Goal: Task Accomplishment & Management: Use online tool/utility

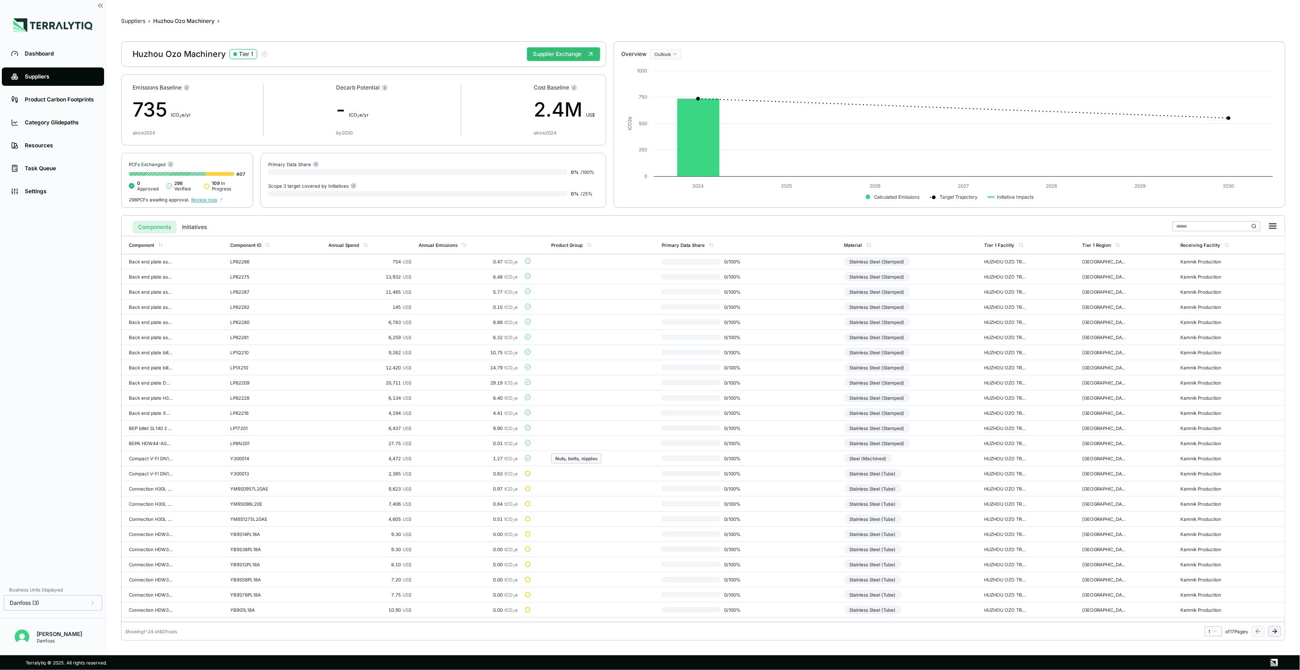
click at [563, 45] on div "Huzhou Ozo Machinery Tier 1 Supplier Exchange" at bounding box center [363, 54] width 485 height 26
click at [562, 48] on button "Supplier Exchange" at bounding box center [563, 54] width 73 height 14
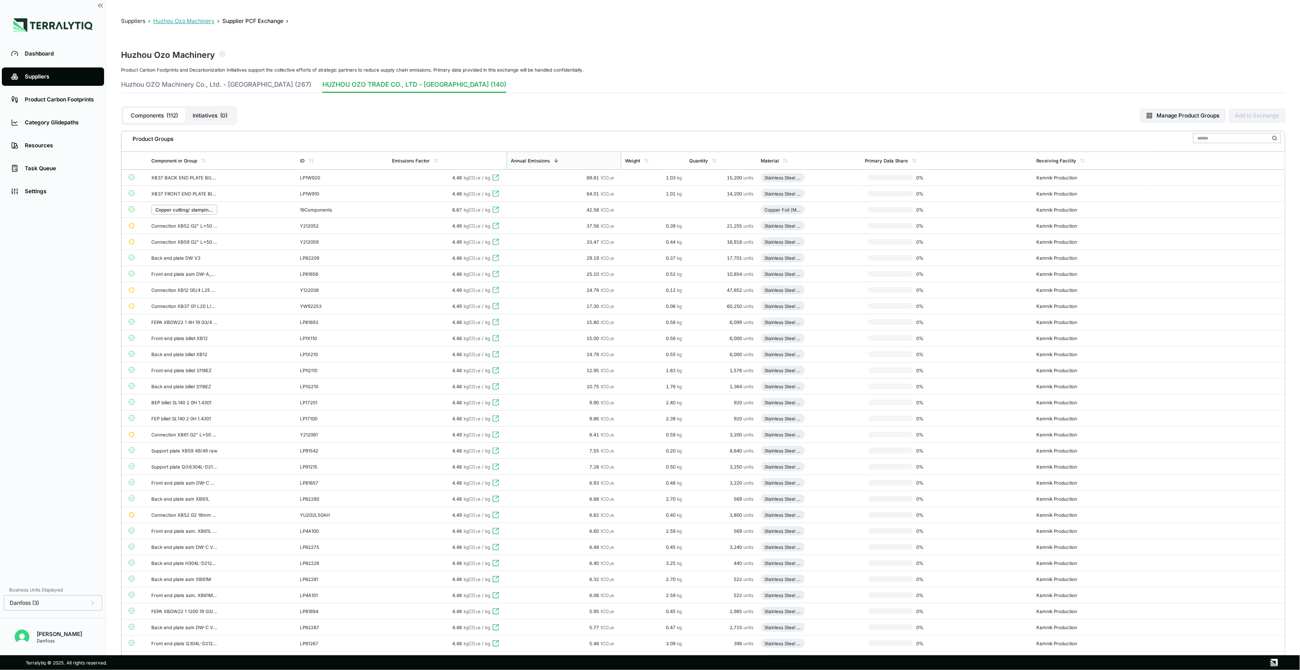
click at [184, 21] on button "Huzhou Ozo Machinery" at bounding box center [183, 20] width 61 height 7
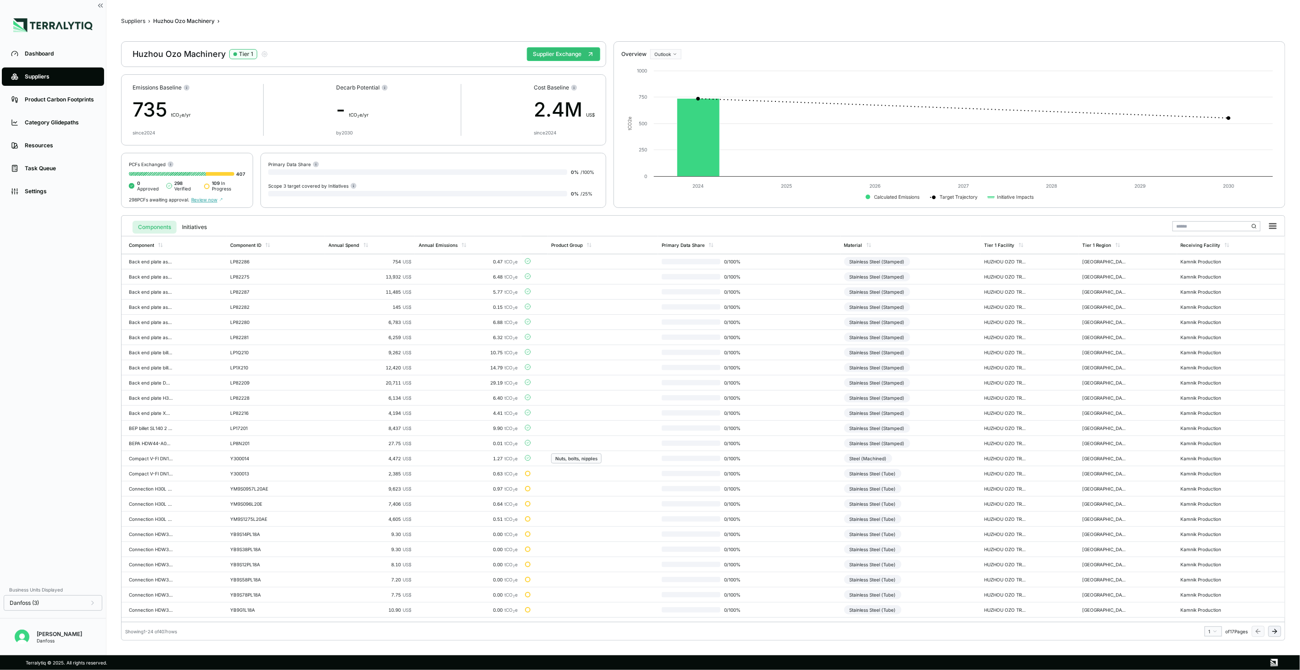
click at [1272, 632] on icon at bounding box center [1274, 630] width 7 height 7
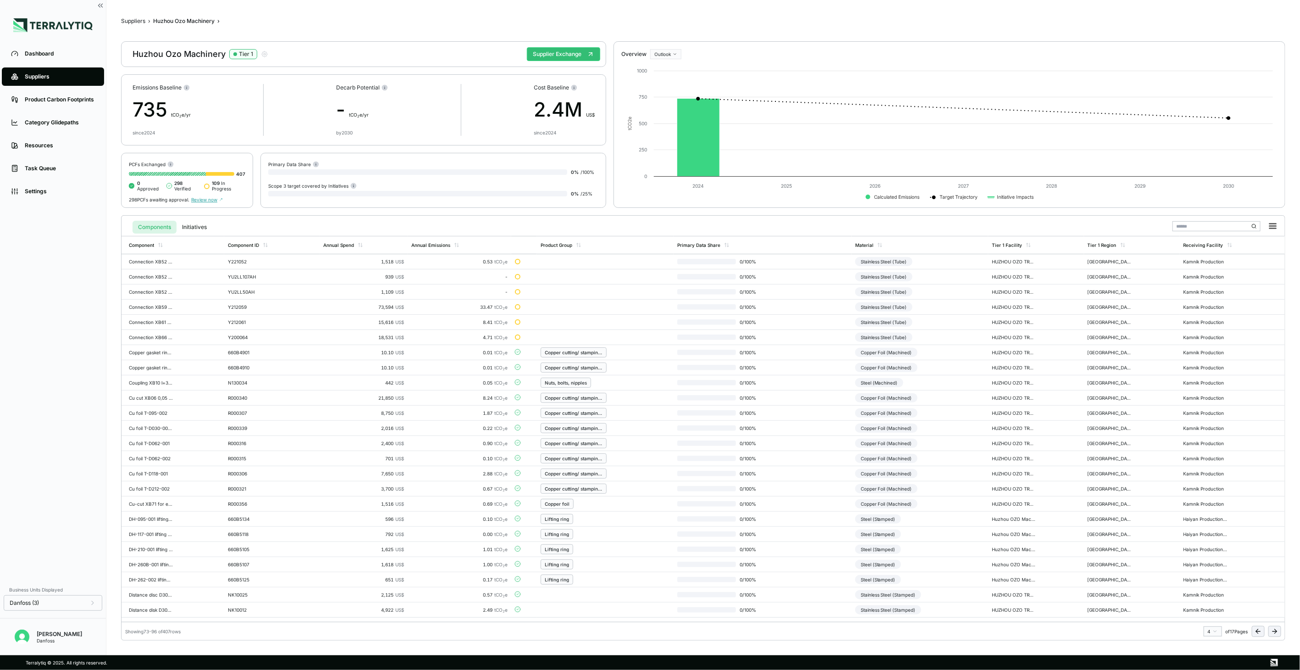
click at [1272, 632] on icon at bounding box center [1274, 630] width 7 height 7
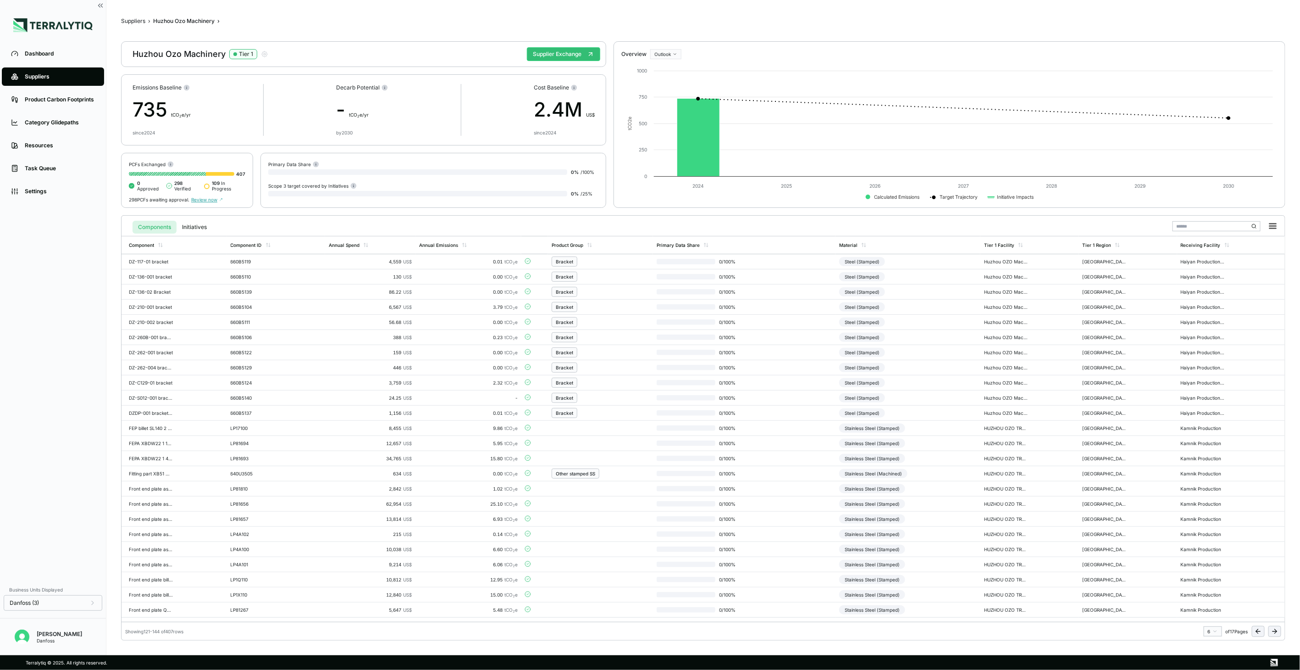
click at [1272, 632] on icon at bounding box center [1274, 630] width 7 height 7
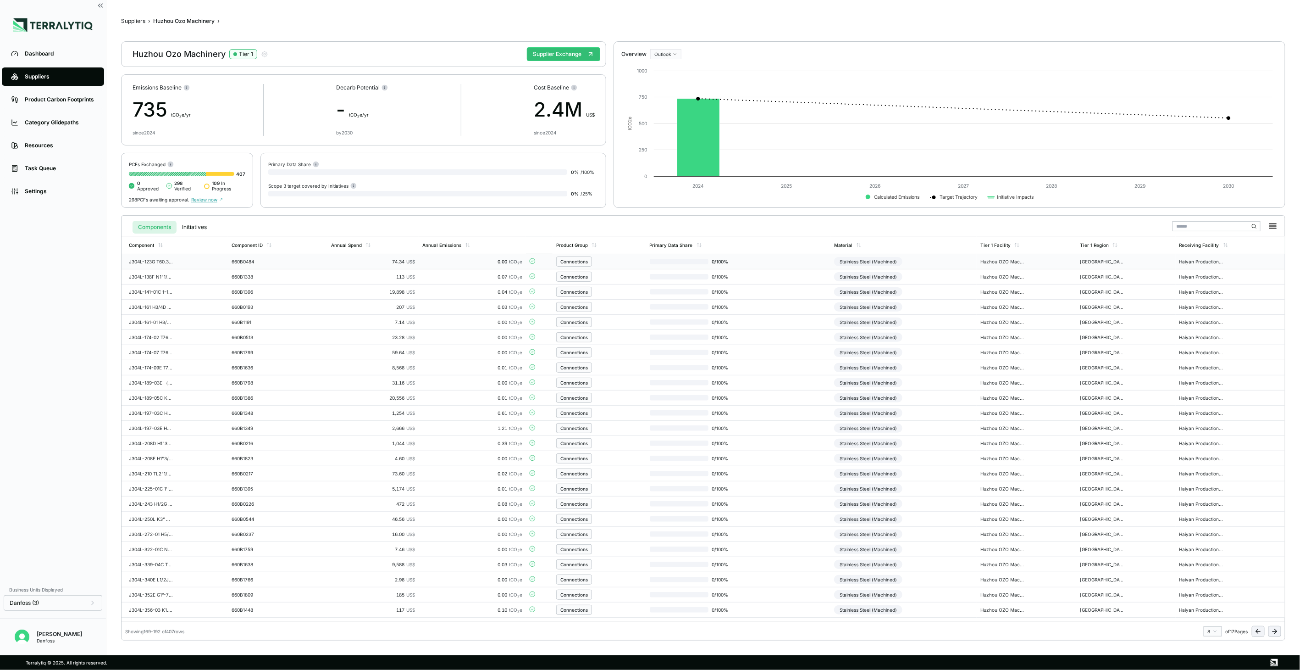
click at [861, 259] on div "Stainless Steel (Machined)" at bounding box center [868, 261] width 68 height 9
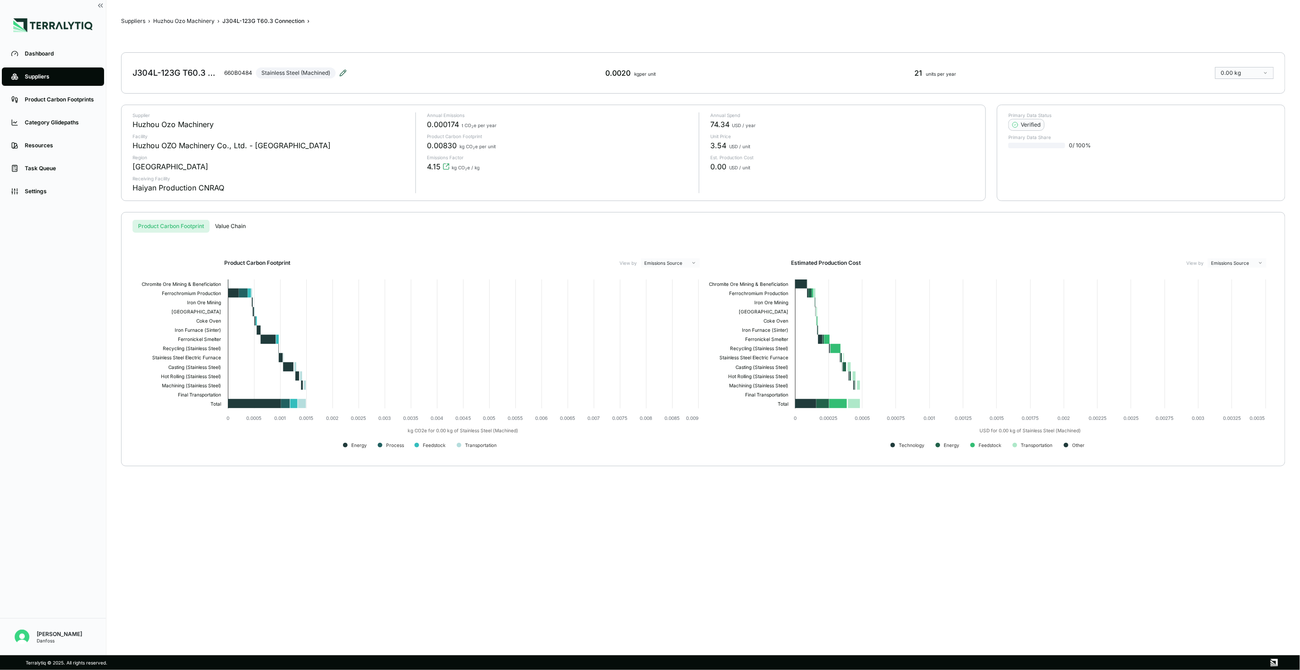
click at [344, 74] on icon at bounding box center [342, 72] width 7 height 7
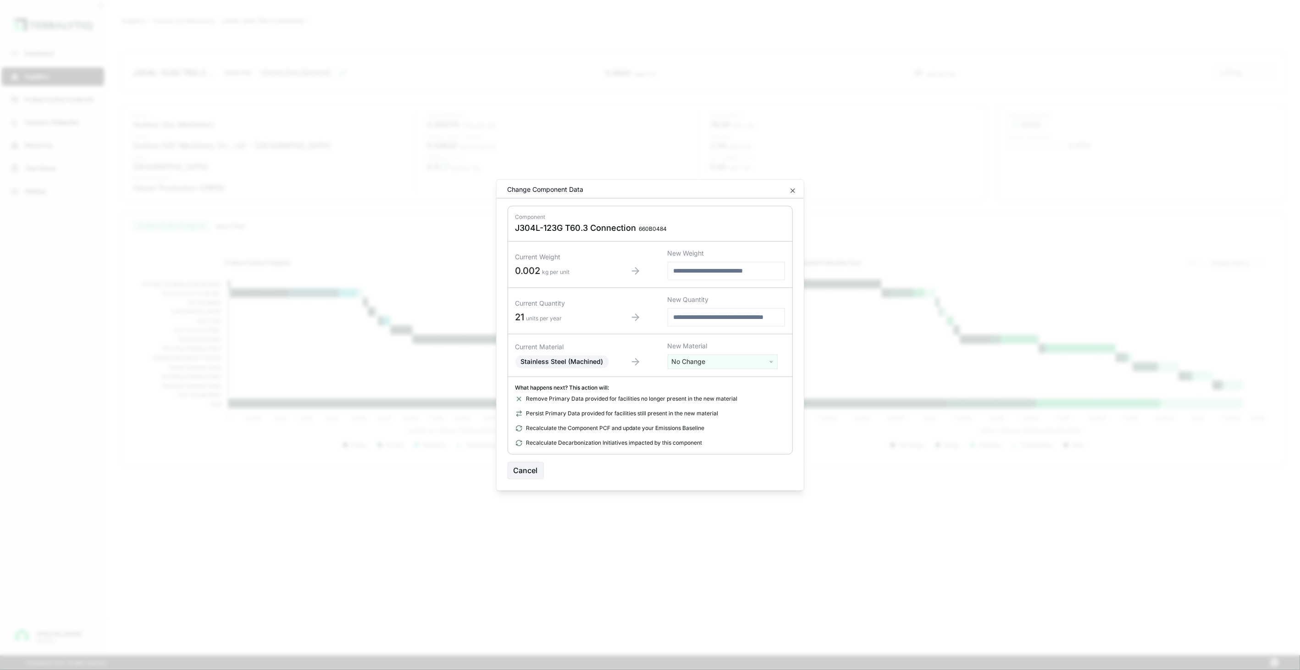
click at [740, 358] on html "Dashboard Suppliers Product Carbon Footprints Category Glidepaths Resources Tas…" at bounding box center [650, 335] width 1300 height 670
click at [732, 378] on input "text" at bounding box center [722, 381] width 105 height 10
type input "****"
click at [741, 425] on div "Stainless Steel (Tube)" at bounding box center [722, 421] width 105 height 13
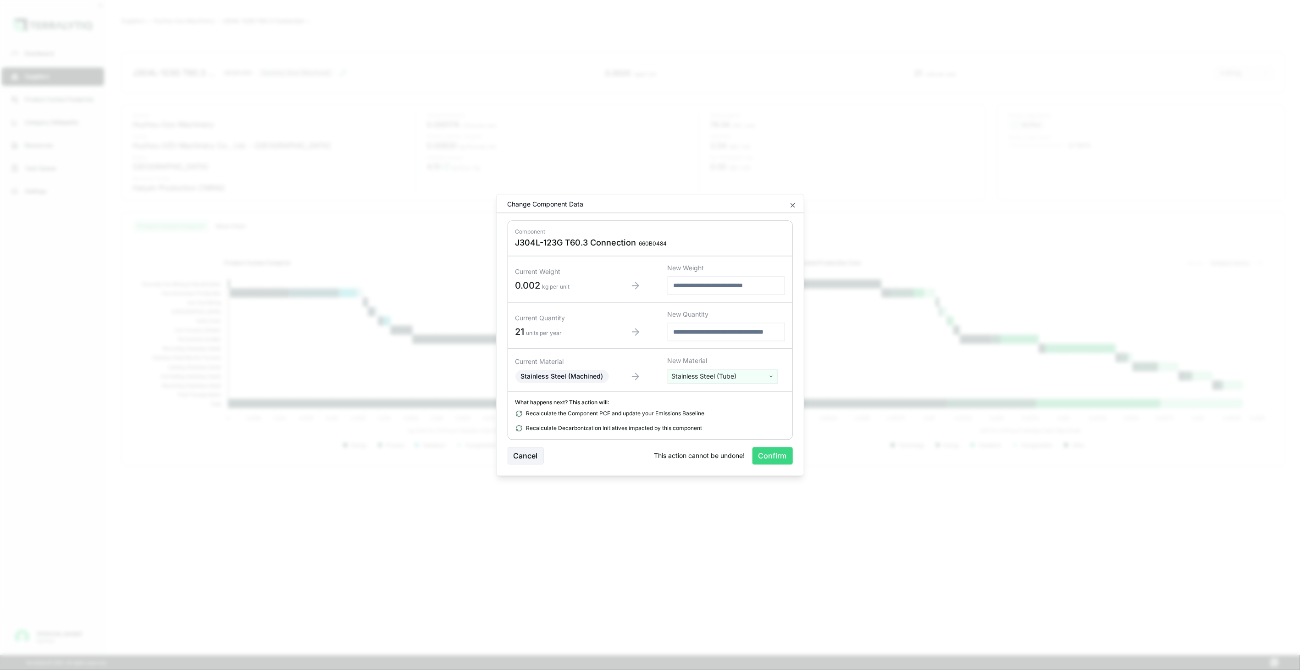
click at [766, 451] on button "Confirm" at bounding box center [773, 455] width 40 height 17
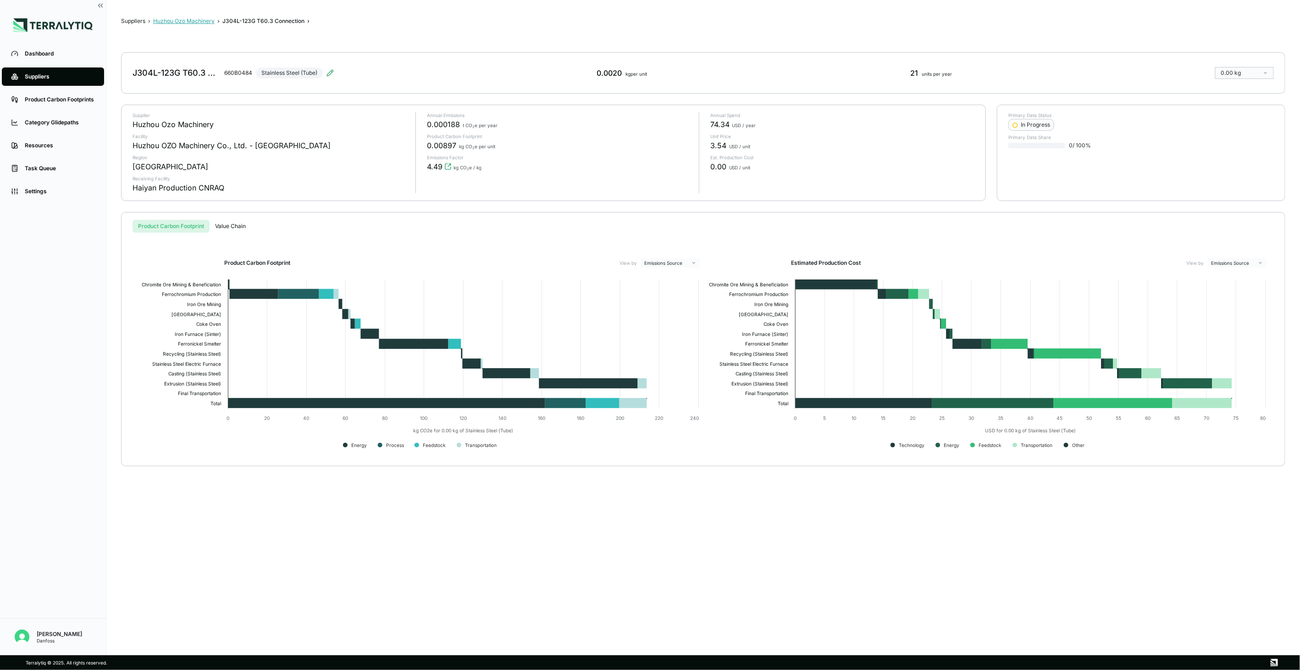
click at [202, 24] on button "Huzhou Ozo Machinery" at bounding box center [183, 20] width 61 height 7
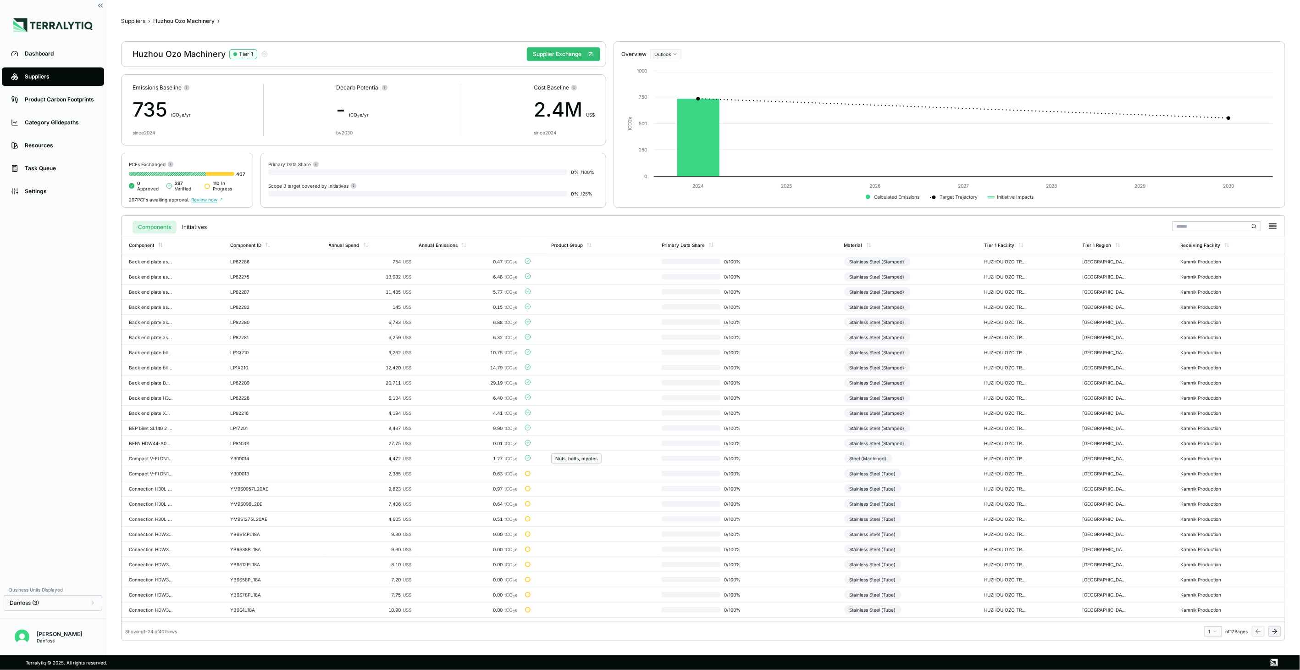
click at [1277, 629] on icon at bounding box center [1274, 630] width 7 height 7
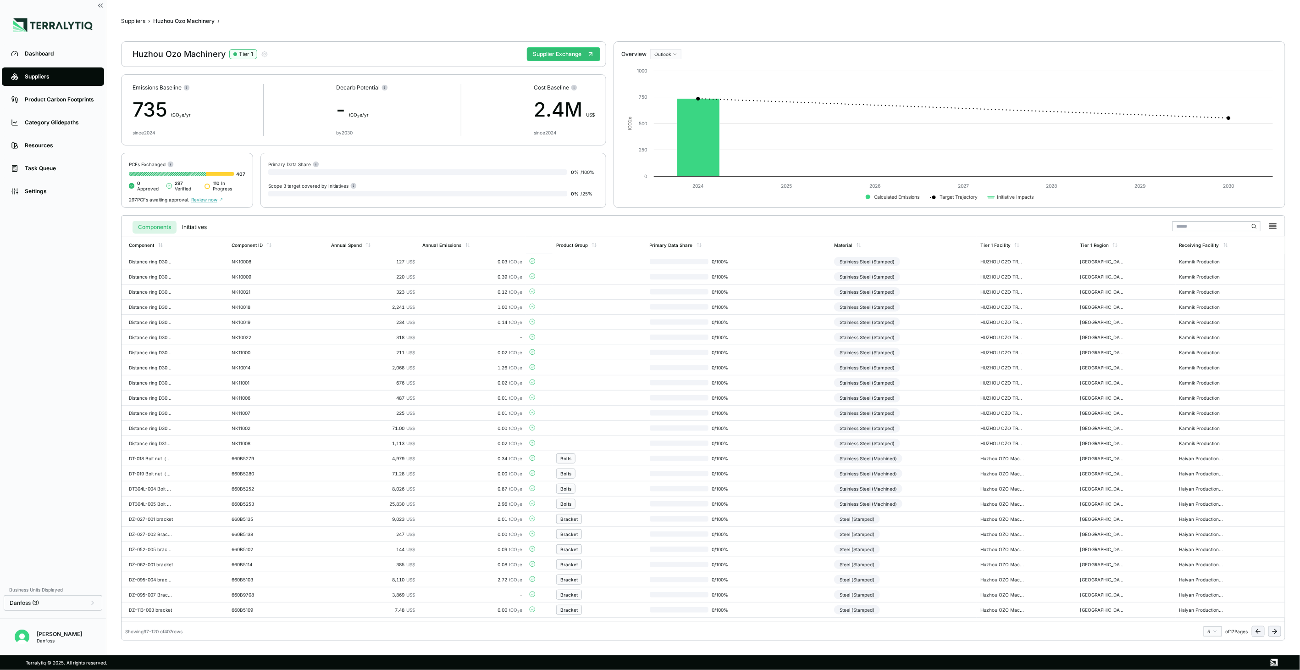
click at [1277, 629] on icon at bounding box center [1274, 630] width 7 height 7
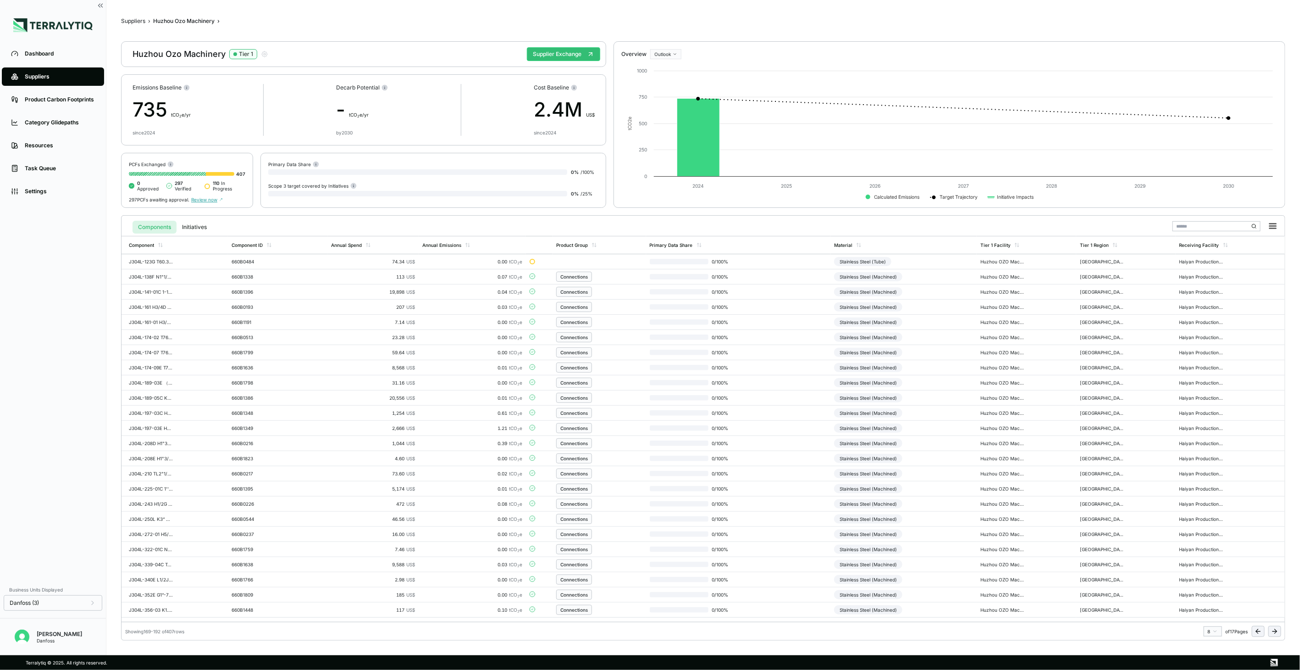
click at [1277, 629] on icon at bounding box center [1274, 630] width 7 height 7
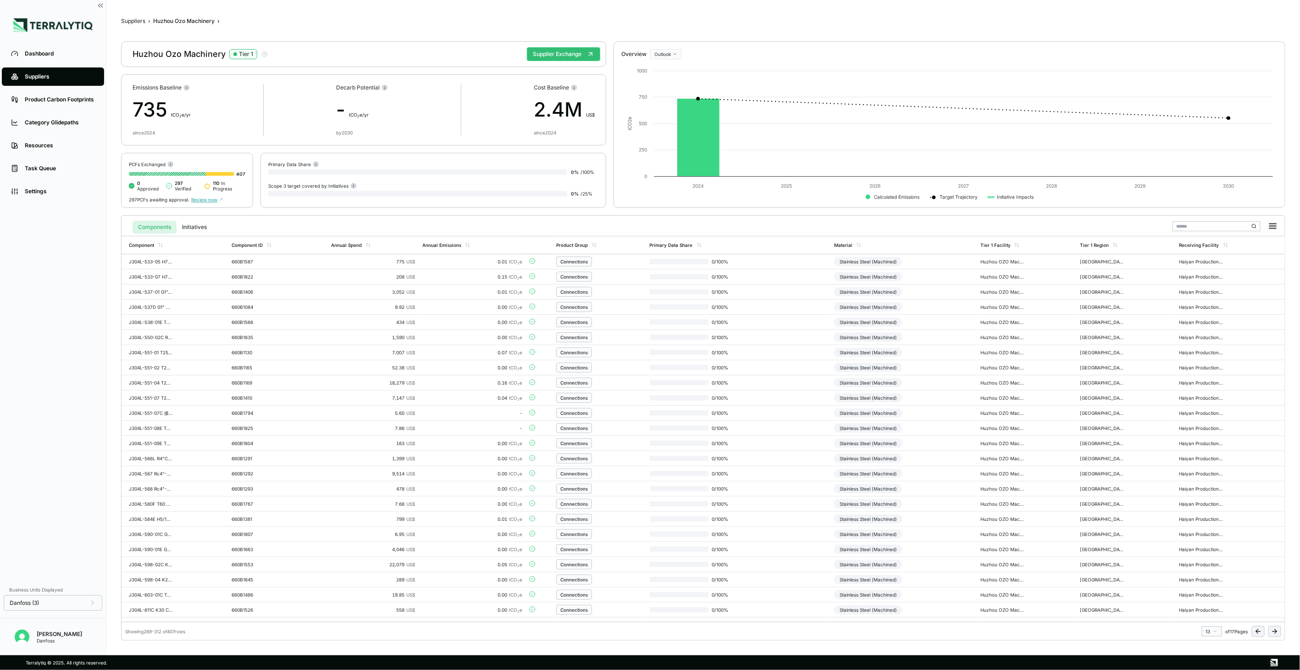
click at [1277, 629] on icon at bounding box center [1274, 630] width 7 height 7
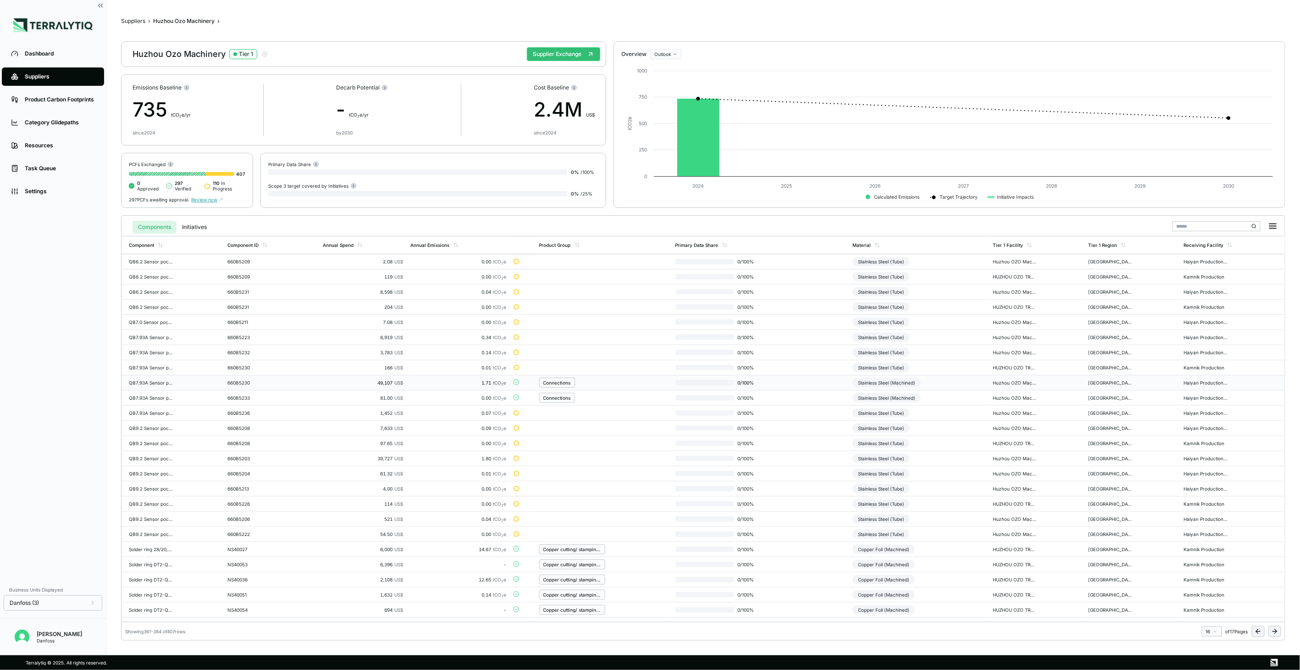
click at [912, 382] on div "Stainless Steel (Machined)" at bounding box center [887, 382] width 68 height 9
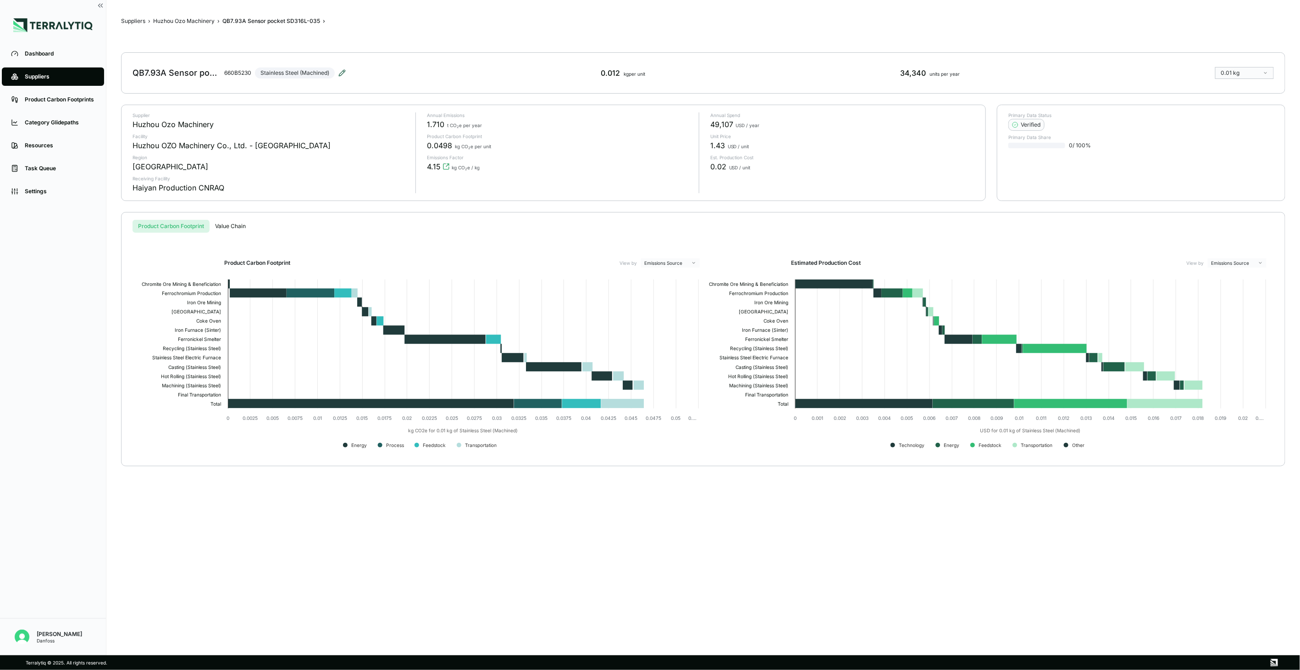
click at [342, 70] on icon at bounding box center [341, 72] width 7 height 7
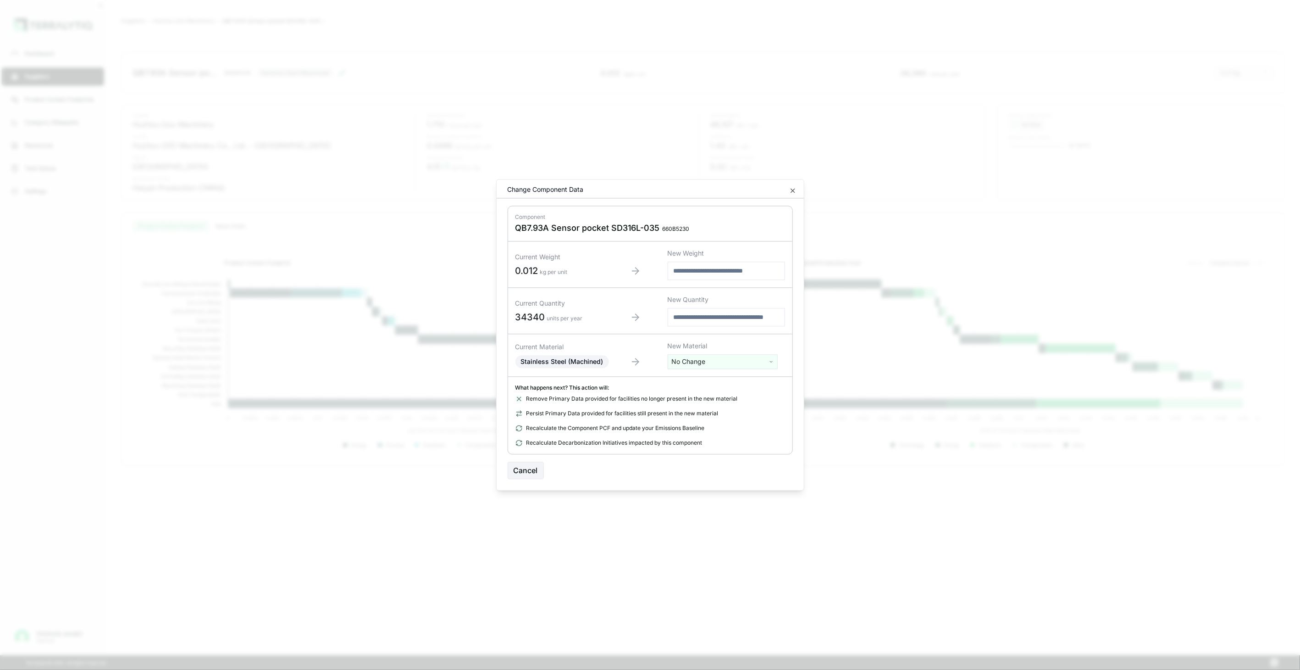
click at [721, 358] on html "Dashboard Suppliers Product Carbon Footprints Category Glidepaths Resources Tas…" at bounding box center [650, 335] width 1300 height 670
click at [722, 378] on input "text" at bounding box center [722, 381] width 105 height 10
type input "****"
click at [732, 426] on div "Stainless Steel (Tube)" at bounding box center [722, 421] width 105 height 13
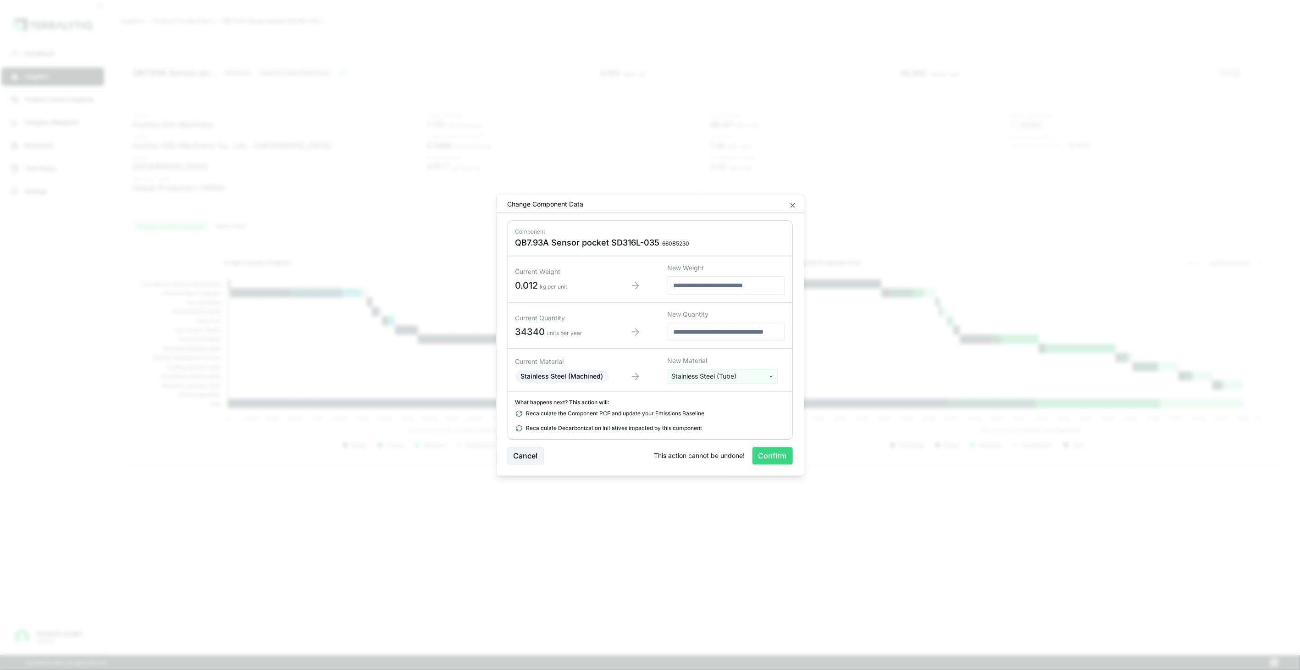
click at [780, 462] on button "Confirm" at bounding box center [773, 455] width 40 height 17
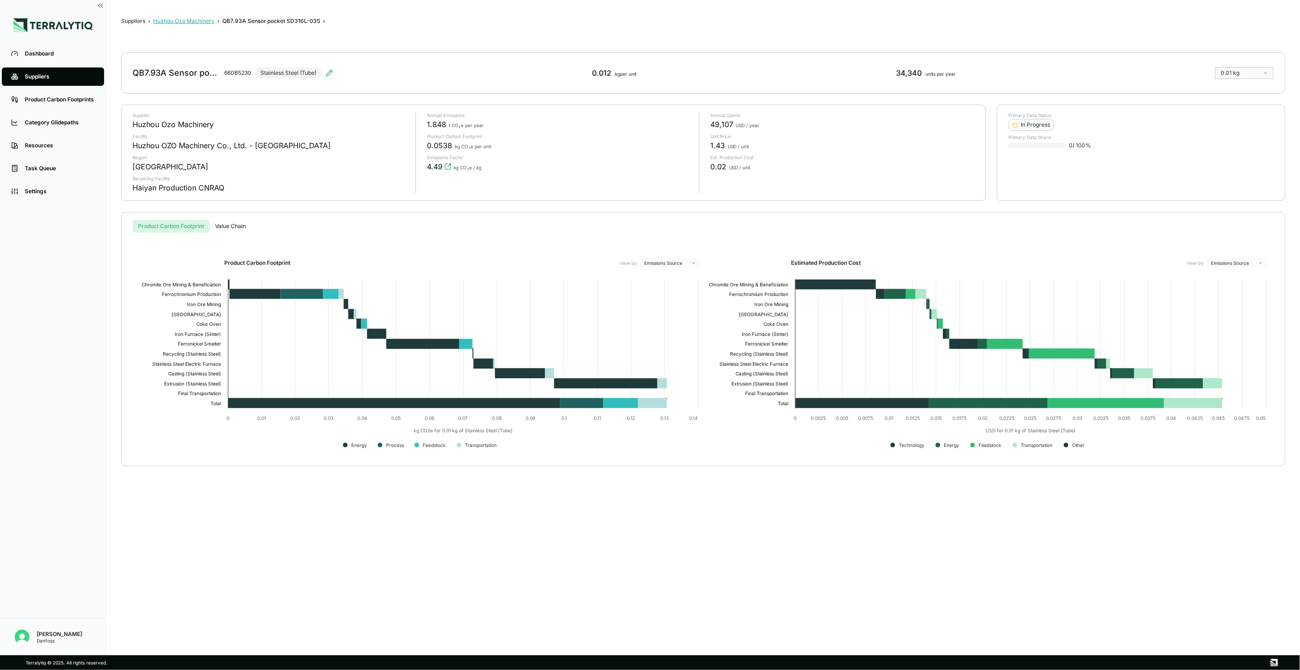
click at [201, 24] on button "Huzhou Ozo Machinery" at bounding box center [183, 20] width 61 height 7
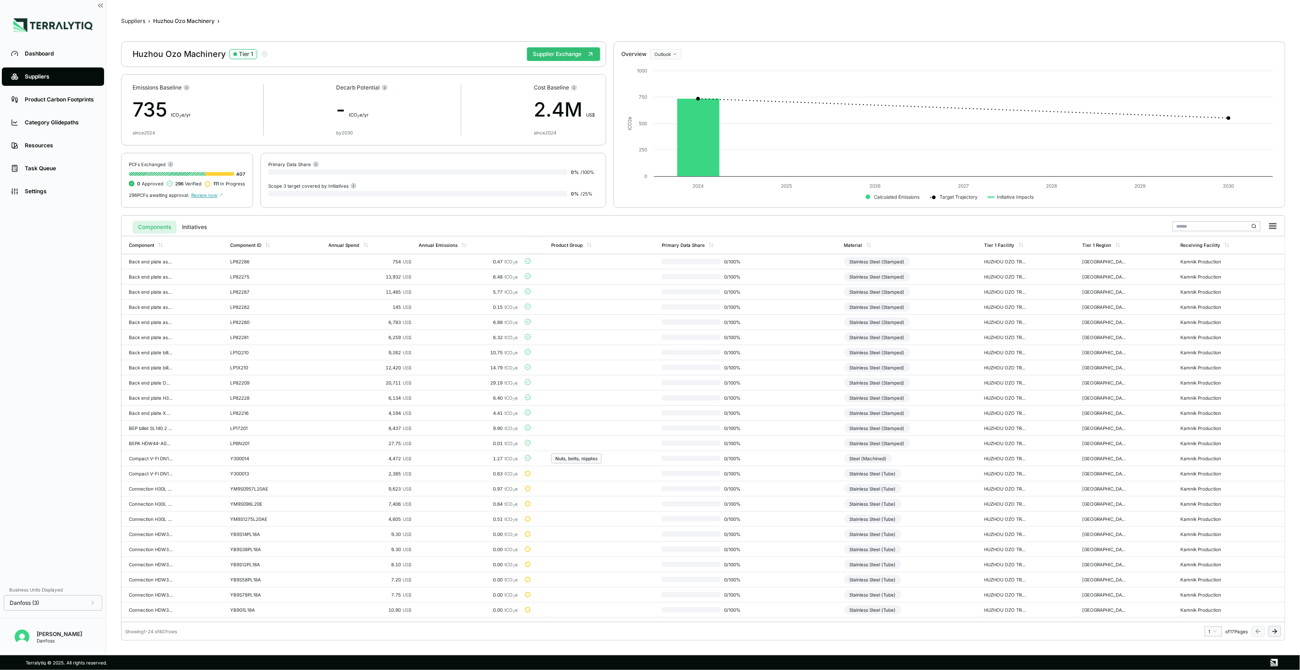
click at [1272, 636] on button at bounding box center [1274, 631] width 13 height 11
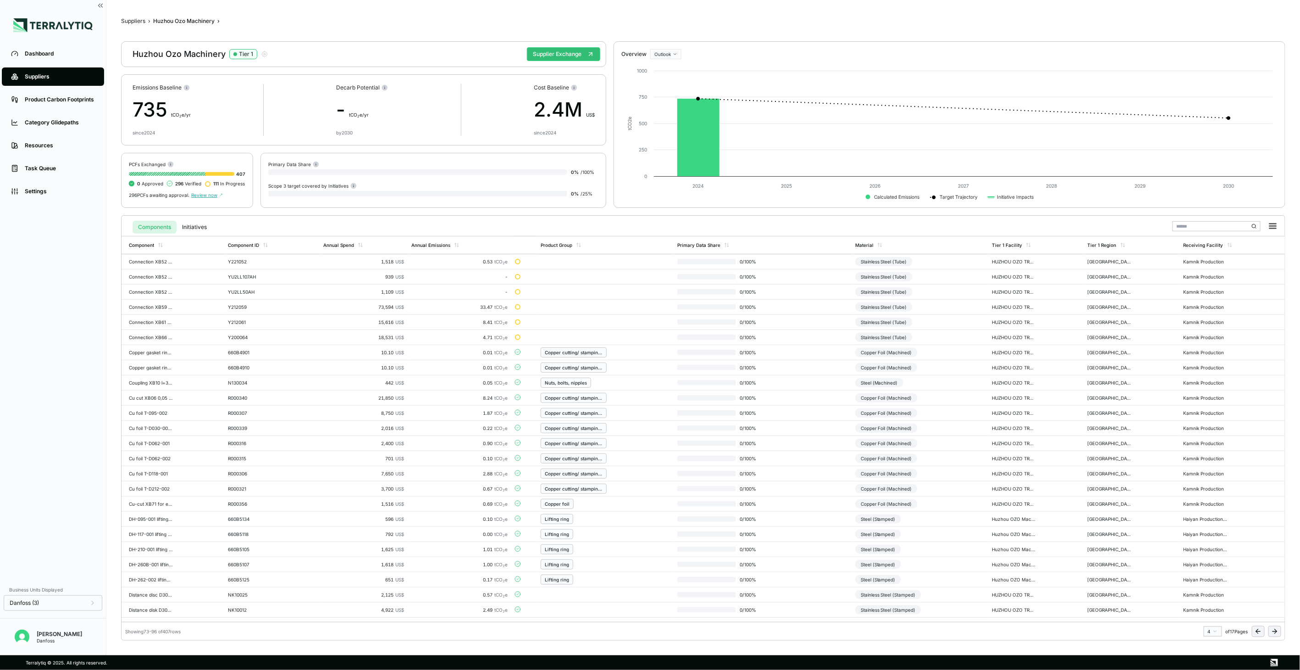
click at [1272, 636] on button at bounding box center [1274, 631] width 13 height 11
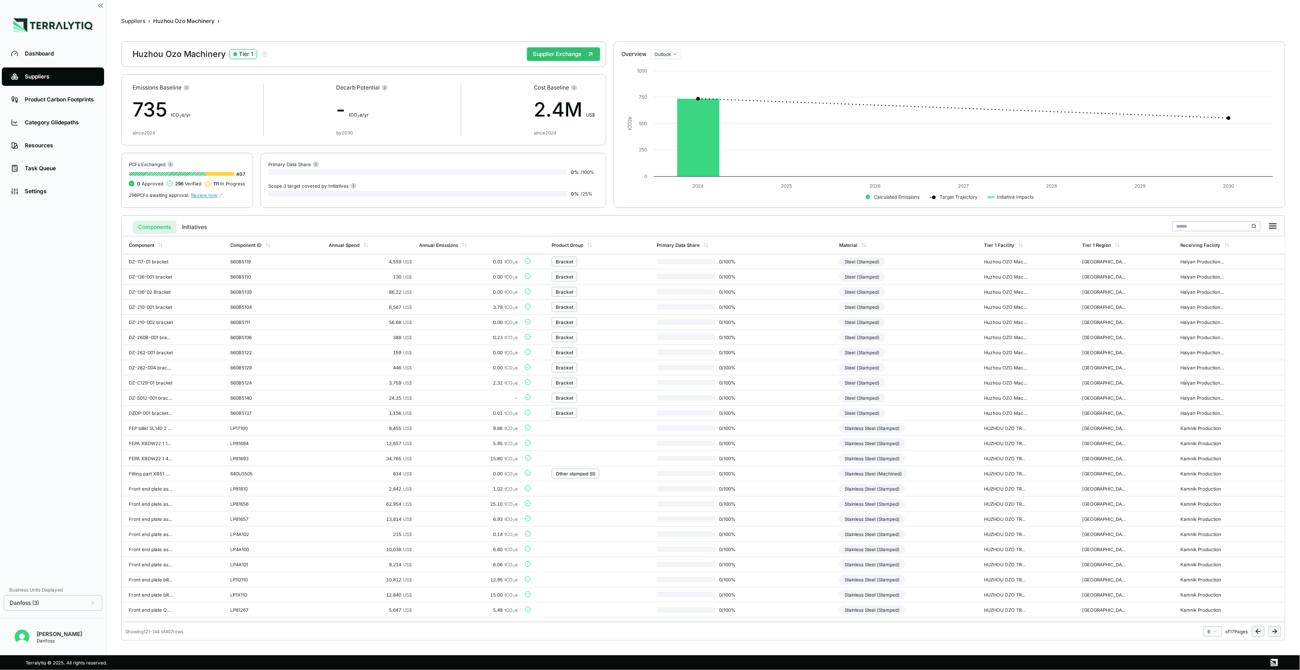
click at [1272, 636] on button at bounding box center [1274, 631] width 13 height 11
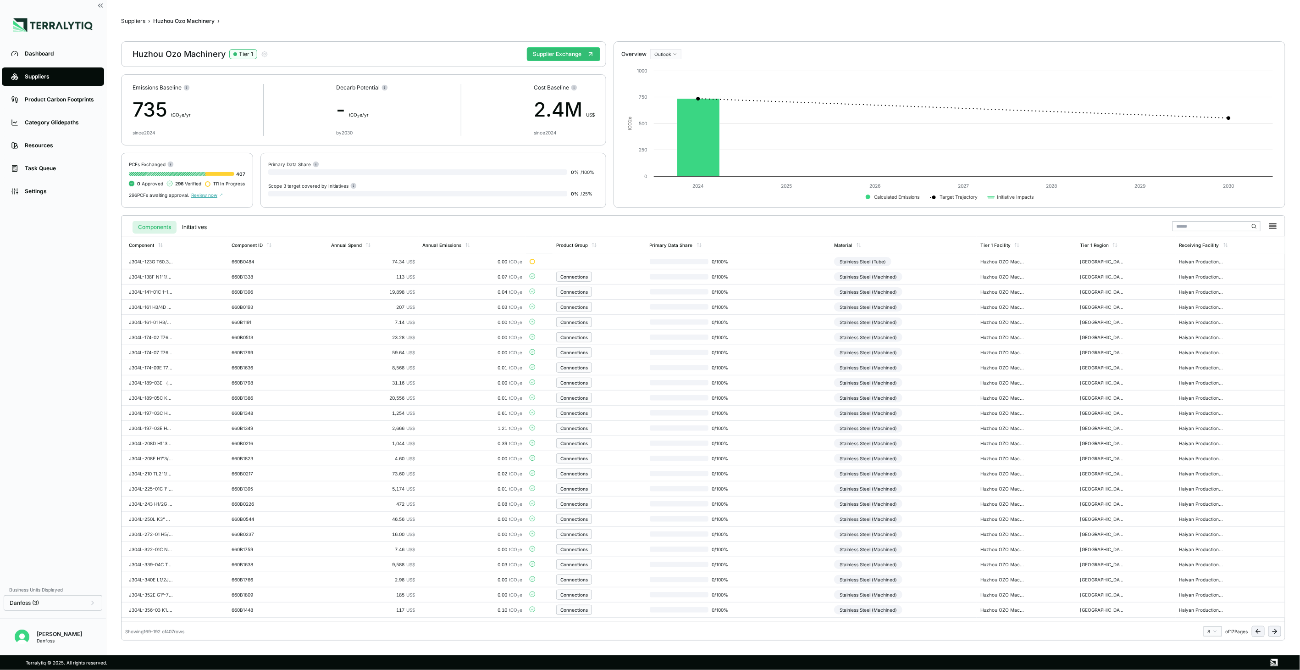
click at [1272, 636] on button at bounding box center [1274, 631] width 13 height 11
click at [1255, 632] on icon at bounding box center [1258, 630] width 7 height 7
click at [968, 277] on td "Stainless Steel (Machined)" at bounding box center [904, 276] width 146 height 15
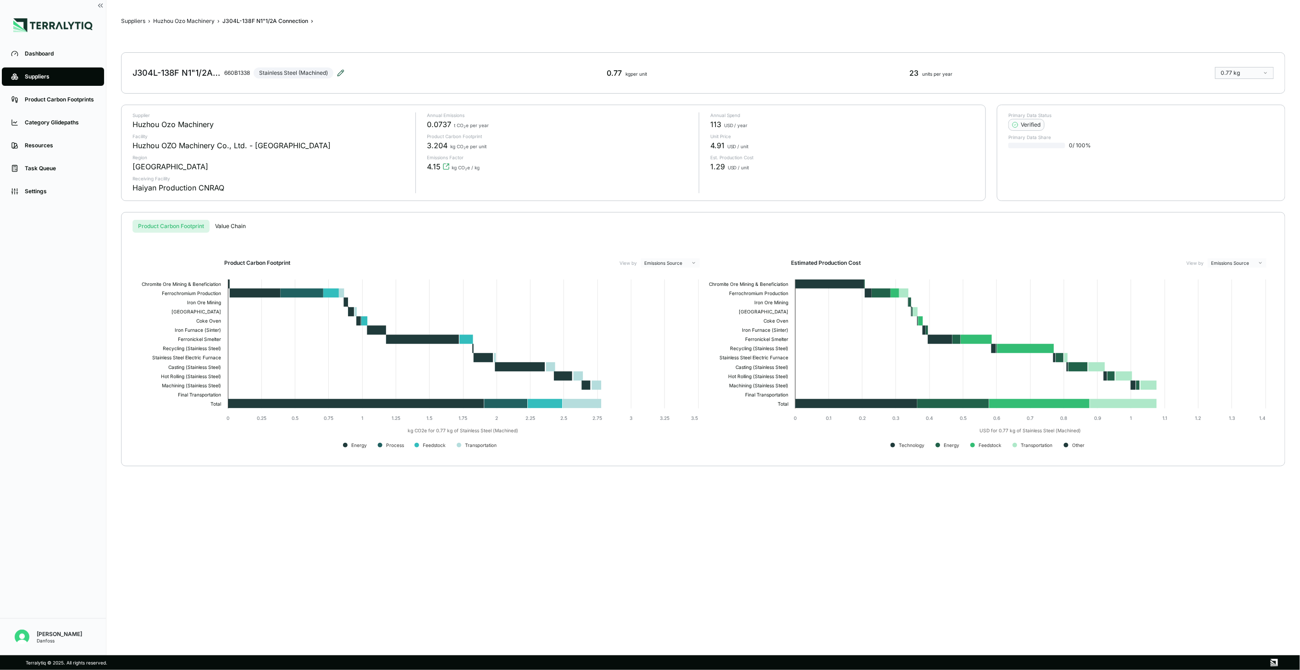
click at [338, 75] on icon at bounding box center [340, 72] width 7 height 7
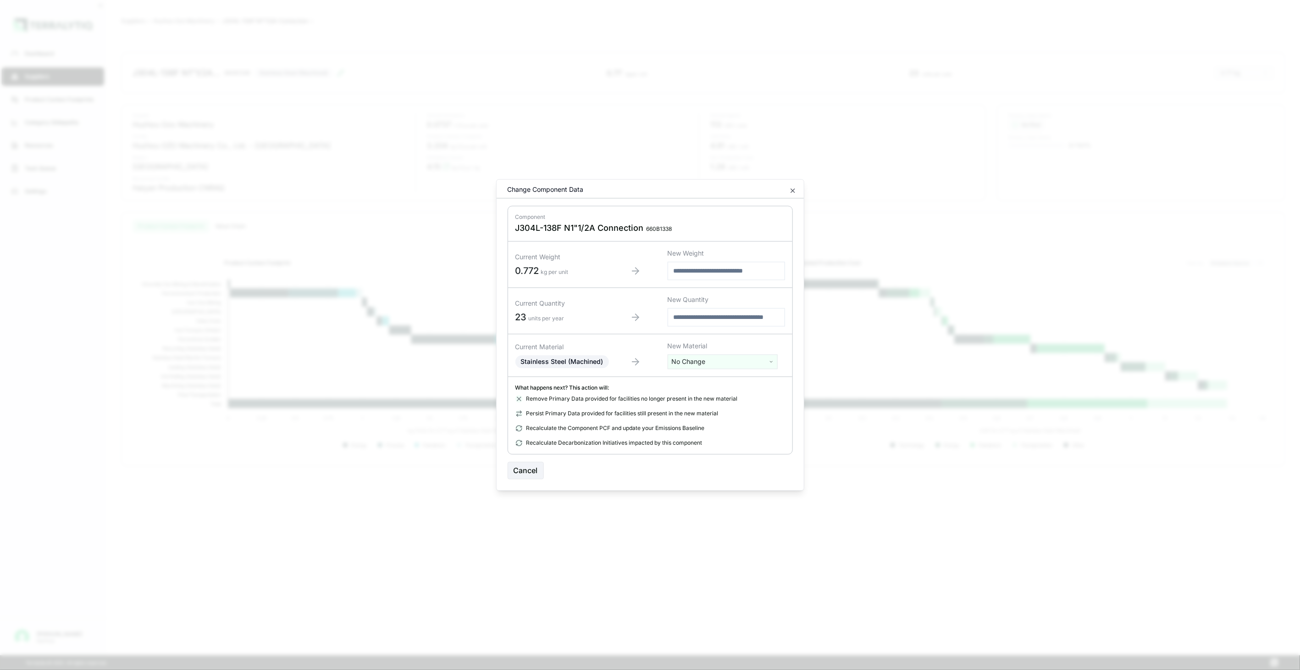
click at [696, 368] on html "Dashboard Suppliers Product Carbon Footprints Category Glidepaths Resources Tas…" at bounding box center [650, 335] width 1300 height 670
click at [700, 379] on input "text" at bounding box center [722, 381] width 105 height 10
type input "****"
click at [688, 419] on div "Stainless Steel (Tube)" at bounding box center [722, 421] width 105 height 13
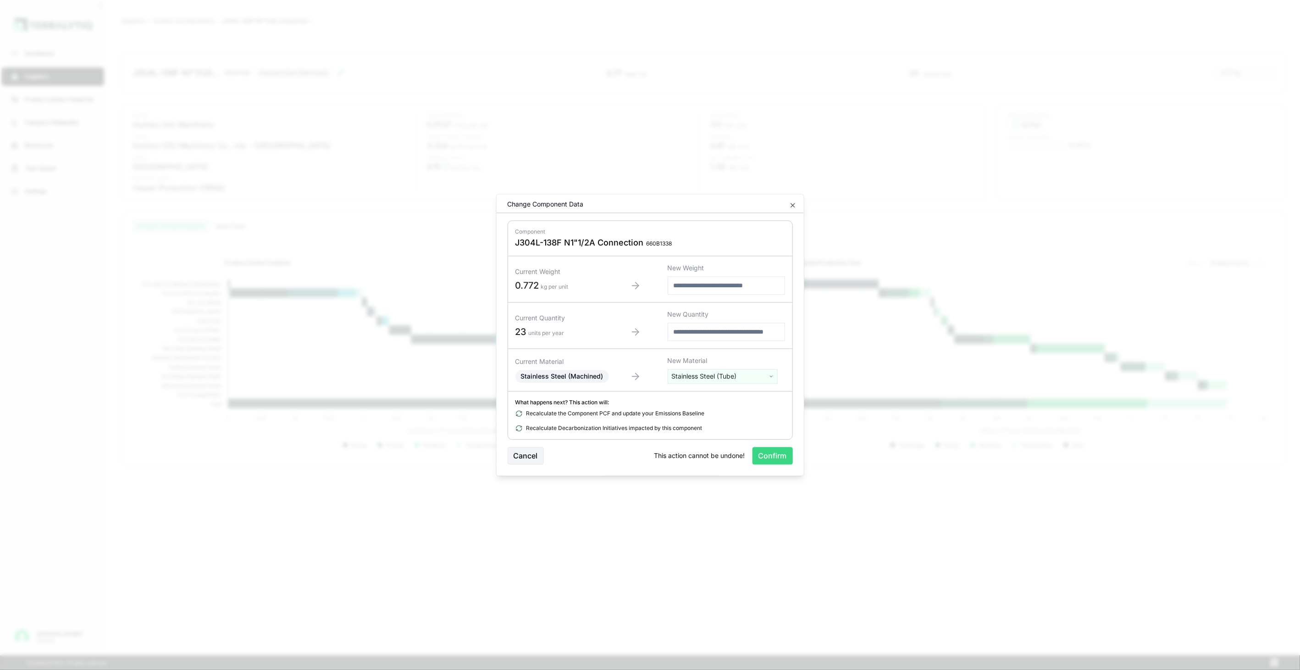
click at [772, 450] on button "Confirm" at bounding box center [773, 455] width 40 height 17
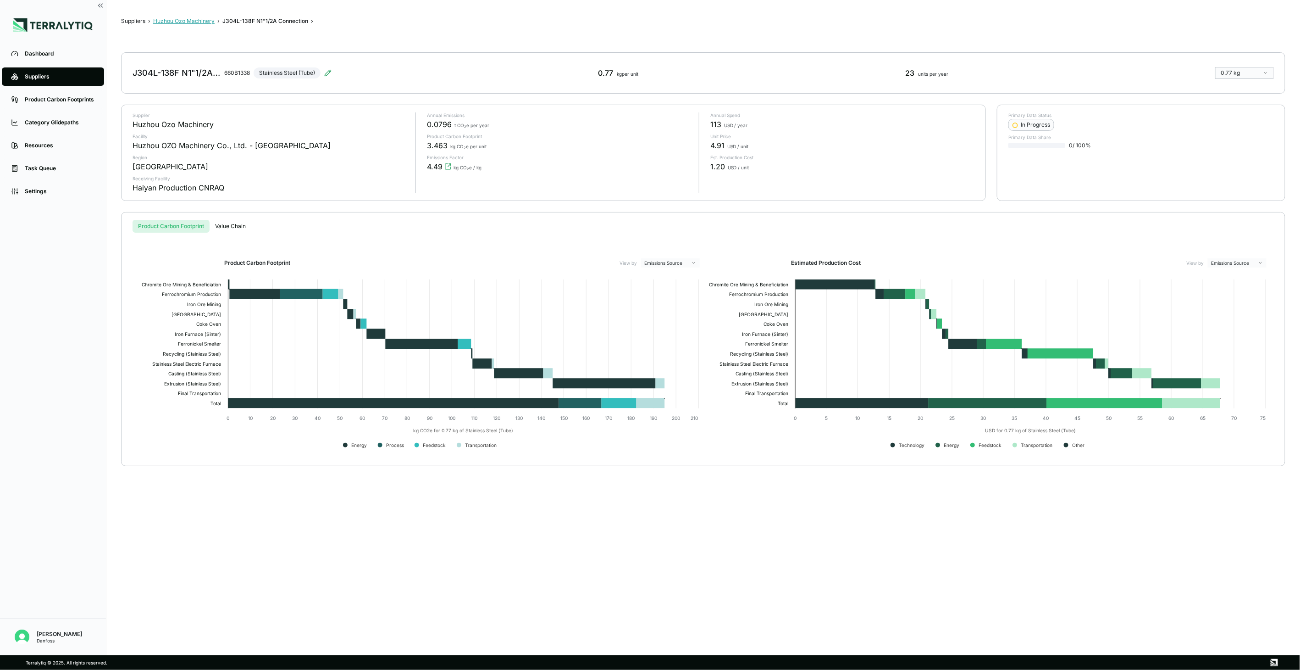
click at [208, 19] on button "Huzhou Ozo Machinery" at bounding box center [183, 20] width 61 height 7
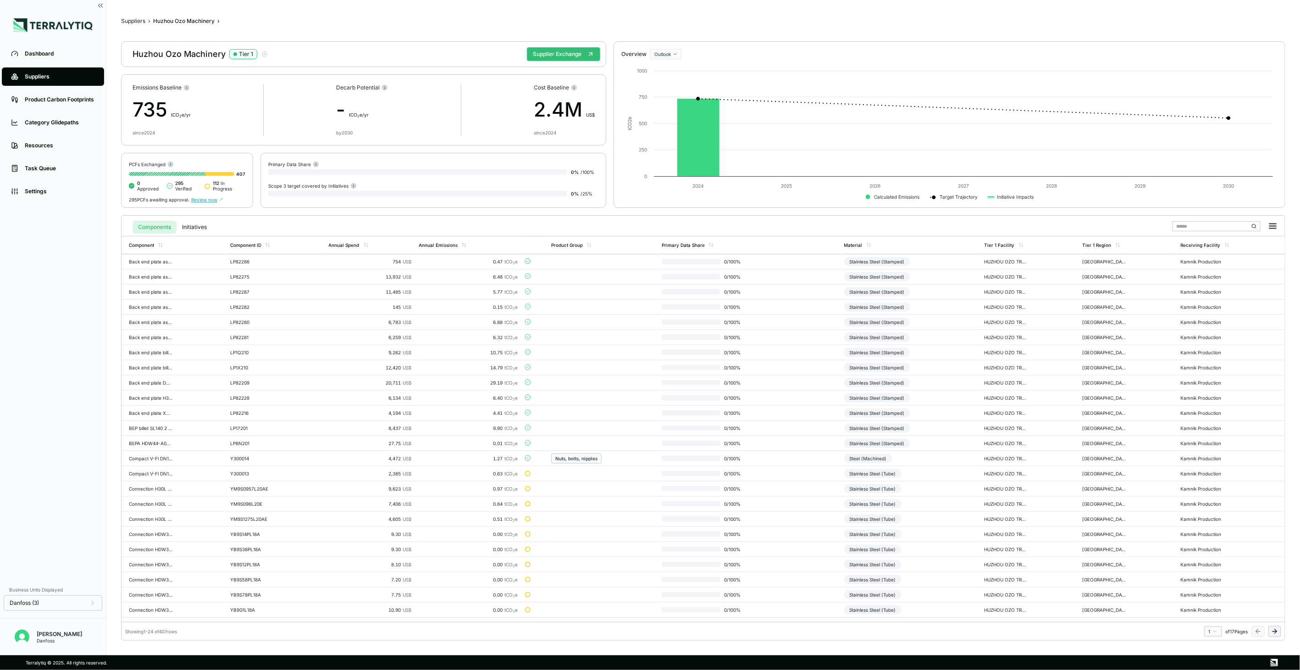
click at [1275, 628] on icon at bounding box center [1274, 630] width 7 height 7
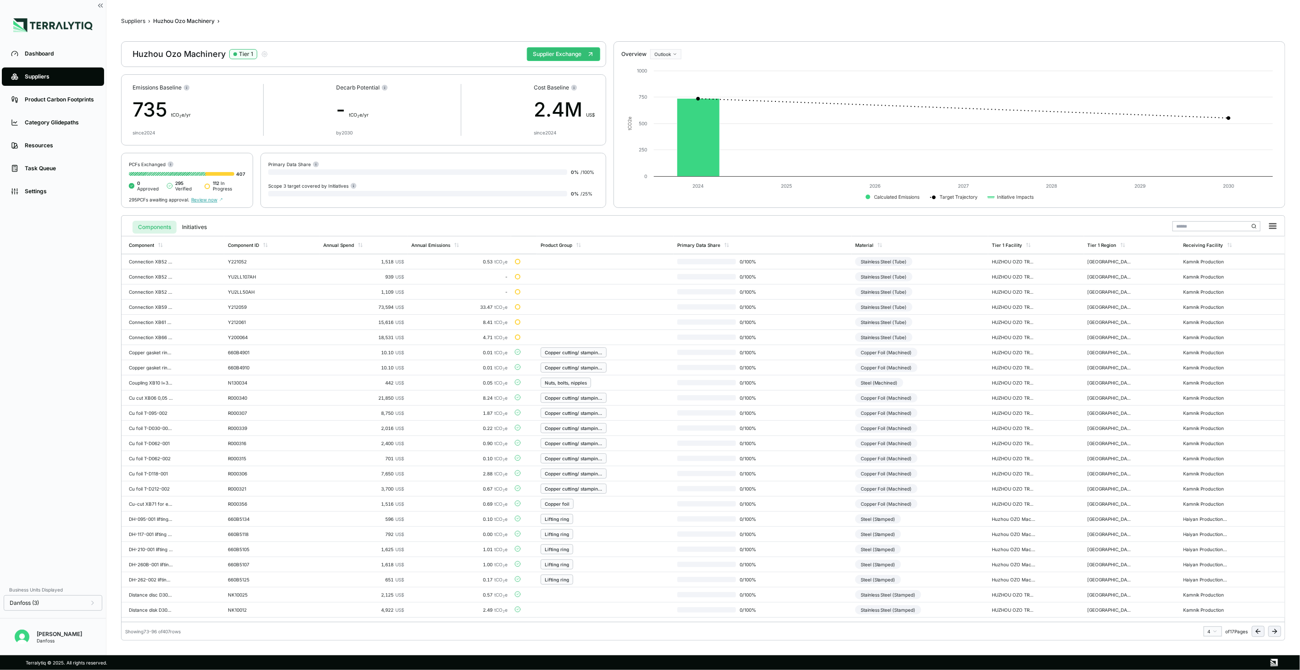
click at [1275, 628] on icon at bounding box center [1274, 630] width 7 height 7
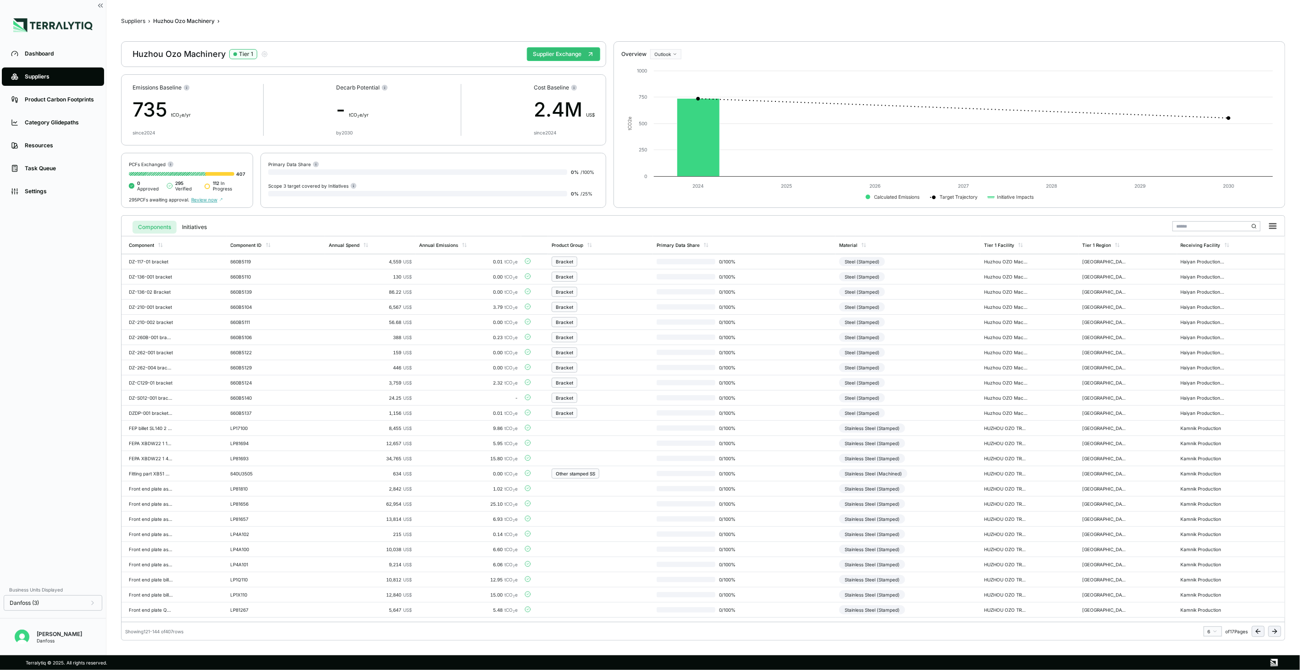
click at [1275, 628] on icon at bounding box center [1274, 630] width 7 height 7
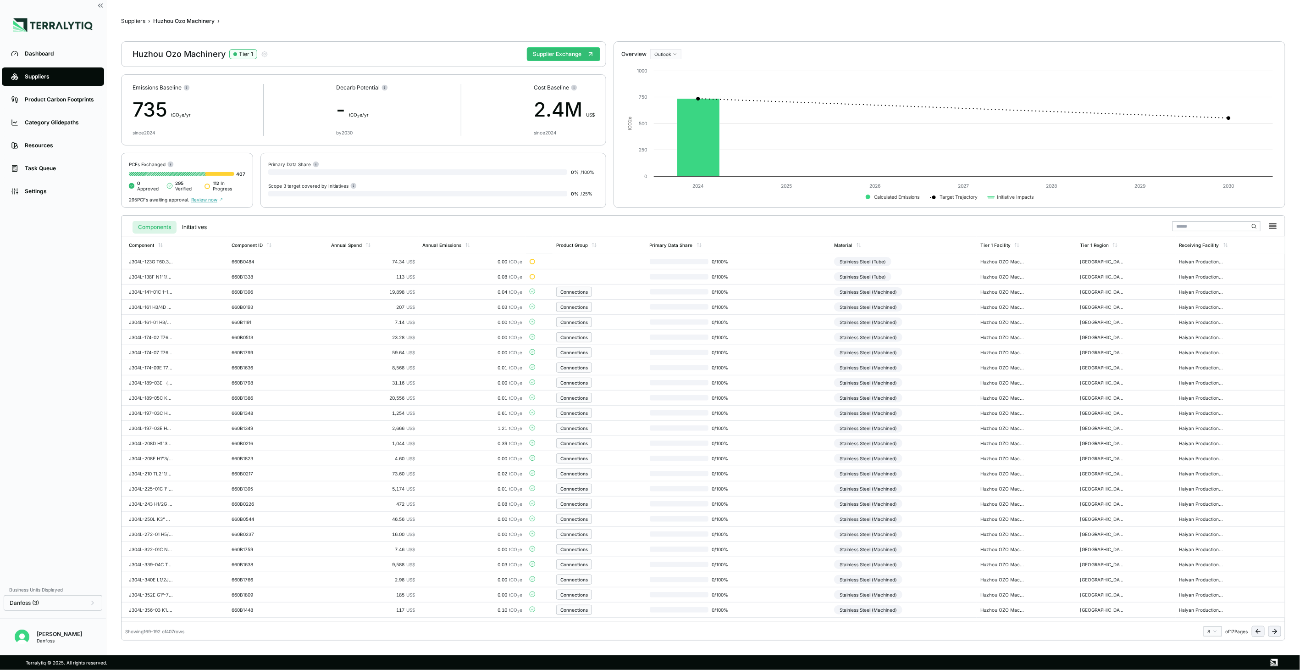
click at [1275, 628] on icon at bounding box center [1274, 630] width 7 height 7
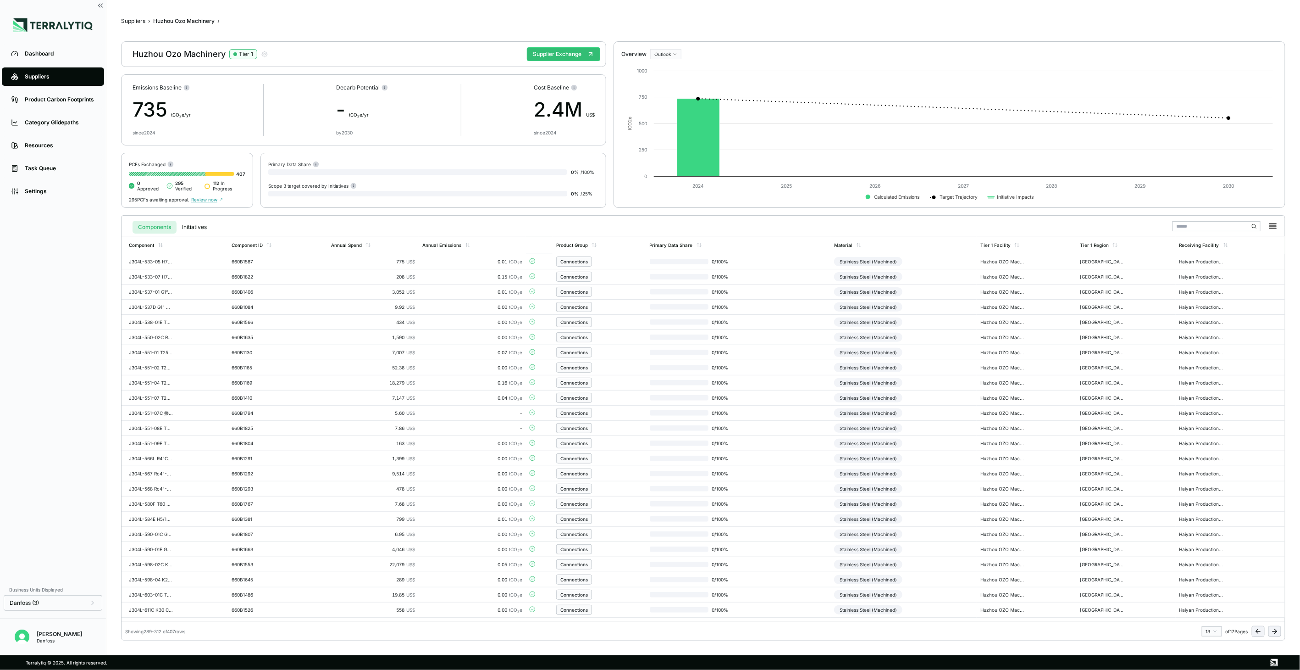
click at [1275, 628] on icon at bounding box center [1274, 630] width 7 height 7
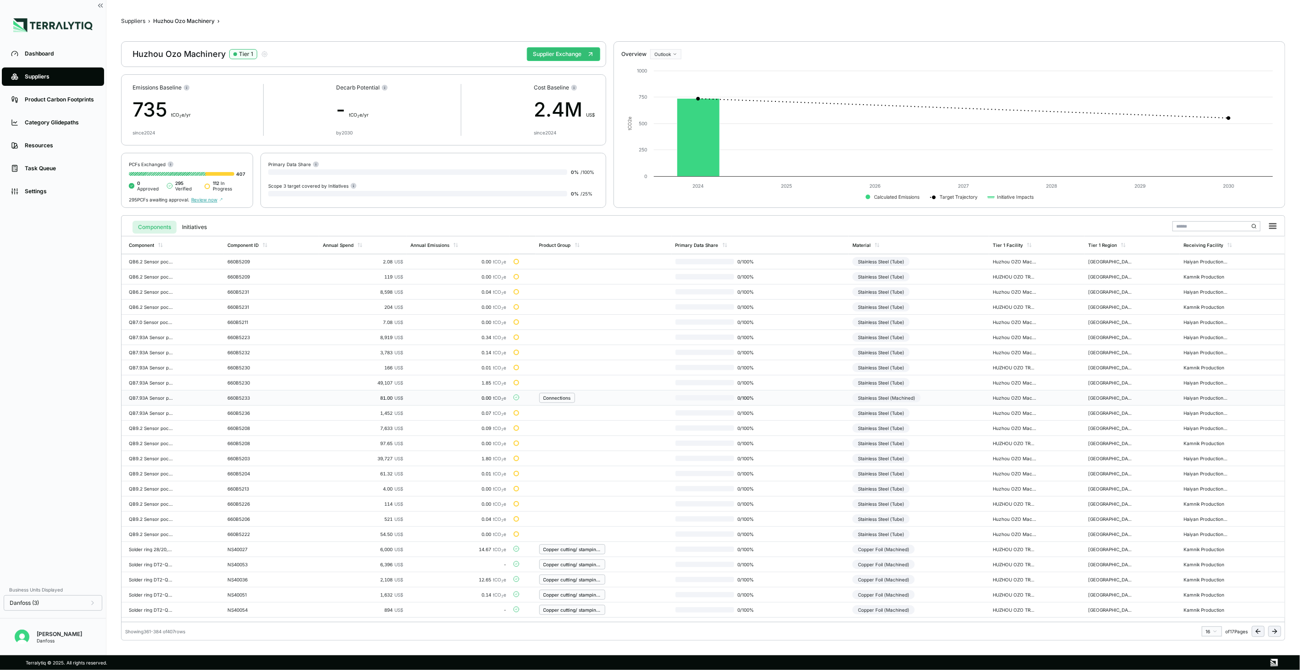
click at [820, 401] on td "0 / 100 %" at bounding box center [760, 397] width 177 height 15
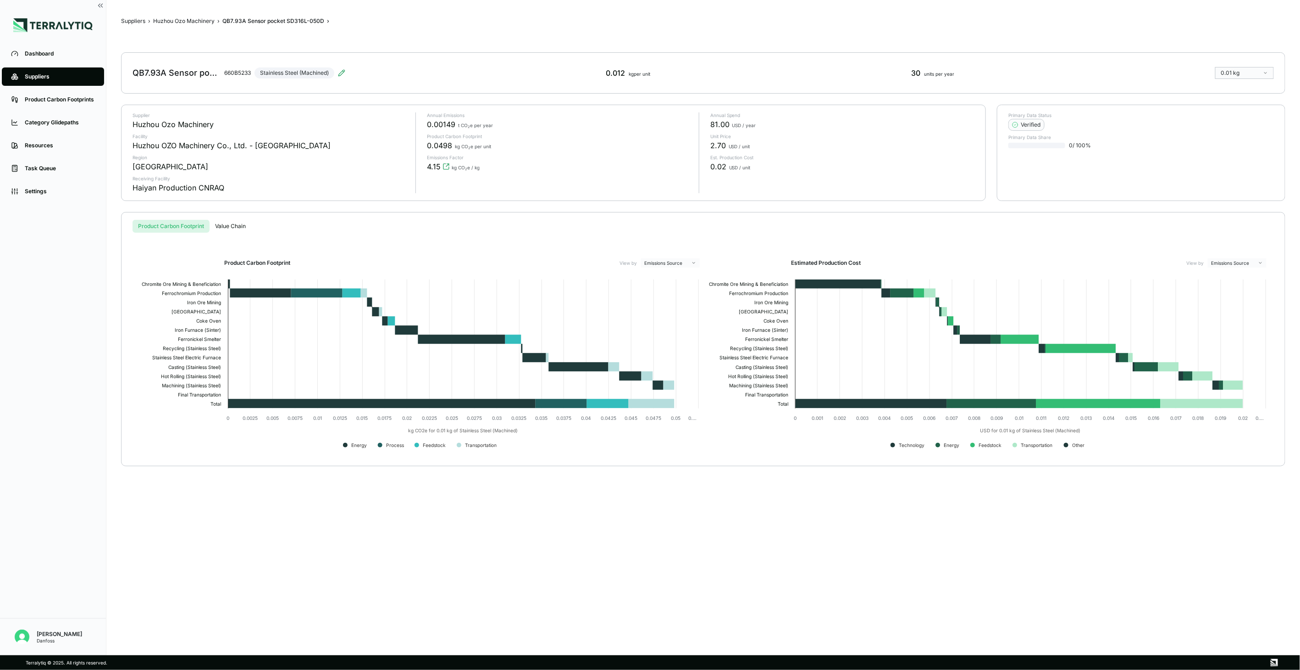
click at [346, 75] on div "QB7.93A Sensor pocket SD316L-050D 660B5233 Stainless Steel (Machined) 0.012 kg …" at bounding box center [703, 72] width 1164 height 41
click at [342, 74] on icon at bounding box center [341, 72] width 7 height 7
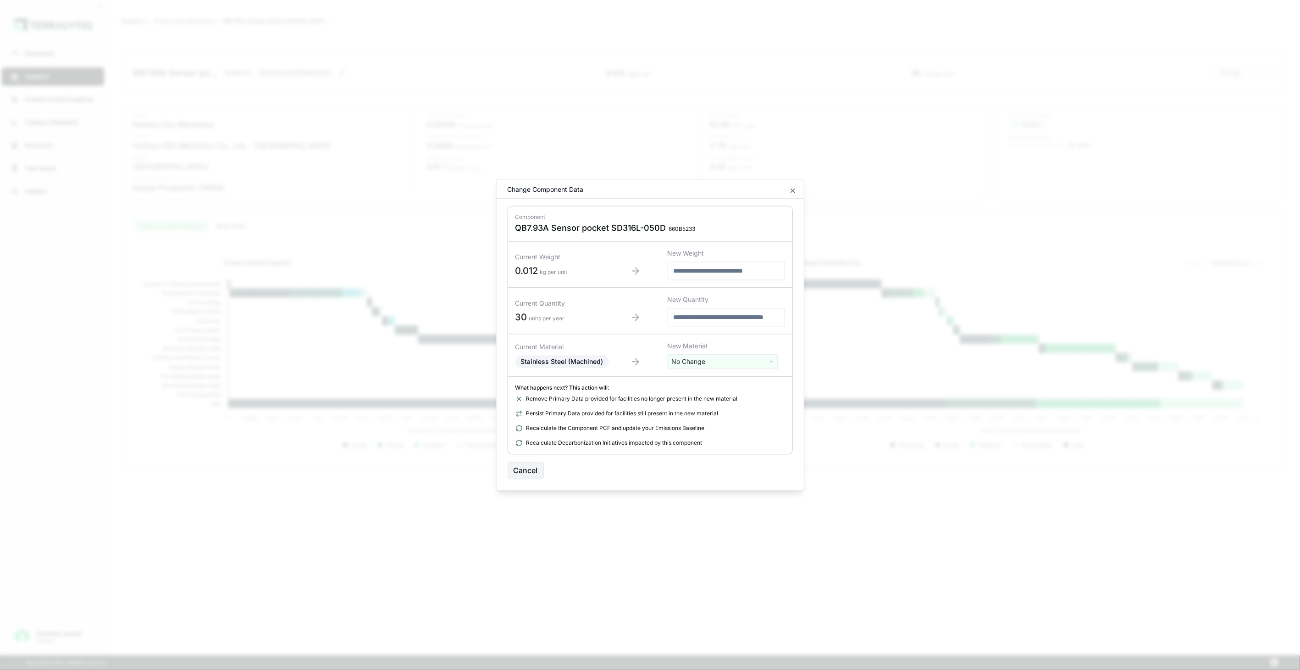
click at [748, 360] on html "Dashboard Suppliers Product Carbon Footprints Category Glidepaths Resources Tas…" at bounding box center [650, 335] width 1300 height 670
click at [732, 384] on input "text" at bounding box center [722, 381] width 105 height 10
type input "*"
type input "****"
click at [748, 421] on div "Stainless Steel (Tube)" at bounding box center [722, 421] width 105 height 13
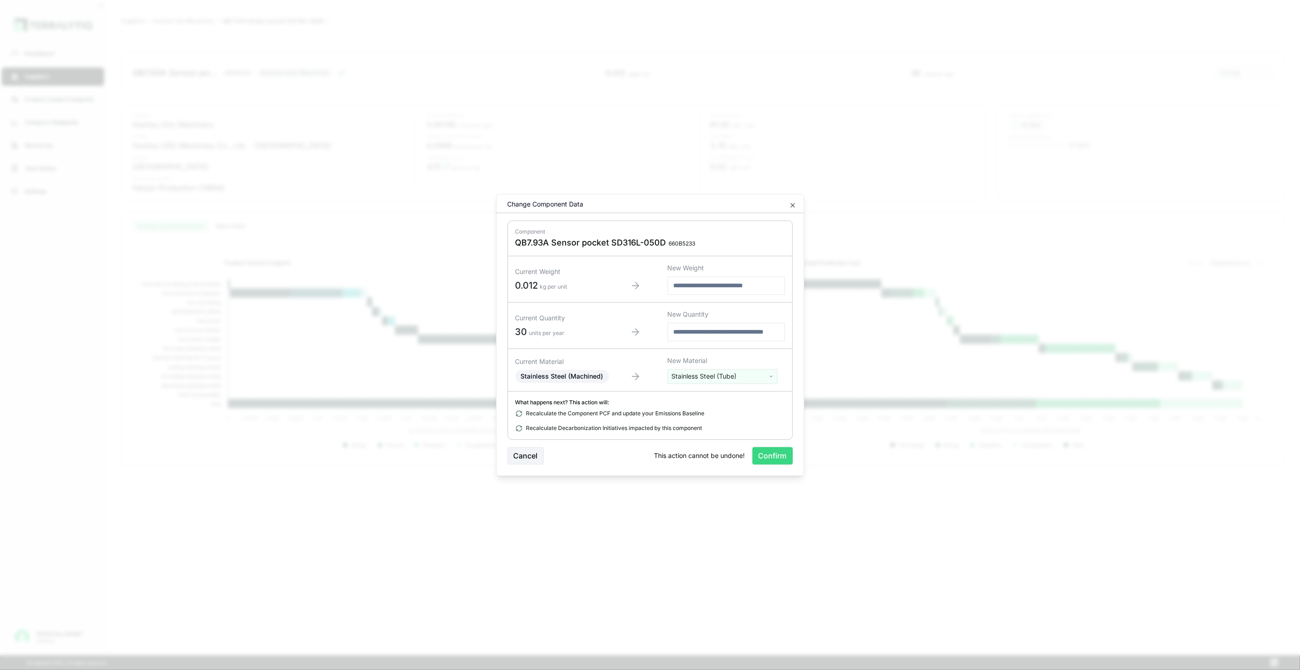
click at [773, 461] on button "Confirm" at bounding box center [773, 455] width 40 height 17
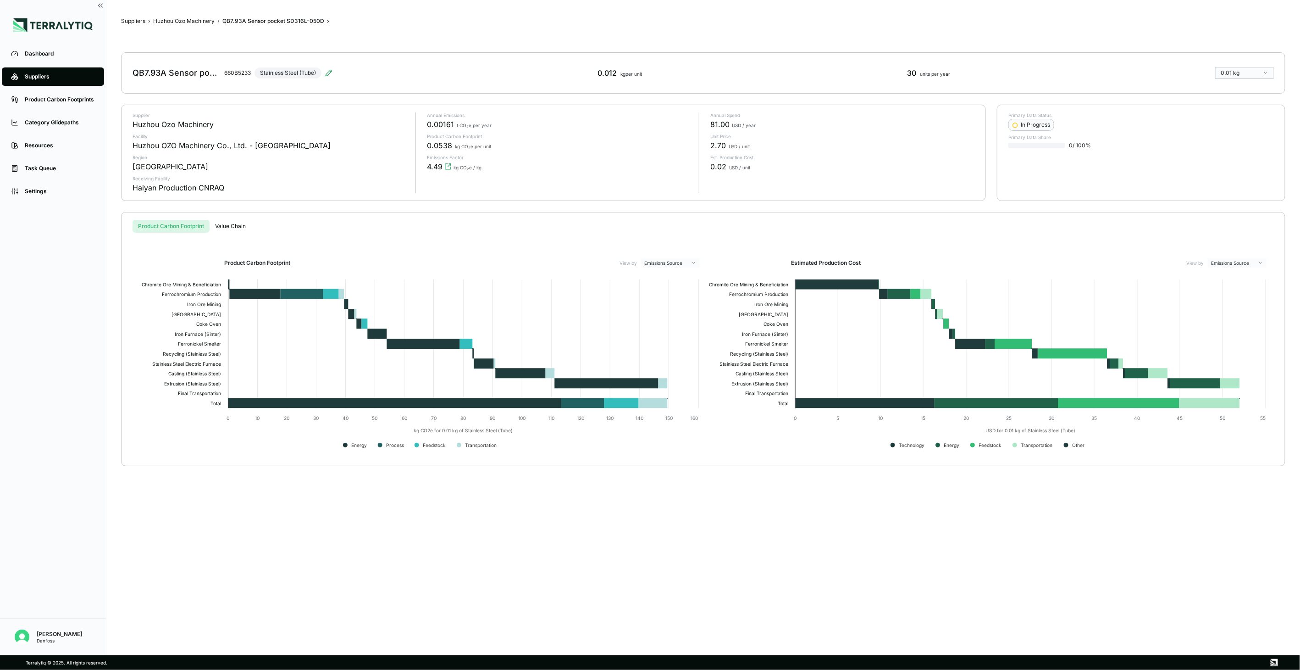
click at [210, 16] on div "Suppliers › Huzhou Ozo Machinery › QB7.93A Sensor pocket SD316L-050D › QB7.93A …" at bounding box center [703, 328] width 1164 height 626
click at [208, 19] on button "Huzhou Ozo Machinery" at bounding box center [183, 20] width 61 height 7
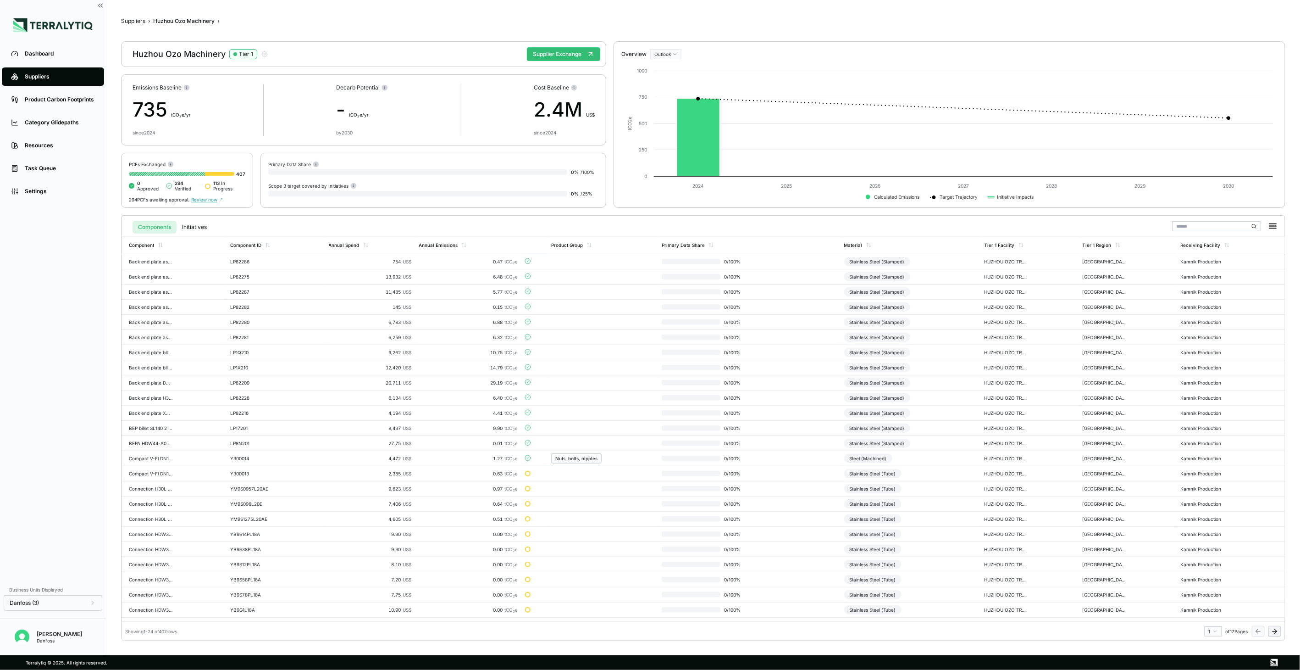
click at [1274, 627] on icon at bounding box center [1274, 630] width 7 height 7
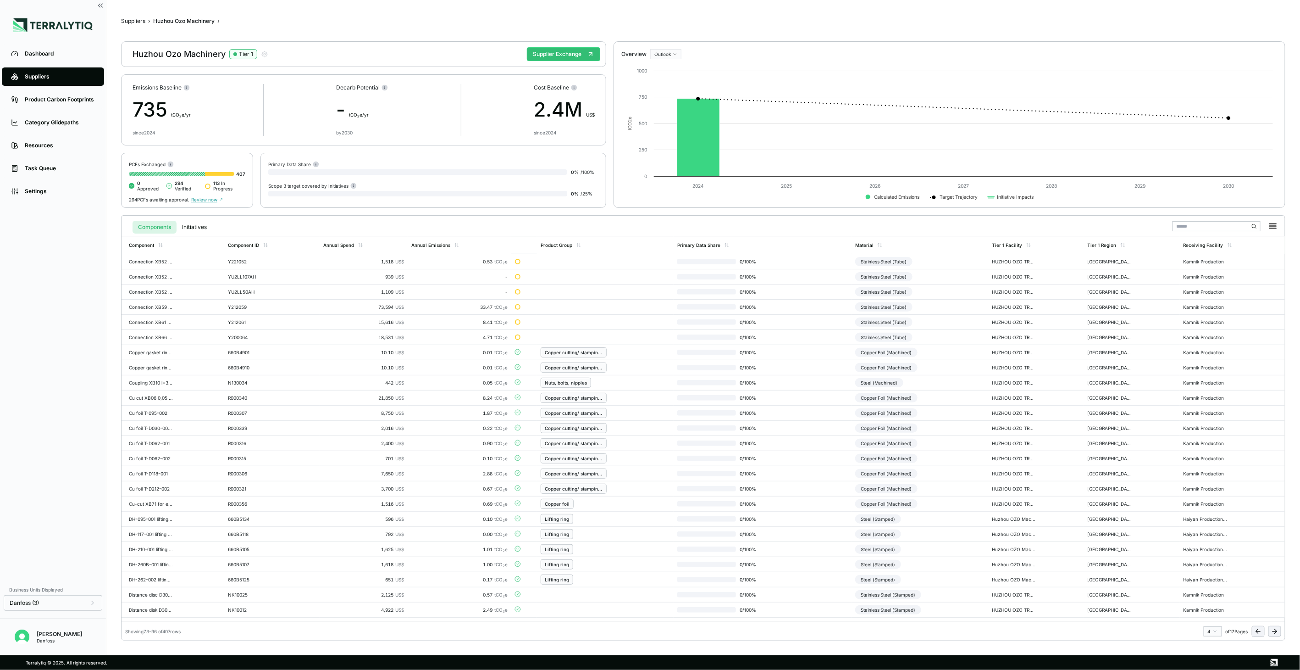
click at [1274, 627] on icon at bounding box center [1274, 630] width 7 height 7
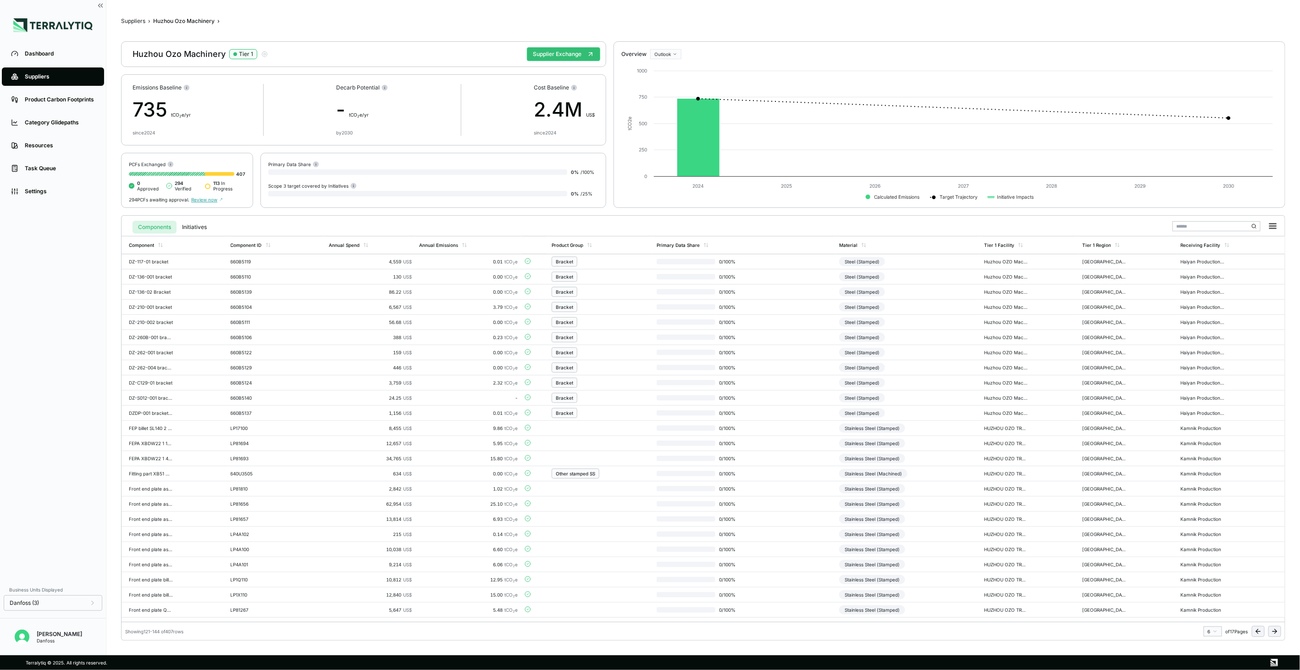
click at [1274, 627] on icon at bounding box center [1274, 630] width 7 height 7
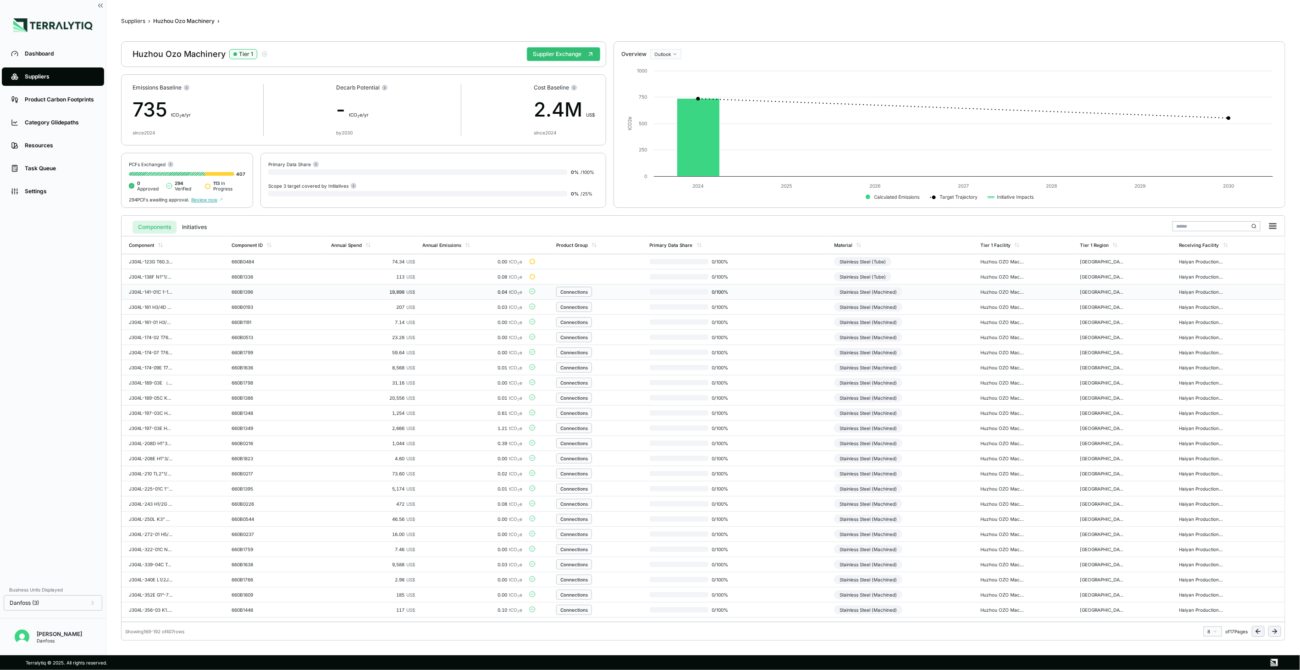
click at [792, 292] on td "0 / 100 %" at bounding box center [738, 291] width 185 height 15
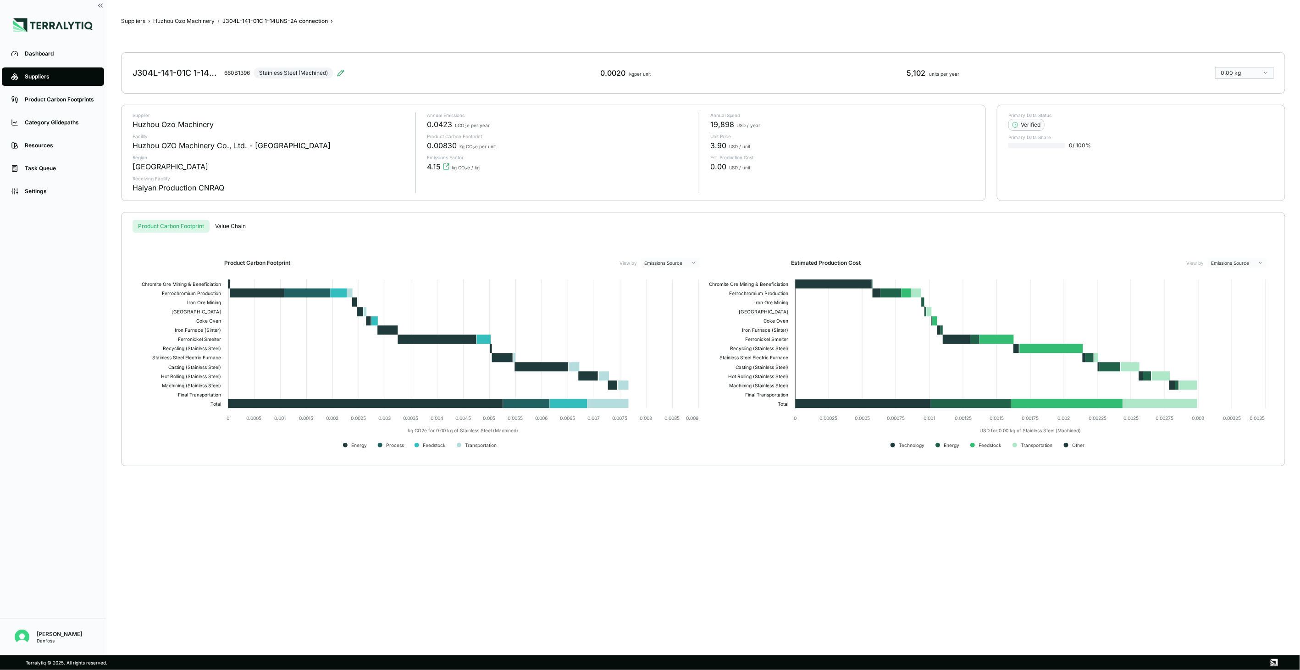
click at [345, 70] on div "J304L-141-01C 1-14UNS-2A connection 660B1396 Stainless Steel (Machined) 0.0020 …" at bounding box center [703, 72] width 1164 height 41
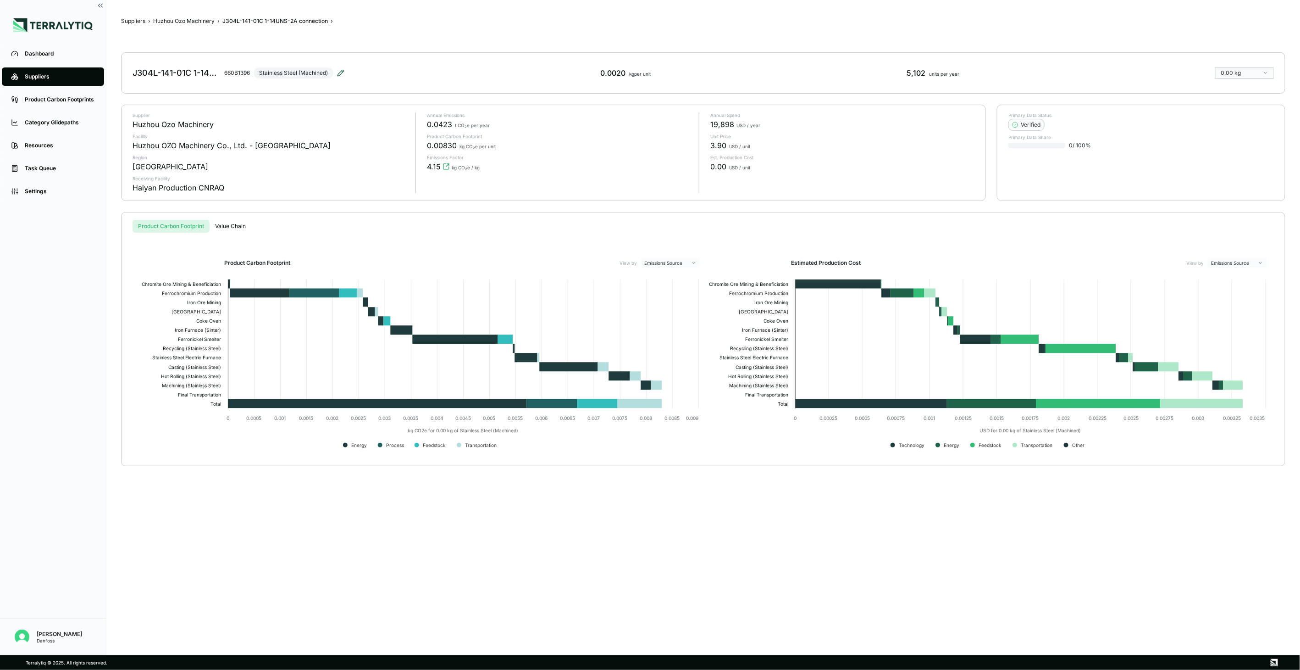
click at [343, 70] on icon at bounding box center [341, 73] width 6 height 6
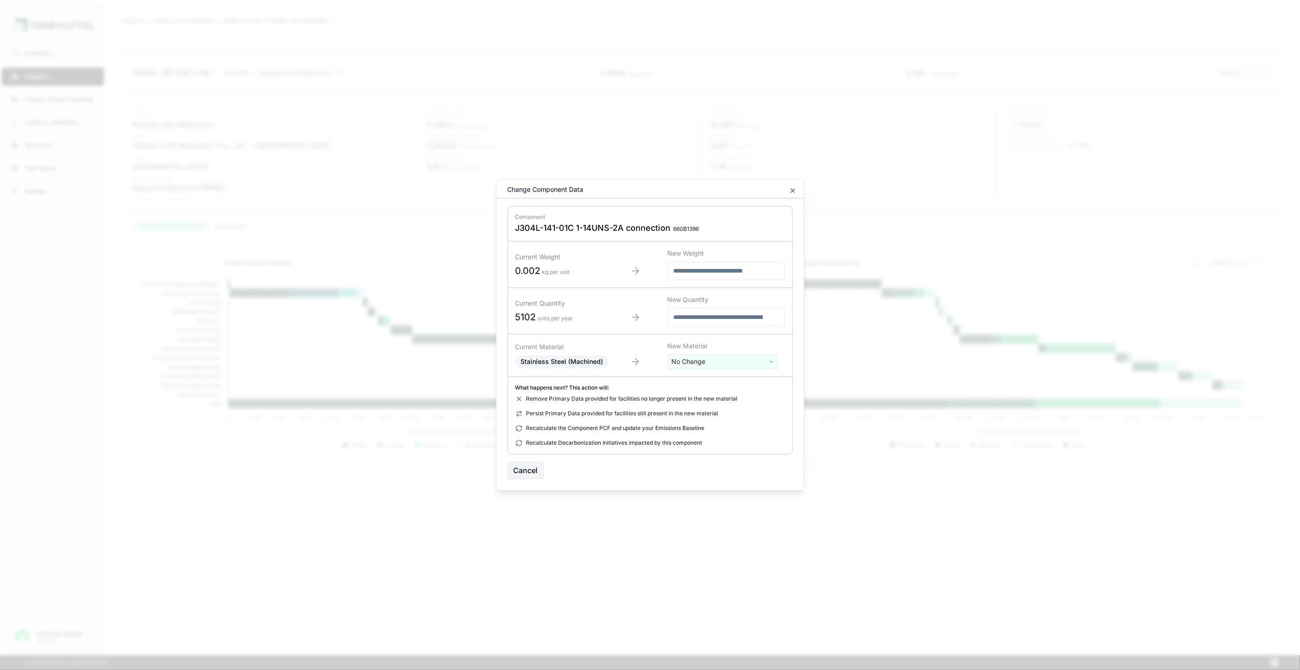
click at [692, 364] on html "Dashboard Suppliers Product Carbon Footprints Category Glidepaths Resources Tas…" at bounding box center [650, 335] width 1300 height 670
click at [703, 383] on input "text" at bounding box center [722, 381] width 105 height 10
type input "****"
click at [718, 422] on div "Stainless Steel (Tube)" at bounding box center [722, 421] width 105 height 13
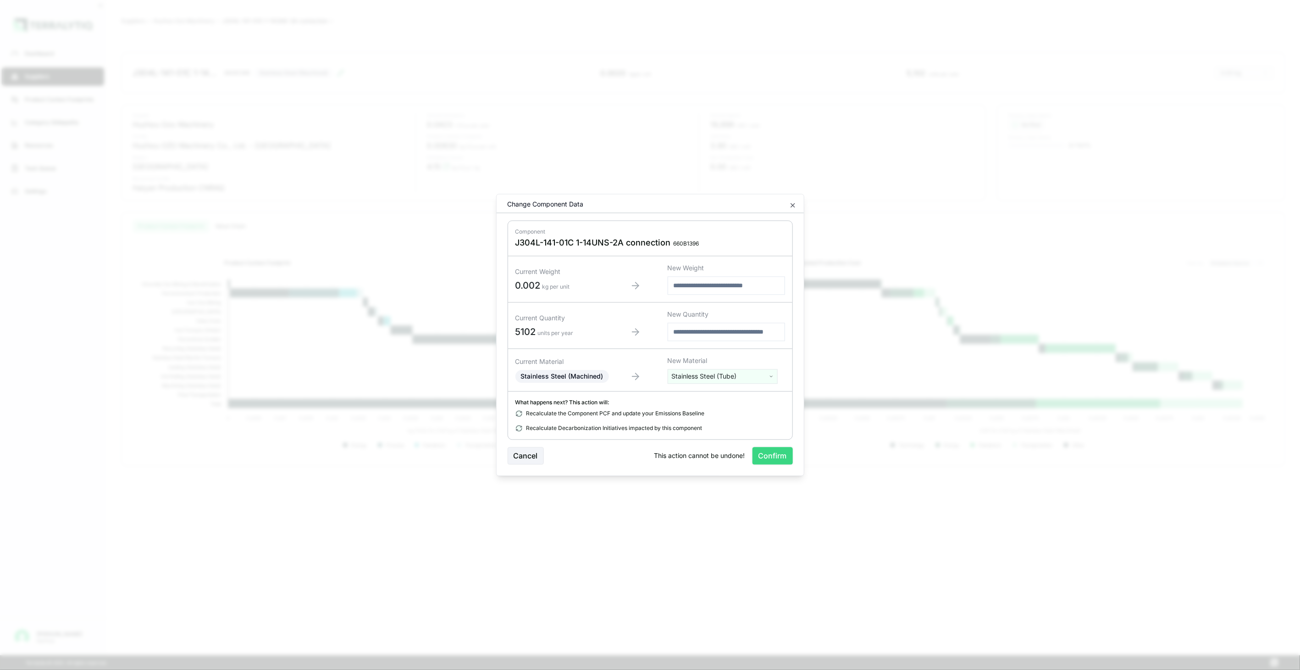
click at [764, 457] on button "Confirm" at bounding box center [773, 455] width 40 height 17
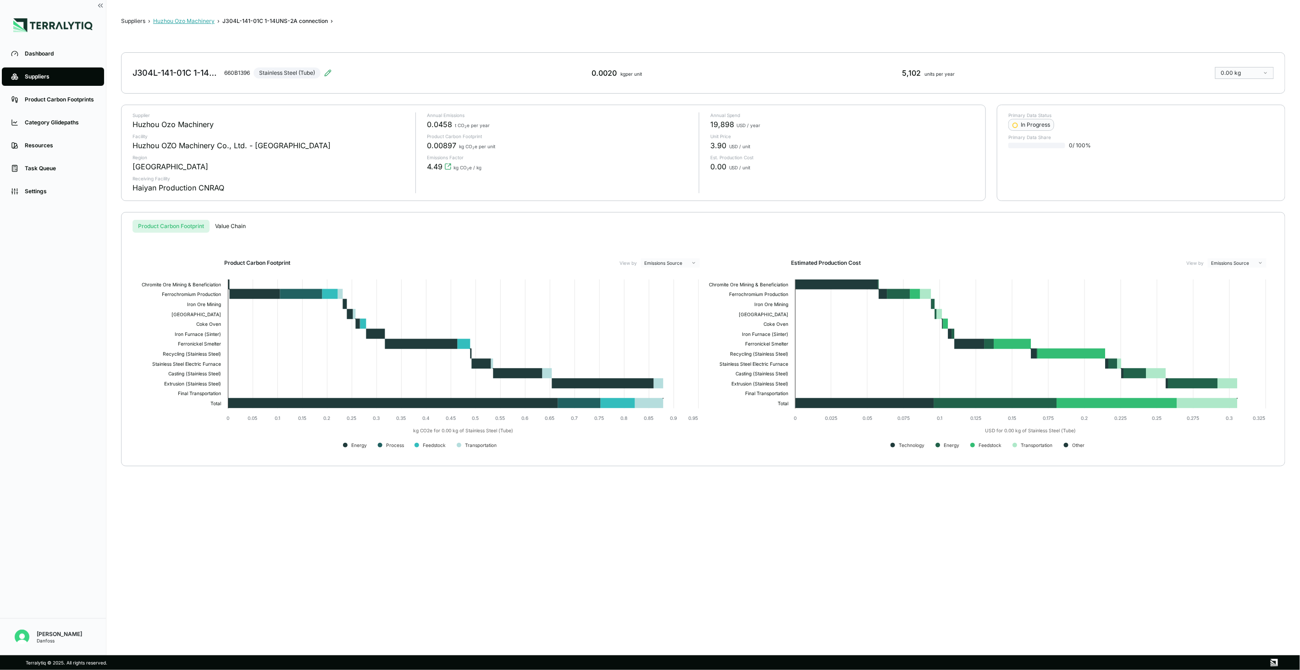
click at [194, 21] on button "Huzhou Ozo Machinery" at bounding box center [183, 20] width 61 height 7
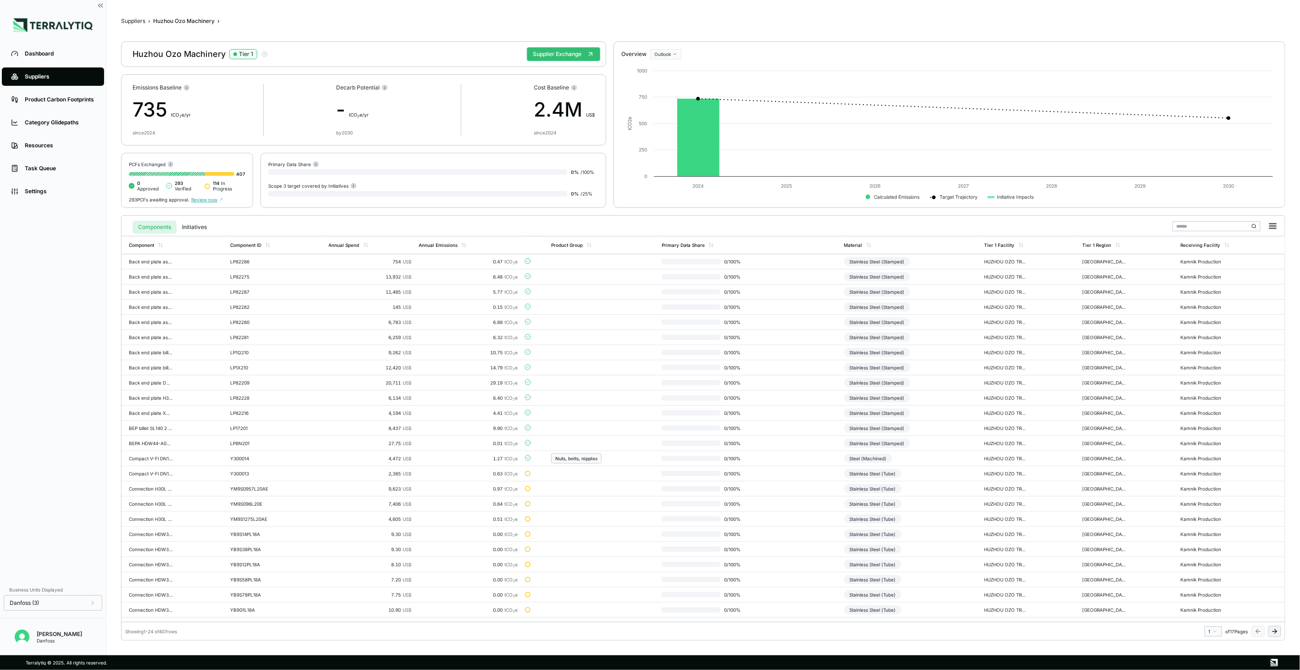
click at [1275, 629] on icon at bounding box center [1276, 631] width 2 height 4
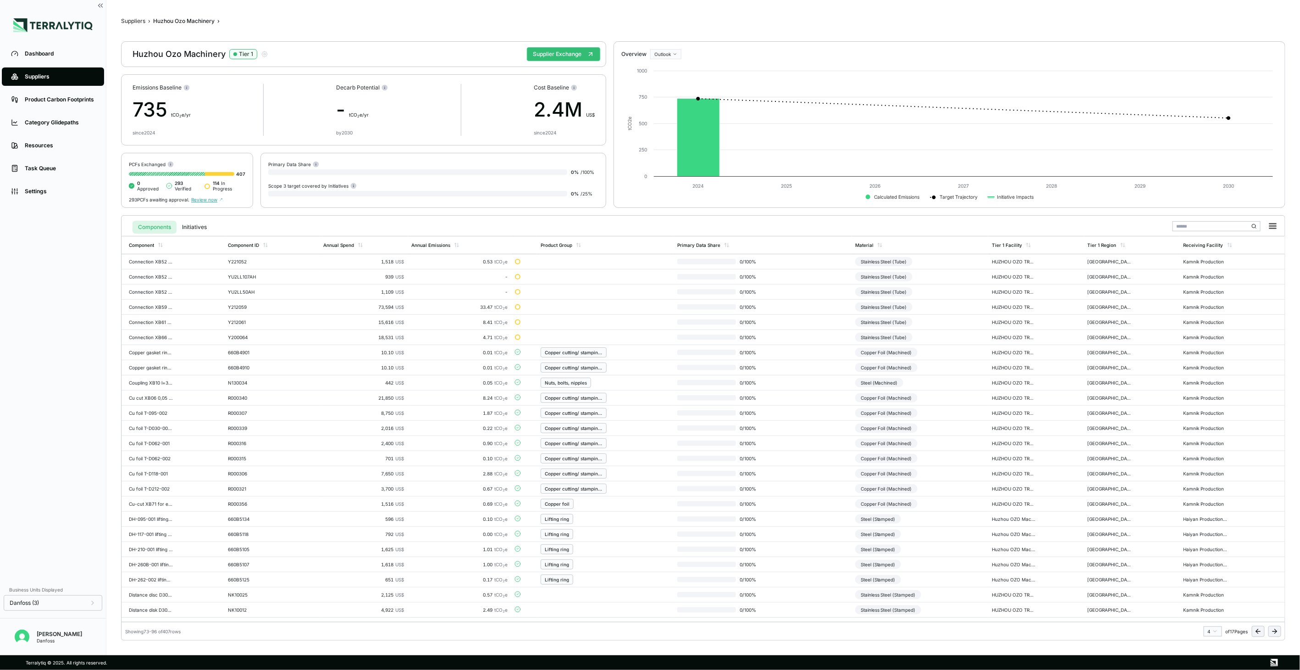
click at [1278, 627] on icon at bounding box center [1274, 630] width 7 height 7
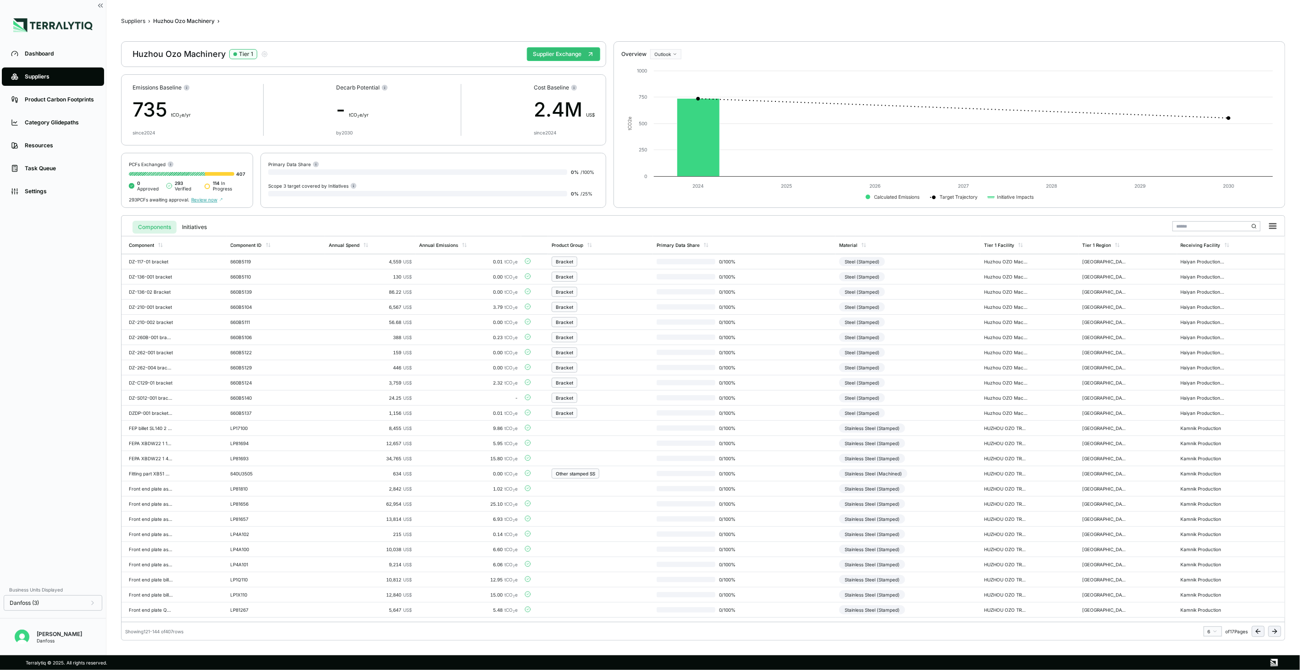
click at [1278, 627] on icon at bounding box center [1274, 630] width 7 height 7
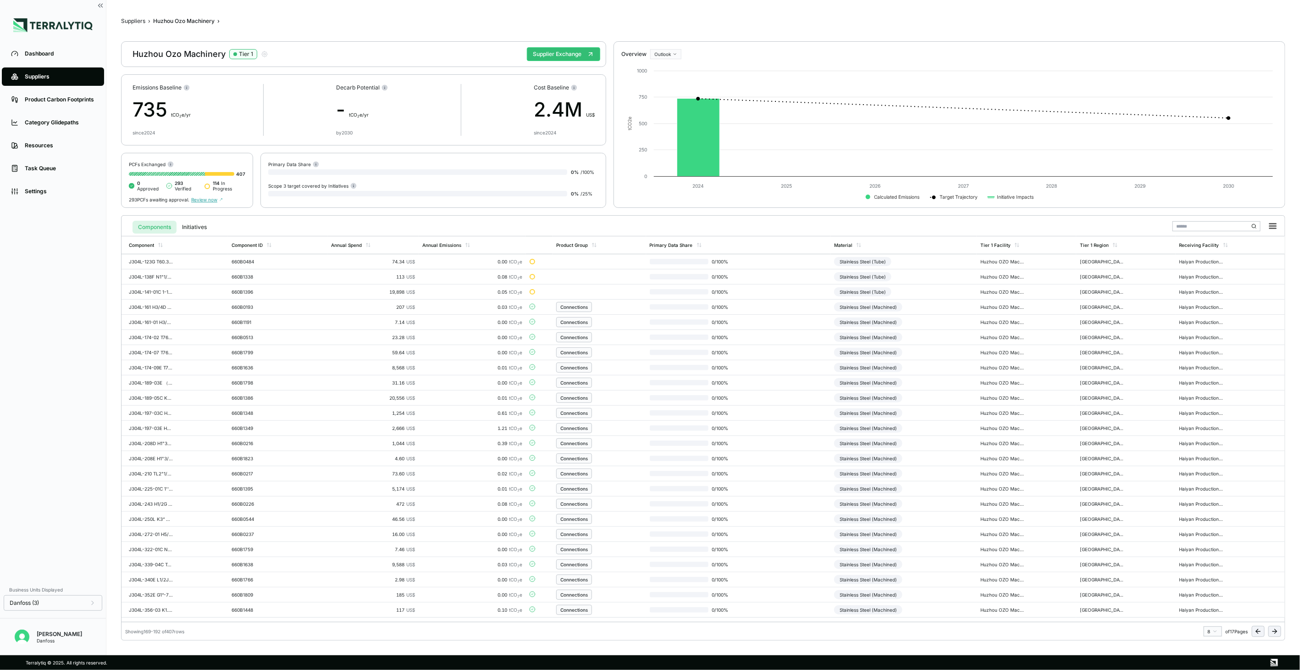
click at [1278, 627] on icon at bounding box center [1274, 630] width 7 height 7
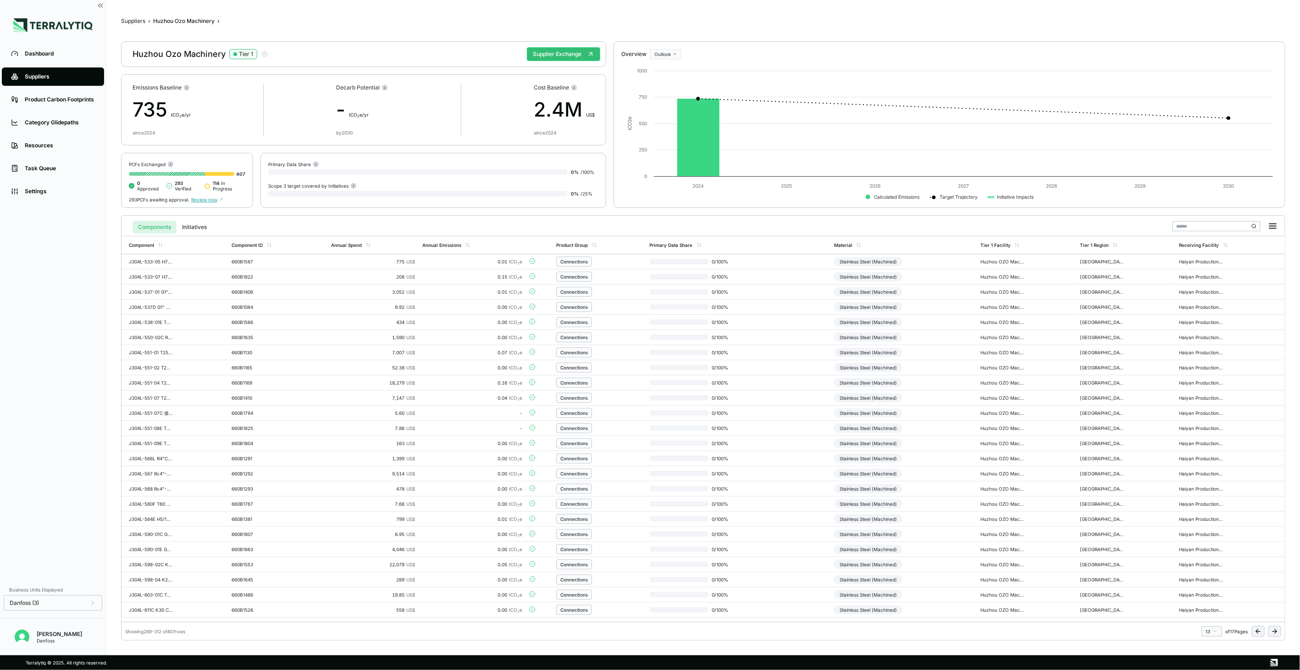
click at [1278, 627] on icon at bounding box center [1274, 630] width 7 height 7
click at [1278, 626] on button at bounding box center [1274, 631] width 13 height 11
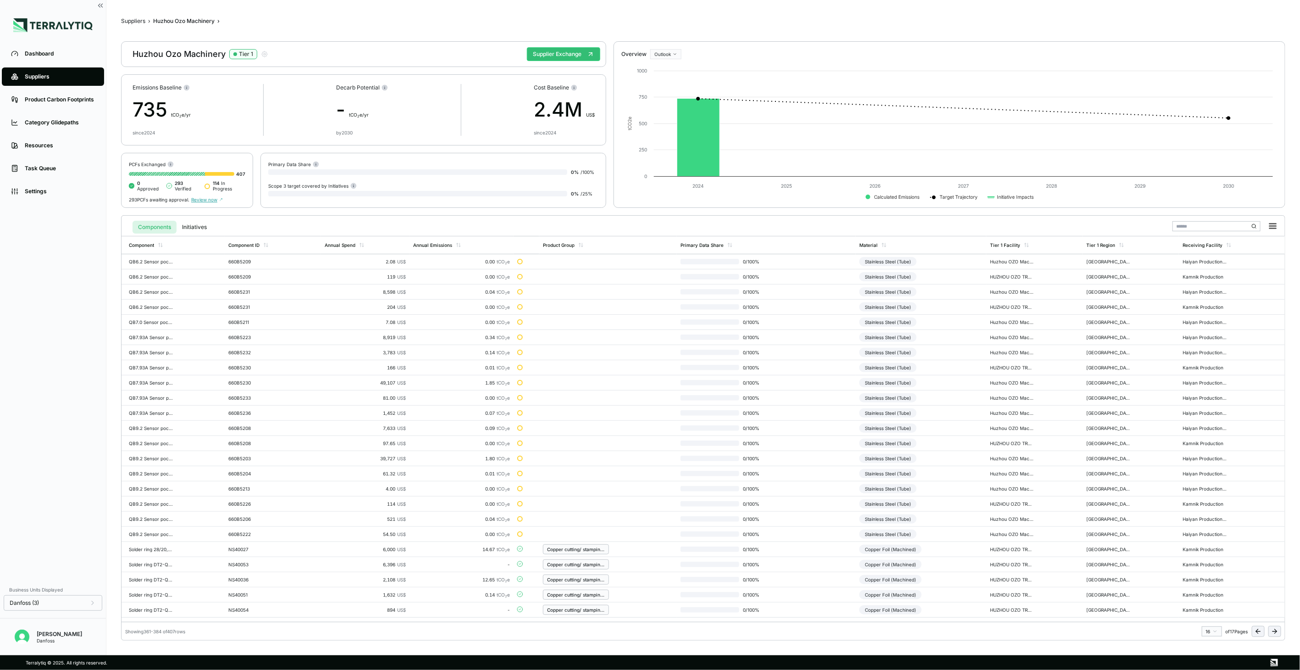
click at [1253, 631] on button at bounding box center [1258, 631] width 13 height 11
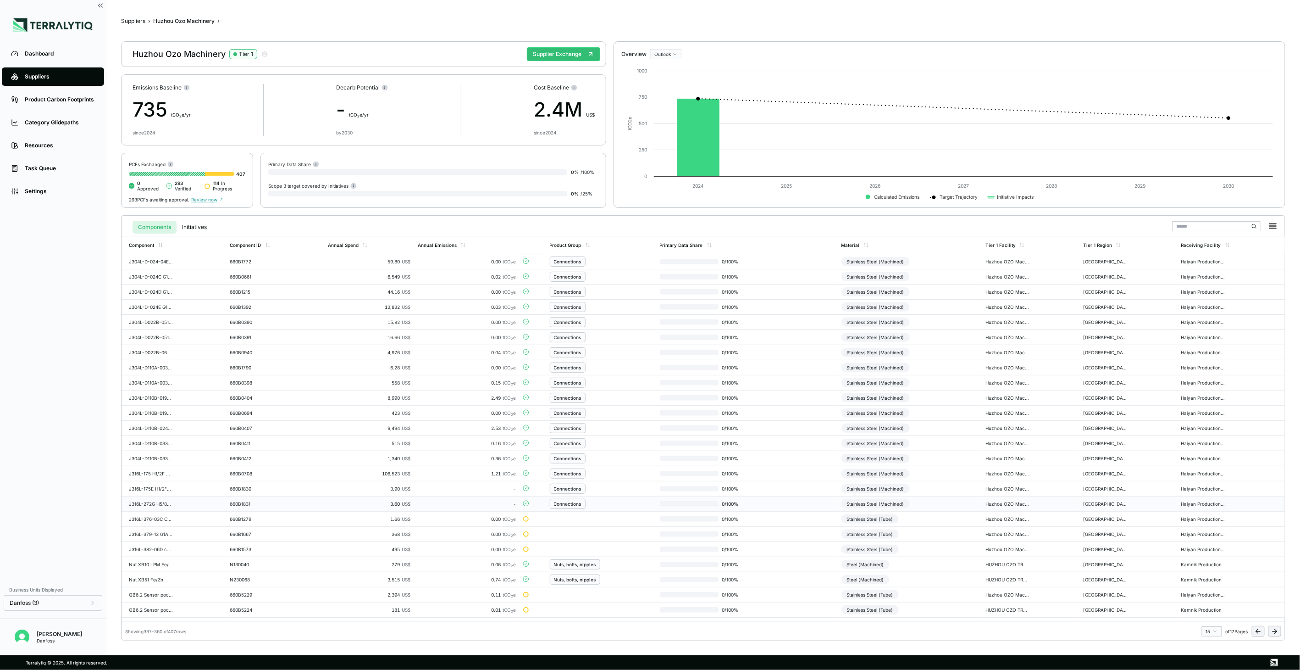
click at [903, 502] on div "Stainless Steel (Machined)" at bounding box center [876, 503] width 68 height 9
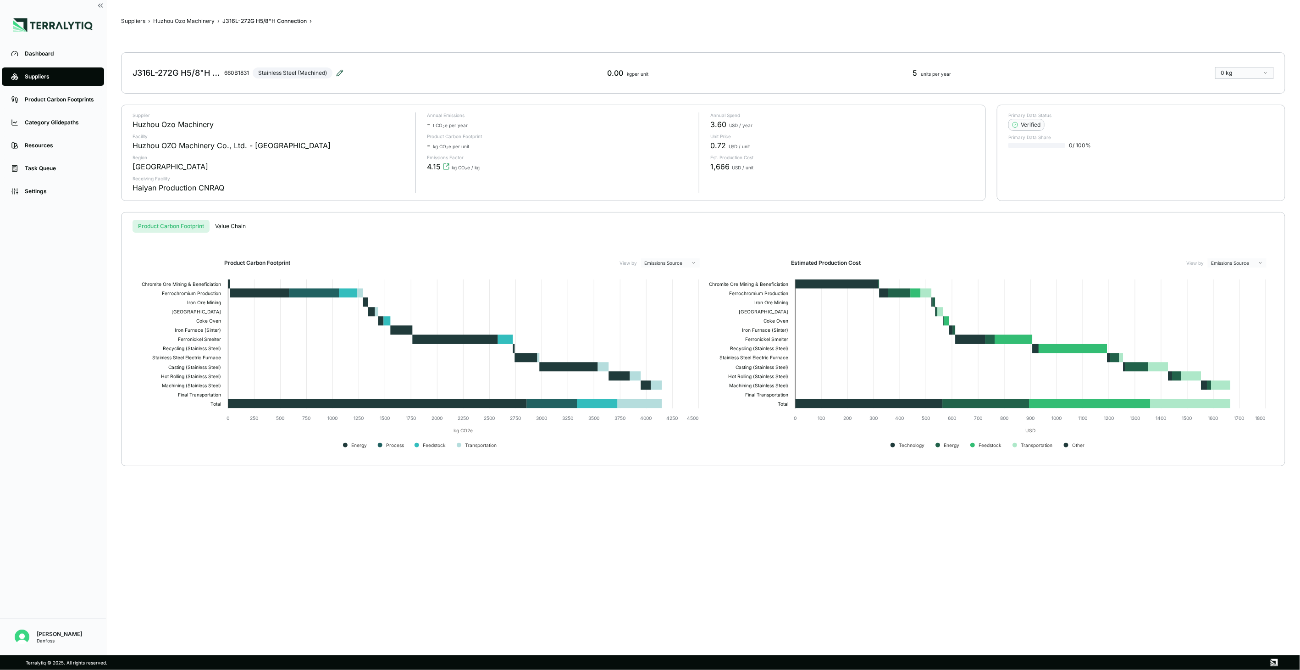
click at [337, 70] on icon at bounding box center [339, 72] width 7 height 7
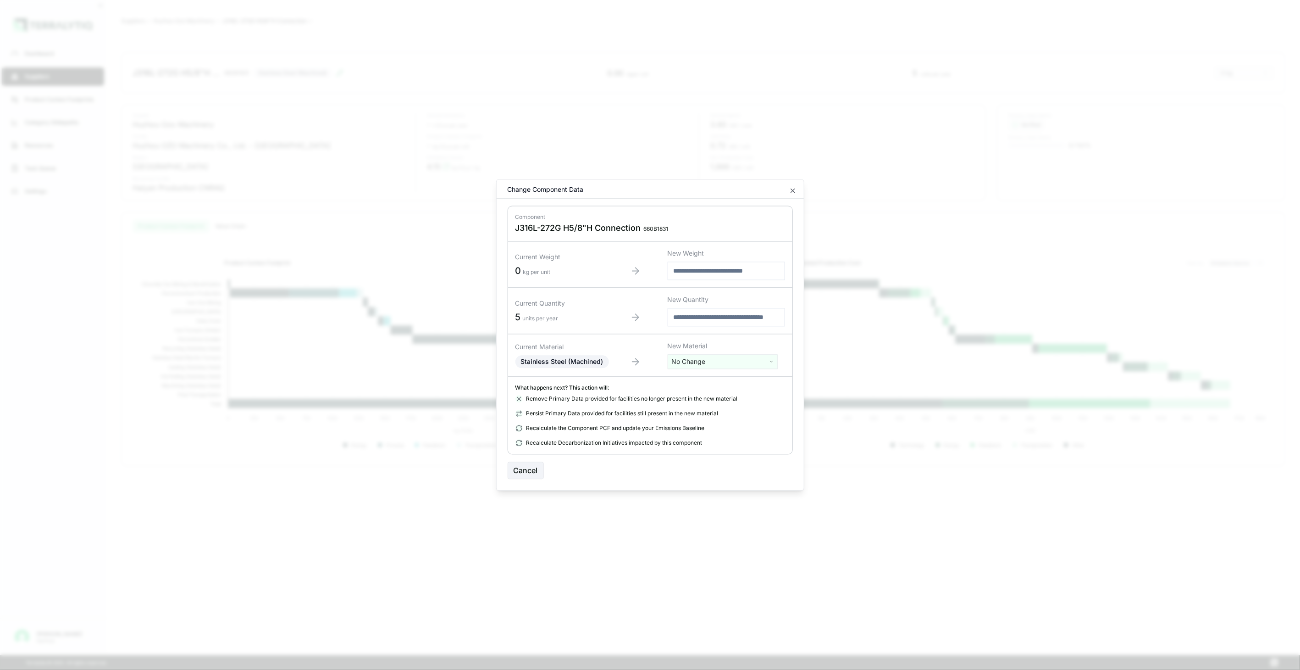
click at [702, 362] on html "Dashboard Suppliers Product Carbon Footprints Category Glidepaths Resources Tas…" at bounding box center [650, 335] width 1300 height 670
click at [702, 377] on input "text" at bounding box center [722, 381] width 105 height 10
type input "****"
click at [688, 423] on div "Stainless Steel (Tube)" at bounding box center [722, 421] width 105 height 13
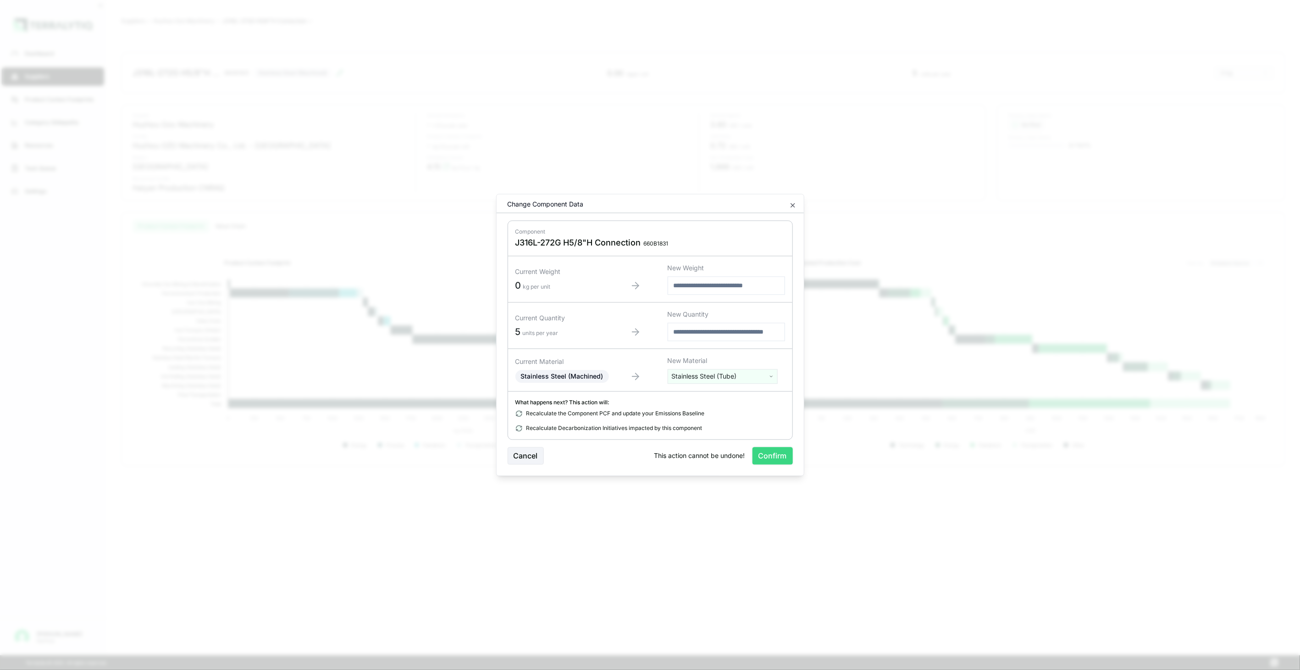
click at [764, 455] on button "Confirm" at bounding box center [773, 455] width 40 height 17
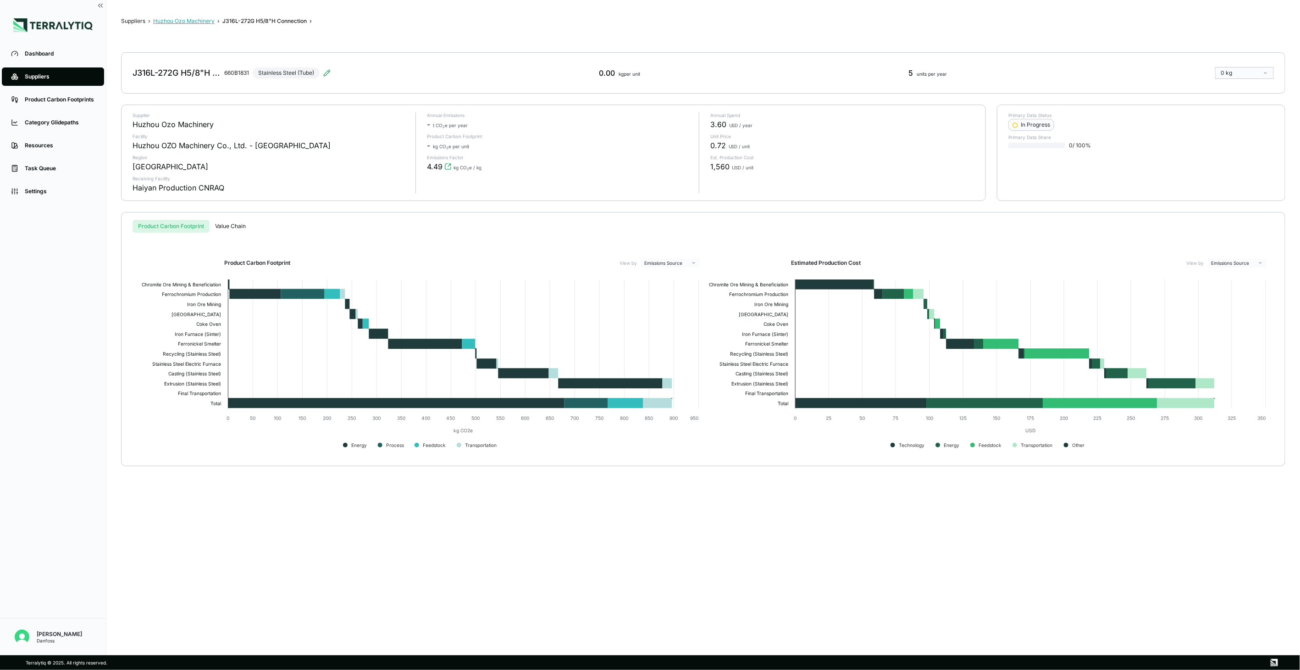
click at [181, 23] on button "Huzhou Ozo Machinery" at bounding box center [183, 20] width 61 height 7
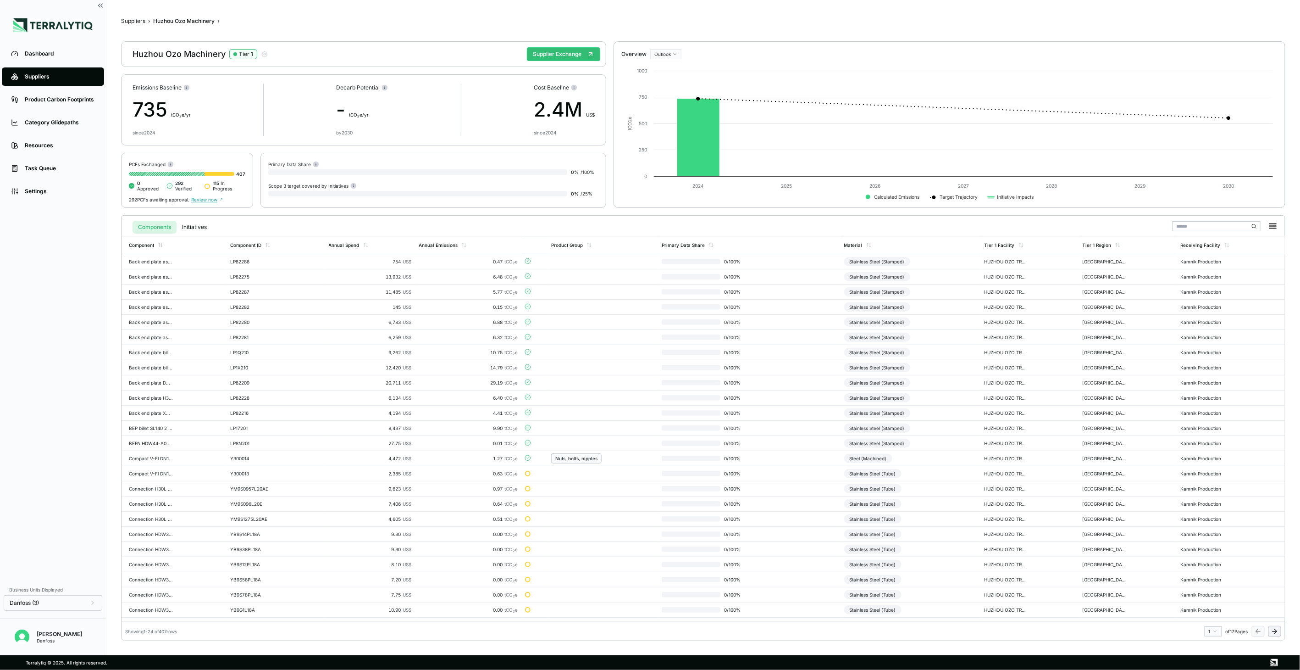
click at [1275, 627] on icon at bounding box center [1274, 630] width 7 height 7
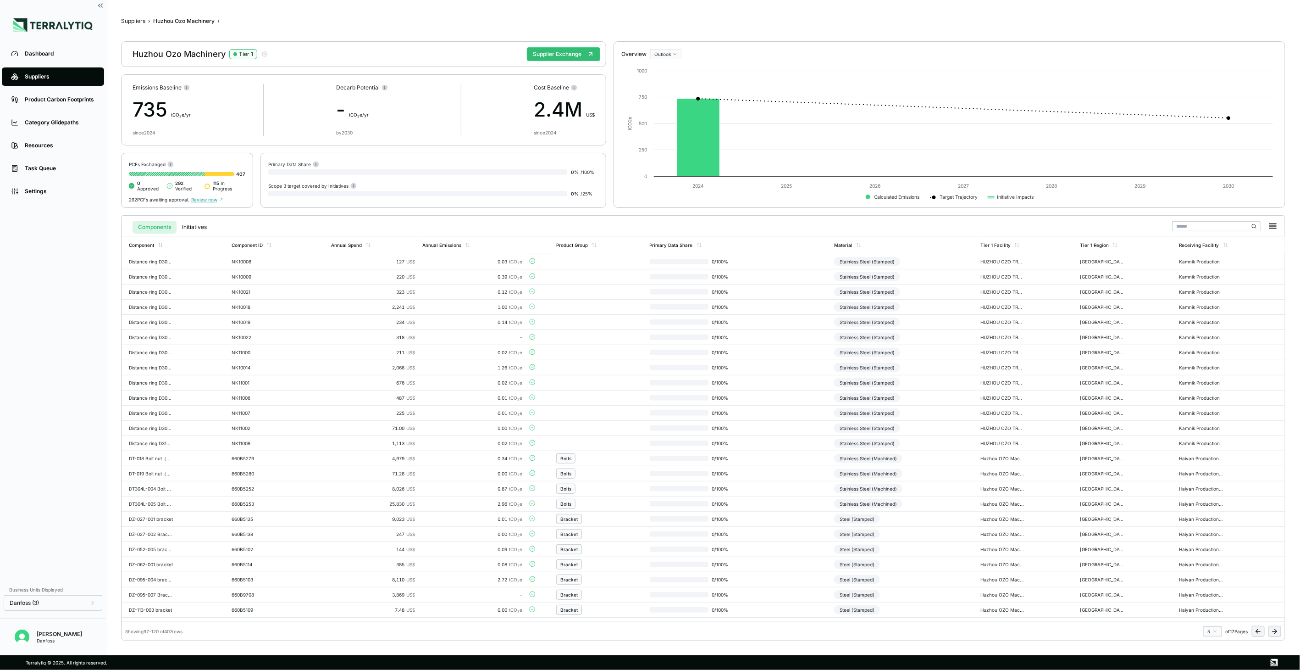
click at [1275, 627] on icon at bounding box center [1274, 630] width 7 height 7
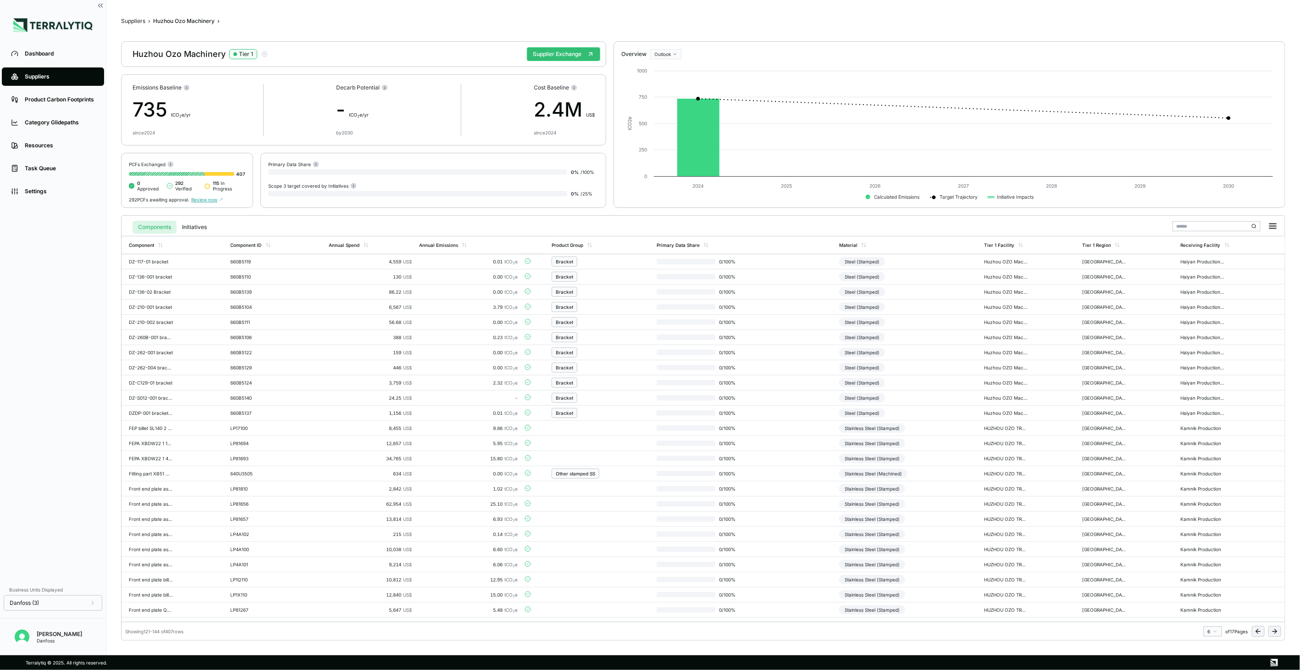
click at [1275, 627] on icon at bounding box center [1274, 630] width 7 height 7
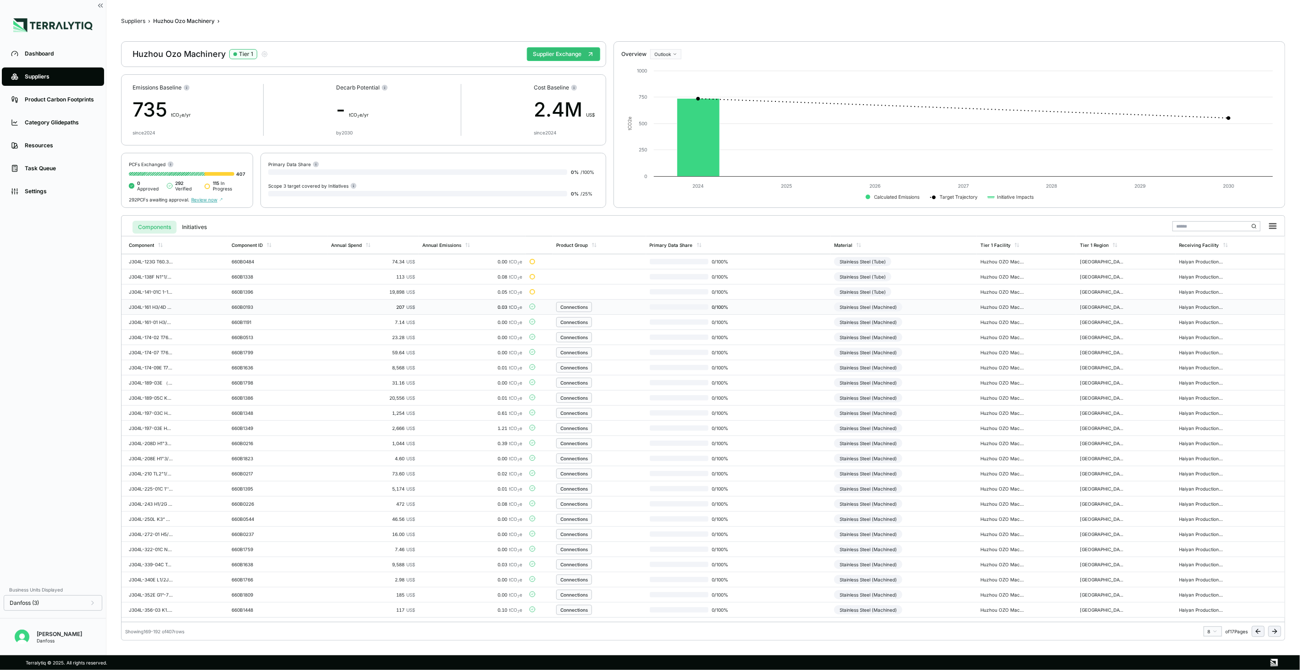
click at [854, 306] on div "Stainless Steel (Machined)" at bounding box center [868, 306] width 68 height 9
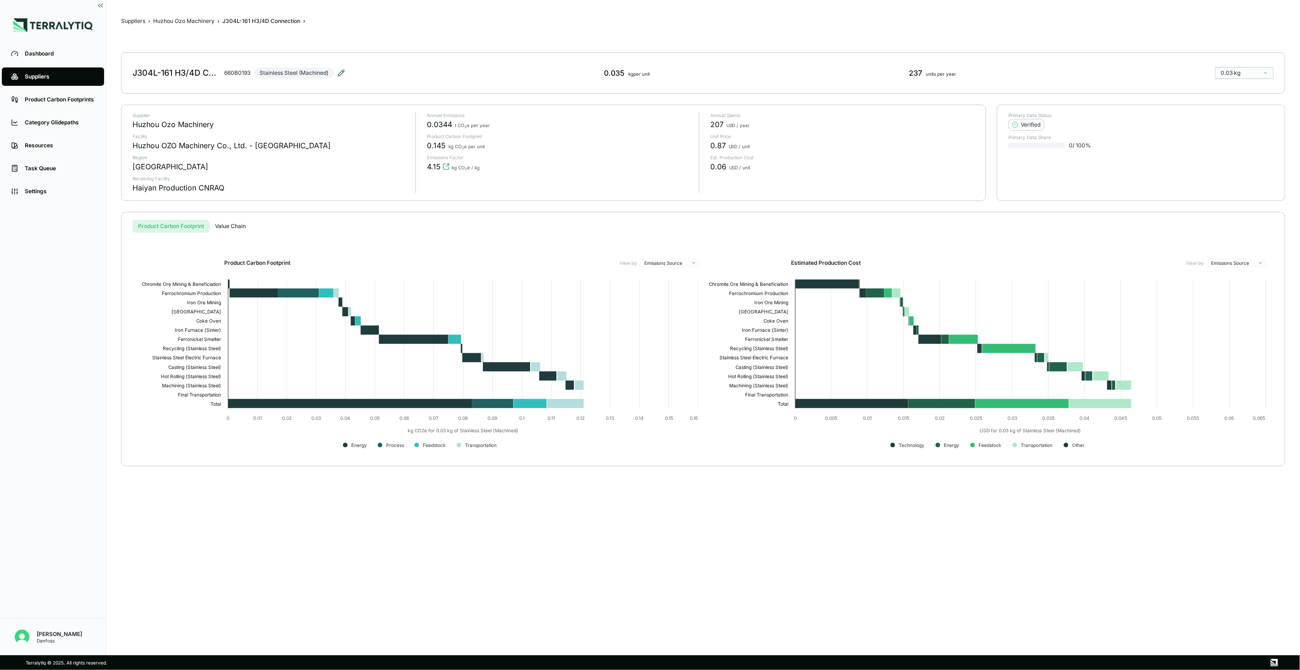
click at [344, 74] on icon at bounding box center [341, 72] width 7 height 7
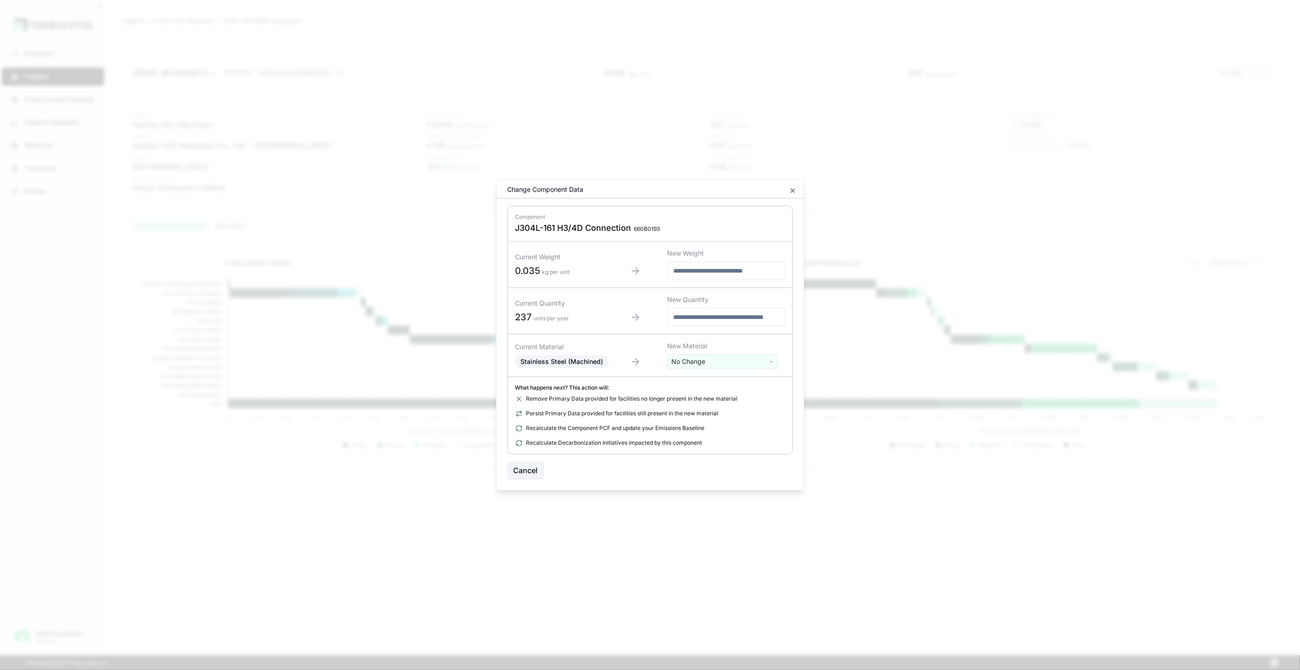
click at [681, 355] on html "Dashboard Suppliers Product Carbon Footprints Category Glidepaths Resources Tas…" at bounding box center [650, 335] width 1300 height 670
click at [698, 379] on input "text" at bounding box center [722, 381] width 105 height 10
type input "****"
click at [721, 418] on div "Stainless Steel (Tube)" at bounding box center [722, 421] width 105 height 13
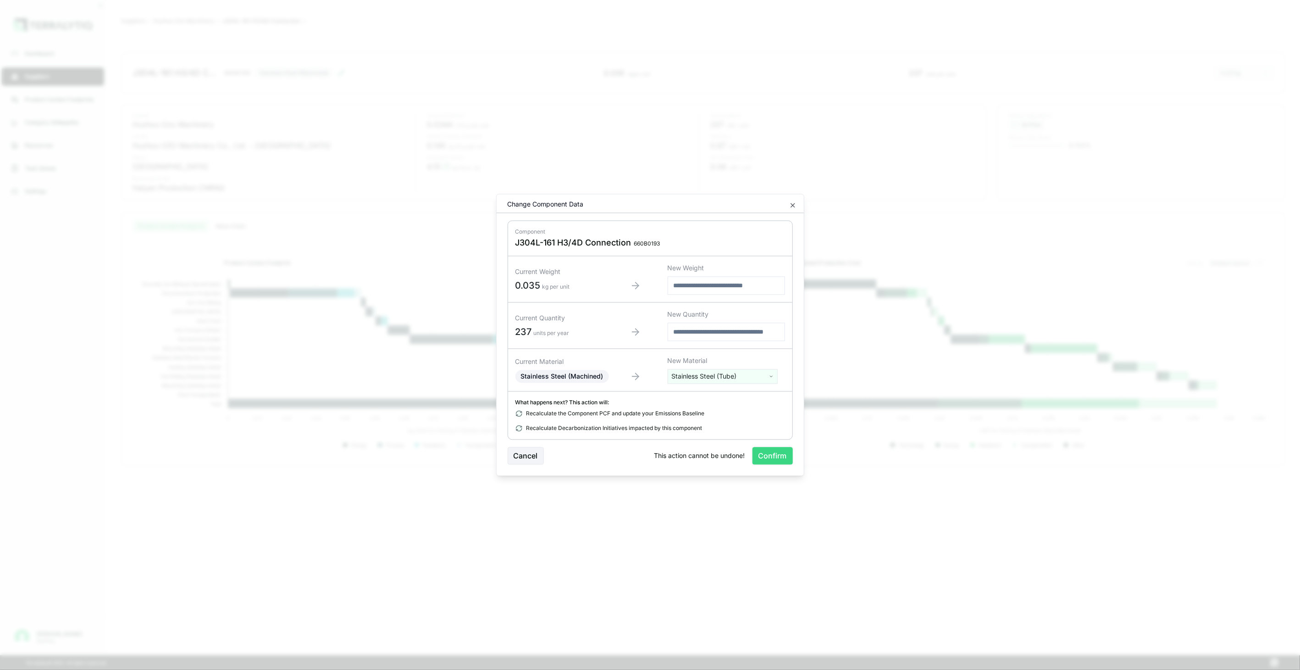
click at [759, 450] on button "Confirm" at bounding box center [773, 455] width 40 height 17
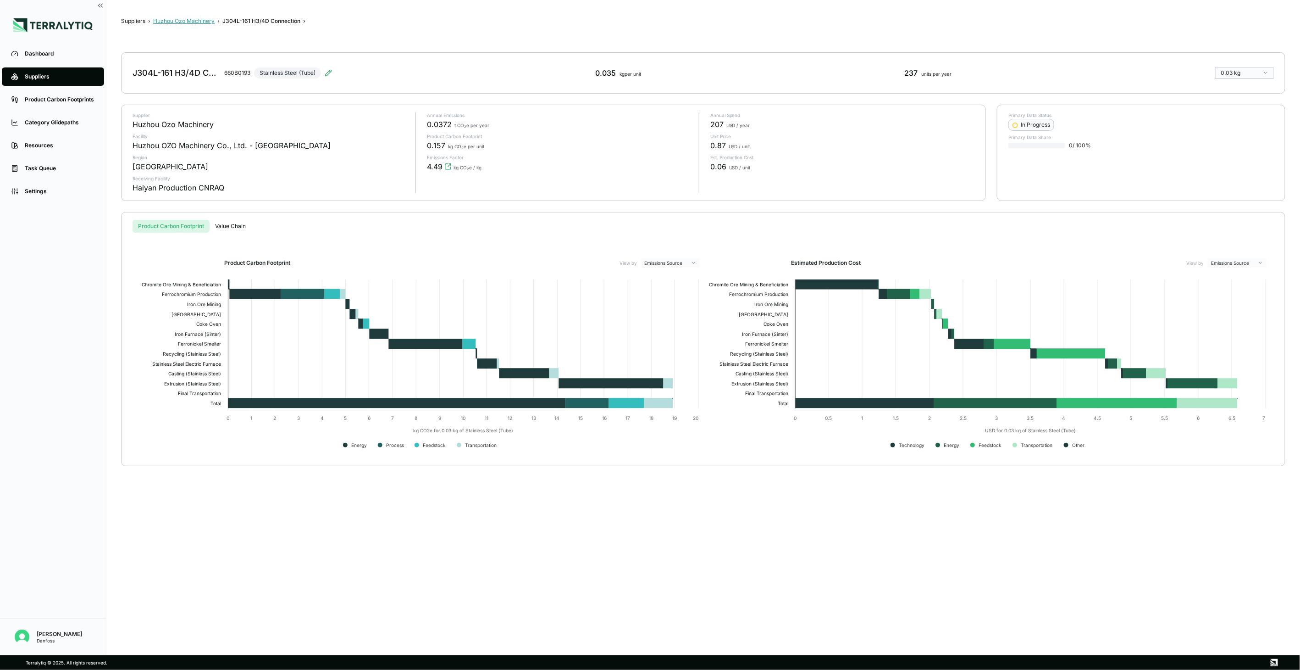
click at [200, 20] on button "Huzhou Ozo Machinery" at bounding box center [183, 20] width 61 height 7
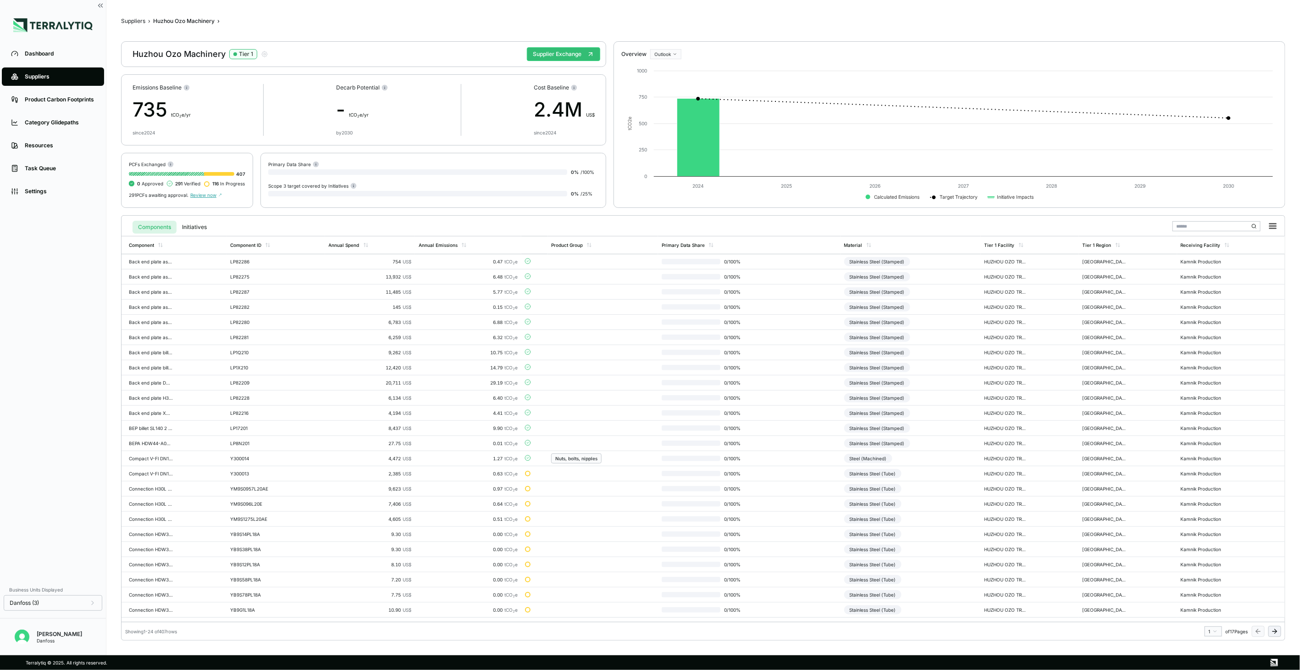
click at [1277, 633] on icon at bounding box center [1274, 630] width 7 height 7
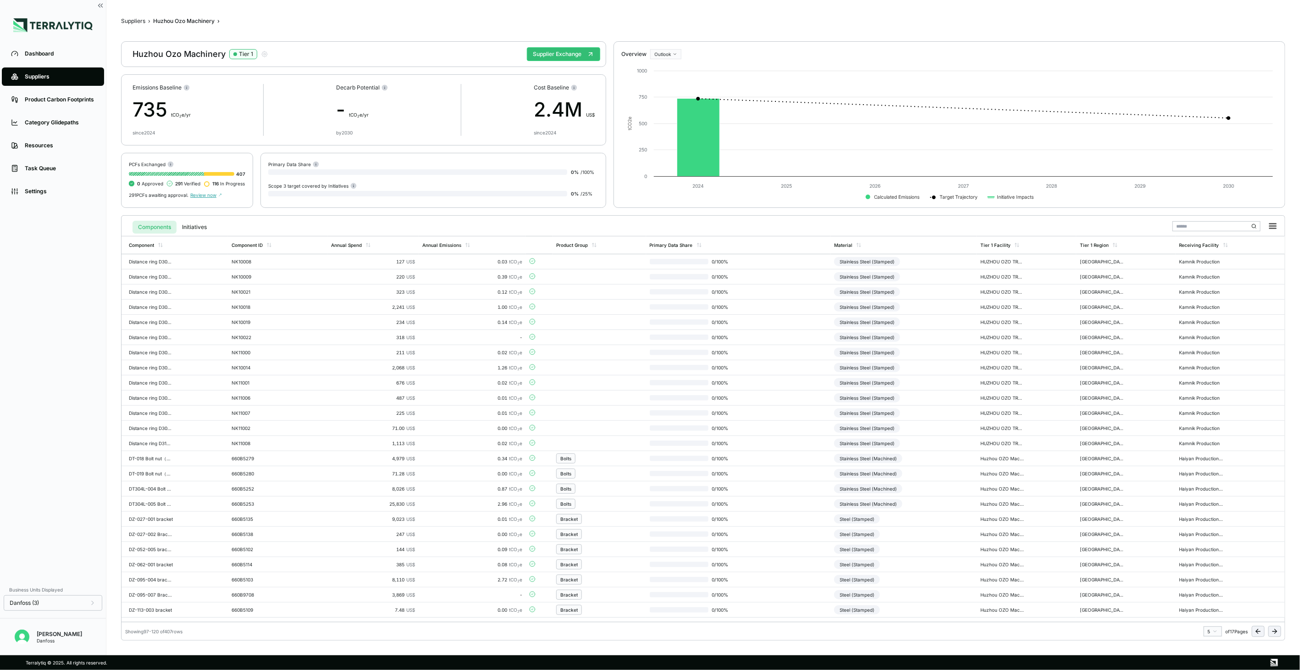
click at [1277, 633] on icon at bounding box center [1274, 630] width 7 height 7
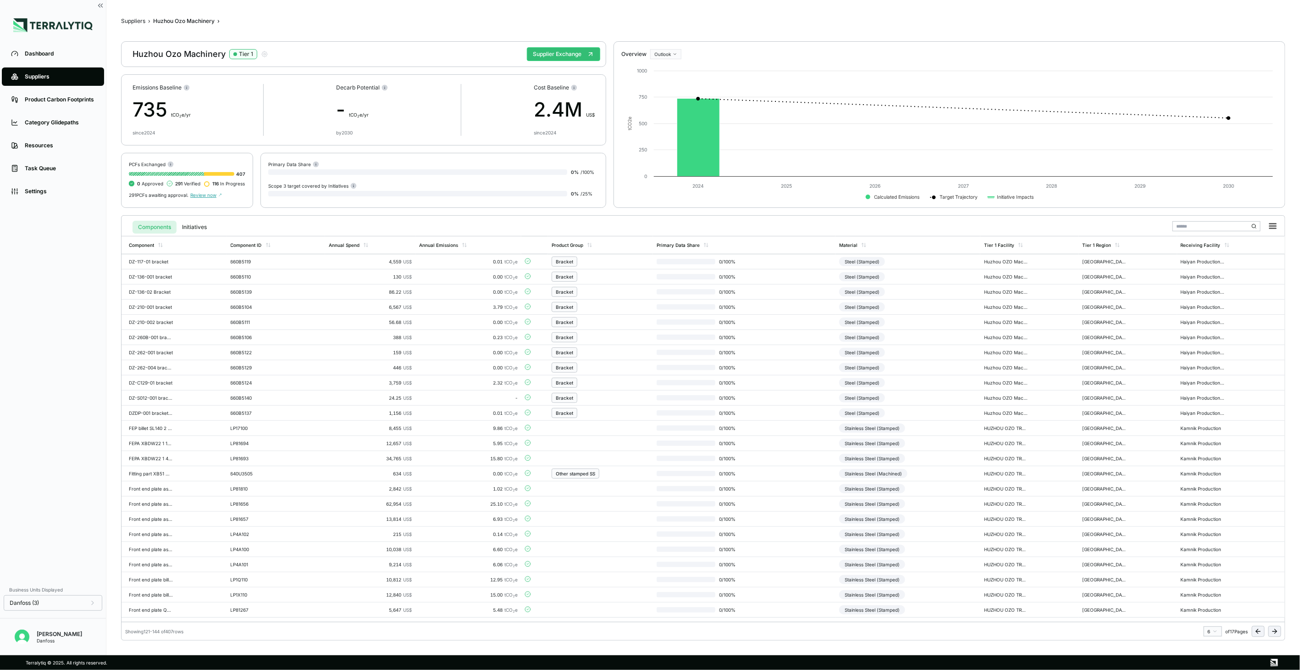
click at [1277, 633] on icon at bounding box center [1274, 630] width 7 height 7
click at [1273, 633] on icon at bounding box center [1274, 630] width 7 height 7
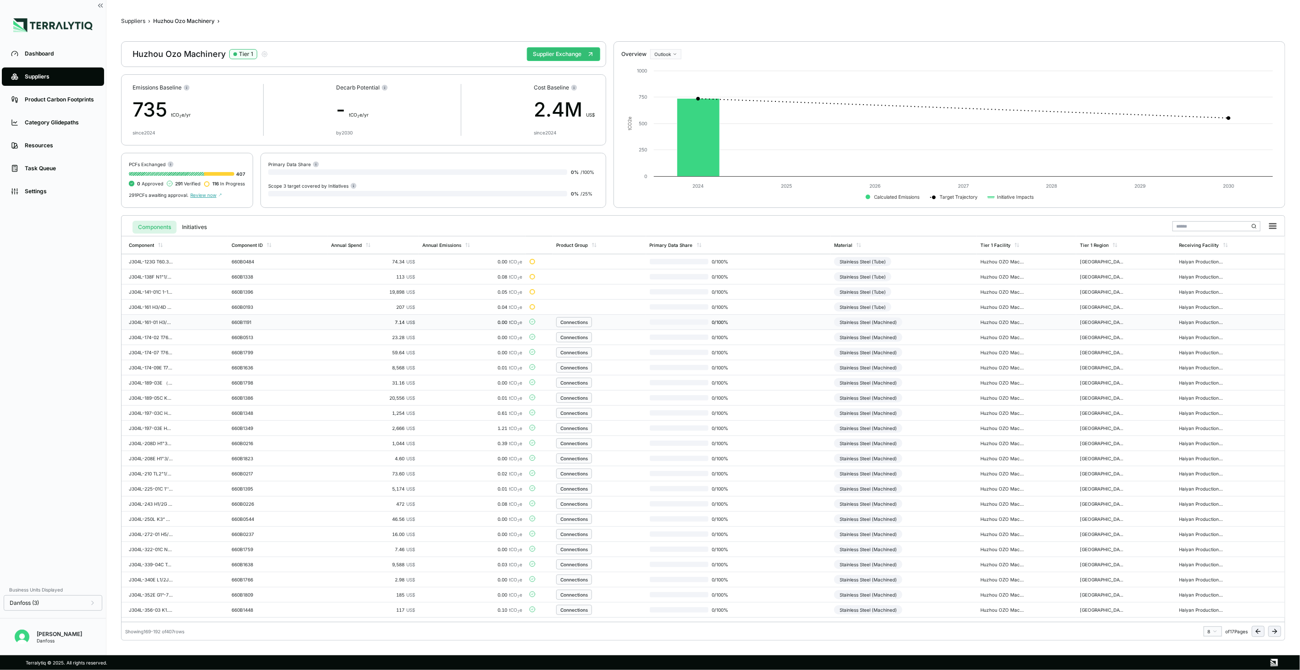
click at [867, 323] on div "Stainless Steel (Machined)" at bounding box center [868, 321] width 68 height 9
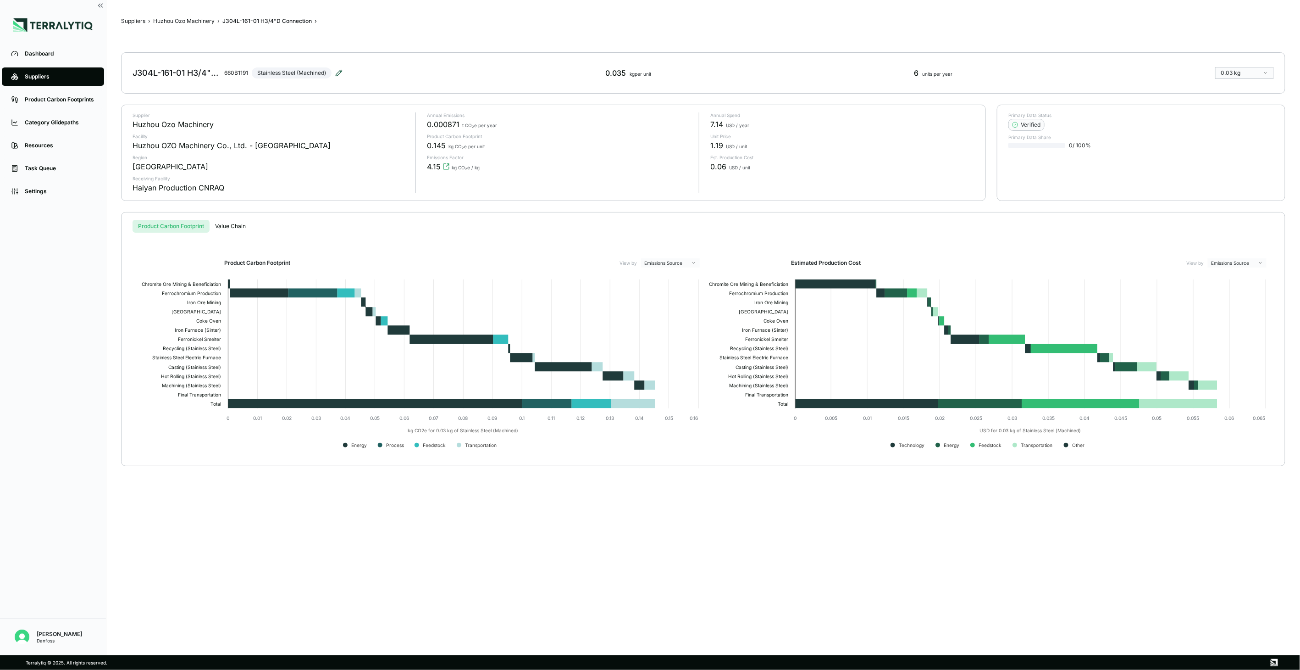
click at [342, 72] on icon at bounding box center [338, 72] width 7 height 7
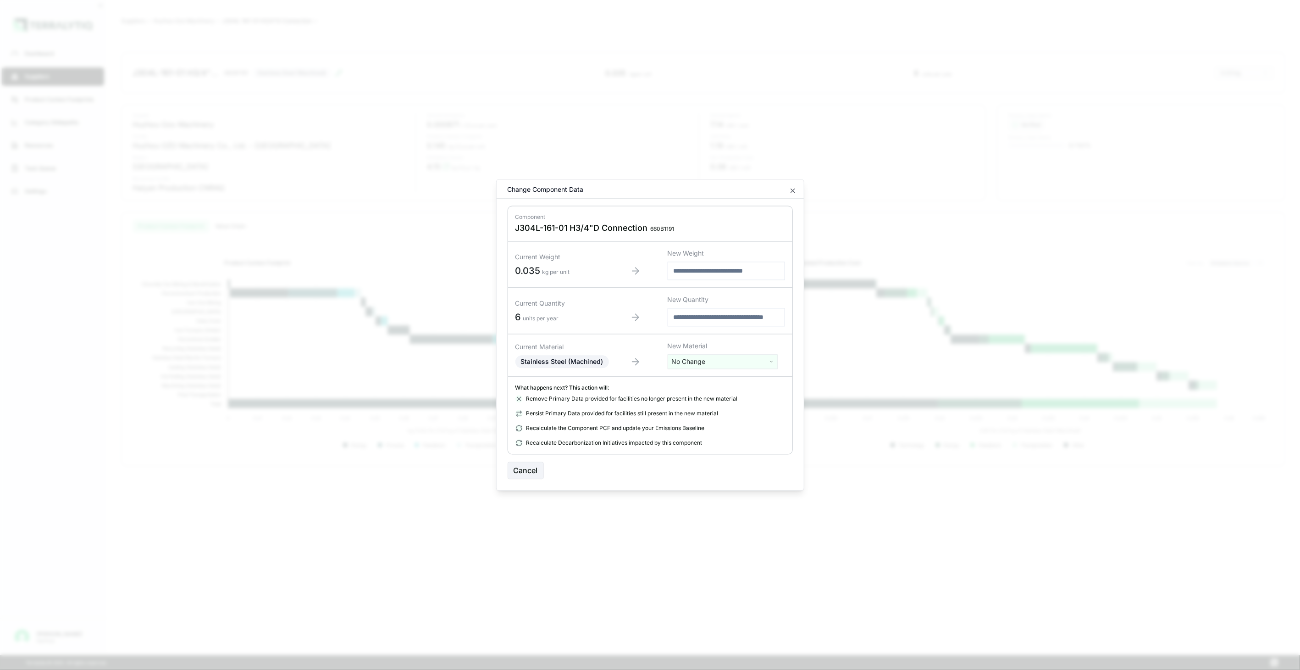
click at [704, 358] on html "Dashboard Suppliers Product Carbon Footprints Category Glidepaths Resources Tas…" at bounding box center [650, 335] width 1300 height 670
click at [711, 382] on input "text" at bounding box center [722, 381] width 105 height 10
type input "****"
click at [717, 427] on div "Stainless Steel (Tube)" at bounding box center [722, 421] width 105 height 13
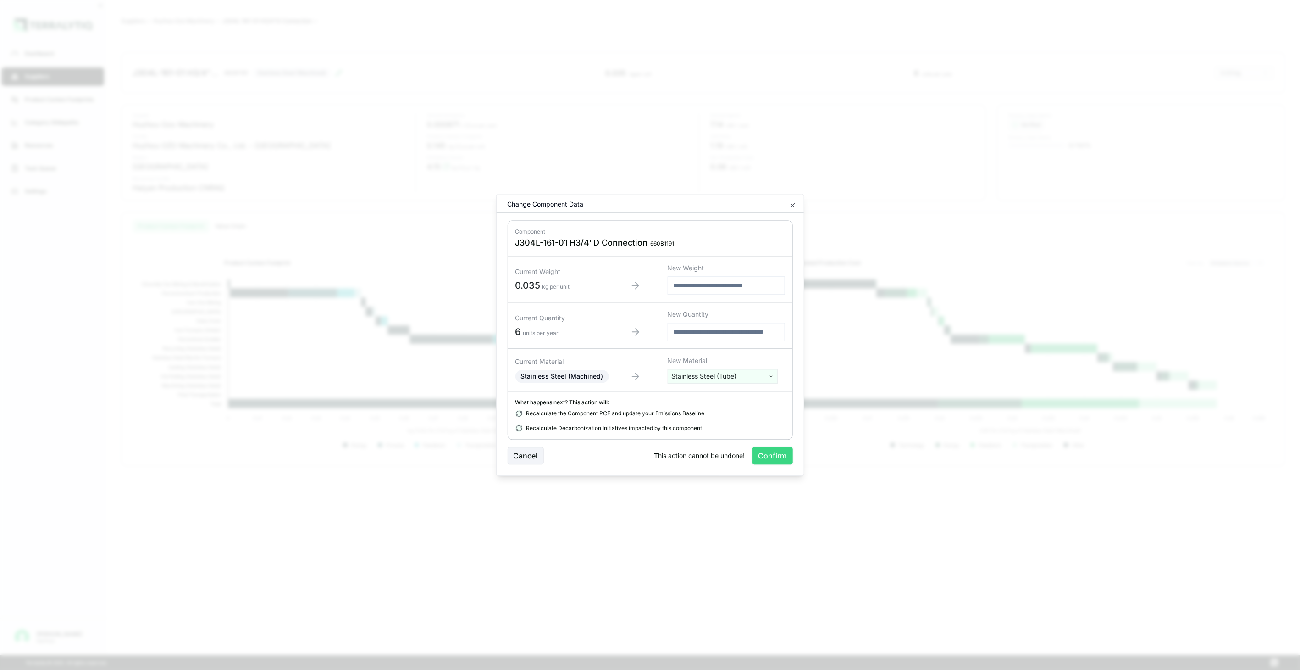
click at [759, 451] on button "Confirm" at bounding box center [773, 455] width 40 height 17
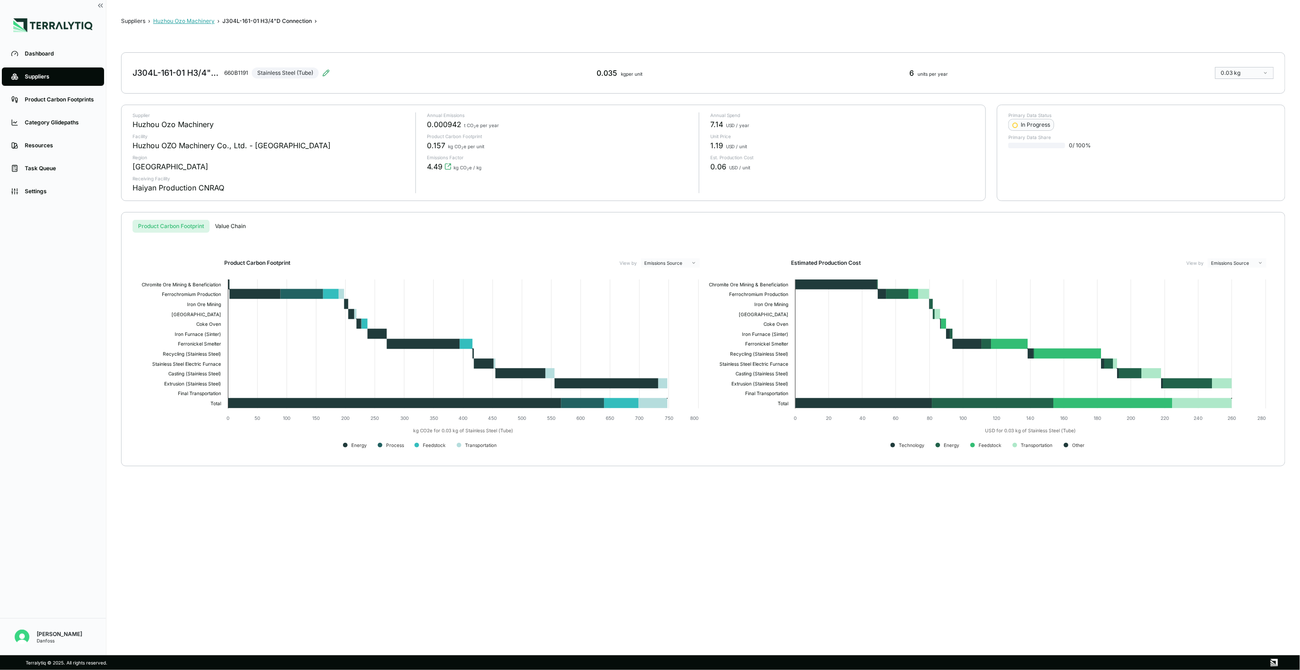
click at [201, 22] on button "Huzhou Ozo Machinery" at bounding box center [183, 20] width 61 height 7
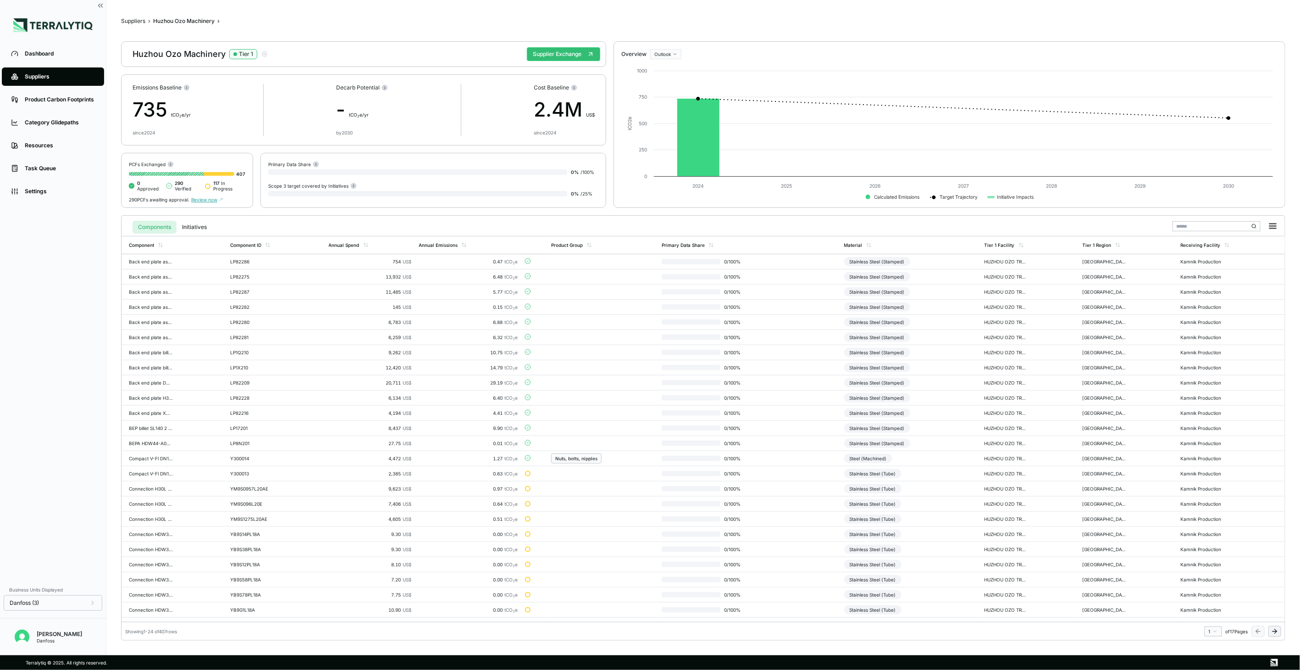
click at [1276, 629] on icon at bounding box center [1274, 630] width 7 height 7
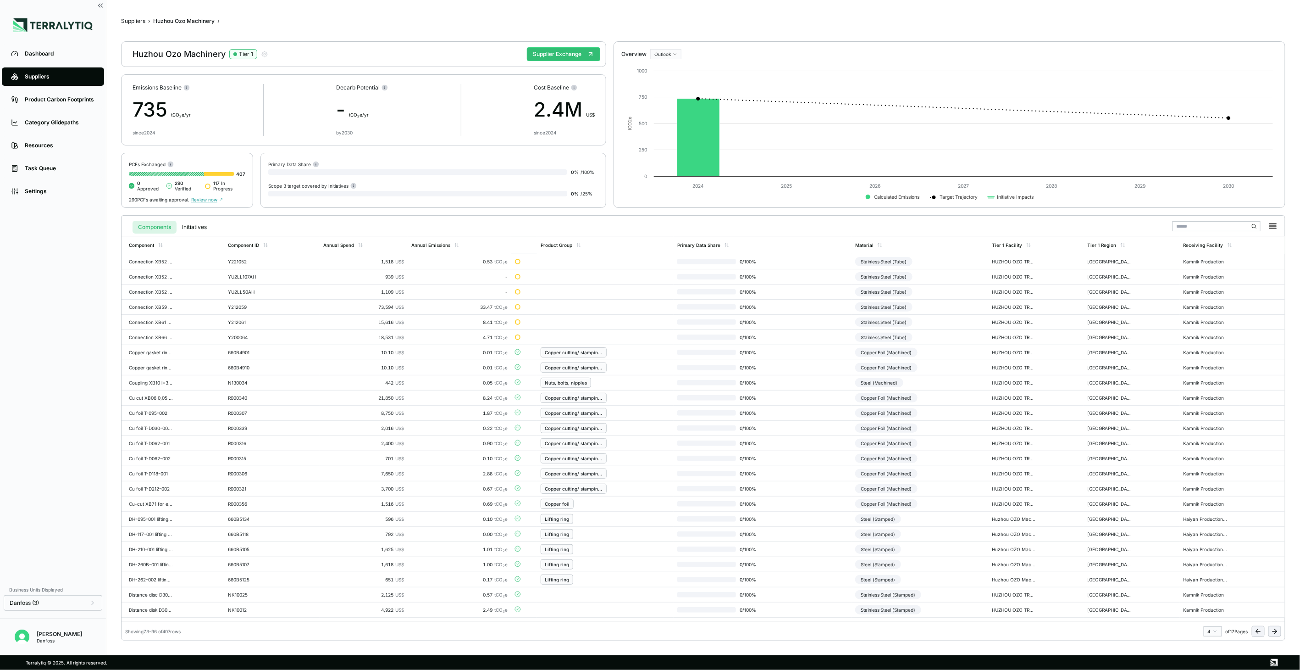
click at [1276, 629] on icon at bounding box center [1274, 630] width 7 height 7
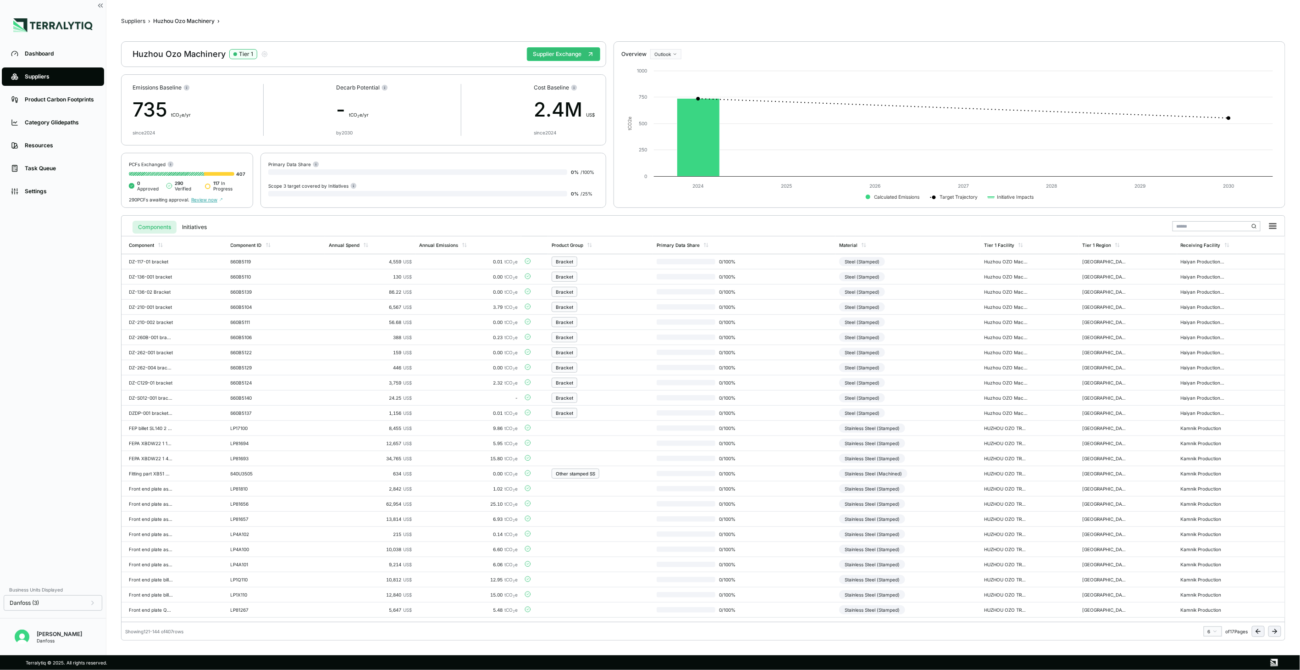
click at [1276, 629] on icon at bounding box center [1274, 630] width 7 height 7
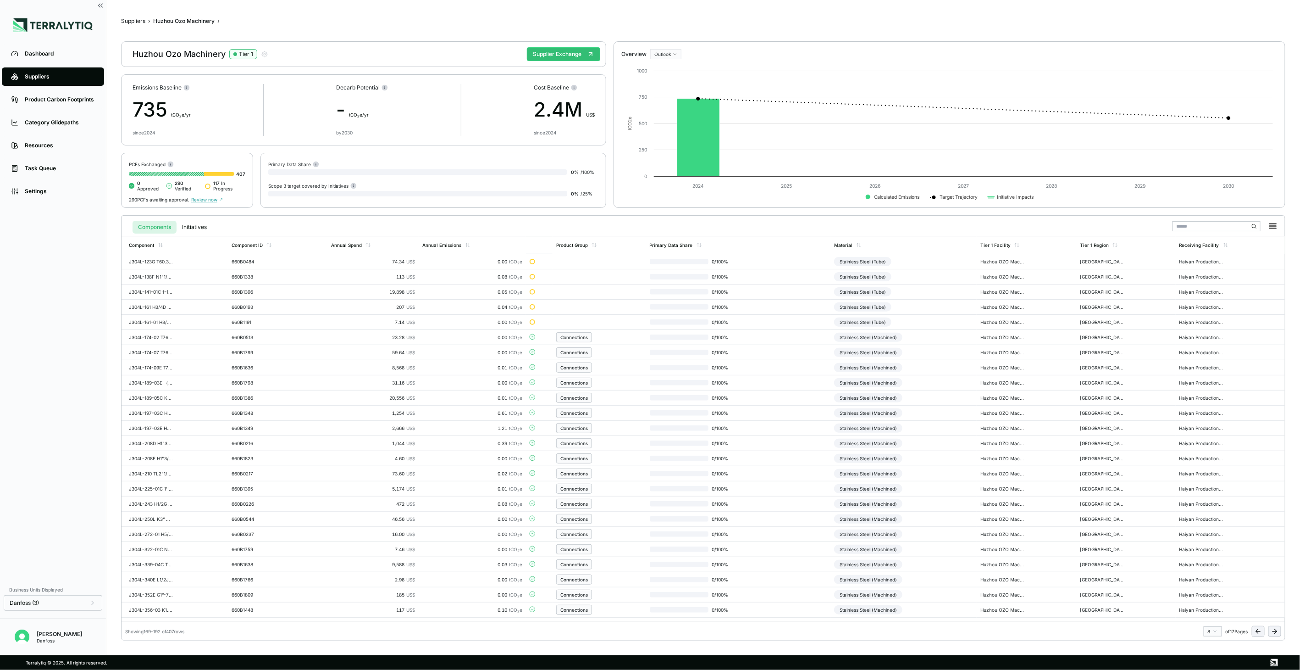
click at [1276, 629] on icon at bounding box center [1274, 630] width 7 height 7
click at [1257, 629] on icon at bounding box center [1258, 630] width 7 height 7
click at [888, 332] on div "Stainless Steel (Machined)" at bounding box center [868, 336] width 68 height 9
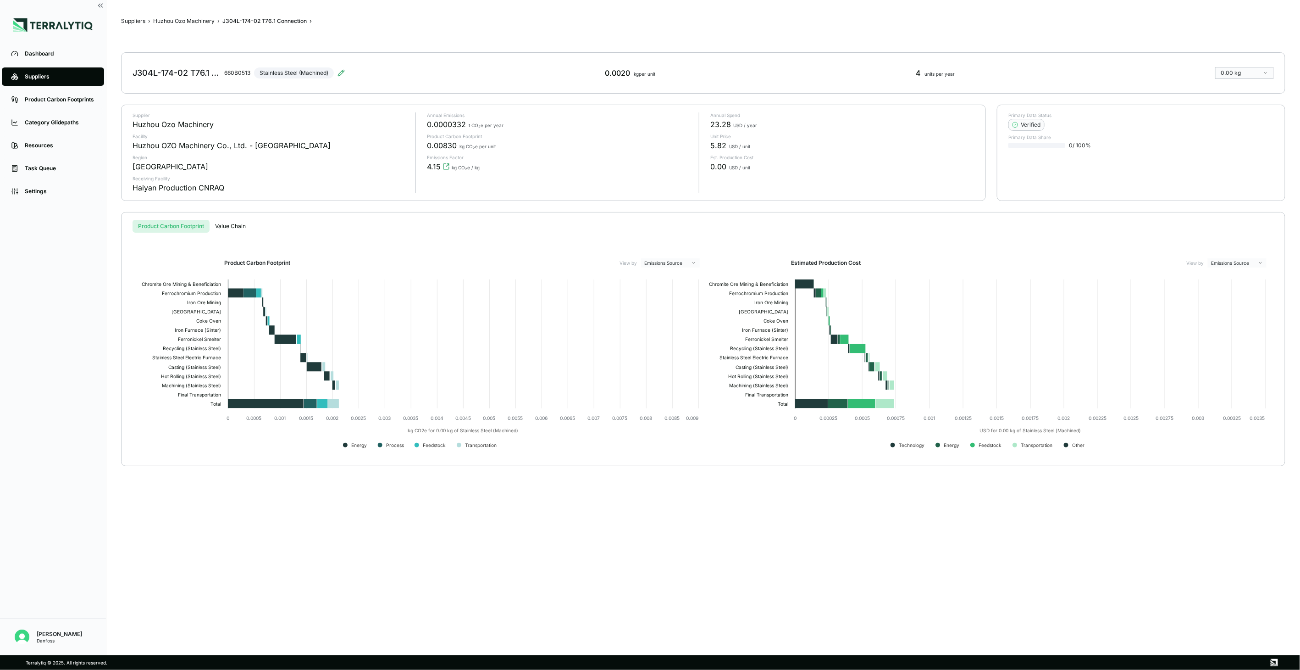
click at [340, 77] on div "J304L-174-02 T76.1 Connection 660B0513 Stainless Steel (Machined)" at bounding box center [239, 73] width 212 height 26
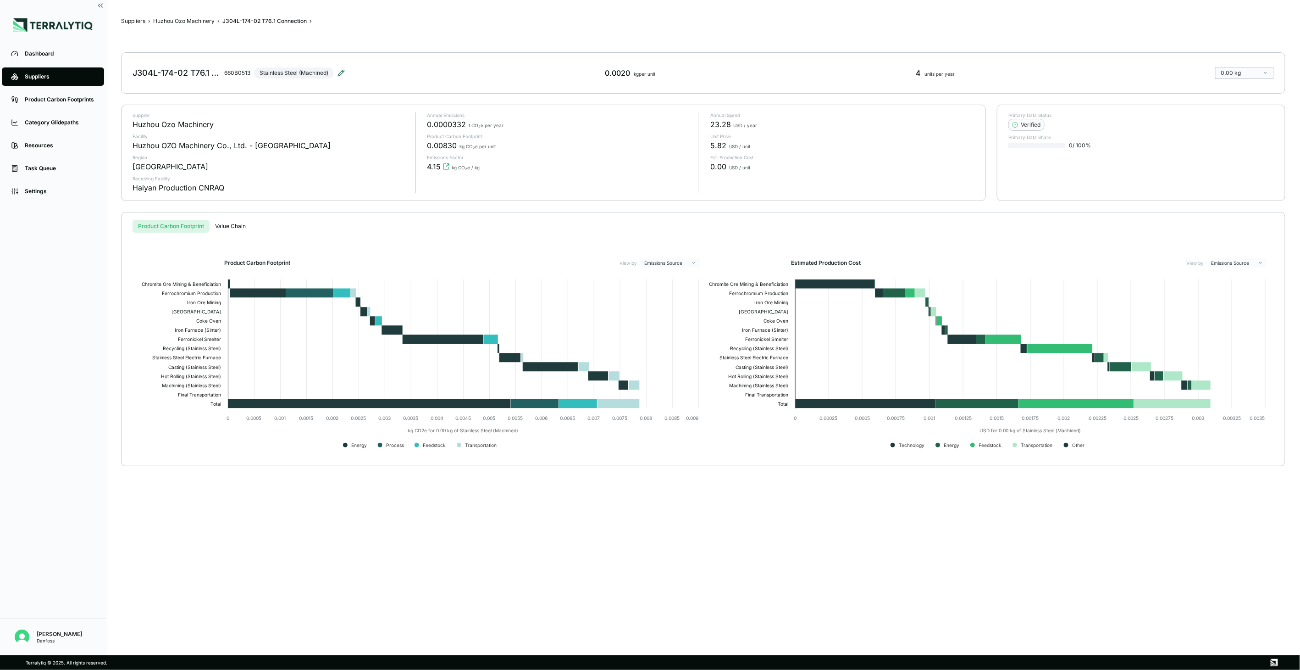
click at [342, 69] on icon at bounding box center [341, 72] width 7 height 7
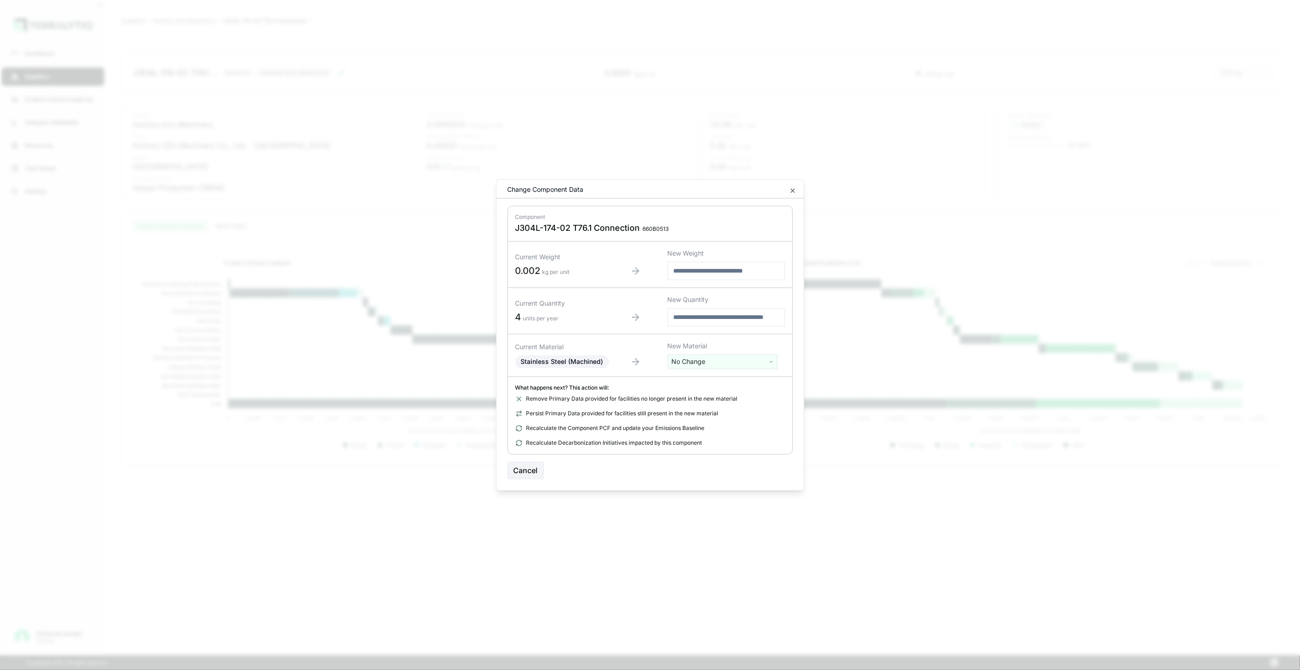
click at [712, 365] on html "Dashboard Suppliers Product Carbon Footprints Category Glidepaths Resources Tas…" at bounding box center [650, 335] width 1300 height 670
click at [713, 382] on input "text" at bounding box center [722, 381] width 105 height 10
type input "****"
click at [721, 427] on div "Stainless Steel (Tube)" at bounding box center [722, 421] width 105 height 13
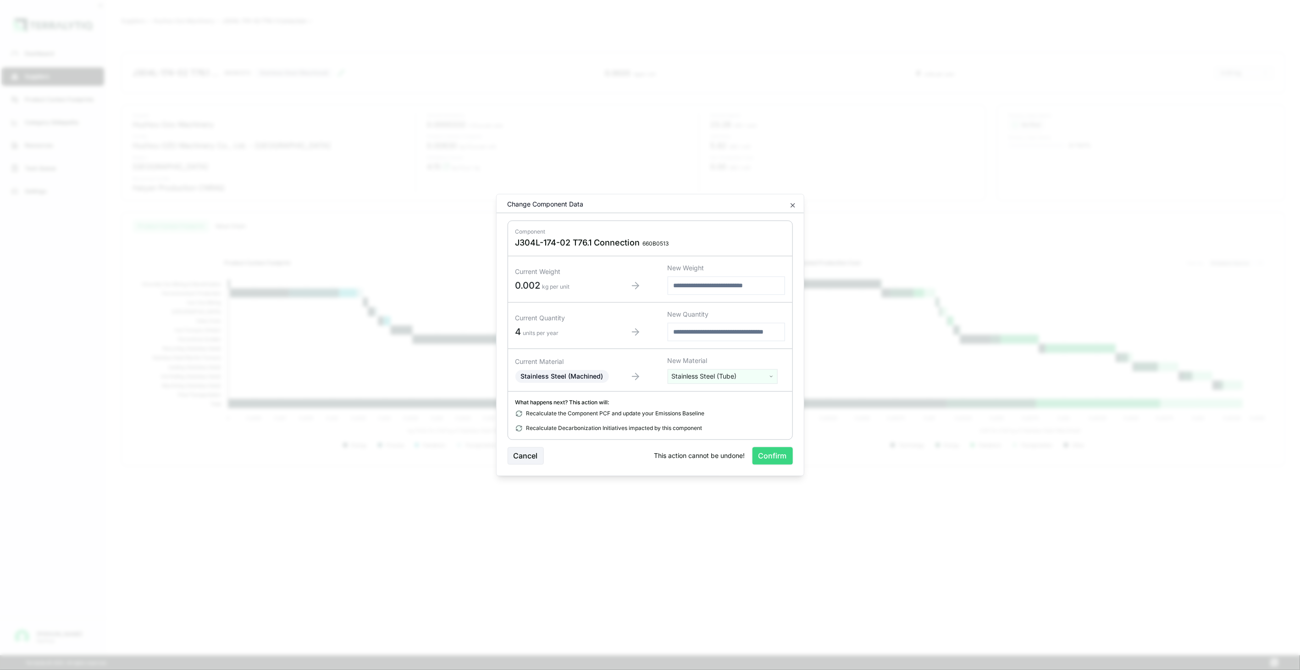
click at [766, 456] on button "Confirm" at bounding box center [773, 455] width 40 height 17
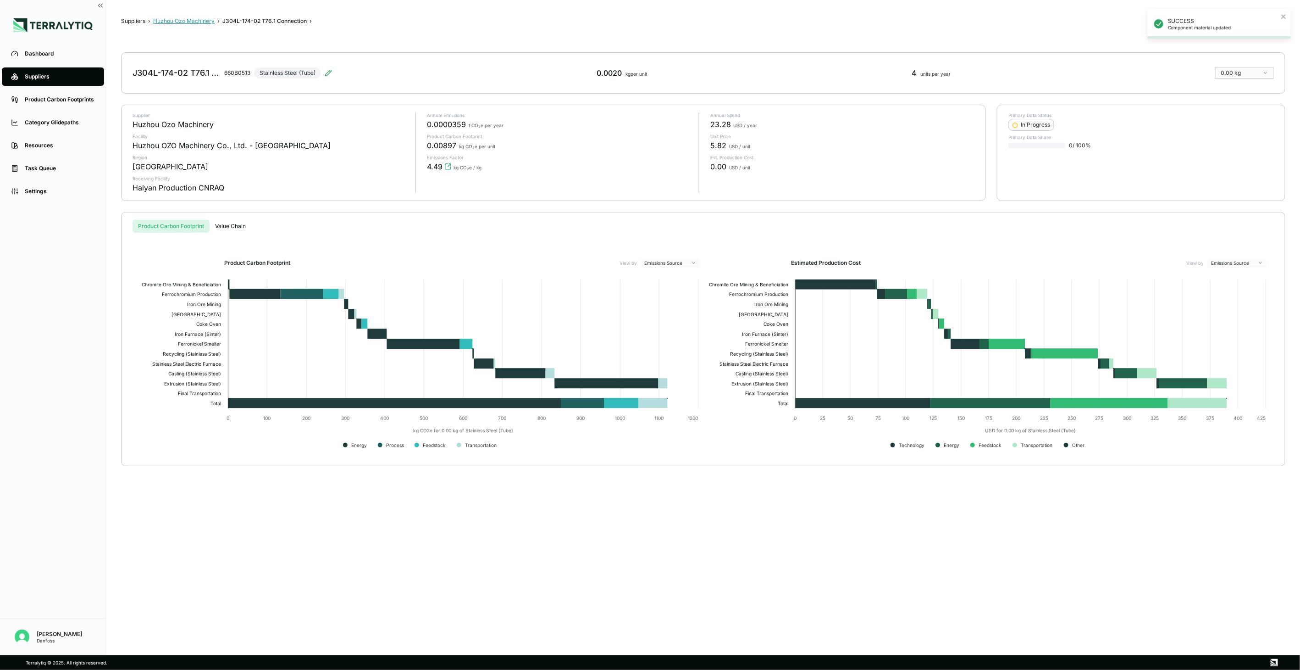
click at [204, 23] on button "Huzhou Ozo Machinery" at bounding box center [183, 20] width 61 height 7
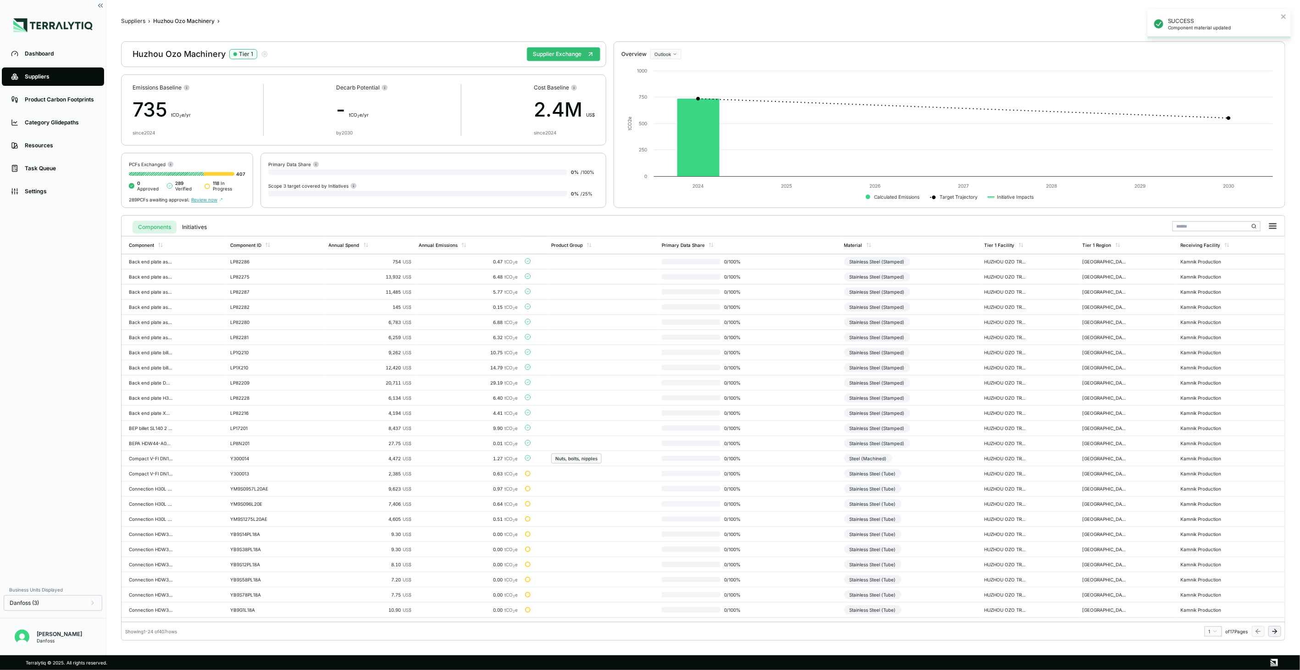
click at [1271, 629] on button at bounding box center [1274, 631] width 13 height 11
click at [1271, 628] on button at bounding box center [1274, 631] width 13 height 11
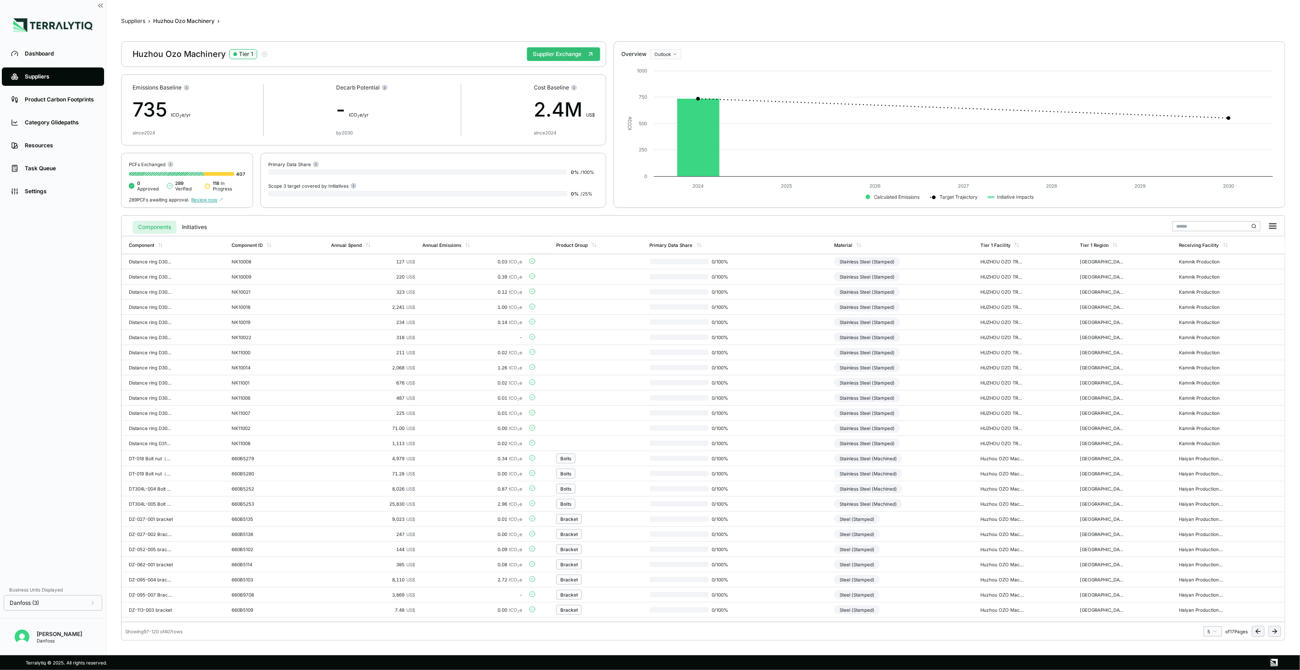
click at [1271, 628] on button at bounding box center [1274, 631] width 13 height 11
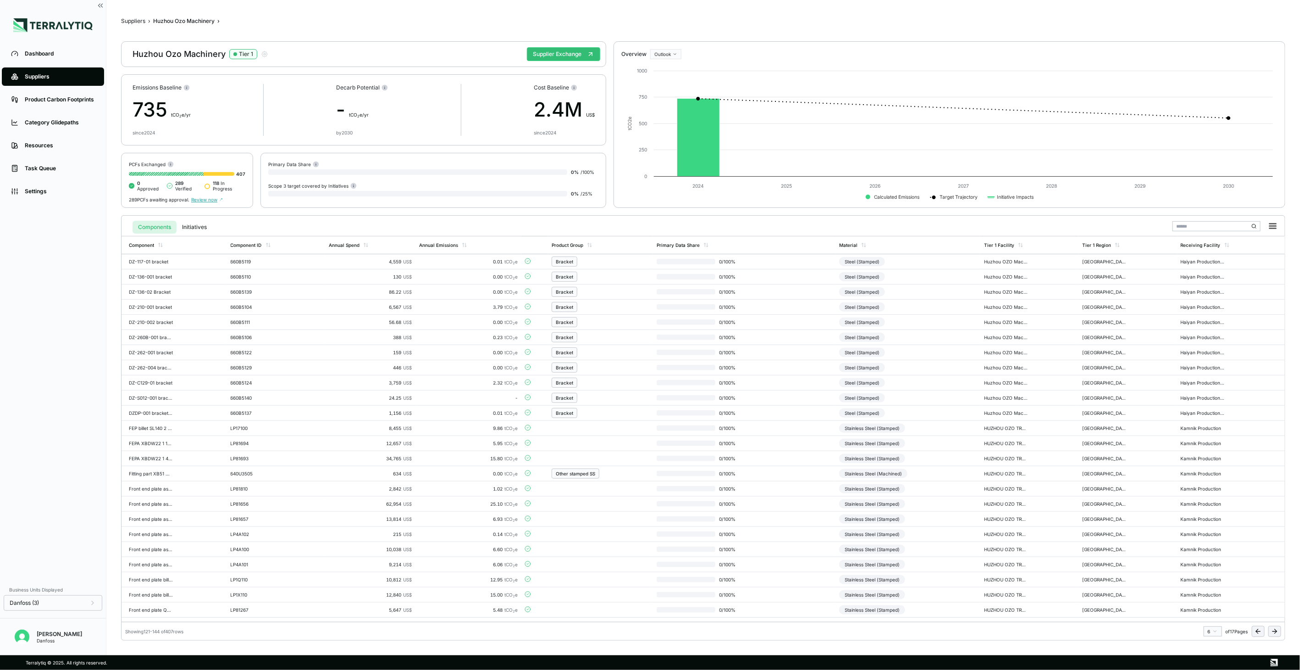
click at [1271, 628] on button at bounding box center [1274, 631] width 13 height 11
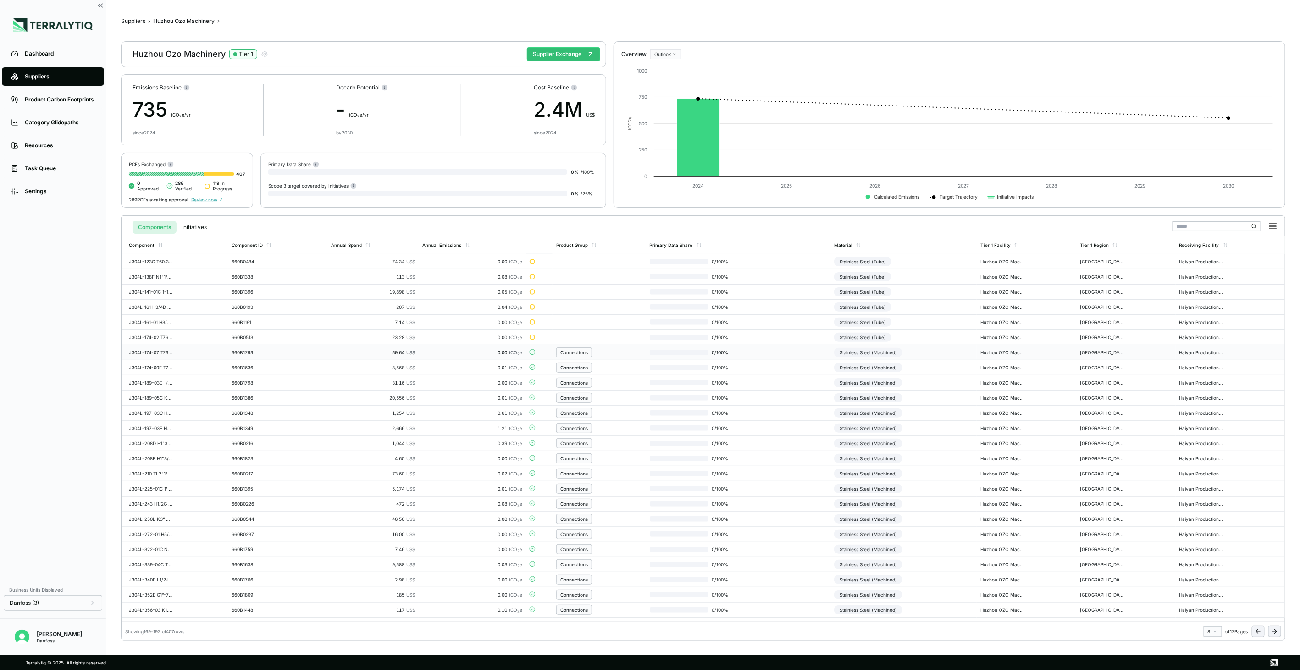
click at [858, 353] on div "Stainless Steel (Machined)" at bounding box center [868, 352] width 68 height 9
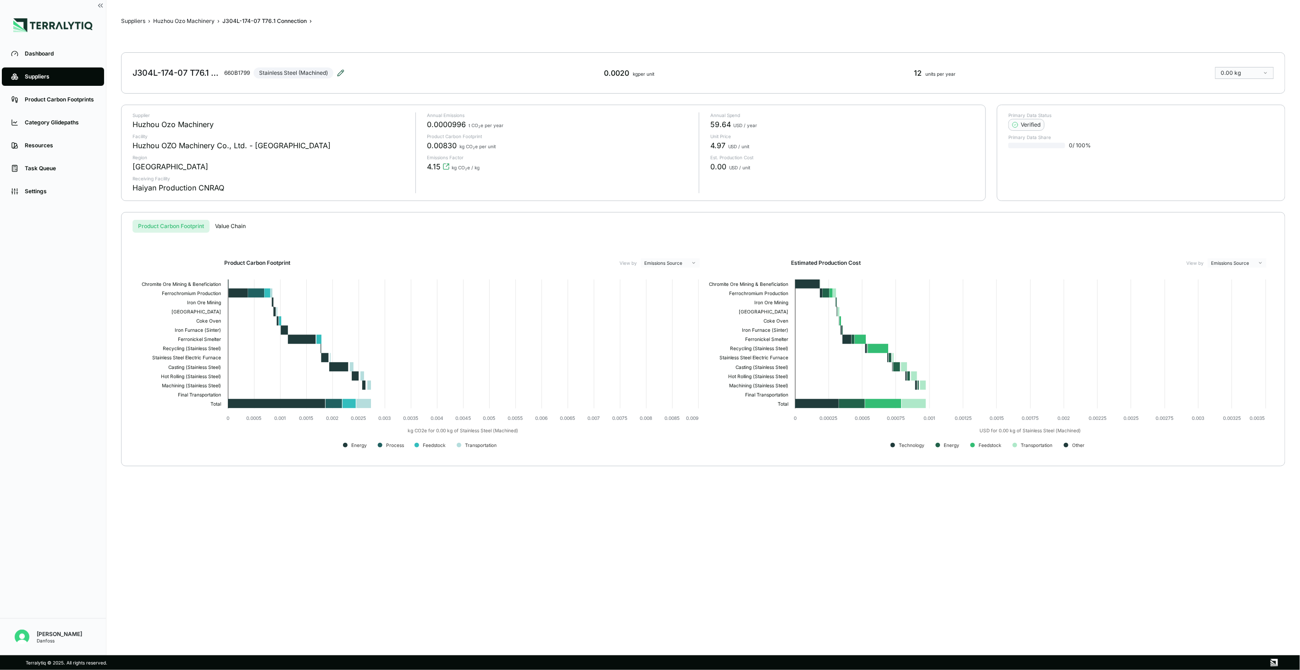
click at [344, 75] on icon at bounding box center [340, 72] width 7 height 7
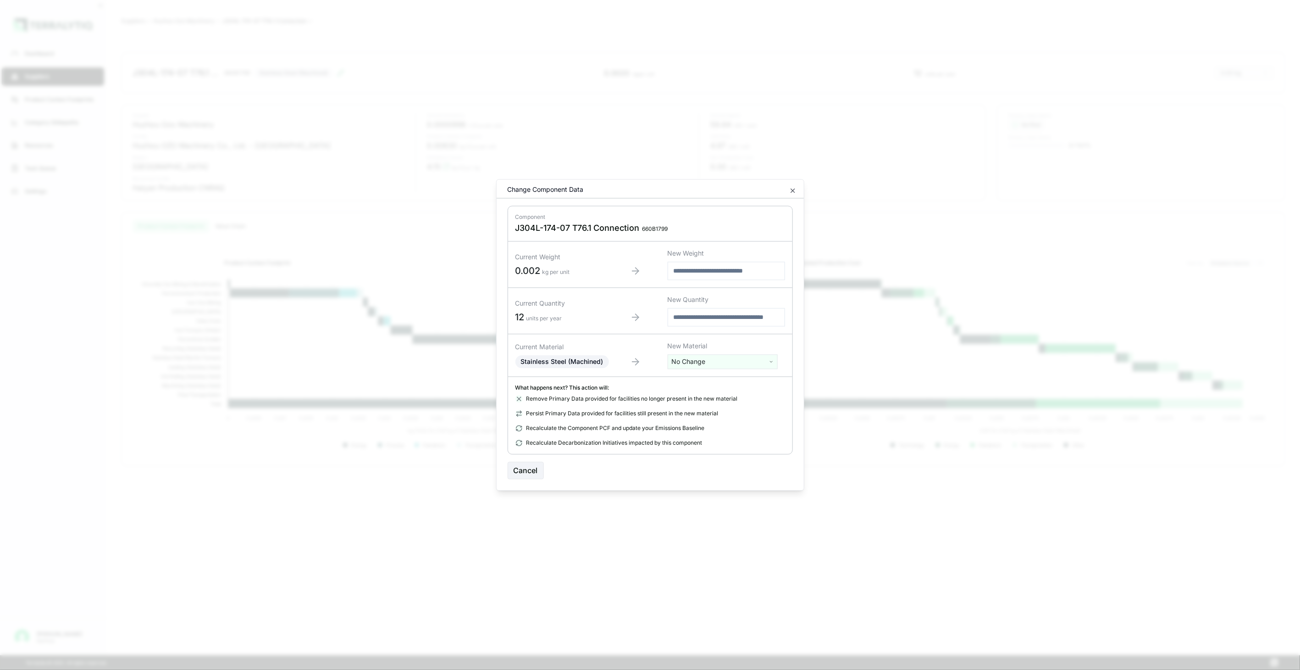
click at [719, 364] on html "Dashboard Suppliers Product Carbon Footprints Category Glidepaths Resources Tas…" at bounding box center [650, 335] width 1300 height 670
click at [720, 381] on input "text" at bounding box center [722, 381] width 105 height 10
type input "****"
click at [741, 425] on div "Stainless Steel (Tube)" at bounding box center [722, 421] width 105 height 13
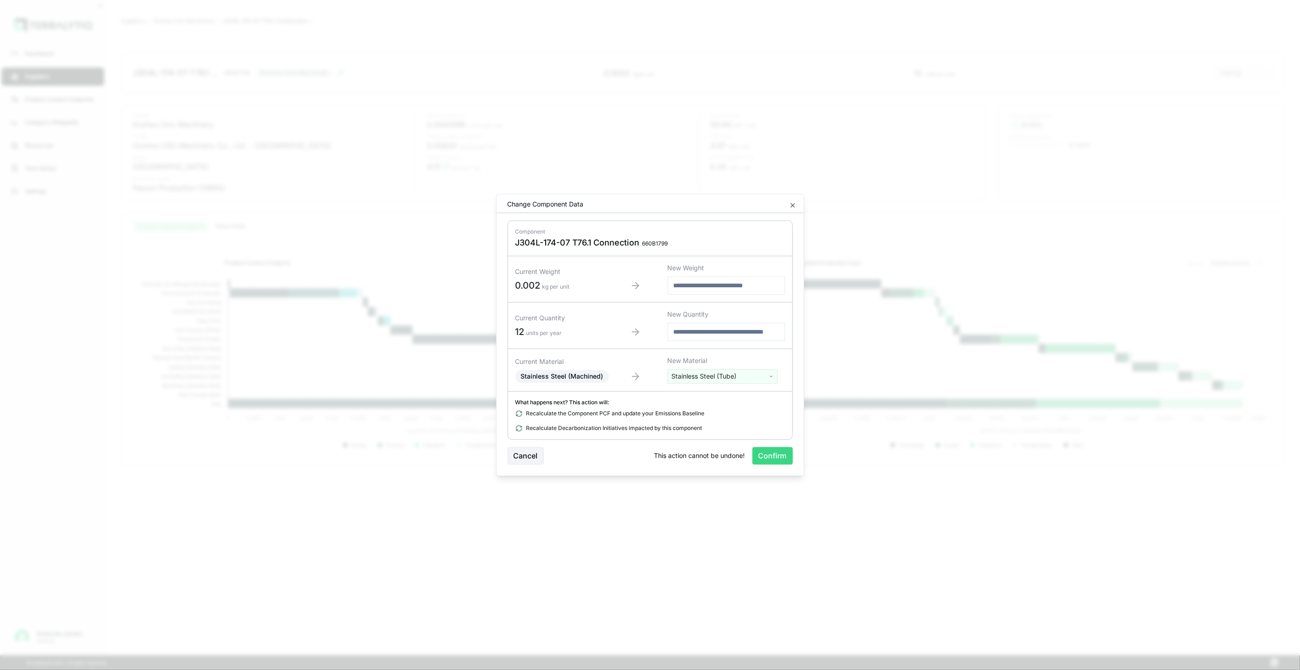
click at [774, 460] on button "Confirm" at bounding box center [773, 455] width 40 height 17
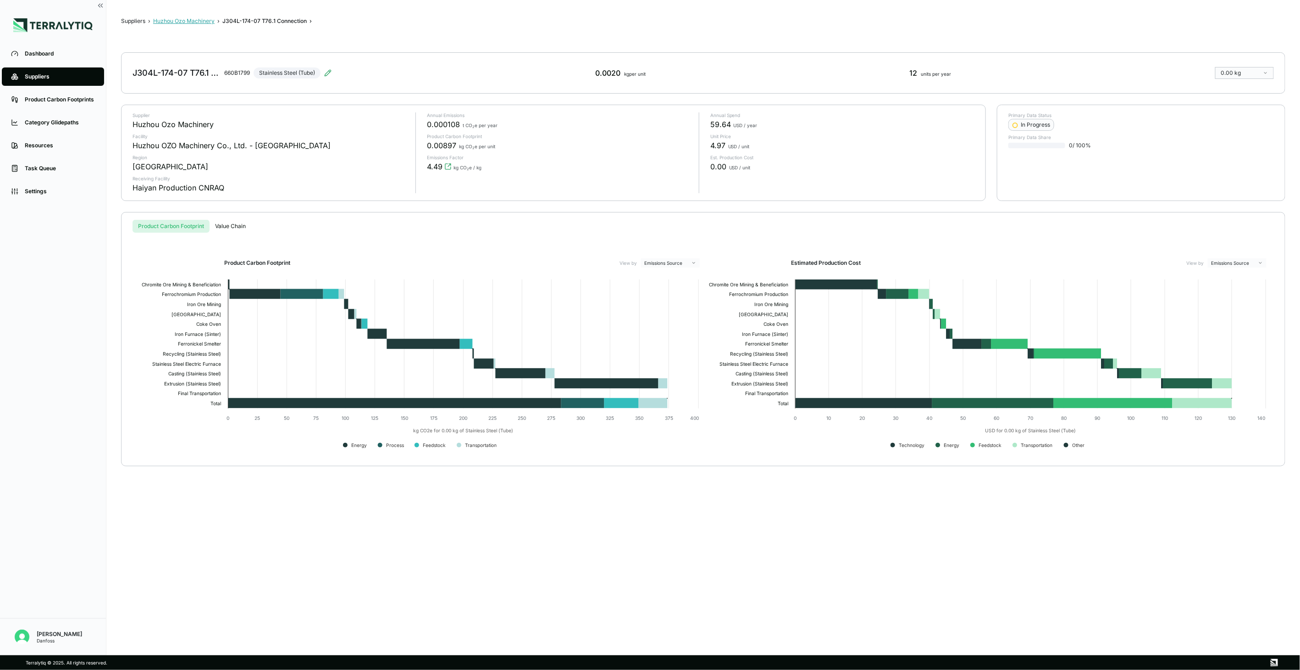
click at [200, 18] on button "Huzhou Ozo Machinery" at bounding box center [183, 20] width 61 height 7
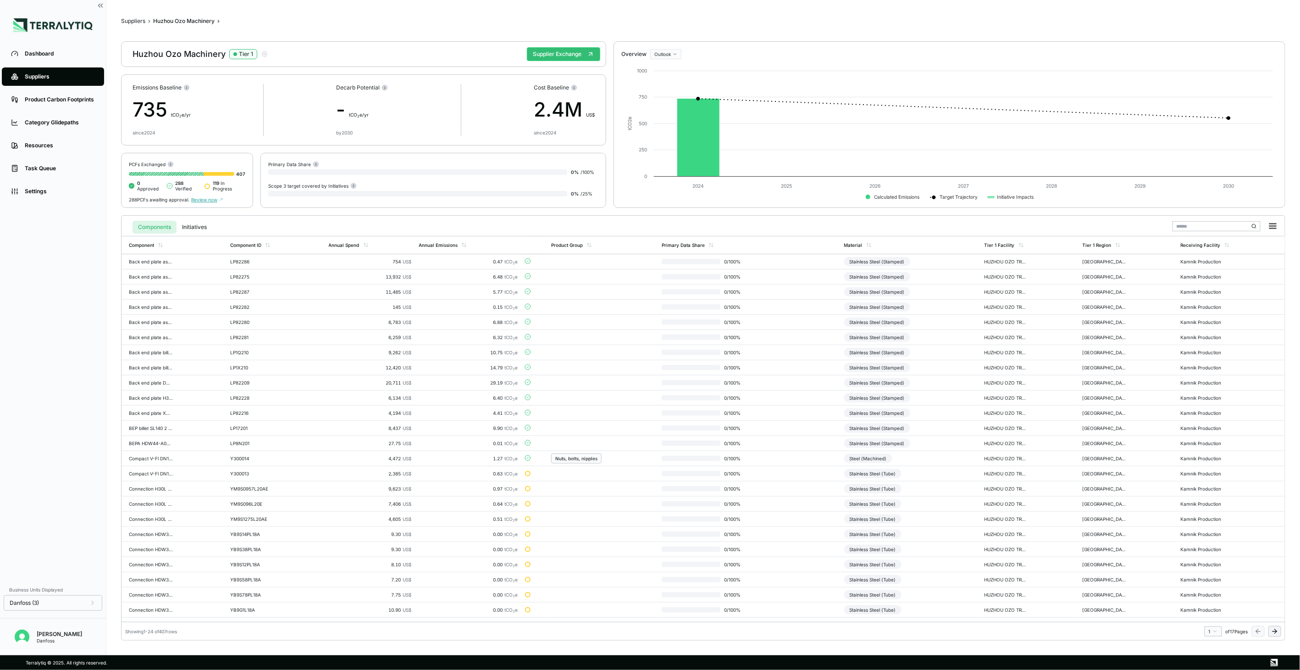
click at [1274, 631] on icon at bounding box center [1274, 630] width 7 height 7
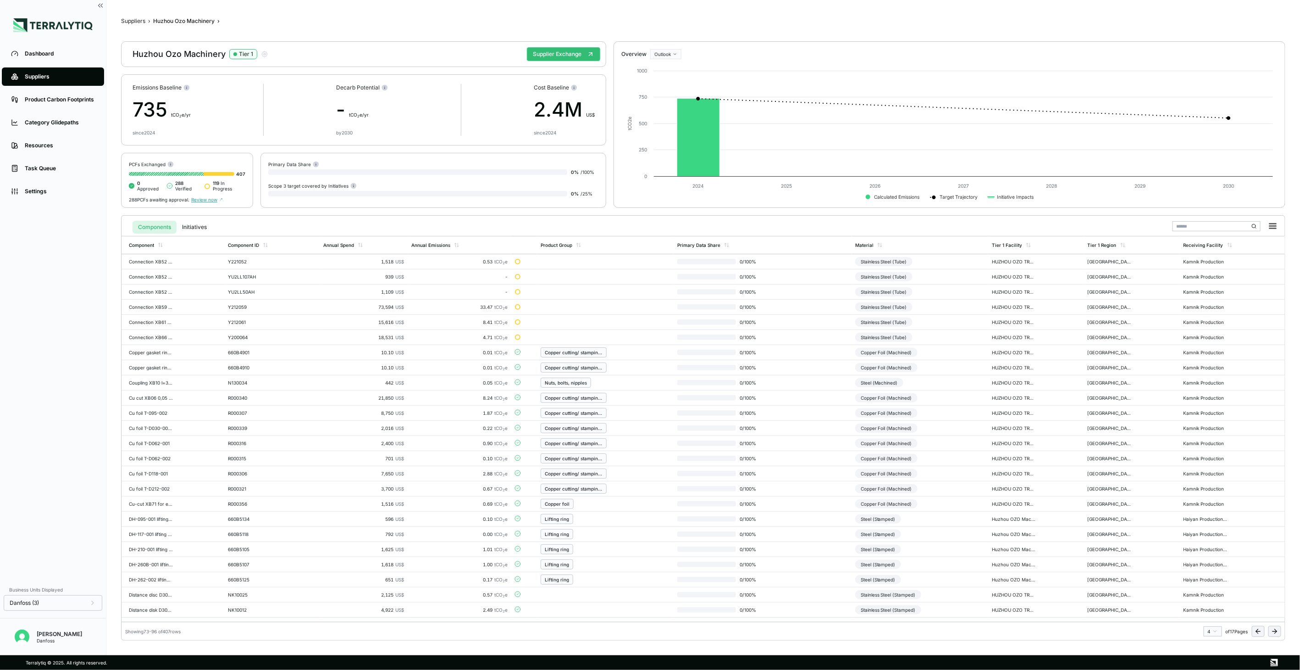
click at [1274, 631] on icon at bounding box center [1274, 630] width 7 height 7
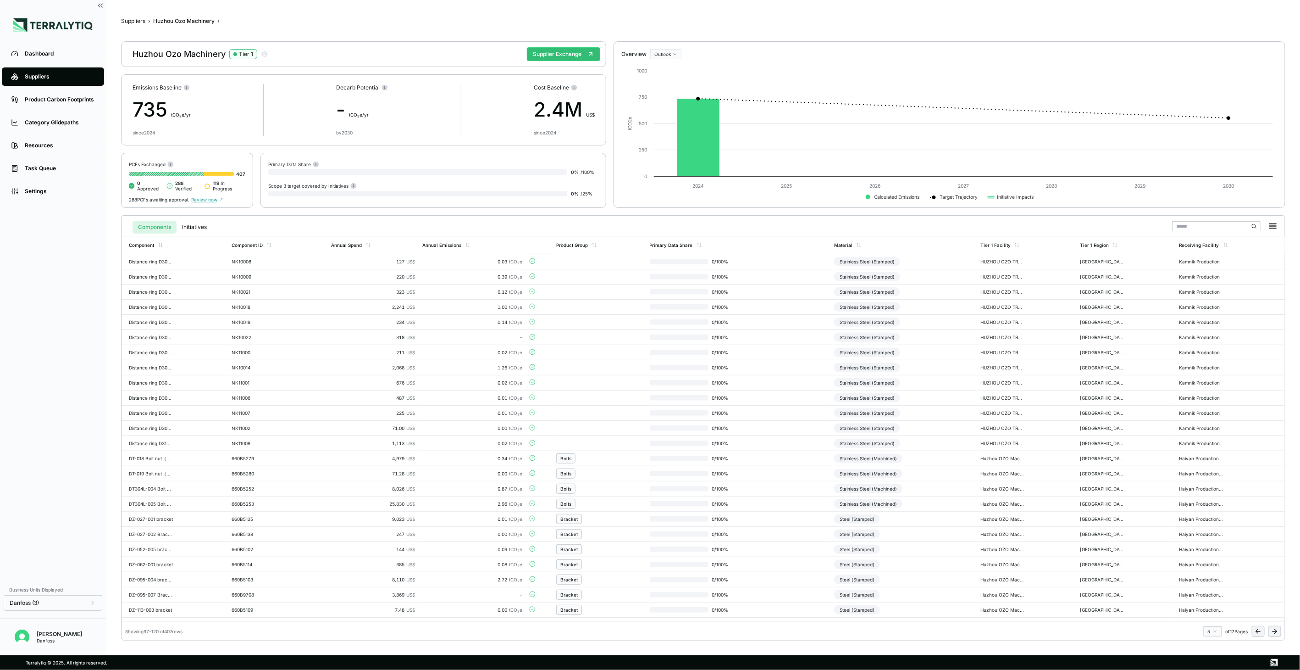
click at [1274, 631] on icon at bounding box center [1274, 630] width 7 height 7
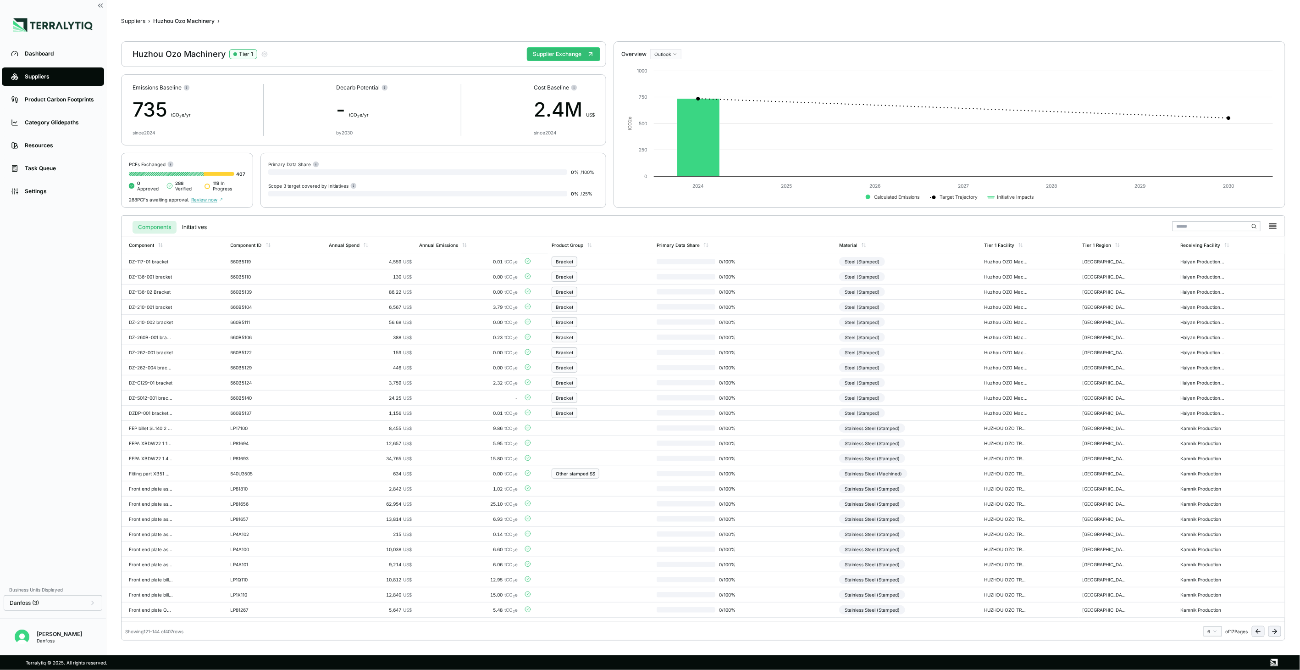
click at [1274, 631] on icon at bounding box center [1274, 630] width 7 height 7
click at [911, 366] on td "Stainless Steel (Machined)" at bounding box center [904, 367] width 146 height 15
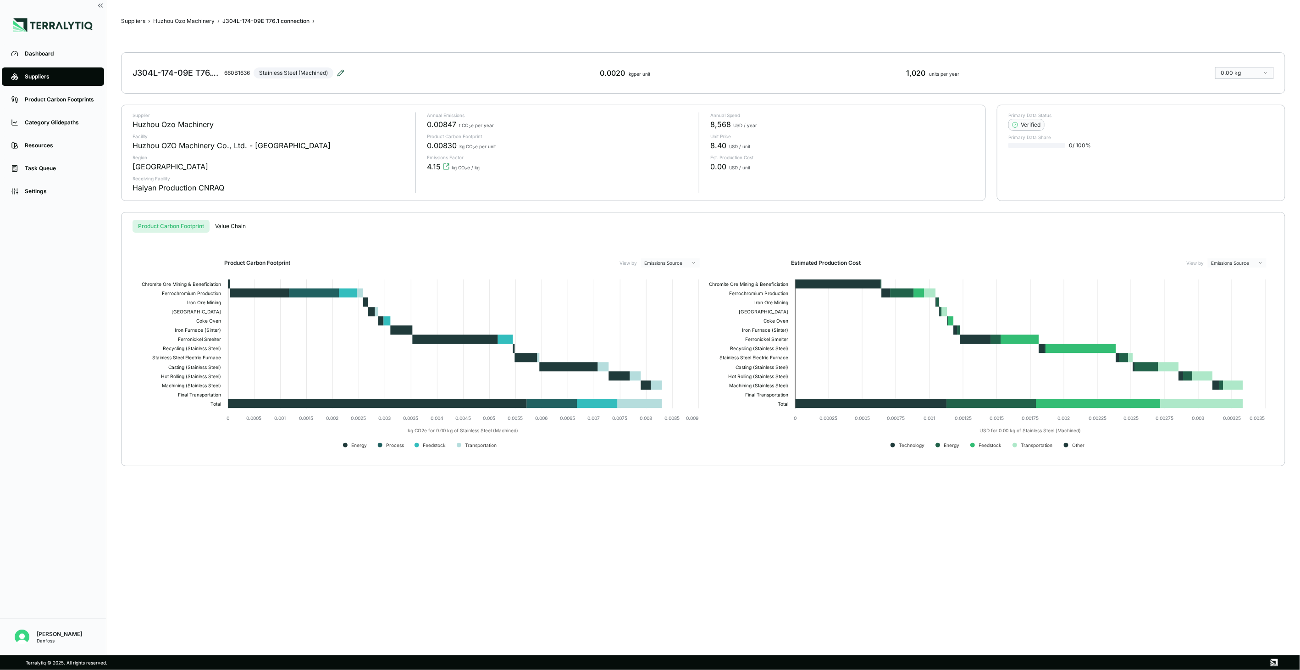
click at [343, 70] on icon at bounding box center [340, 72] width 7 height 7
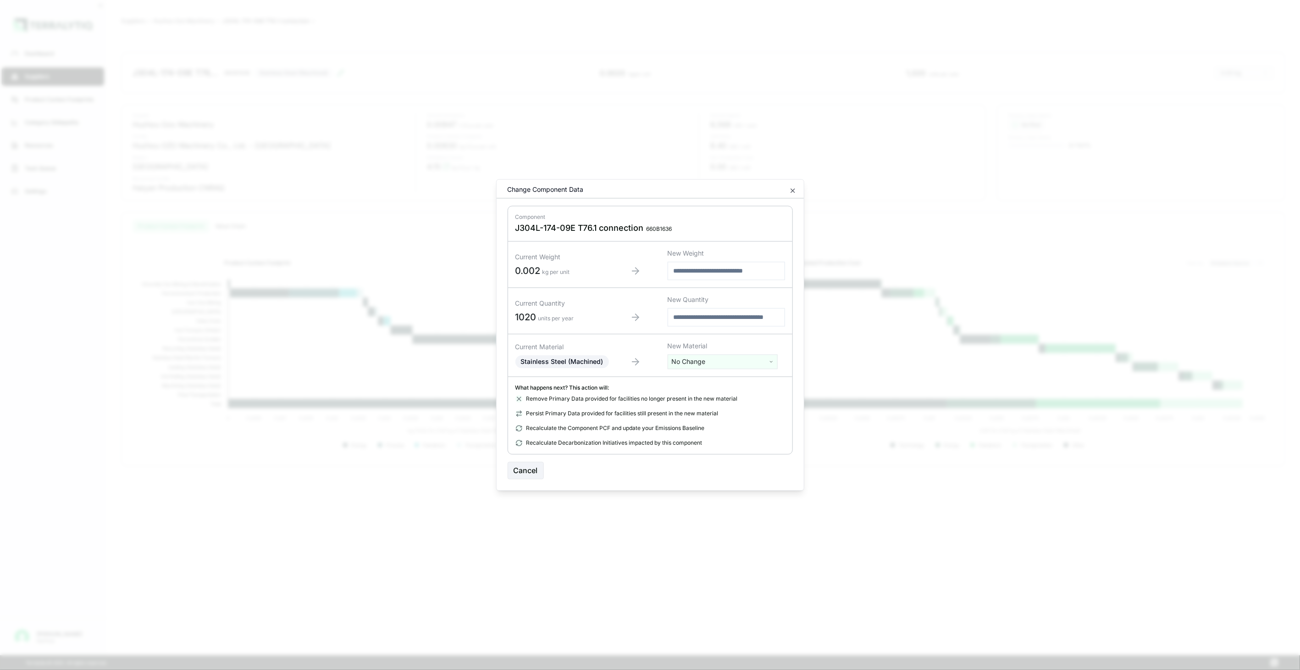
click at [700, 366] on html "Dashboard Suppliers Product Carbon Footprints Category Glidepaths Resources Tas…" at bounding box center [650, 335] width 1300 height 670
click at [704, 377] on input "text" at bounding box center [722, 381] width 105 height 10
type input "****"
click at [755, 421] on div "Stainless Steel (Tube)" at bounding box center [722, 421] width 105 height 13
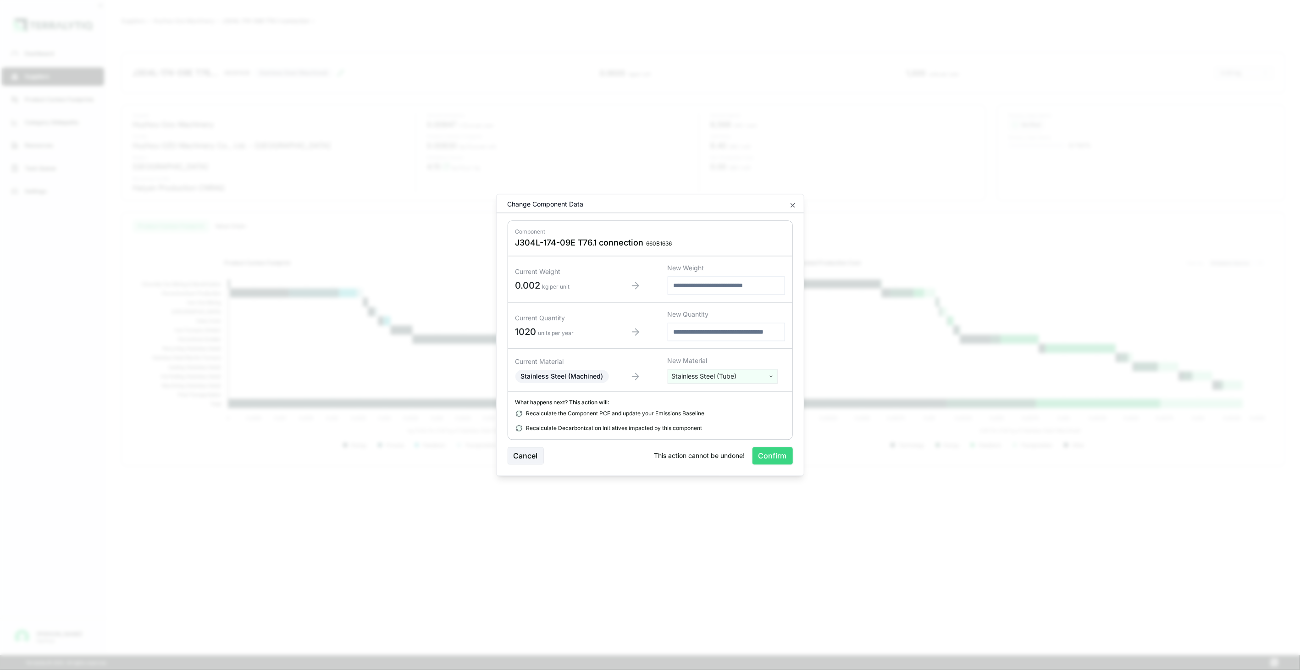
click at [763, 454] on button "Confirm" at bounding box center [773, 455] width 40 height 17
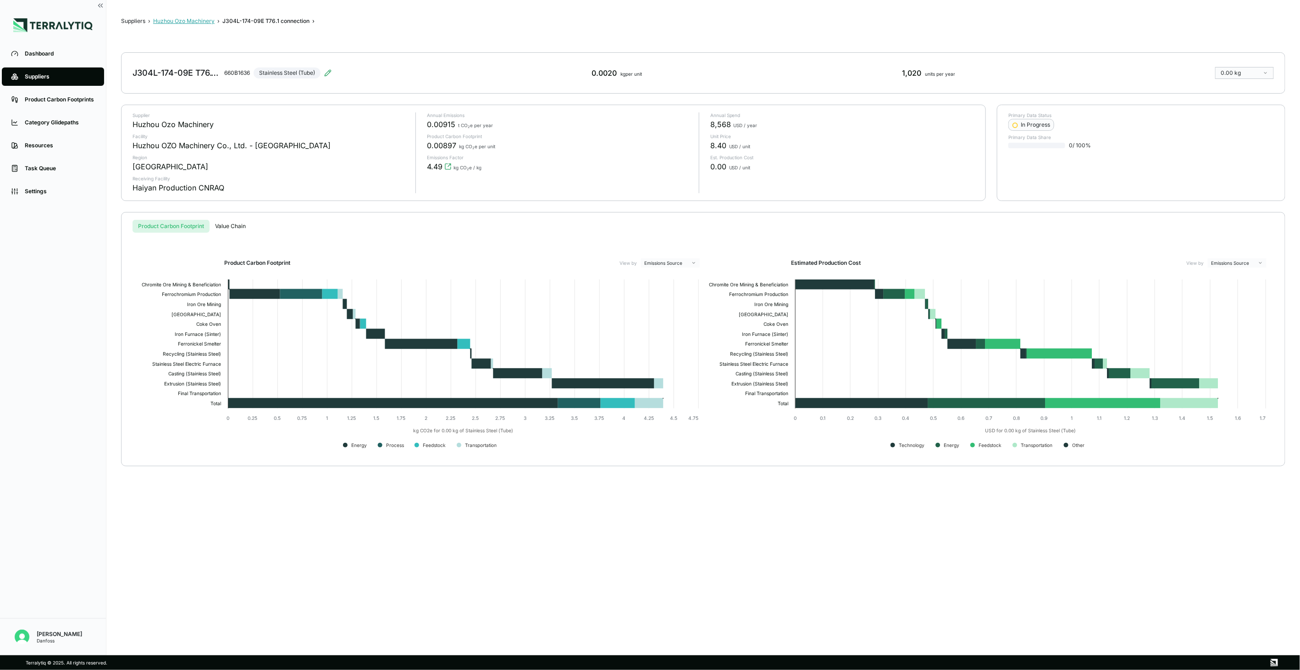
click at [212, 20] on button "Huzhou Ozo Machinery" at bounding box center [183, 20] width 61 height 7
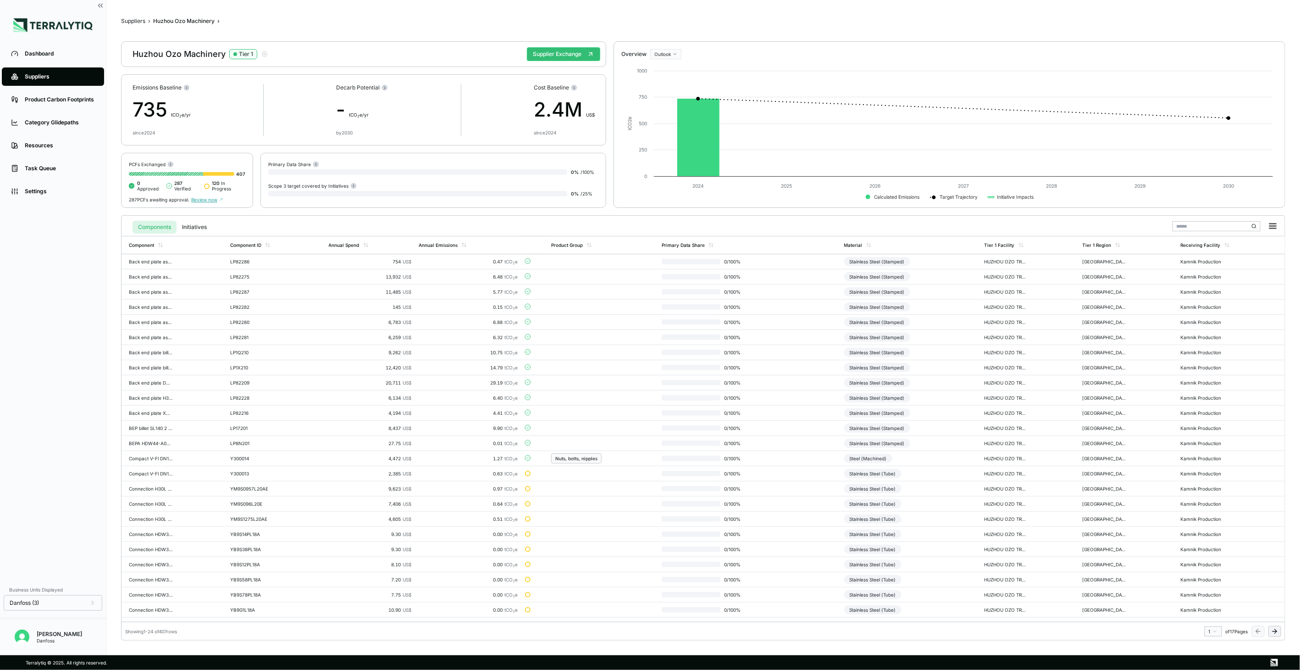
click at [1276, 633] on icon at bounding box center [1274, 630] width 7 height 7
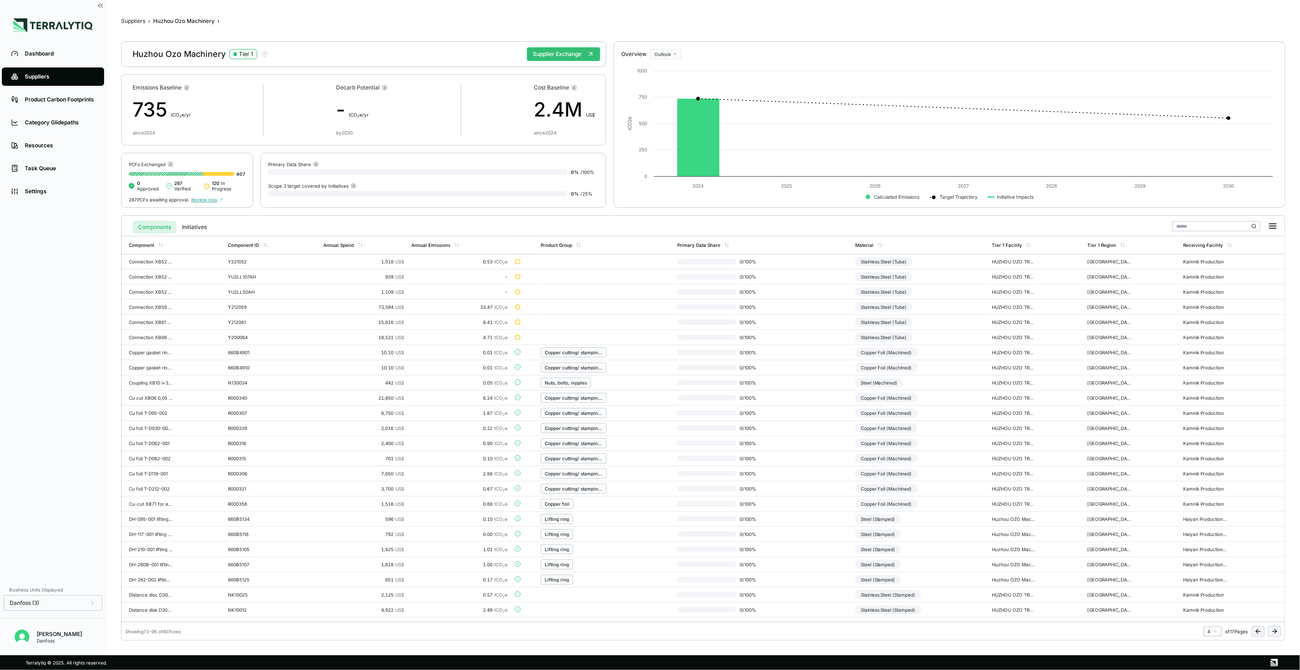
click at [1276, 633] on icon at bounding box center [1274, 630] width 7 height 7
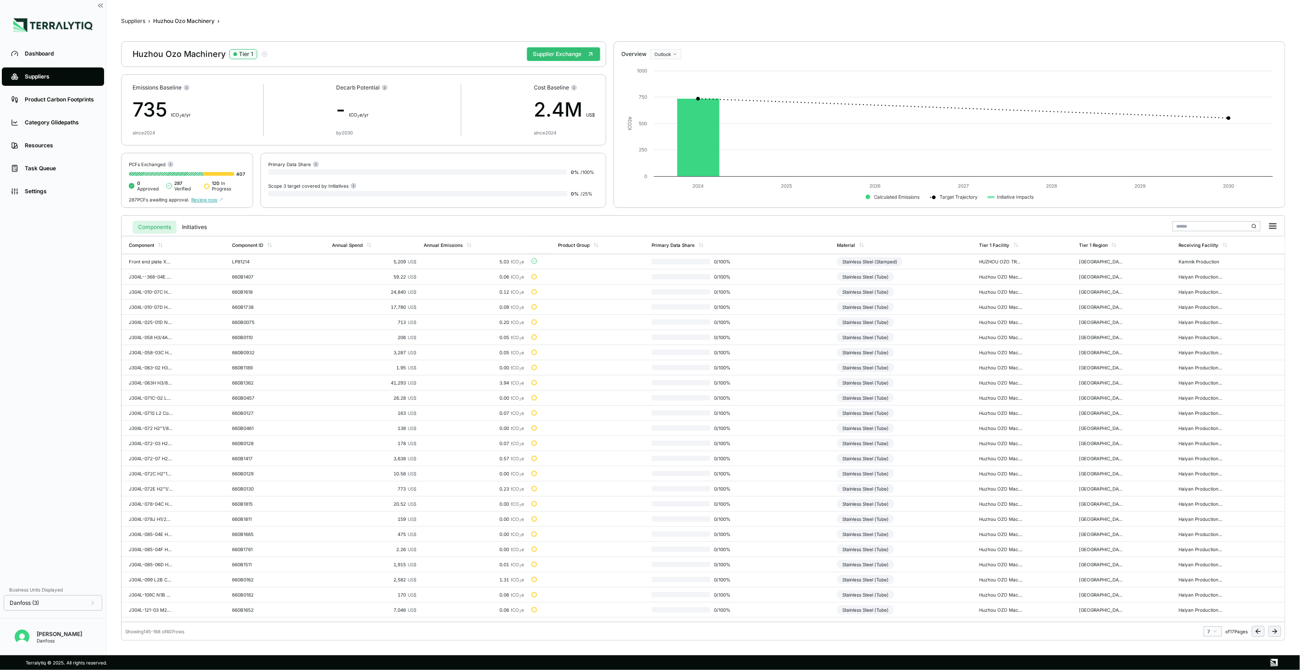
click at [1276, 633] on icon at bounding box center [1274, 630] width 7 height 7
click at [750, 386] on td "0 / 100 %" at bounding box center [738, 382] width 185 height 15
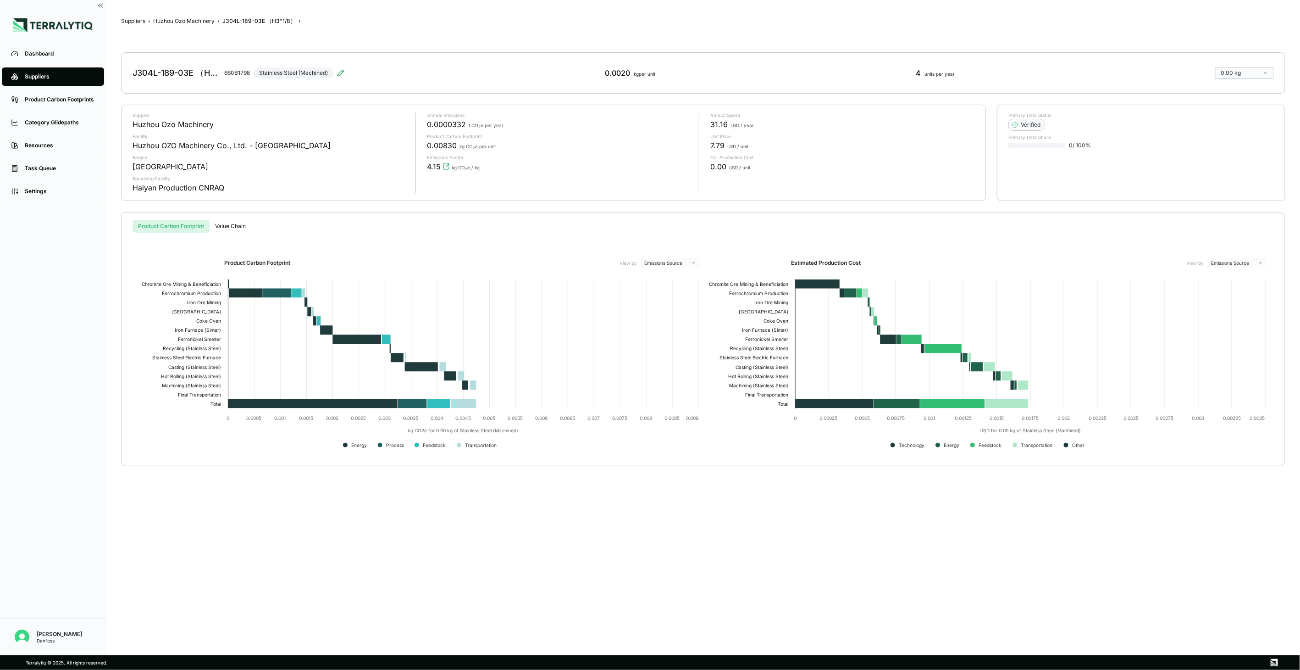
click at [339, 77] on div "J304L-189-03E （H3"1/8） 660B1798 Stainless Steel (Machined)" at bounding box center [239, 73] width 212 height 26
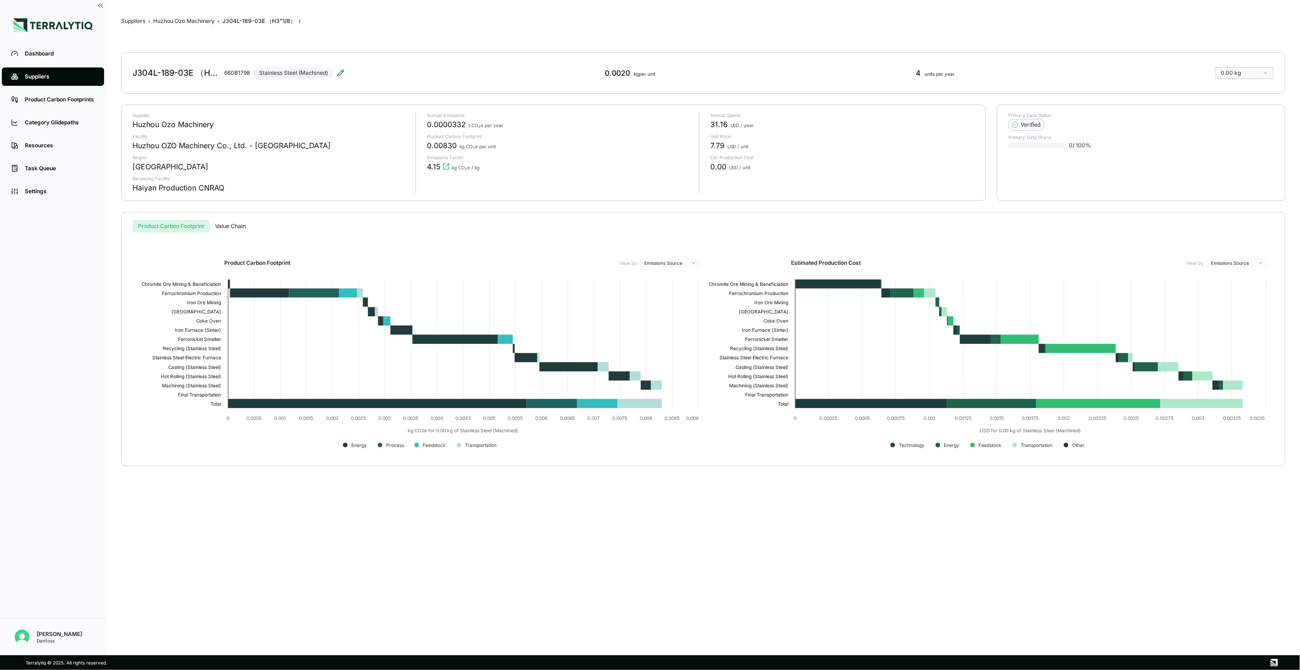
click at [341, 75] on icon at bounding box center [340, 72] width 7 height 7
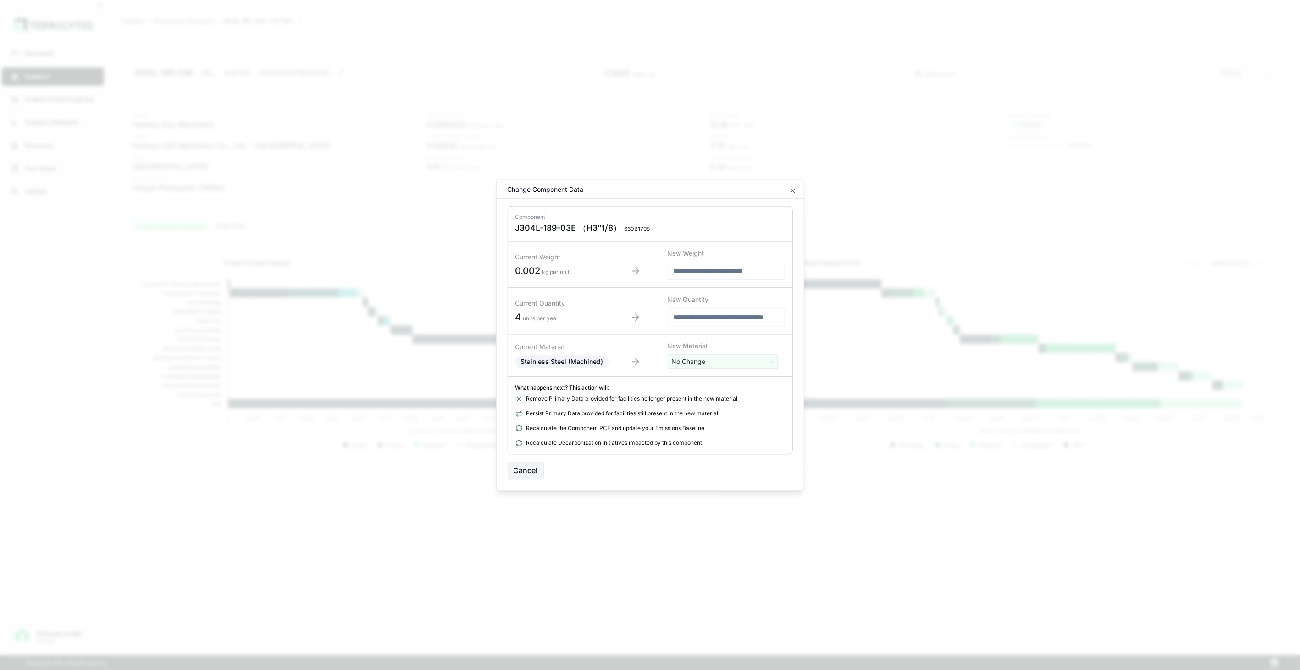
click at [696, 360] on html "Dashboard Suppliers Product Carbon Footprints Category Glidepaths Resources Tas…" at bounding box center [650, 335] width 1300 height 670
click at [705, 379] on input "text" at bounding box center [722, 381] width 105 height 10
type input "****"
click at [730, 416] on div "Stainless Steel (Tube)" at bounding box center [722, 421] width 105 height 13
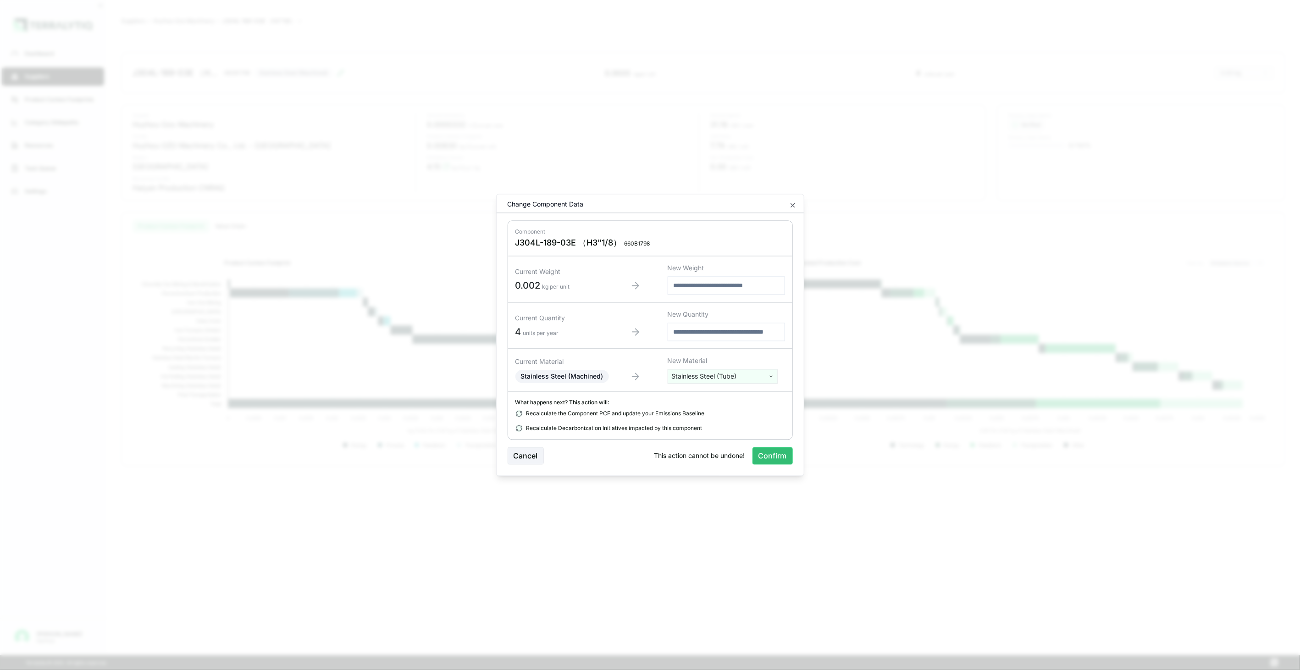
click at [763, 449] on button "Confirm" at bounding box center [773, 455] width 40 height 17
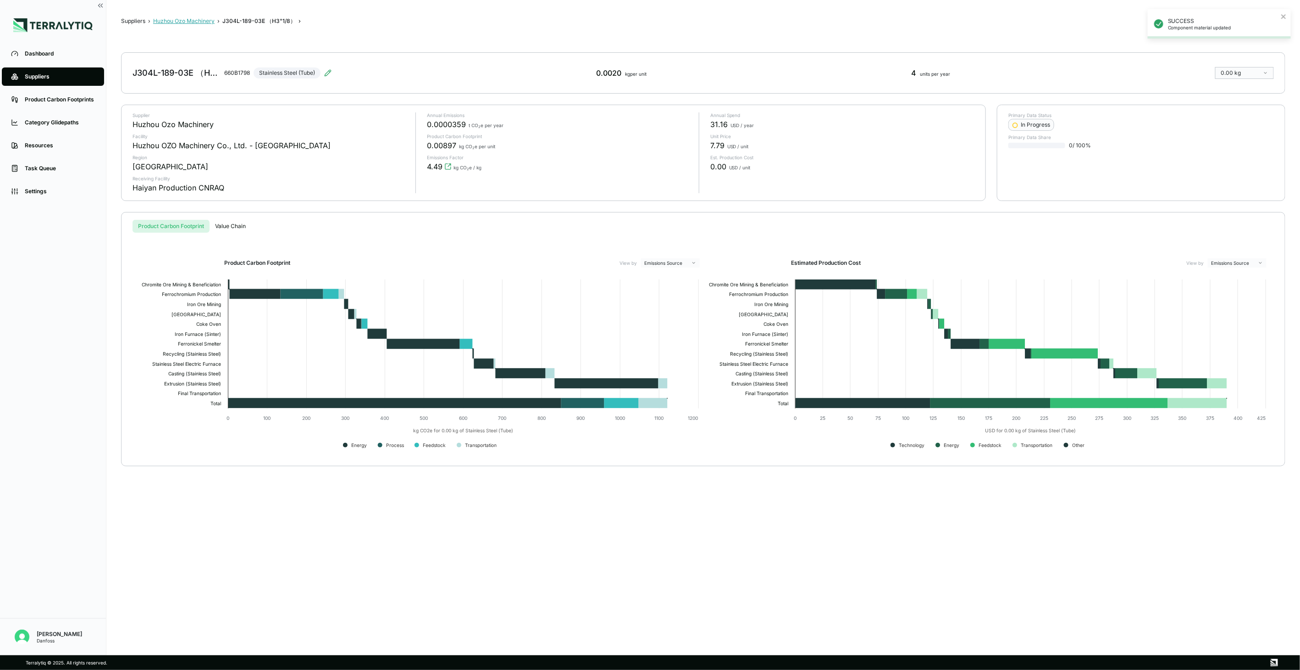
click at [187, 19] on button "Huzhou Ozo Machinery" at bounding box center [183, 20] width 61 height 7
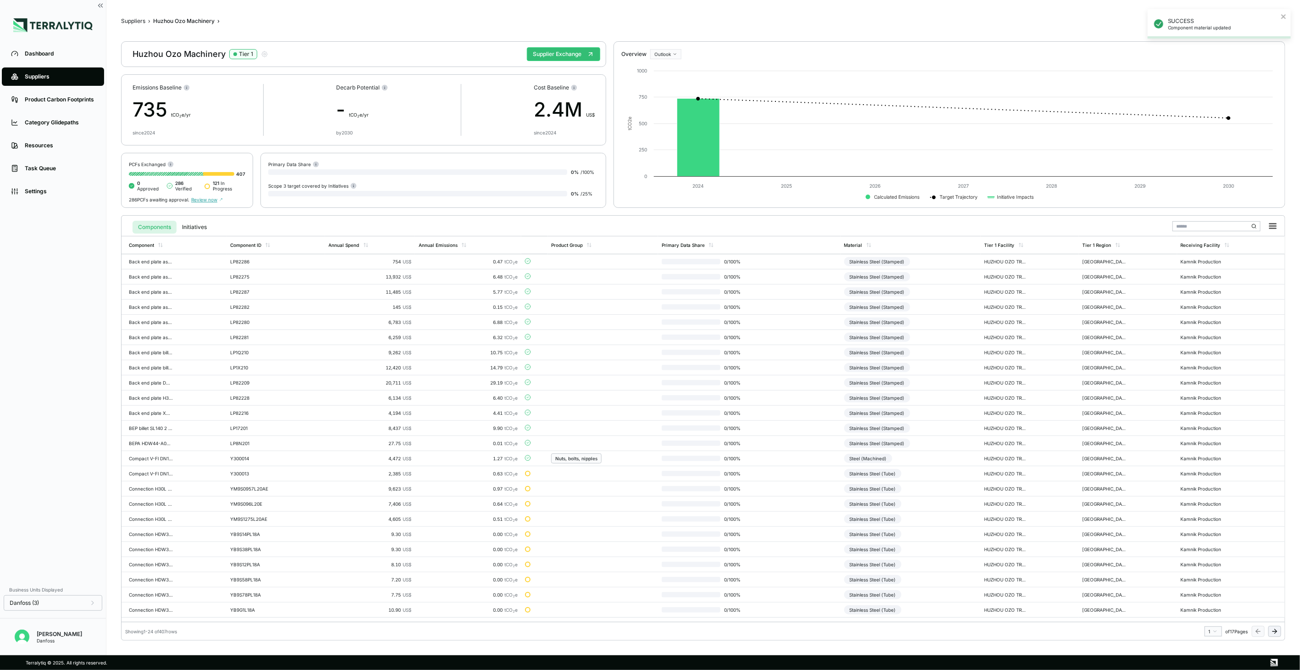
click at [1272, 632] on icon at bounding box center [1274, 630] width 7 height 7
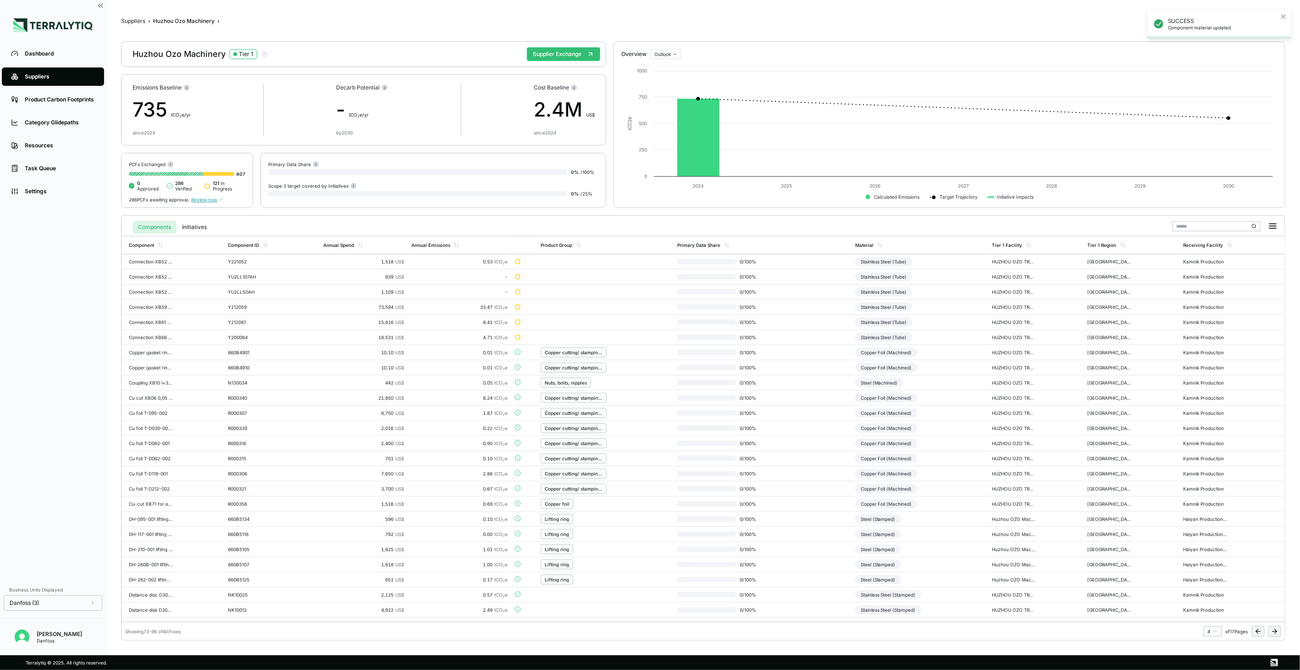
click at [1272, 632] on icon at bounding box center [1274, 630] width 7 height 7
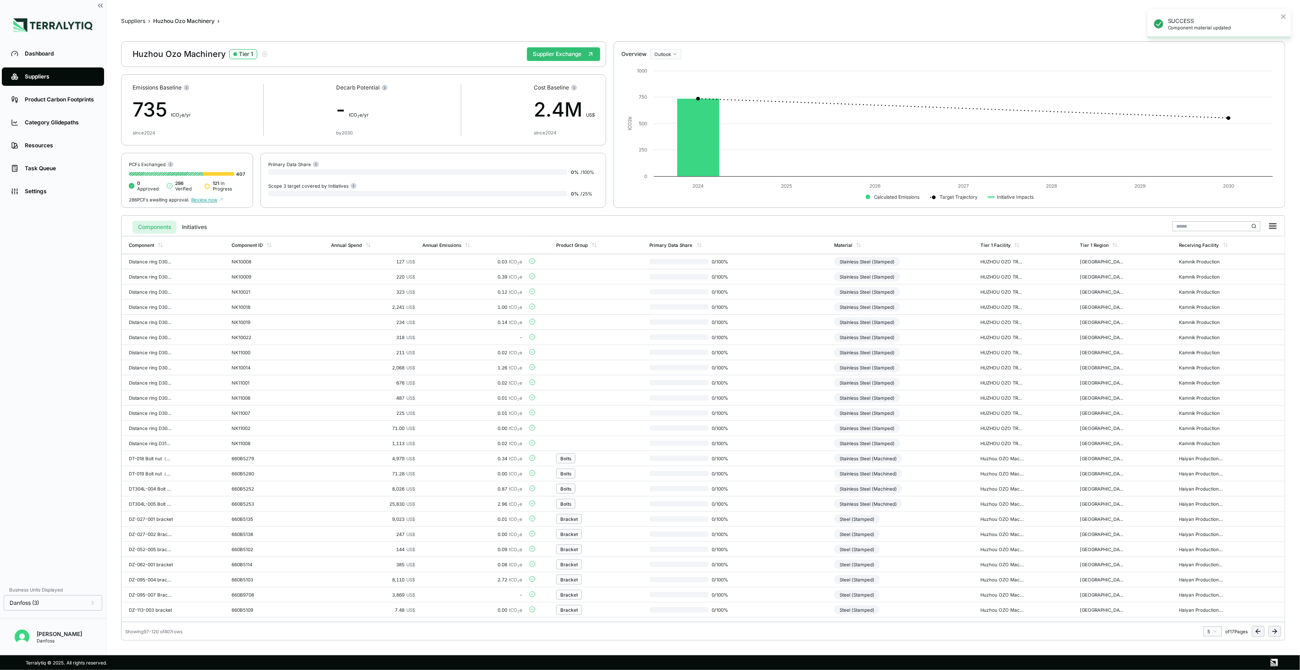
click at [1272, 632] on icon at bounding box center [1274, 630] width 7 height 7
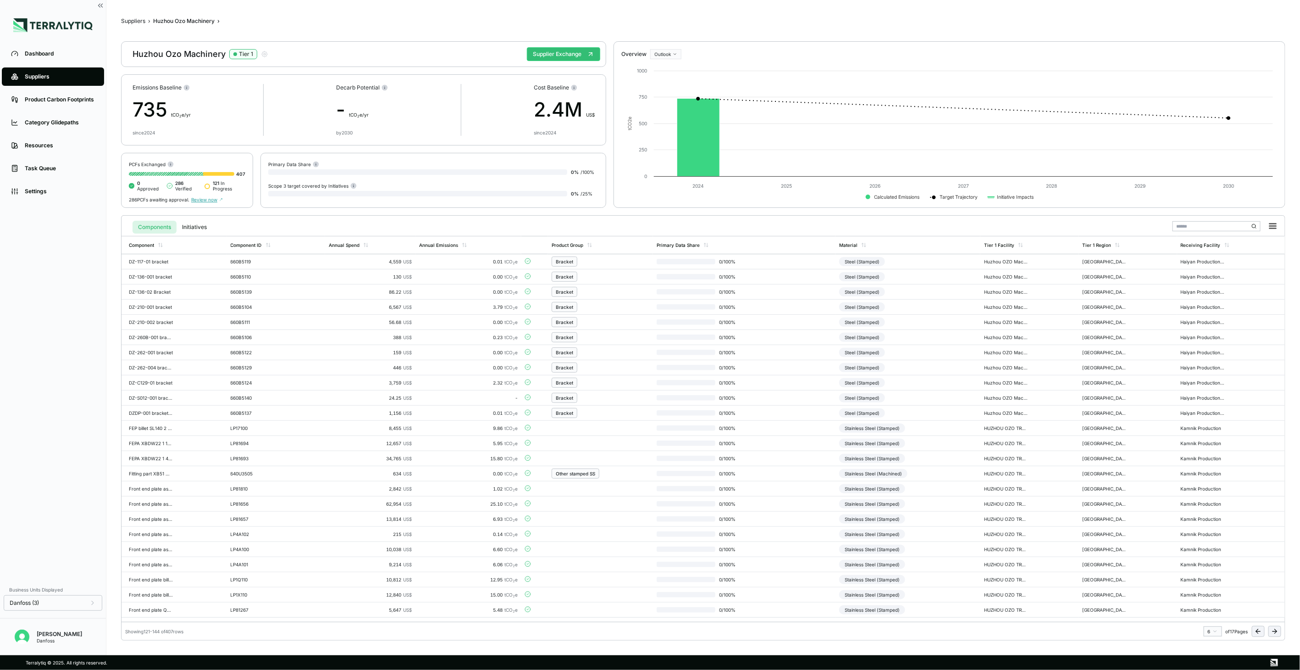
click at [1273, 634] on icon at bounding box center [1274, 630] width 7 height 7
click at [630, 401] on div "Connections" at bounding box center [599, 398] width 86 height 10
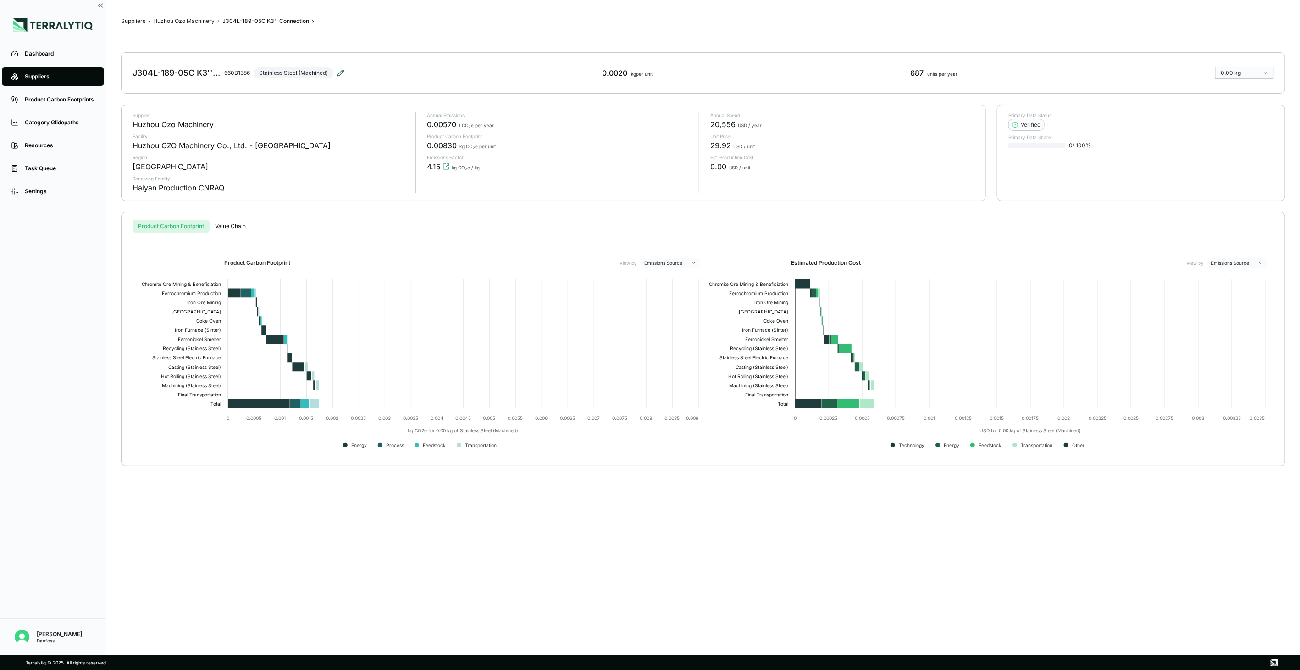
click at [341, 76] on icon at bounding box center [340, 72] width 7 height 7
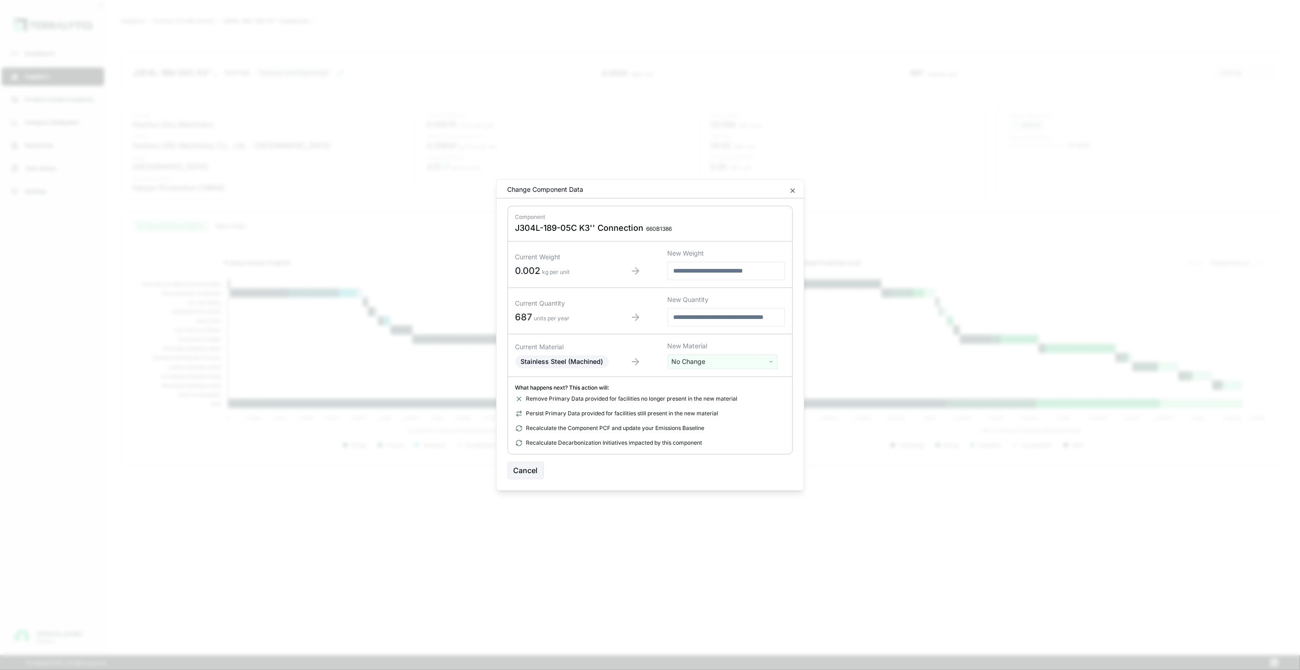
click at [679, 358] on html "Dashboard Suppliers Product Carbon Footprints Category Glidepaths Resources Tas…" at bounding box center [650, 335] width 1300 height 670
click at [693, 382] on input "text" at bounding box center [722, 381] width 105 height 10
type input "****"
click at [727, 420] on div "Stainless Steel (Tube)" at bounding box center [722, 421] width 105 height 13
click at [727, 420] on div "Remove Primary Data provided for facilities no longer present in the new materi…" at bounding box center [650, 420] width 270 height 51
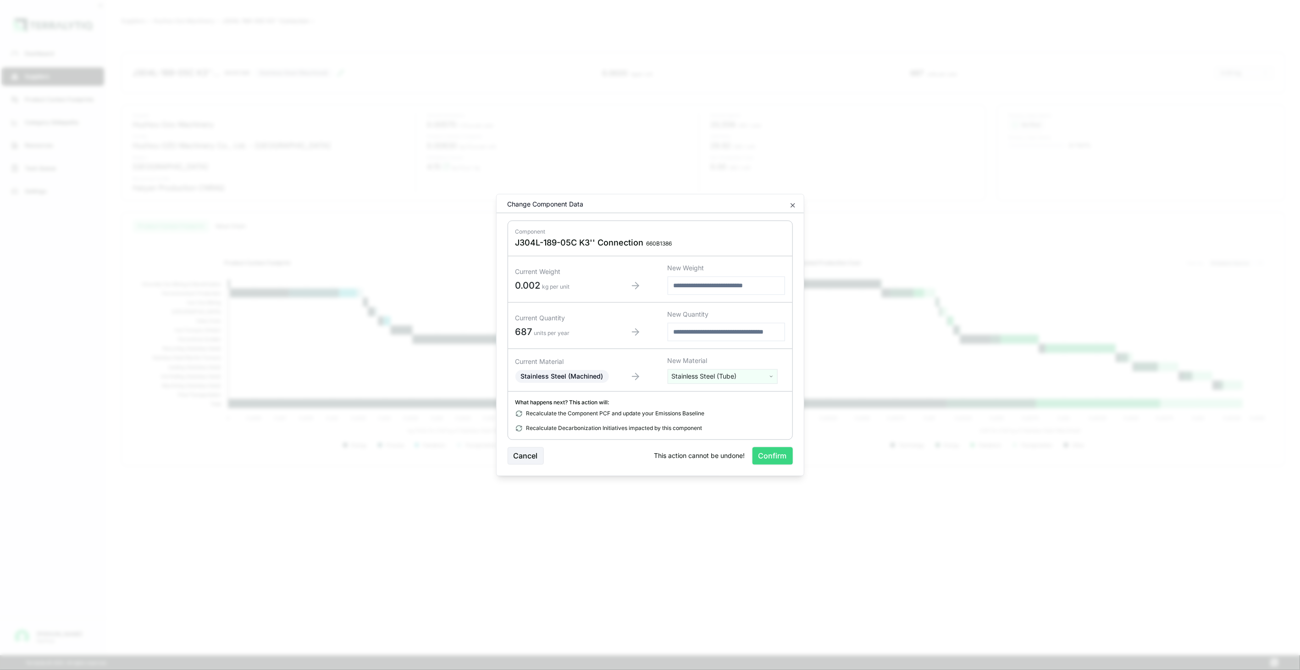
click at [766, 460] on button "Confirm" at bounding box center [773, 455] width 40 height 17
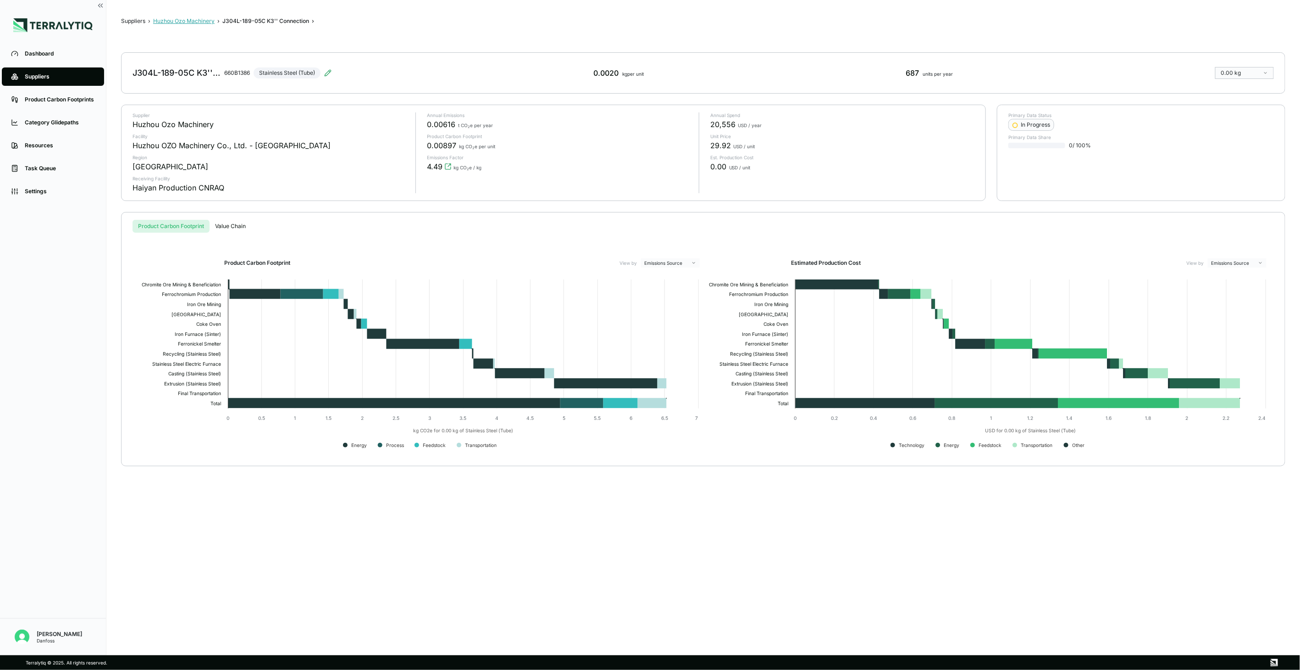
click at [199, 23] on button "Huzhou Ozo Machinery" at bounding box center [183, 20] width 61 height 7
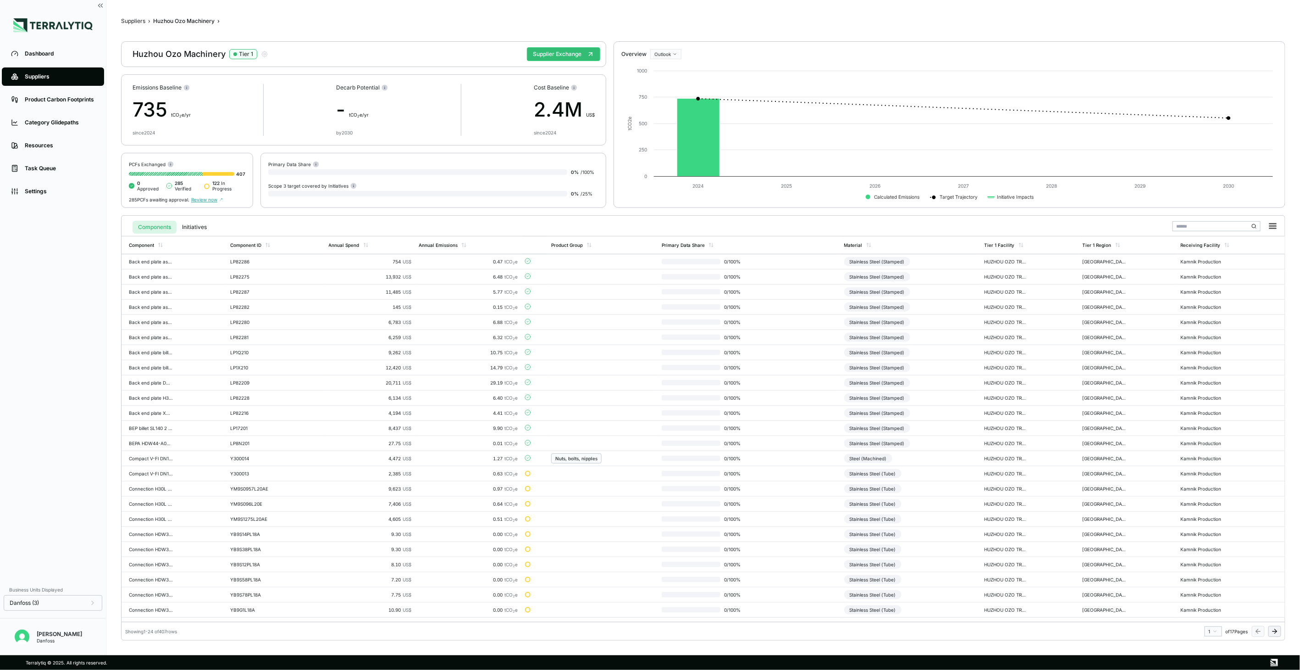
click at [1276, 629] on icon at bounding box center [1274, 630] width 7 height 7
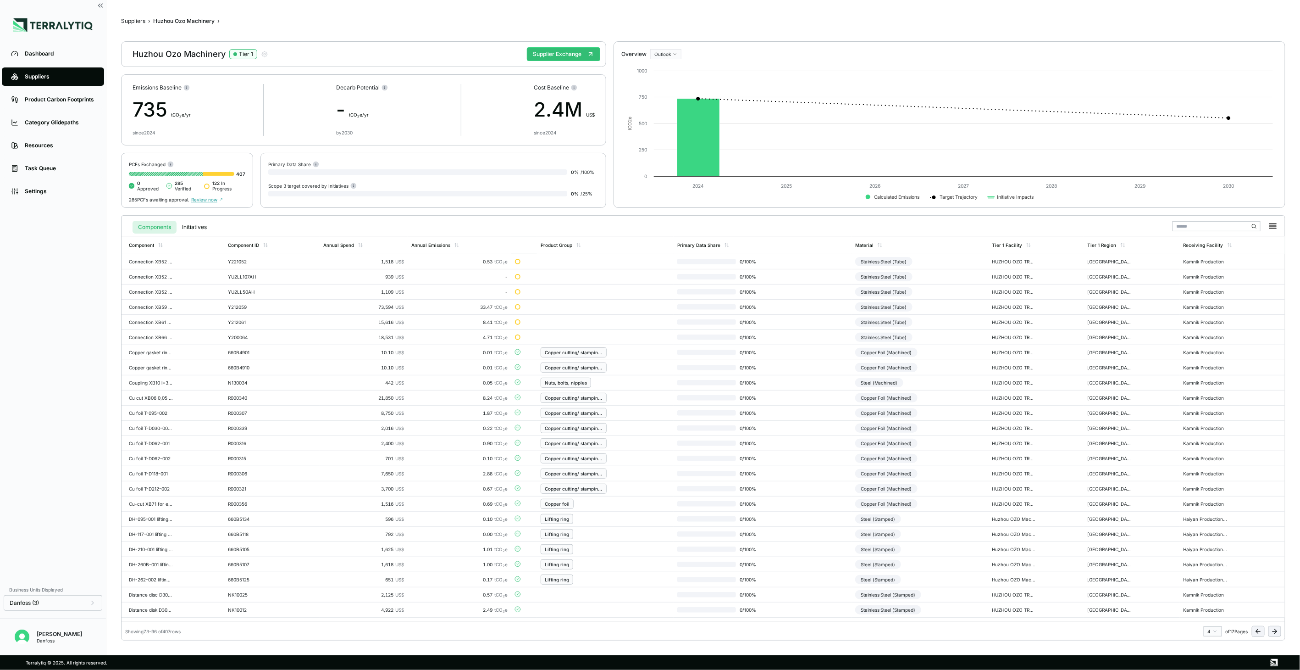
click at [1276, 629] on icon at bounding box center [1274, 630] width 7 height 7
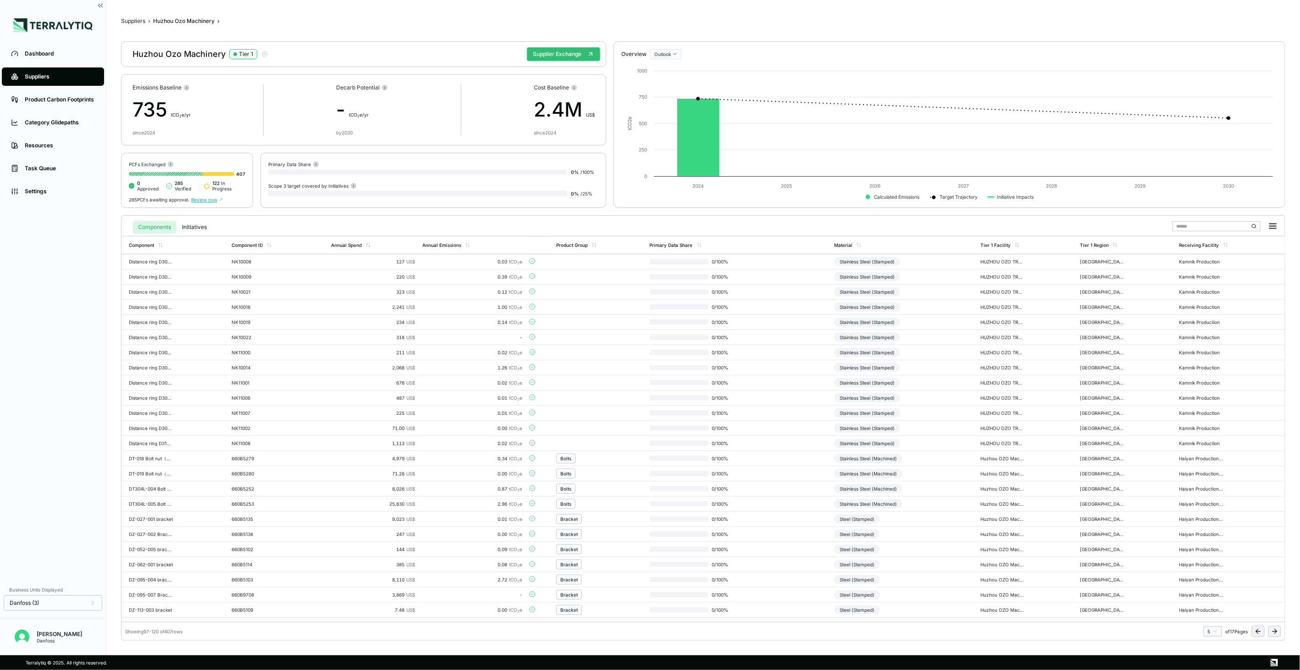
click at [1276, 629] on icon at bounding box center [1274, 630] width 7 height 7
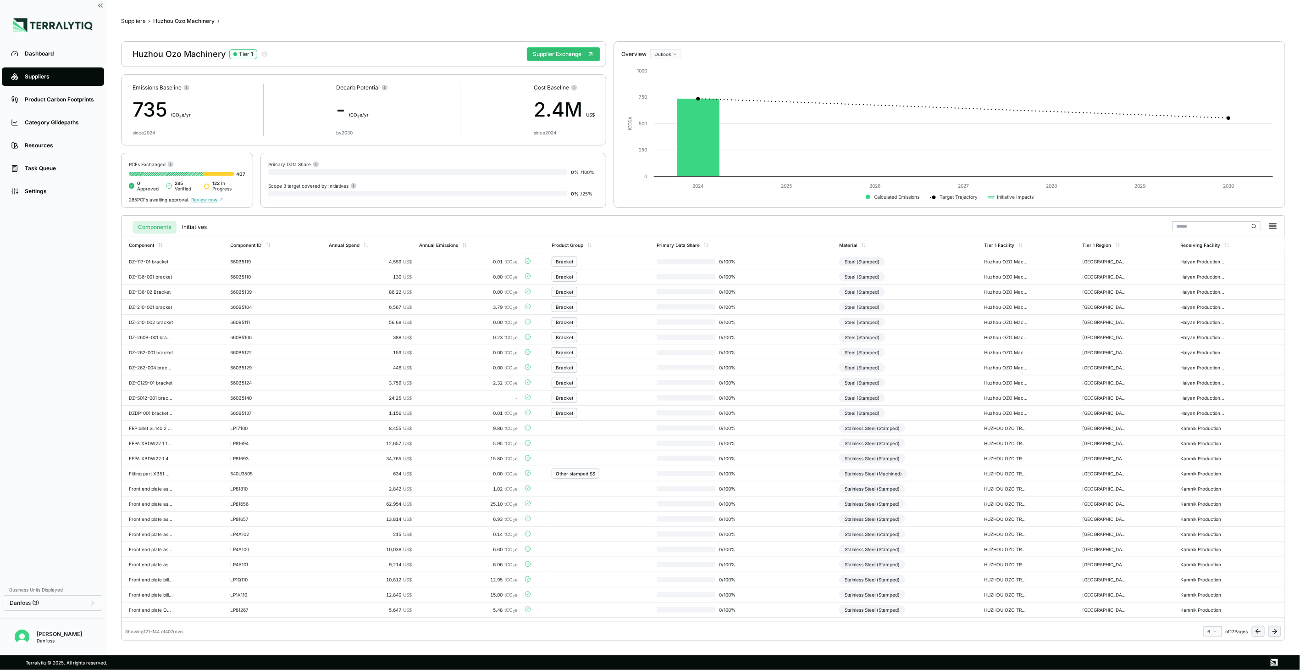
click at [1276, 629] on icon at bounding box center [1274, 630] width 7 height 7
click at [604, 411] on div "Connections" at bounding box center [599, 413] width 86 height 10
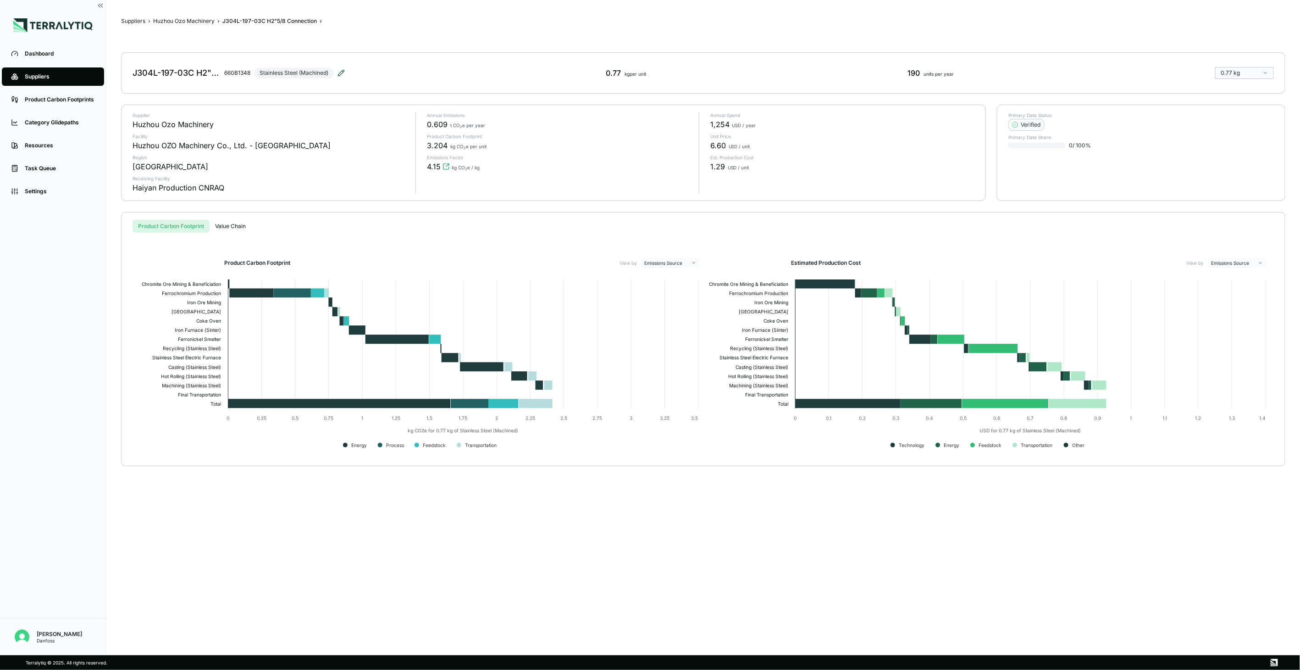
click at [344, 72] on icon at bounding box center [341, 73] width 6 height 6
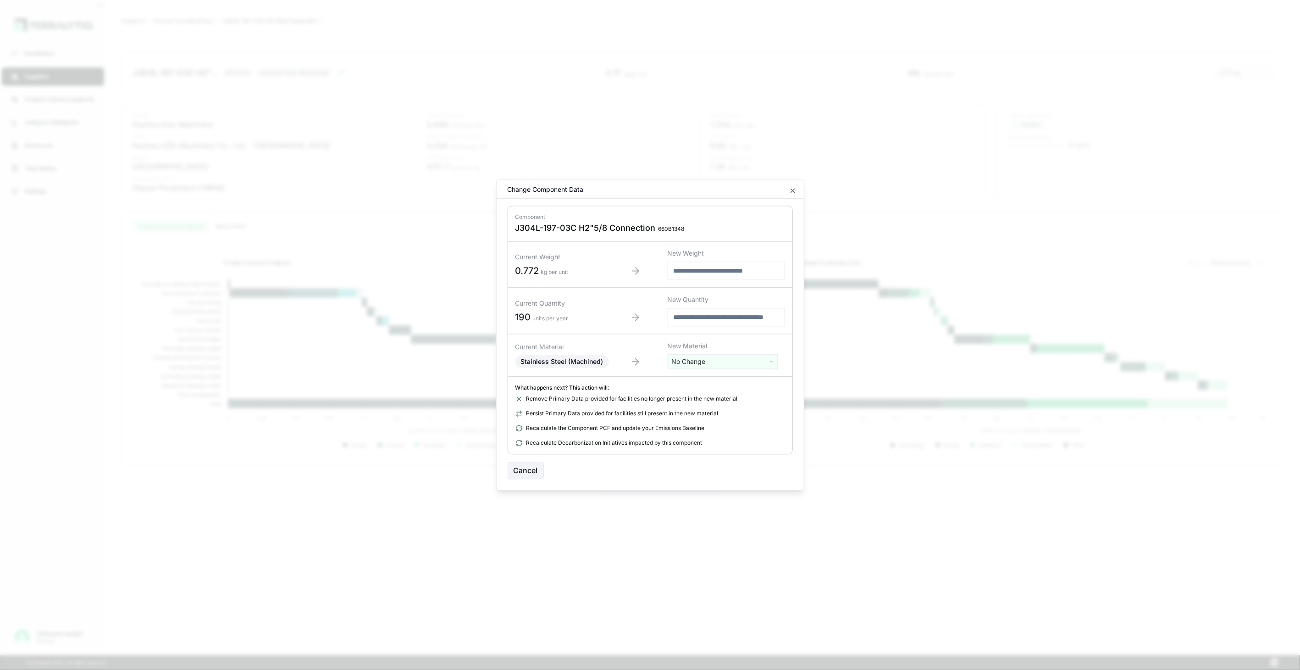
click at [700, 362] on html "Dashboard Suppliers Product Carbon Footprints Category Glidepaths Resources Tas…" at bounding box center [650, 335] width 1300 height 670
click at [700, 379] on input "text" at bounding box center [722, 381] width 105 height 10
type input "****"
click at [703, 426] on div "Stainless Steel (Tube)" at bounding box center [722, 421] width 105 height 13
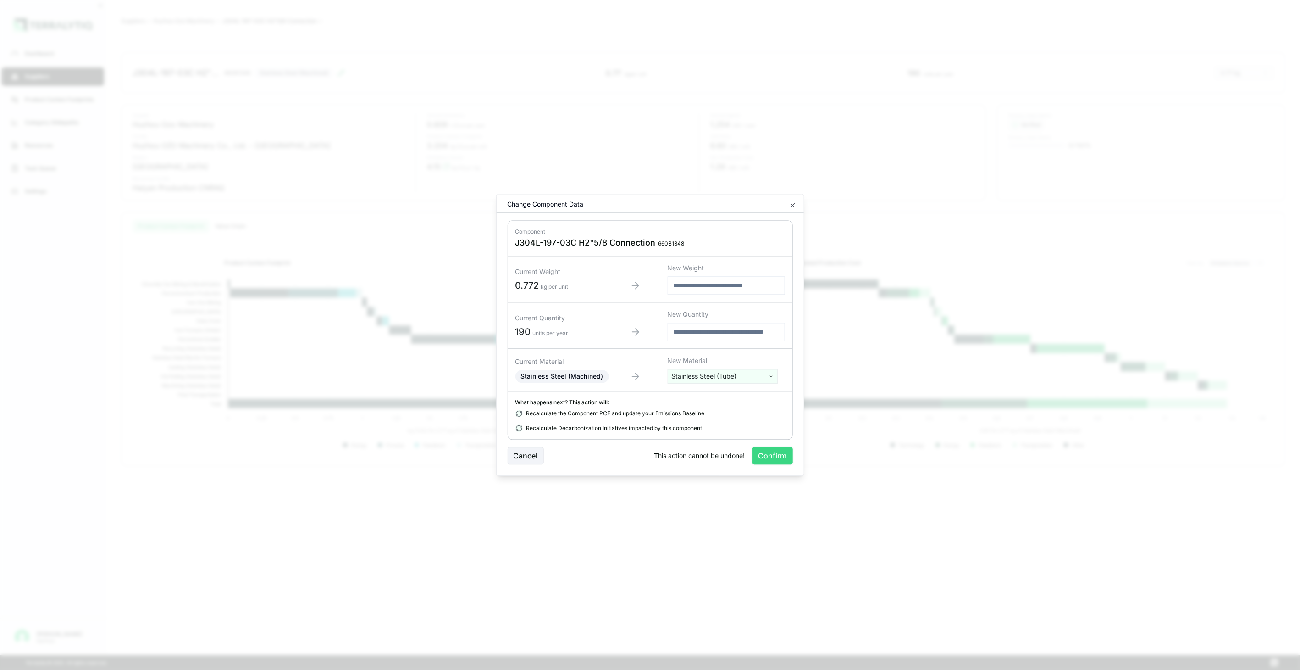
click at [755, 460] on button "Confirm" at bounding box center [773, 455] width 40 height 17
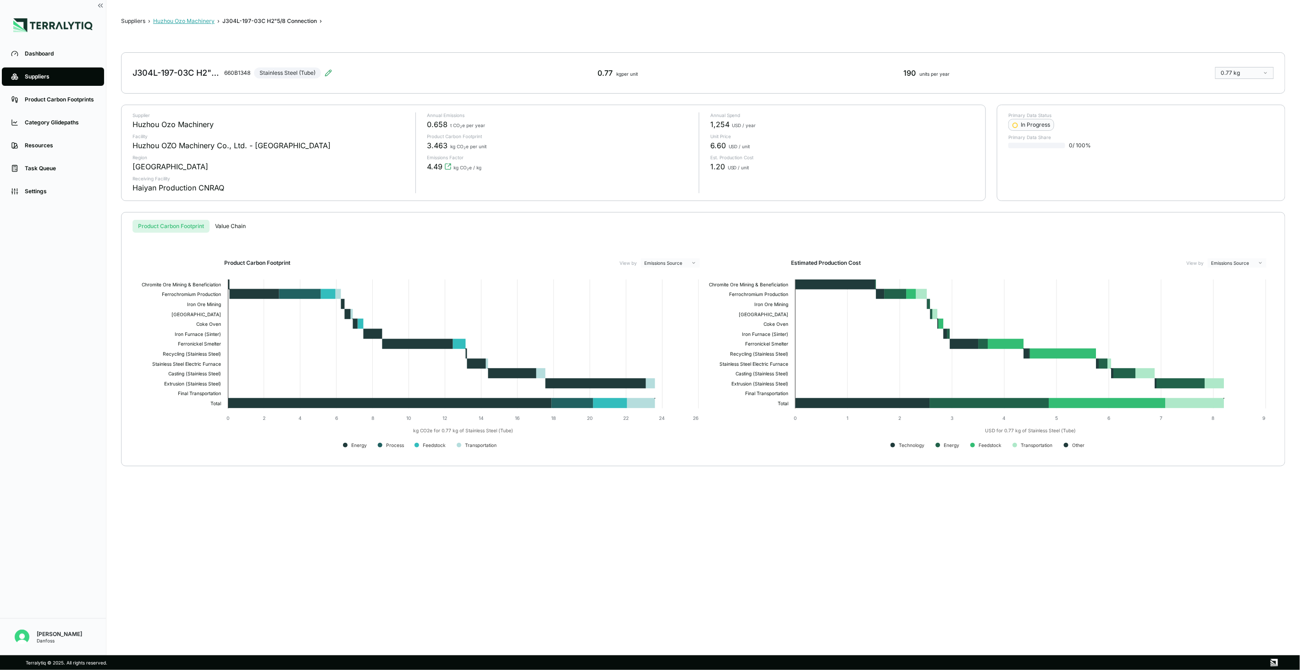
click at [195, 23] on button "Huzhou Ozo Machinery" at bounding box center [183, 20] width 61 height 7
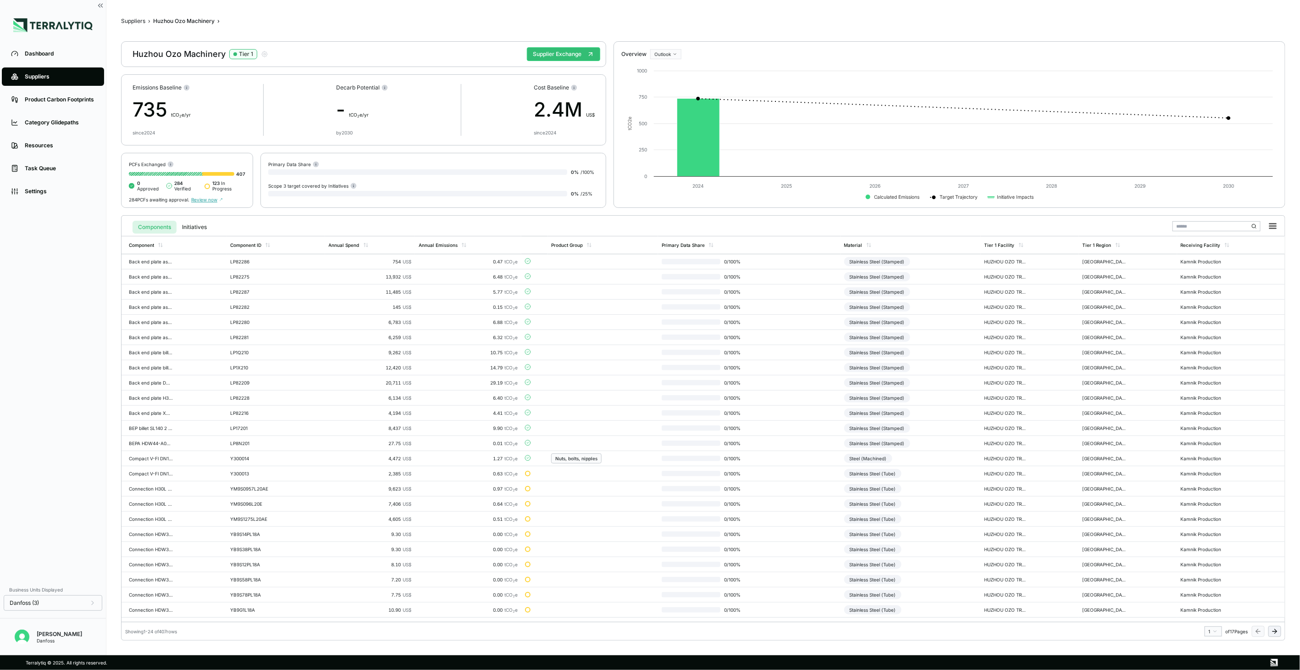
click at [1278, 631] on icon at bounding box center [1274, 630] width 7 height 7
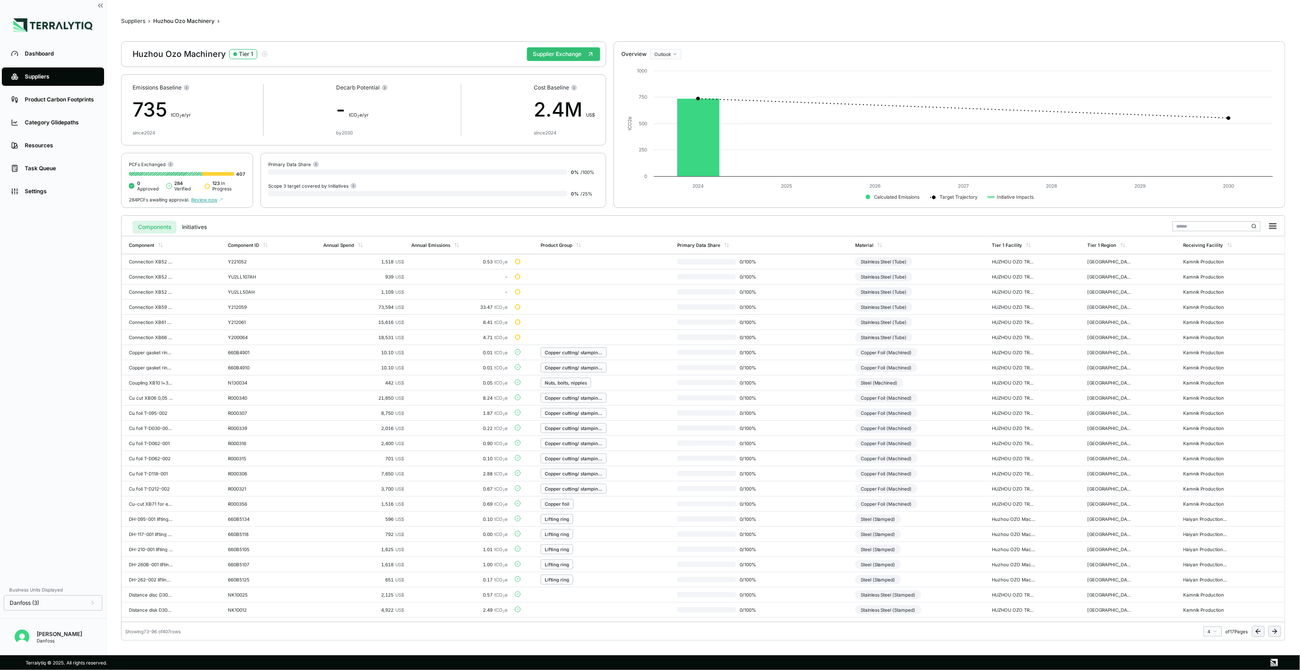
click at [1278, 631] on icon at bounding box center [1274, 630] width 7 height 7
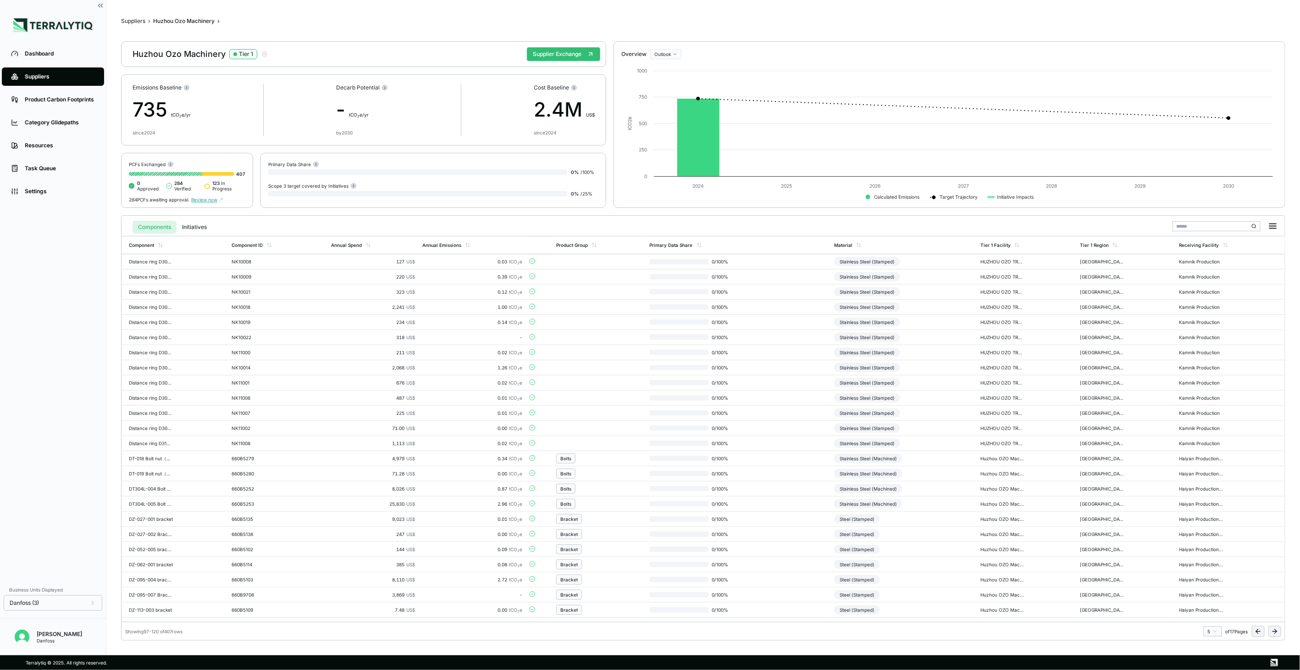
click at [1278, 631] on icon at bounding box center [1274, 630] width 7 height 7
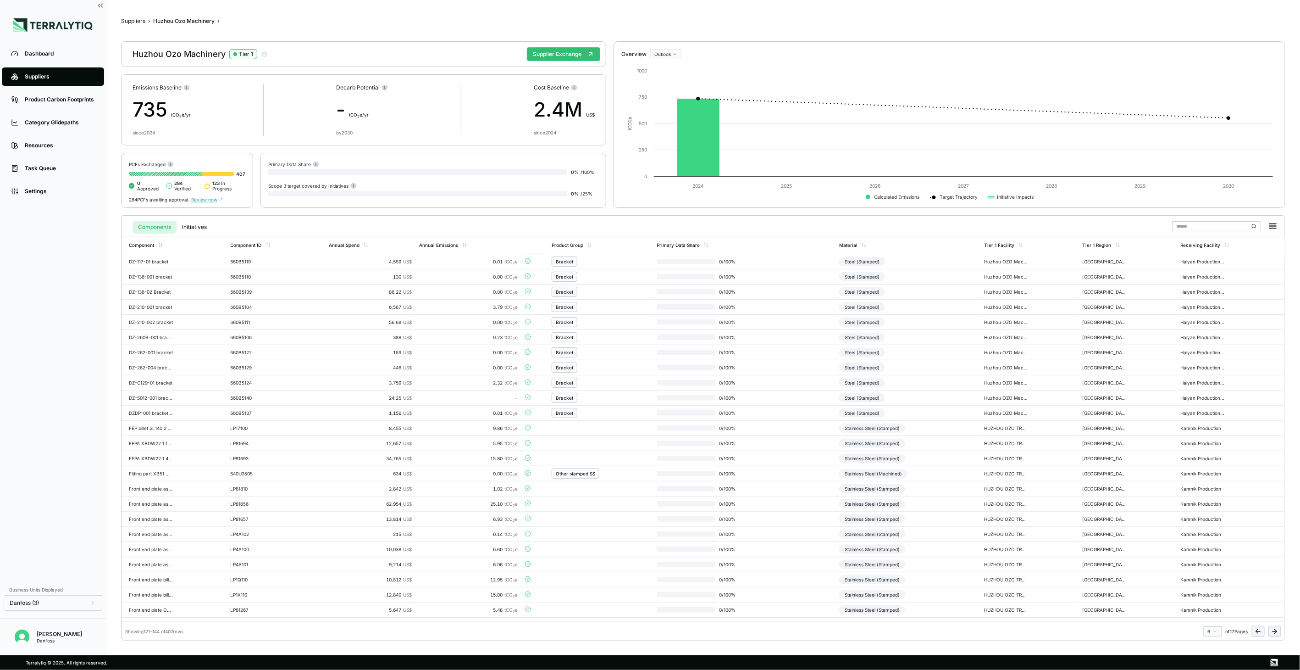
click at [1278, 631] on icon at bounding box center [1274, 630] width 7 height 7
click at [782, 429] on td "0 / 100 %" at bounding box center [738, 428] width 185 height 15
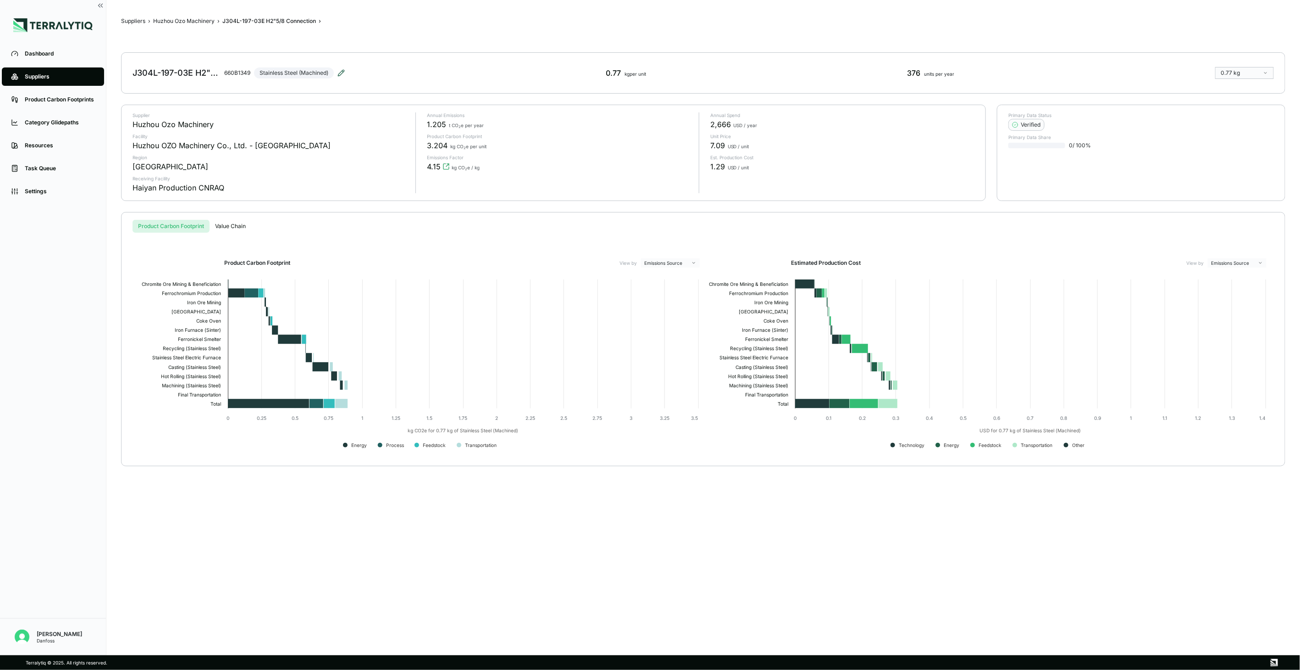
click at [342, 71] on icon at bounding box center [341, 73] width 6 height 6
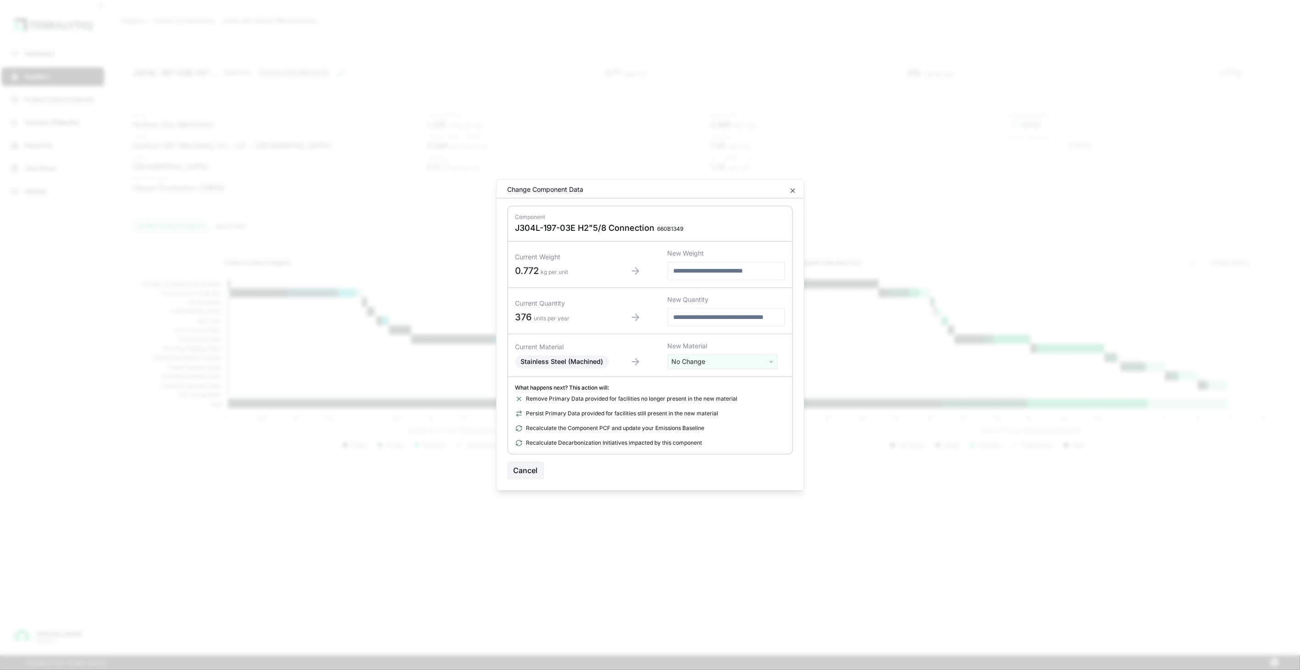
click at [699, 365] on html "Dashboard Suppliers Product Carbon Footprints Category Glidepaths Resources Tas…" at bounding box center [650, 335] width 1300 height 670
click at [699, 381] on input "text" at bounding box center [722, 381] width 105 height 10
type input "****"
click at [725, 421] on div "Stainless Steel (Tube)" at bounding box center [722, 421] width 105 height 13
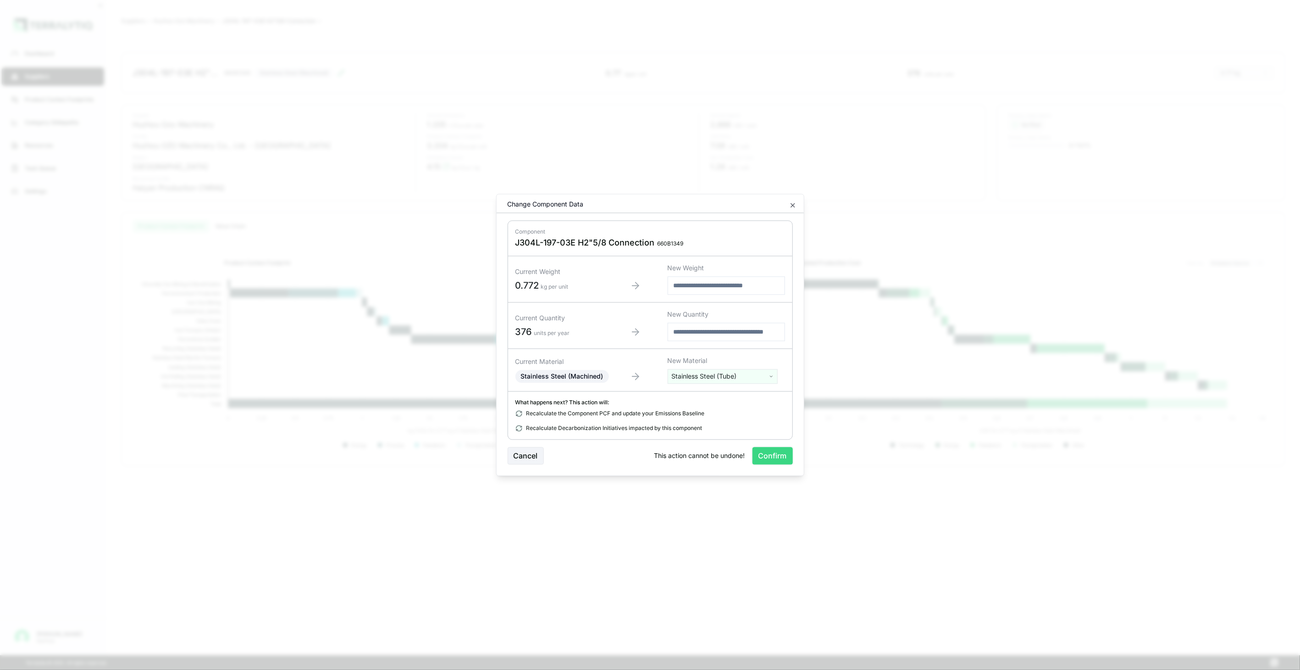
click at [772, 455] on button "Confirm" at bounding box center [773, 455] width 40 height 17
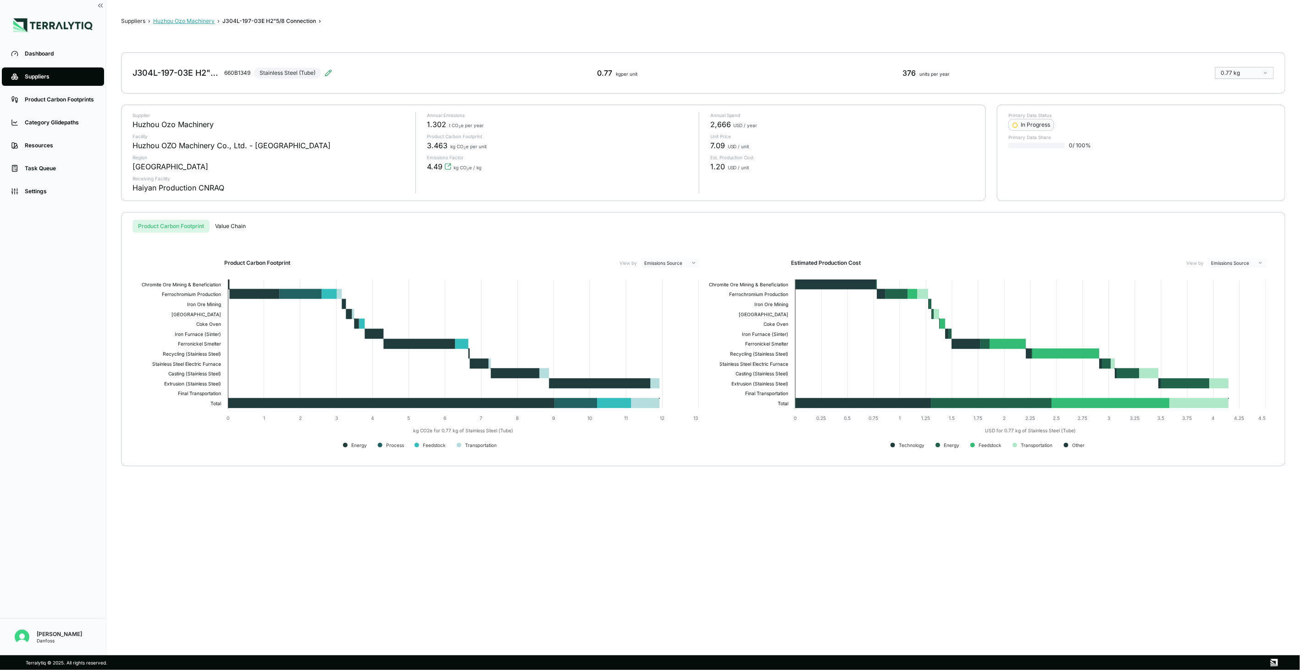
click at [173, 19] on button "Huzhou Ozo Machinery" at bounding box center [183, 20] width 61 height 7
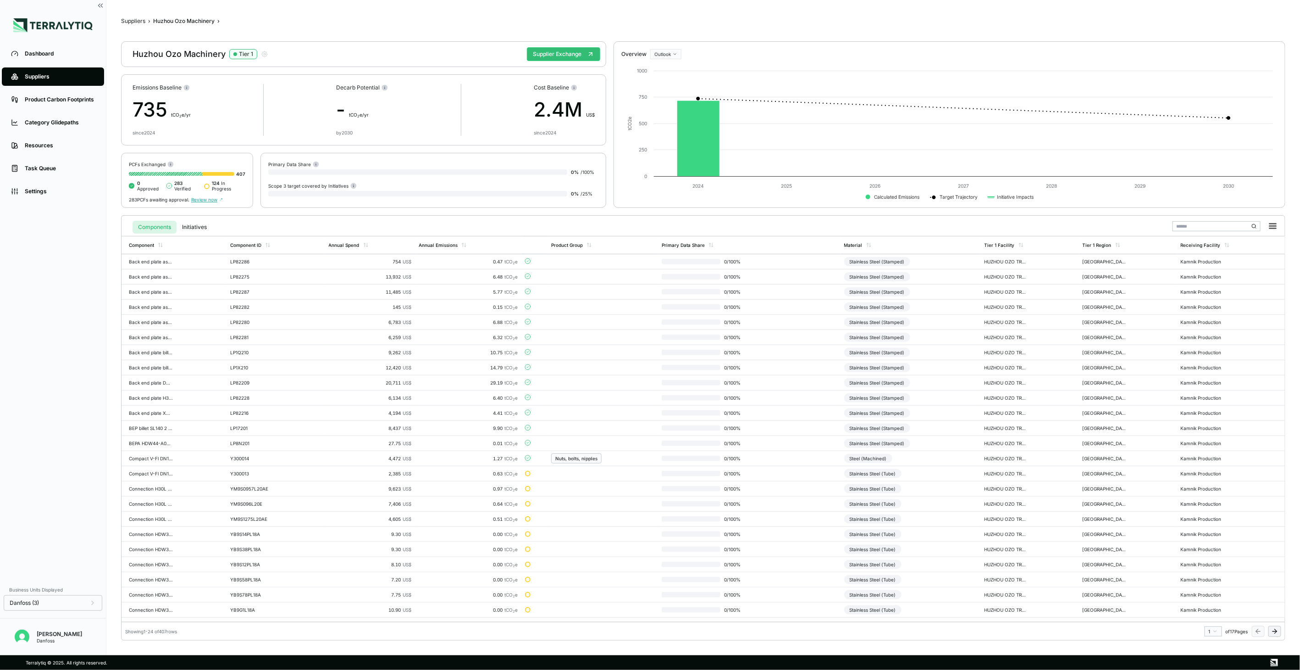
click at [1276, 631] on icon at bounding box center [1276, 631] width 2 height 4
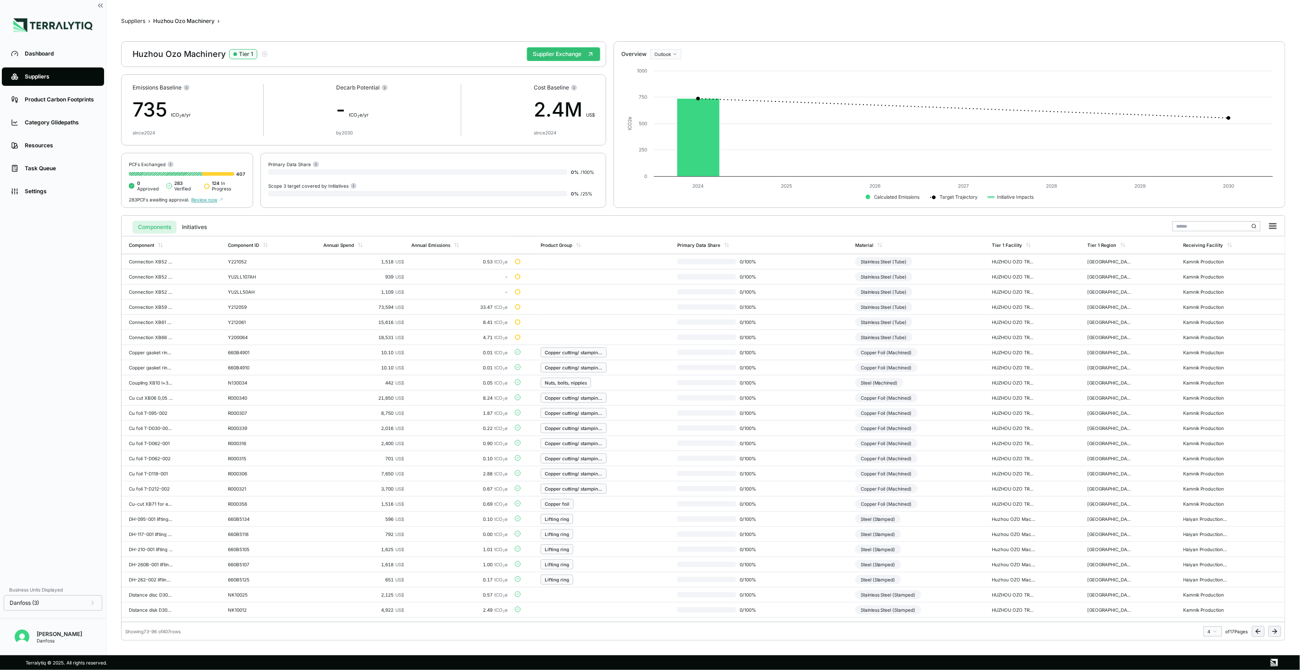
click at [1276, 631] on icon at bounding box center [1276, 631] width 2 height 4
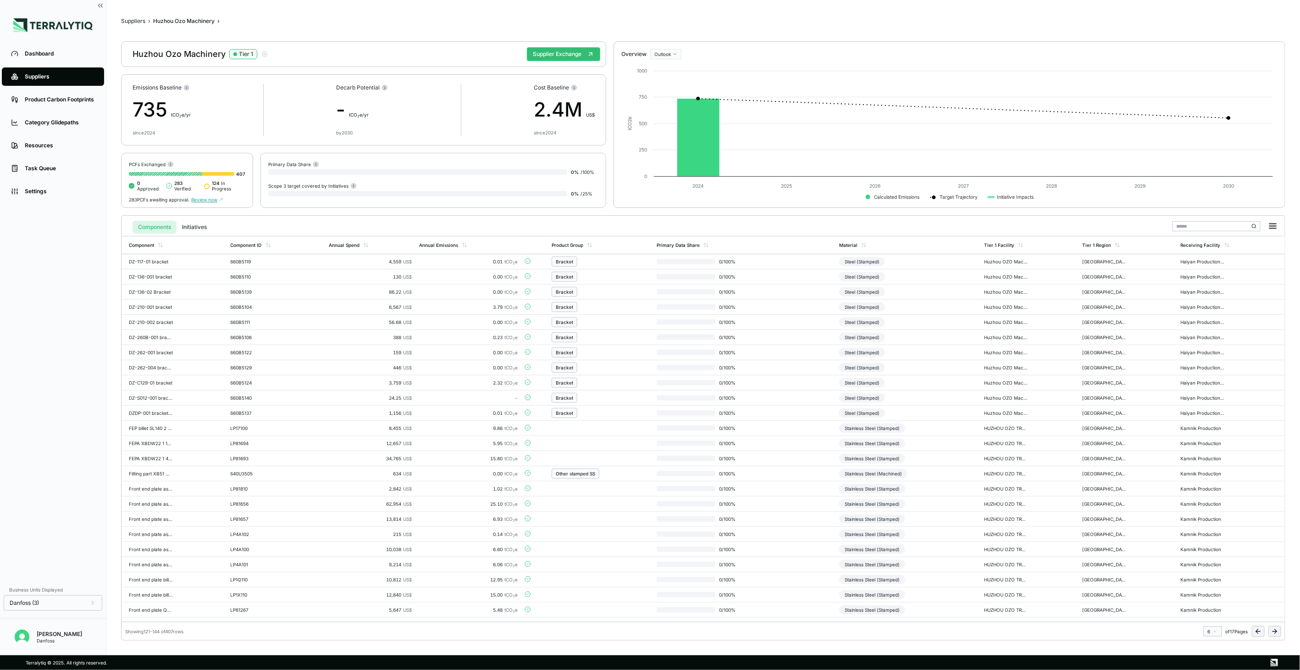
click at [1276, 631] on icon at bounding box center [1276, 631] width 2 height 4
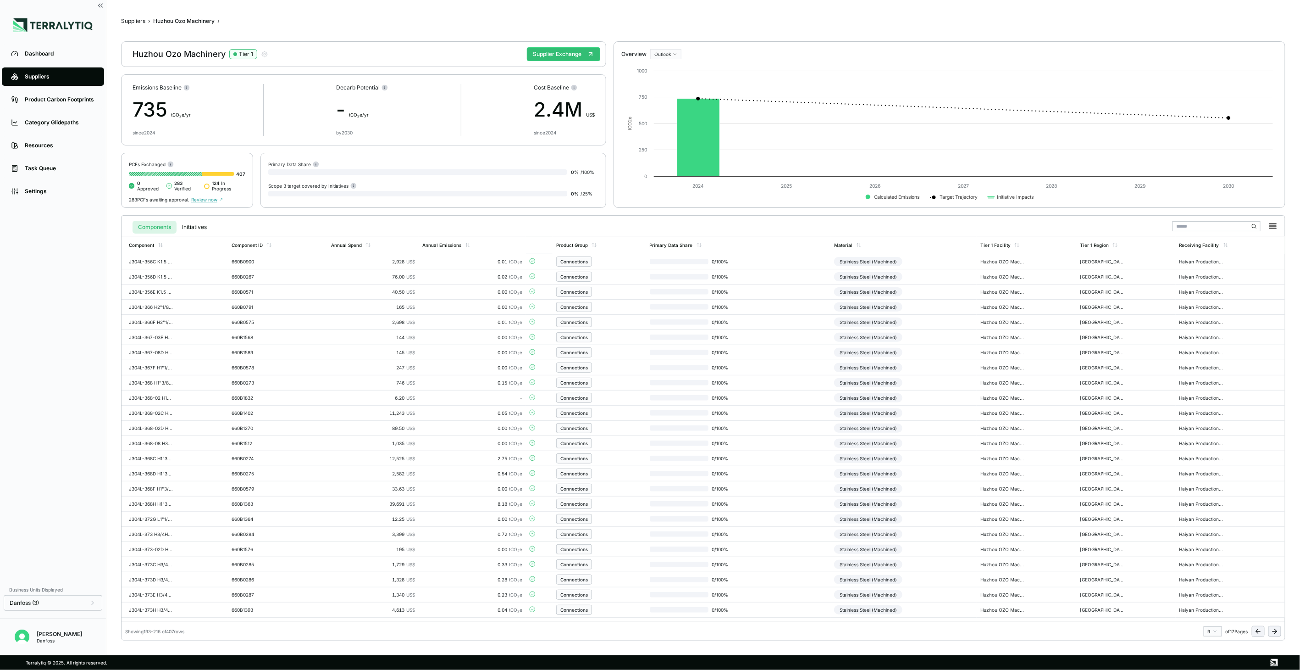
click at [1257, 630] on icon at bounding box center [1258, 630] width 7 height 7
click at [767, 445] on td "0 / 100 %" at bounding box center [738, 443] width 185 height 15
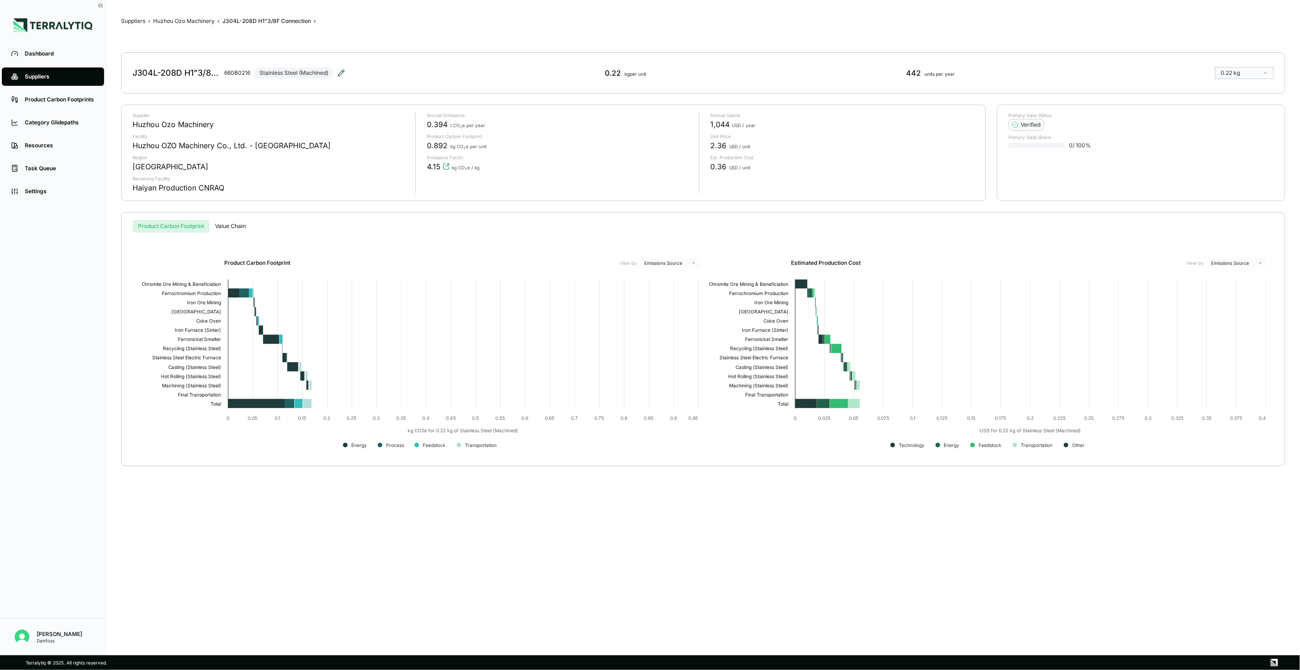
click at [340, 75] on icon at bounding box center [341, 73] width 6 height 6
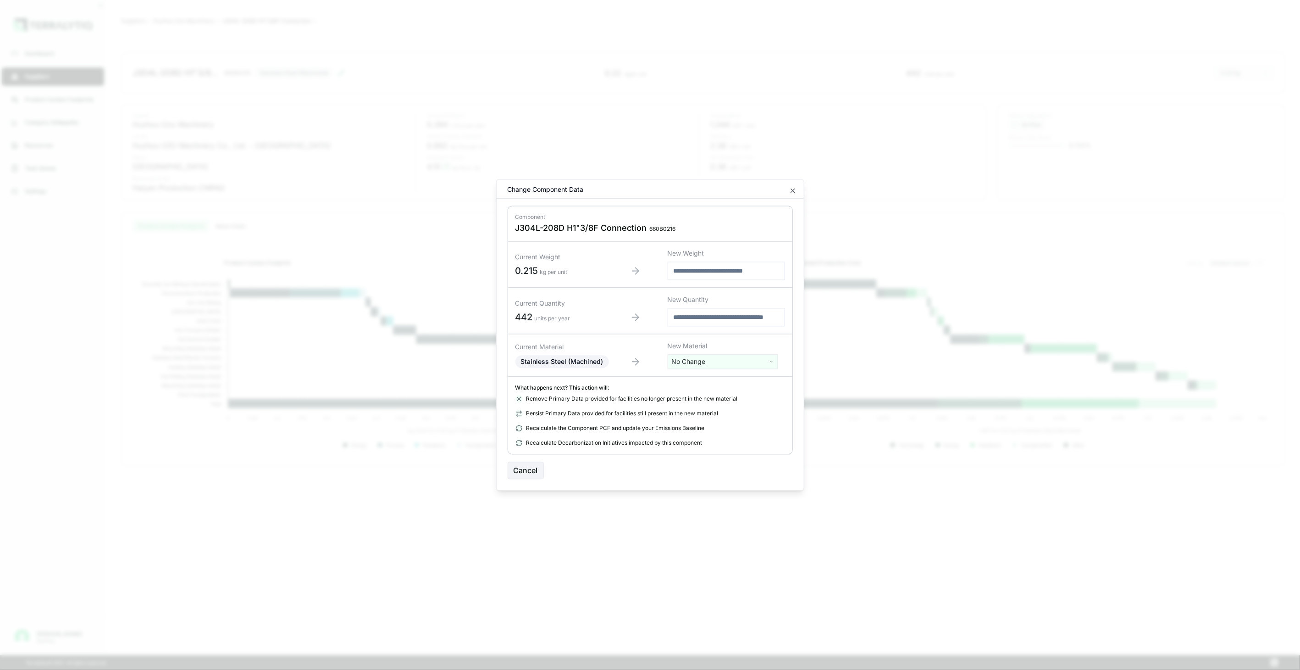
click at [737, 365] on html "Dashboard Suppliers Product Carbon Footprints Category Glidepaths Resources Tas…" at bounding box center [650, 335] width 1300 height 670
click at [730, 383] on input "text" at bounding box center [722, 381] width 105 height 10
type input "***"
click at [731, 439] on div "Stainless Steel (Tube)" at bounding box center [722, 434] width 105 height 13
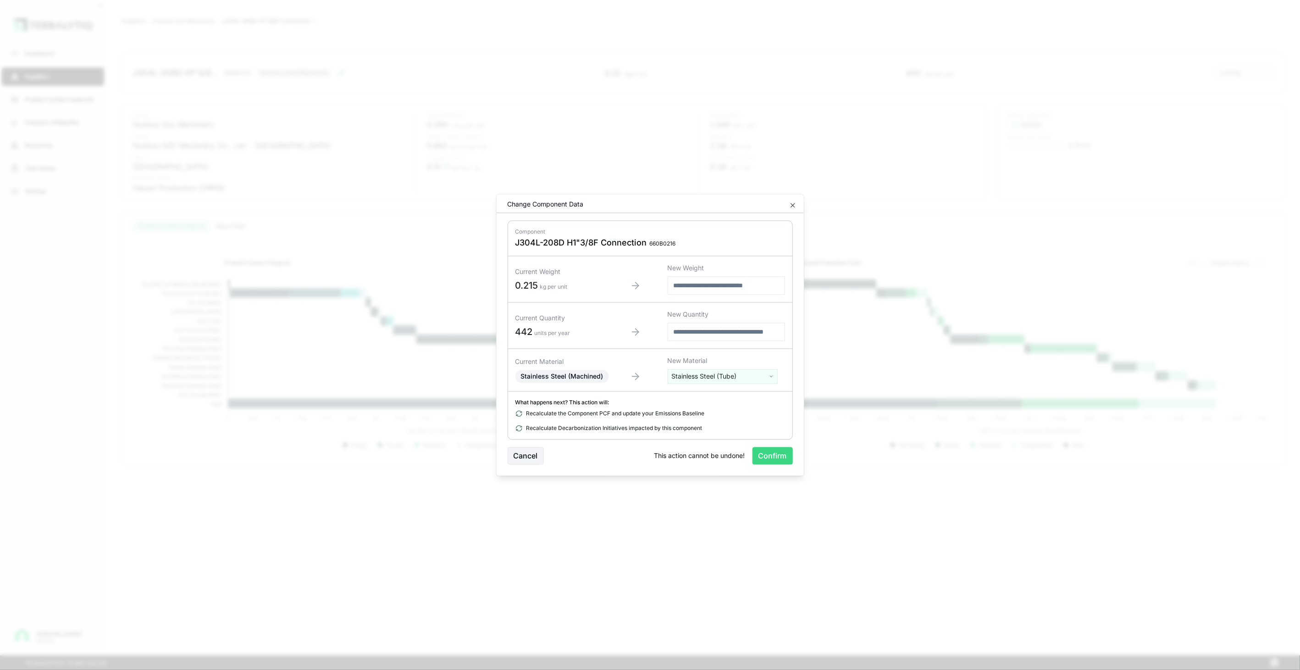
click at [760, 453] on button "Confirm" at bounding box center [773, 455] width 40 height 17
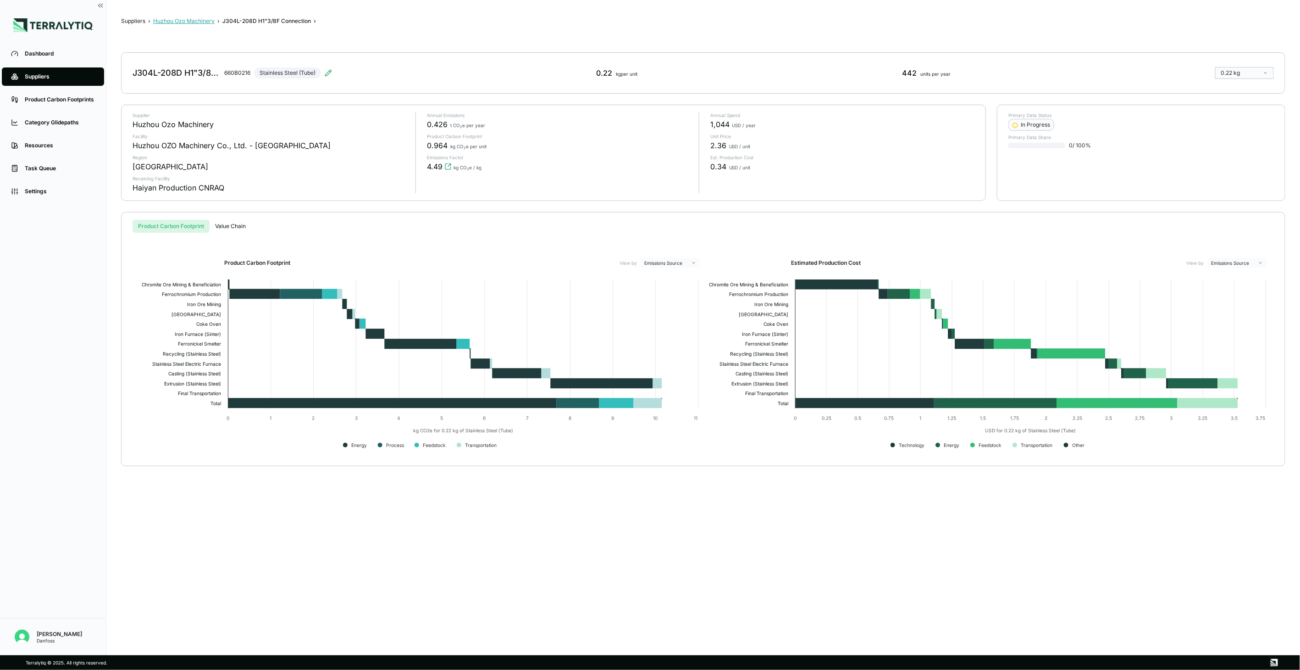
click at [170, 18] on button "Huzhou Ozo Machinery" at bounding box center [183, 20] width 61 height 7
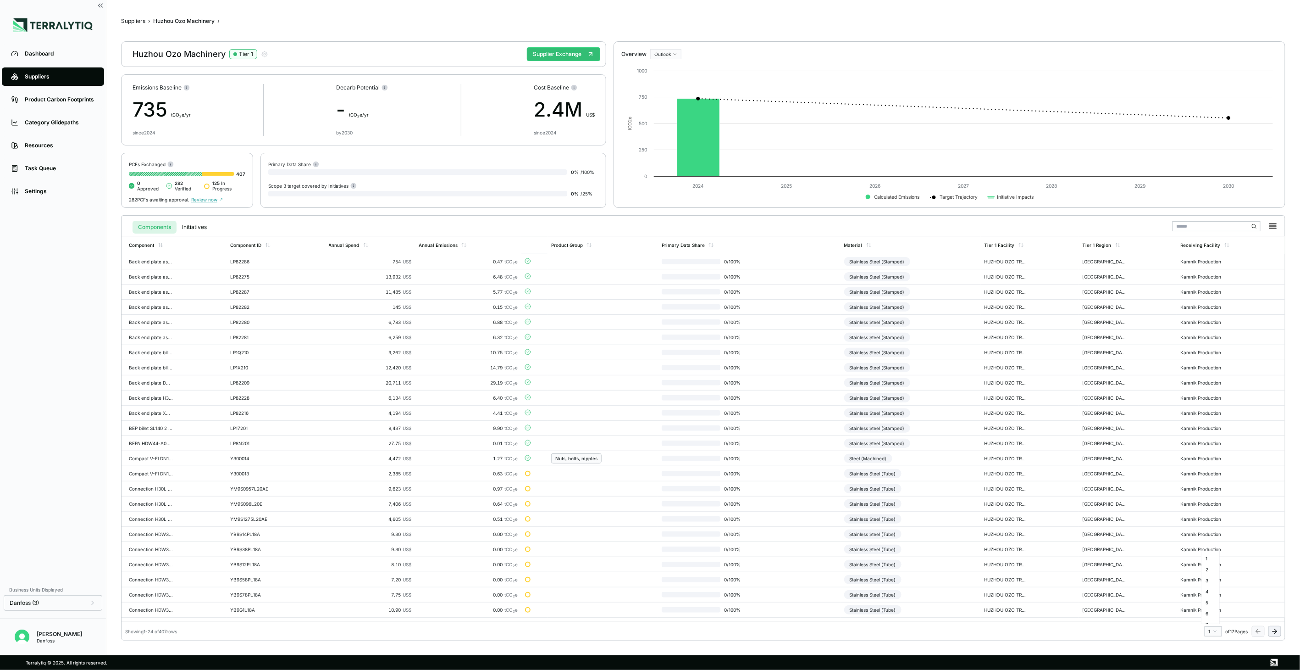
click at [1209, 629] on html "Dashboard Suppliers Product Carbon Footprints Category Glidepaths Resources Tas…" at bounding box center [650, 335] width 1300 height 670
click at [1209, 584] on div "8" at bounding box center [1211, 584] width 14 height 11
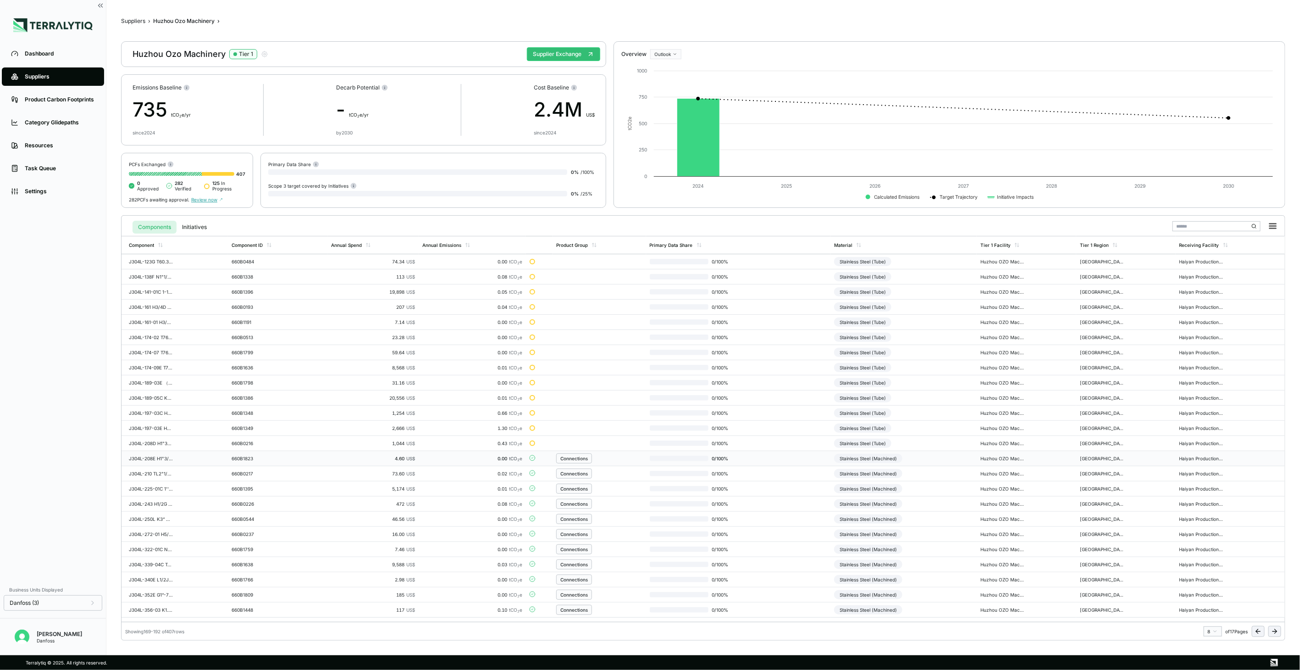
click at [932, 460] on td "Stainless Steel (Machined)" at bounding box center [904, 458] width 146 height 15
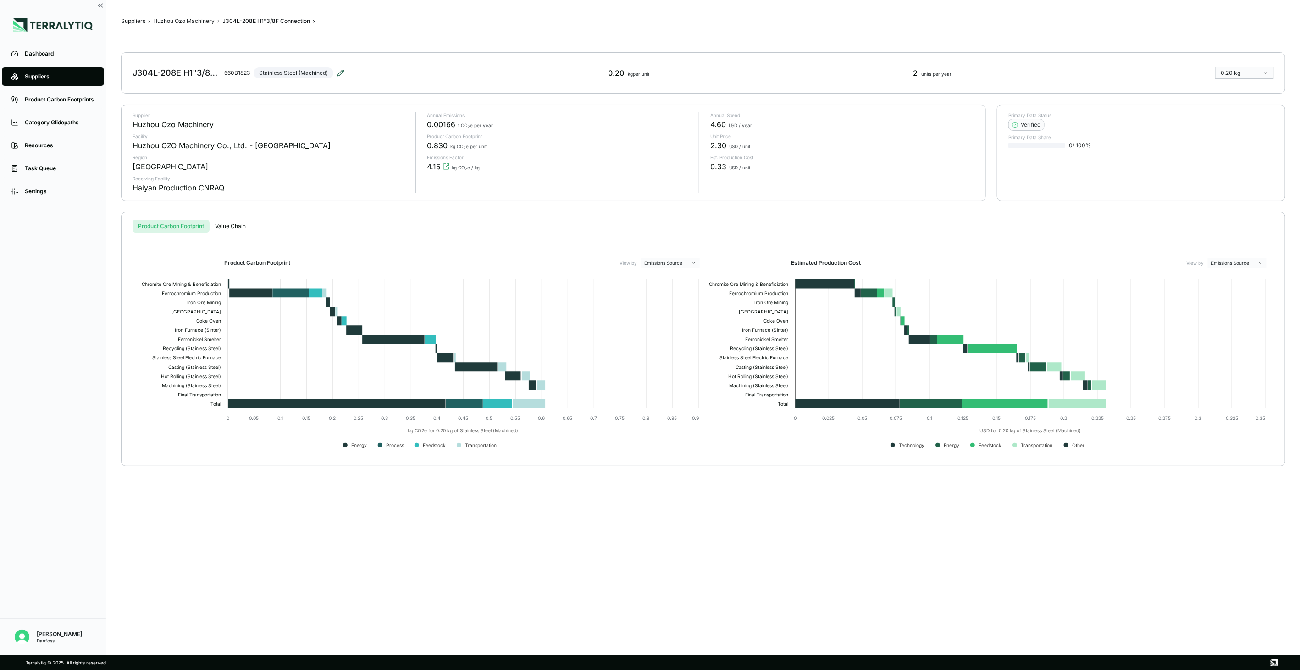
click at [343, 72] on icon at bounding box center [340, 72] width 7 height 7
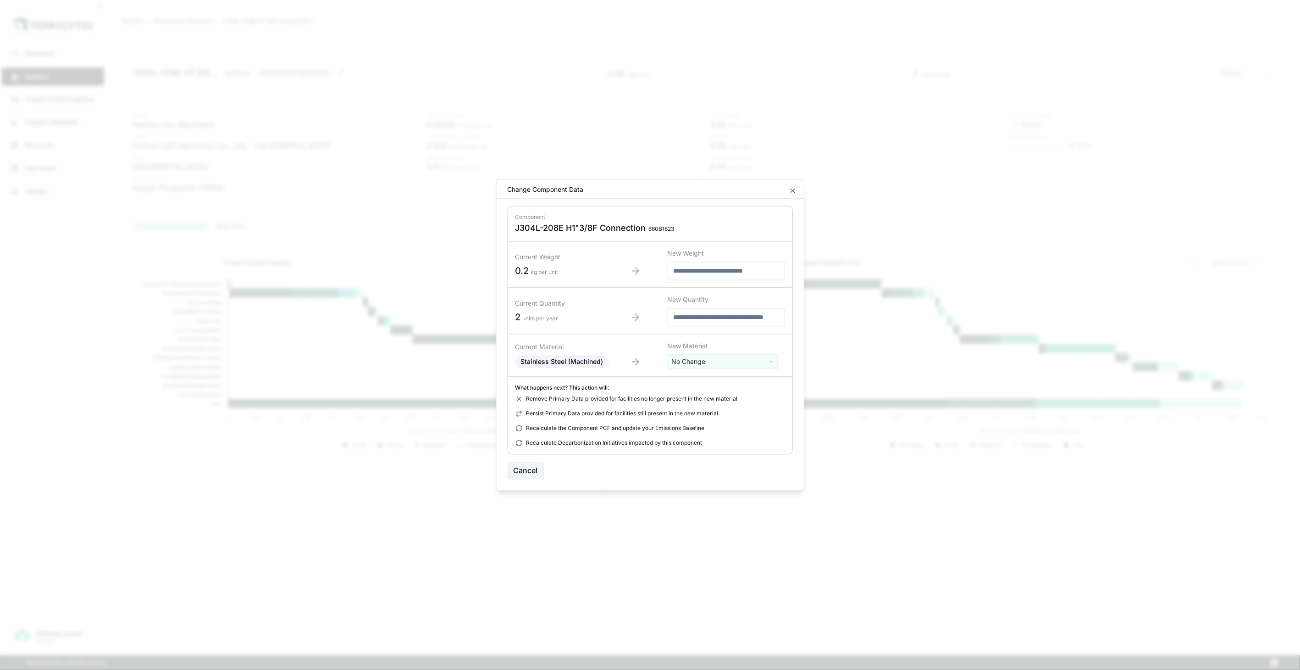
click at [691, 355] on html "Dashboard Suppliers Product Carbon Footprints Category Glidepaths Resources Tas…" at bounding box center [650, 335] width 1300 height 670
click at [709, 383] on input "text" at bounding box center [722, 381] width 105 height 10
type input "****"
click at [731, 423] on div "Stainless Steel (Tube)" at bounding box center [722, 421] width 105 height 13
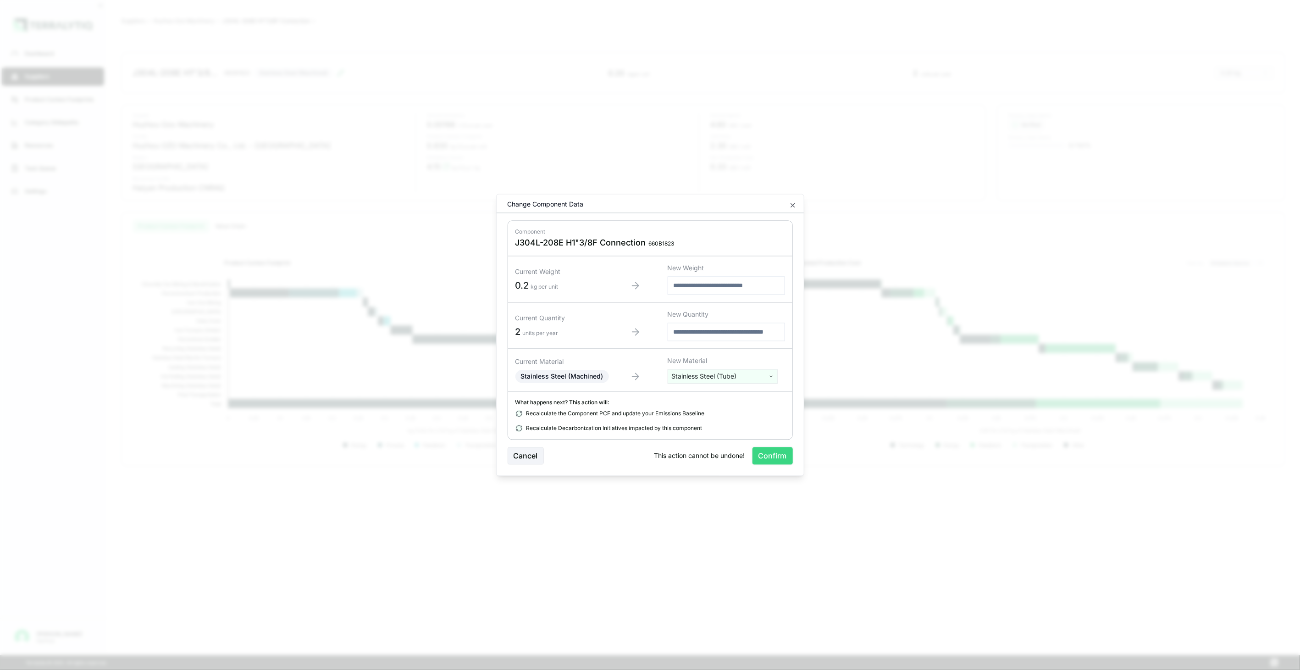
click at [755, 456] on button "Confirm" at bounding box center [773, 455] width 40 height 17
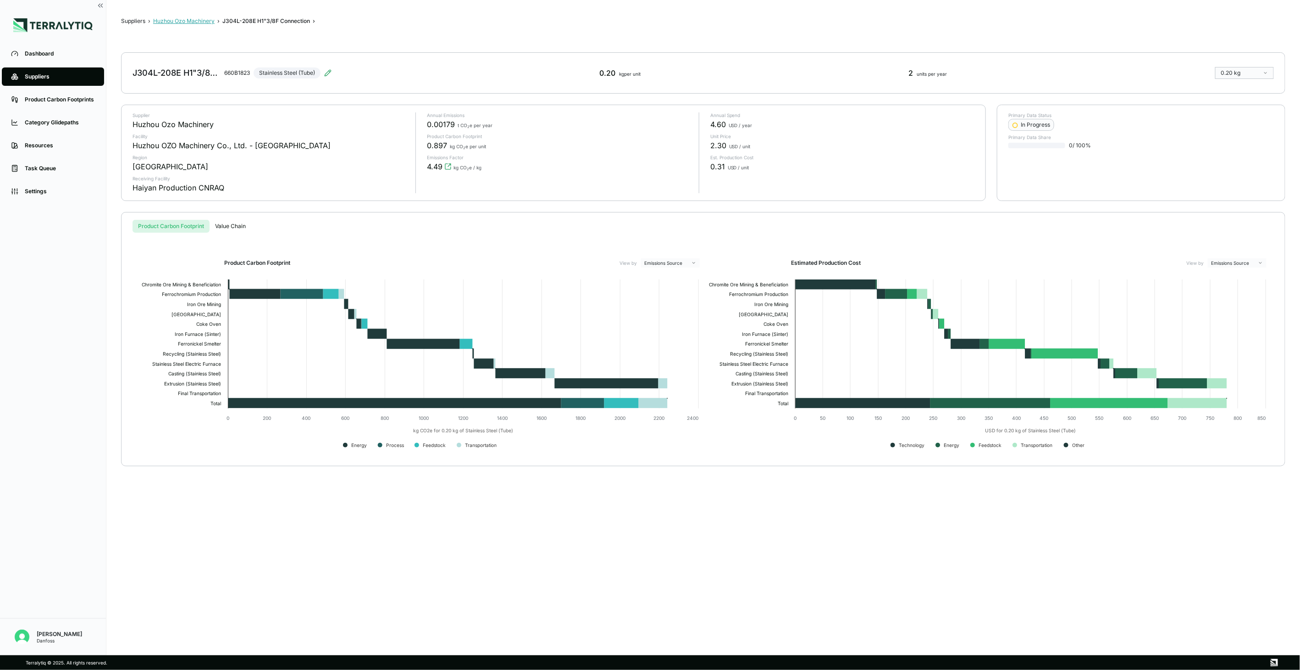
click at [196, 20] on button "Huzhou Ozo Machinery" at bounding box center [183, 20] width 61 height 7
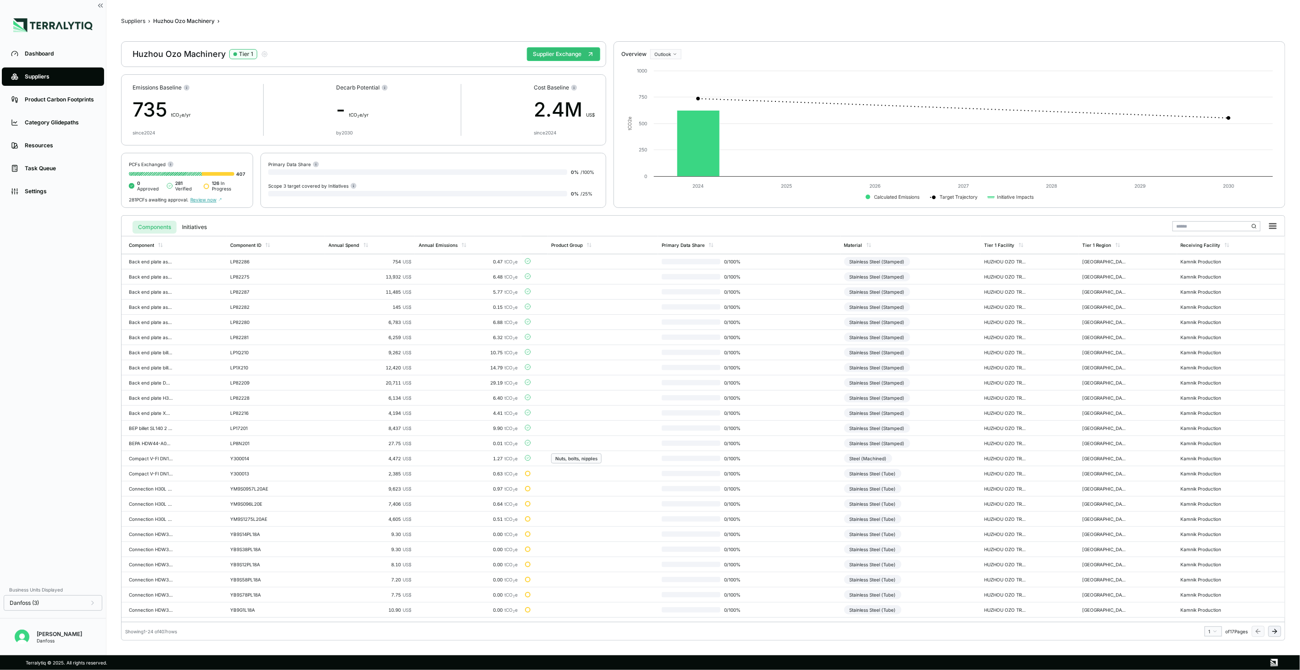
click at [1205, 631] on html "Dashboard Suppliers Product Carbon Footprints Category Glidepaths Resources Tas…" at bounding box center [650, 335] width 1300 height 670
click at [1208, 586] on div "8" at bounding box center [1211, 584] width 14 height 11
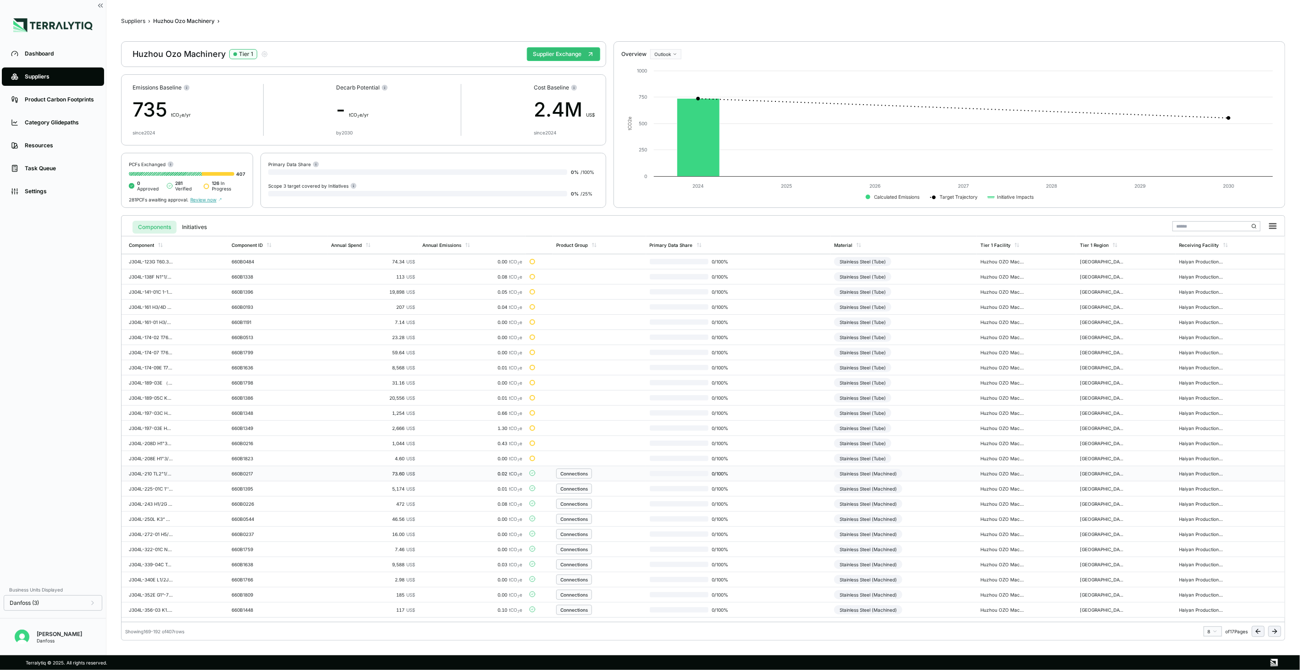
click at [619, 473] on div "Connections" at bounding box center [599, 473] width 86 height 10
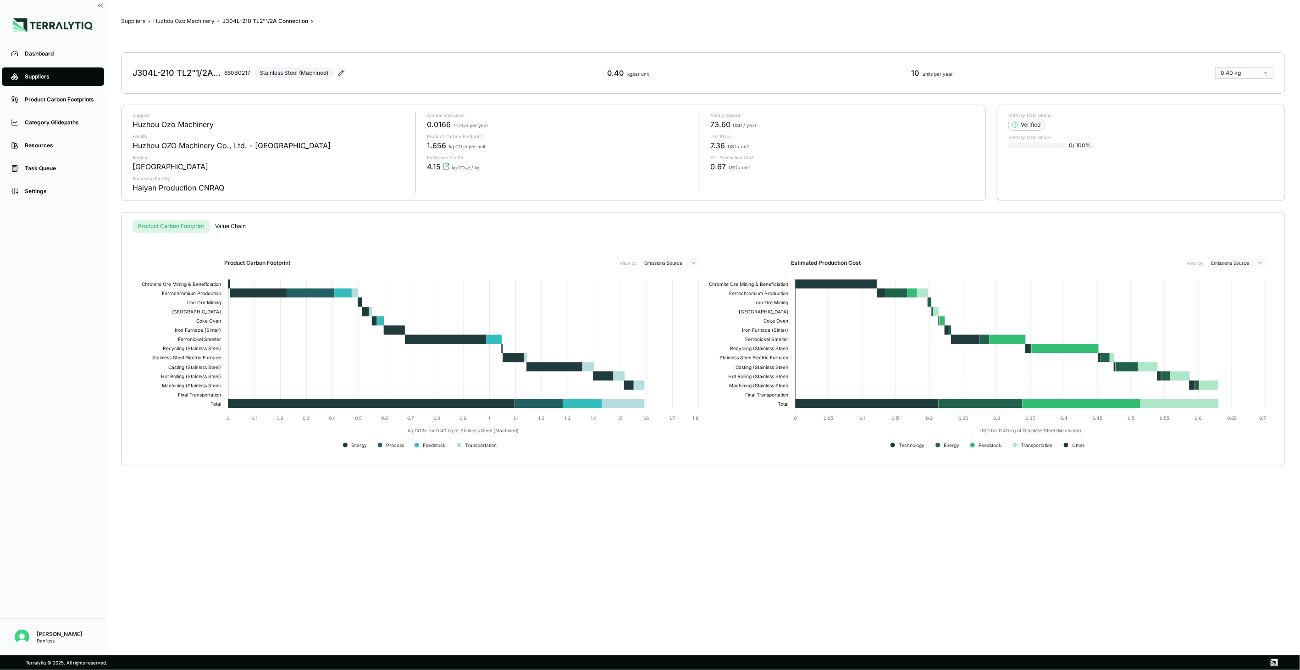
click at [342, 71] on icon at bounding box center [341, 73] width 6 height 6
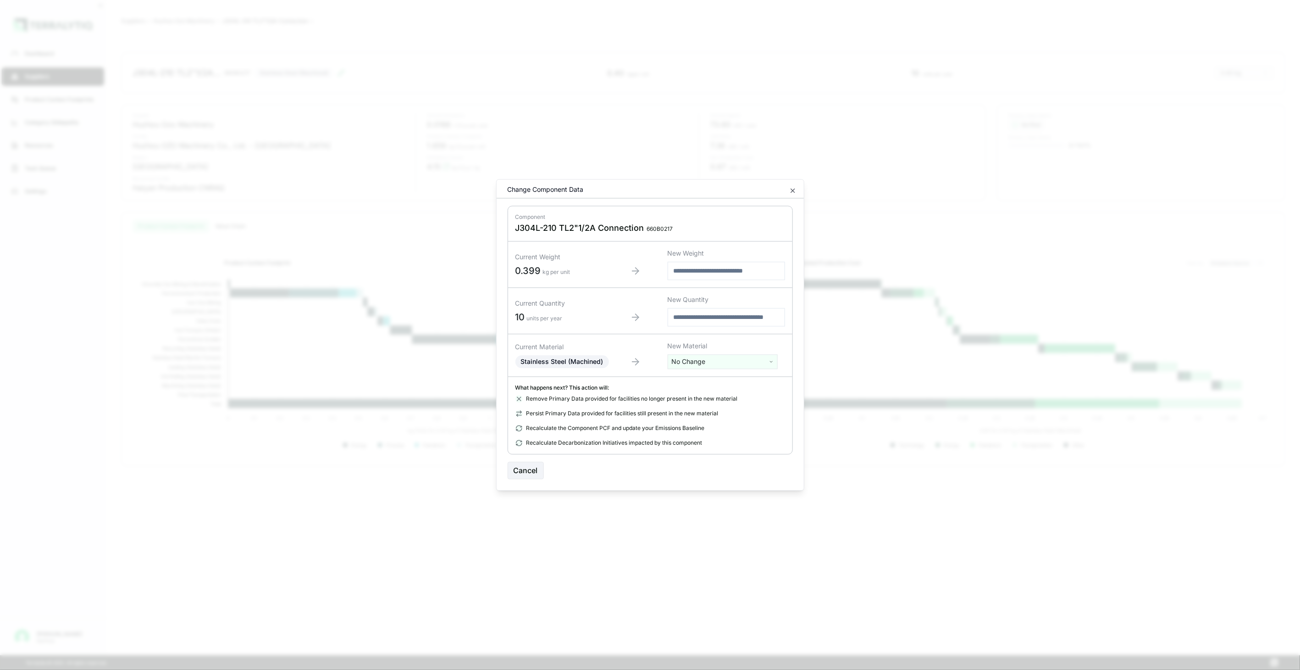
click at [713, 365] on html "Dashboard Suppliers Product Carbon Footprints Category Glidepaths Resources Tas…" at bounding box center [650, 335] width 1300 height 670
click at [716, 377] on input "text" at bounding box center [722, 381] width 105 height 10
click at [720, 382] on input "text" at bounding box center [722, 381] width 105 height 10
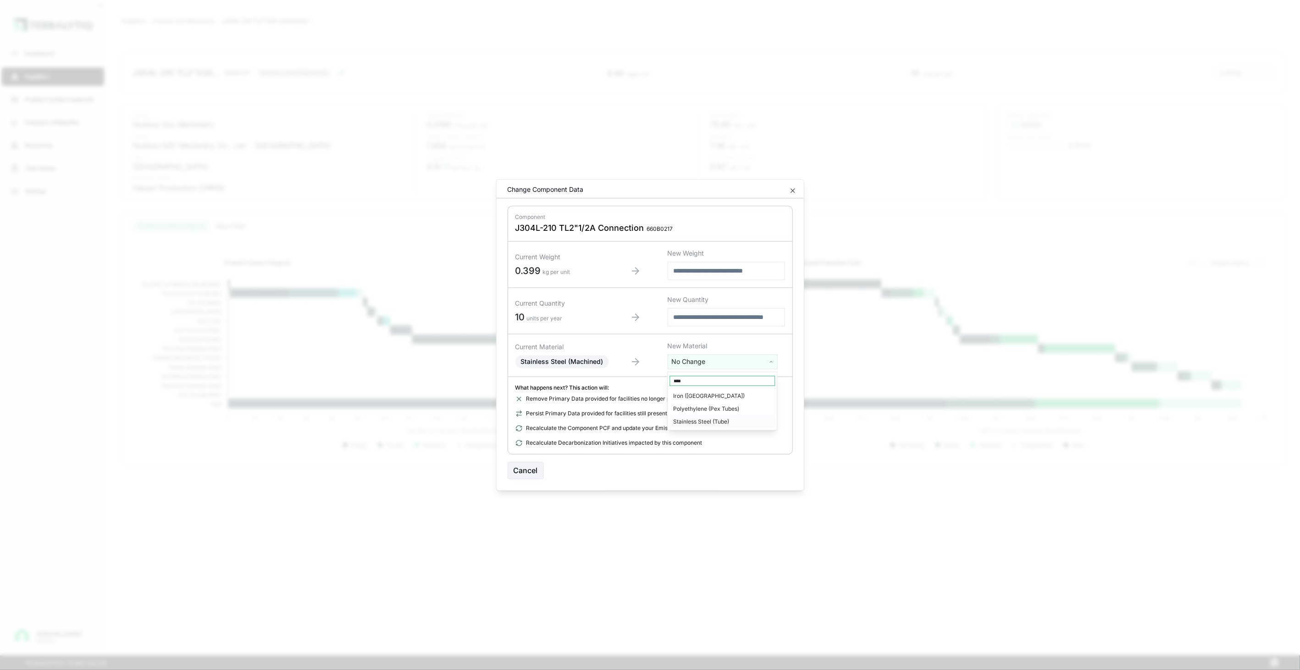
type input "****"
click at [747, 422] on div "Stainless Steel (Tube)" at bounding box center [722, 421] width 105 height 13
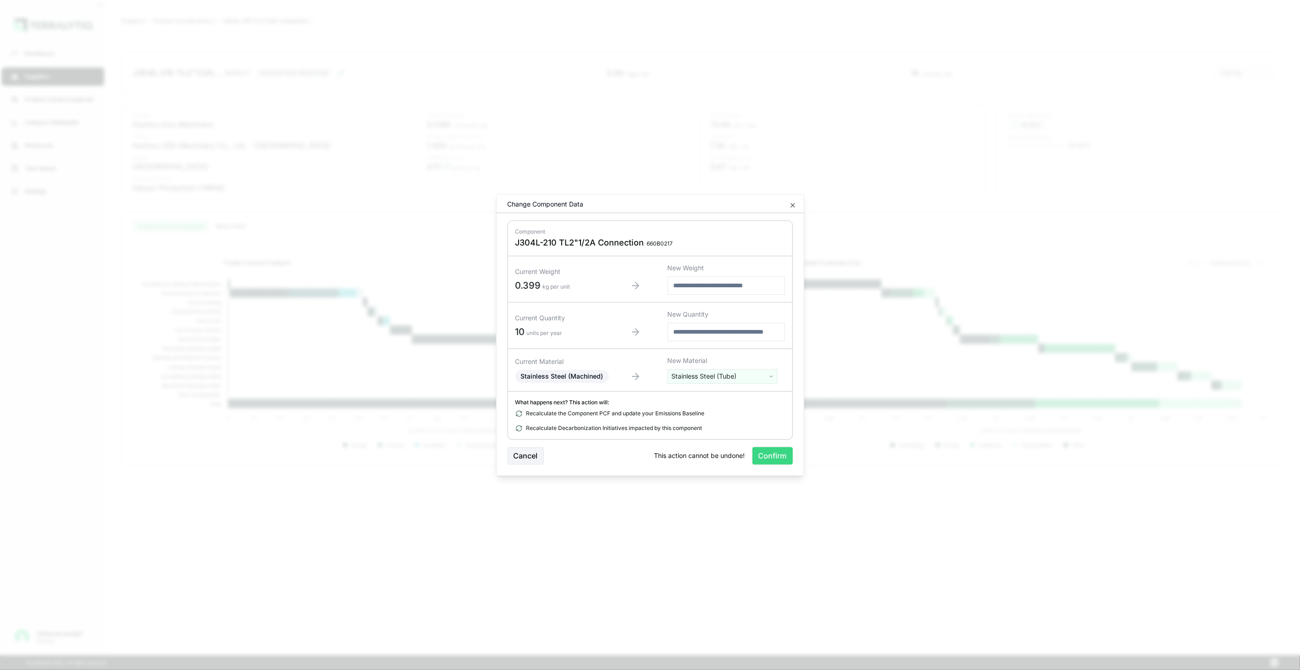
click at [768, 447] on button "Confirm" at bounding box center [773, 455] width 40 height 17
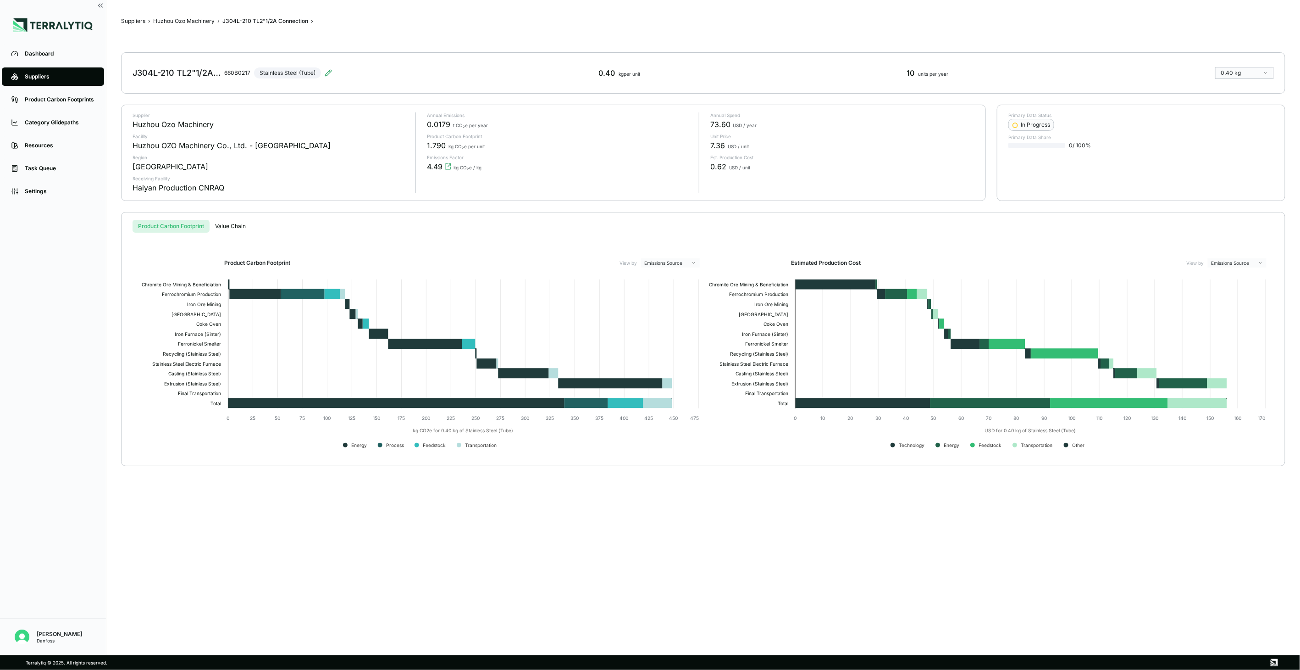
click at [176, 16] on div "Suppliers › Huzhou Ozo Machinery › J304L-210 TL2"1/2A Connection › J304L-210 TL…" at bounding box center [703, 328] width 1164 height 626
click at [180, 19] on button "Huzhou Ozo Machinery" at bounding box center [183, 20] width 61 height 7
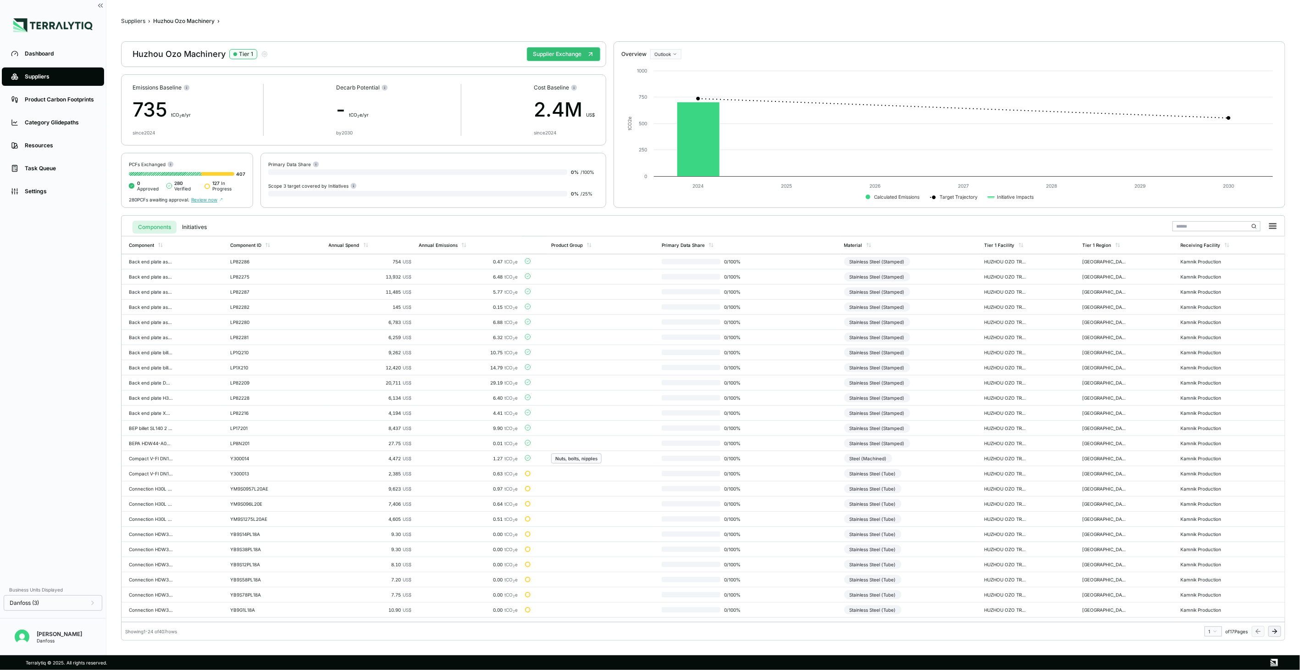
click at [1213, 630] on html "Dashboard Suppliers Product Carbon Footprints Category Glidepaths Resources Tas…" at bounding box center [650, 335] width 1300 height 670
click at [1212, 581] on div "8" at bounding box center [1211, 584] width 14 height 11
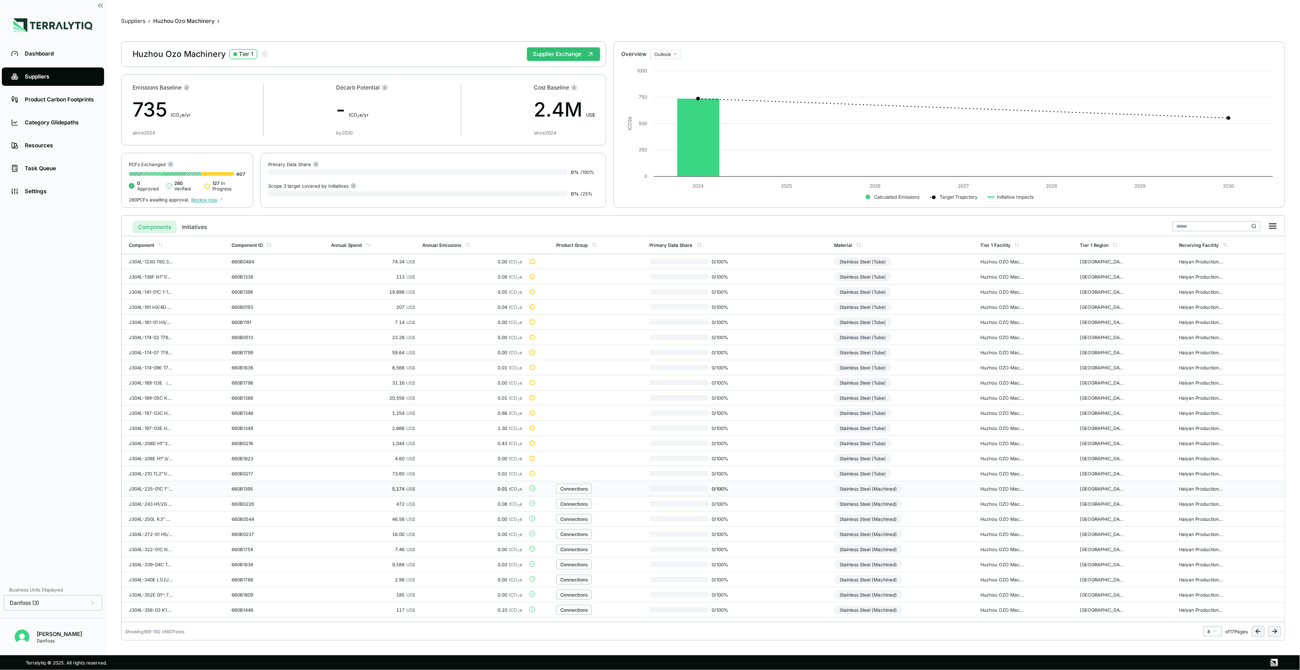
click at [615, 492] on div "Connections" at bounding box center [599, 488] width 86 height 10
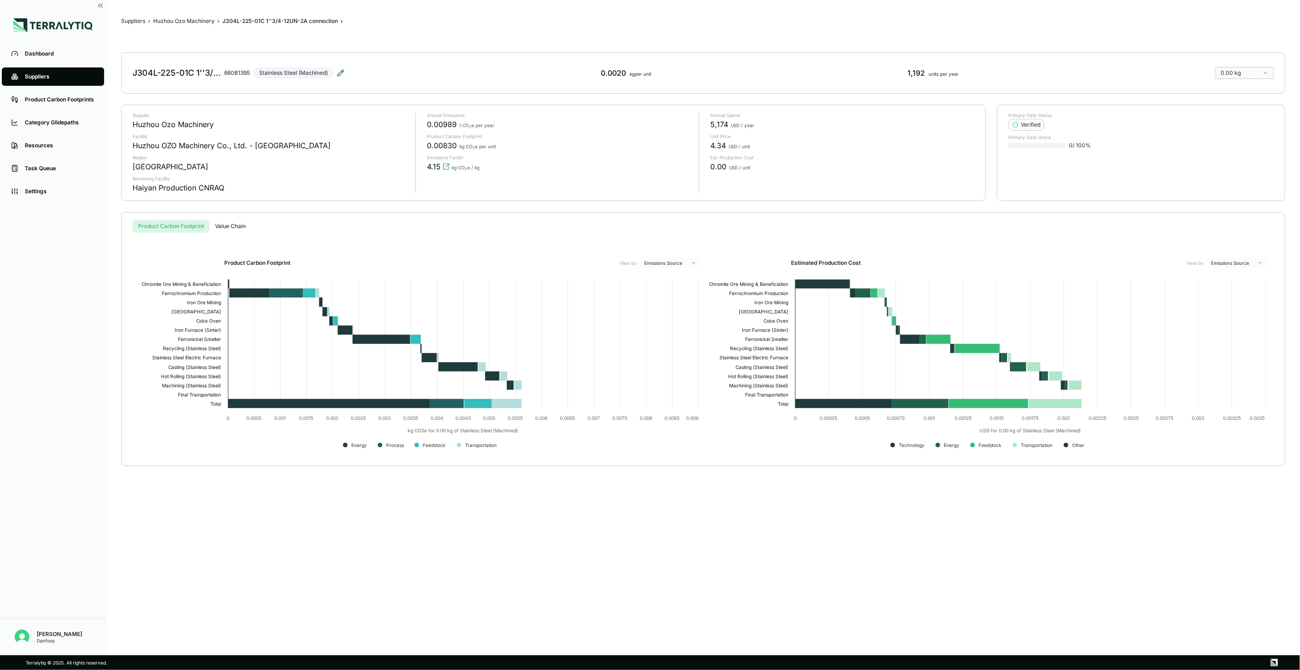
click at [343, 70] on icon at bounding box center [341, 73] width 6 height 6
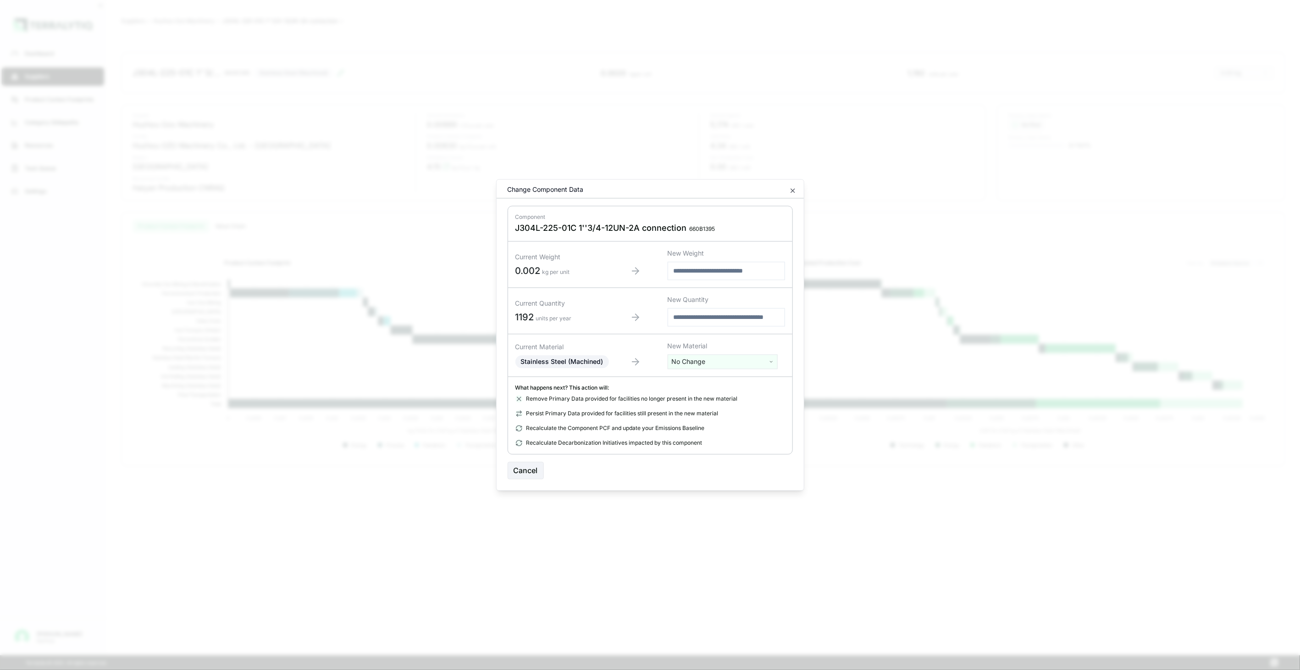
click at [710, 365] on html "Dashboard Suppliers Product Carbon Footprints Category Glidepaths Resources Tas…" at bounding box center [650, 335] width 1300 height 670
click at [714, 382] on input "text" at bounding box center [722, 381] width 105 height 10
type input "****"
click at [720, 419] on div "Stainless Steel (Tube)" at bounding box center [722, 421] width 105 height 13
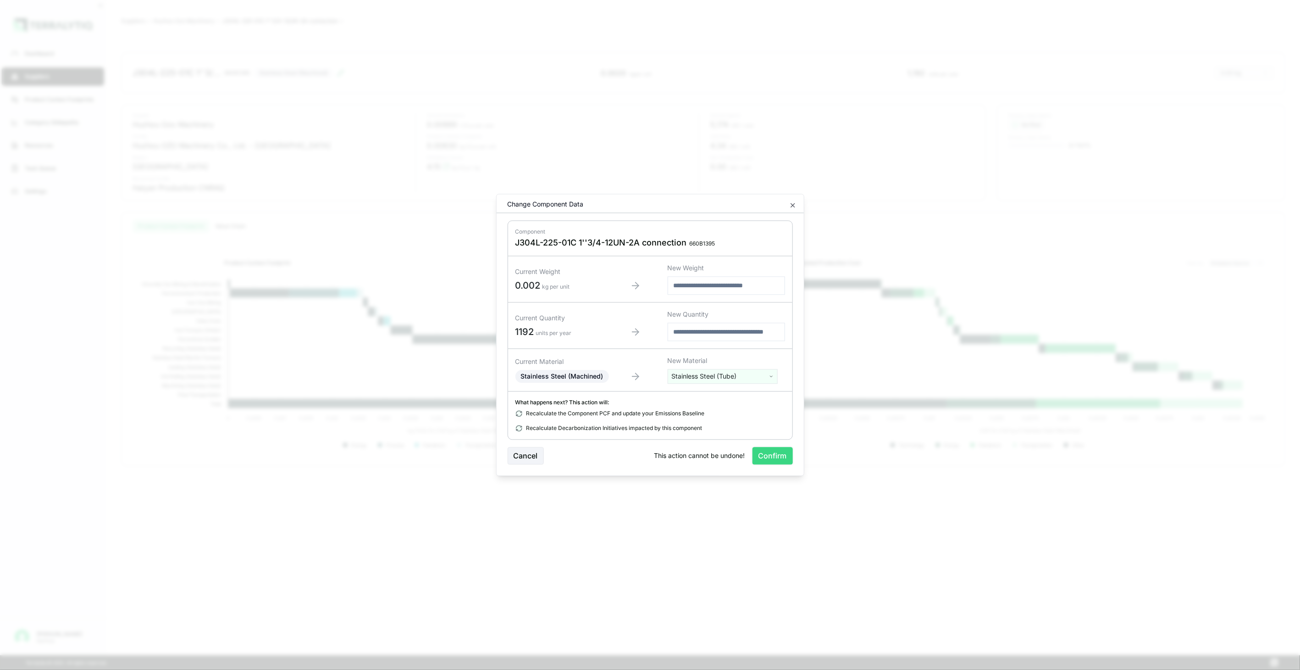
click at [761, 448] on button "Confirm" at bounding box center [773, 455] width 40 height 17
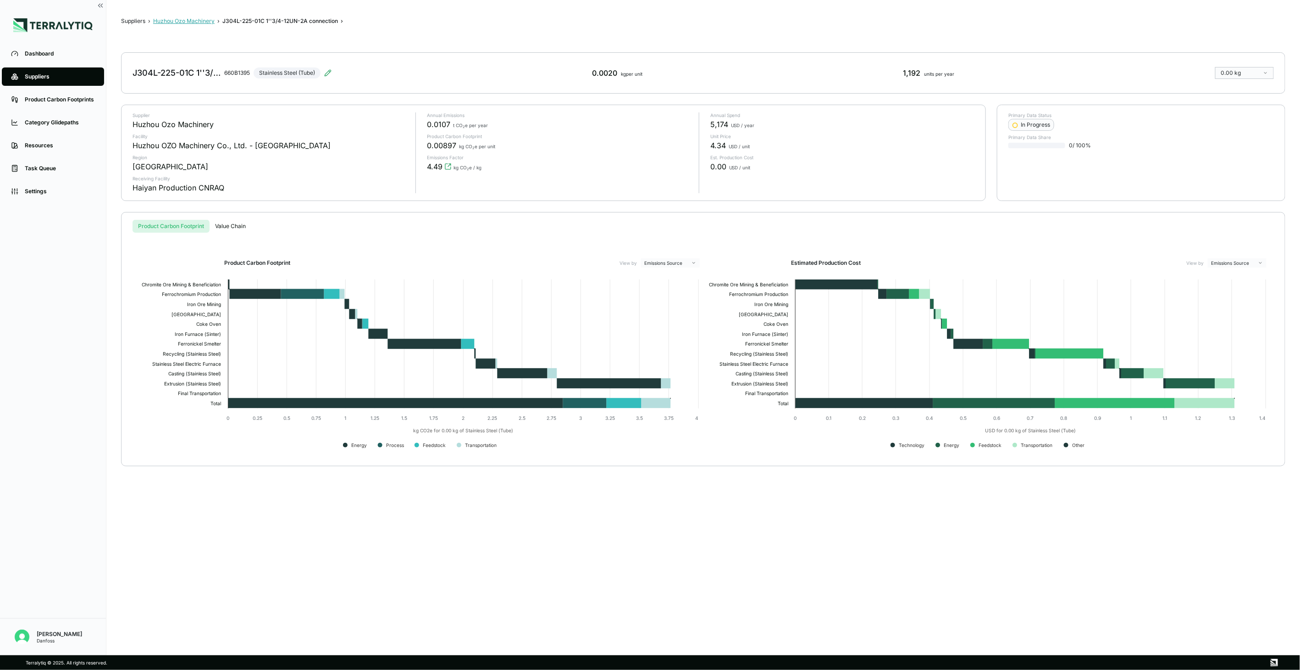
click at [200, 22] on button "Huzhou Ozo Machinery" at bounding box center [183, 20] width 61 height 7
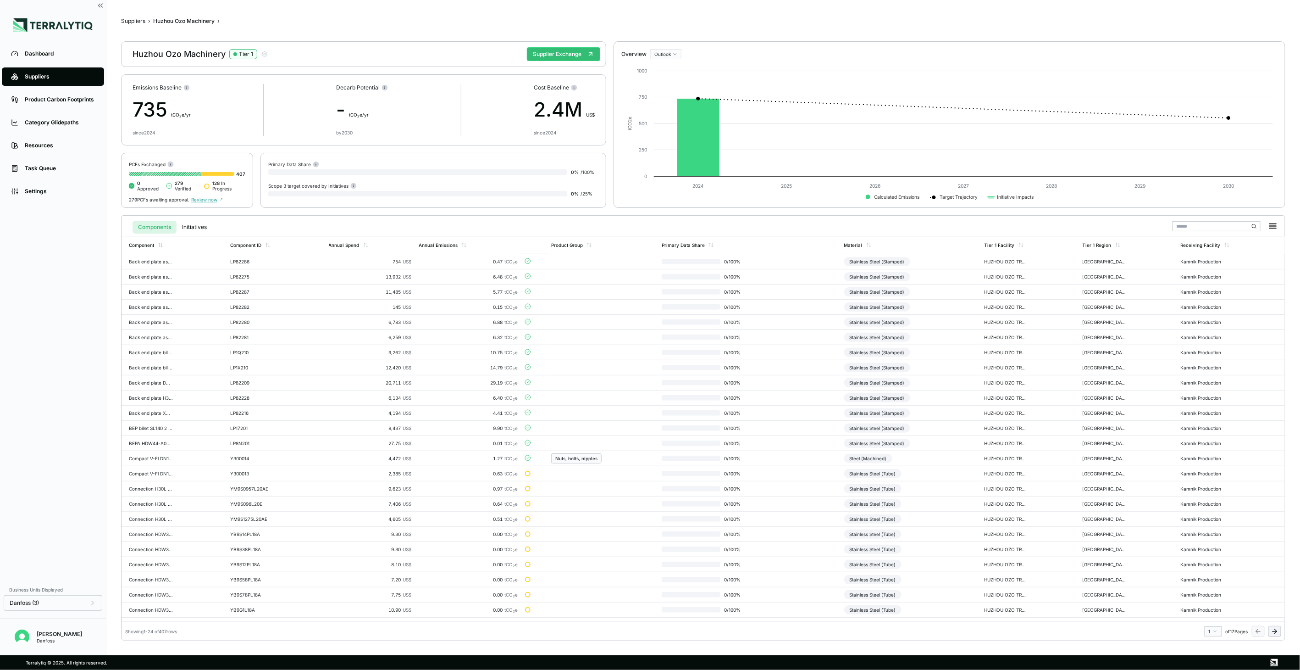
click at [1213, 626] on html "Dashboard Suppliers Product Carbon Footprints Category Glidepaths Resources Tas…" at bounding box center [650, 335] width 1300 height 670
click at [1208, 587] on div "8" at bounding box center [1211, 584] width 14 height 11
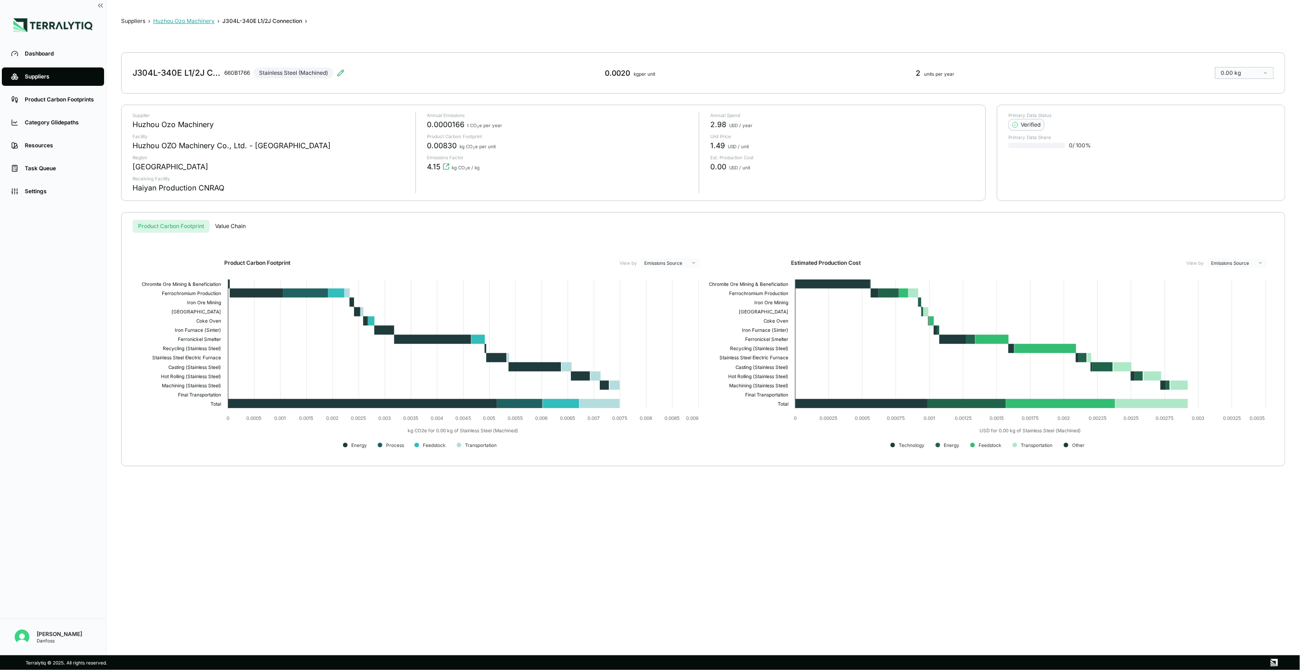
click at [193, 20] on button "Huzhou Ozo Machinery" at bounding box center [183, 20] width 61 height 7
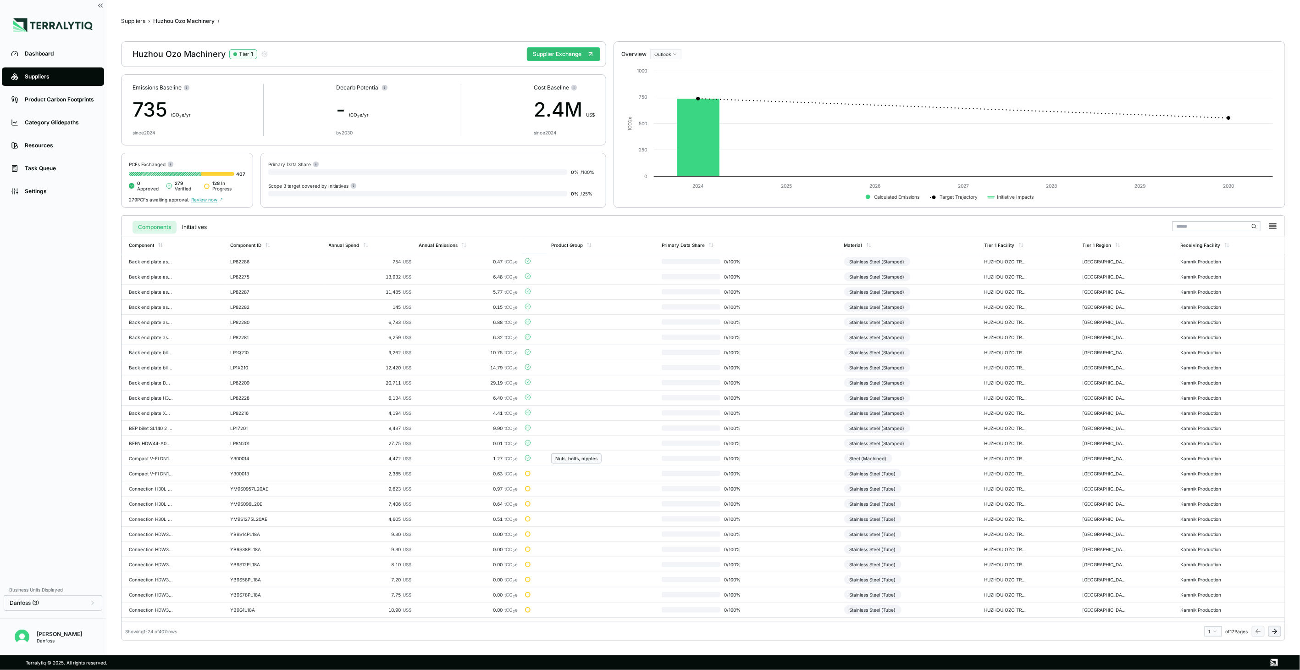
click at [1274, 631] on icon at bounding box center [1274, 630] width 7 height 7
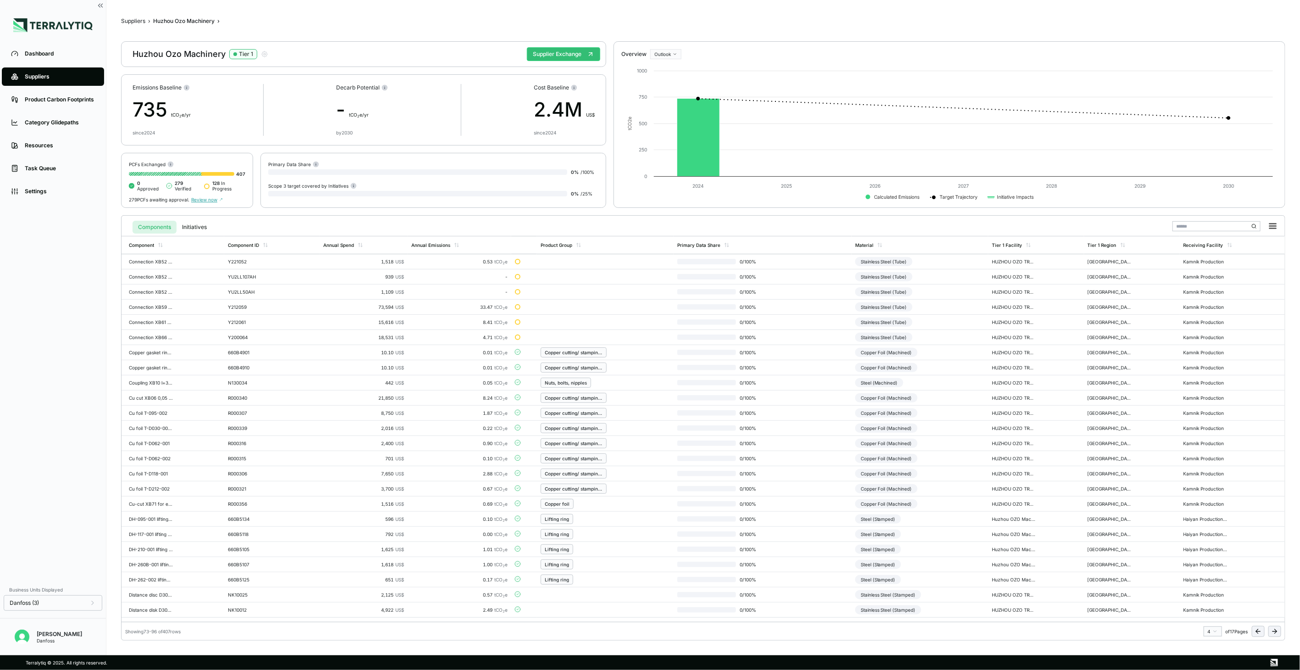
click at [1274, 631] on icon at bounding box center [1274, 630] width 7 height 7
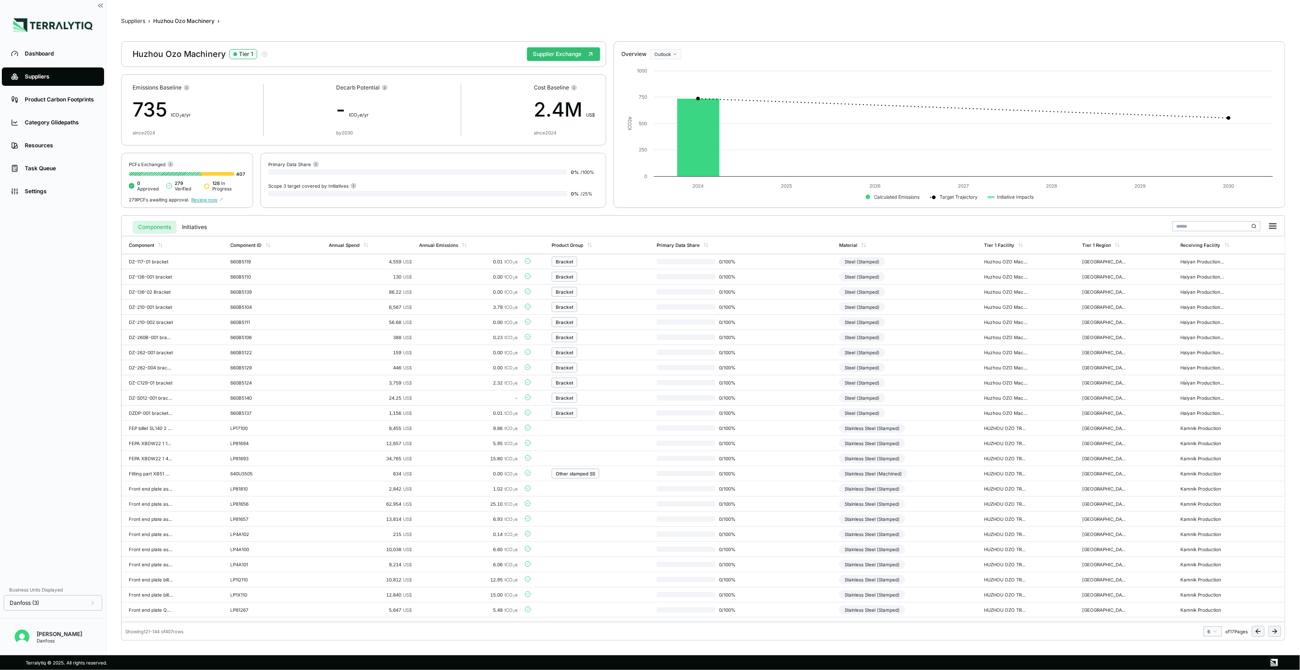
click at [1274, 631] on icon at bounding box center [1274, 630] width 7 height 7
click at [636, 506] on div "Connections" at bounding box center [599, 503] width 86 height 10
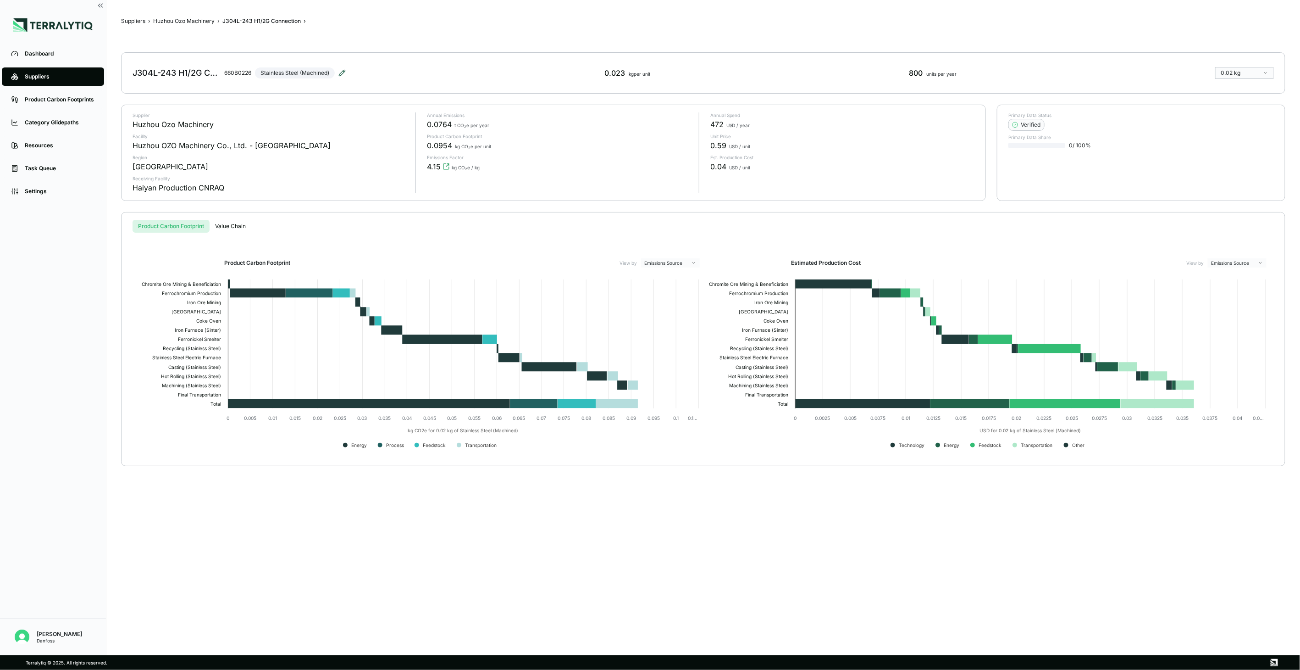
click at [344, 72] on icon at bounding box center [342, 73] width 6 height 6
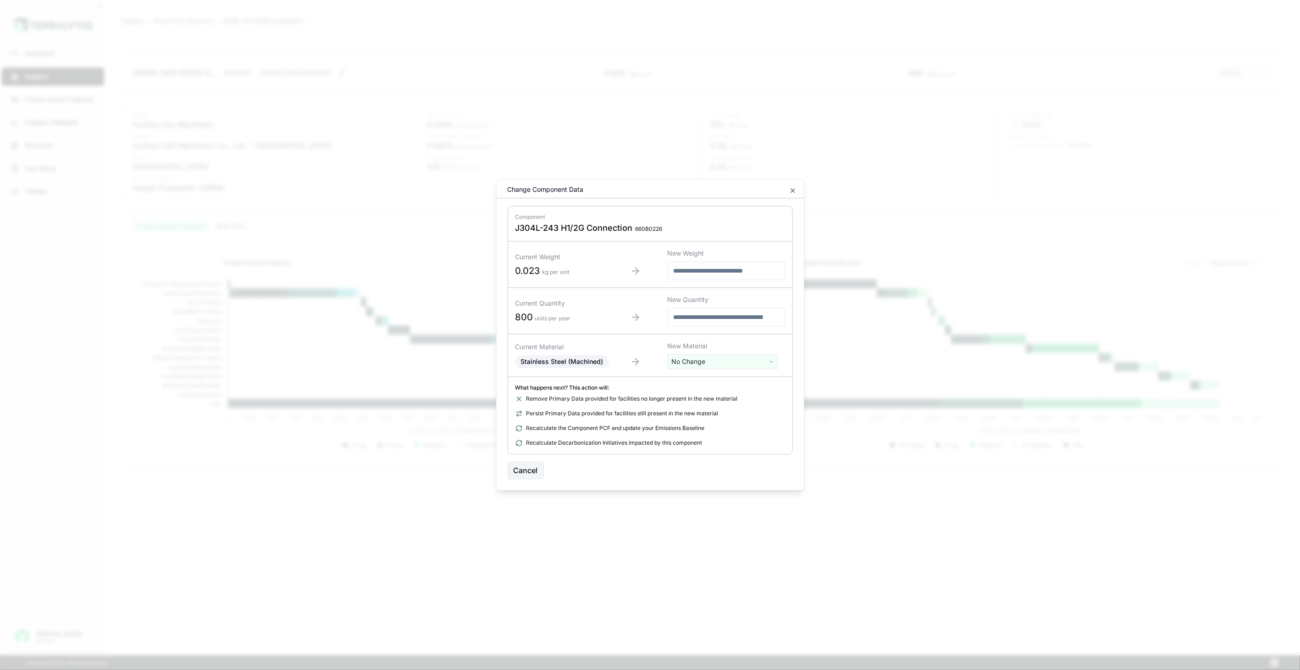
click at [685, 365] on html "Dashboard Suppliers Product Carbon Footprints Category Glidepaths Resources Tas…" at bounding box center [650, 335] width 1300 height 670
click at [692, 382] on input "text" at bounding box center [722, 381] width 105 height 10
type input "****"
click at [747, 415] on div "Stainless Steel (Tube)" at bounding box center [722, 421] width 105 height 13
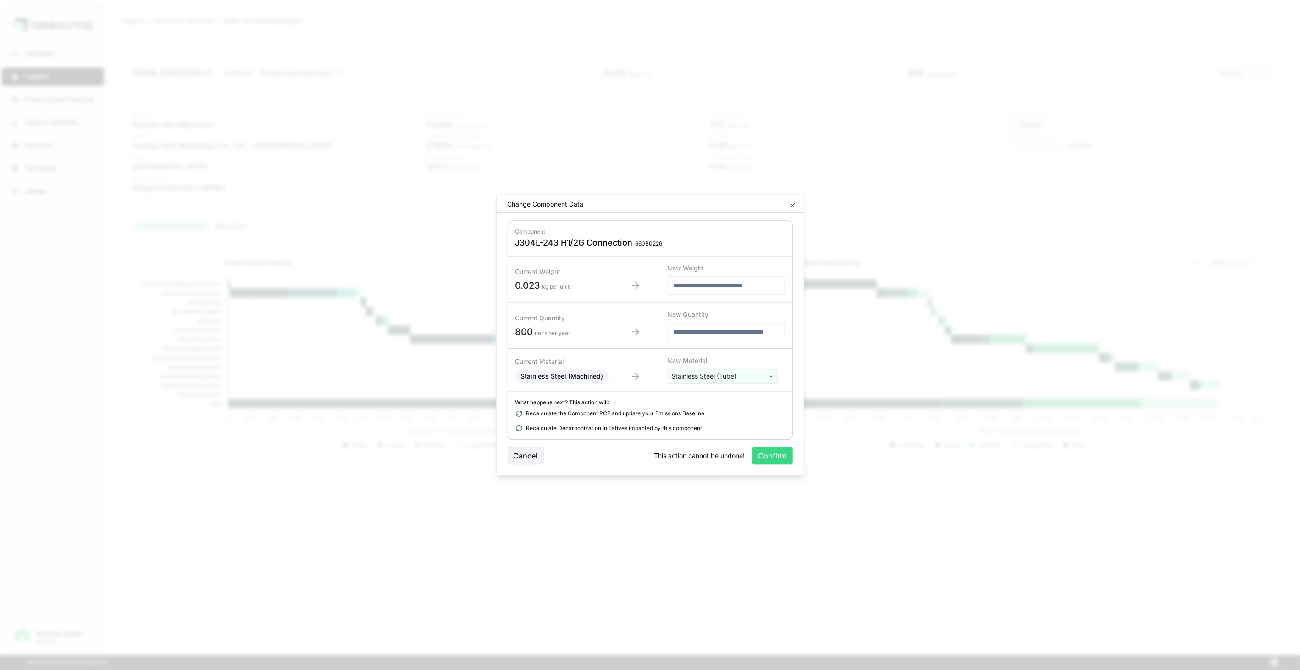
click at [759, 452] on button "Confirm" at bounding box center [773, 455] width 40 height 17
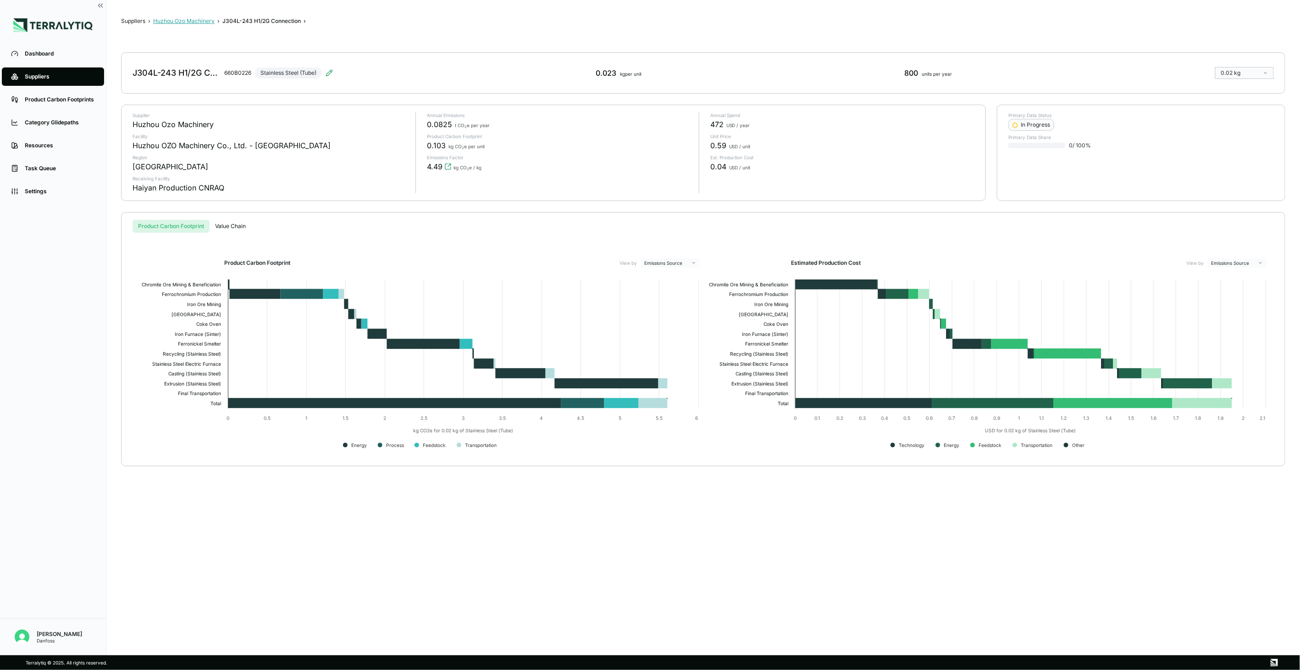
click at [184, 17] on button "Huzhou Ozo Machinery" at bounding box center [183, 20] width 61 height 7
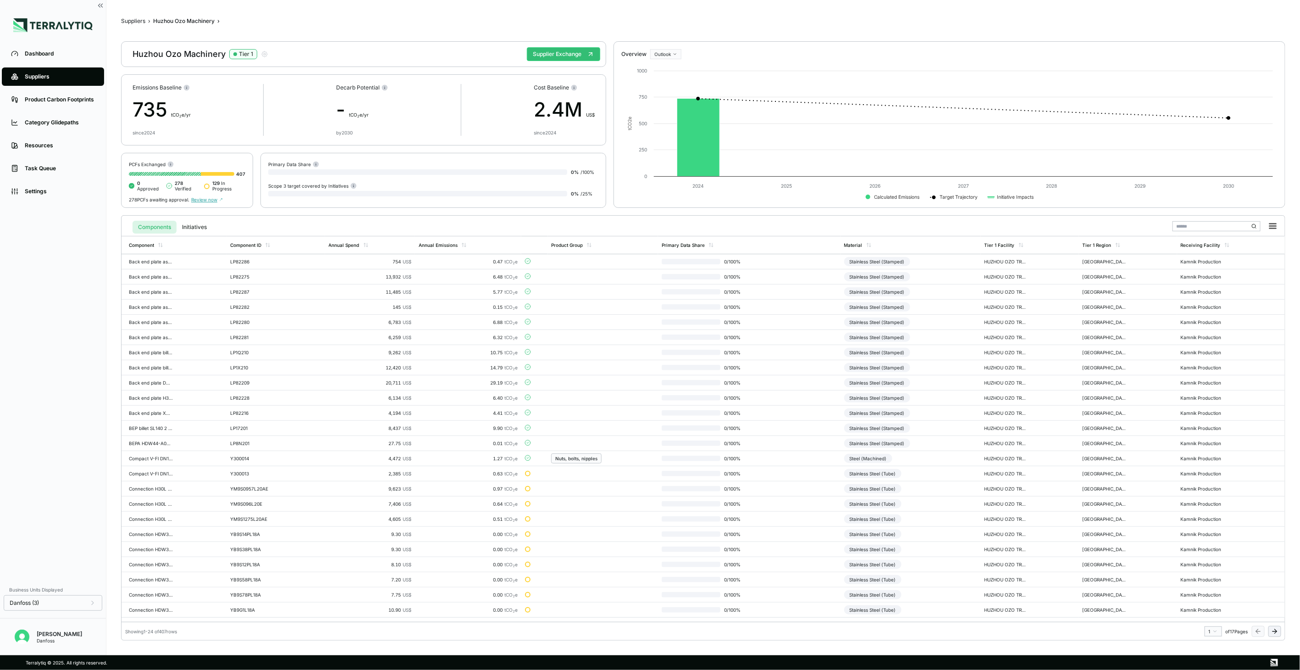
click at [1276, 632] on icon at bounding box center [1276, 631] width 2 height 4
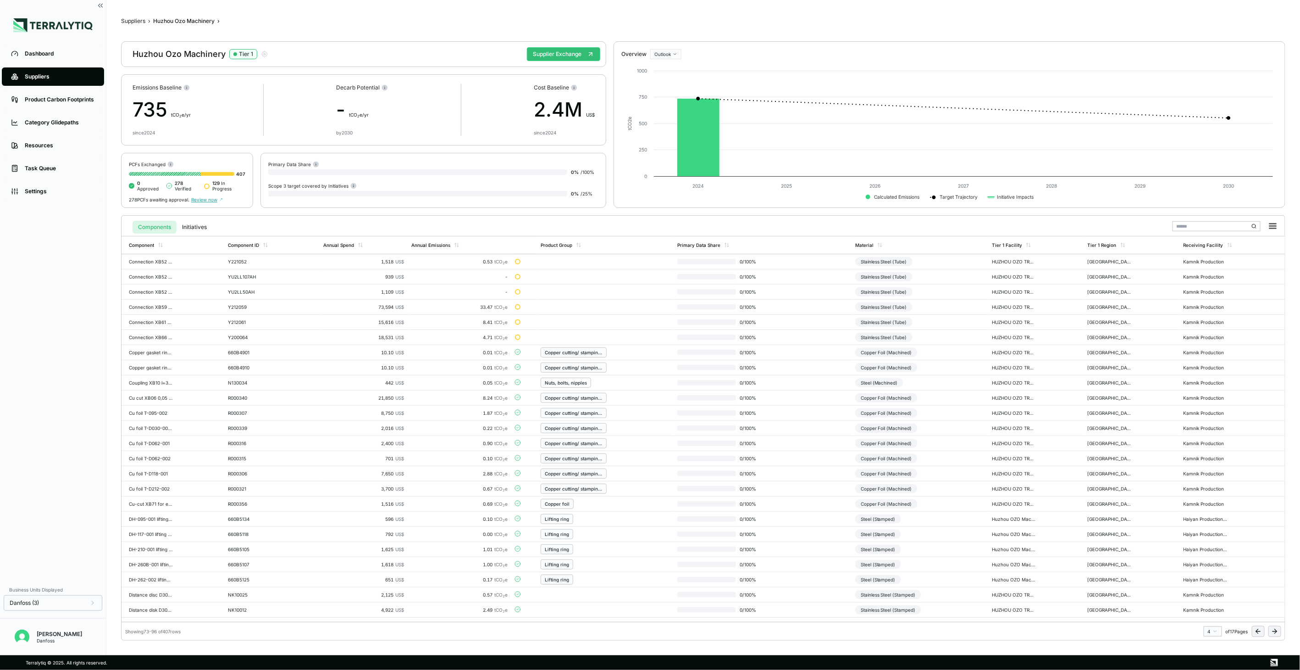
click at [1276, 632] on icon at bounding box center [1276, 631] width 2 height 4
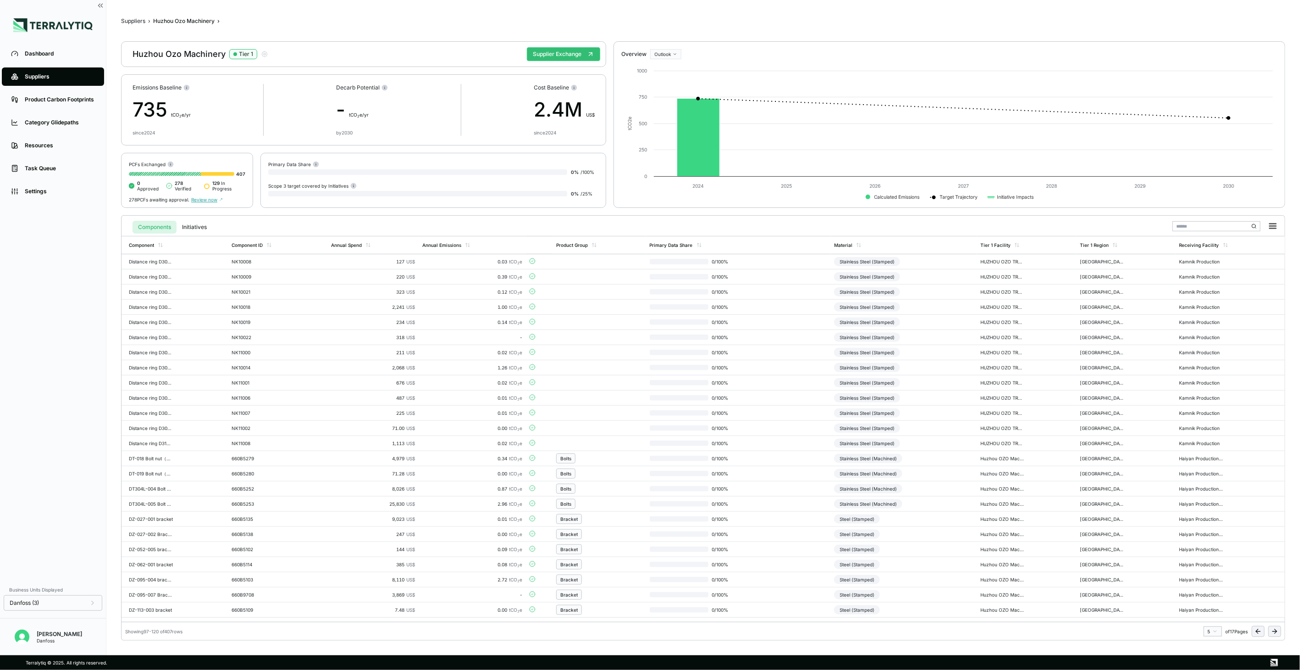
click at [1276, 632] on icon at bounding box center [1276, 631] width 2 height 4
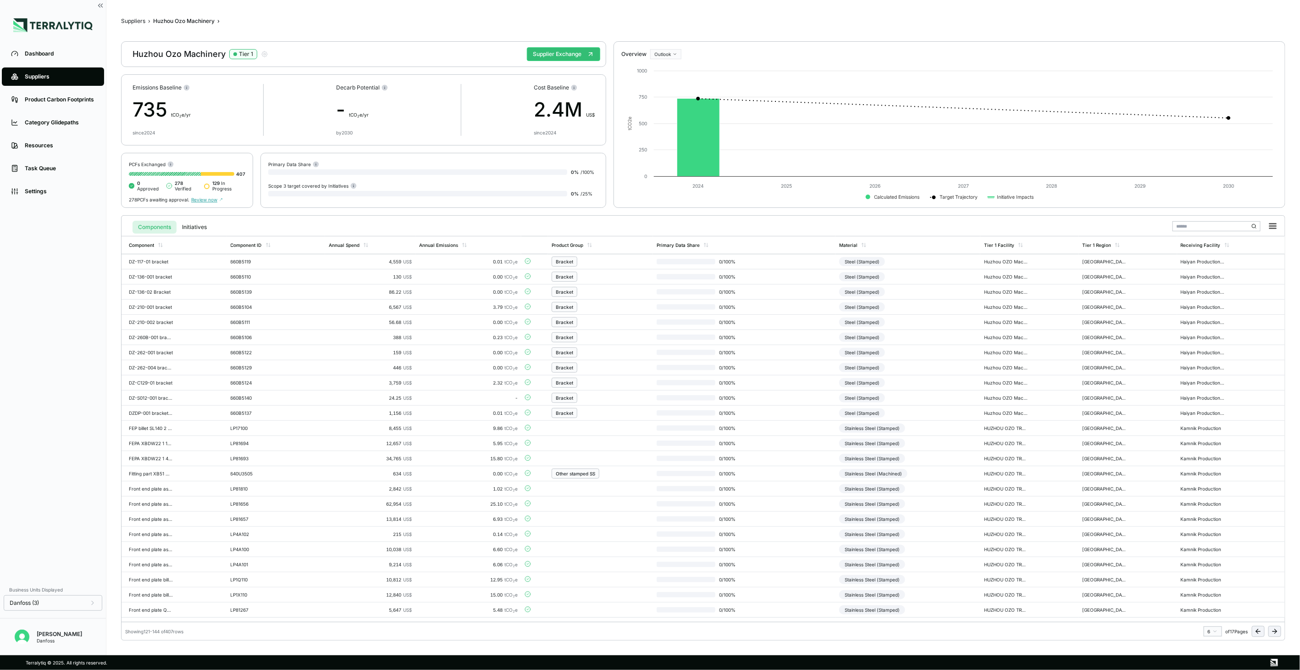
click at [1276, 632] on icon at bounding box center [1276, 631] width 2 height 4
click at [598, 518] on div "Connections" at bounding box center [599, 519] width 86 height 10
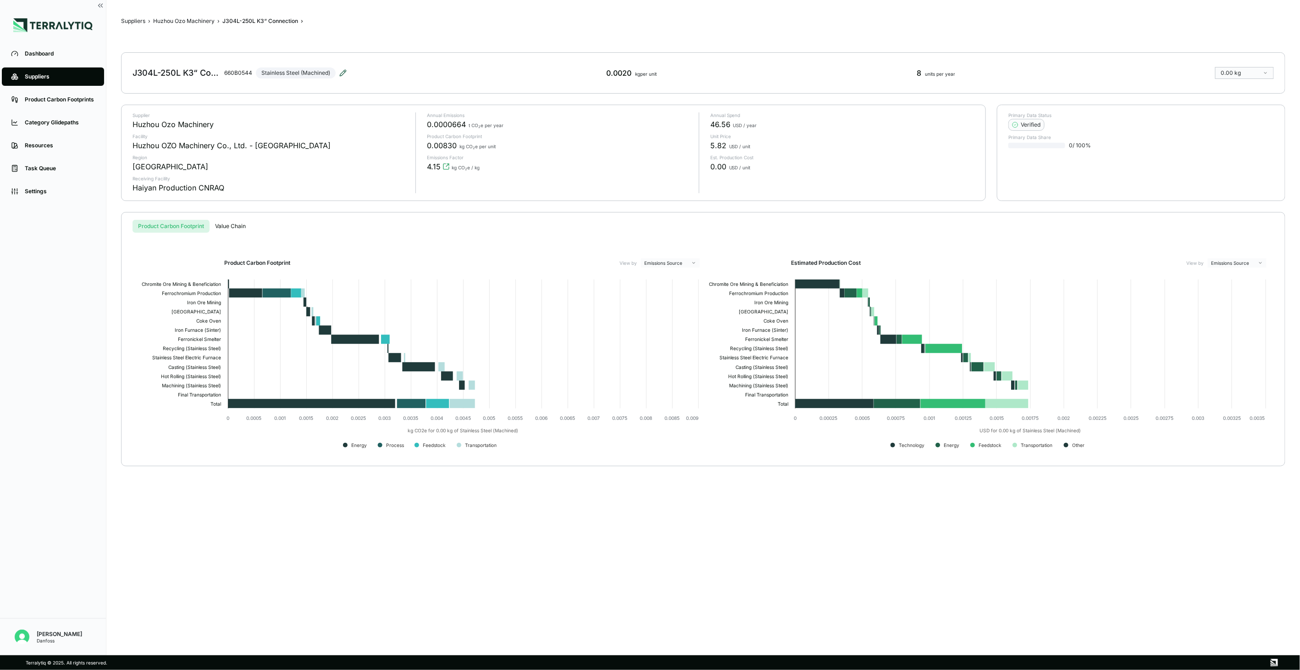
click at [340, 75] on icon at bounding box center [343, 73] width 6 height 6
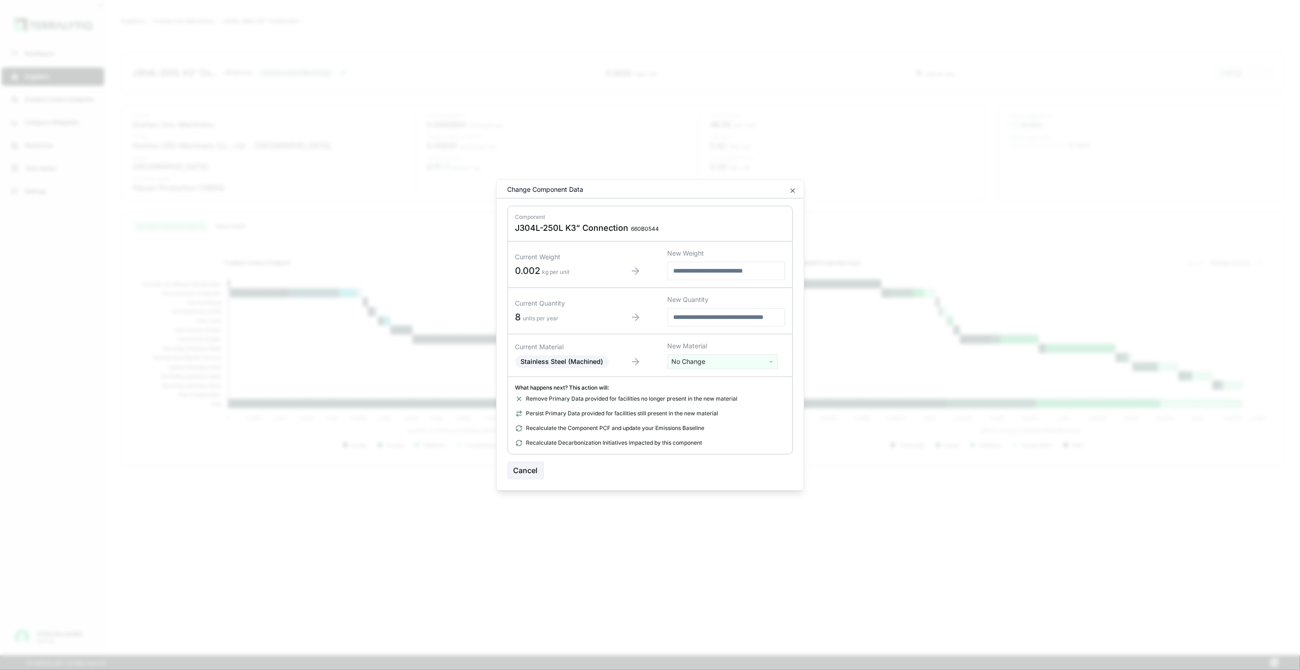
click at [720, 361] on html "Dashboard Suppliers Product Carbon Footprints Category Glidepaths Resources Tas…" at bounding box center [650, 335] width 1300 height 670
click at [717, 378] on input "text" at bounding box center [722, 381] width 105 height 10
click at [712, 381] on input "text" at bounding box center [722, 381] width 105 height 10
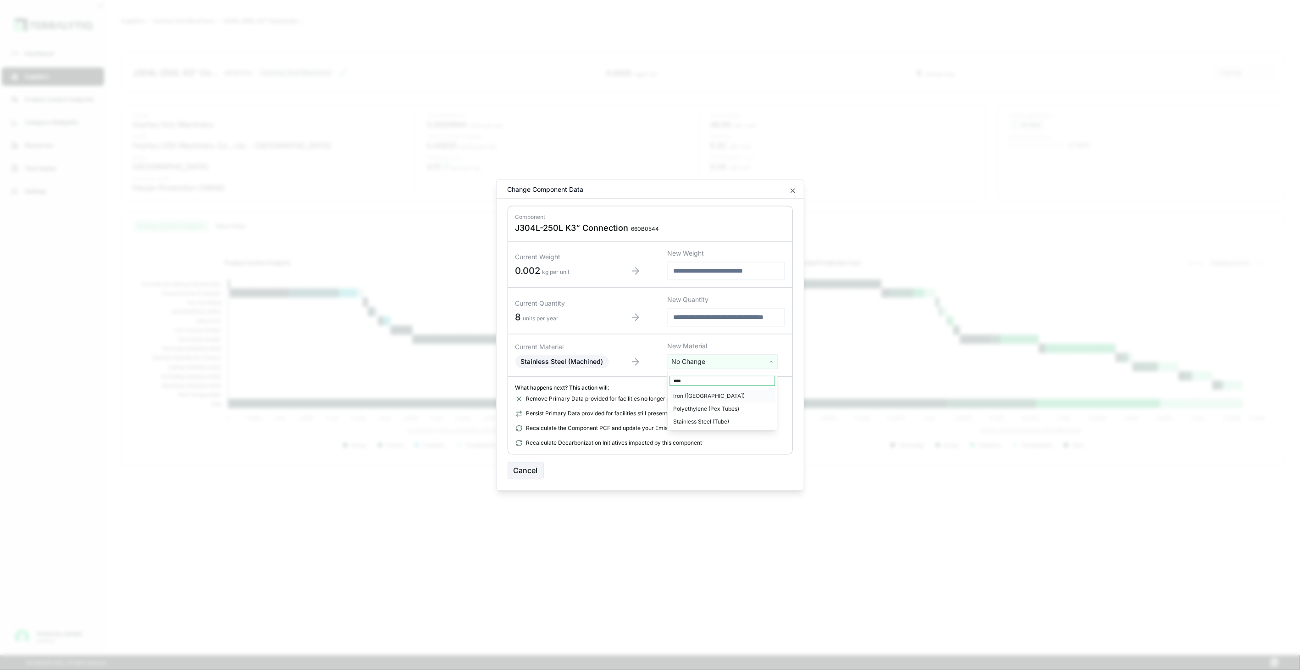
type input "****"
click at [730, 424] on div "Stainless Steel (Tube)" at bounding box center [722, 421] width 105 height 13
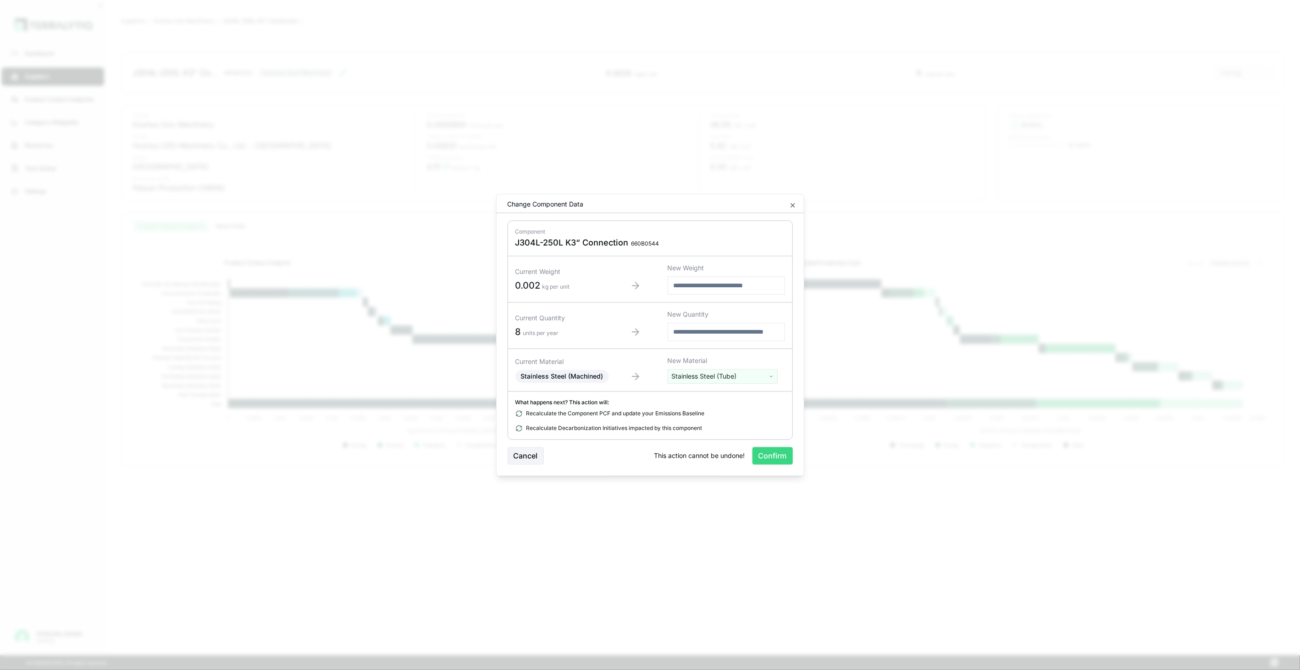
click at [767, 455] on button "Confirm" at bounding box center [773, 455] width 40 height 17
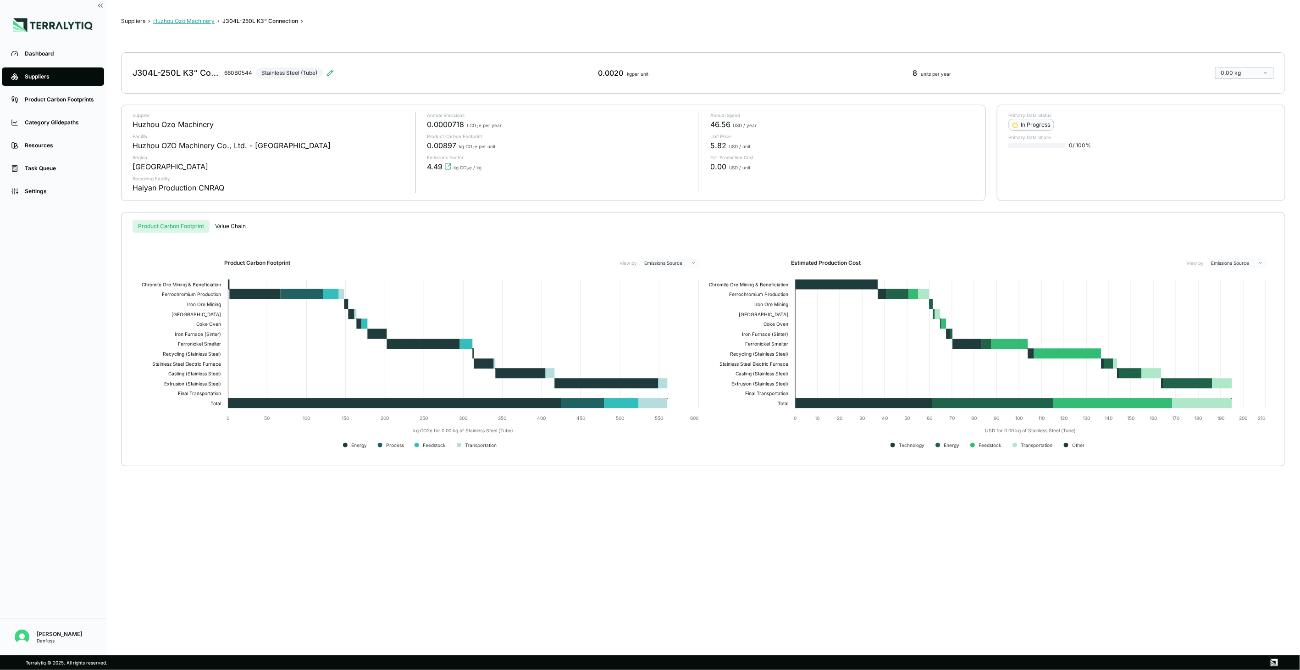
click at [214, 23] on button "Huzhou Ozo Machinery" at bounding box center [183, 20] width 61 height 7
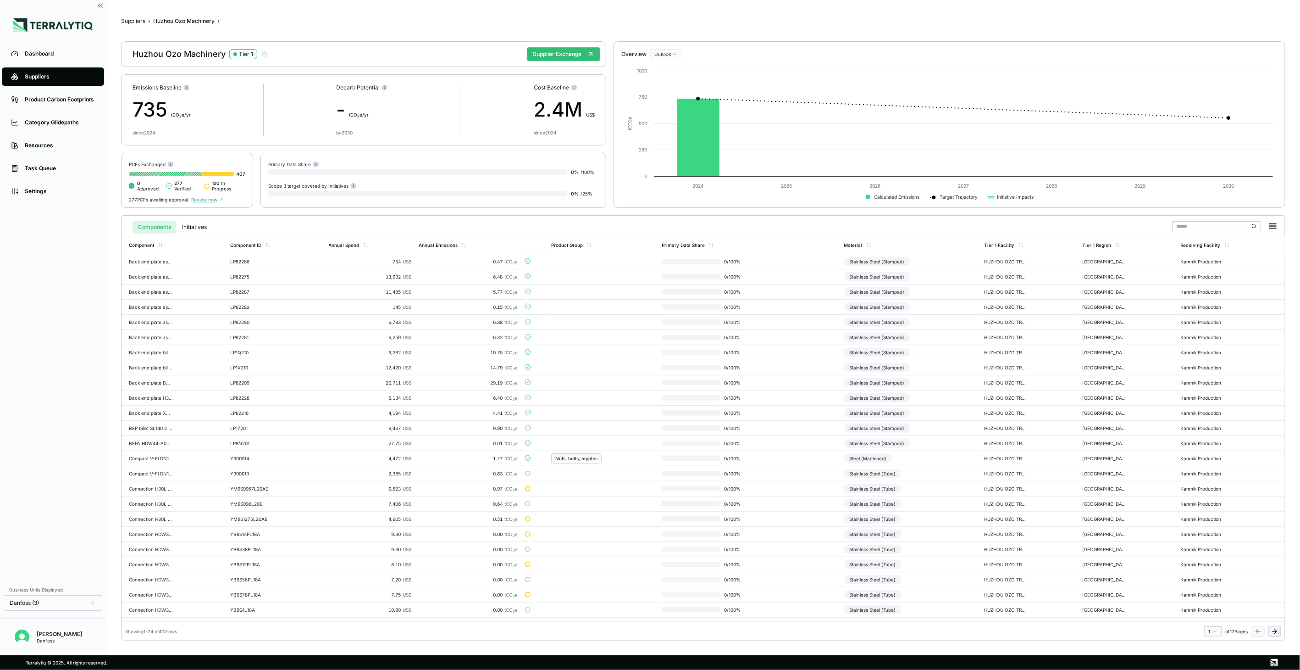
click at [1272, 629] on icon at bounding box center [1274, 630] width 7 height 7
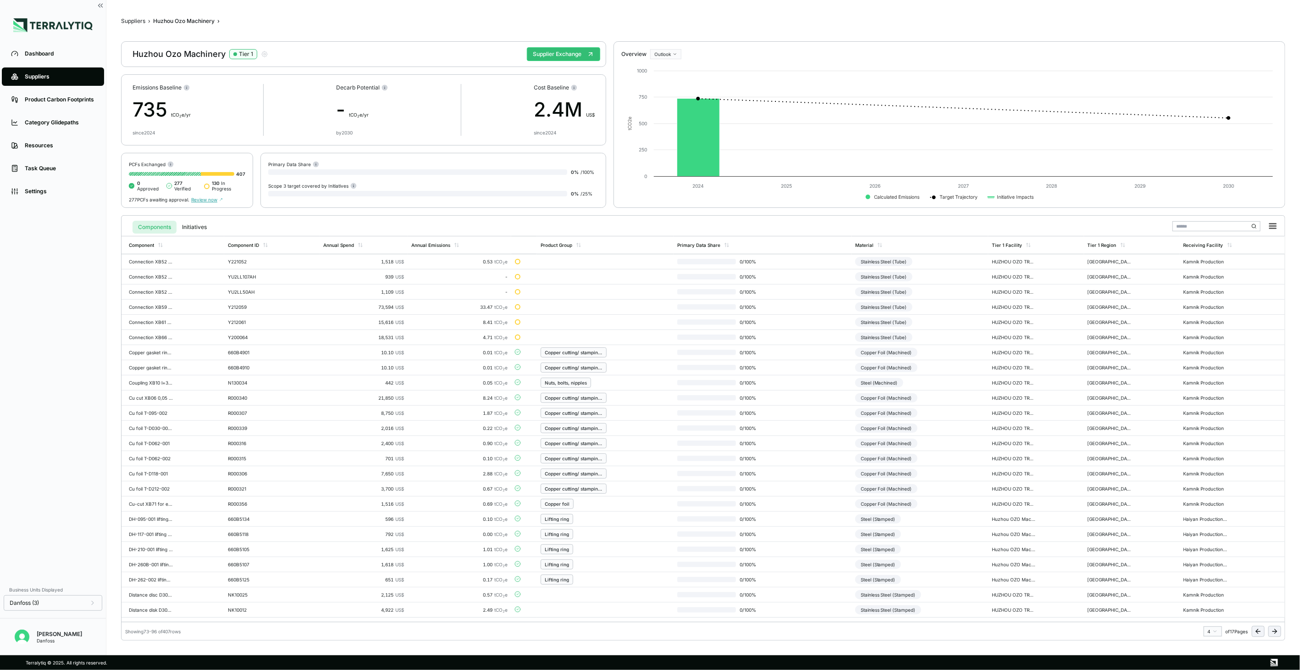
click at [1272, 629] on icon at bounding box center [1274, 630] width 7 height 7
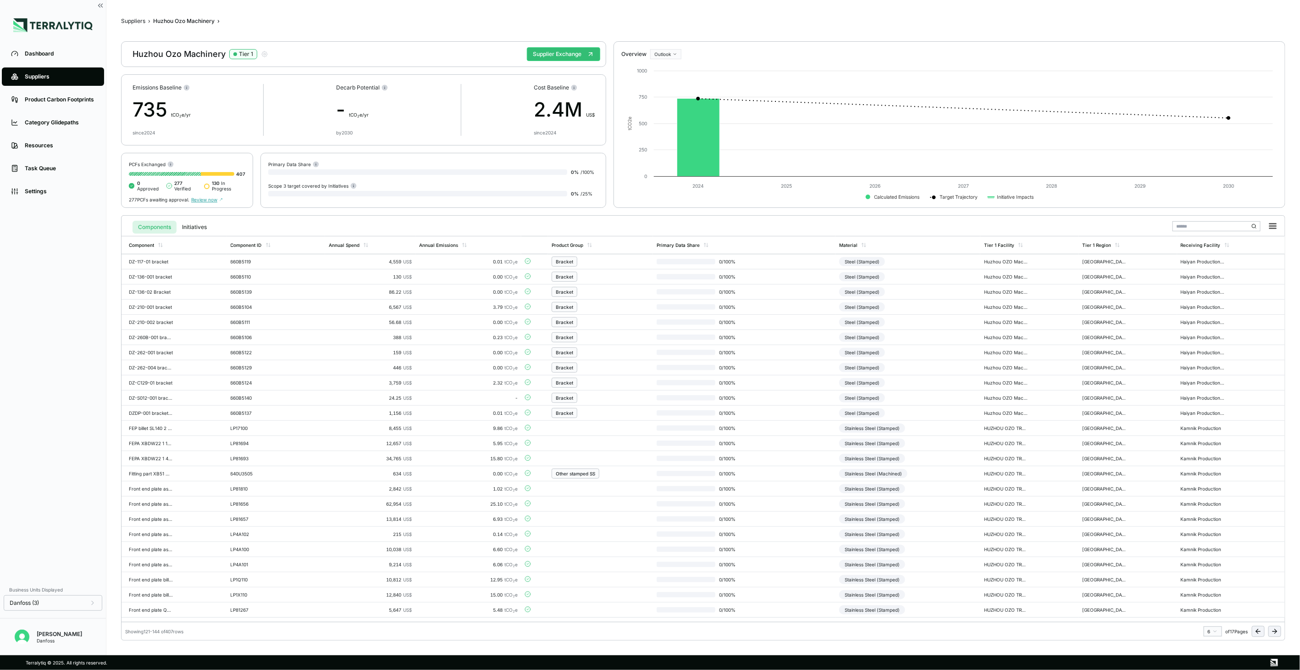
click at [1272, 629] on icon at bounding box center [1274, 630] width 7 height 7
click at [636, 534] on div "Connections" at bounding box center [599, 534] width 86 height 10
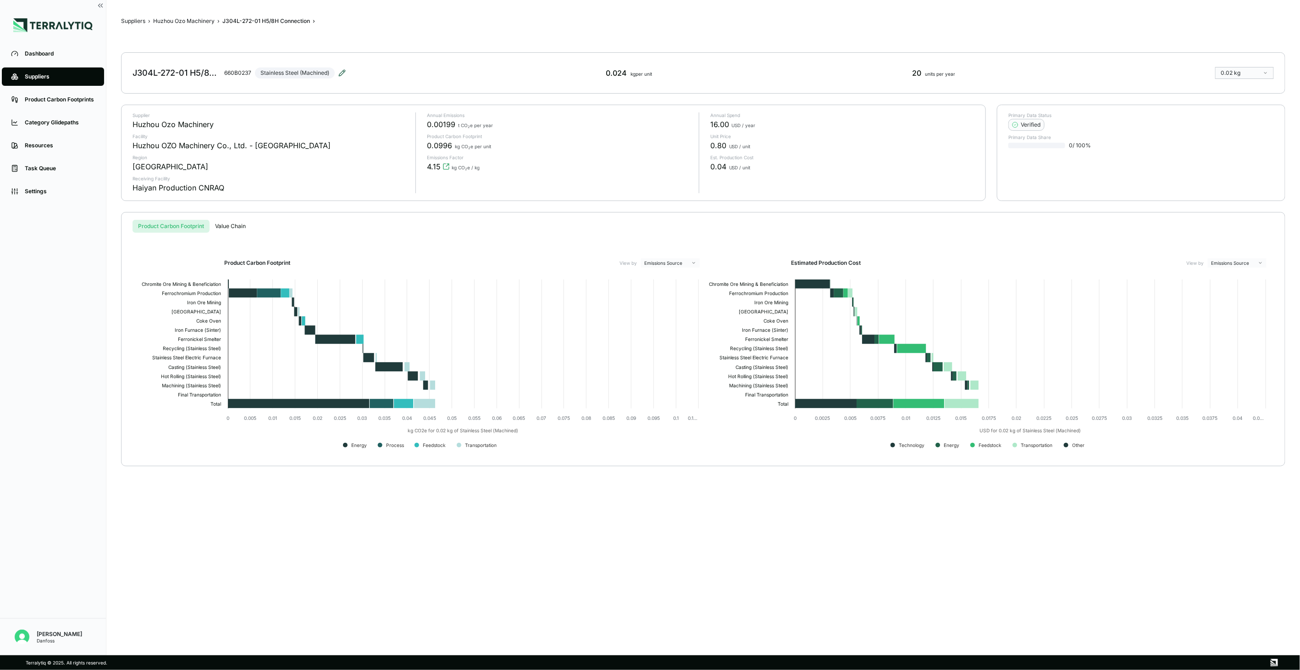
click at [340, 74] on icon at bounding box center [342, 73] width 6 height 6
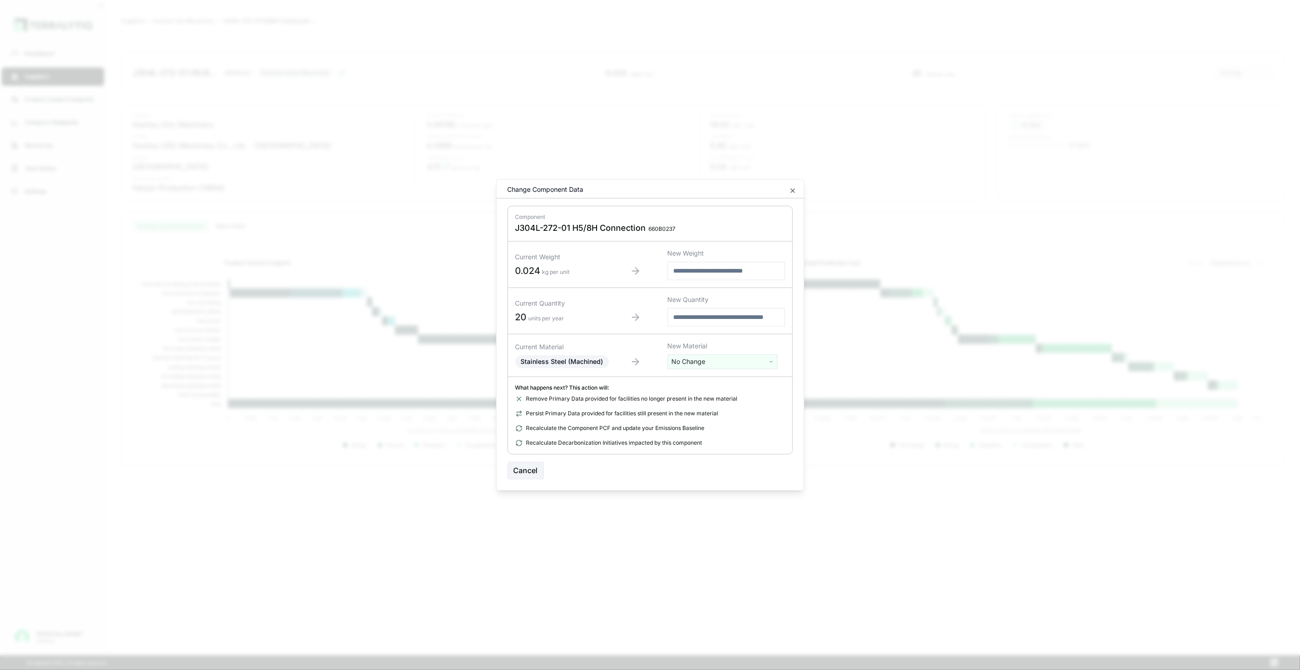
click at [689, 356] on html "Dashboard Suppliers Product Carbon Footprints Category Glidepaths Resources Tas…" at bounding box center [650, 335] width 1300 height 670
click at [694, 376] on input "text" at bounding box center [722, 381] width 105 height 10
type input "****"
click at [731, 416] on div "Stainless Steel (Tube)" at bounding box center [722, 421] width 105 height 13
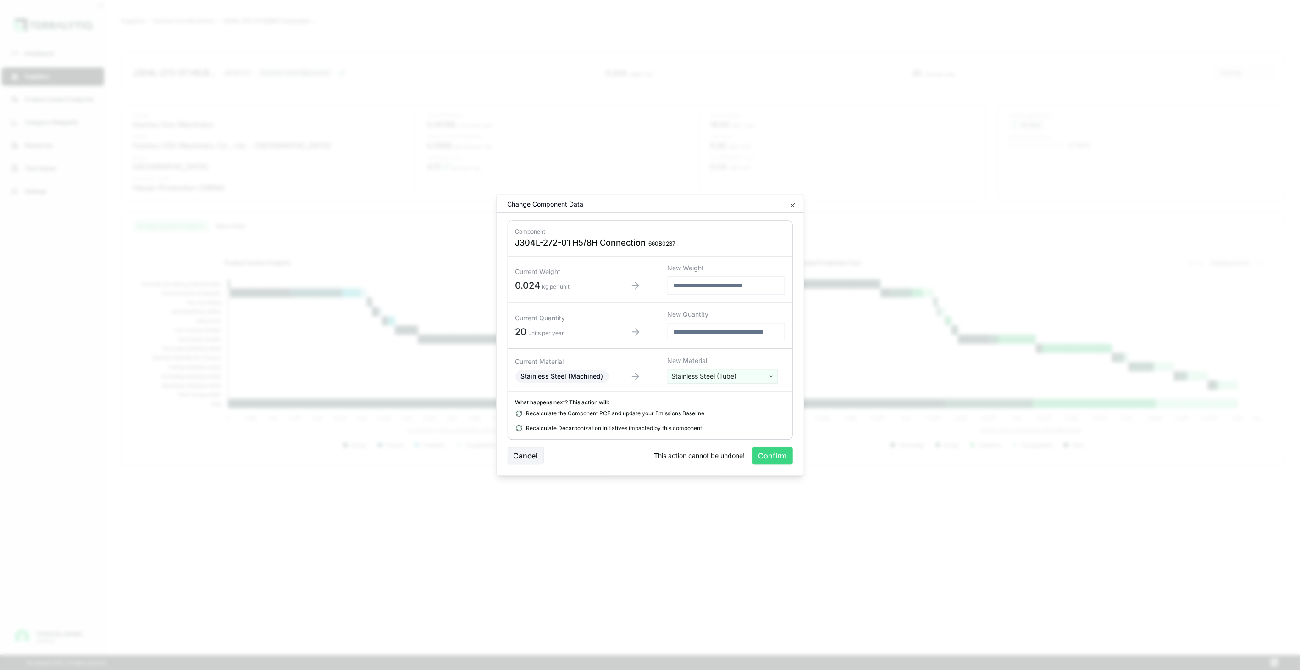
click at [764, 458] on button "Confirm" at bounding box center [773, 455] width 40 height 17
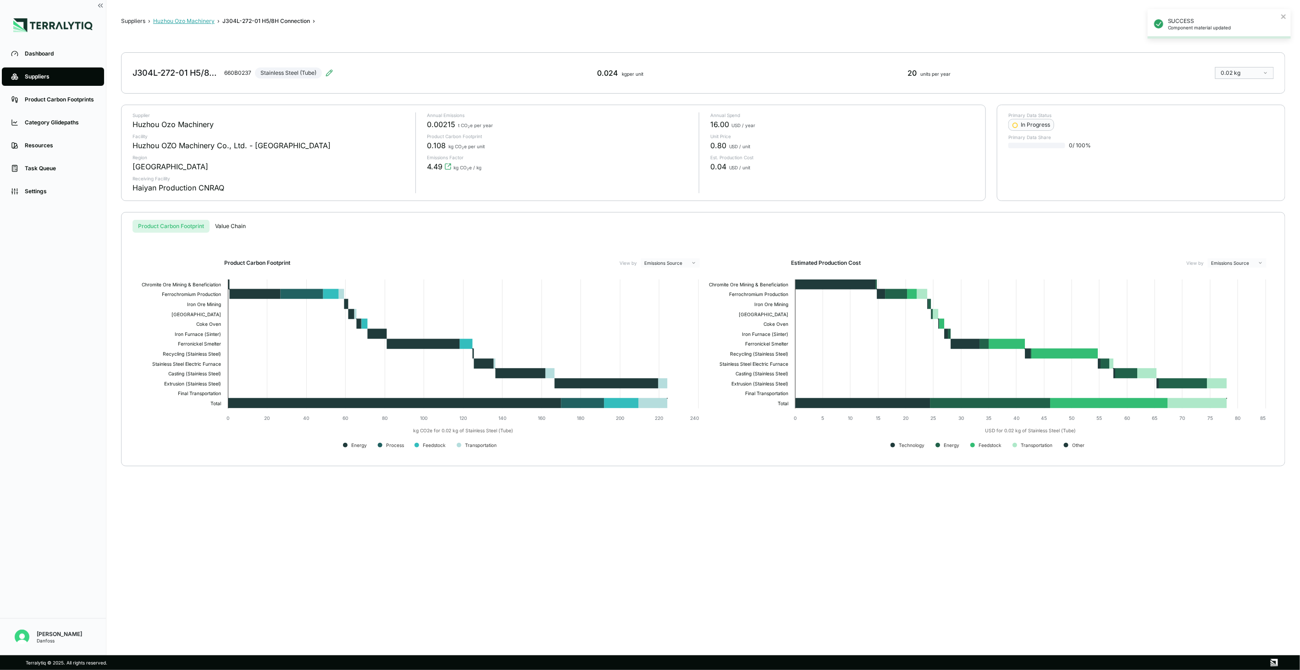
click at [187, 19] on button "Huzhou Ozo Machinery" at bounding box center [183, 20] width 61 height 7
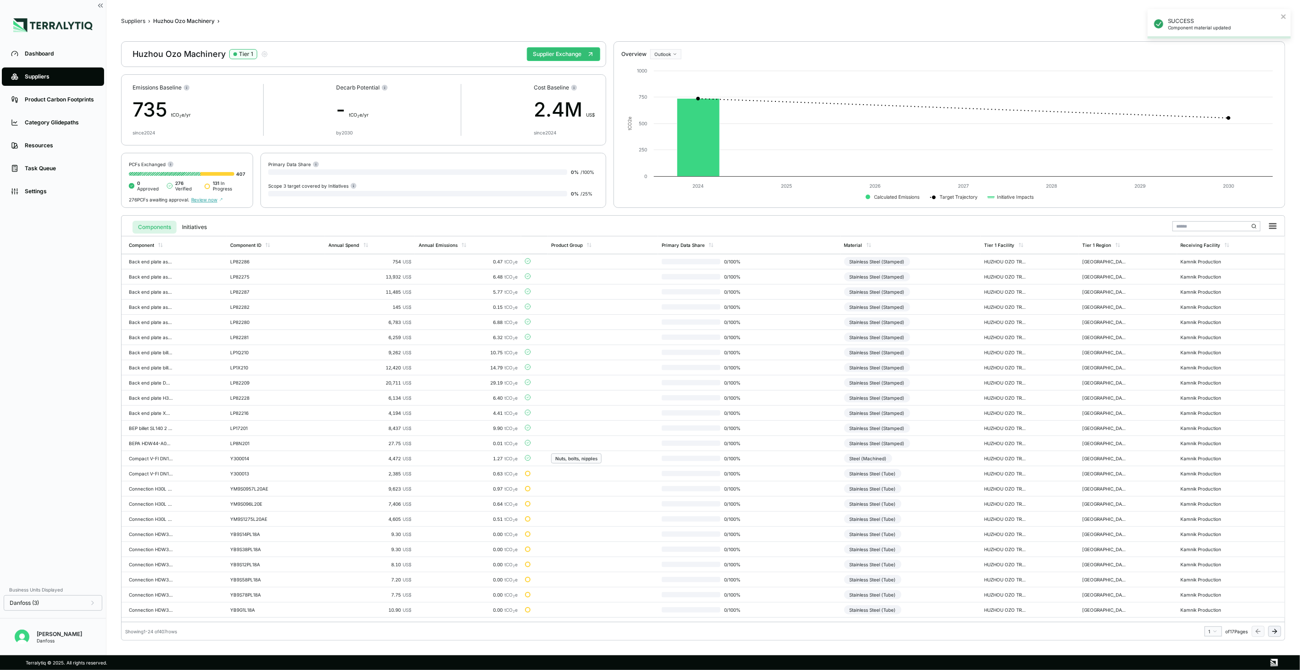
click at [1273, 633] on icon at bounding box center [1274, 630] width 7 height 7
click at [1273, 632] on icon at bounding box center [1274, 630] width 7 height 7
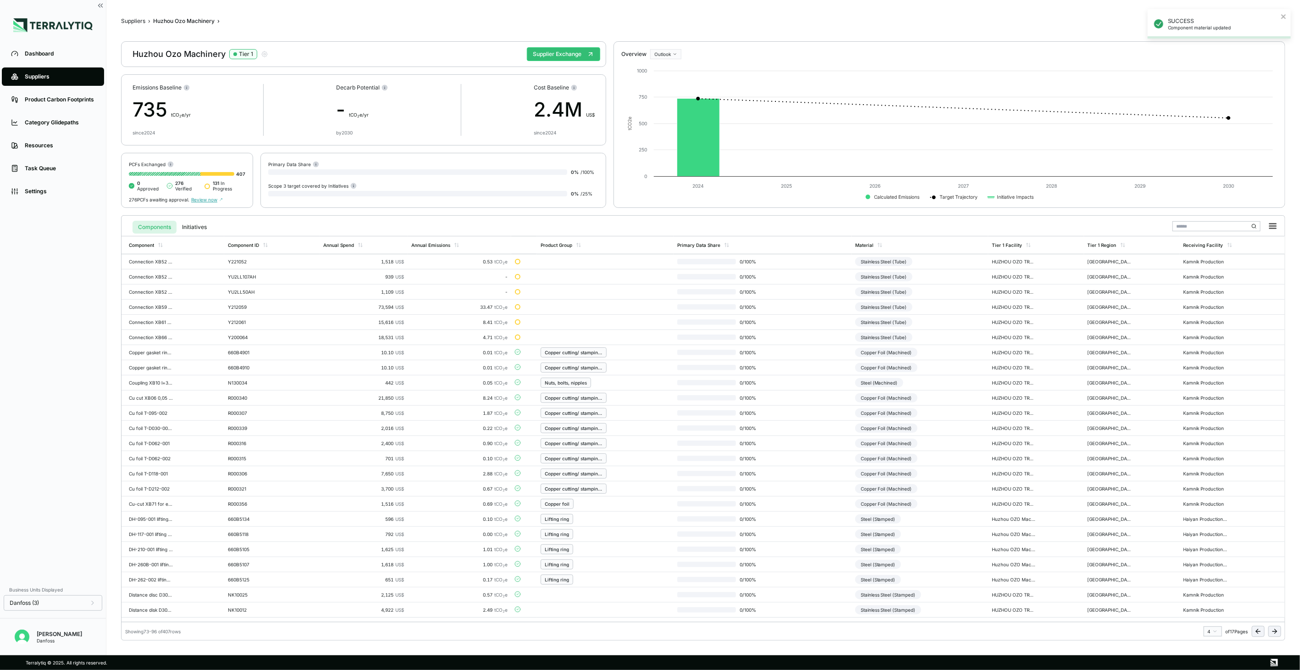
click at [1273, 632] on icon at bounding box center [1274, 630] width 7 height 7
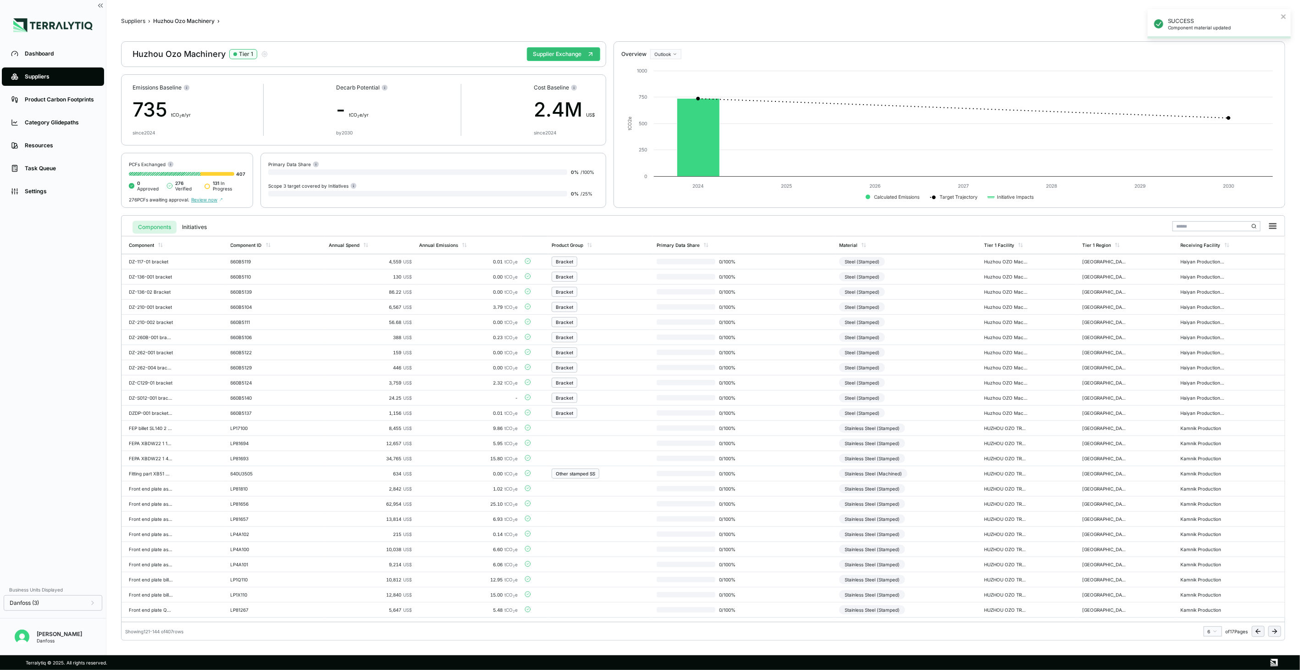
click at [1273, 632] on icon at bounding box center [1274, 630] width 7 height 7
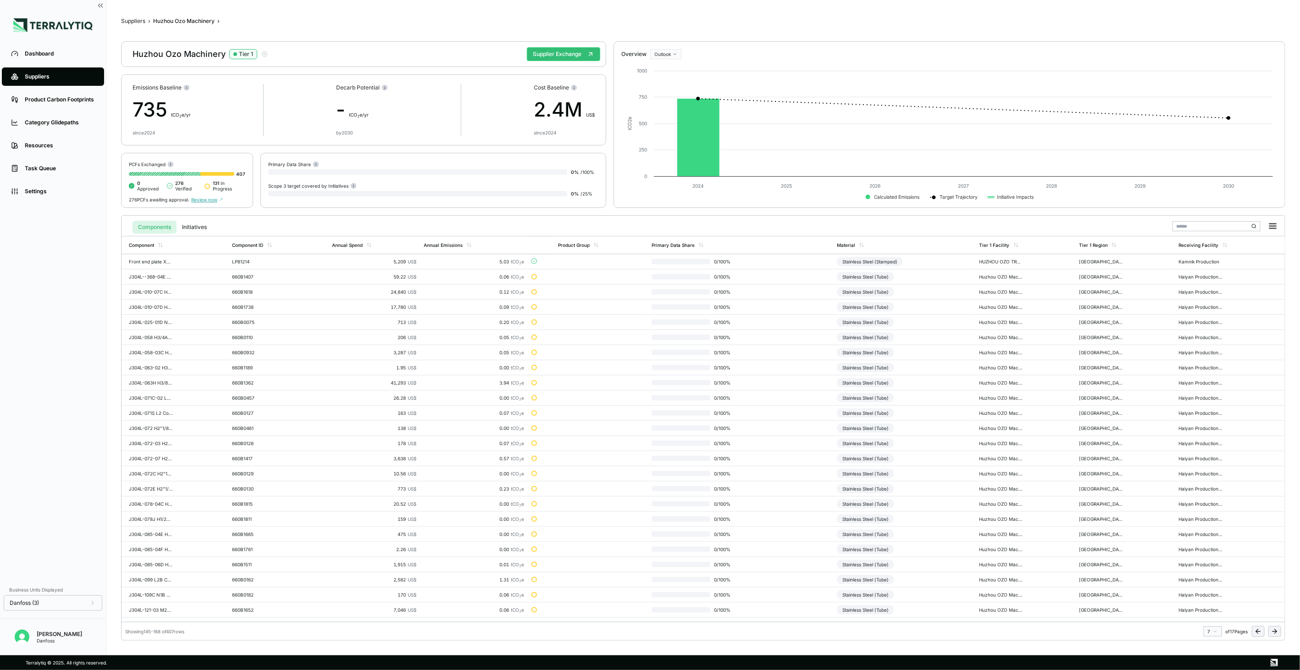
click at [1273, 632] on icon at bounding box center [1274, 630] width 7 height 7
click at [624, 554] on div "Connections" at bounding box center [599, 549] width 86 height 10
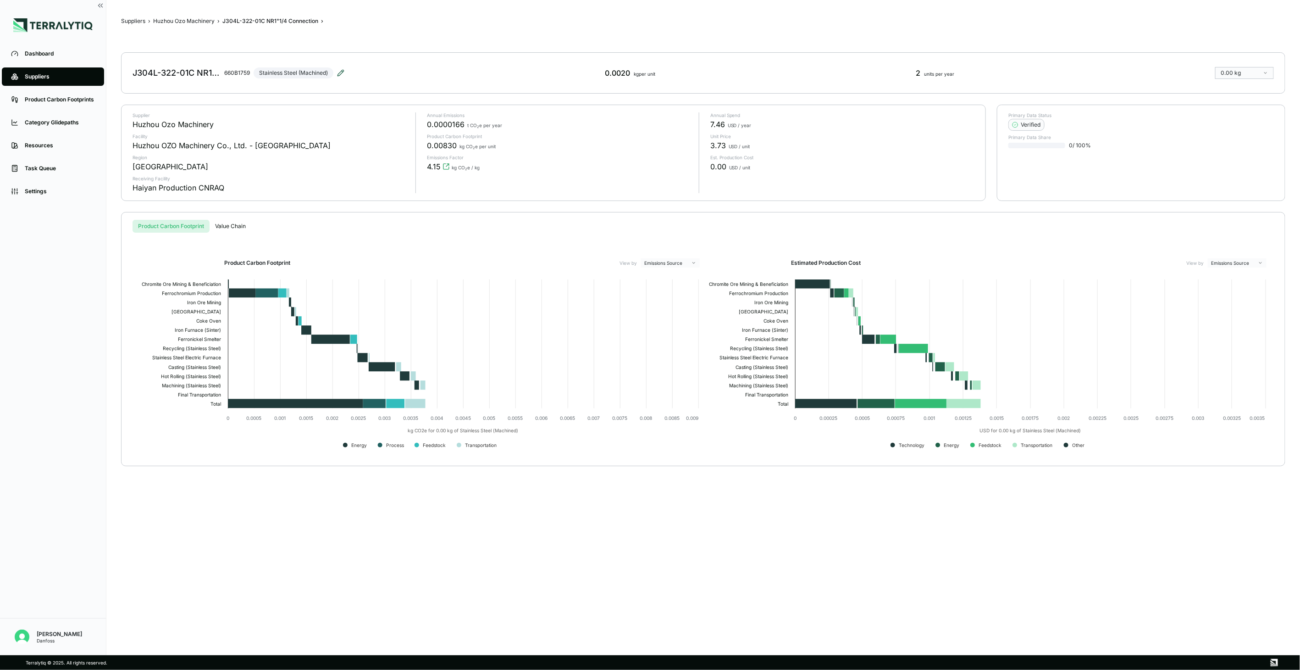
click at [340, 74] on icon at bounding box center [340, 72] width 7 height 7
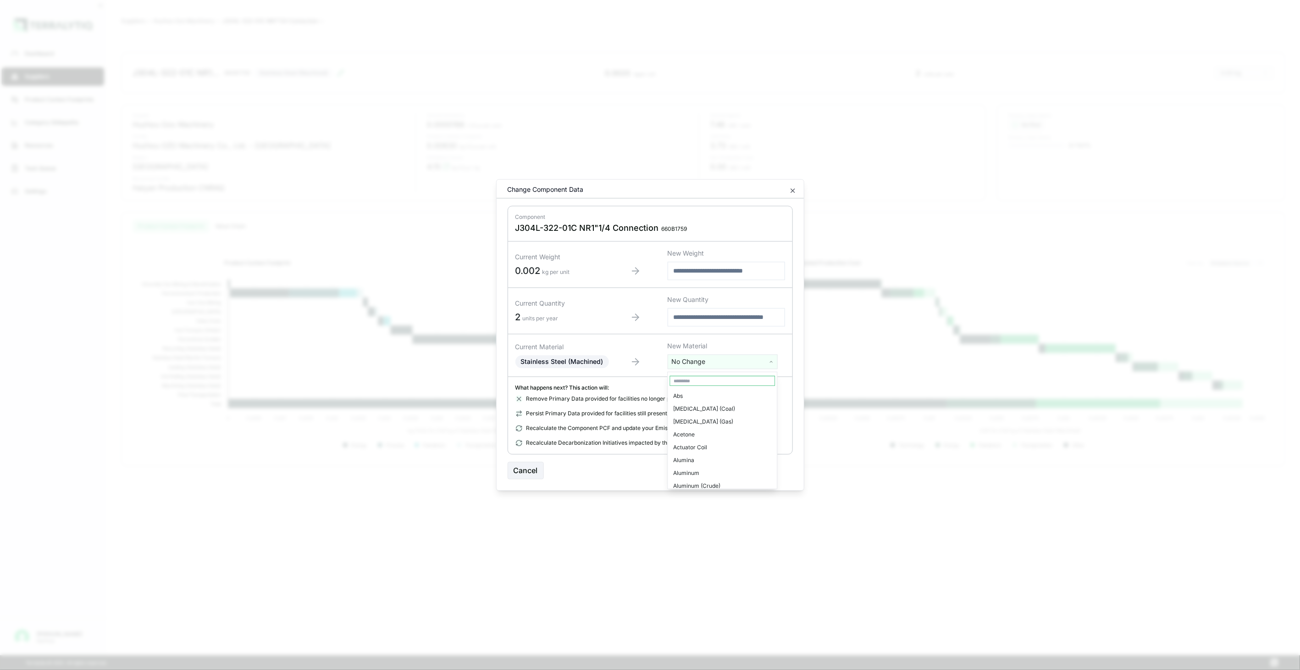
click at [701, 365] on html "Dashboard Suppliers Product Carbon Footprints Category Glidepaths Resources Tas…" at bounding box center [650, 335] width 1300 height 670
type input "**"
click at [714, 455] on div "Stainless Steel (Tube)" at bounding box center [722, 460] width 105 height 13
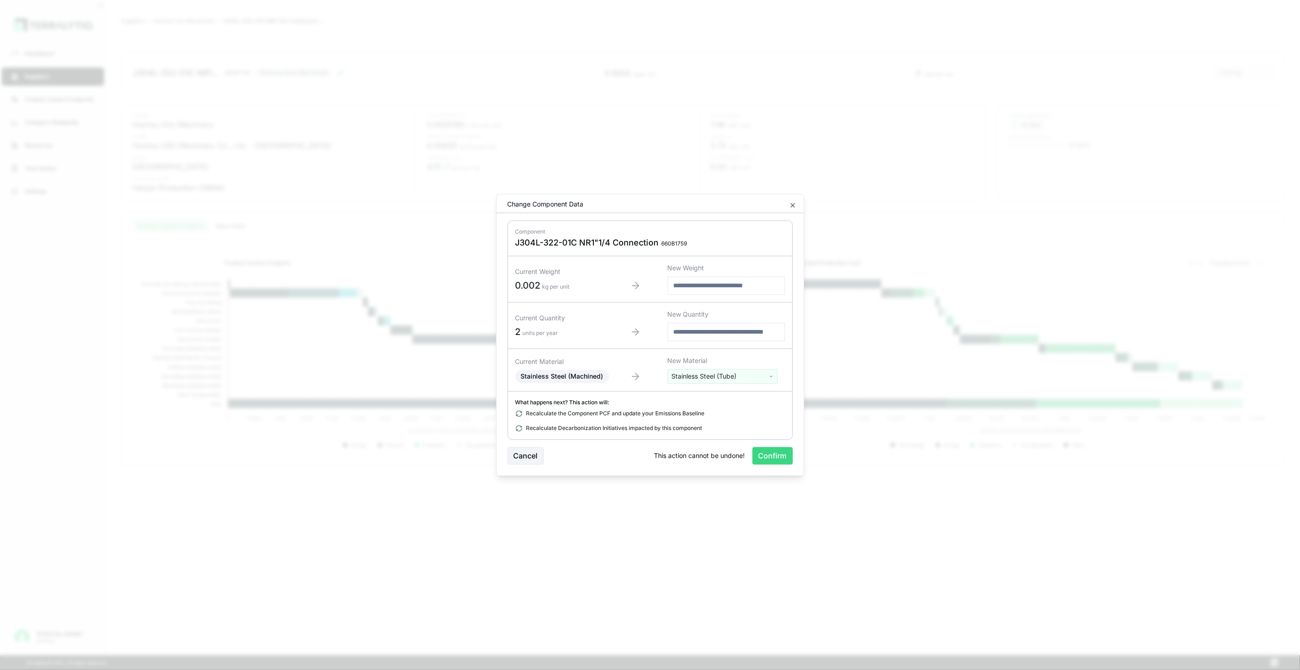
click at [770, 451] on button "Confirm" at bounding box center [773, 455] width 40 height 17
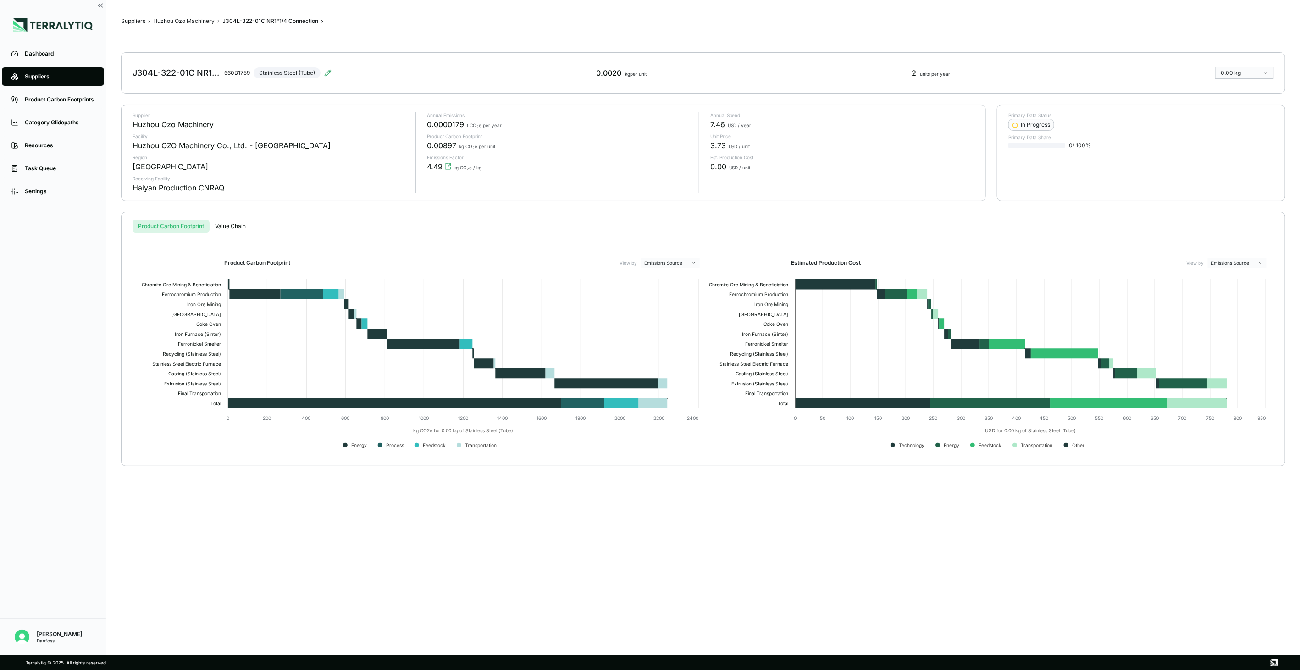
click at [205, 25] on div "Suppliers › Huzhou Ozo Machinery › J304L-322-01C NR1"1/4 Connection › J304L-322…" at bounding box center [703, 328] width 1164 height 626
click at [206, 23] on button "Huzhou Ozo Machinery" at bounding box center [183, 20] width 61 height 7
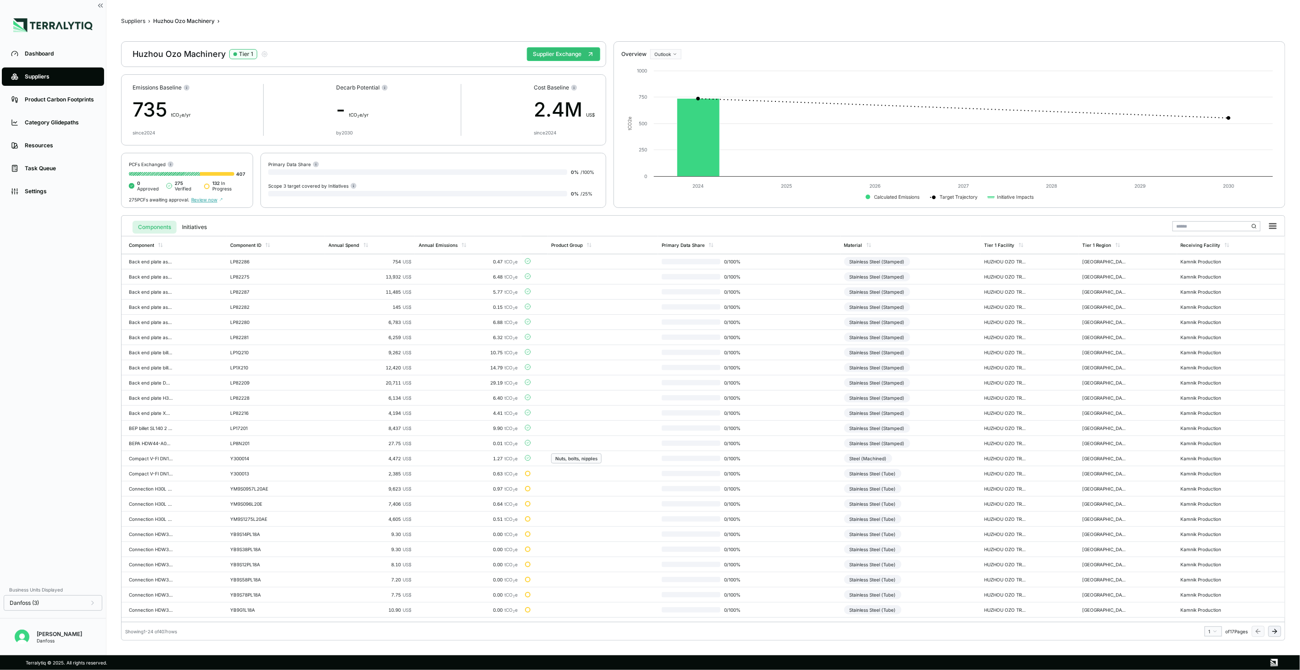
click at [1278, 638] on div "Components Initiatives Component Component ID Annual Spend Annual Emissions Pro…" at bounding box center [703, 427] width 1164 height 425
click at [1277, 635] on button at bounding box center [1274, 631] width 13 height 11
click at [1276, 635] on button at bounding box center [1274, 631] width 13 height 11
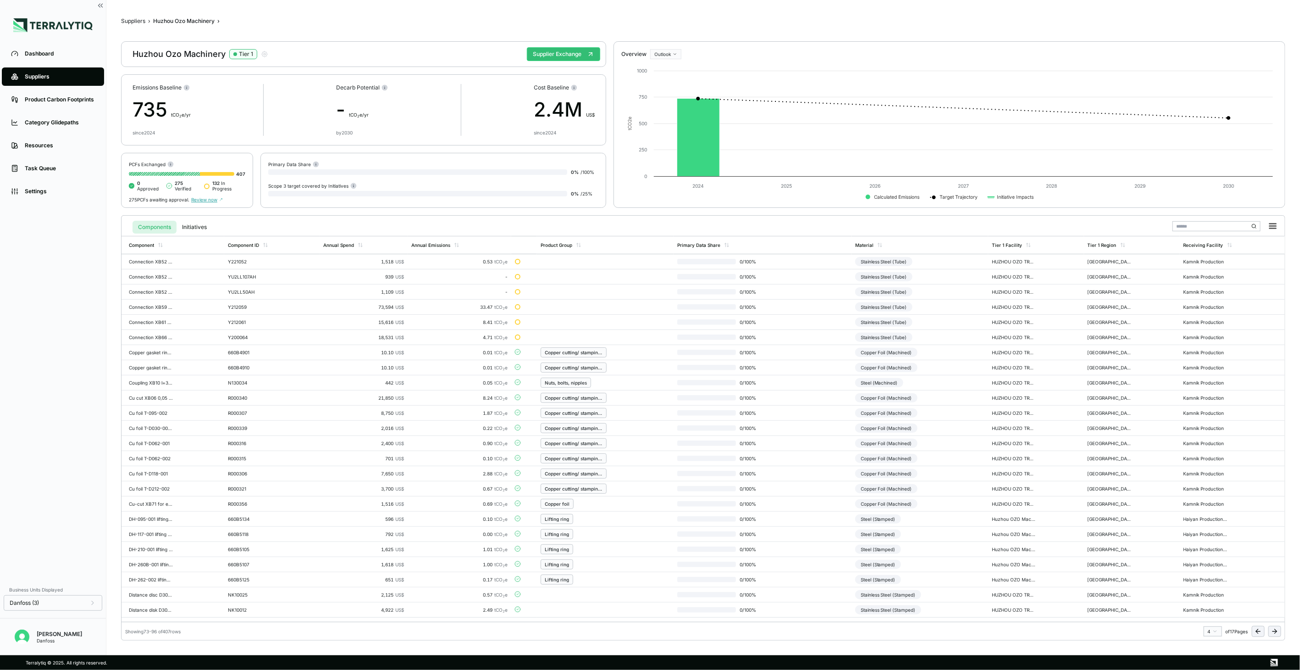
click at [1276, 635] on button at bounding box center [1274, 631] width 13 height 11
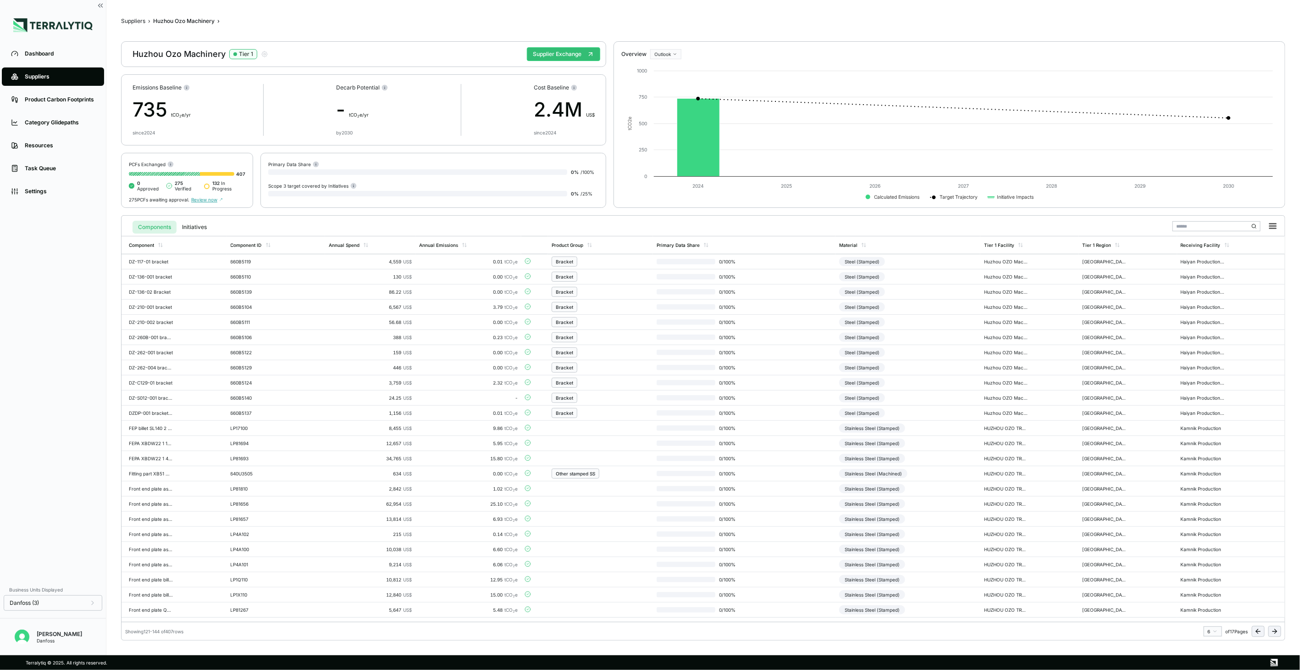
click at [1276, 635] on button at bounding box center [1274, 631] width 13 height 11
click at [599, 568] on div "Connections" at bounding box center [599, 564] width 86 height 10
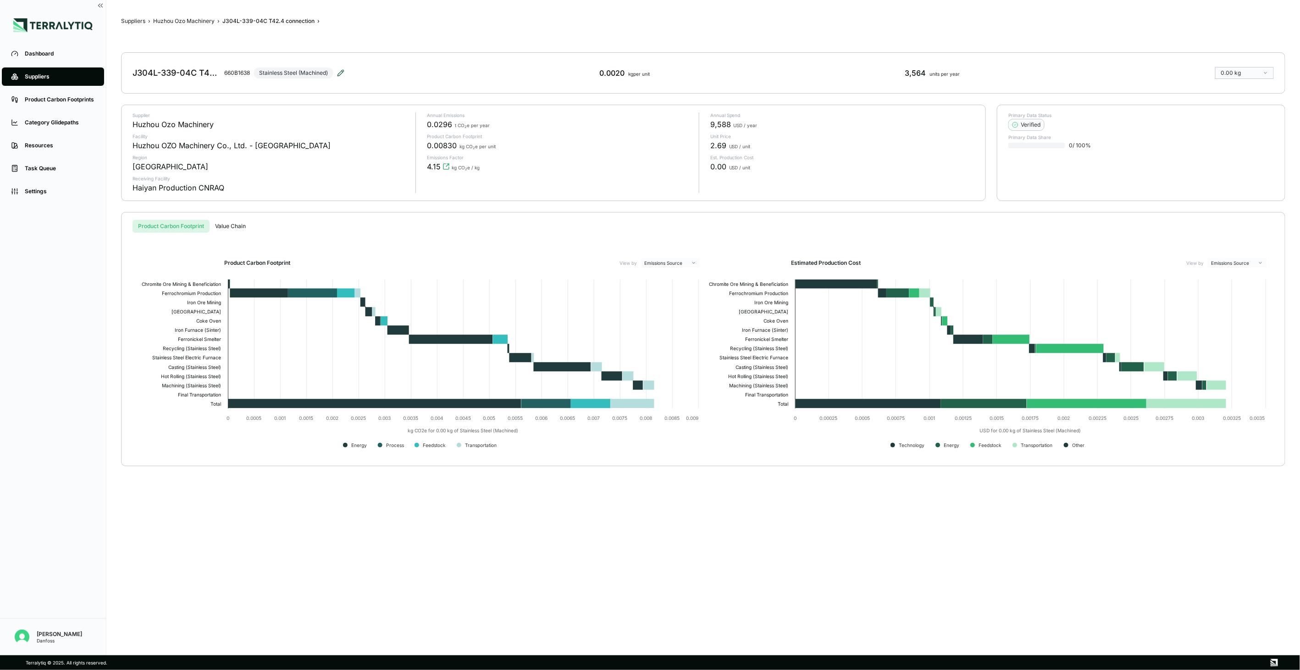
click at [342, 74] on icon at bounding box center [340, 72] width 7 height 7
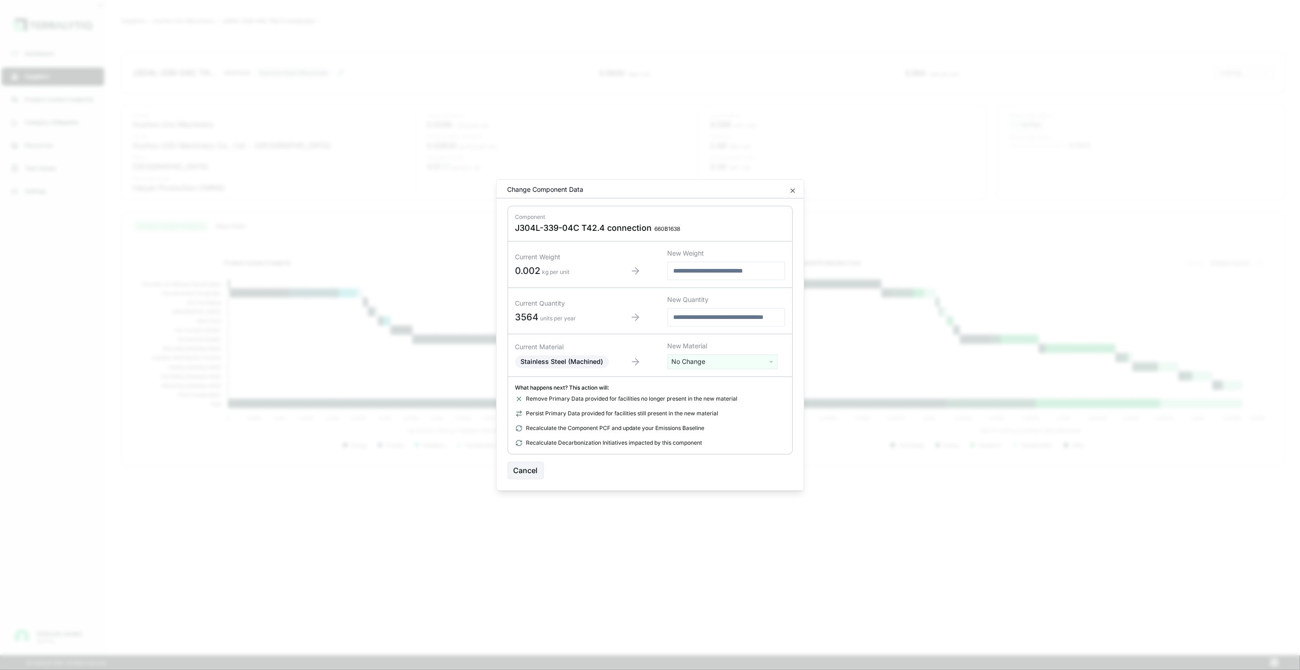
click at [696, 363] on html "Dashboard Suppliers Product Carbon Footprints Category Glidepaths Resources Tas…" at bounding box center [650, 335] width 1300 height 670
click at [700, 376] on input "text" at bounding box center [722, 381] width 105 height 10
type input "**"
click at [722, 459] on div "Stainless Steel (Tube)" at bounding box center [722, 460] width 105 height 13
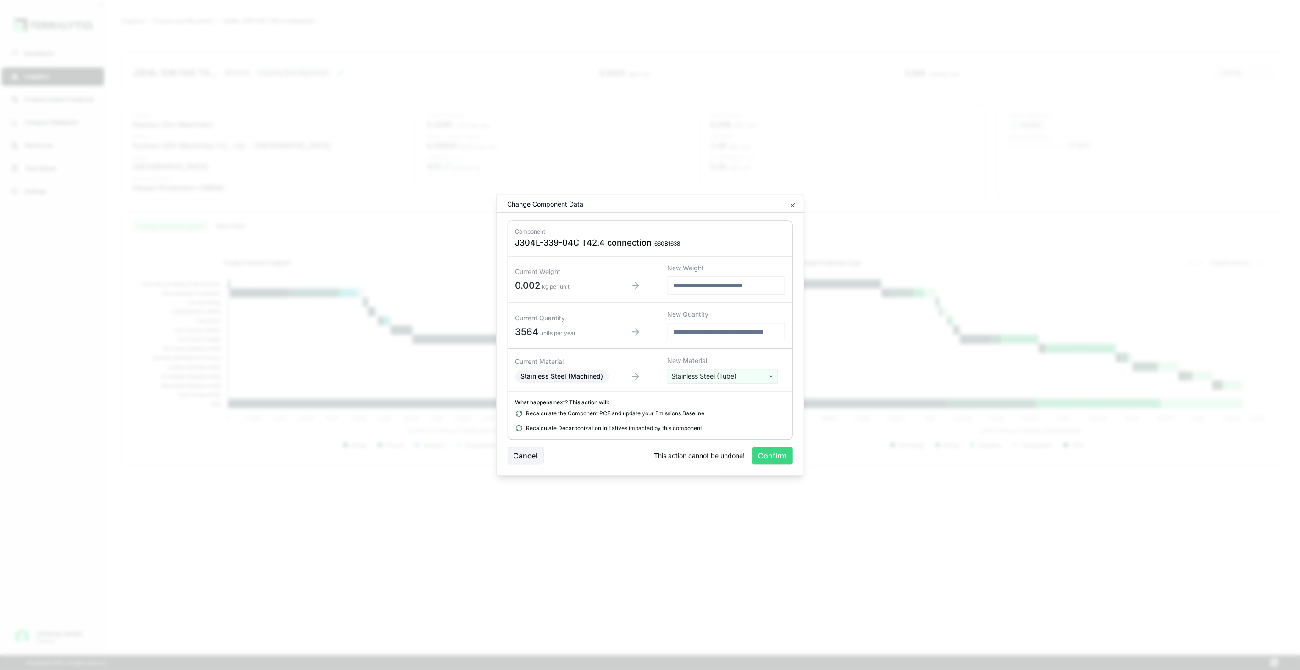
click at [767, 456] on button "Confirm" at bounding box center [773, 455] width 40 height 17
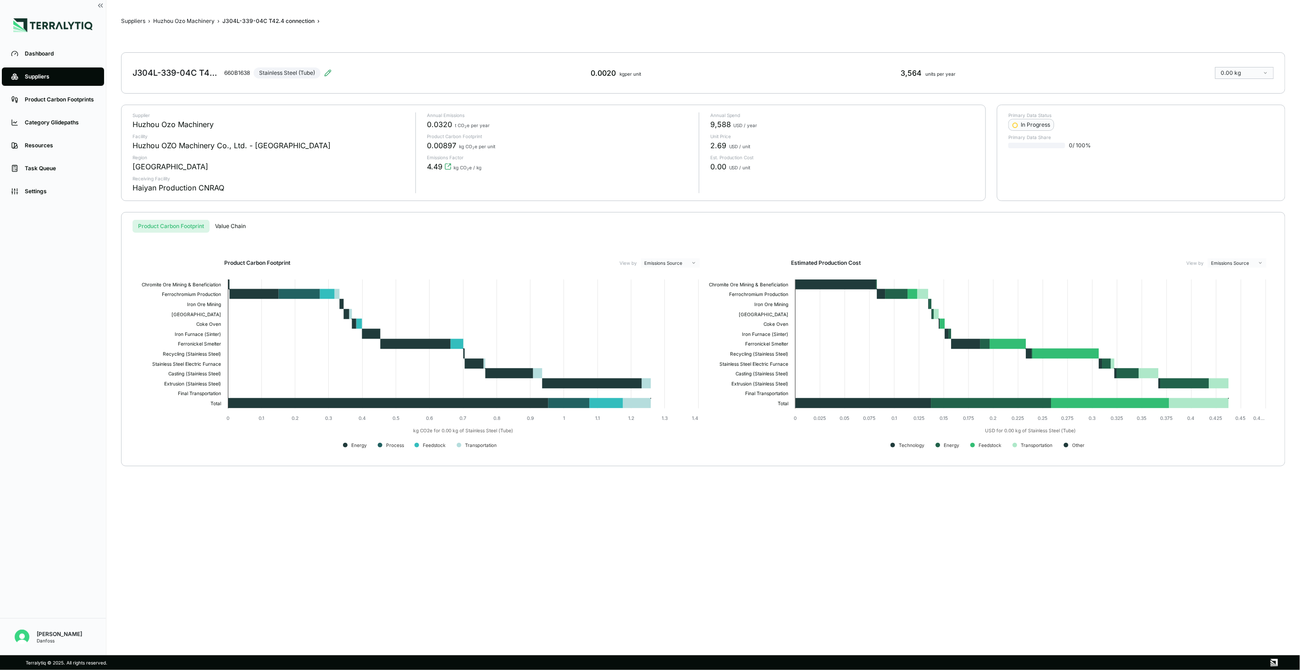
click at [196, 25] on div "Suppliers › Huzhou Ozo Machinery › J304L-339-04C T42.4 connection › J304L-339-0…" at bounding box center [703, 328] width 1164 height 626
click at [195, 20] on button "Huzhou Ozo Machinery" at bounding box center [183, 20] width 61 height 7
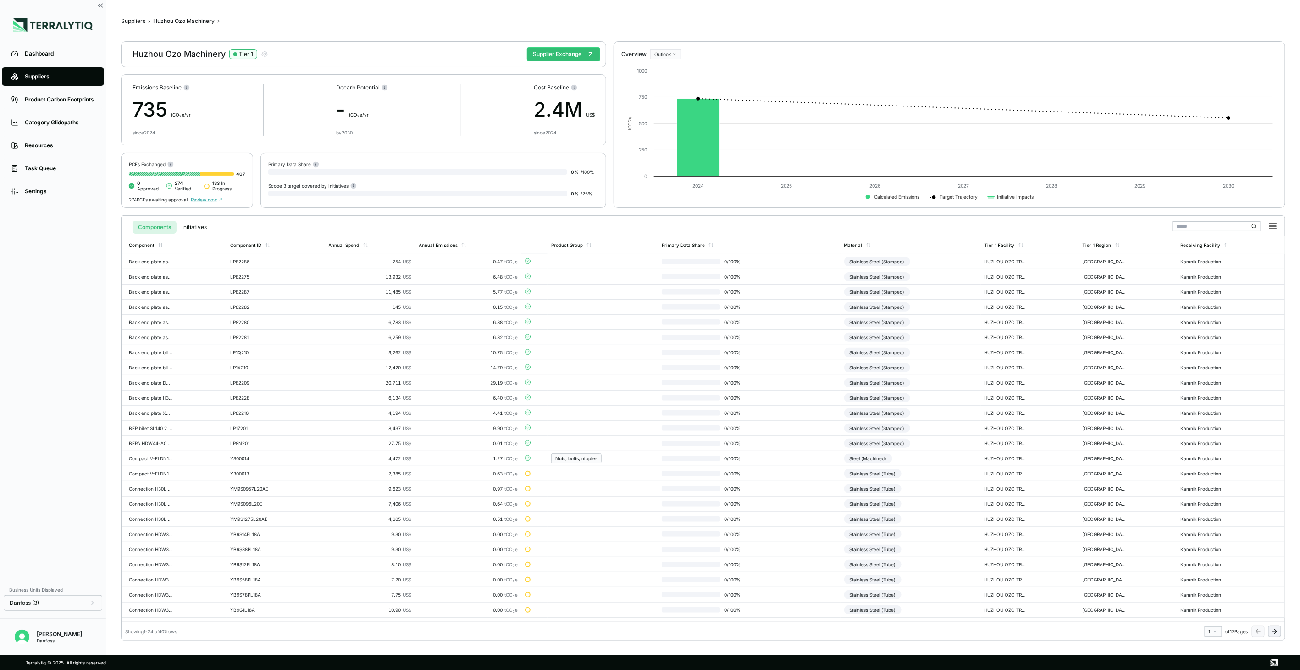
click at [1272, 631] on icon at bounding box center [1274, 630] width 7 height 7
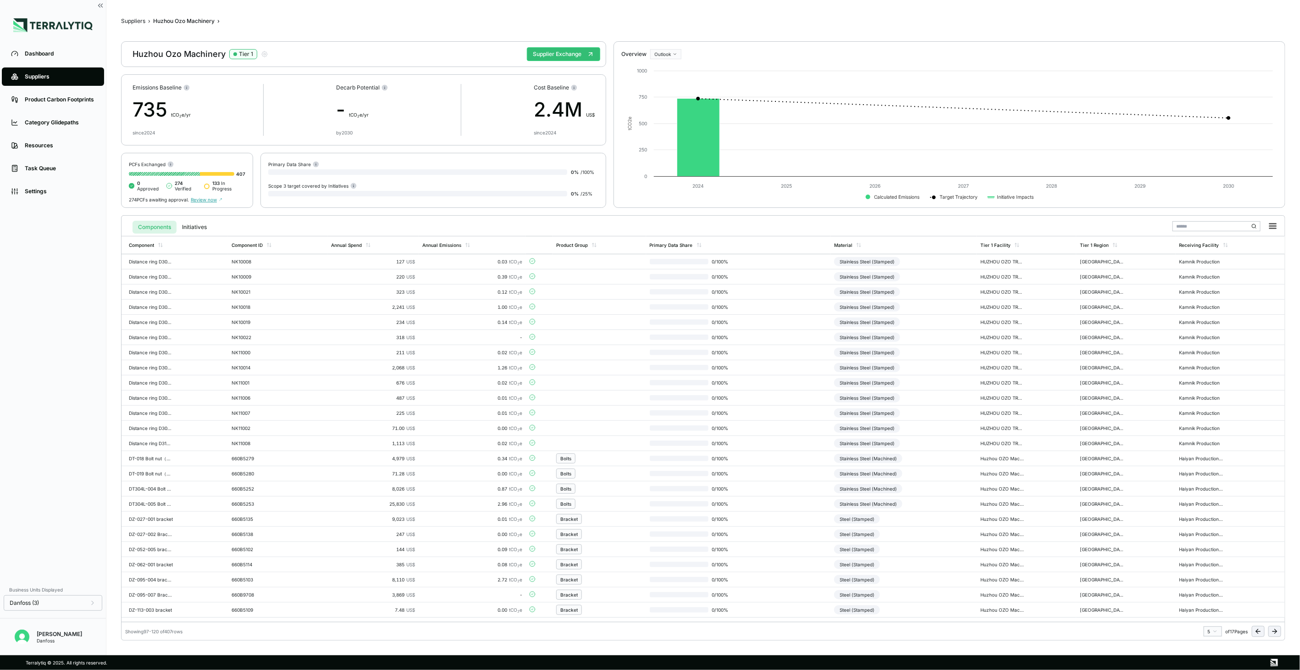
click at [1272, 631] on icon at bounding box center [1274, 630] width 7 height 7
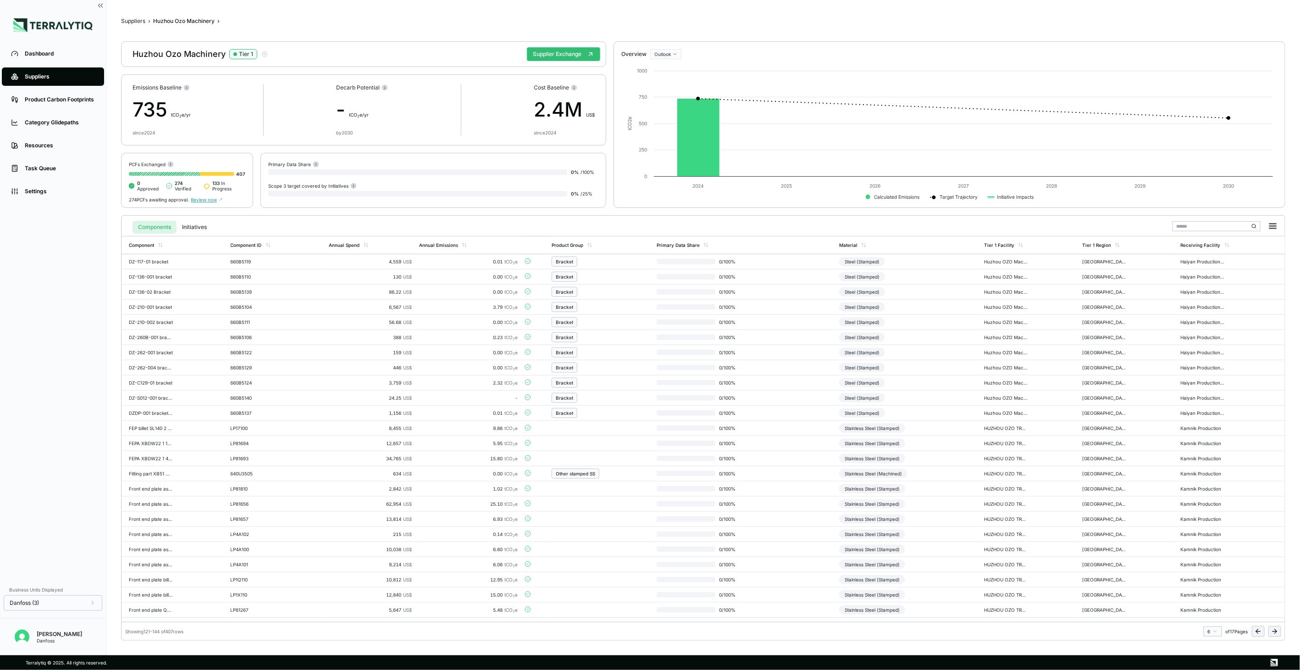
click at [1272, 631] on icon at bounding box center [1274, 630] width 7 height 7
click at [948, 575] on td "Stainless Steel (Machined)" at bounding box center [904, 579] width 146 height 15
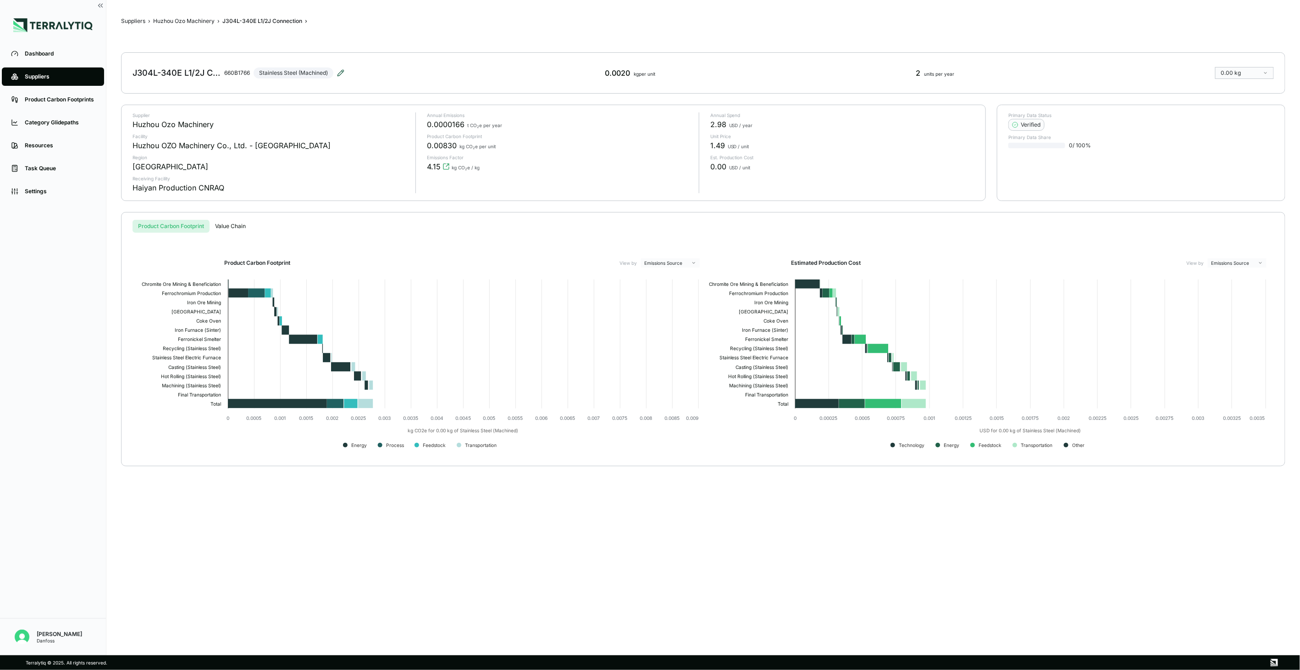
click at [342, 72] on icon at bounding box center [340, 72] width 7 height 7
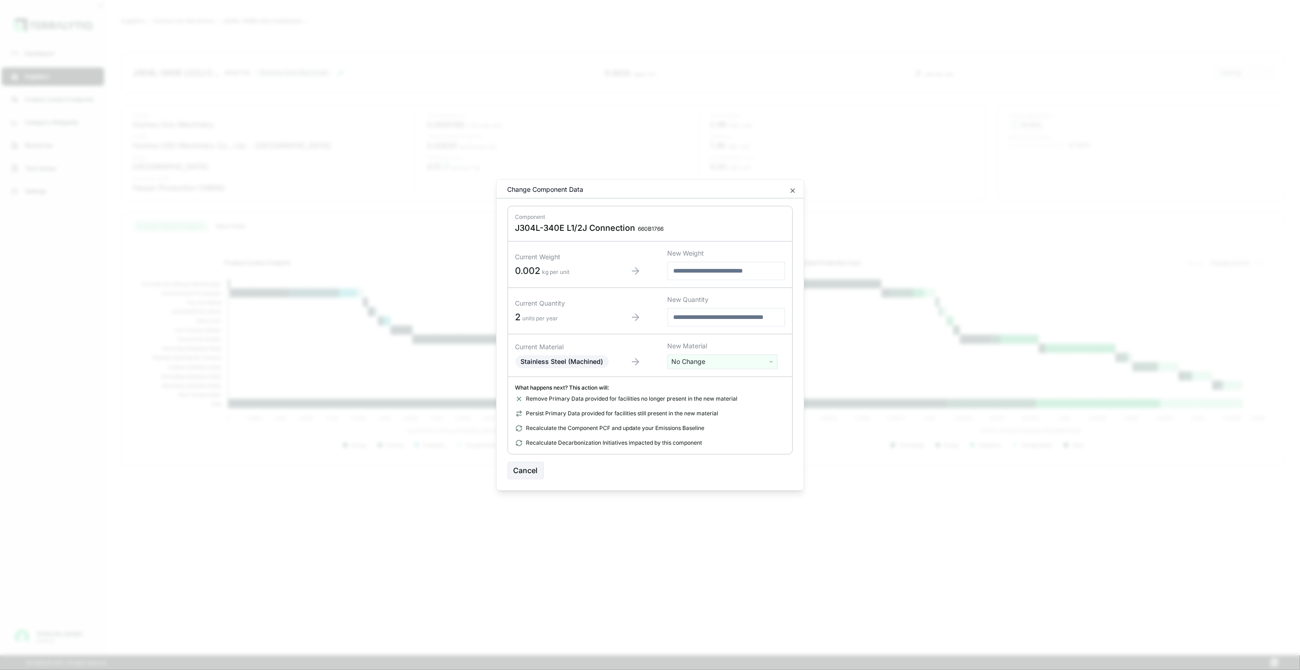
click at [726, 362] on html "Dashboard Suppliers Product Carbon Footprints Category Glidepaths Resources Tas…" at bounding box center [650, 335] width 1300 height 670
click at [713, 379] on input "text" at bounding box center [722, 381] width 105 height 10
type input "****"
click at [737, 425] on div "Stainless Steel (Tube)" at bounding box center [722, 421] width 105 height 13
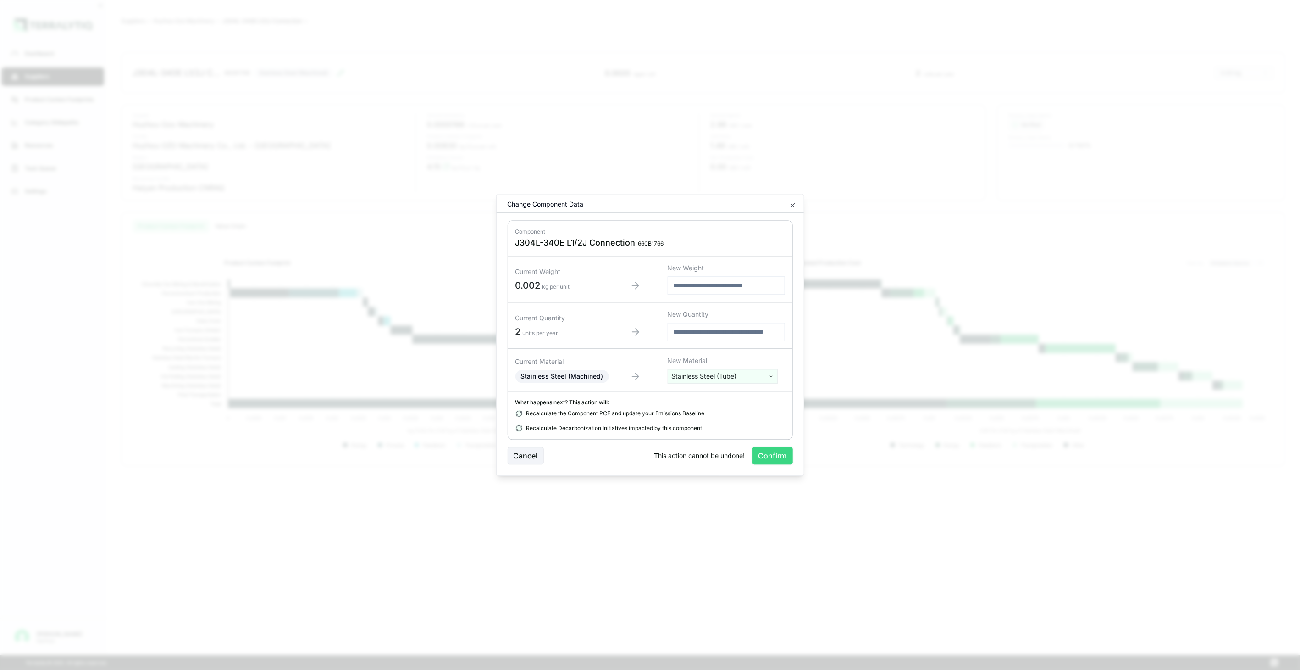
click at [766, 454] on button "Confirm" at bounding box center [773, 455] width 40 height 17
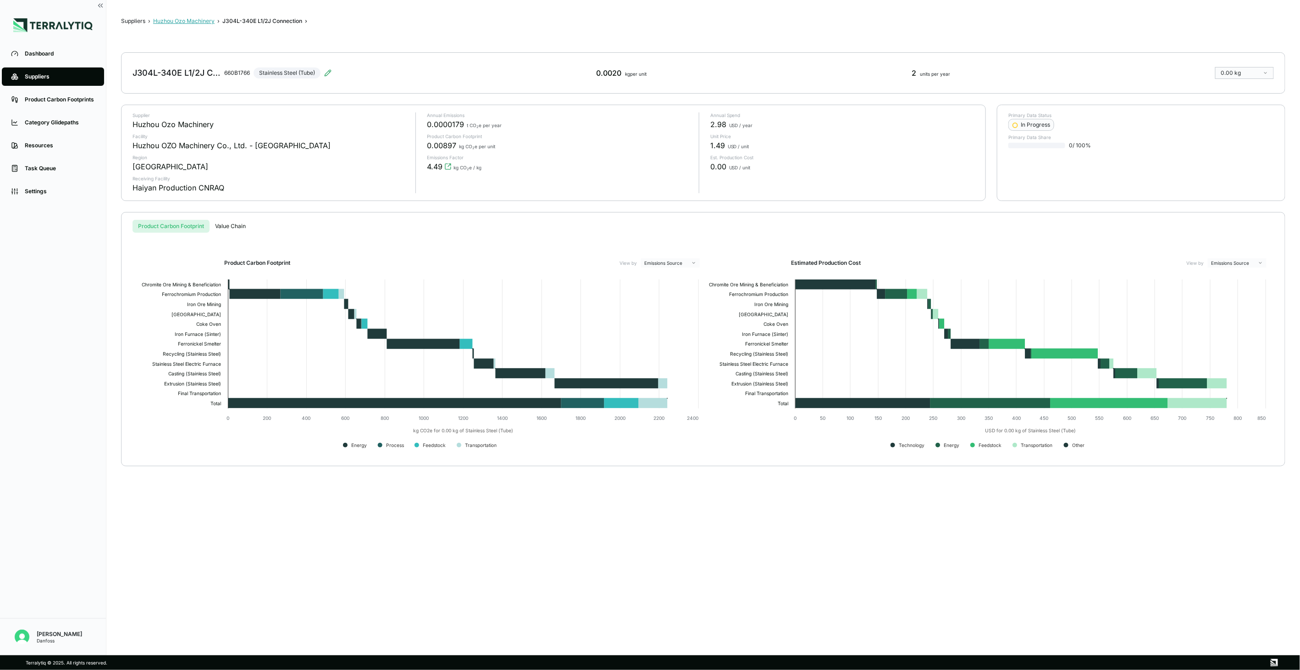
click at [198, 23] on button "Huzhou Ozo Machinery" at bounding box center [183, 20] width 61 height 7
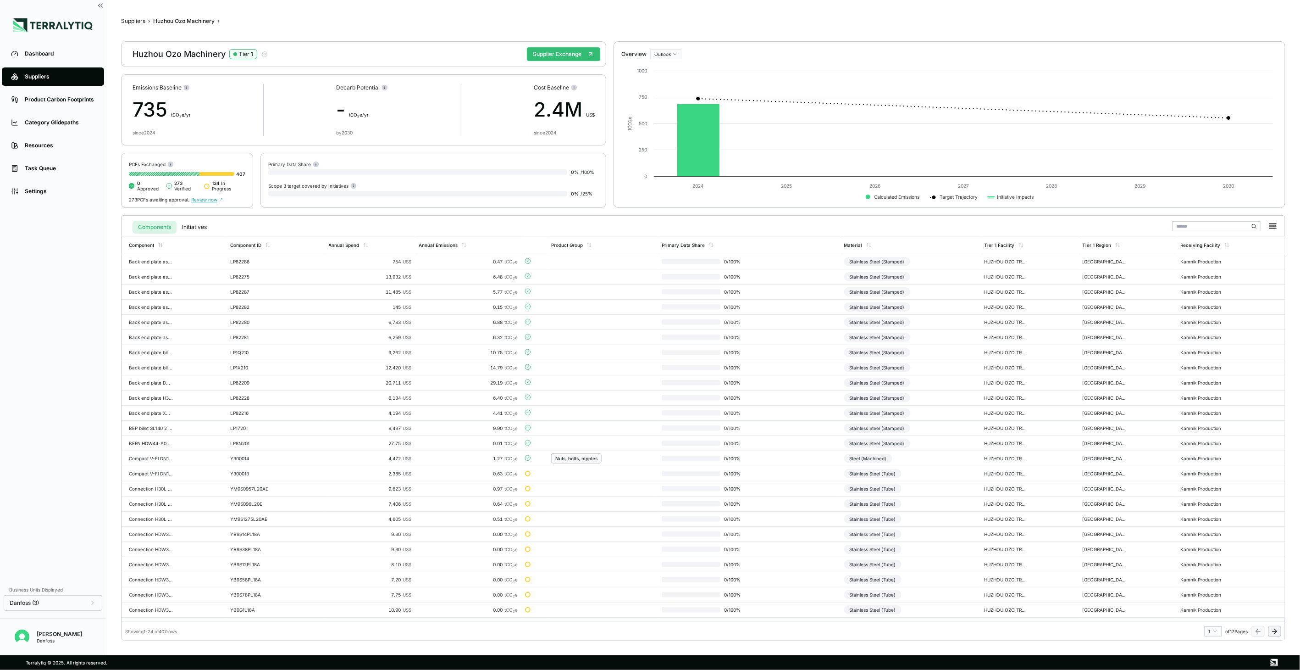
click at [1273, 629] on icon at bounding box center [1274, 630] width 7 height 7
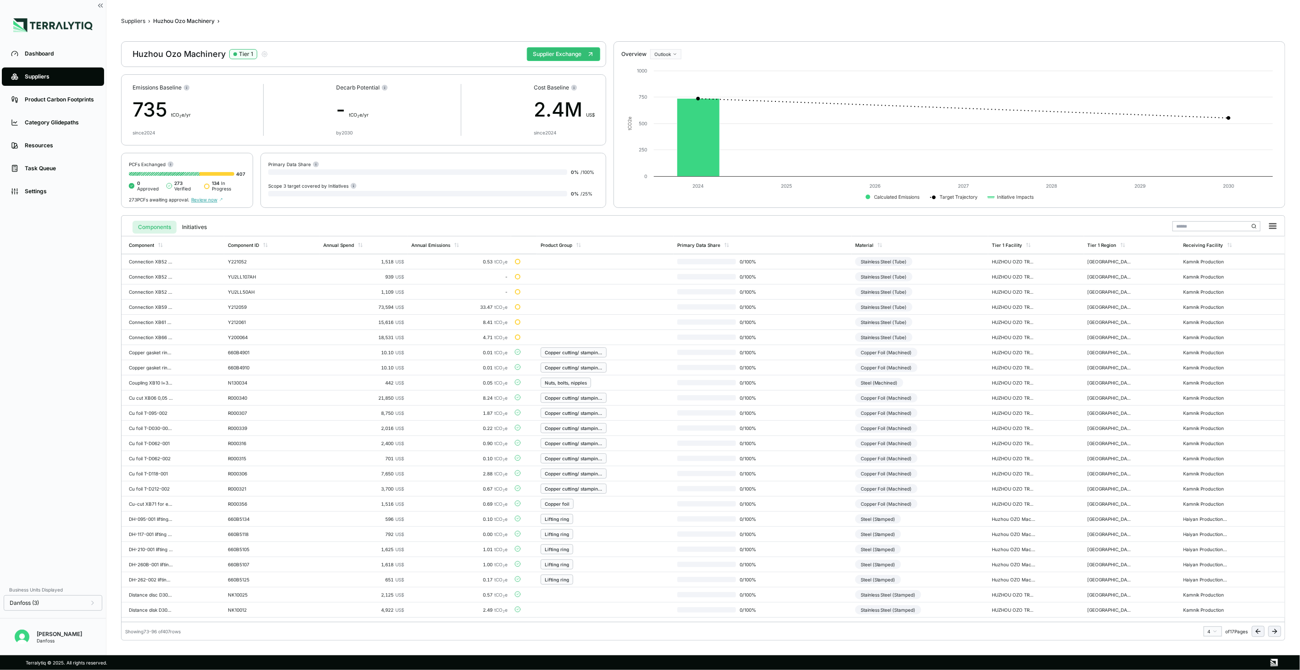
click at [1273, 629] on icon at bounding box center [1274, 630] width 7 height 7
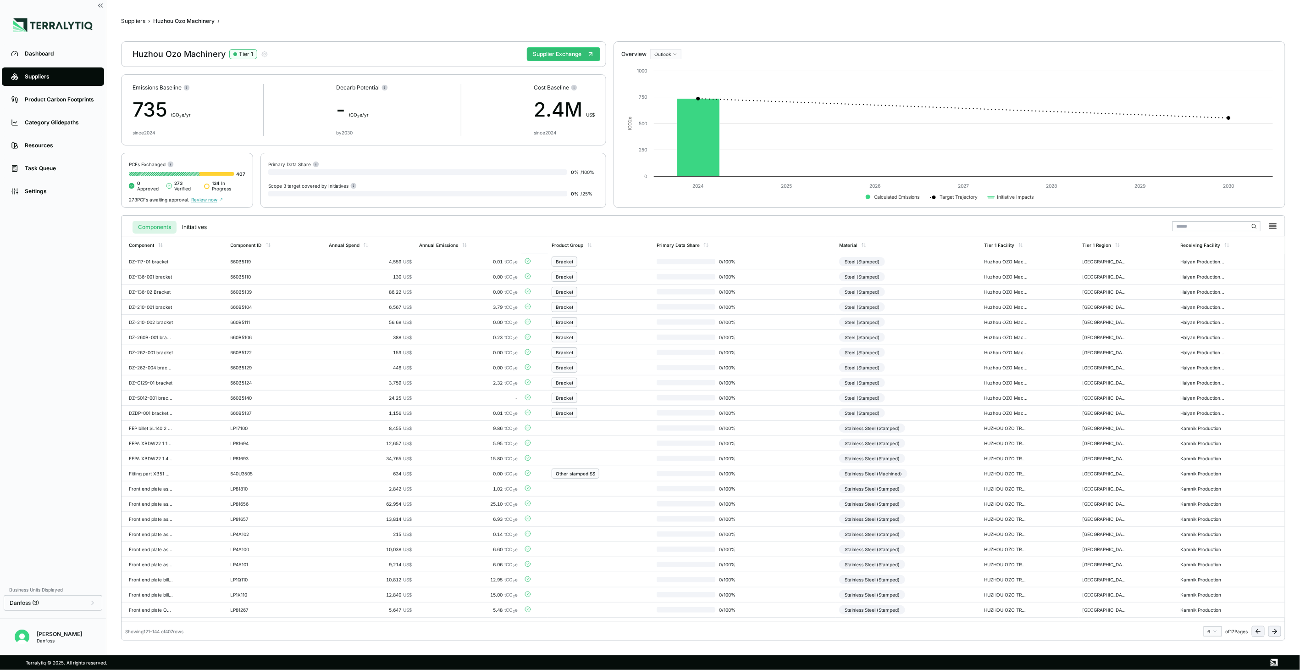
click at [1273, 629] on icon at bounding box center [1274, 630] width 7 height 7
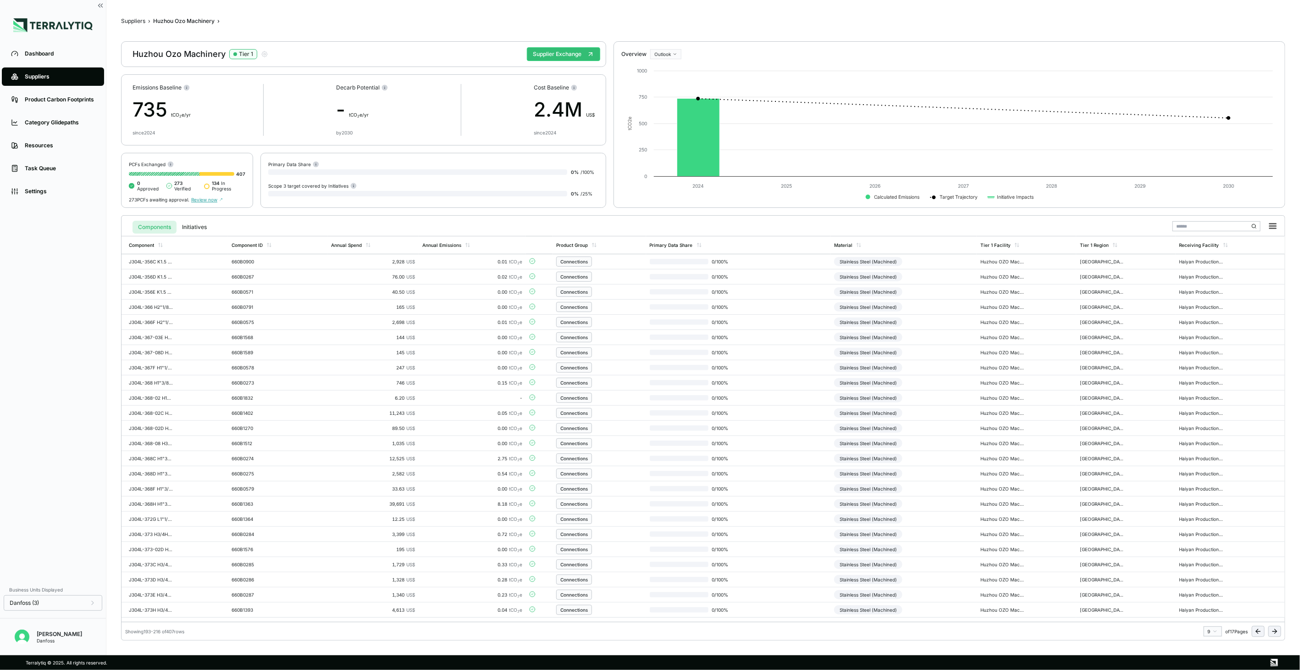
click at [1273, 629] on icon at bounding box center [1274, 630] width 7 height 7
click at [1257, 629] on icon at bounding box center [1258, 630] width 7 height 7
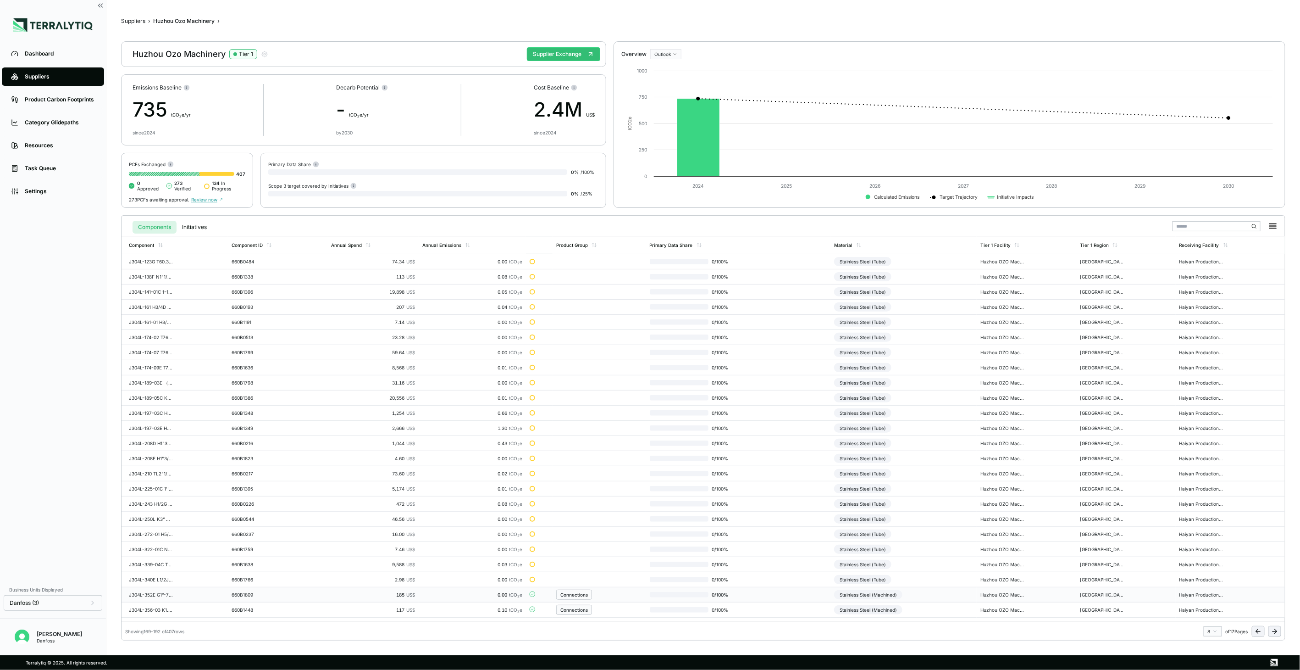
click at [788, 591] on td "0 / 100 %" at bounding box center [738, 594] width 185 height 15
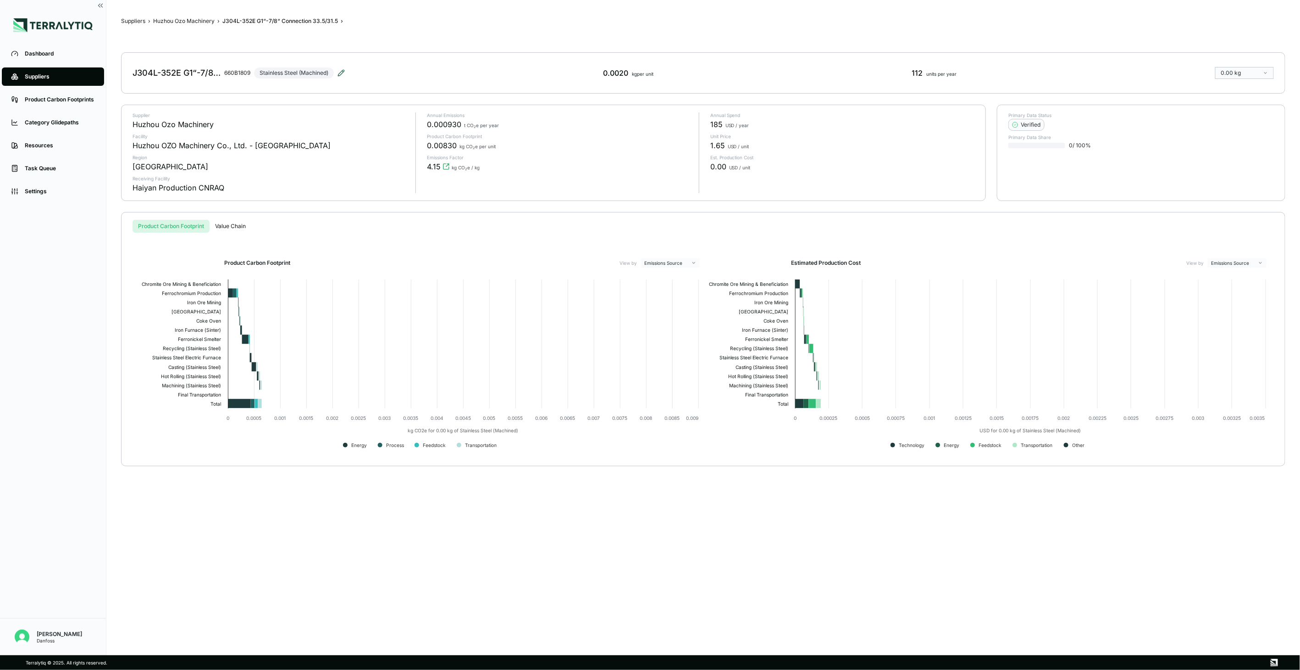
click at [343, 72] on icon at bounding box center [341, 72] width 7 height 7
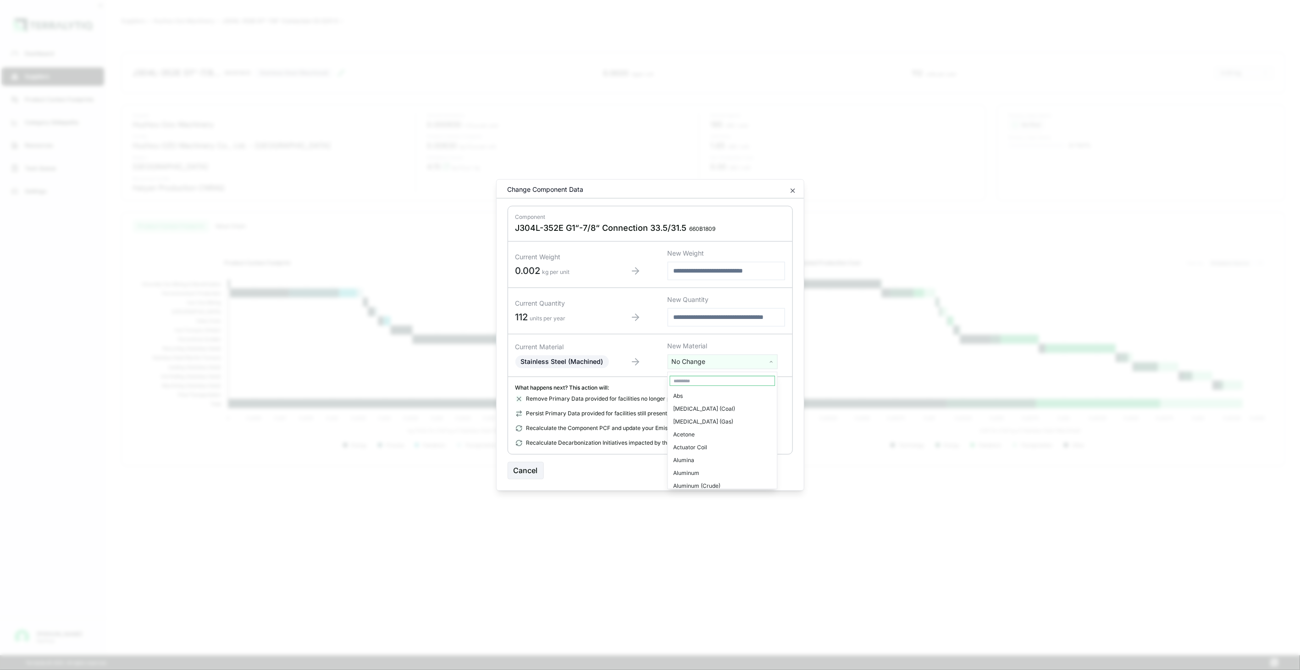
click at [723, 359] on html "Dashboard Suppliers Product Carbon Footprints Category Glidepaths Resources Tas…" at bounding box center [650, 335] width 1300 height 670
click at [720, 378] on input "text" at bounding box center [722, 381] width 105 height 10
type input "***"
click at [727, 430] on div "Stainless Steel (Tube)" at bounding box center [722, 434] width 105 height 13
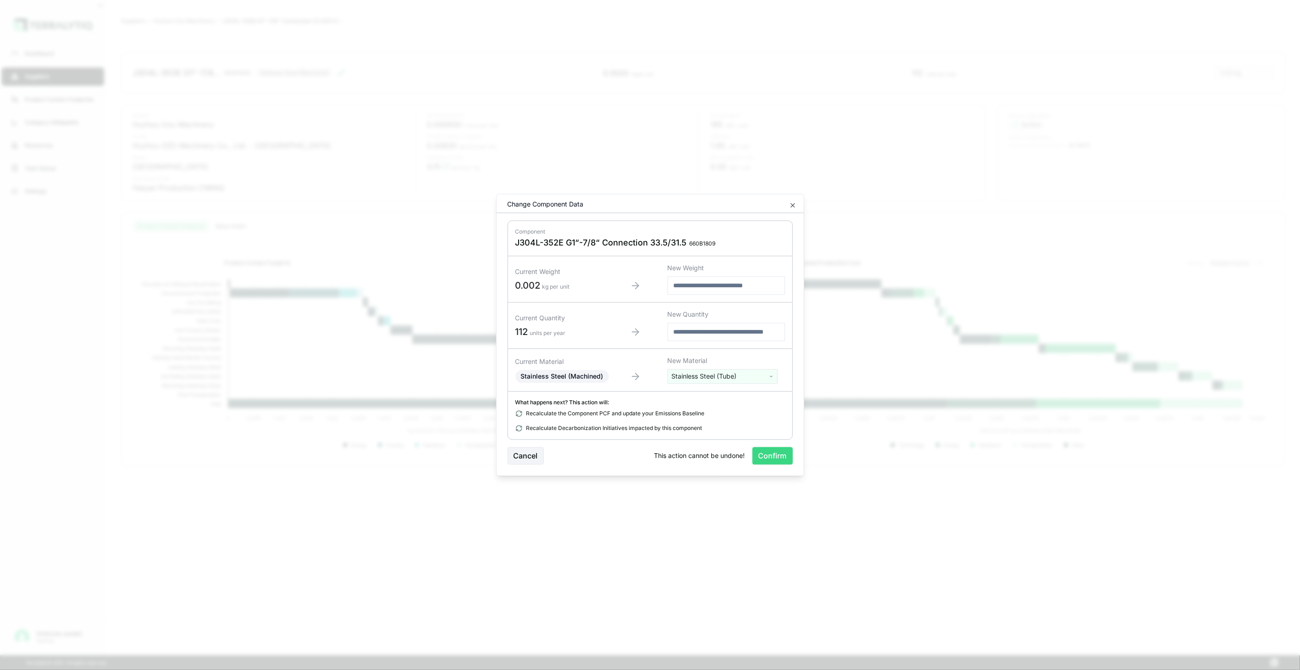
click at [784, 455] on button "Confirm" at bounding box center [773, 455] width 40 height 17
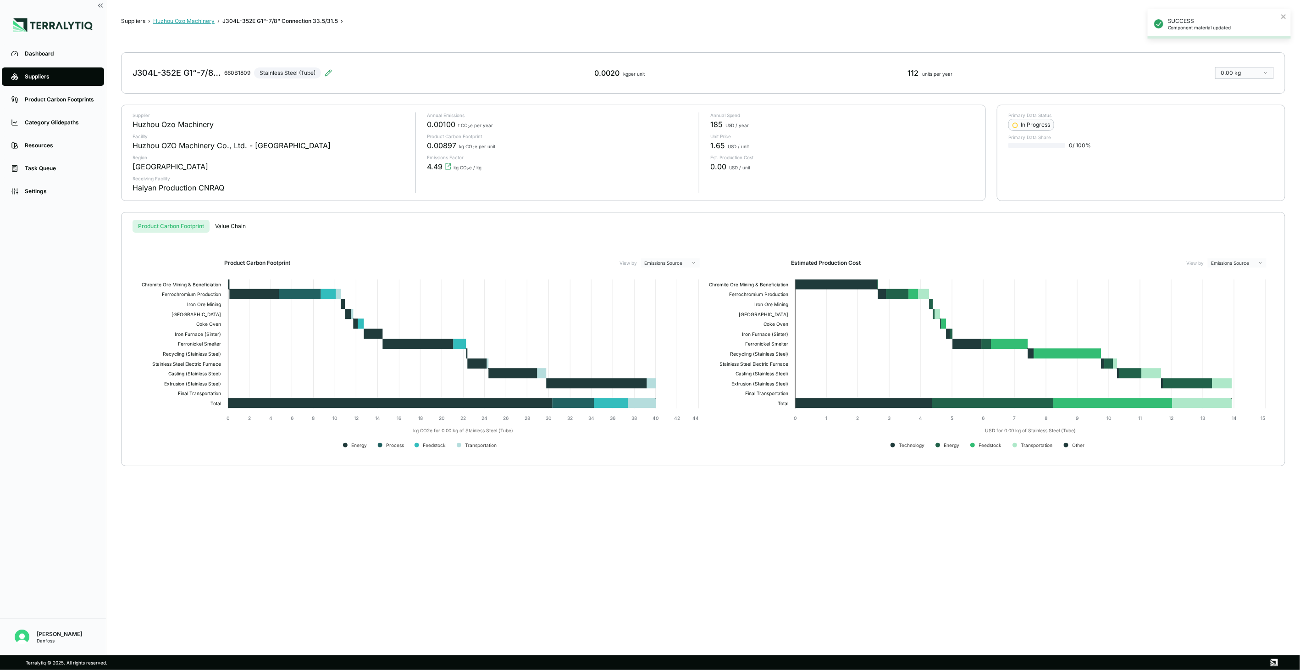
click at [206, 20] on button "Huzhou Ozo Machinery" at bounding box center [183, 20] width 61 height 7
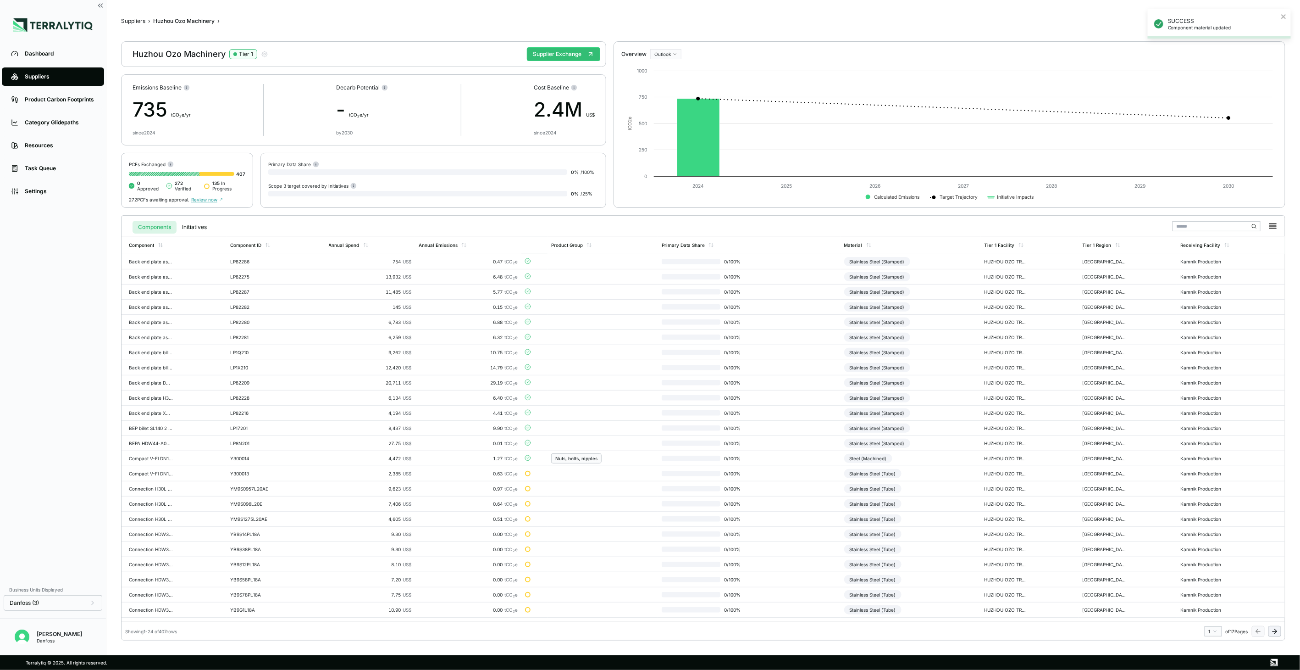
click at [1273, 631] on icon at bounding box center [1275, 631] width 4 height 0
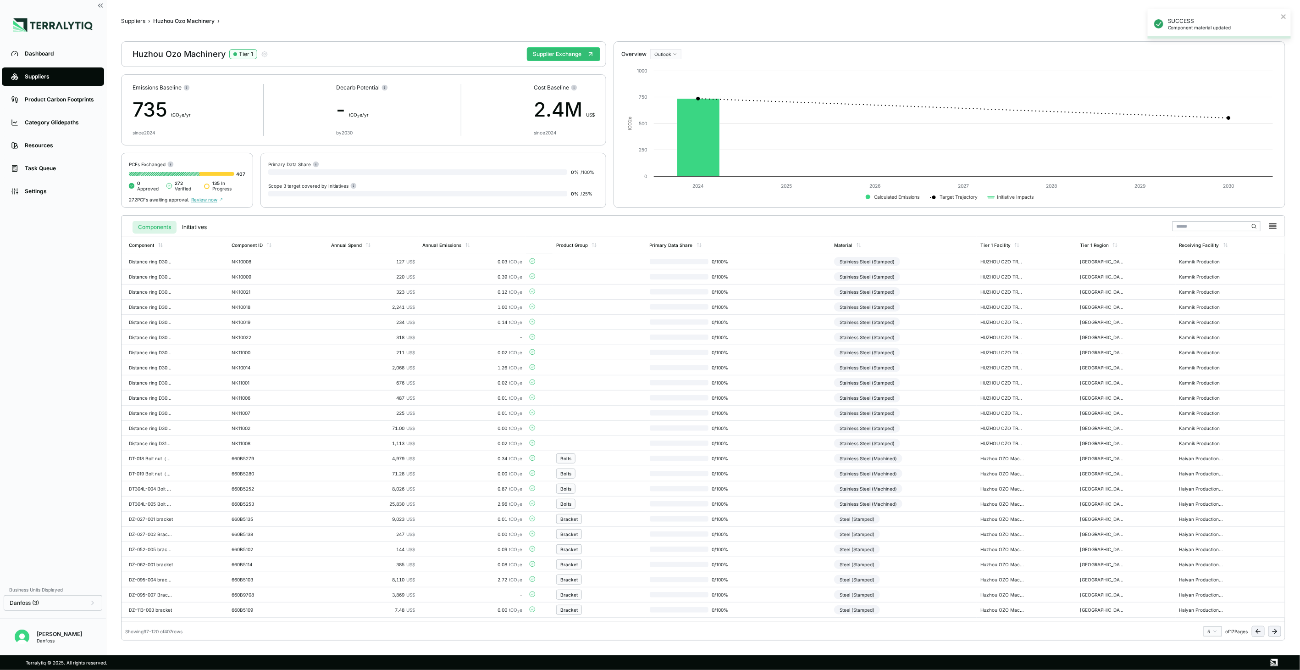
click at [1273, 631] on icon at bounding box center [1275, 631] width 4 height 0
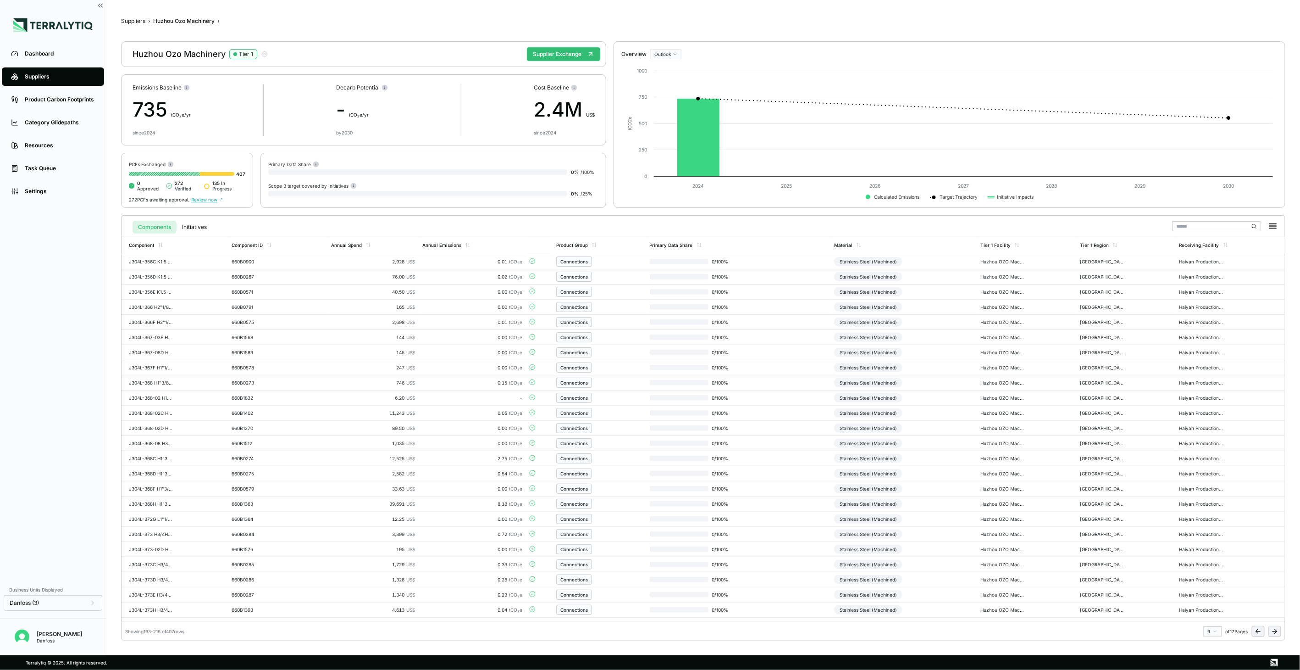
click at [1273, 631] on icon at bounding box center [1275, 631] width 4 height 0
click at [1280, 635] on button at bounding box center [1274, 631] width 13 height 11
click at [1257, 634] on icon at bounding box center [1258, 630] width 7 height 7
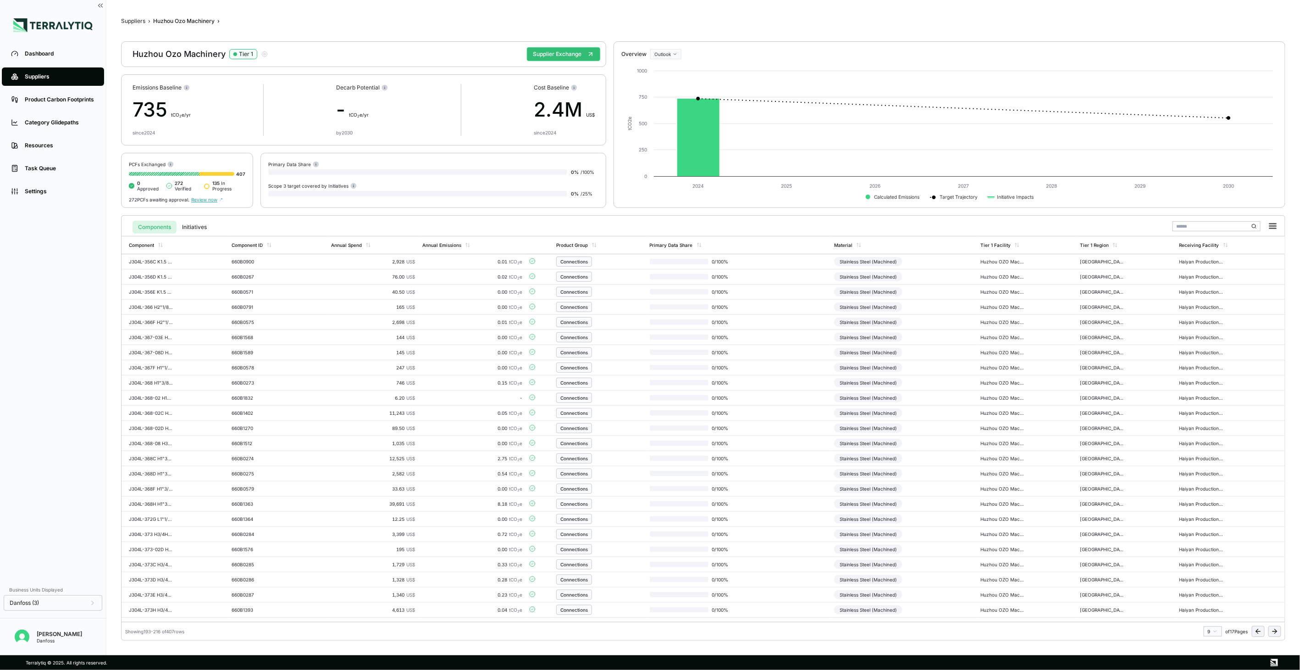
click at [1257, 634] on icon at bounding box center [1258, 630] width 7 height 7
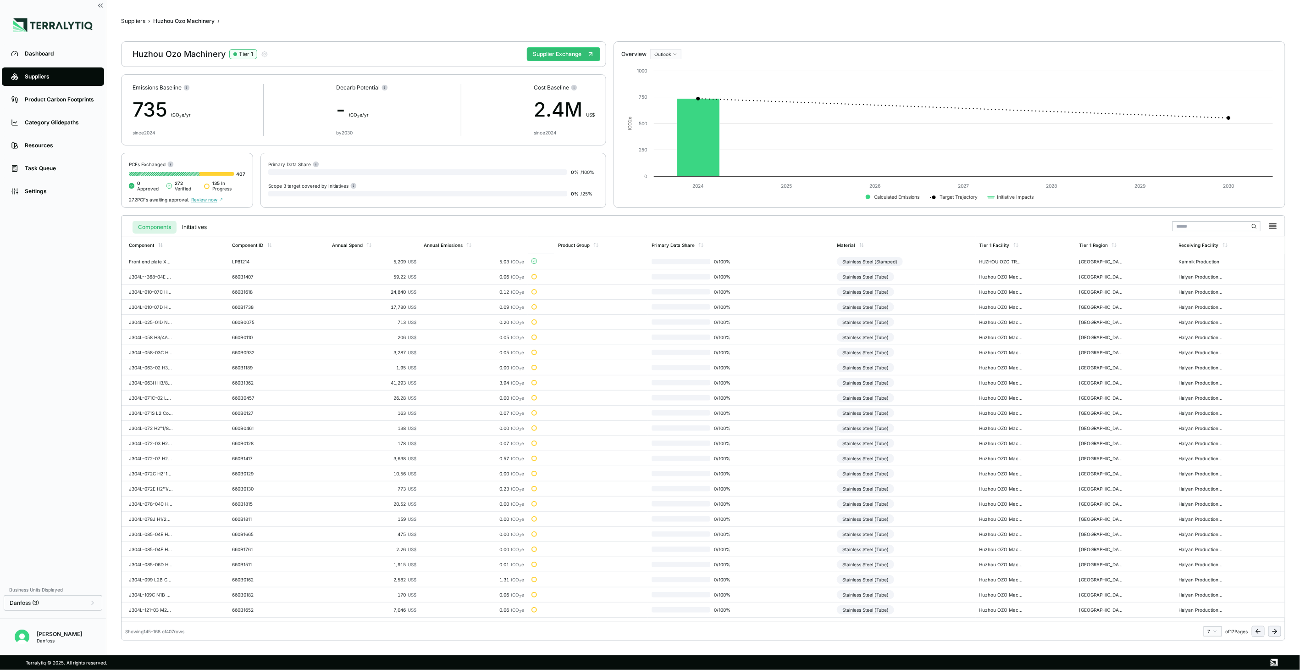
click at [1274, 628] on icon at bounding box center [1274, 630] width 7 height 7
click at [927, 613] on td "Stainless Steel (Machined)" at bounding box center [904, 609] width 146 height 15
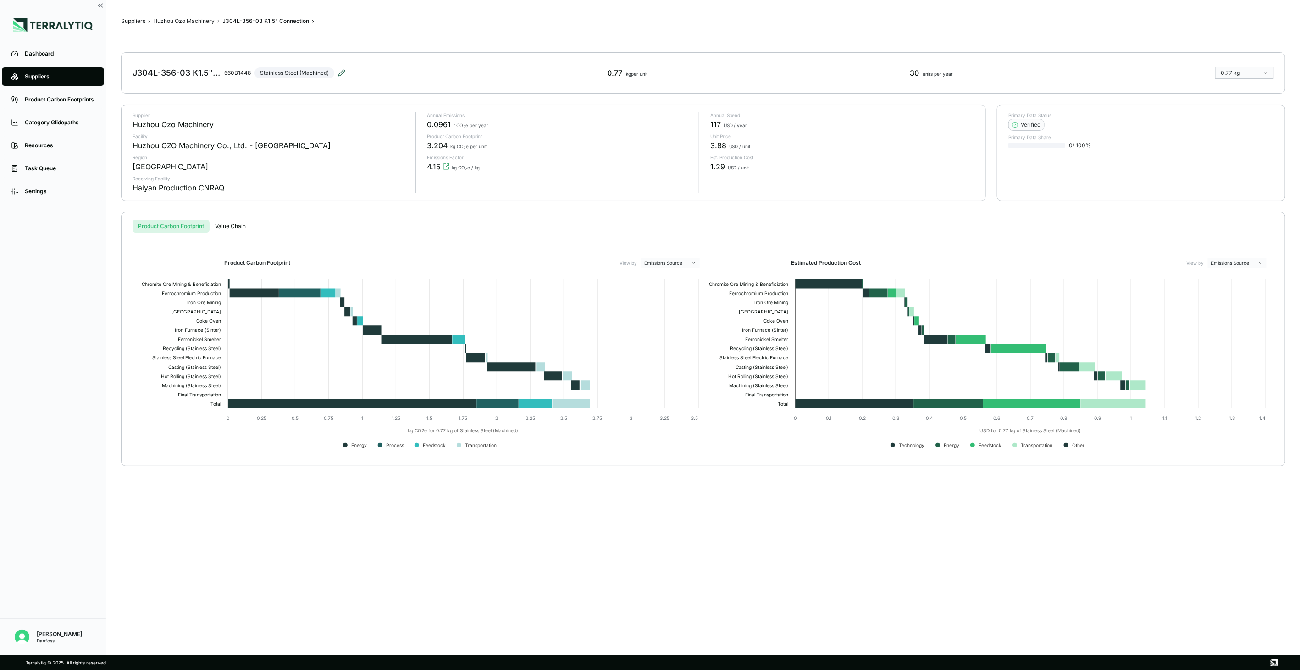
click at [342, 72] on icon at bounding box center [341, 72] width 7 height 7
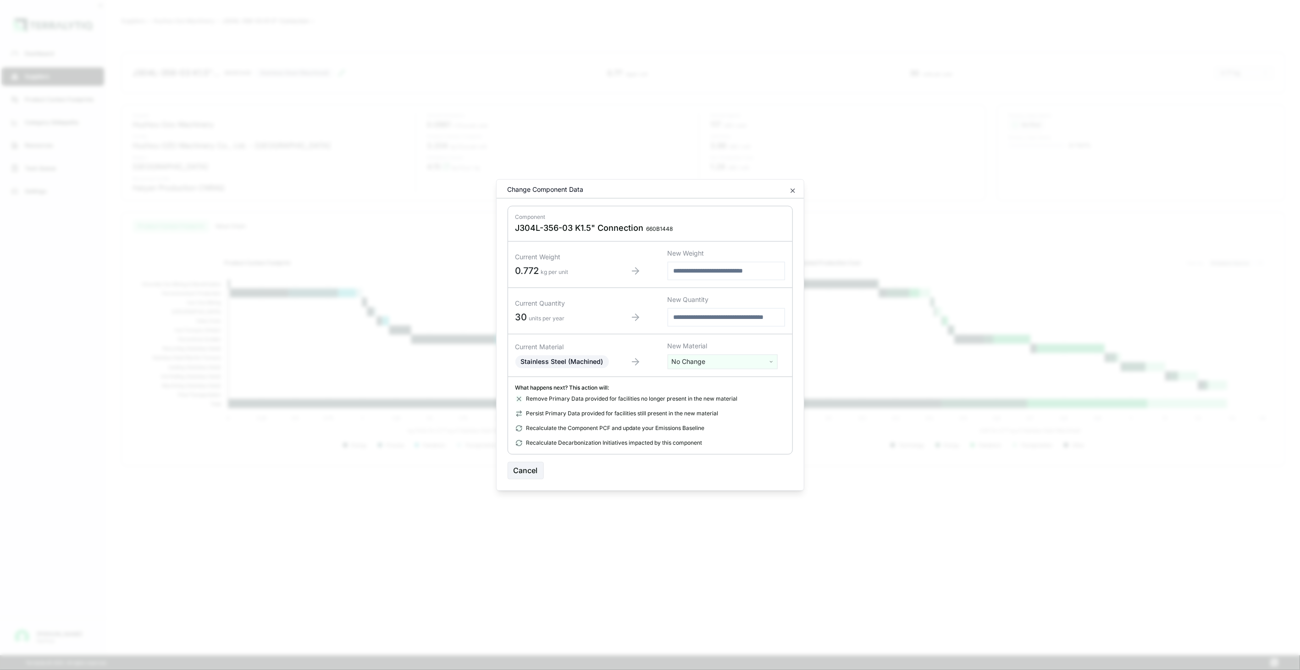
click at [734, 360] on html "Dashboard Suppliers Product Carbon Footprints Category Glidepaths Resources Tas…" at bounding box center [650, 335] width 1300 height 670
click at [716, 379] on input "text" at bounding box center [722, 381] width 105 height 10
type input "***"
click at [709, 434] on div "Stainless Steel (Tube)" at bounding box center [722, 434] width 105 height 13
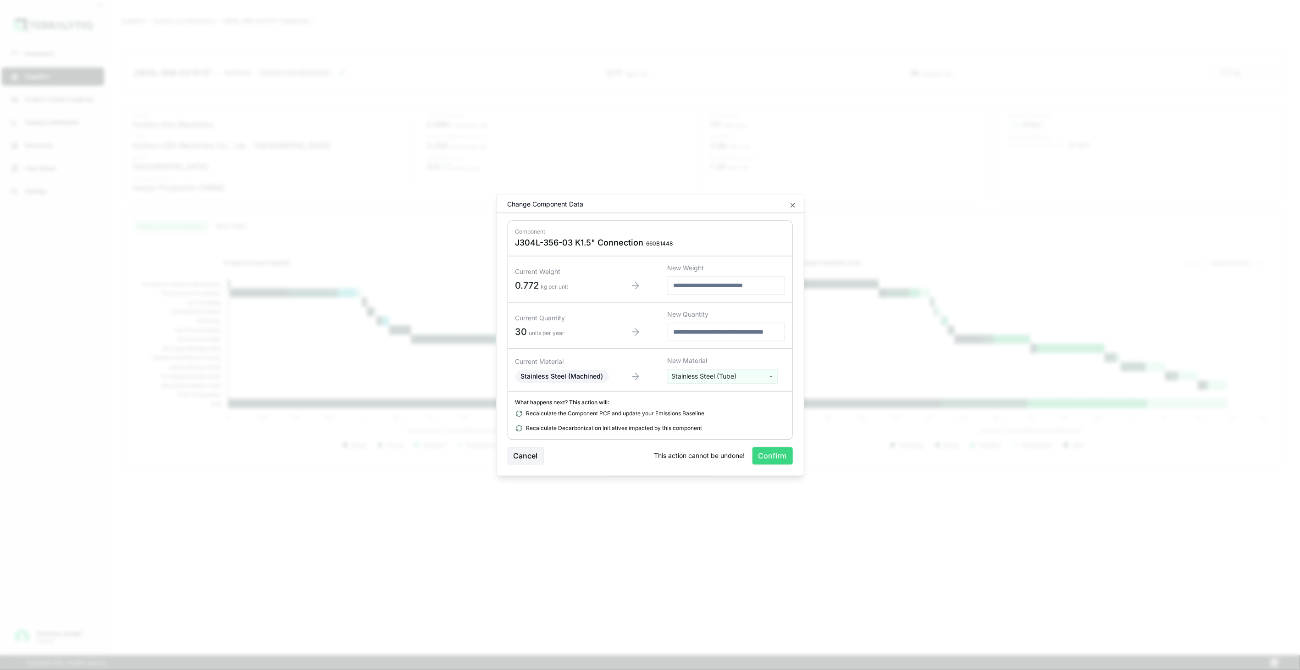
click at [770, 453] on button "Confirm" at bounding box center [773, 455] width 40 height 17
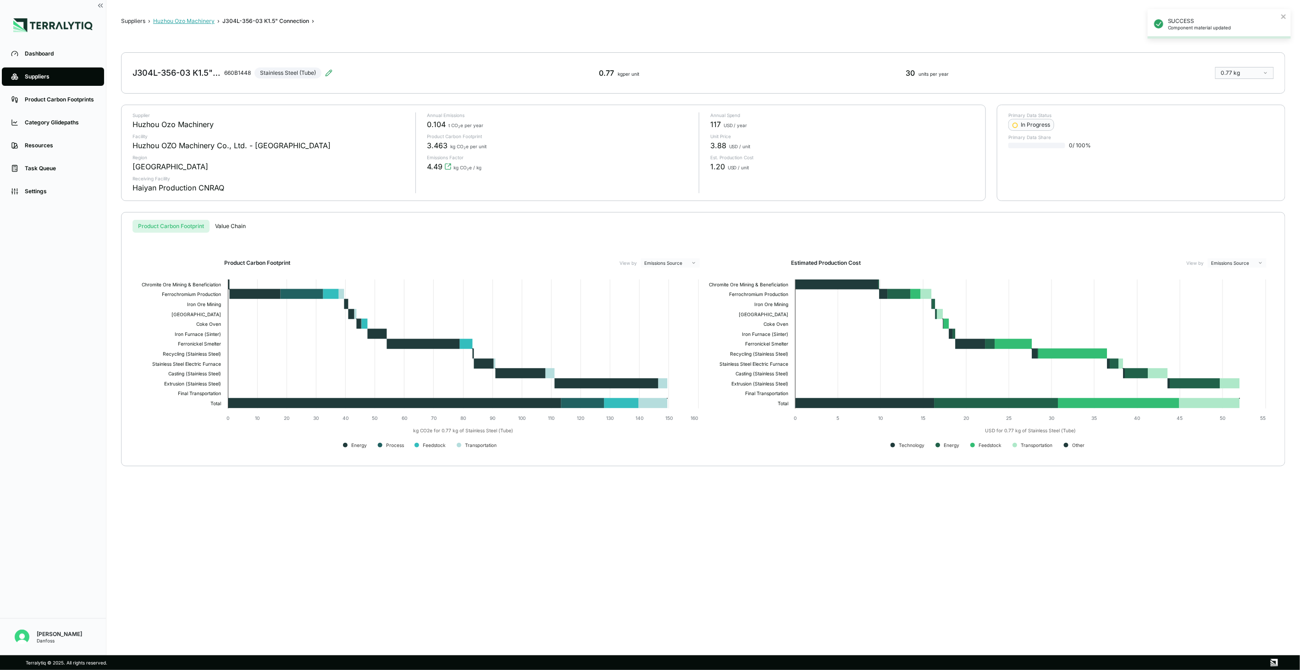
click at [194, 23] on button "Huzhou Ozo Machinery" at bounding box center [183, 20] width 61 height 7
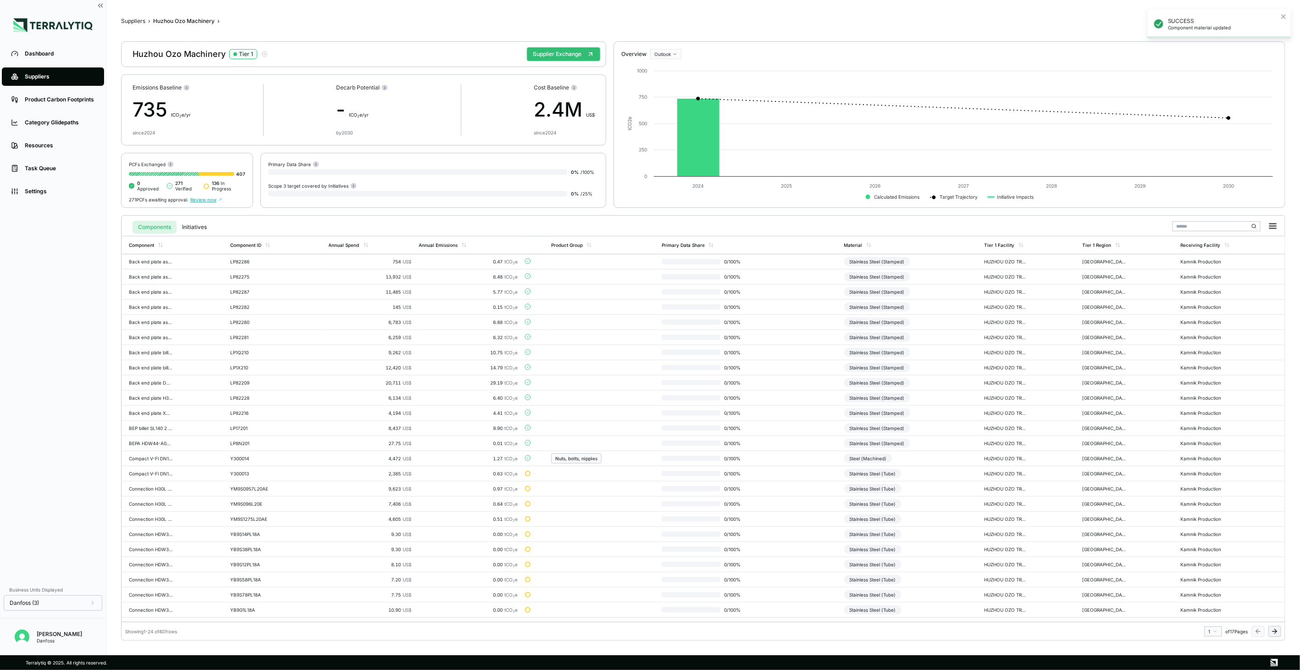
click at [1274, 628] on icon at bounding box center [1274, 630] width 7 height 7
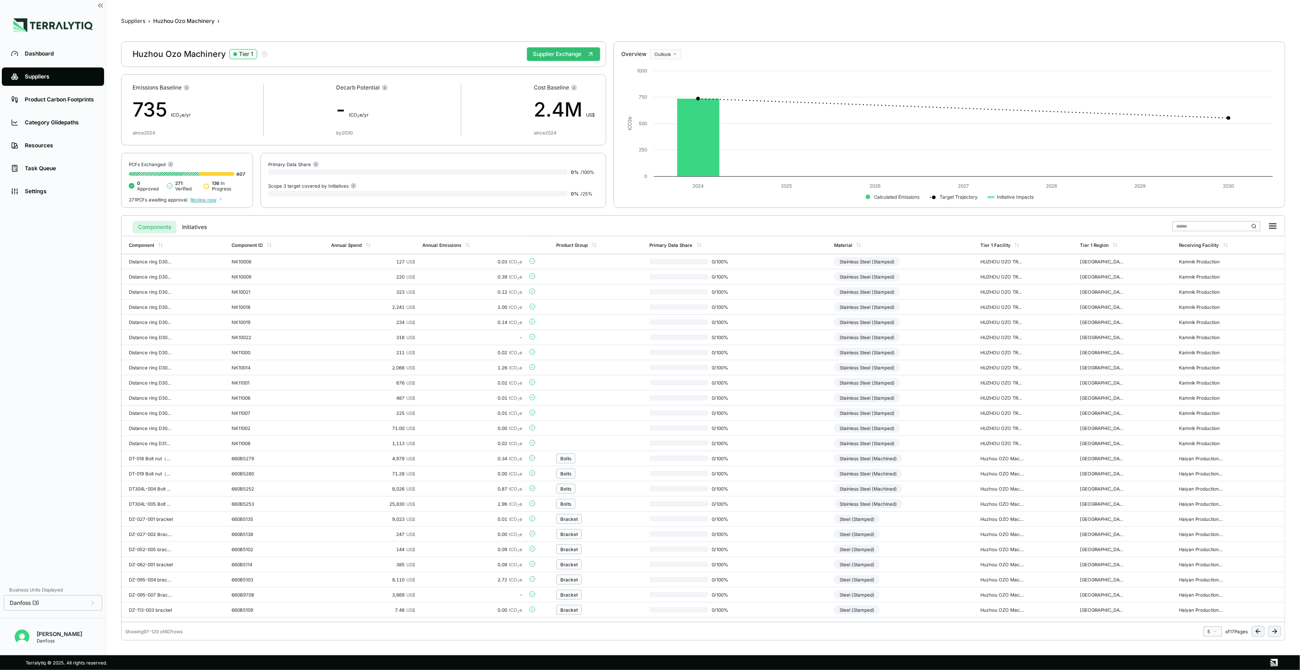
click at [1274, 628] on icon at bounding box center [1274, 630] width 7 height 7
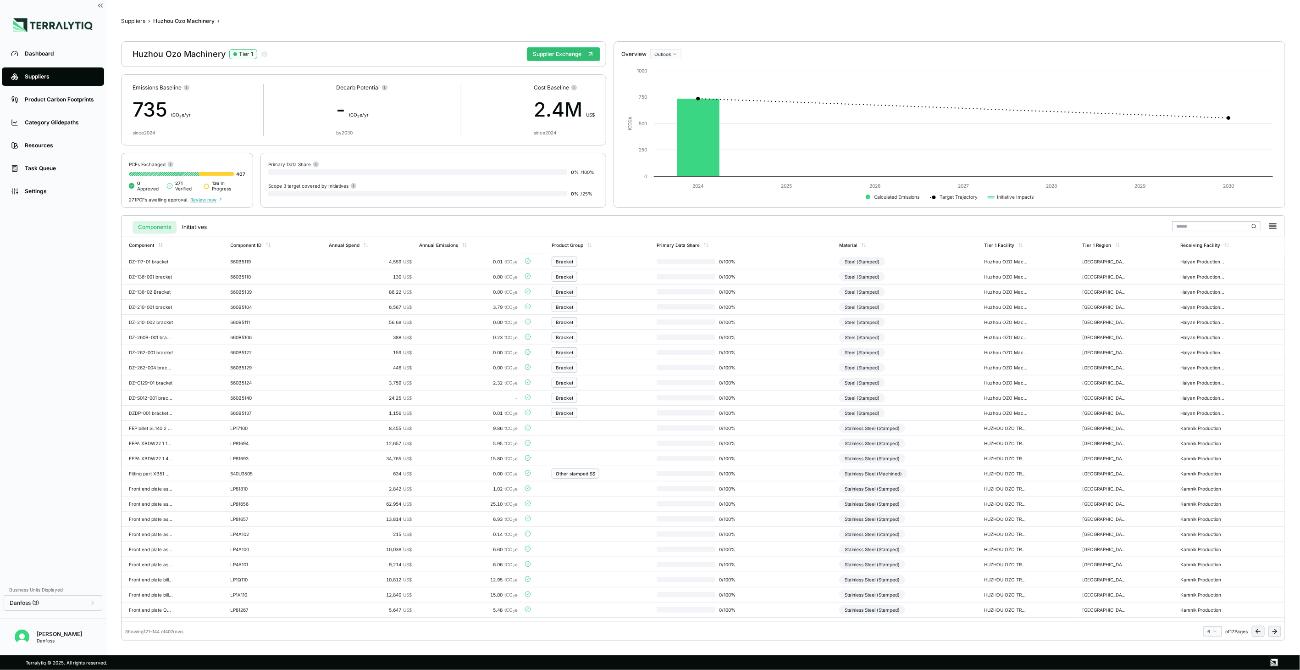
click at [1274, 628] on icon at bounding box center [1274, 630] width 7 height 7
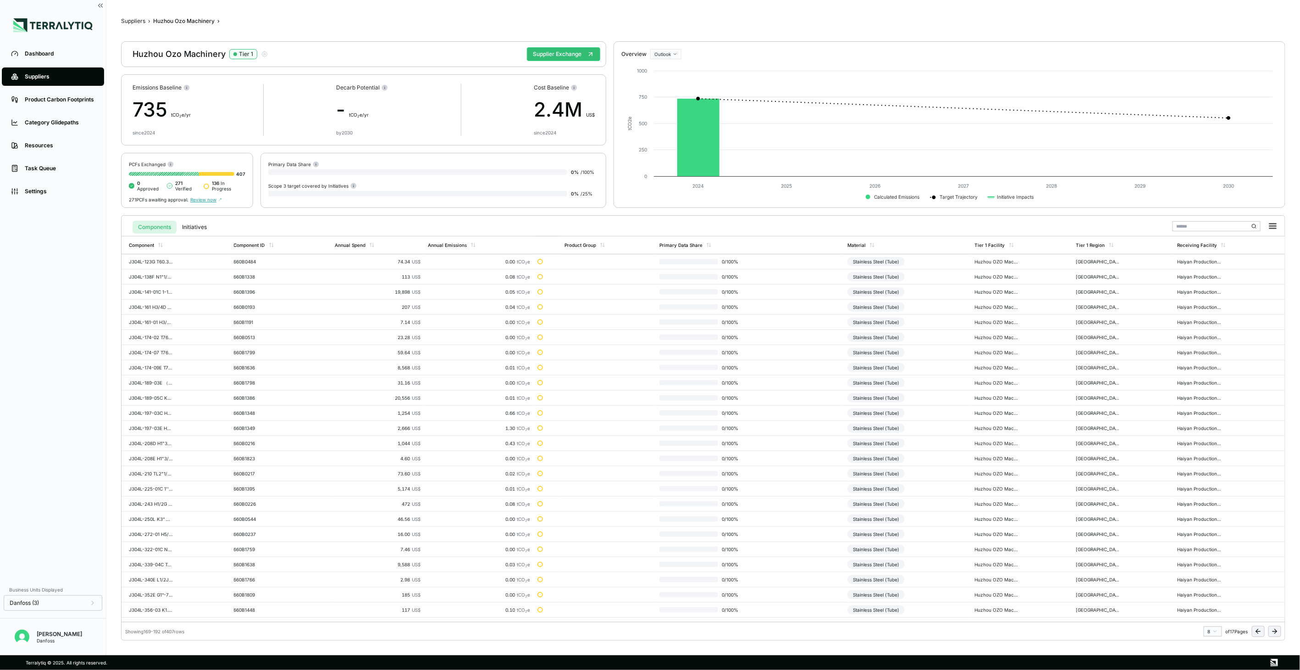
click at [1274, 628] on icon at bounding box center [1274, 630] width 7 height 7
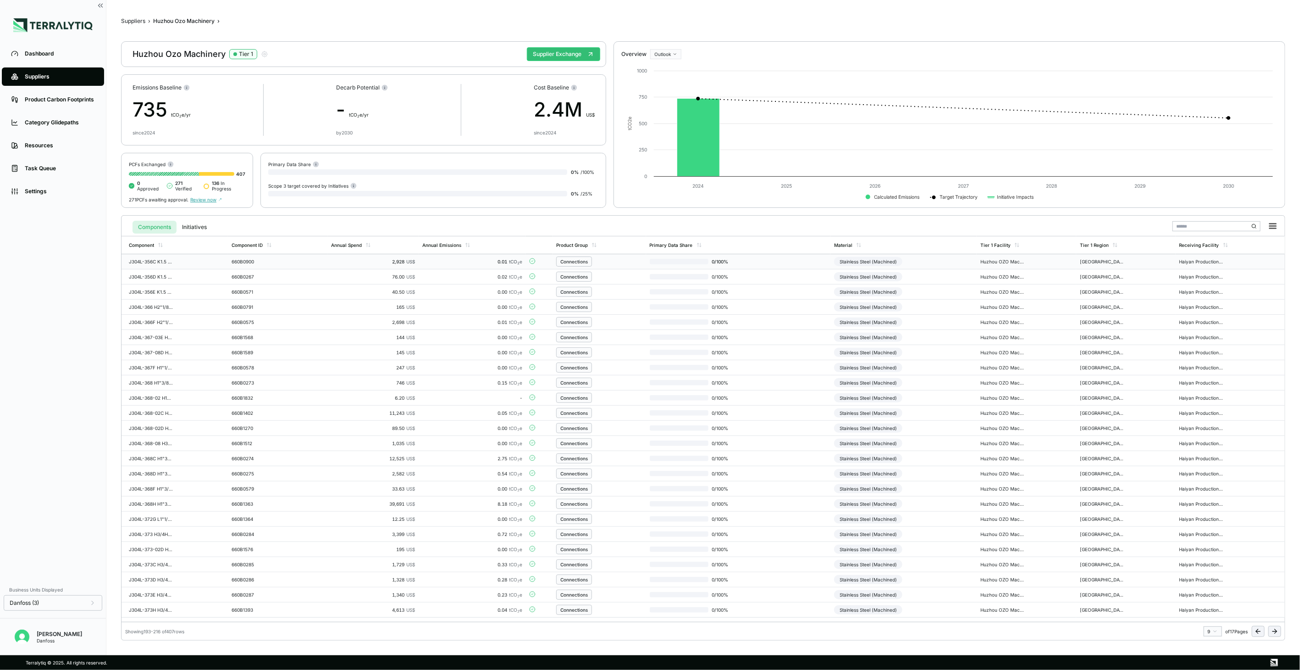
click at [616, 263] on div "Connections" at bounding box center [599, 261] width 86 height 10
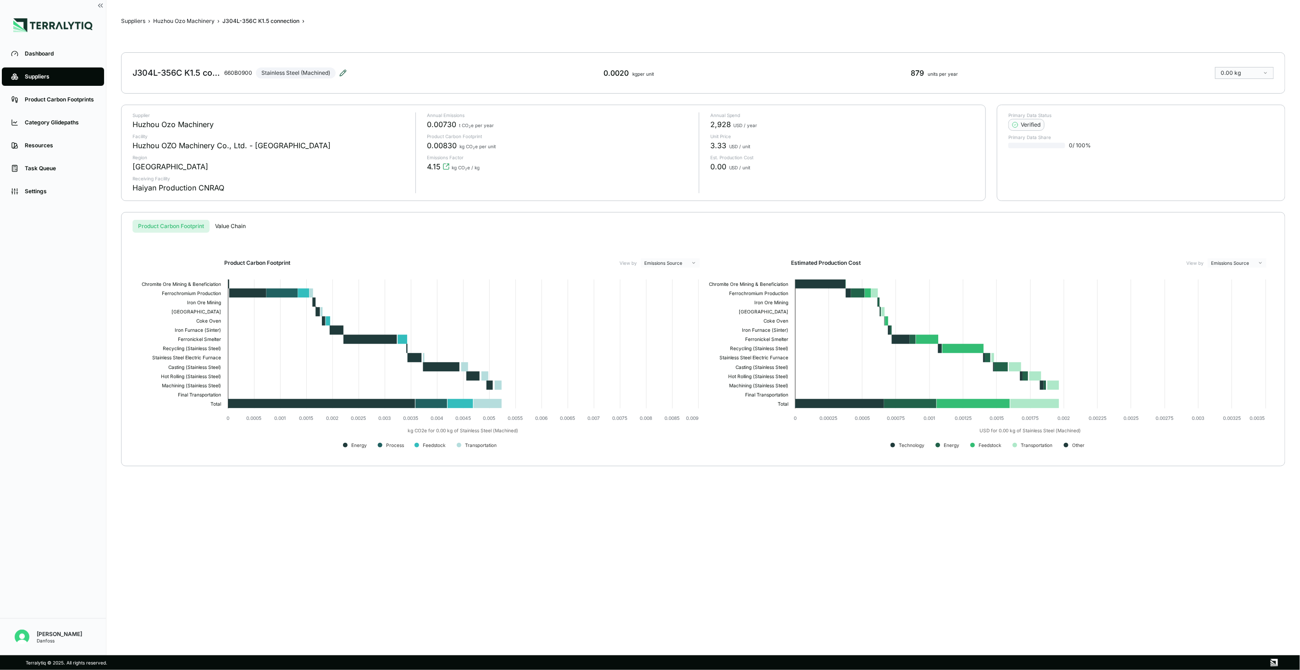
click at [343, 75] on icon at bounding box center [342, 72] width 7 height 7
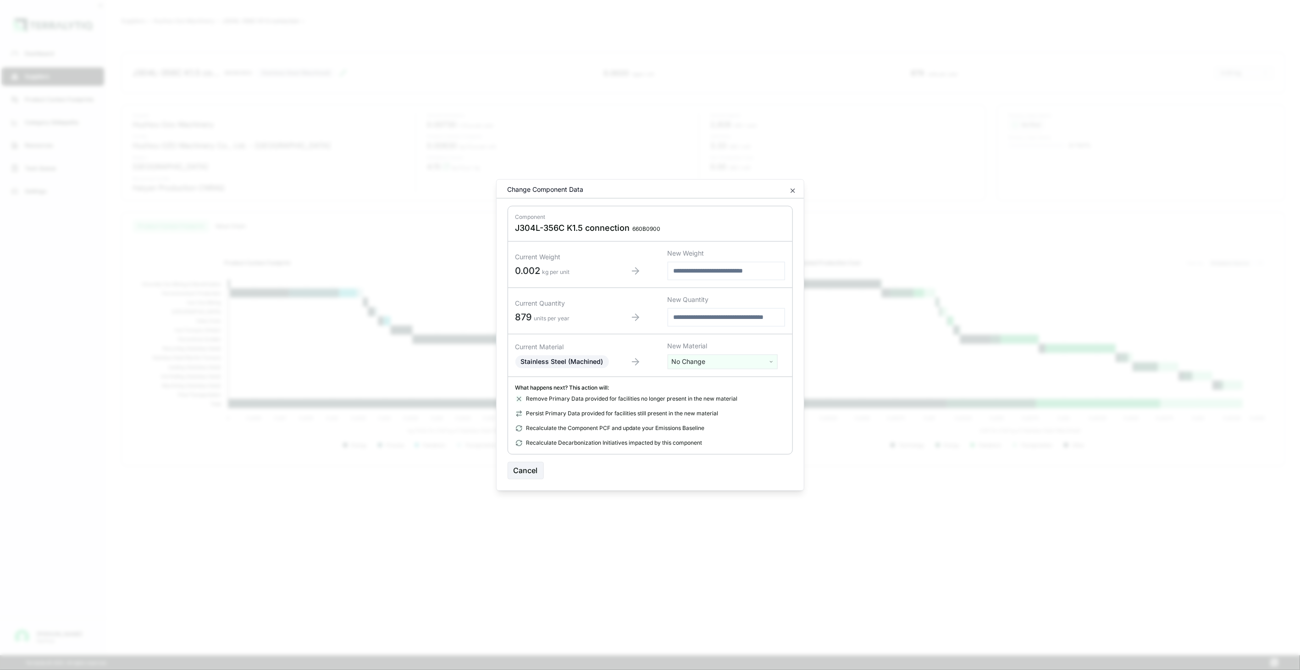
click at [720, 360] on html "Dashboard Suppliers Product Carbon Footprints Category Glidepaths Resources Tas…" at bounding box center [650, 335] width 1300 height 670
click at [718, 379] on input "text" at bounding box center [722, 381] width 105 height 10
type input "****"
click at [753, 419] on div "Stainless Steel (Tube)" at bounding box center [722, 421] width 105 height 13
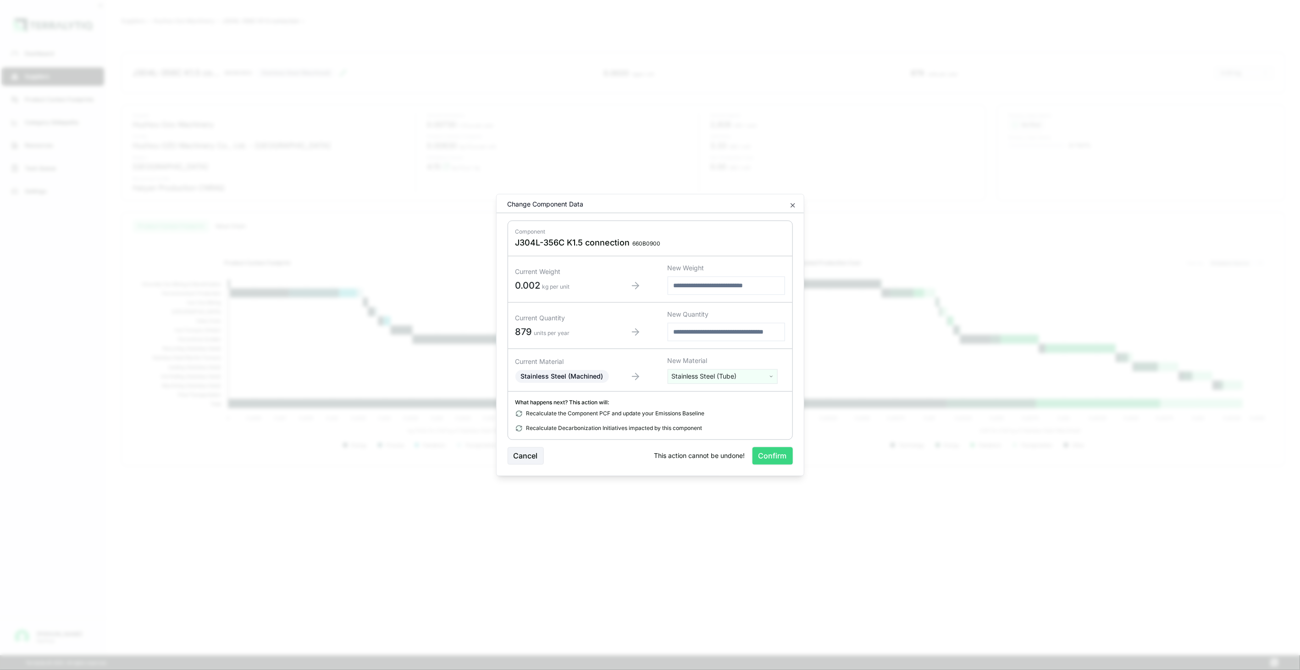
click at [774, 452] on button "Confirm" at bounding box center [773, 455] width 40 height 17
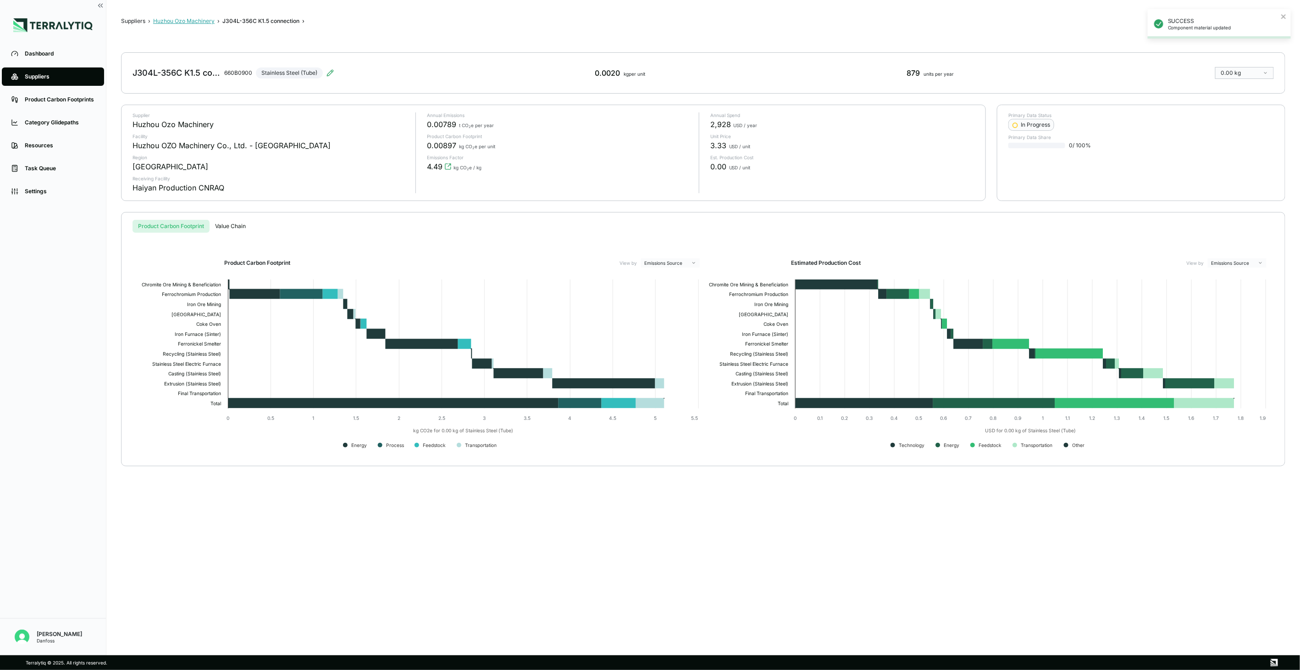
click at [188, 17] on button "Huzhou Ozo Machinery" at bounding box center [183, 20] width 61 height 7
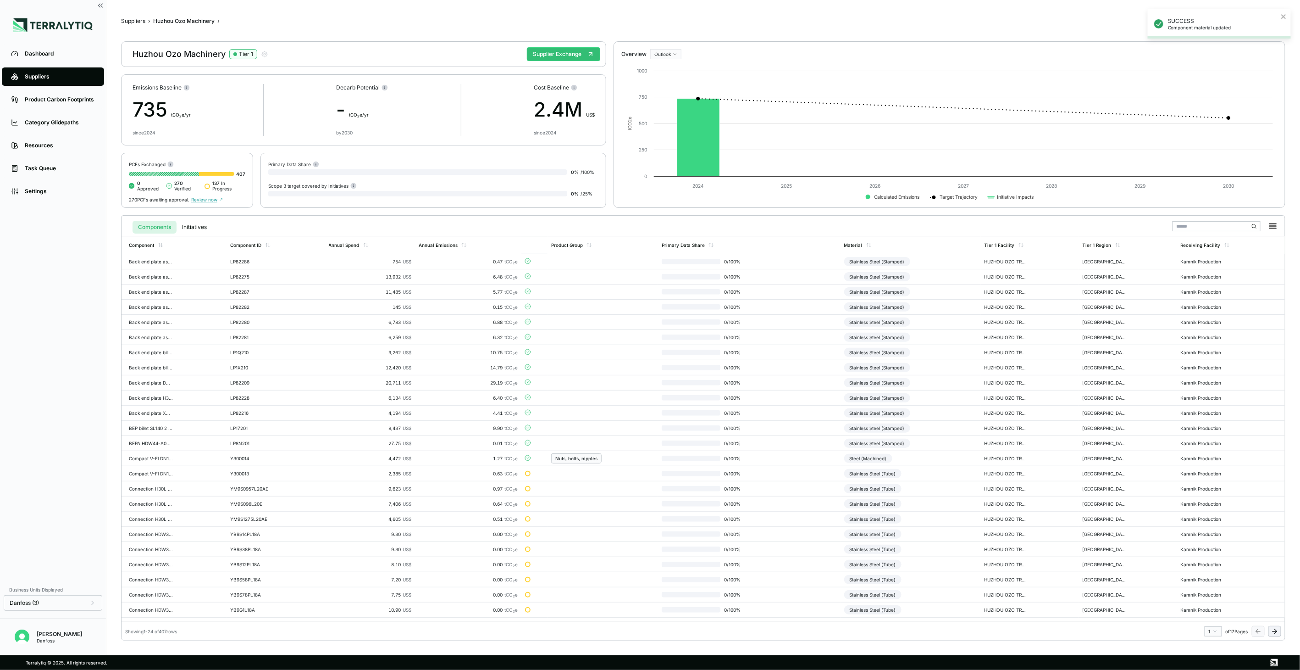
click at [1275, 627] on icon at bounding box center [1274, 630] width 7 height 7
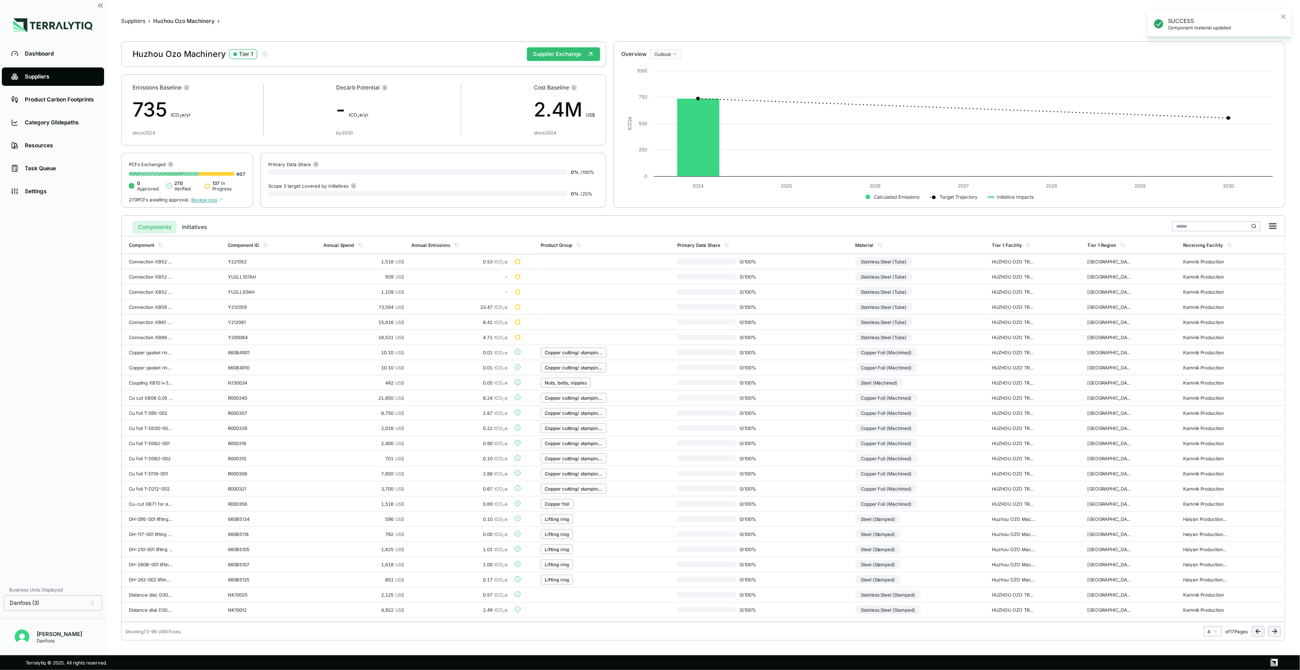
click at [1275, 627] on icon at bounding box center [1274, 630] width 7 height 7
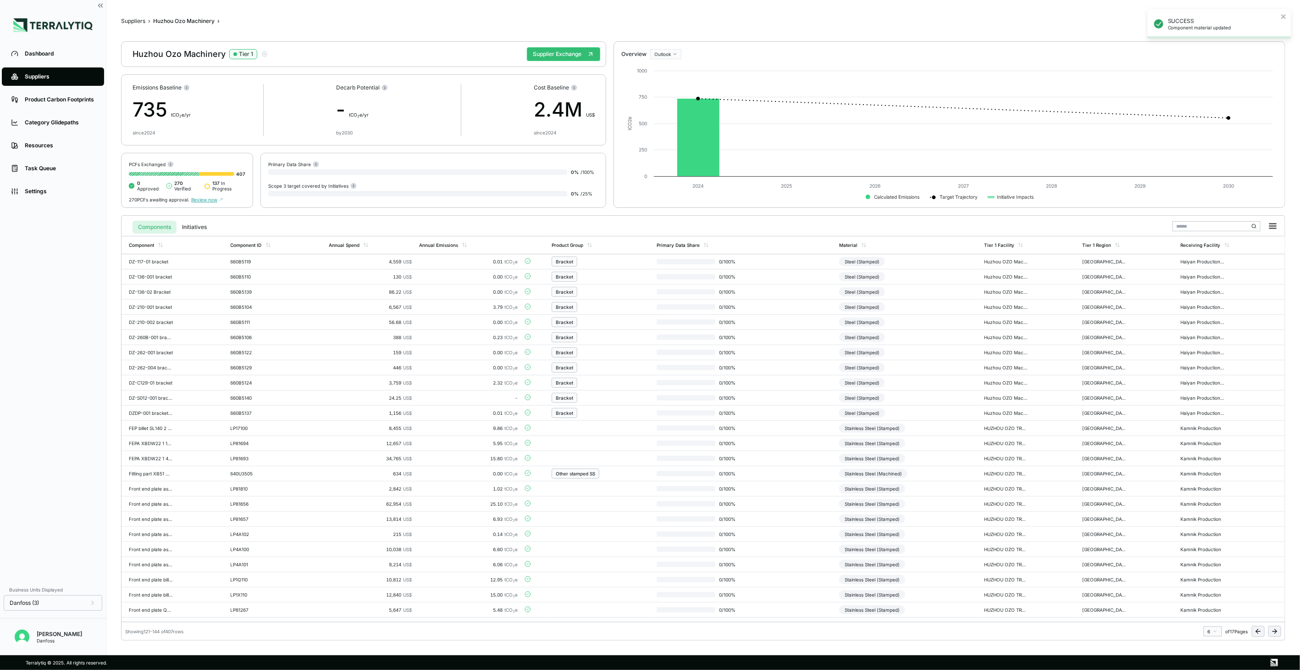
click at [1275, 627] on icon at bounding box center [1274, 630] width 7 height 7
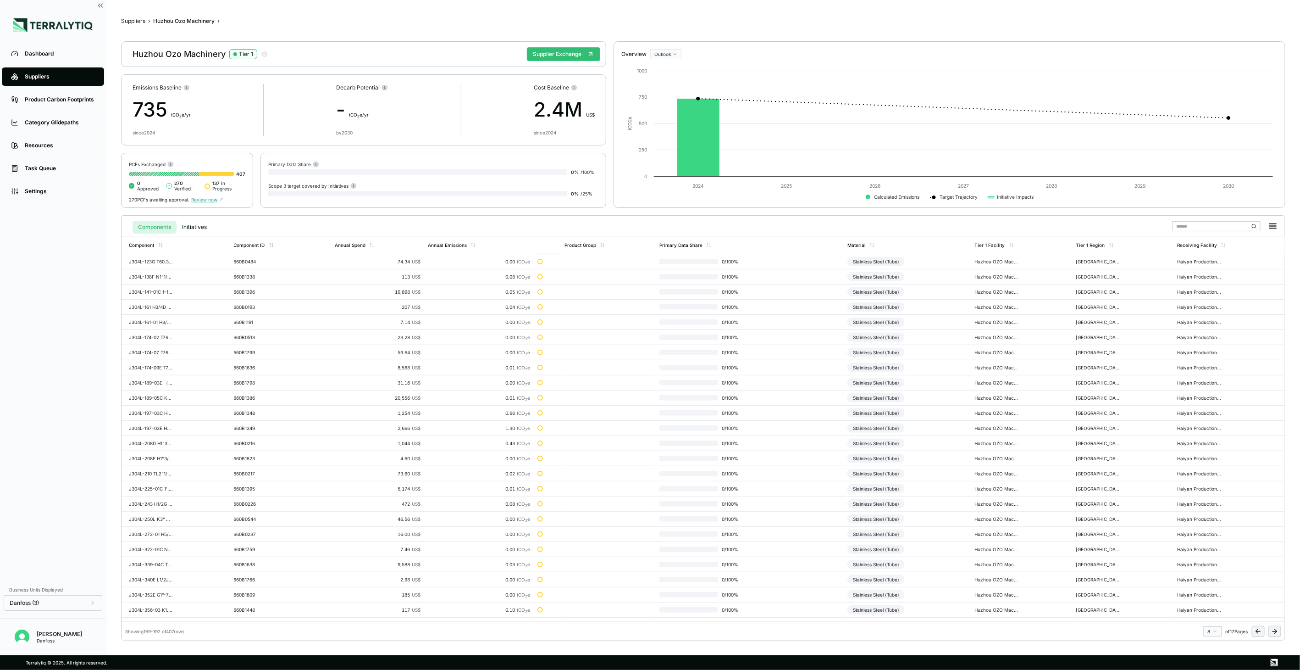
click at [1275, 627] on icon at bounding box center [1274, 630] width 7 height 7
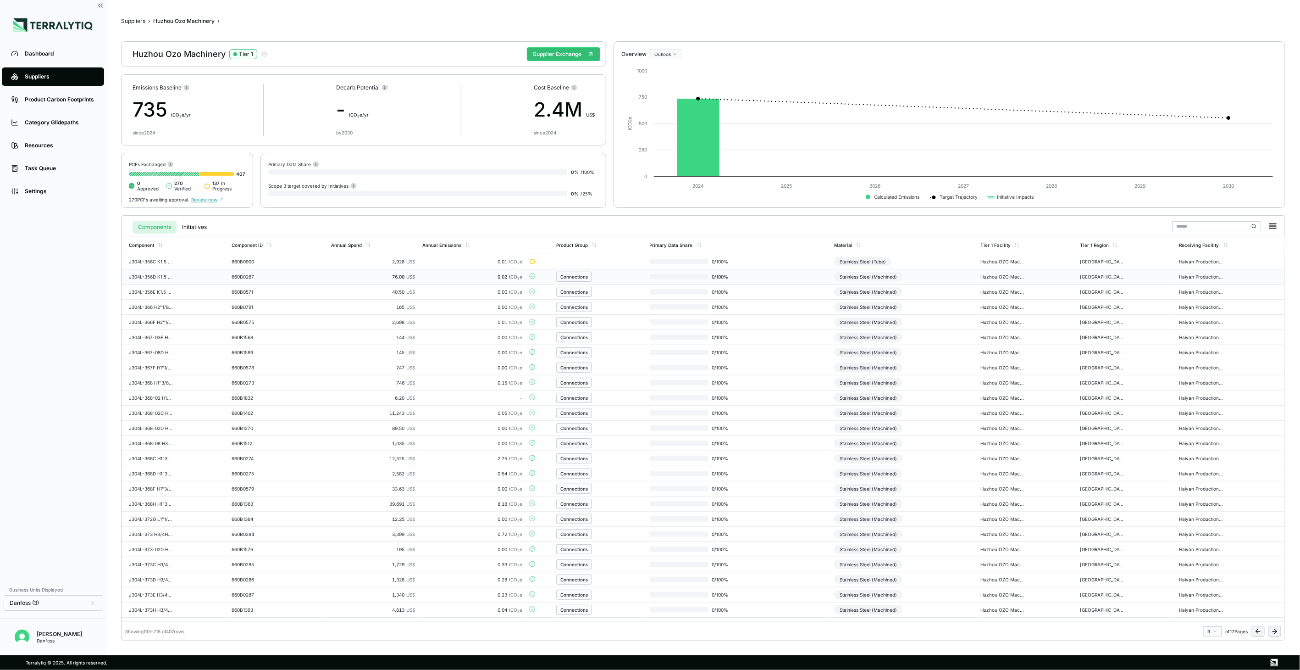
click at [803, 278] on td "0 / 100 %" at bounding box center [738, 276] width 185 height 15
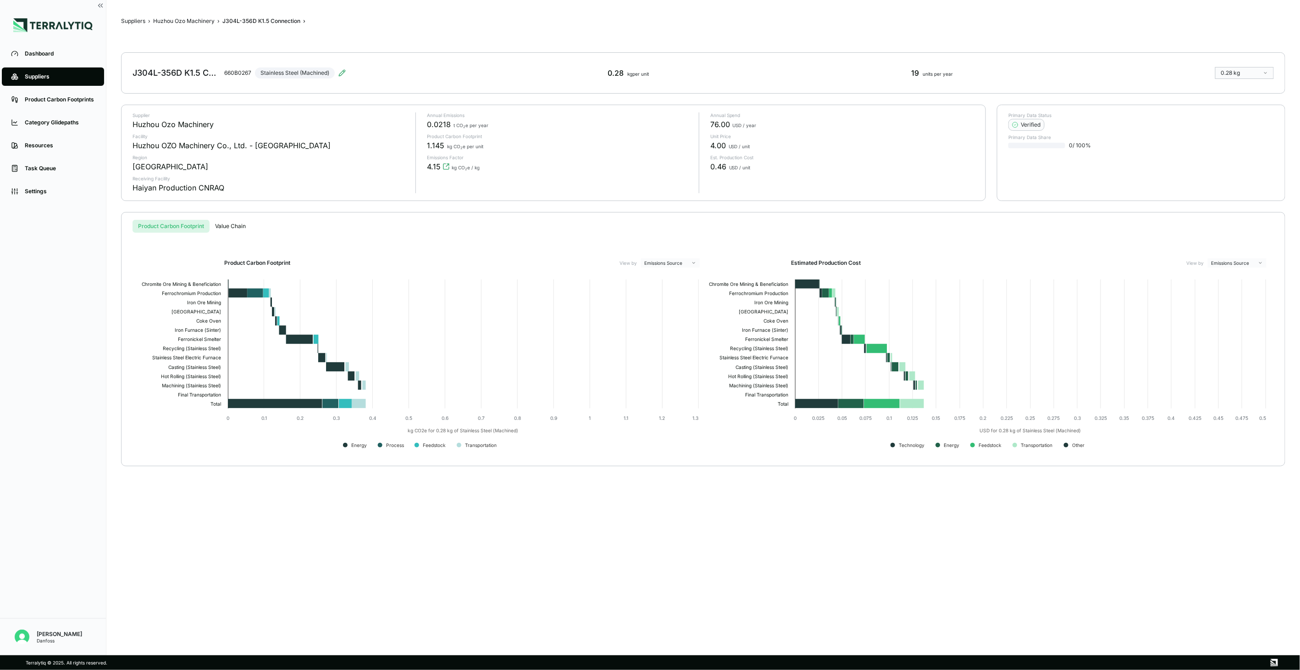
click at [338, 74] on div "J304L-356D K1.5 Connection 660B0267 Stainless Steel (Machined)" at bounding box center [239, 73] width 213 height 26
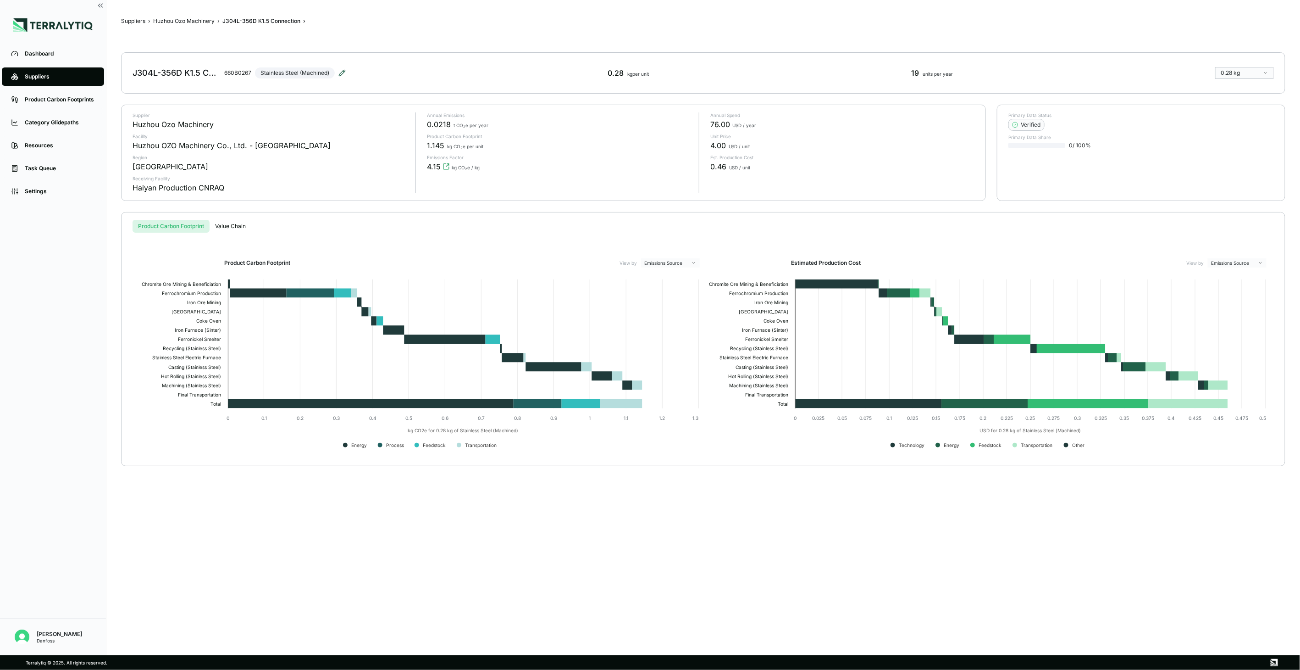
click at [340, 74] on icon at bounding box center [341, 72] width 7 height 7
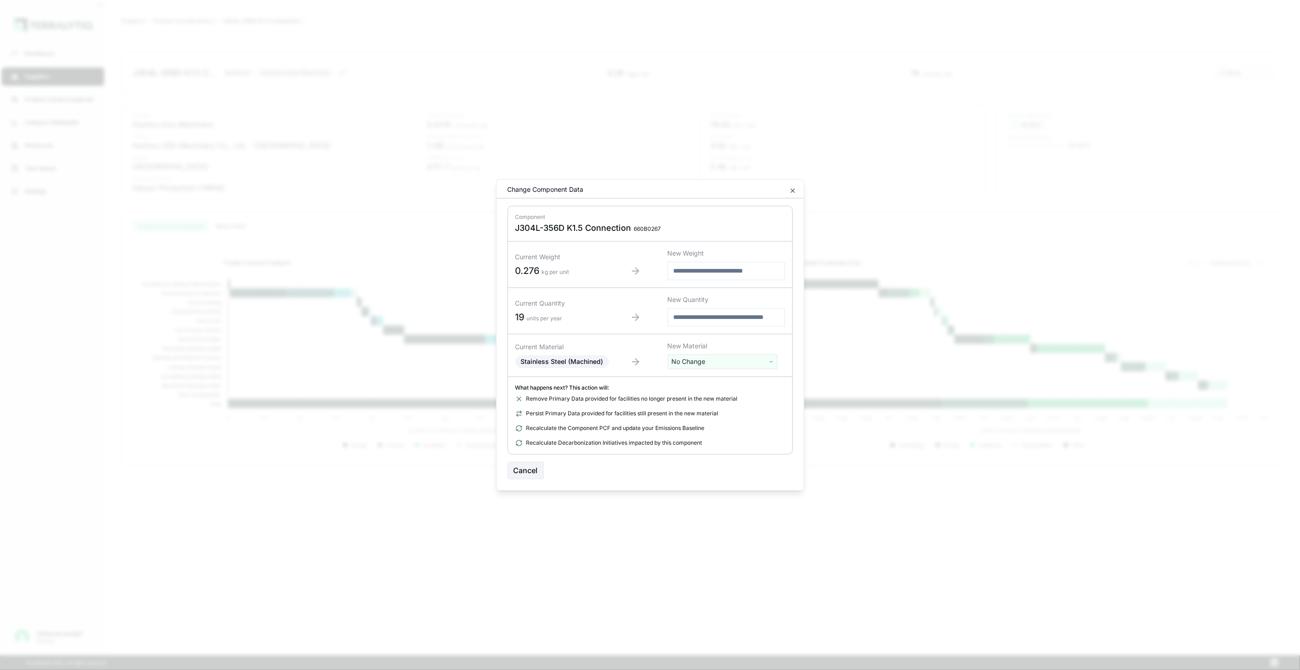
click at [694, 361] on html "Dashboard Suppliers Product Carbon Footprints Category Glidepaths Resources Tas…" at bounding box center [650, 335] width 1300 height 670
click at [696, 378] on input "text" at bounding box center [722, 381] width 105 height 10
type input "****"
click at [719, 424] on div "Stainless Steel (Tube)" at bounding box center [722, 421] width 105 height 13
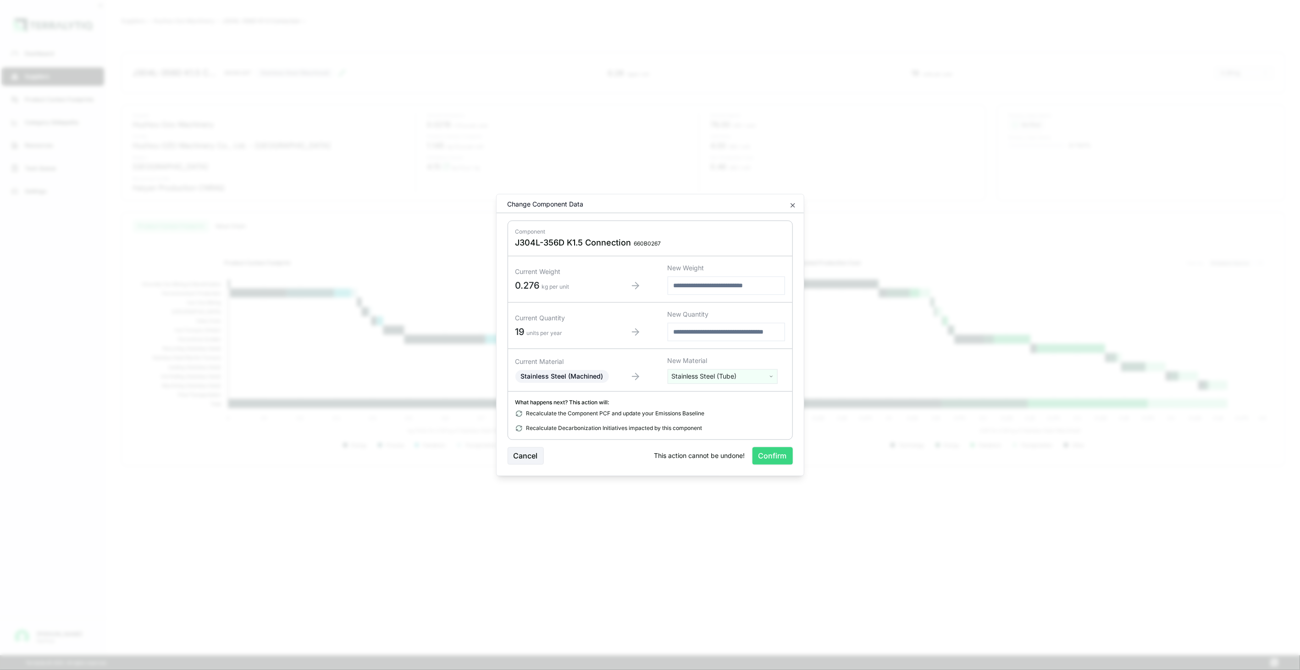
click at [756, 456] on button "Confirm" at bounding box center [773, 455] width 40 height 17
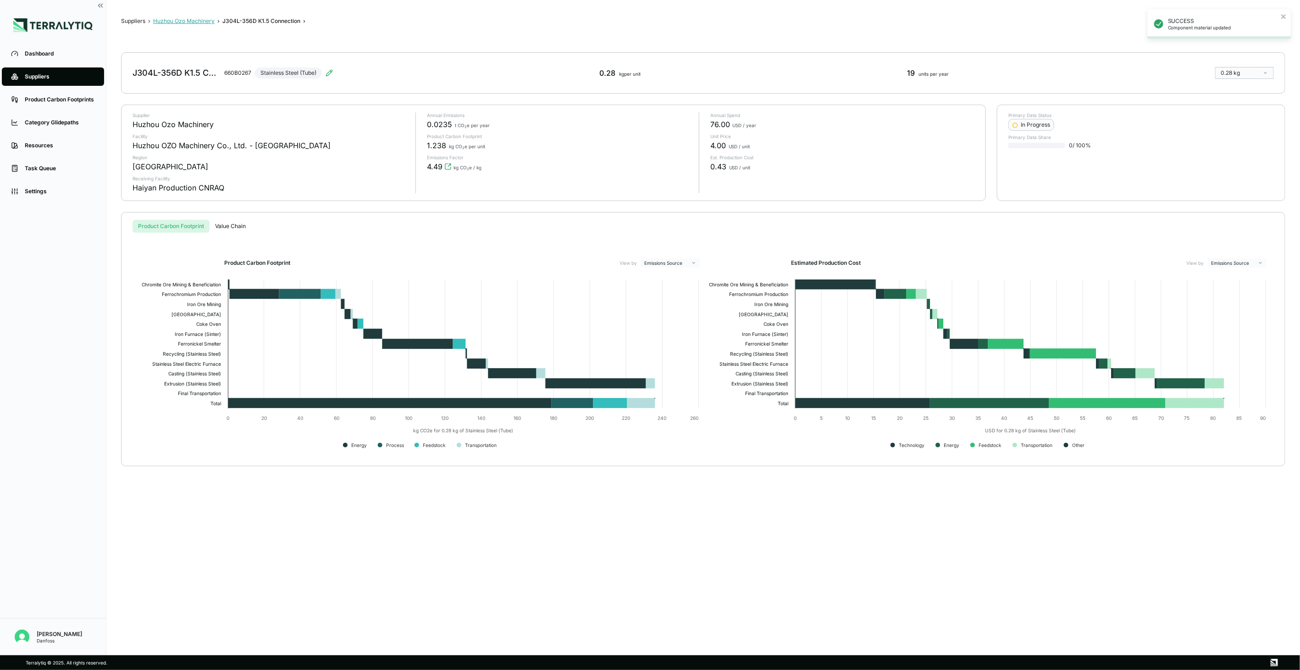
click at [177, 20] on button "Huzhou Ozo Machinery" at bounding box center [183, 20] width 61 height 7
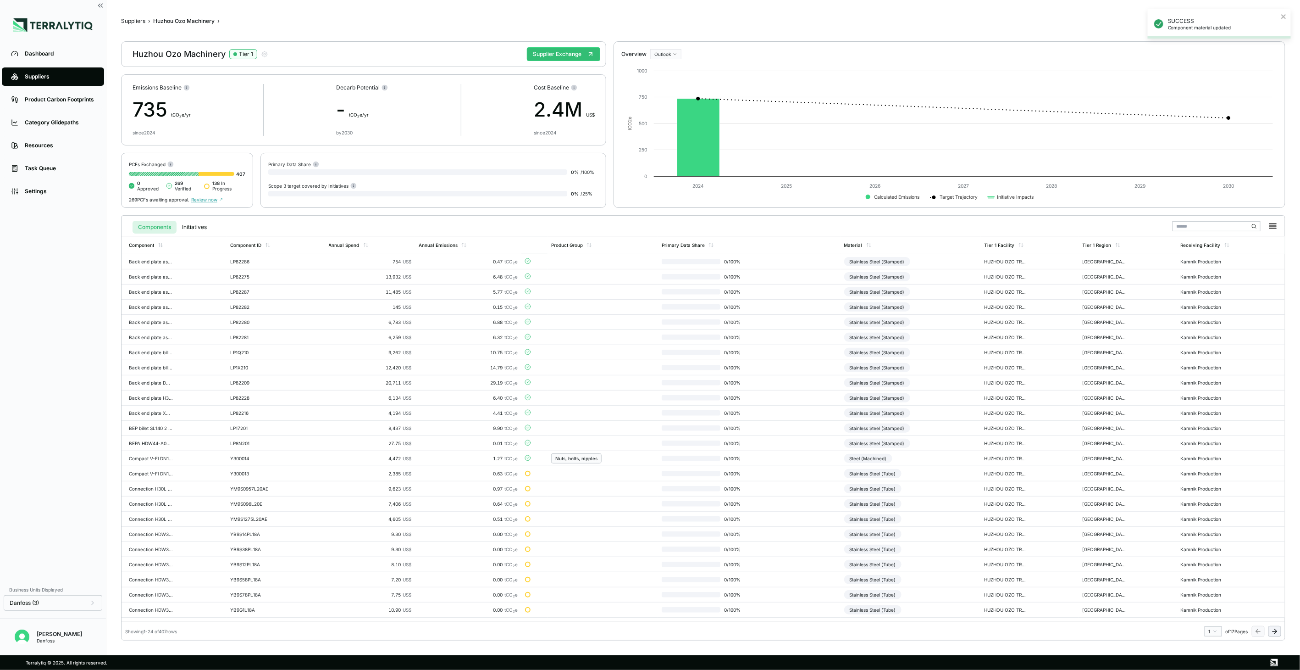
click at [1272, 633] on icon at bounding box center [1274, 630] width 7 height 7
click at [1272, 631] on icon at bounding box center [1274, 630] width 7 height 7
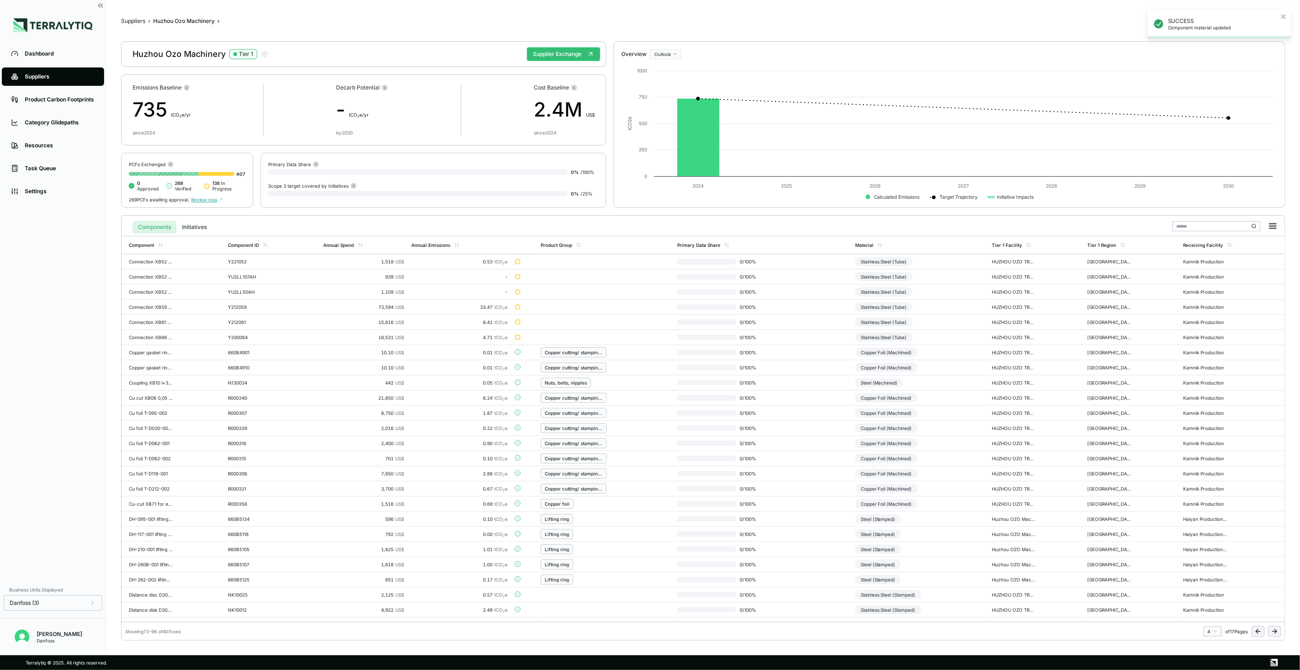
click at [1272, 631] on icon at bounding box center [1274, 630] width 7 height 7
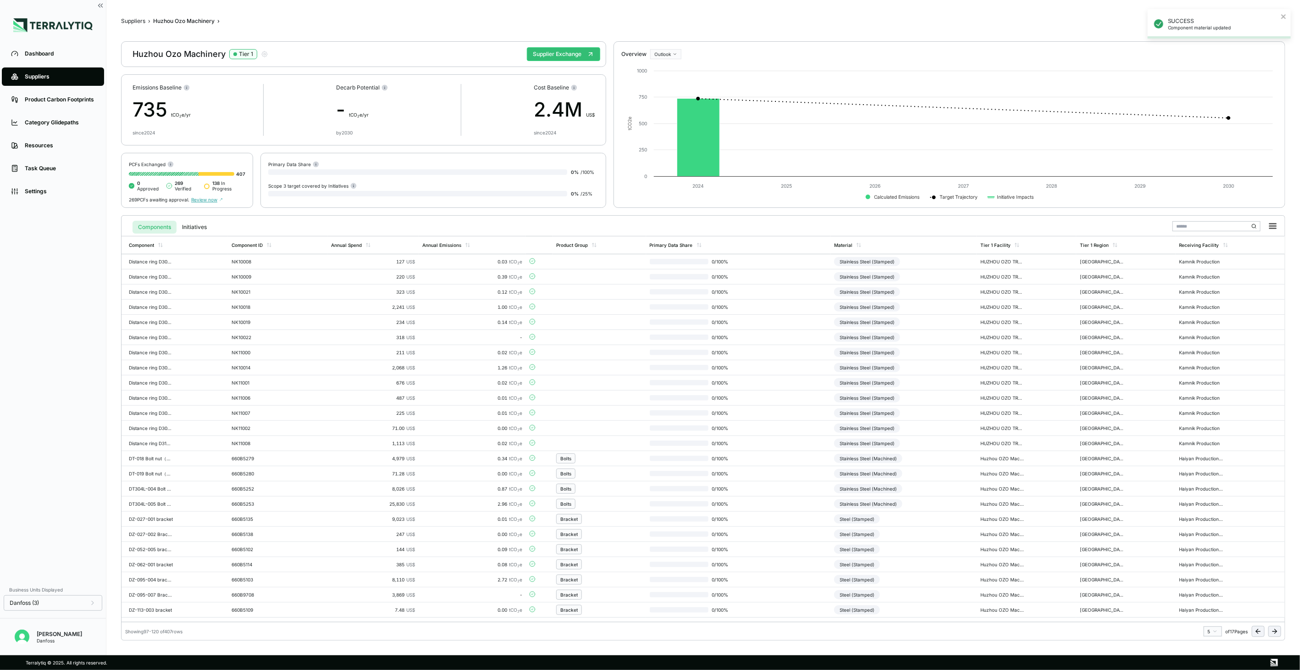
click at [1272, 631] on icon at bounding box center [1274, 630] width 7 height 7
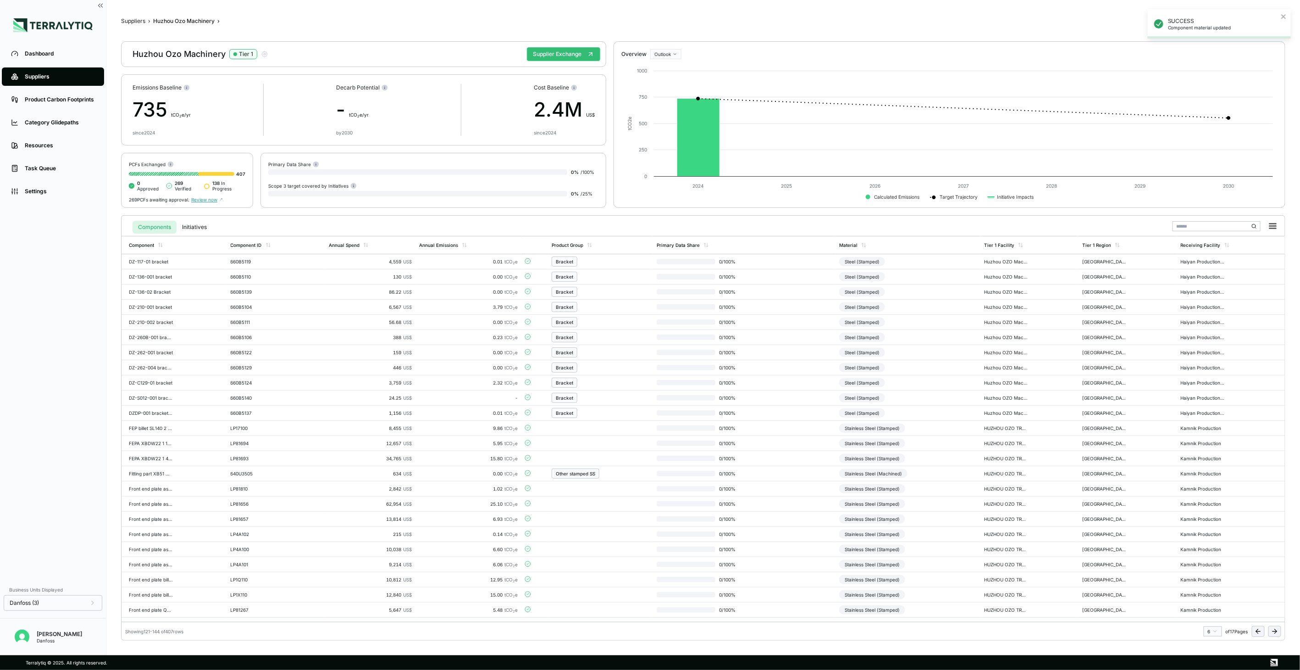
click at [1272, 631] on icon at bounding box center [1274, 630] width 7 height 7
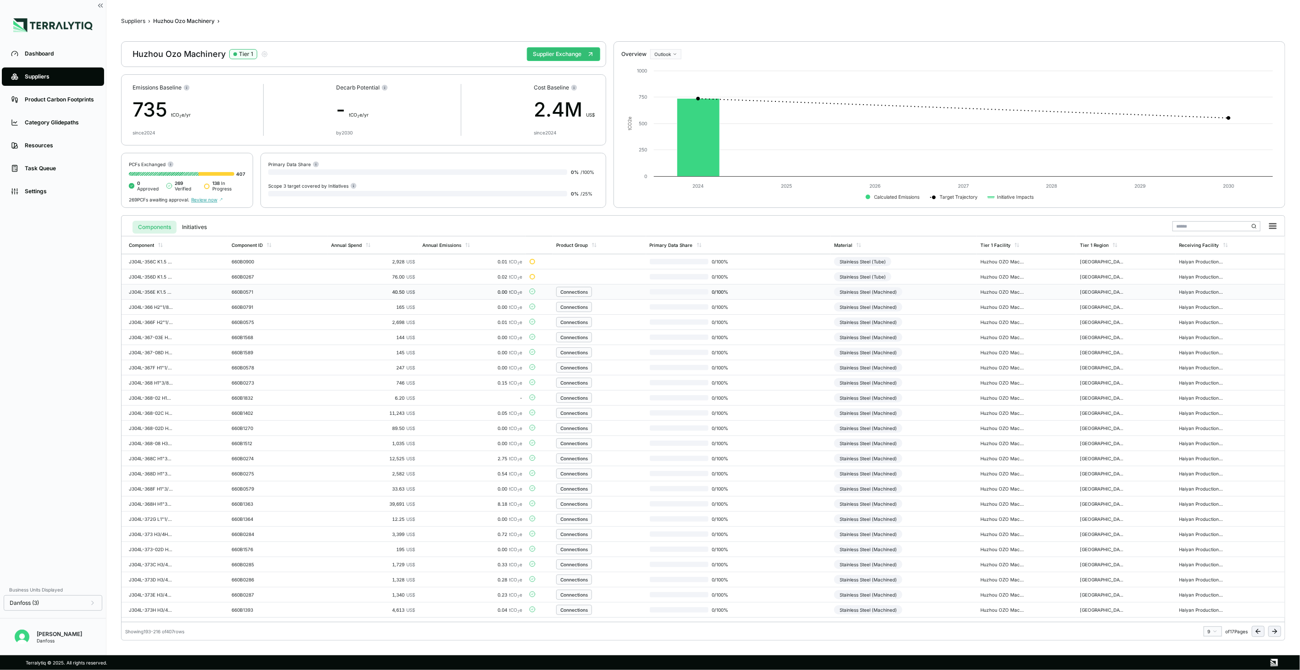
click at [896, 294] on div "Stainless Steel (Machined)" at bounding box center [868, 291] width 68 height 9
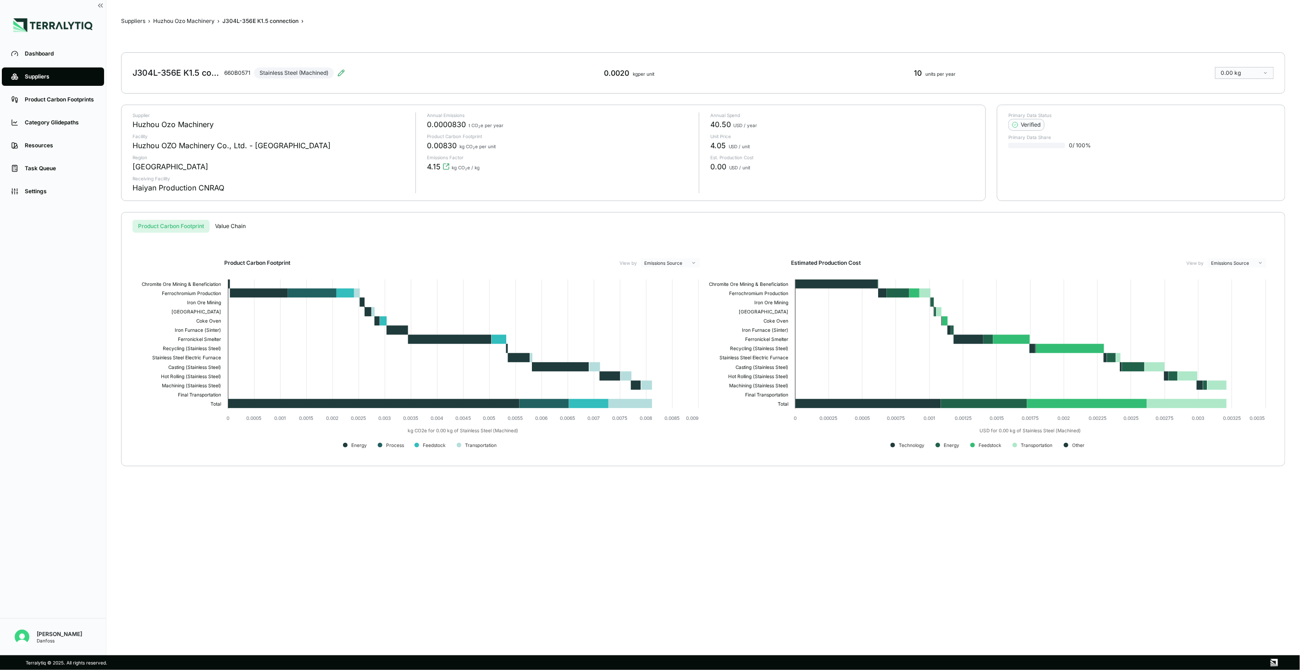
click at [338, 77] on div "J304L-356E K1.5 connection 660B0571 Stainless Steel (Machined)" at bounding box center [239, 73] width 212 height 26
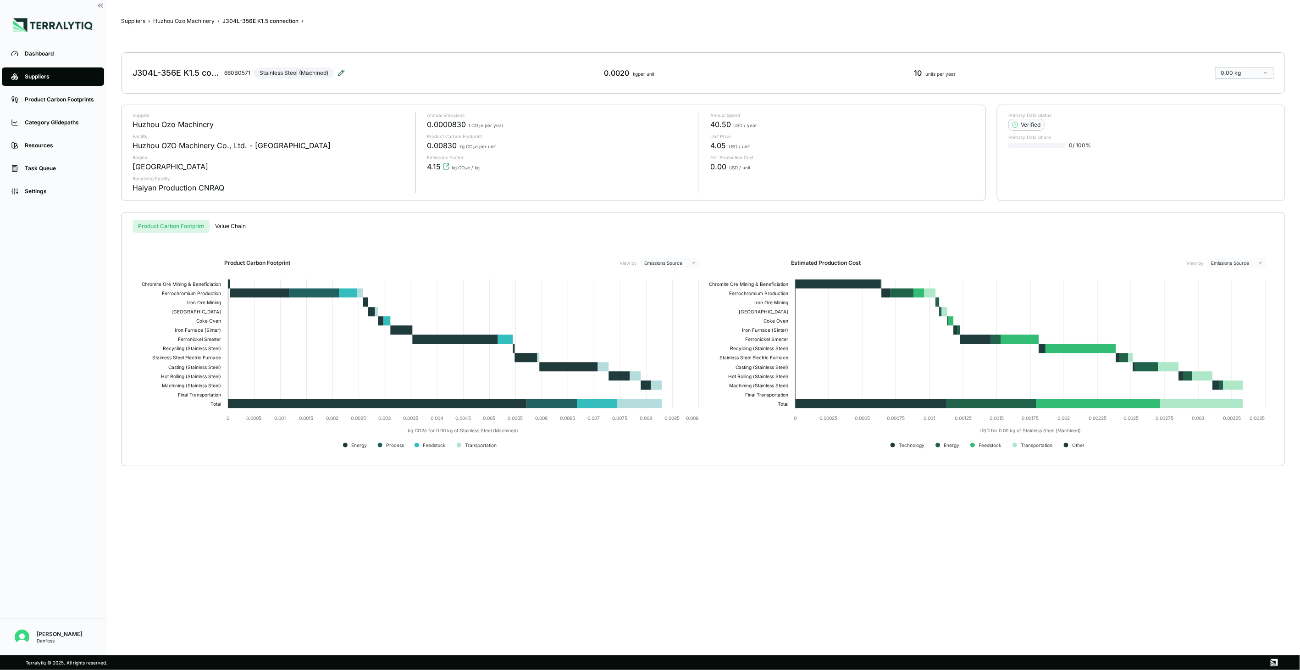
click at [340, 75] on icon at bounding box center [341, 72] width 7 height 7
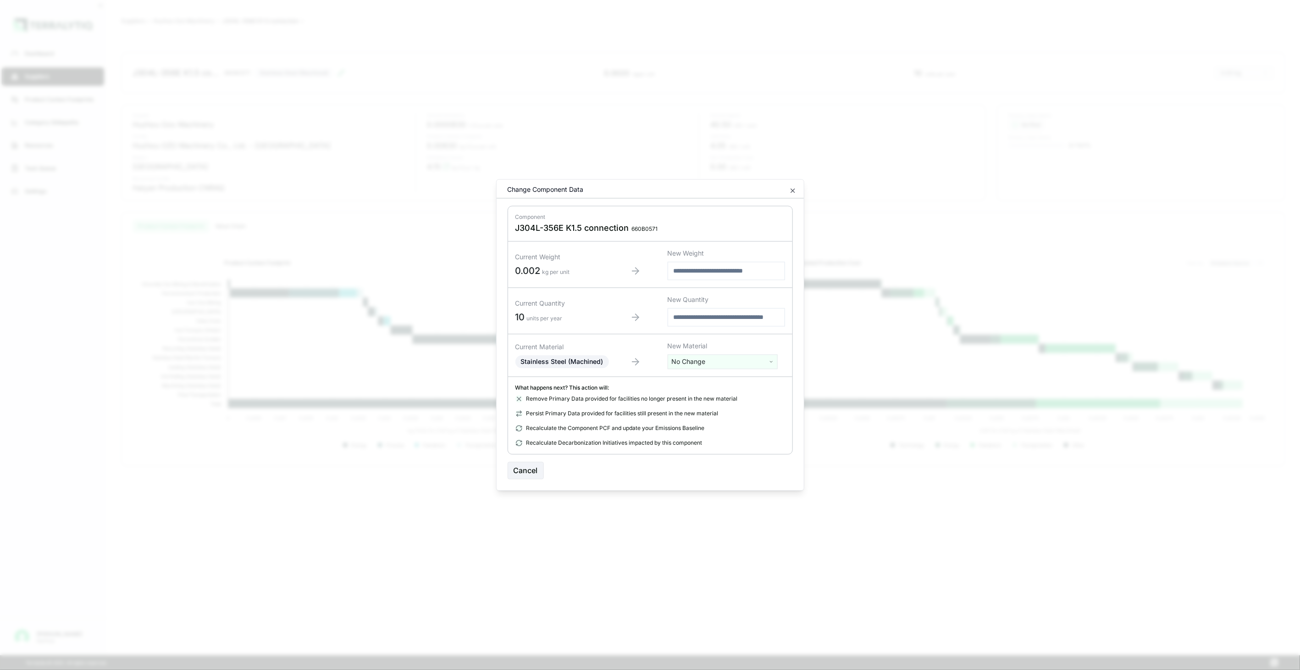
click at [710, 369] on div "Current Material Stainless Steel (Machined) New Material No Change" at bounding box center [650, 355] width 284 height 43
click at [707, 359] on html "Dashboard Suppliers Product Carbon Footprints Category Glidepaths Resources Tas…" at bounding box center [650, 335] width 1300 height 670
click at [704, 379] on input "text" at bounding box center [722, 381] width 105 height 10
click at [687, 381] on input "text" at bounding box center [722, 381] width 105 height 10
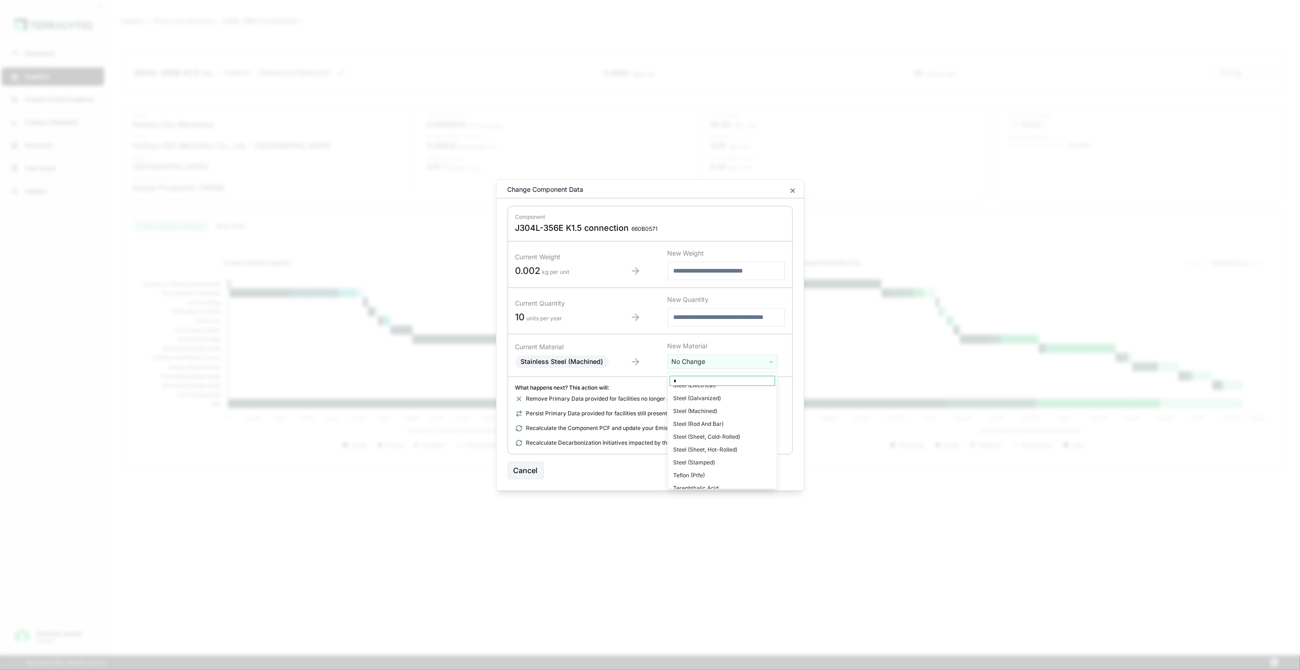
scroll to position [0, 0]
type input "****"
click at [745, 426] on div "Stainless Steel (Tube)" at bounding box center [722, 421] width 105 height 13
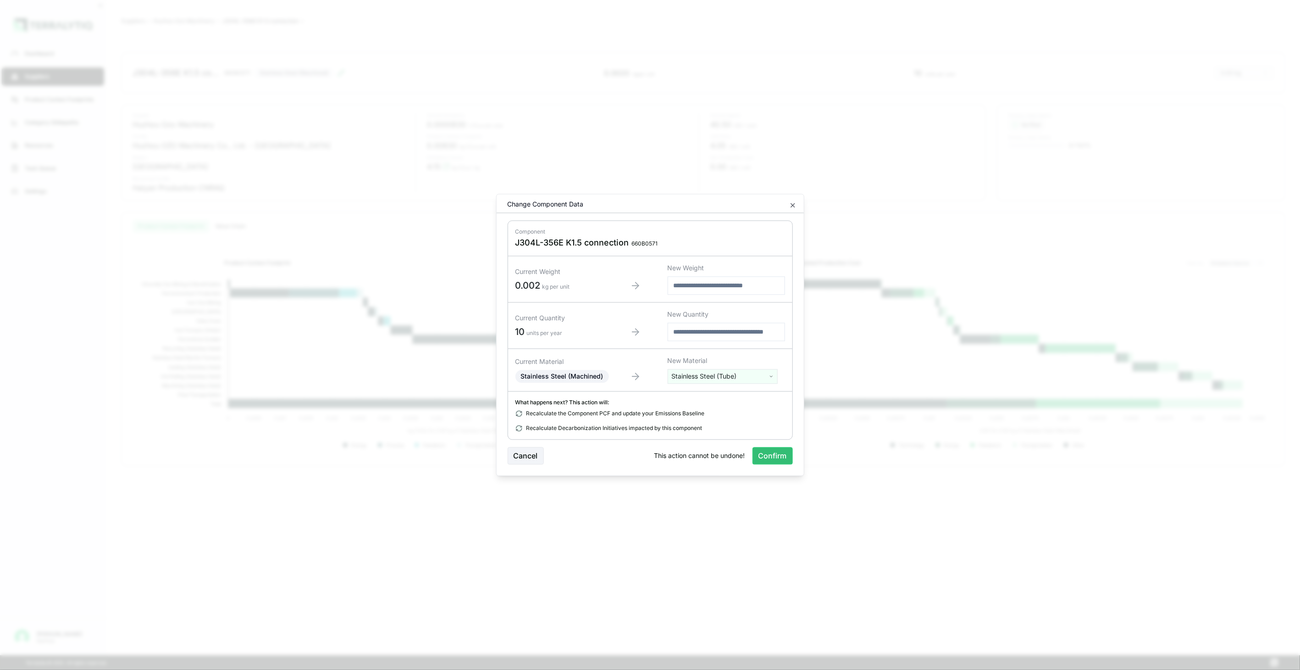
click at [779, 470] on div "Material Edit Change Component Data Component J304L-356E K1.5 connection 660B05…" at bounding box center [650, 335] width 308 height 282
click at [777, 458] on button "Confirm" at bounding box center [773, 455] width 40 height 17
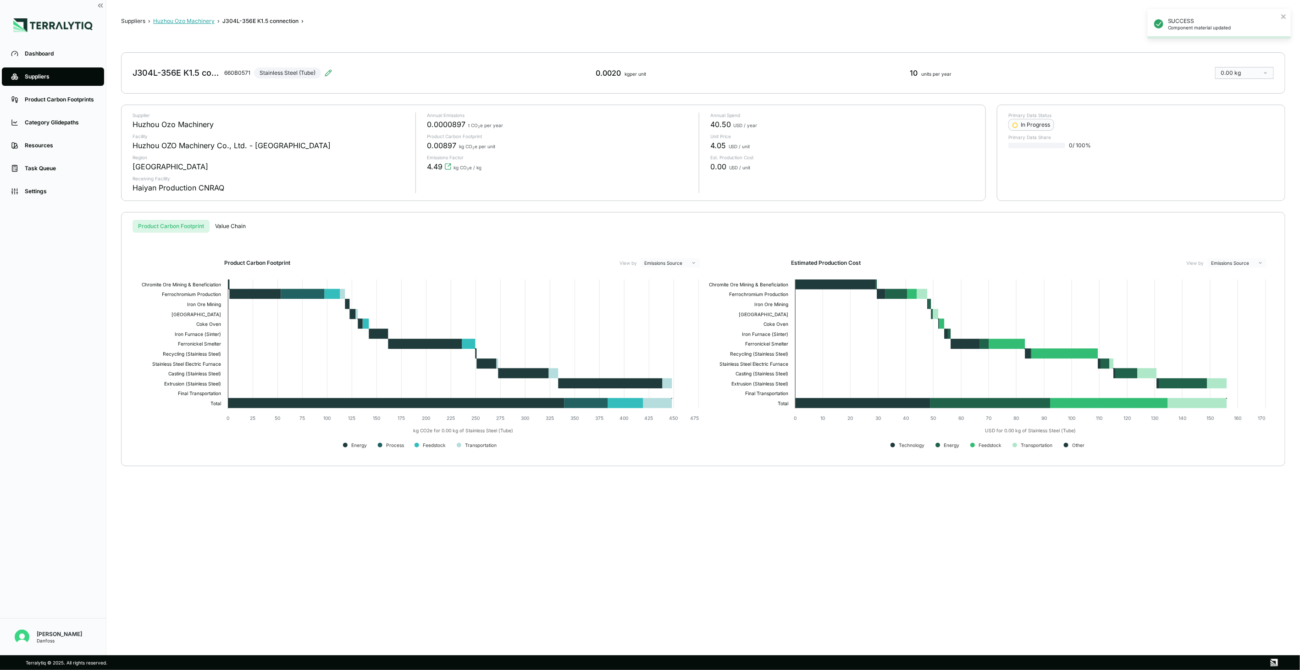
click at [178, 23] on button "Huzhou Ozo Machinery" at bounding box center [183, 20] width 61 height 7
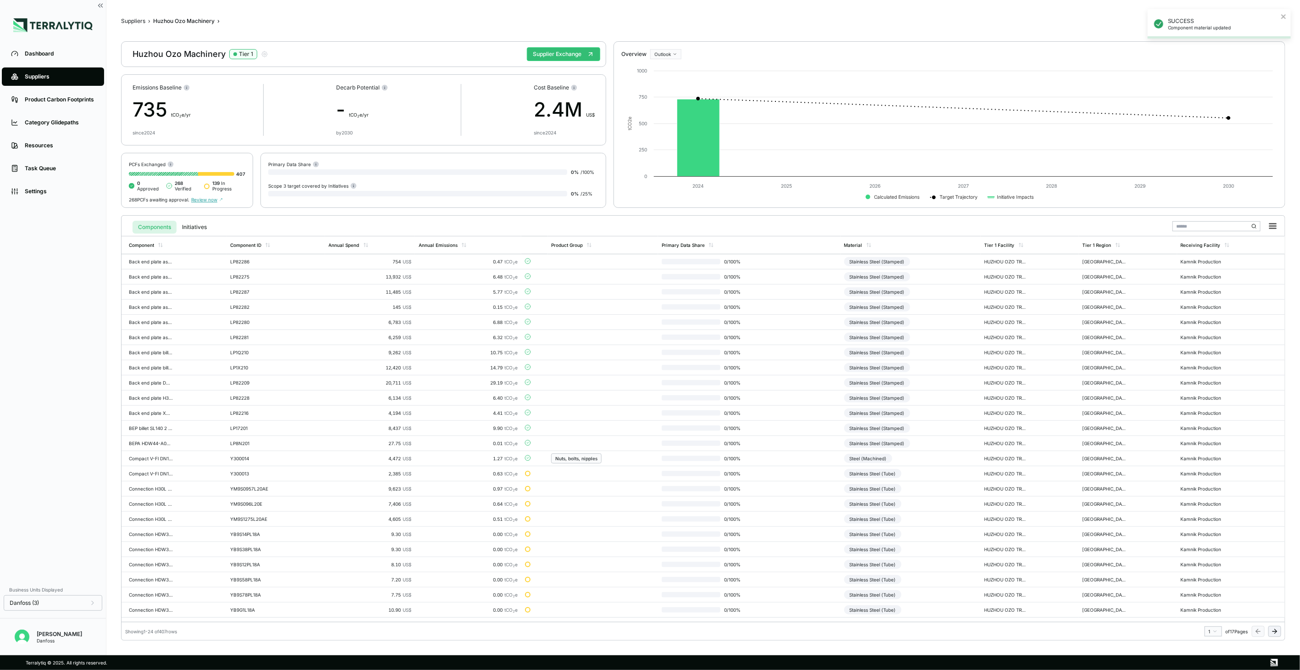
click at [1276, 635] on button at bounding box center [1274, 631] width 13 height 11
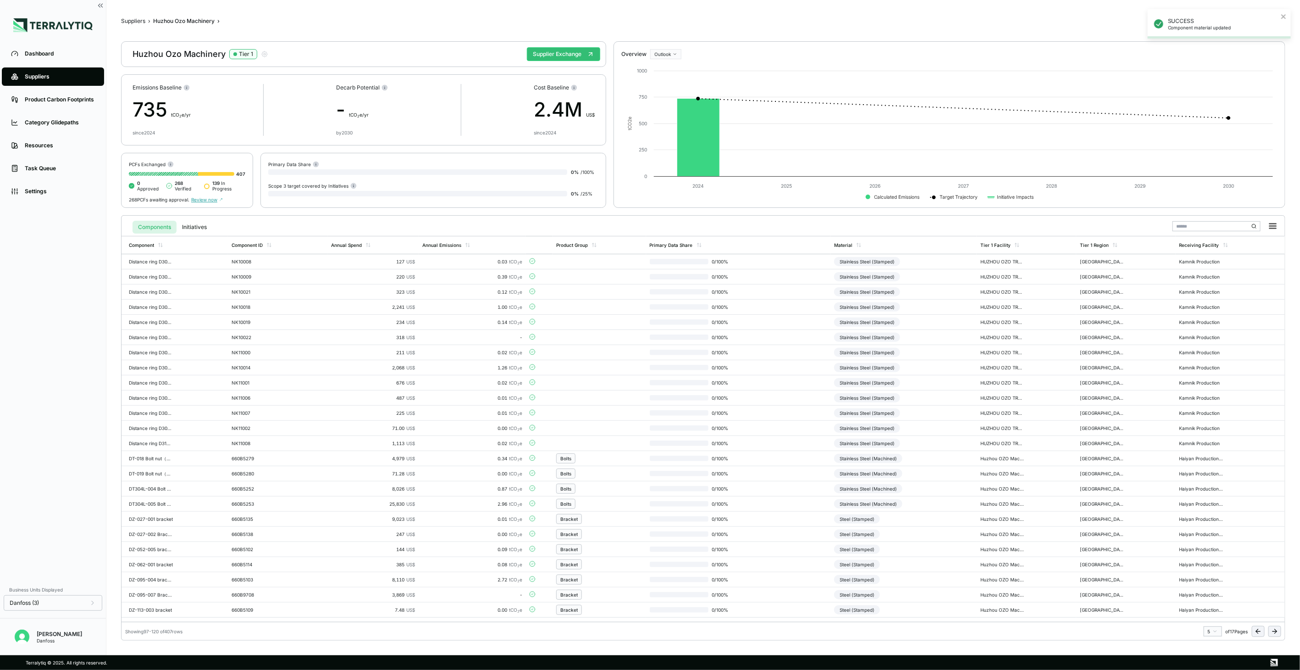
click at [1276, 635] on button at bounding box center [1274, 631] width 13 height 11
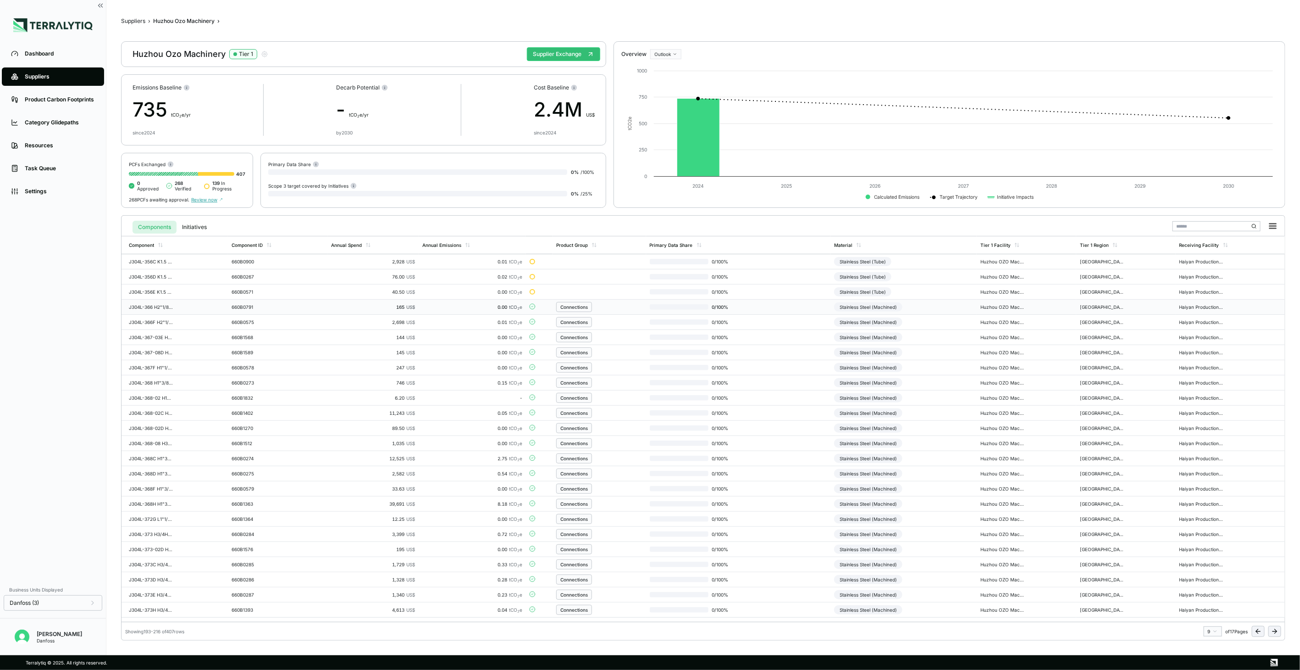
click at [964, 310] on td "Stainless Steel (Machined)" at bounding box center [904, 306] width 146 height 15
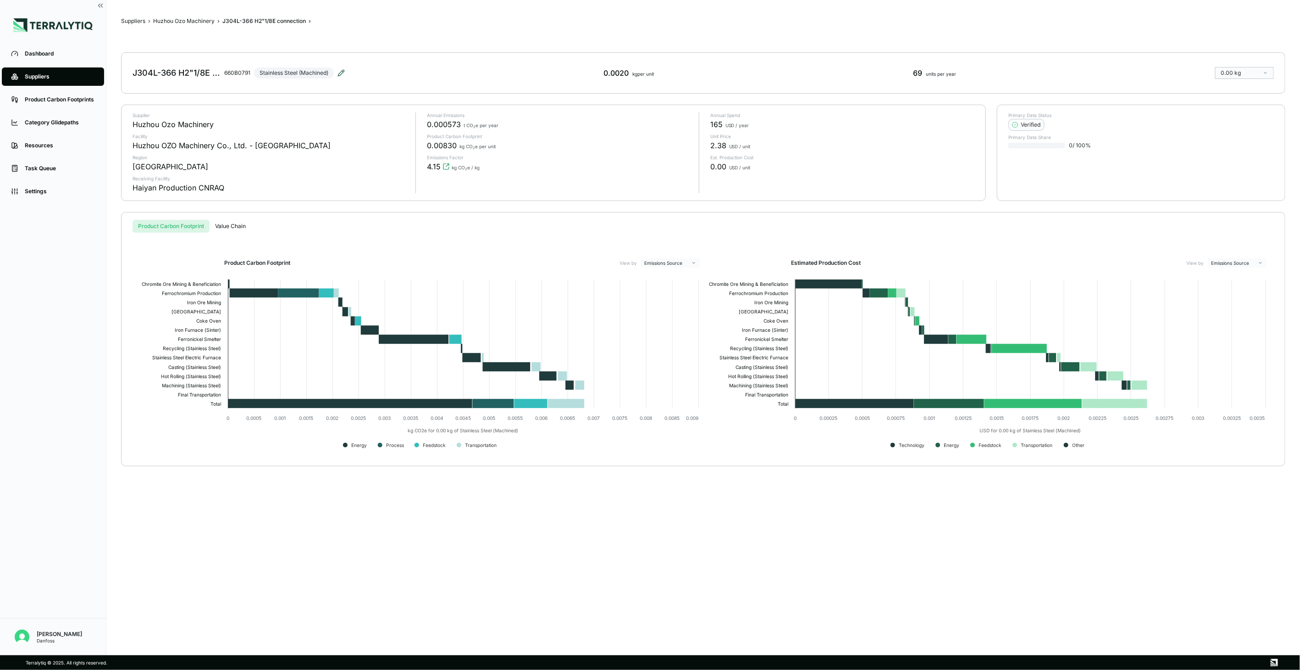
click at [339, 71] on icon at bounding box center [341, 72] width 7 height 7
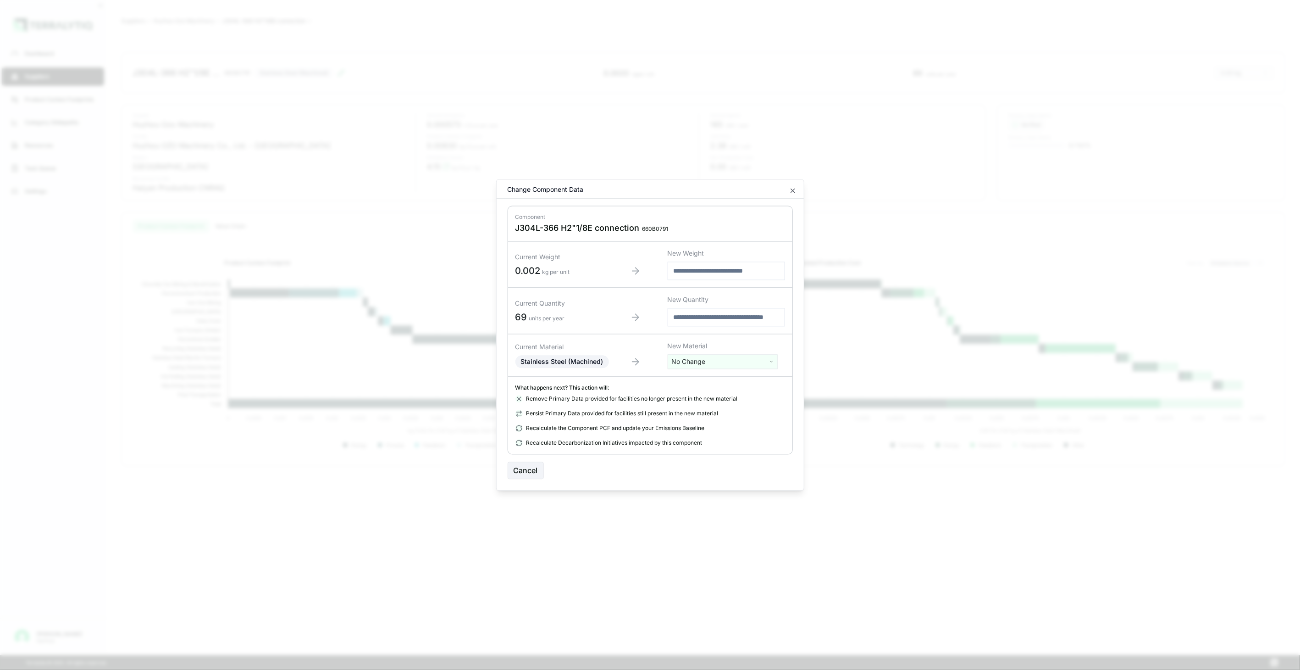
click at [691, 361] on html "Dashboard Suppliers Product Carbon Footprints Category Glidepaths Resources Tas…" at bounding box center [650, 335] width 1300 height 670
click at [691, 377] on input "text" at bounding box center [722, 381] width 105 height 10
type input "***"
click at [719, 433] on div "Stainless Steel (Tube)" at bounding box center [722, 434] width 105 height 13
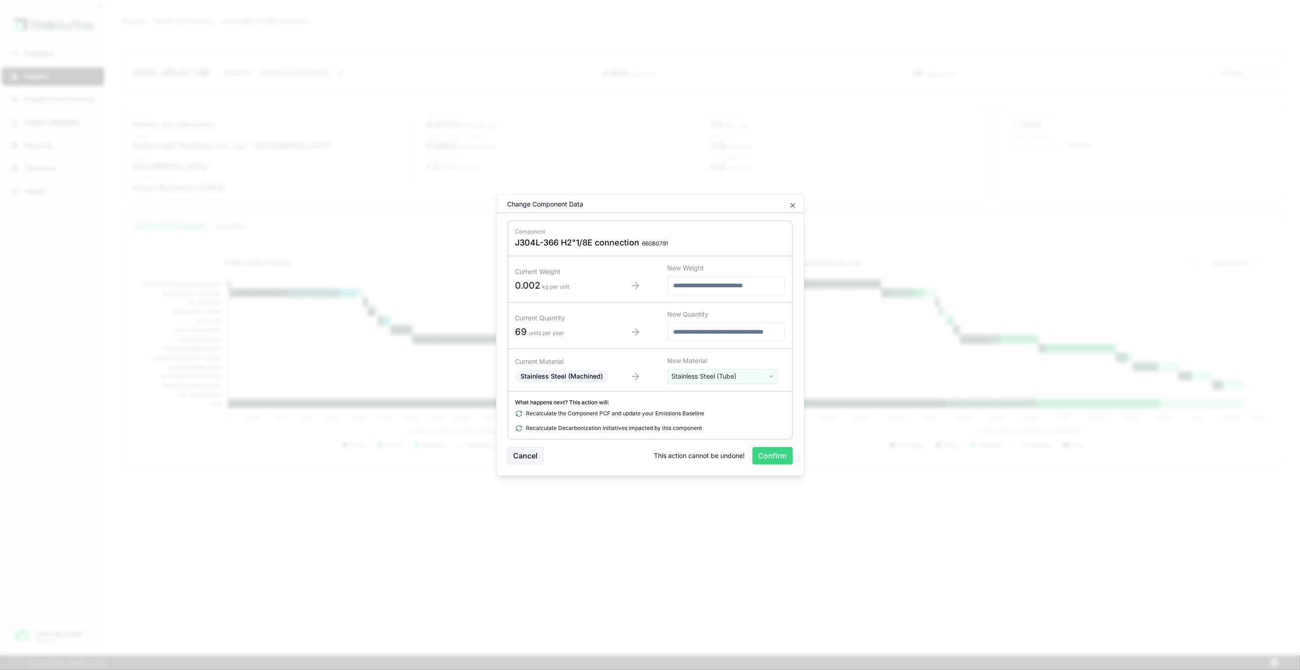
click at [768, 460] on button "Confirm" at bounding box center [773, 455] width 40 height 17
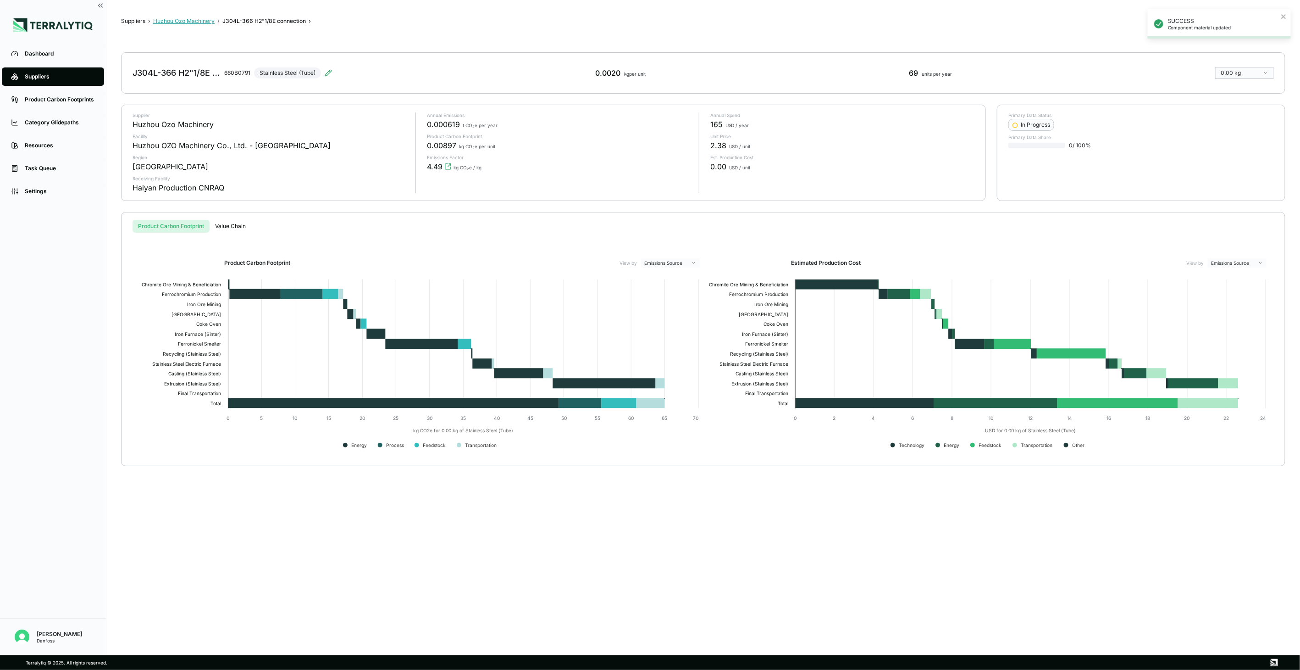
click at [176, 19] on button "Huzhou Ozo Machinery" at bounding box center [183, 20] width 61 height 7
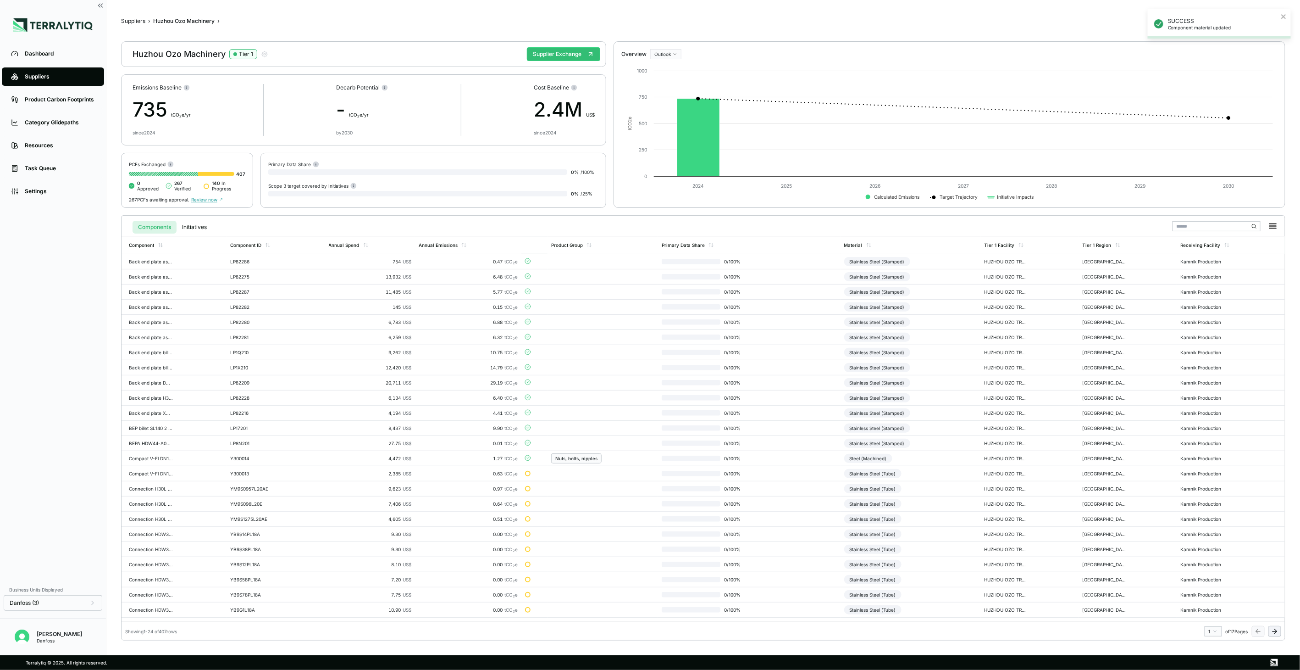
click at [1276, 627] on icon at bounding box center [1274, 630] width 7 height 7
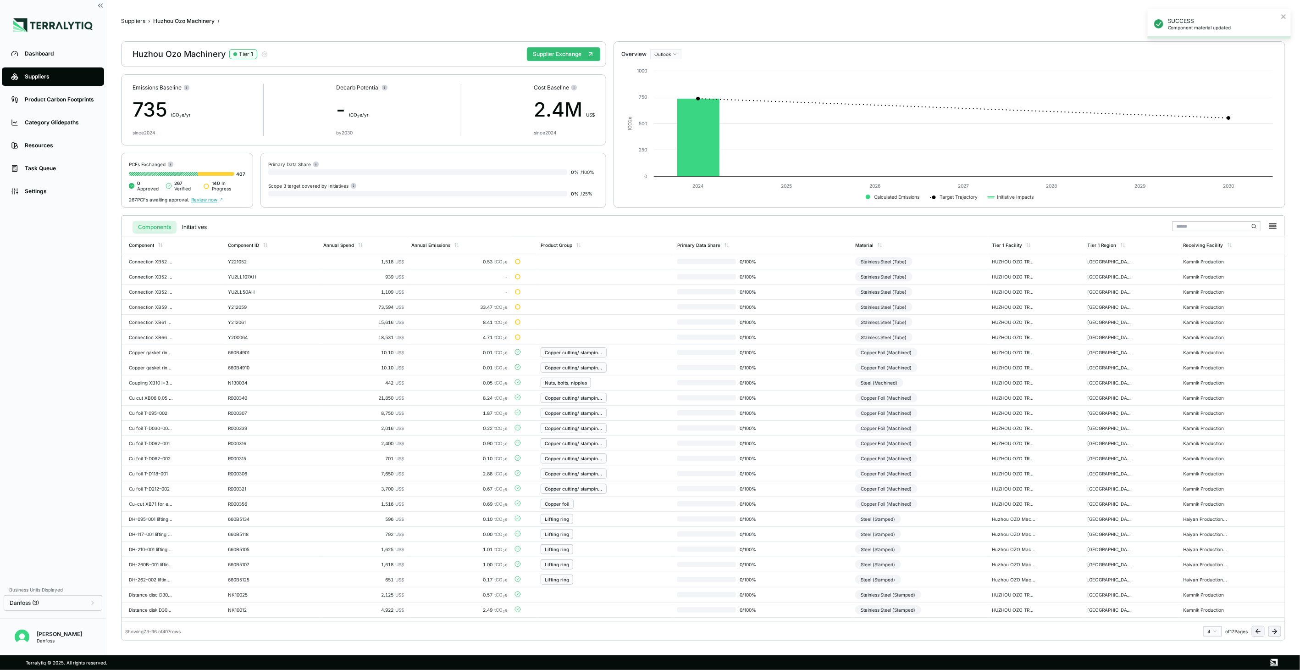
click at [1276, 627] on icon at bounding box center [1274, 630] width 7 height 7
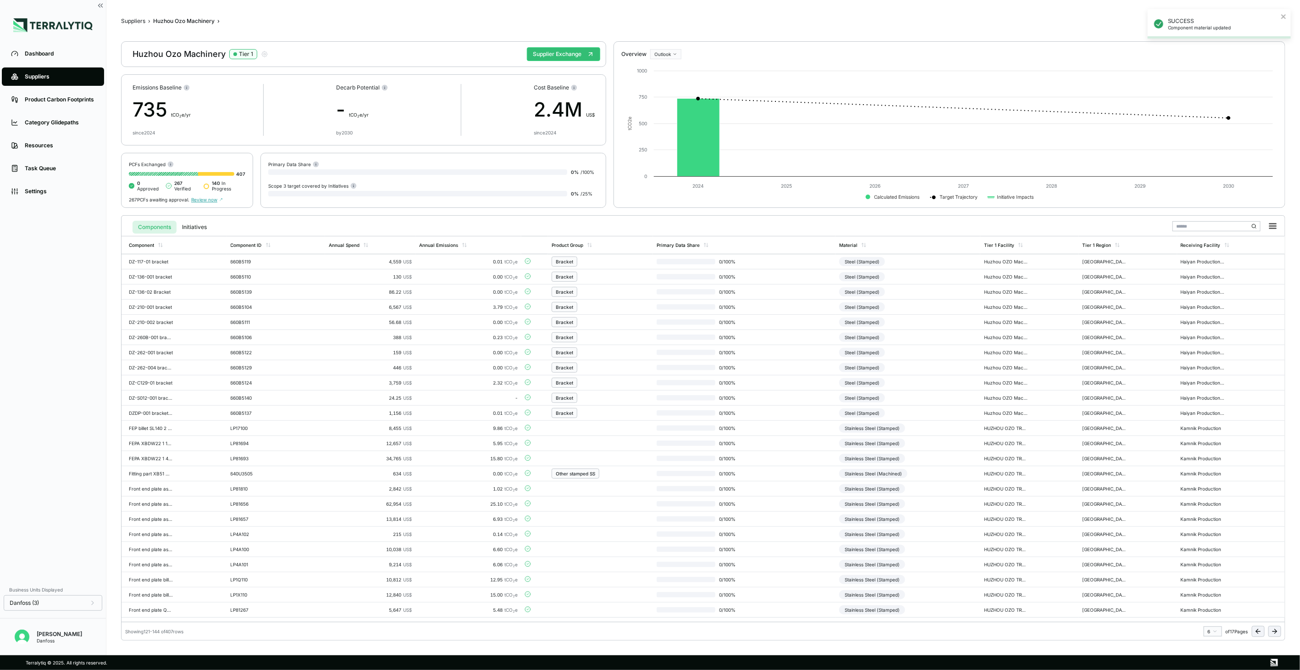
click at [1276, 627] on icon at bounding box center [1274, 630] width 7 height 7
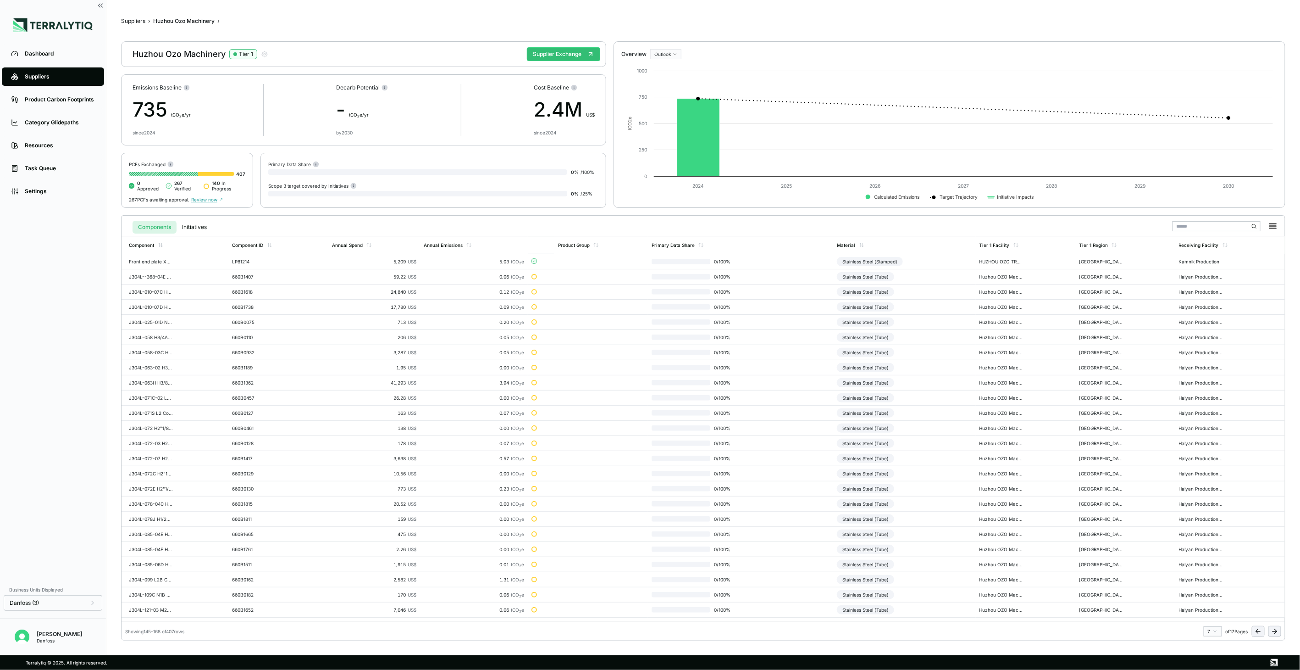
click at [1276, 627] on icon at bounding box center [1274, 630] width 7 height 7
click at [941, 318] on td "Stainless Steel (Machined)" at bounding box center [904, 322] width 146 height 15
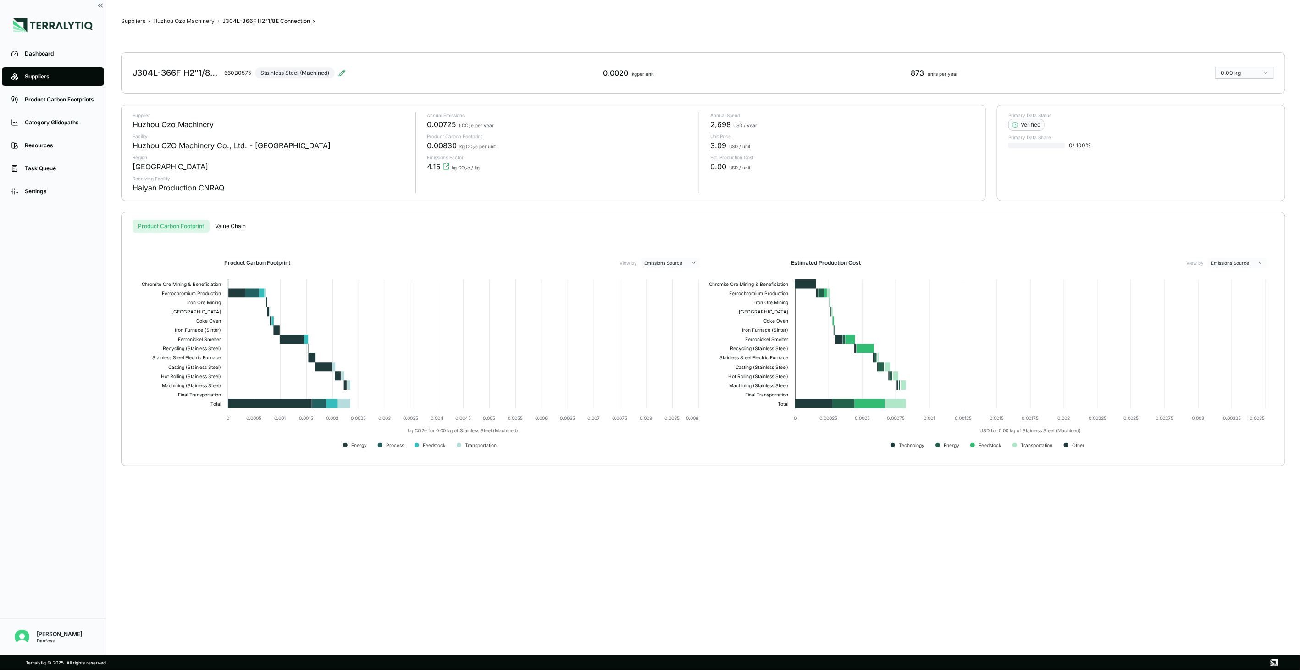
click at [338, 72] on div "J304L-366F H2"1/8E Connection 660B0575 Stainless Steel (Machined)" at bounding box center [239, 73] width 213 height 26
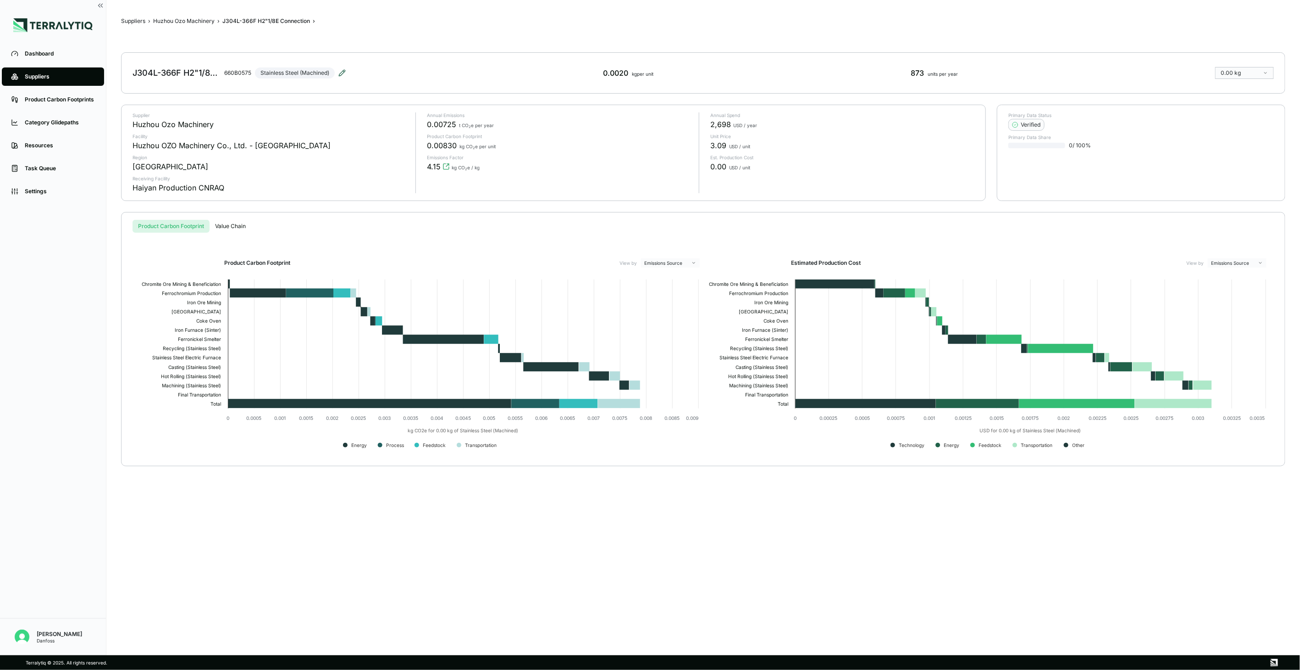
click at [341, 75] on icon at bounding box center [342, 73] width 6 height 6
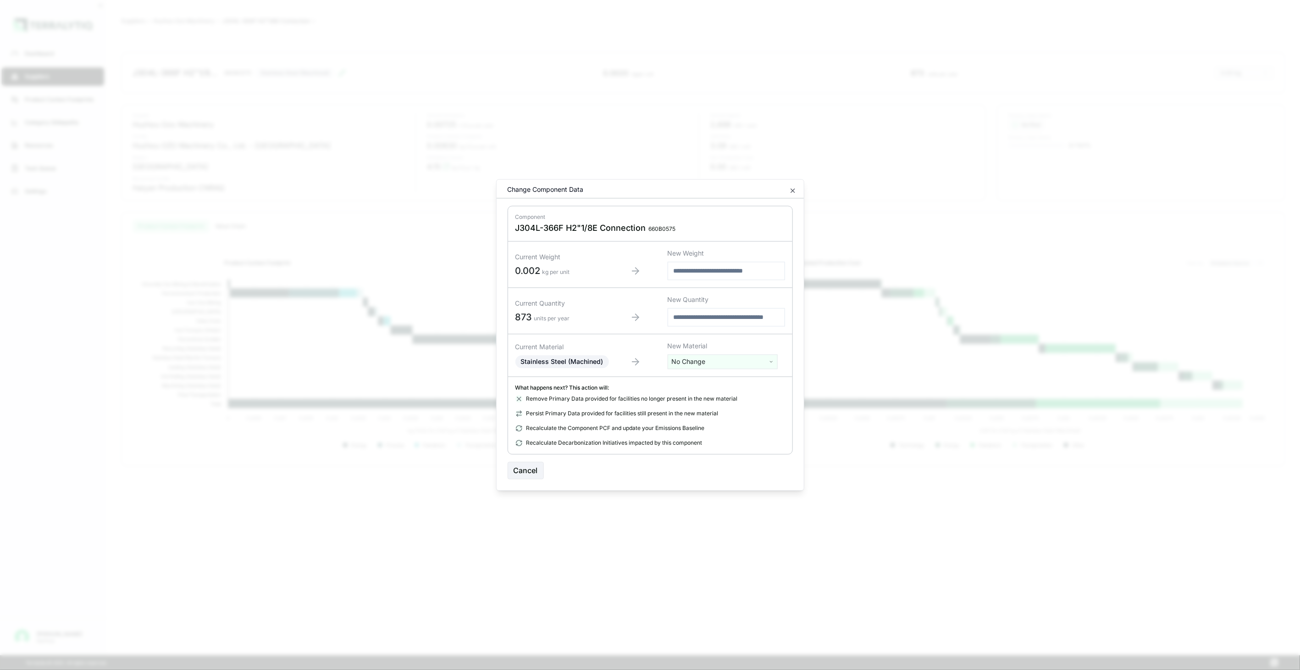
click at [719, 354] on html "Dashboard Suppliers Product Carbon Footprints Category Glidepaths Resources Tas…" at bounding box center [650, 335] width 1300 height 670
click at [726, 377] on input "text" at bounding box center [722, 381] width 105 height 10
type input "****"
click at [741, 423] on div "Stainless Steel (Tube)" at bounding box center [722, 421] width 105 height 13
click at [741, 423] on div "Remove Primary Data provided for facilities no longer present in the new materi…" at bounding box center [650, 420] width 270 height 51
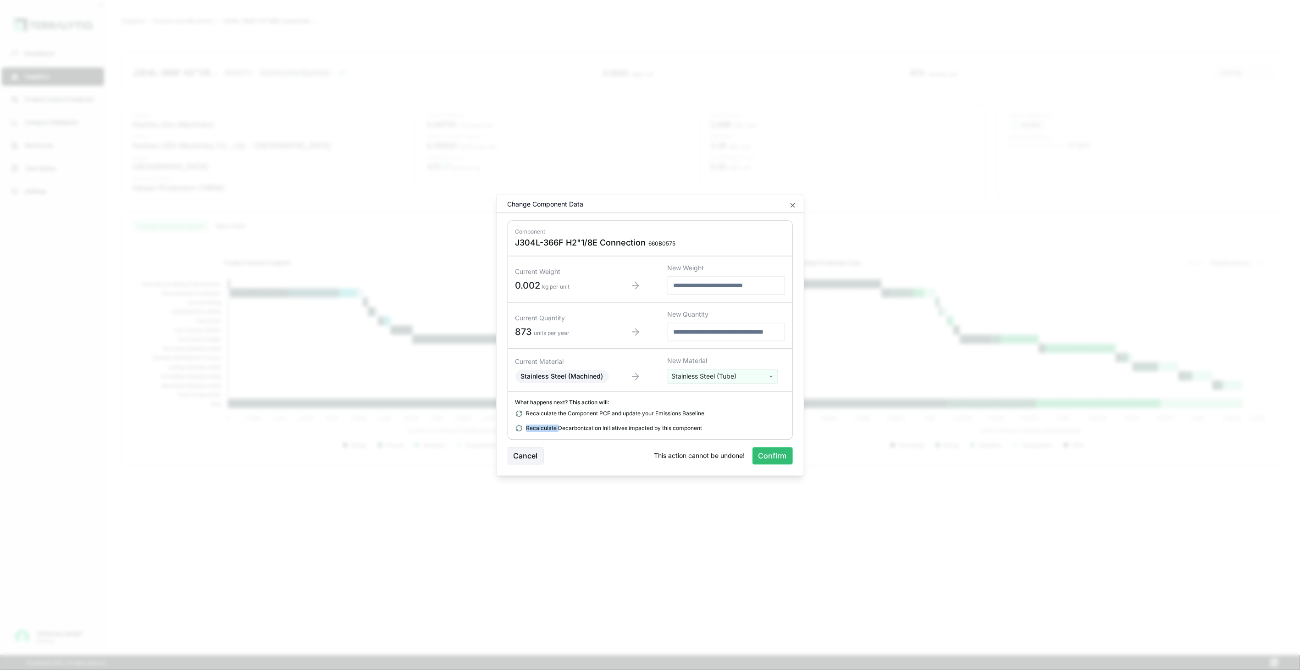
drag, startPoint x: 741, startPoint y: 423, endPoint x: 771, endPoint y: 459, distance: 46.5
click at [771, 456] on button "Confirm" at bounding box center [773, 455] width 40 height 17
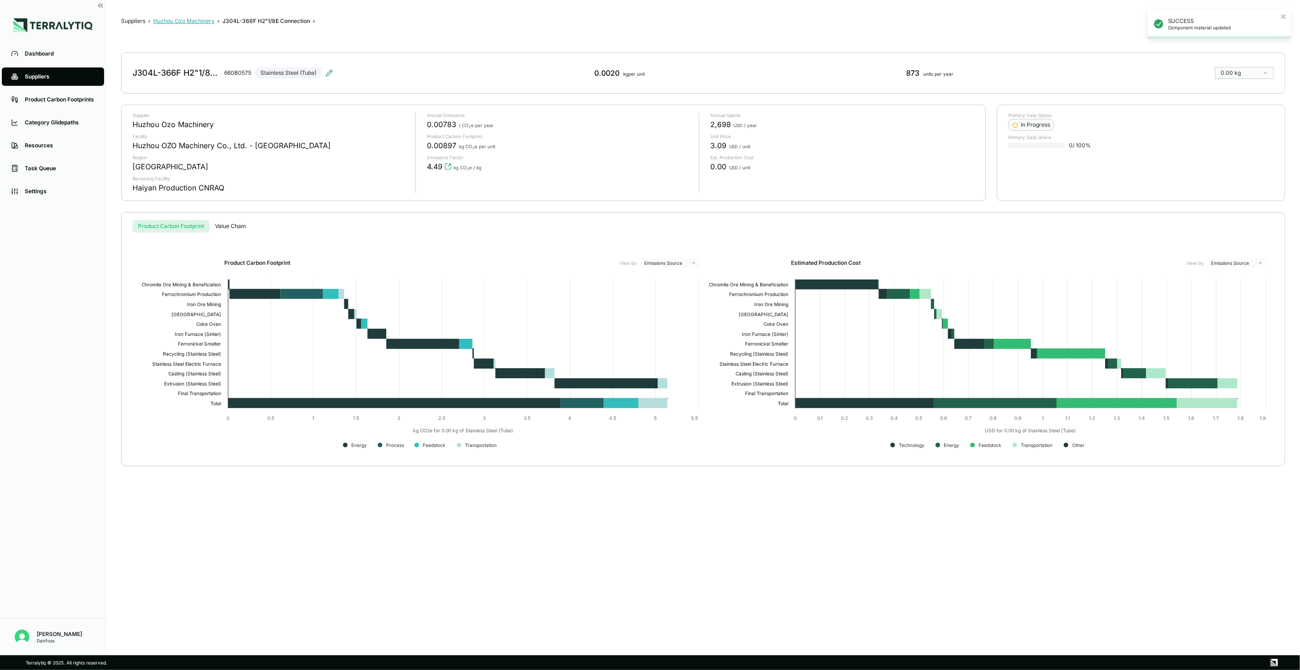
click at [205, 21] on button "Huzhou Ozo Machinery" at bounding box center [183, 20] width 61 height 7
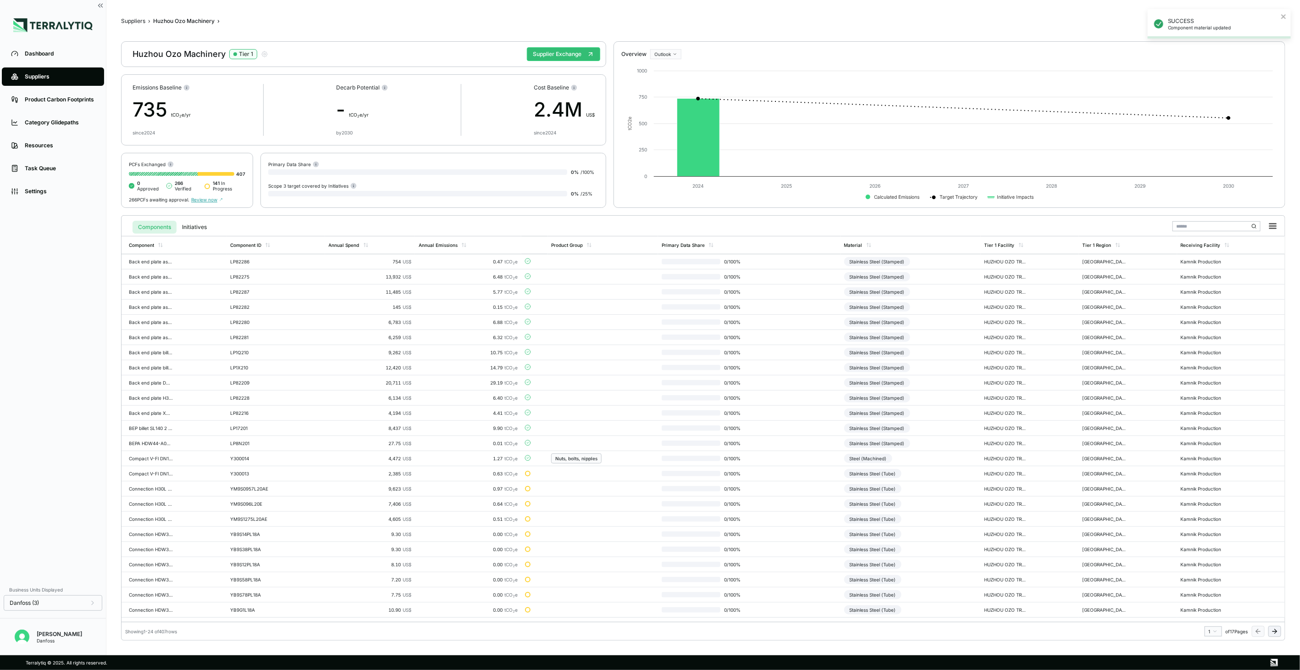
click at [1272, 635] on button at bounding box center [1274, 631] width 13 height 11
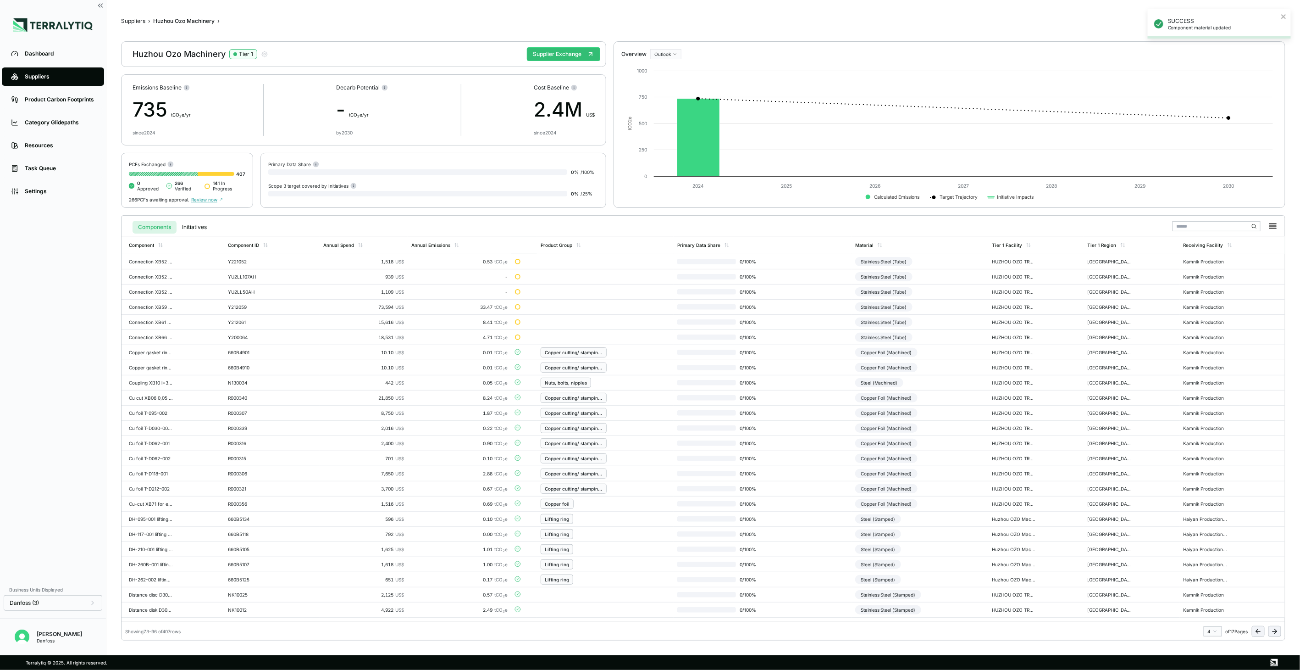
click at [1272, 635] on button at bounding box center [1274, 631] width 13 height 11
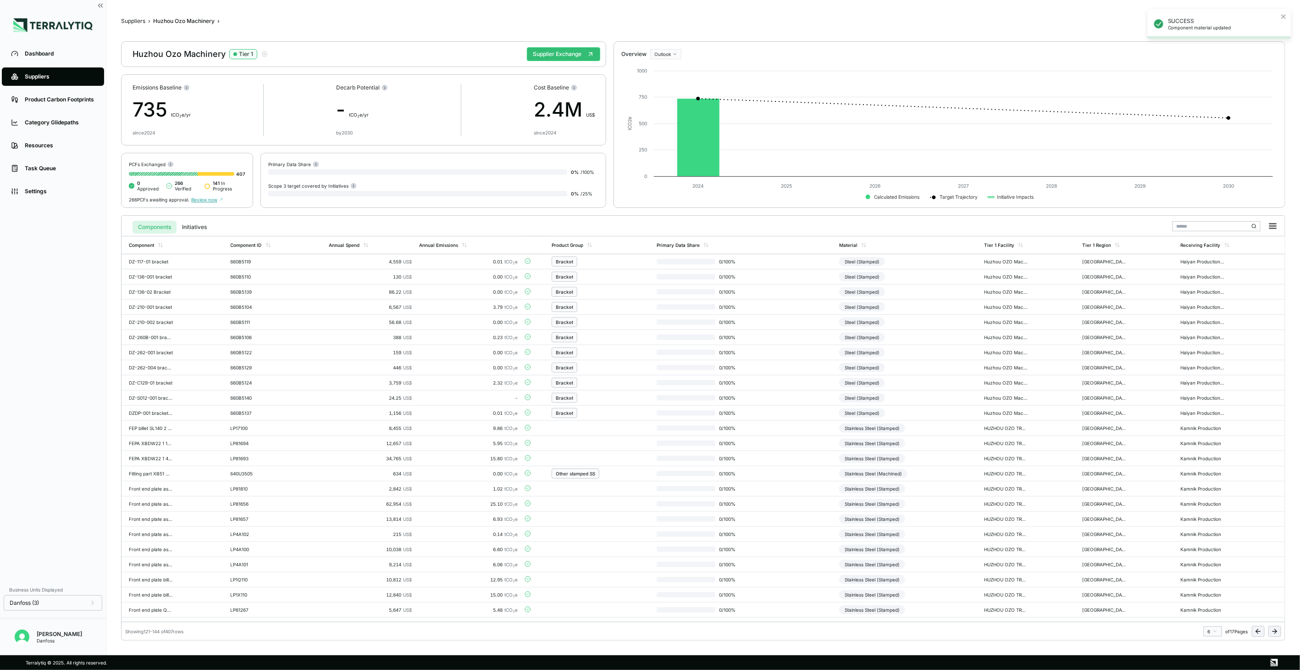
click at [1272, 635] on button at bounding box center [1274, 631] width 13 height 11
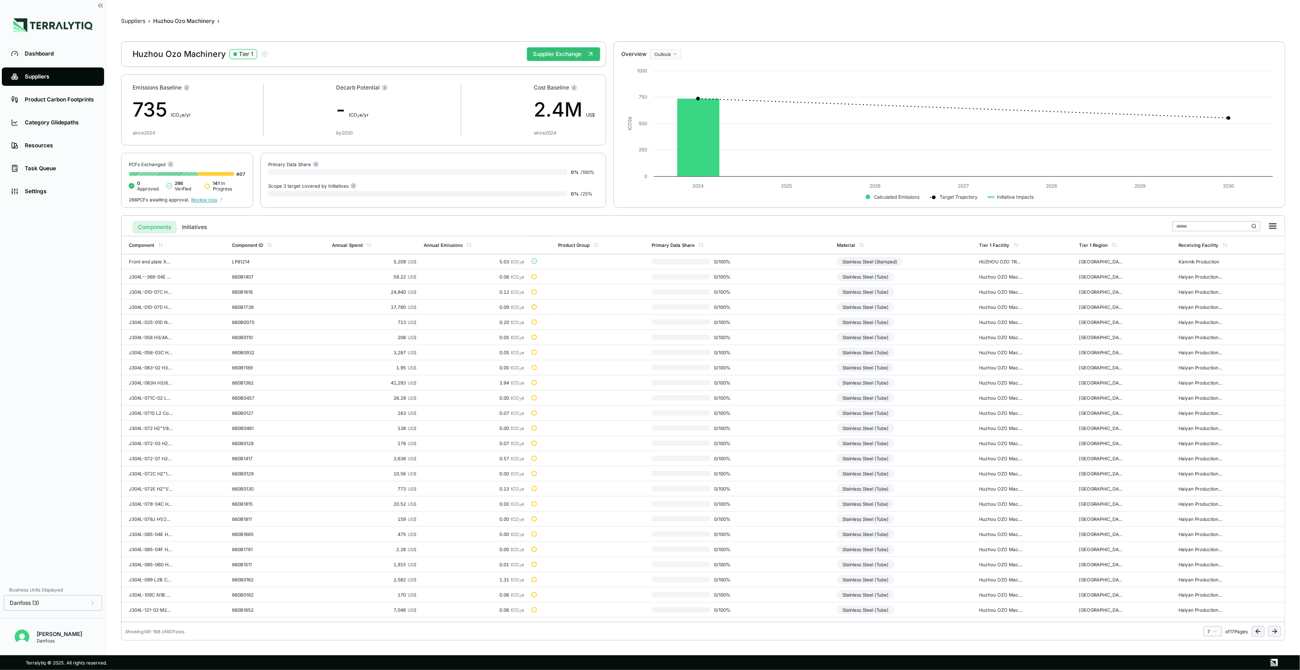
click at [1272, 635] on button at bounding box center [1274, 631] width 13 height 11
click at [1272, 634] on icon at bounding box center [1274, 630] width 7 height 7
click at [948, 341] on td "Stainless Steel (Machined)" at bounding box center [904, 337] width 146 height 15
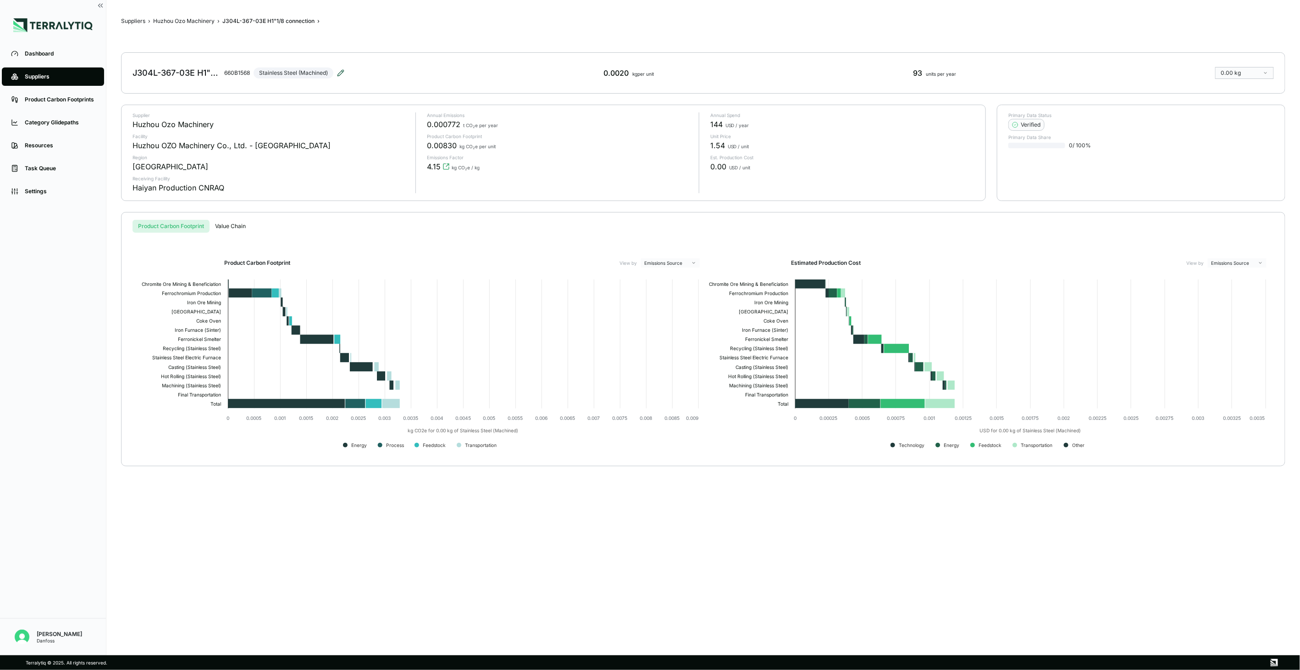
click at [338, 76] on icon at bounding box center [340, 72] width 7 height 7
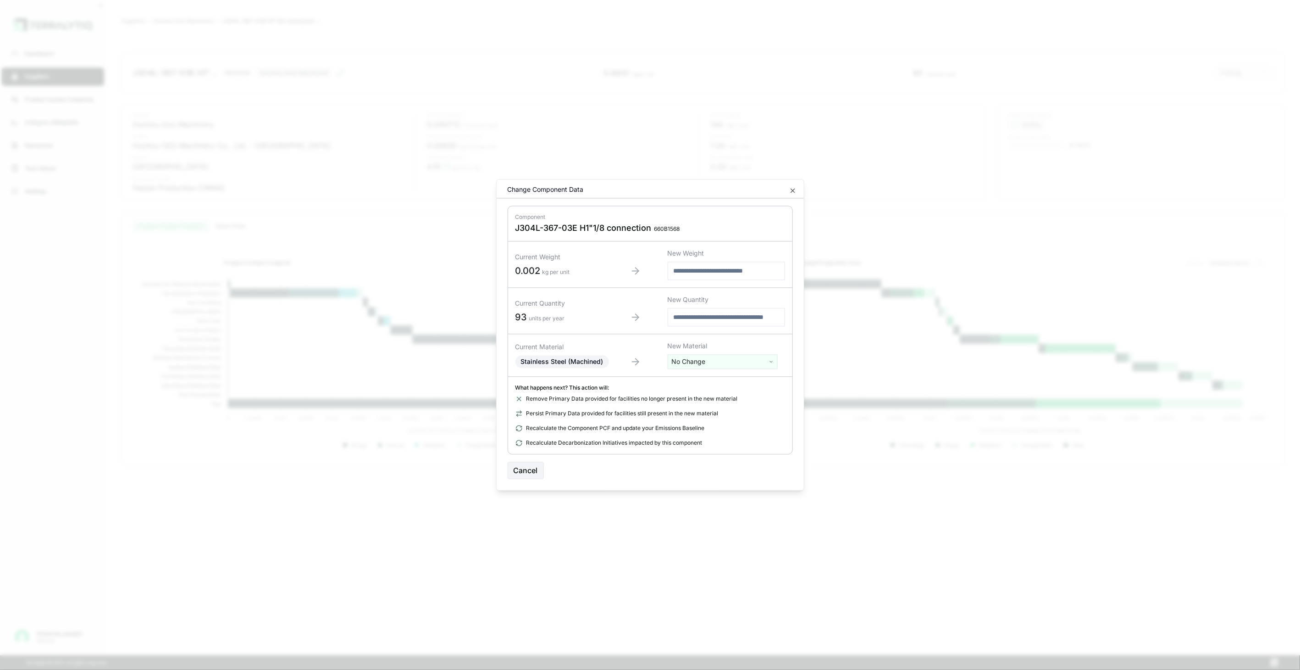
click at [698, 360] on html "Dashboard Suppliers Product Carbon Footprints Category Glidepaths Resources Tas…" at bounding box center [650, 335] width 1300 height 670
click at [705, 378] on input "text" at bounding box center [722, 381] width 105 height 10
type input "****"
click at [731, 425] on div "Stainless Steel (Tube)" at bounding box center [722, 421] width 105 height 13
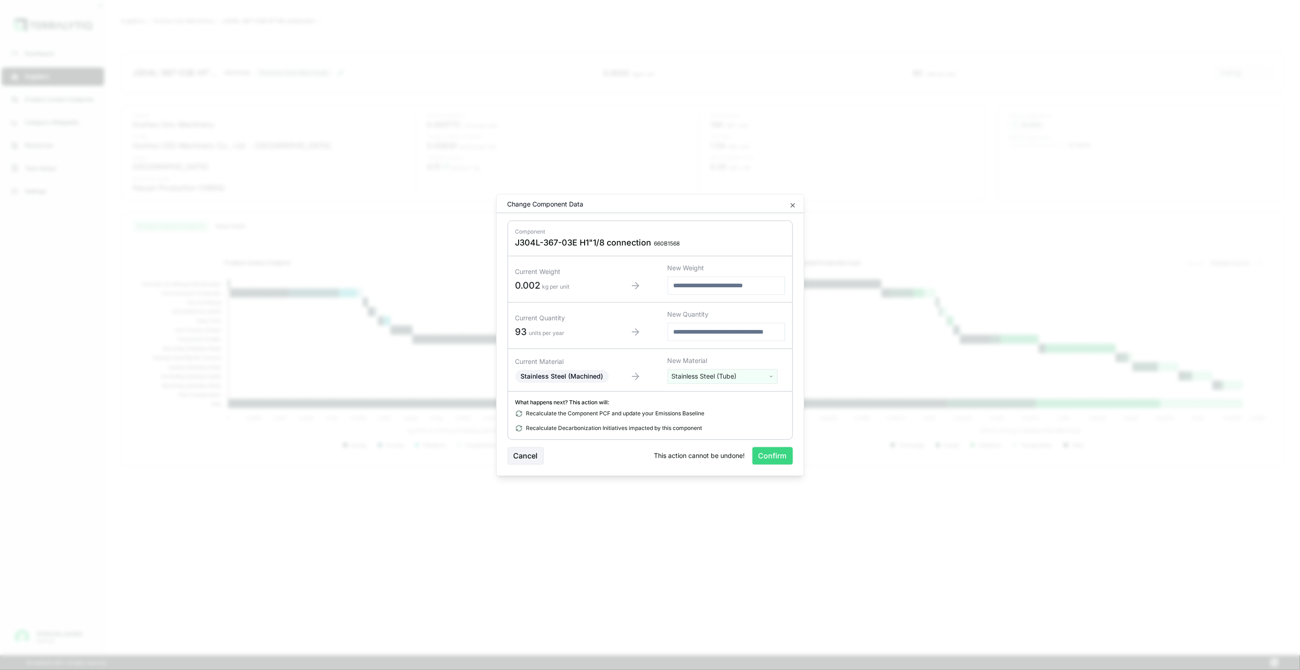
click at [755, 457] on button "Confirm" at bounding box center [773, 455] width 40 height 17
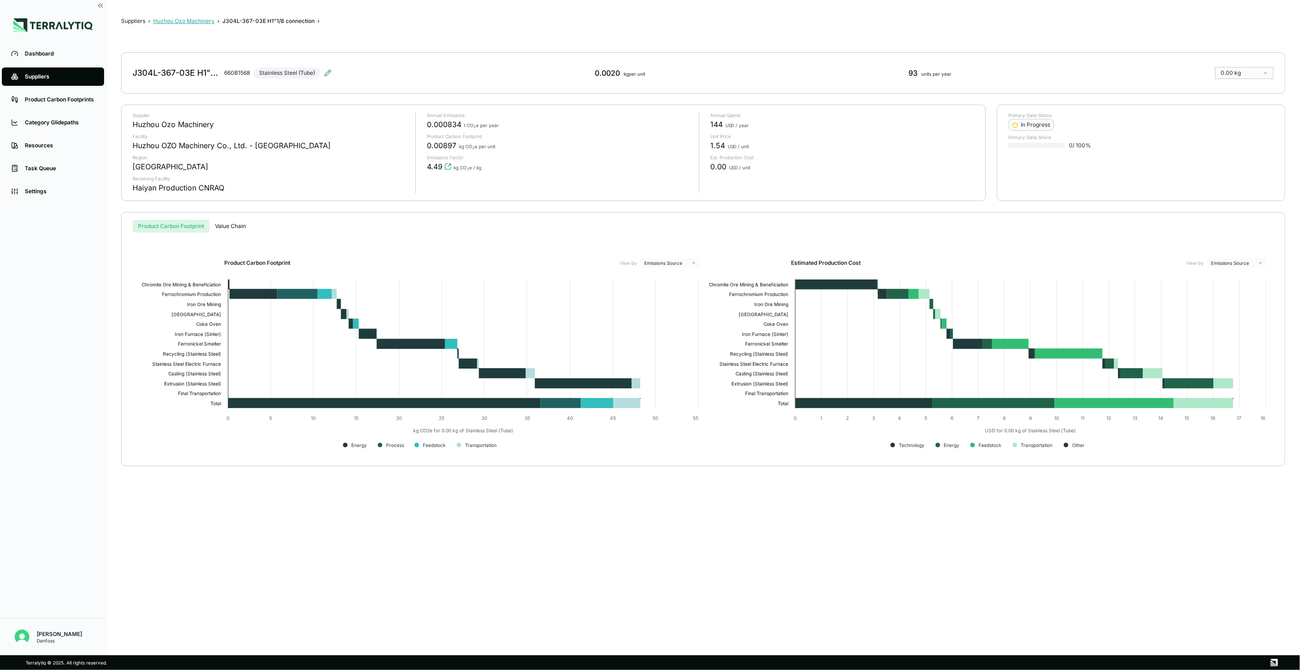
click at [204, 19] on button "Huzhou Ozo Machinery" at bounding box center [183, 20] width 61 height 7
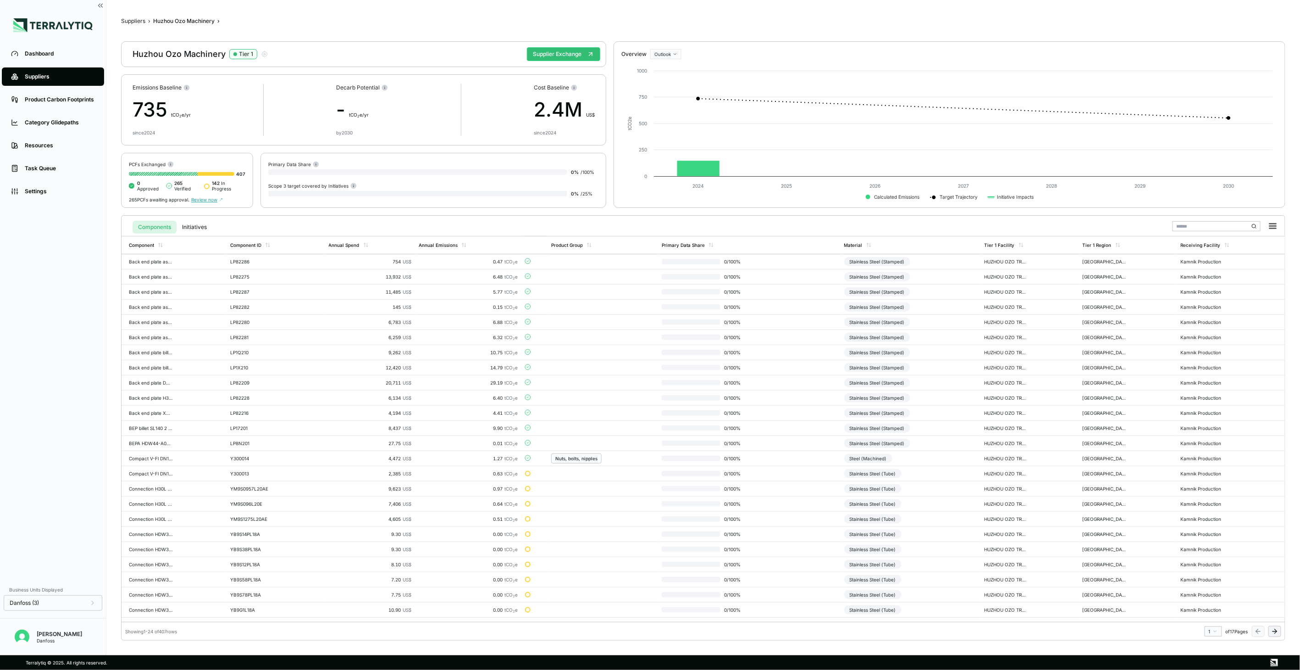
click at [1273, 631] on icon at bounding box center [1274, 630] width 7 height 7
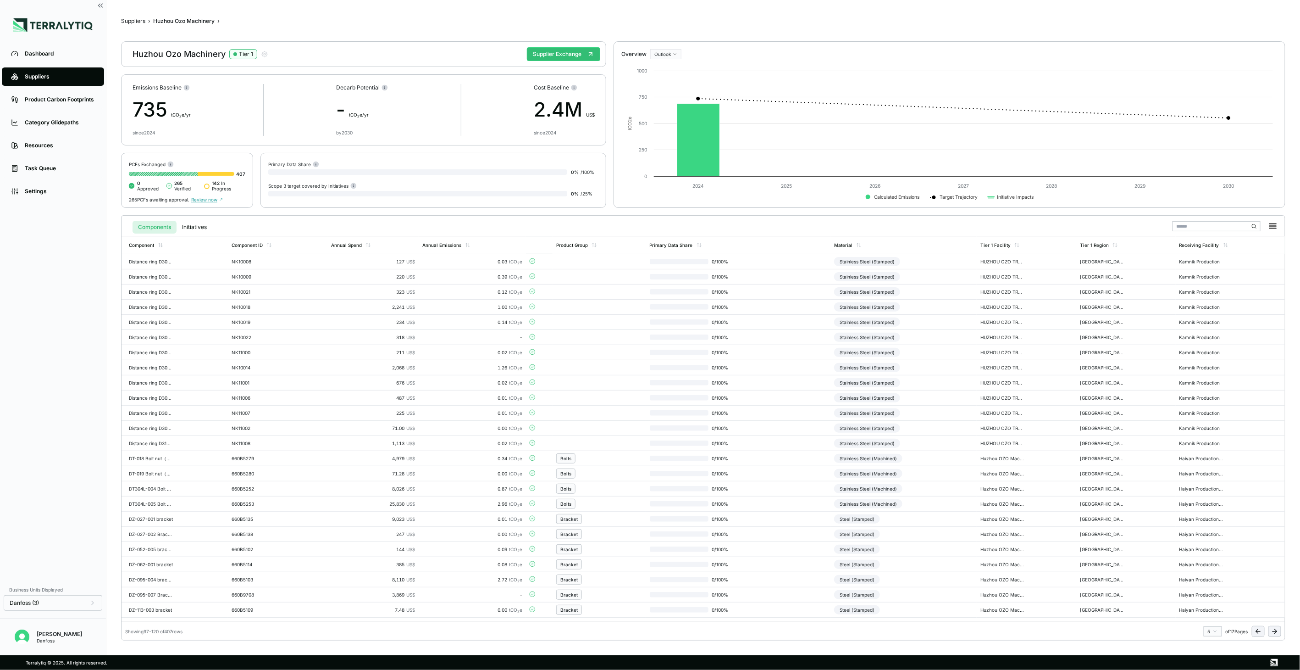
click at [1273, 631] on icon at bounding box center [1274, 630] width 7 height 7
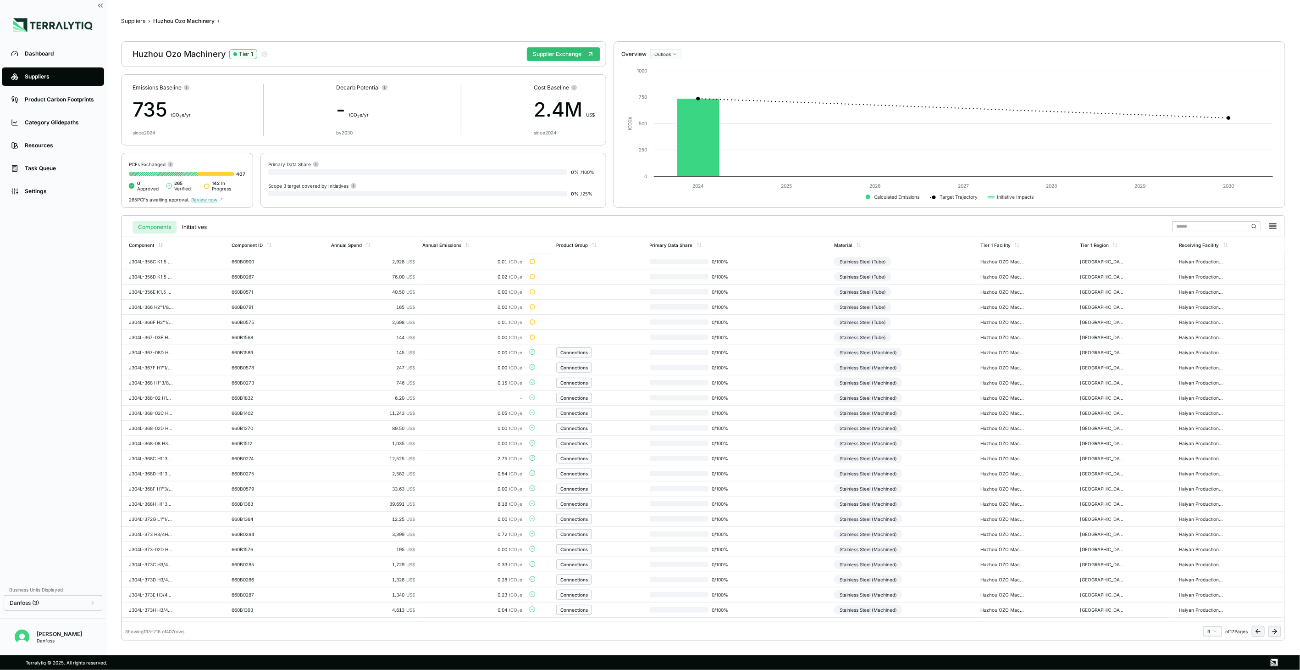
click at [1273, 631] on icon at bounding box center [1274, 630] width 7 height 7
click at [1259, 631] on icon at bounding box center [1258, 630] width 7 height 7
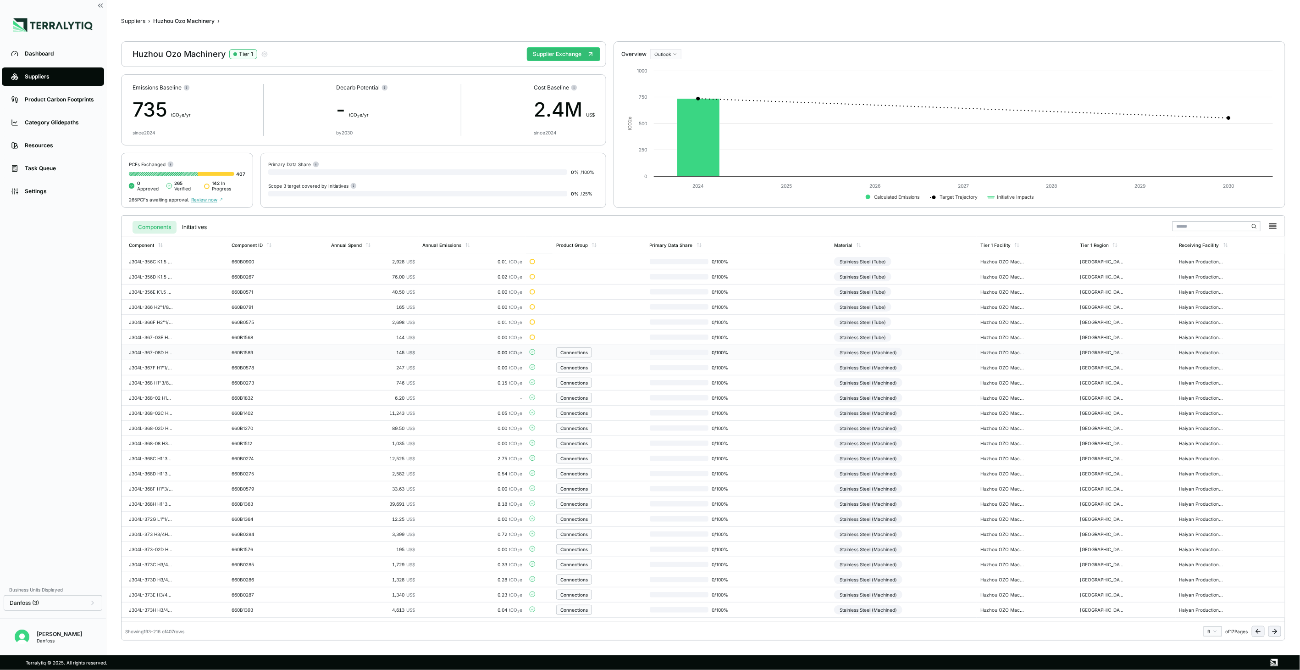
click at [622, 356] on div "Connections" at bounding box center [599, 352] width 86 height 10
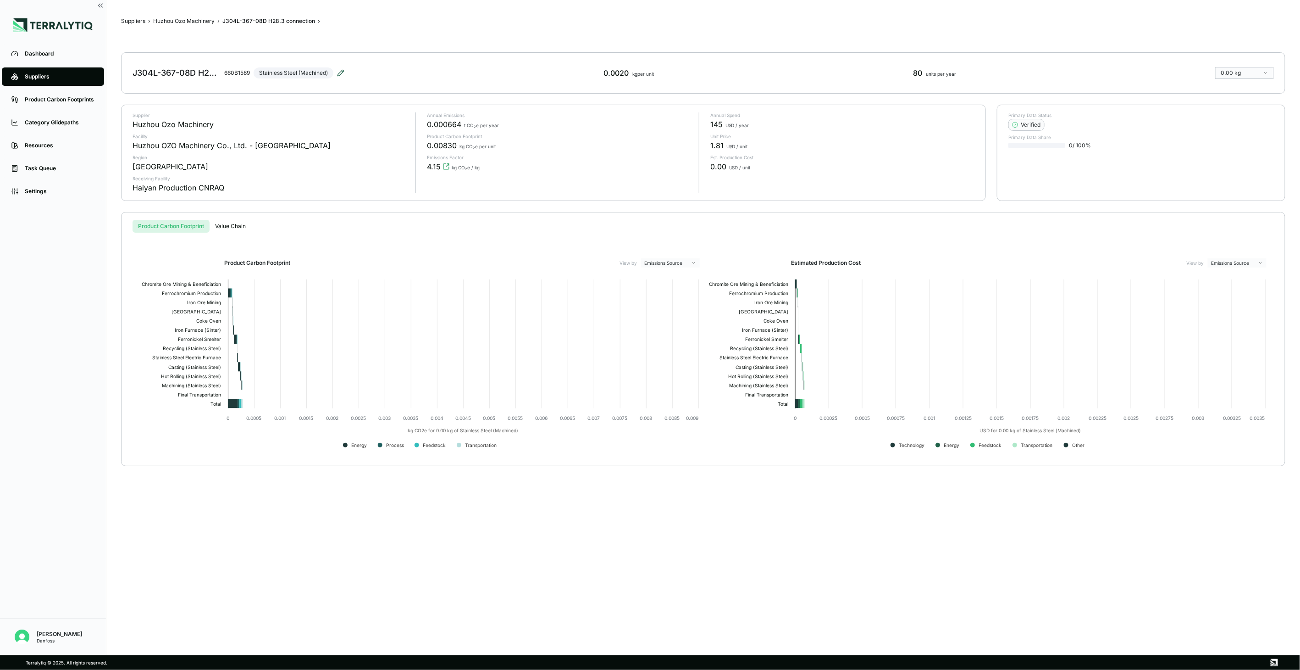
click at [344, 74] on icon at bounding box center [340, 72] width 7 height 7
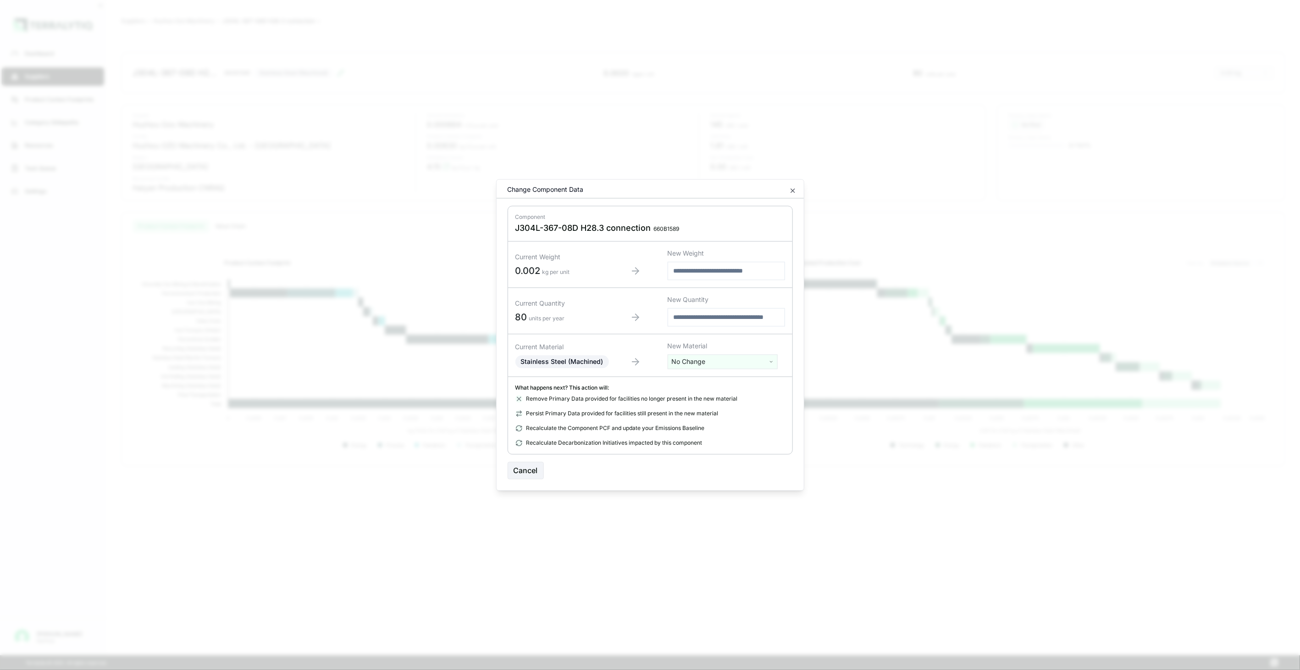
click at [749, 360] on html "Dashboard Suppliers Product Carbon Footprints Category Glidepaths Resources Tas…" at bounding box center [650, 335] width 1300 height 670
click at [728, 383] on input "text" at bounding box center [722, 381] width 105 height 10
type input "****"
click at [715, 423] on div "Stainless Steel (Tube)" at bounding box center [722, 421] width 105 height 13
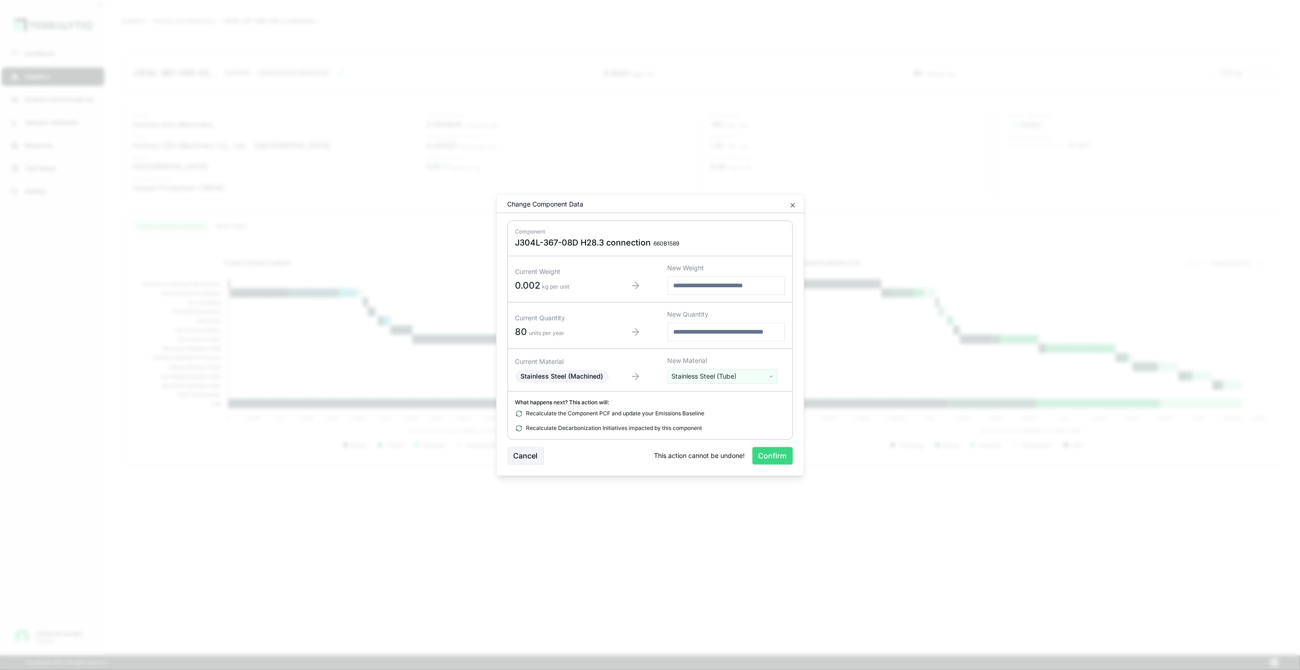
click at [760, 456] on button "Confirm" at bounding box center [773, 455] width 40 height 17
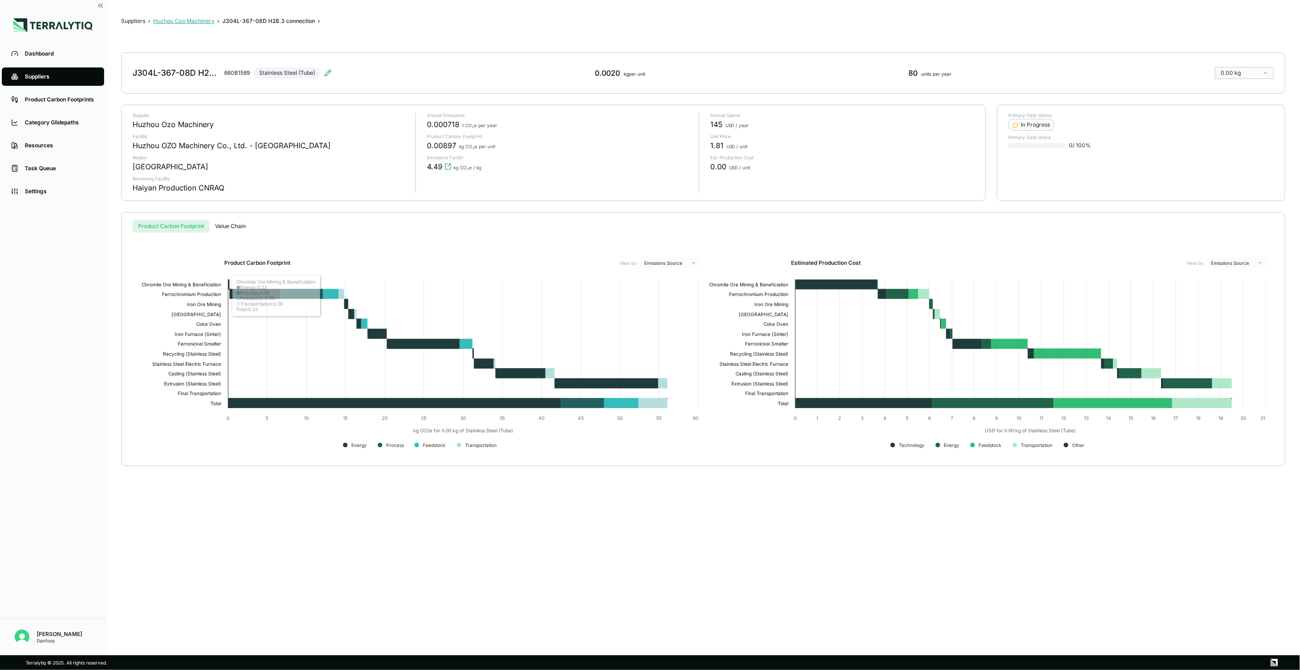
click at [205, 22] on button "Huzhou Ozo Machinery" at bounding box center [183, 20] width 61 height 7
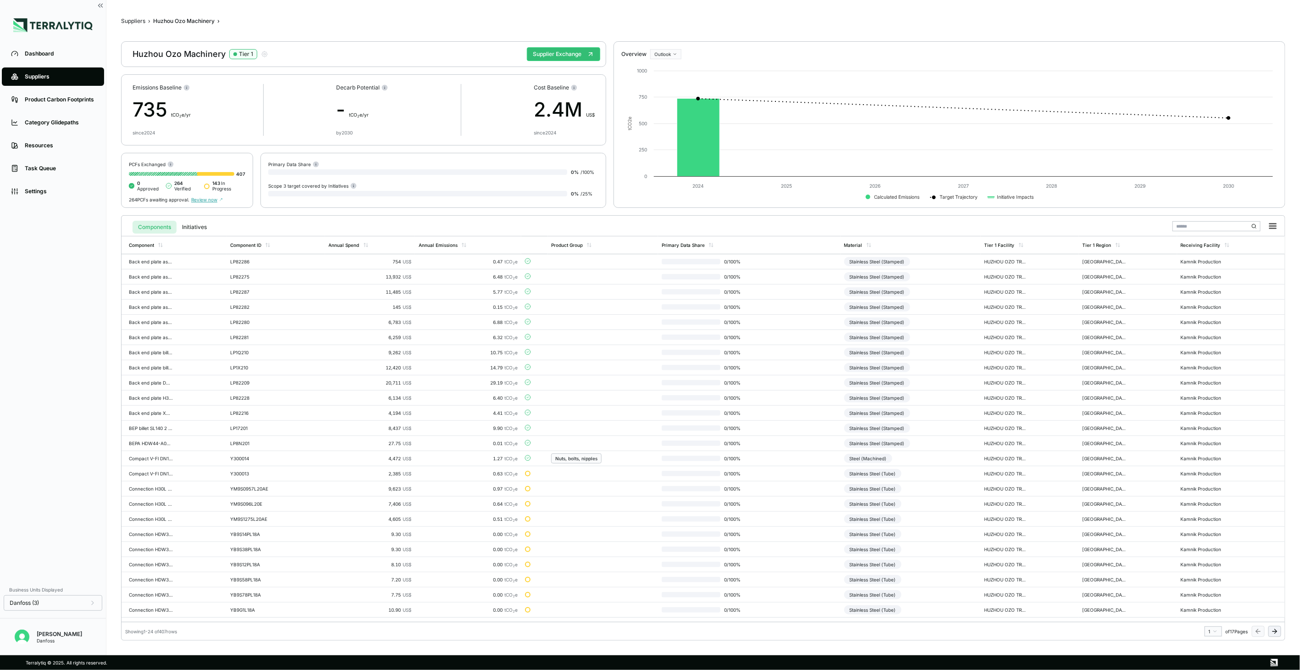
click at [1274, 631] on icon at bounding box center [1275, 631] width 4 height 0
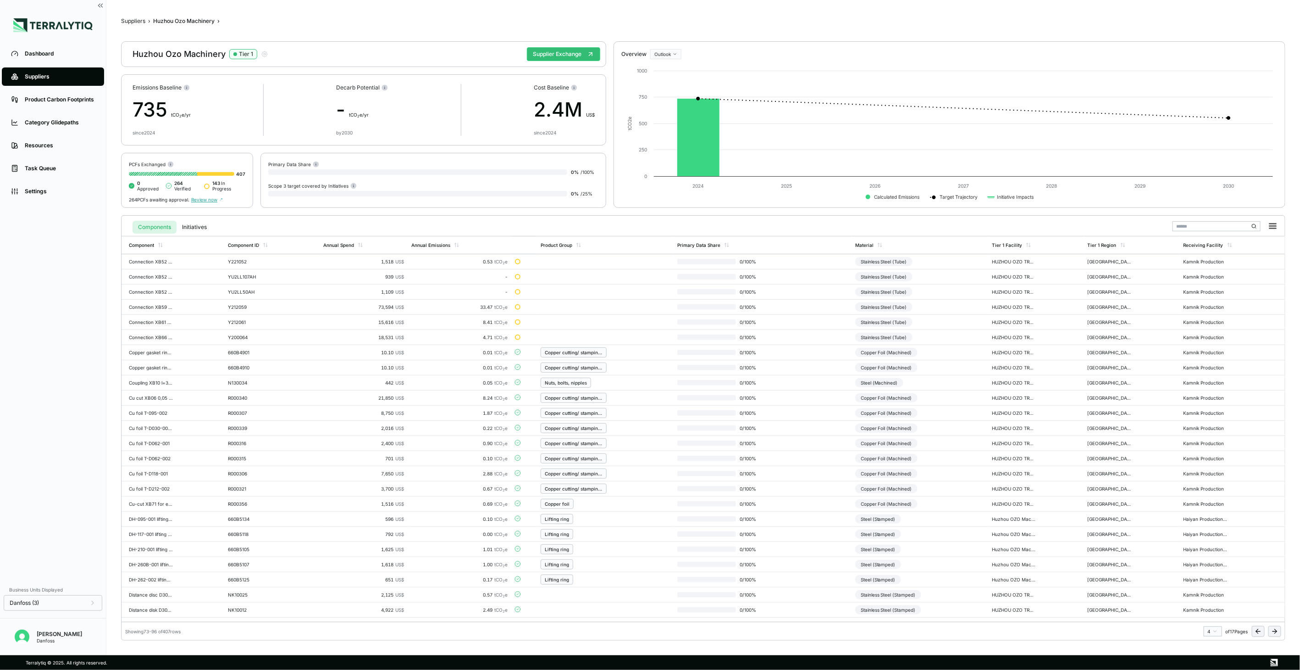
click at [1274, 631] on icon at bounding box center [1275, 631] width 4 height 0
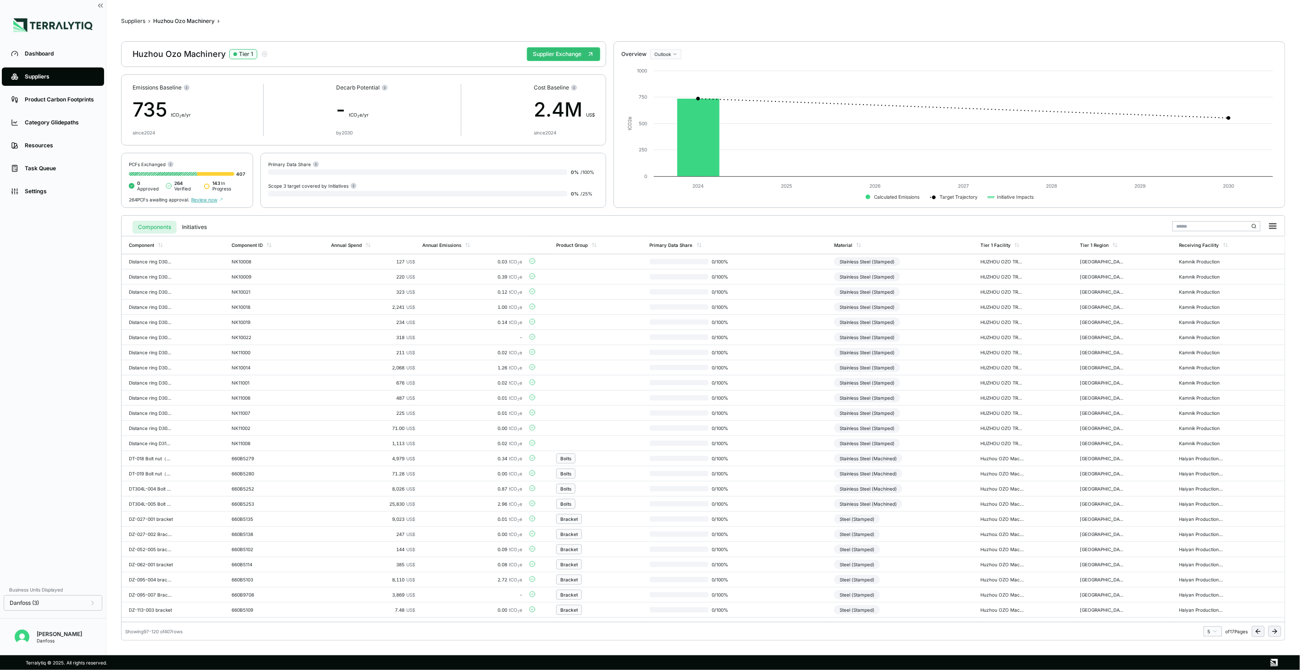
click at [1274, 631] on icon at bounding box center [1275, 631] width 4 height 0
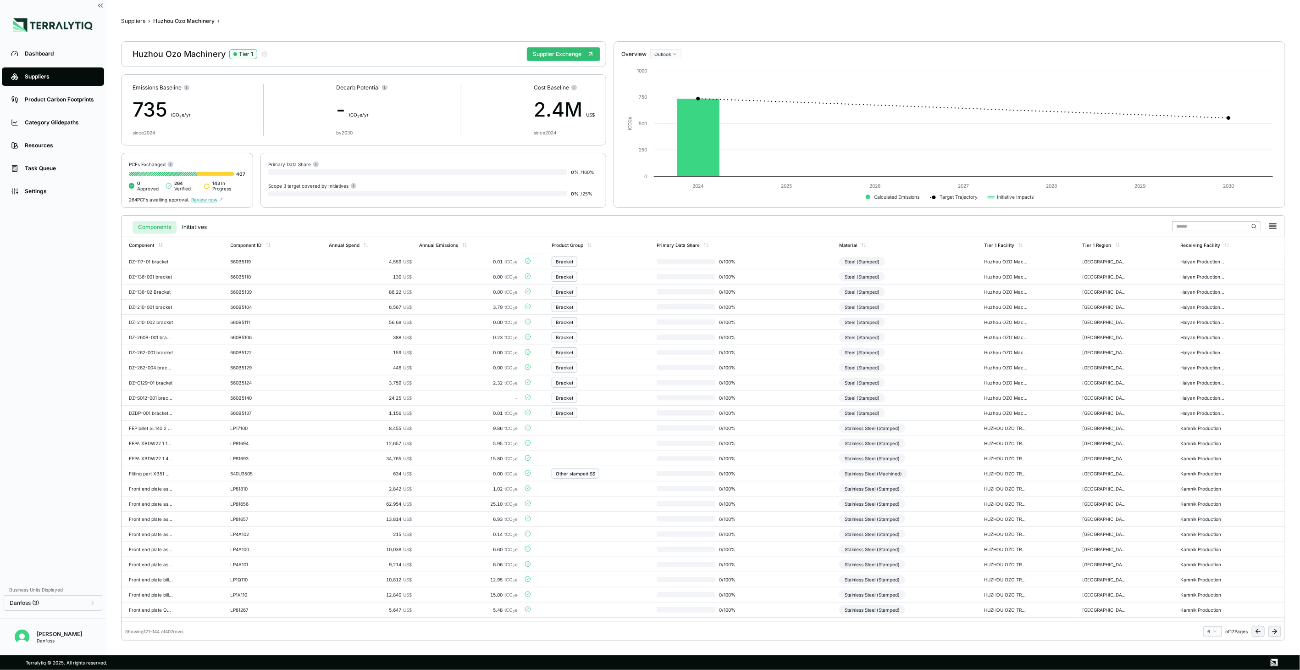
click at [1274, 631] on icon at bounding box center [1275, 631] width 4 height 0
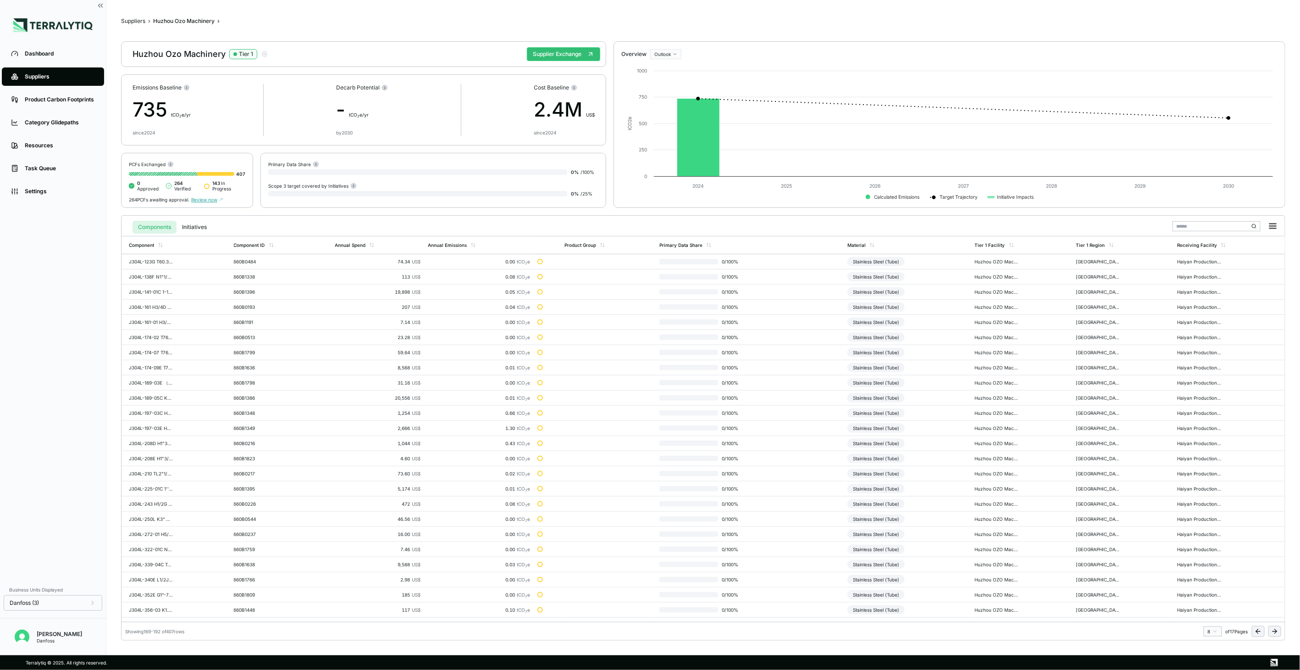
click at [1274, 631] on icon at bounding box center [1275, 631] width 4 height 0
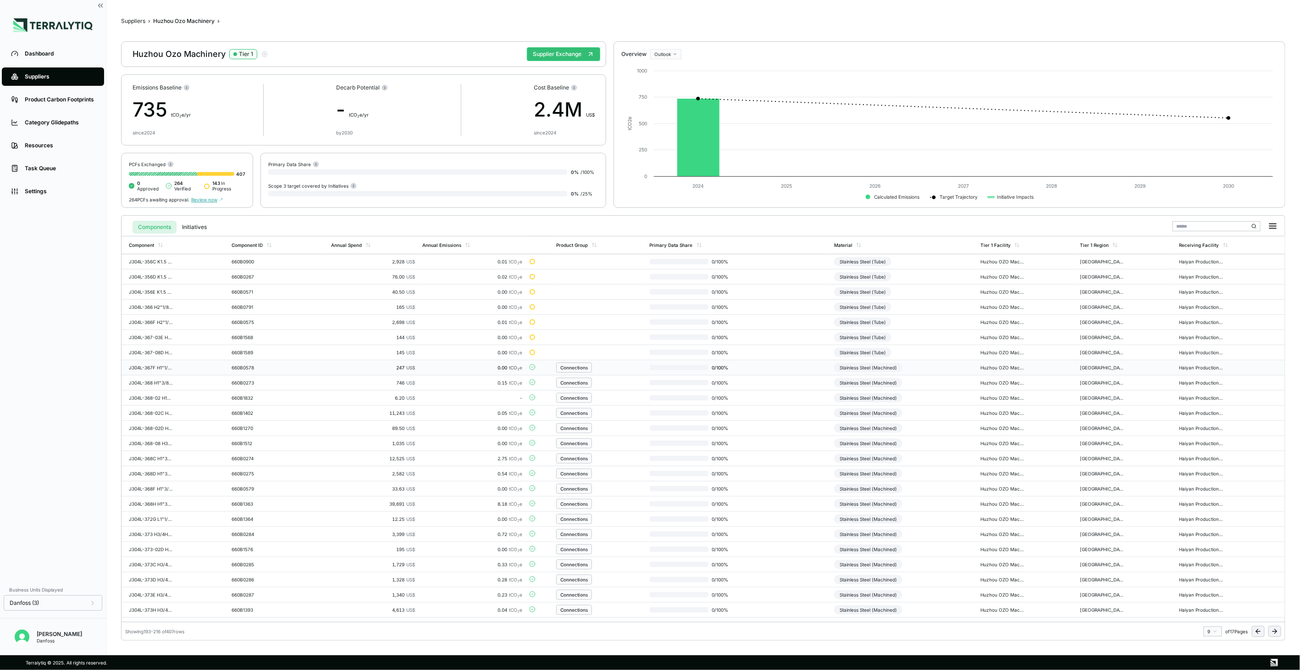
click at [629, 367] on div "Connections" at bounding box center [599, 367] width 86 height 10
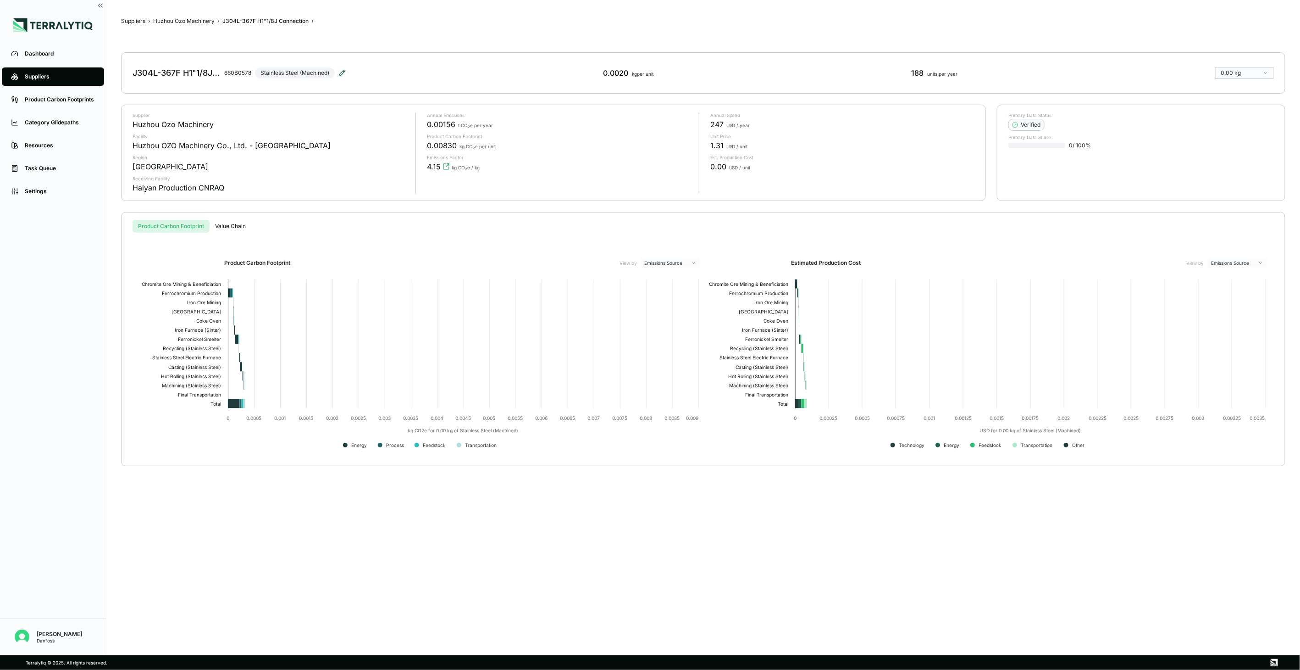
click at [342, 71] on icon at bounding box center [341, 72] width 7 height 7
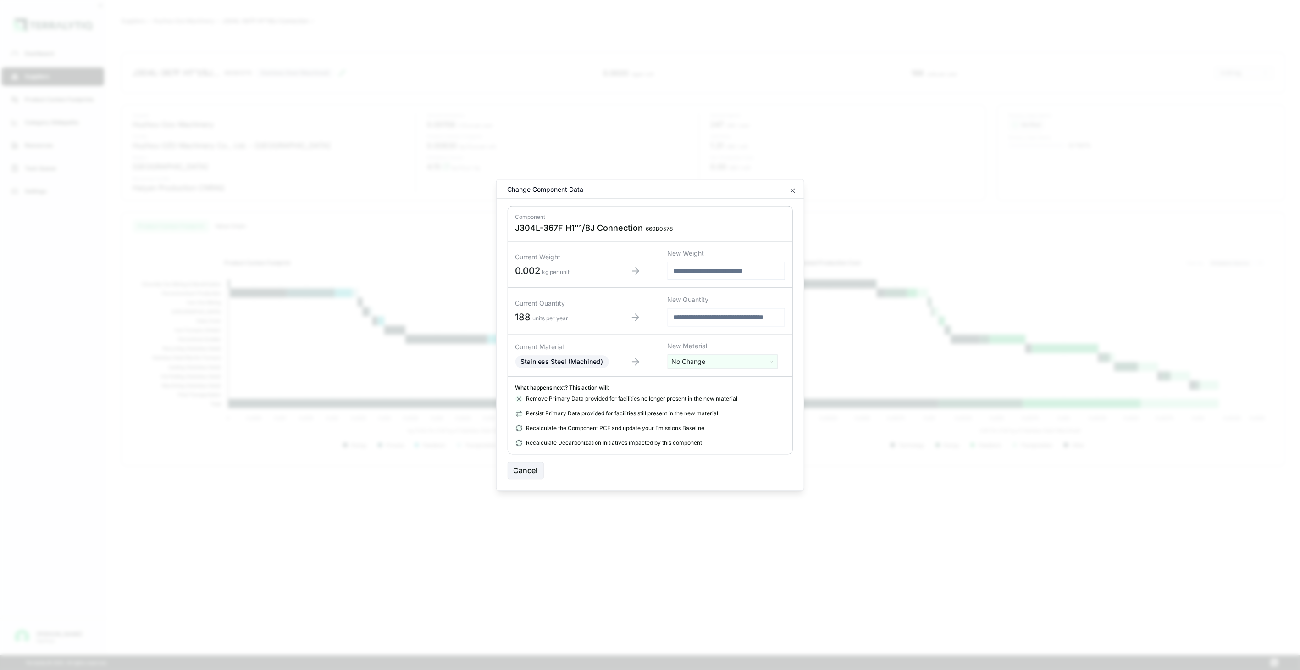
click at [720, 355] on html "Dashboard Suppliers Product Carbon Footprints Category Glidepaths Resources Tas…" at bounding box center [650, 335] width 1300 height 670
click at [722, 377] on input "text" at bounding box center [722, 381] width 105 height 10
type input "****"
click at [755, 418] on div "Stainless Steel (Tube)" at bounding box center [722, 421] width 105 height 13
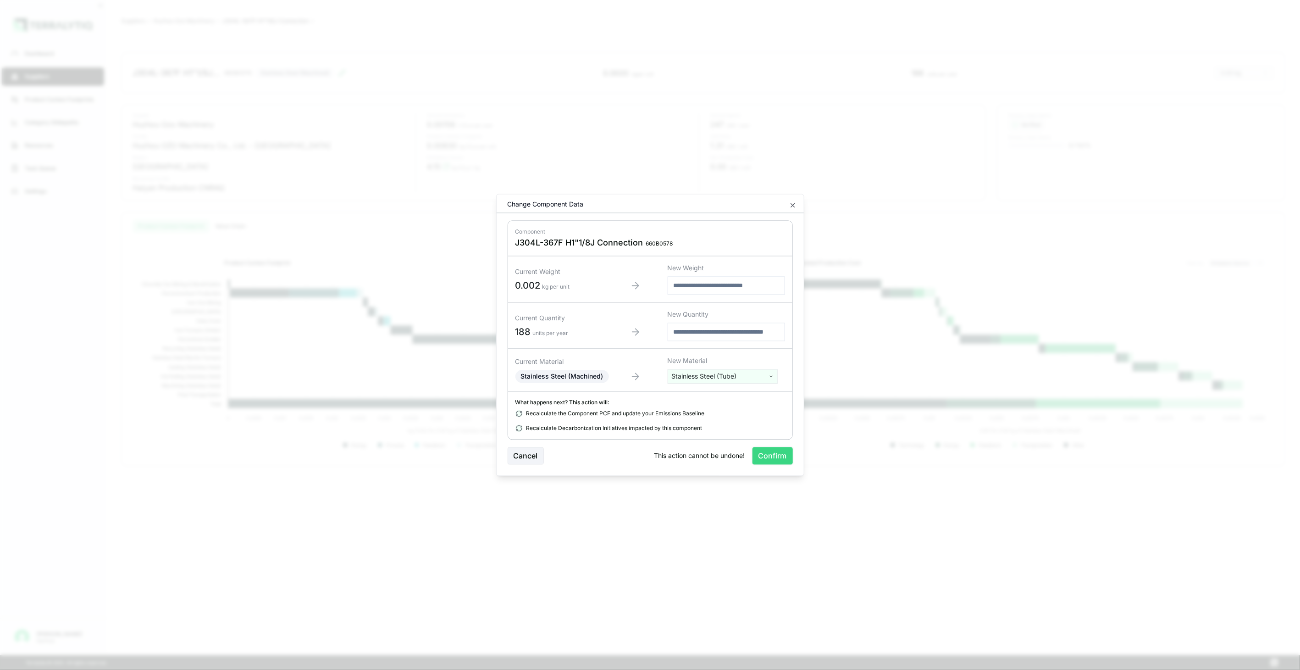
click at [777, 450] on button "Confirm" at bounding box center [773, 455] width 40 height 17
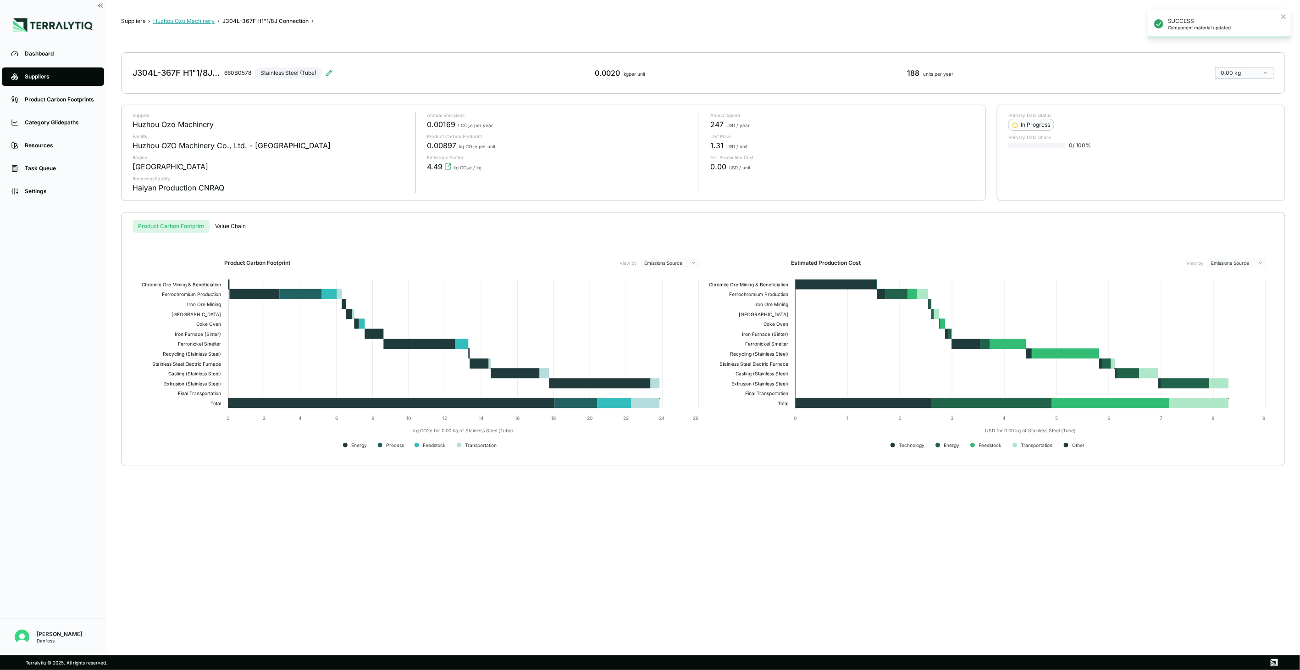
click at [206, 20] on button "Huzhou Ozo Machinery" at bounding box center [183, 20] width 61 height 7
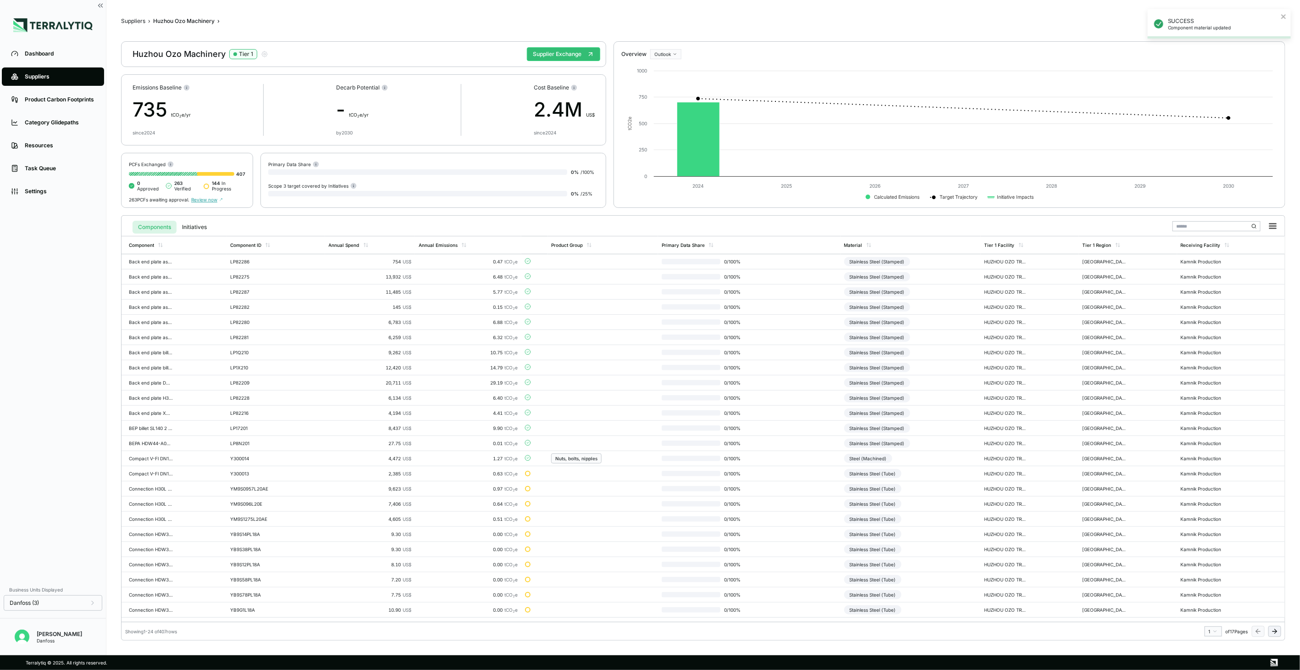
click at [1276, 630] on icon at bounding box center [1276, 631] width 2 height 4
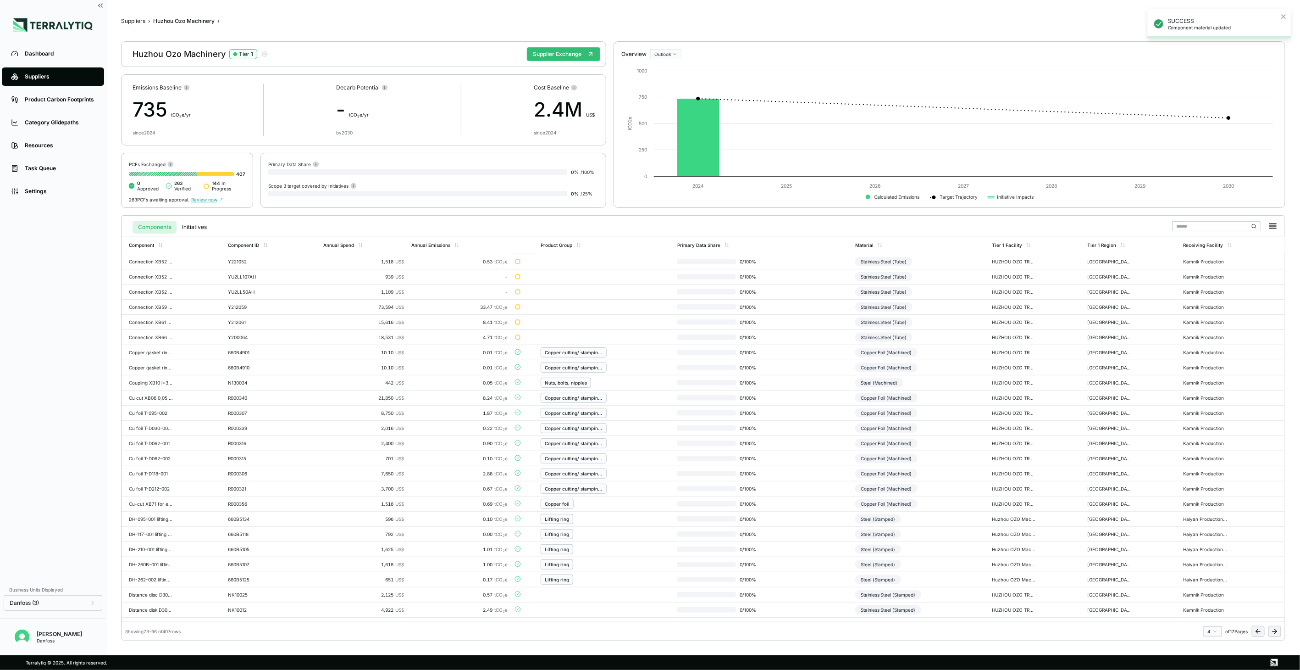
click at [1276, 630] on icon at bounding box center [1276, 631] width 2 height 4
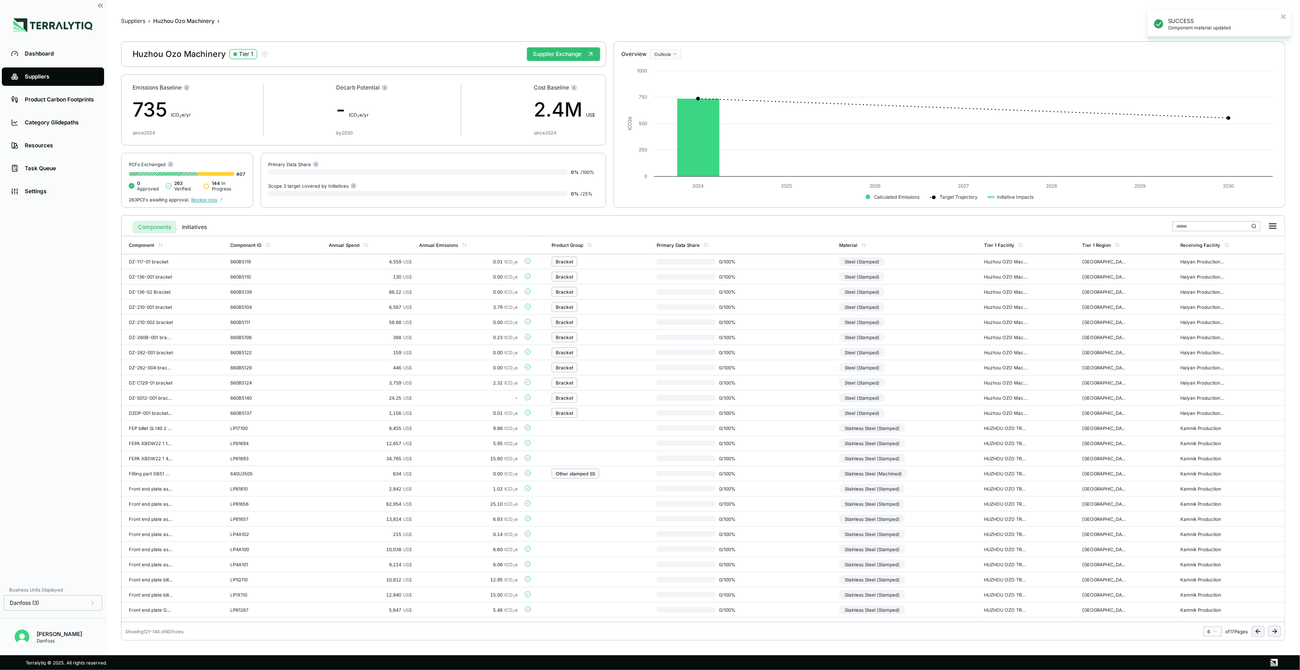
click at [1276, 630] on icon at bounding box center [1276, 631] width 2 height 4
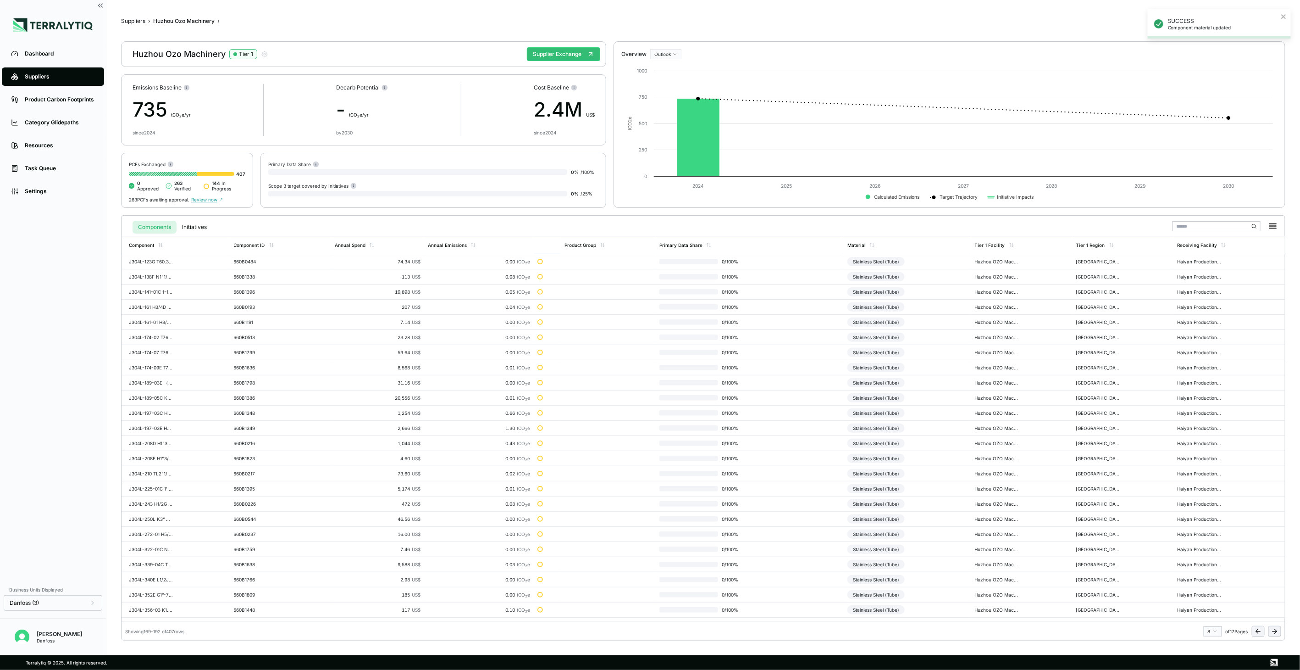
click at [1276, 630] on icon at bounding box center [1276, 631] width 2 height 4
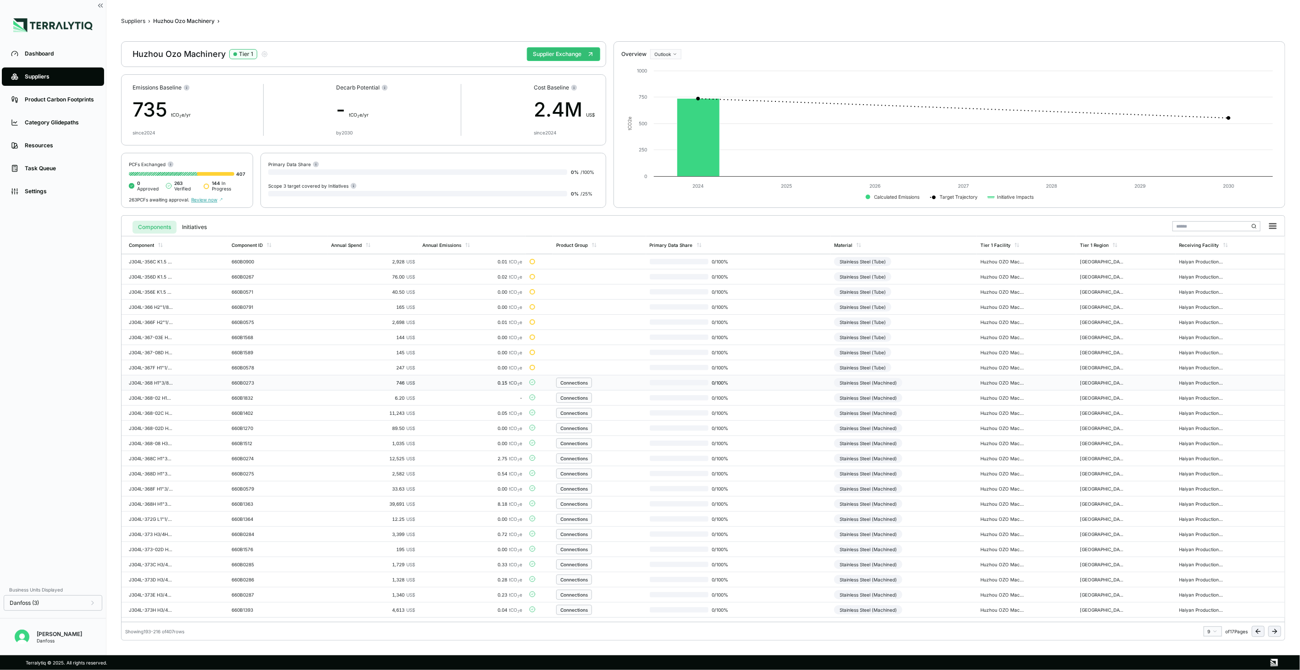
click at [615, 389] on td "Connections" at bounding box center [599, 382] width 93 height 15
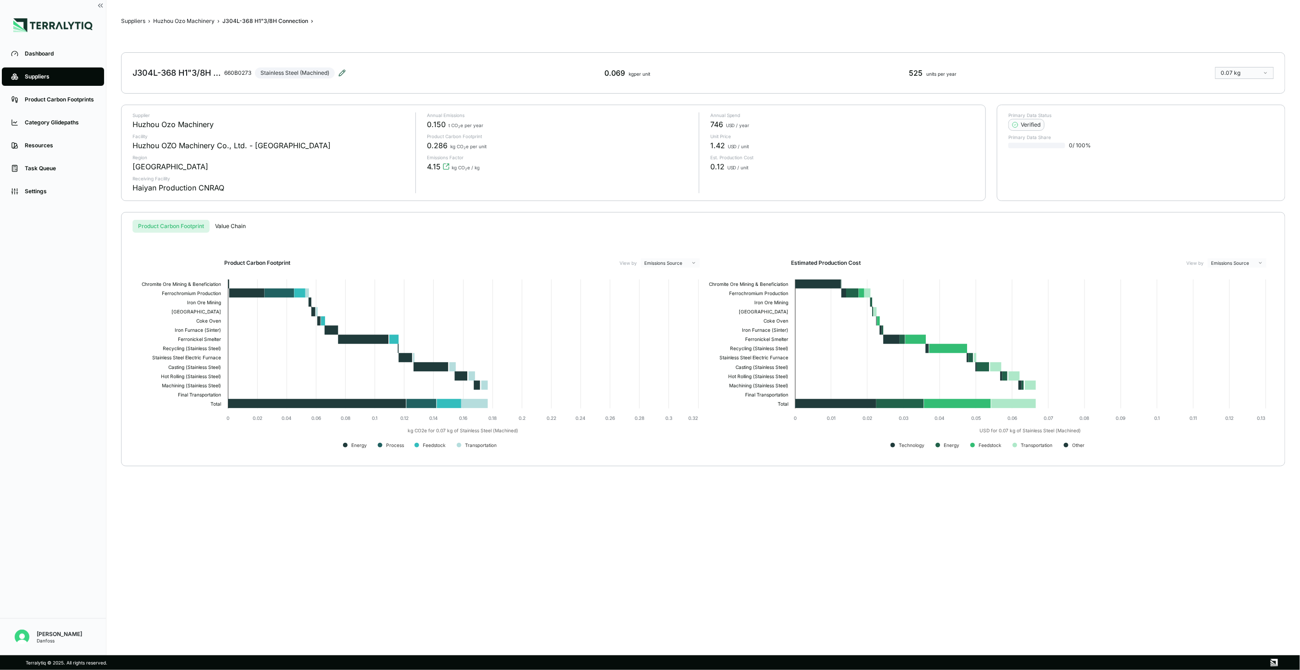
click at [344, 70] on icon at bounding box center [341, 72] width 7 height 7
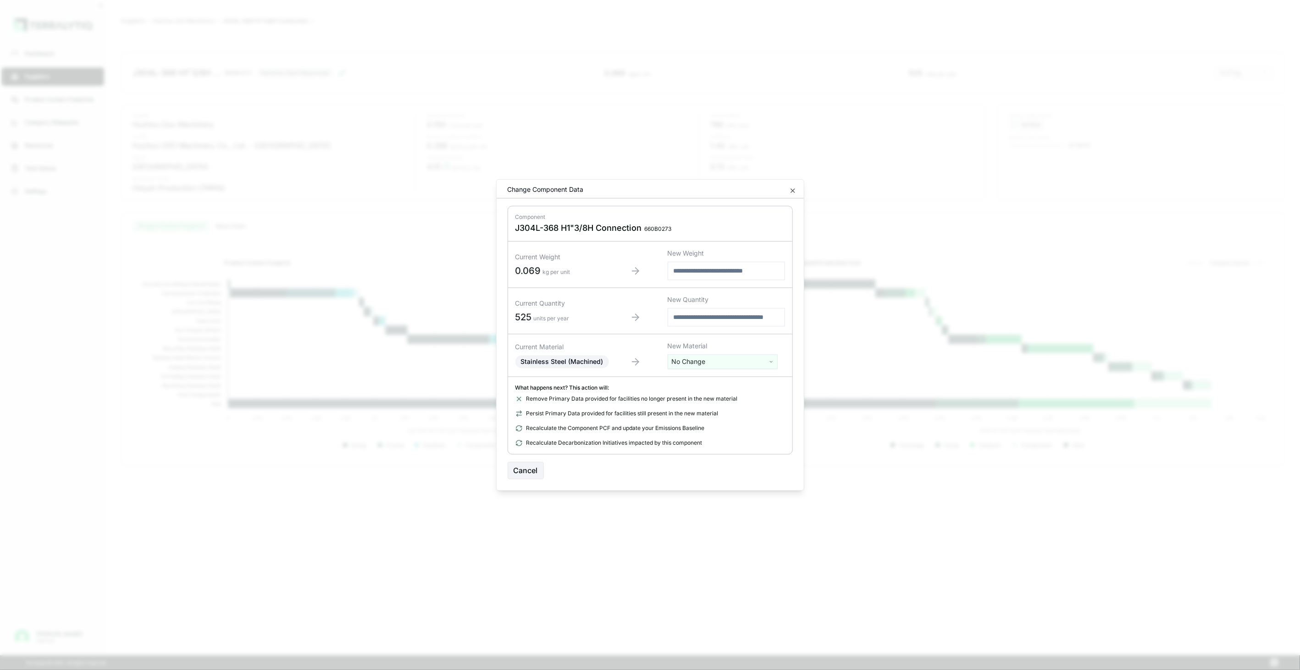
click at [688, 362] on html "Dashboard Suppliers Product Carbon Footprints Category Glidepaths Resources Tas…" at bounding box center [650, 335] width 1300 height 670
click at [693, 386] on div "Abs [MEDICAL_DATA] (Coal) [MEDICAL_DATA] (Gas) Acetone Actuator Coil Alumina Al…" at bounding box center [722, 444] width 105 height 117
click at [690, 382] on input "text" at bounding box center [722, 381] width 105 height 10
type input "****"
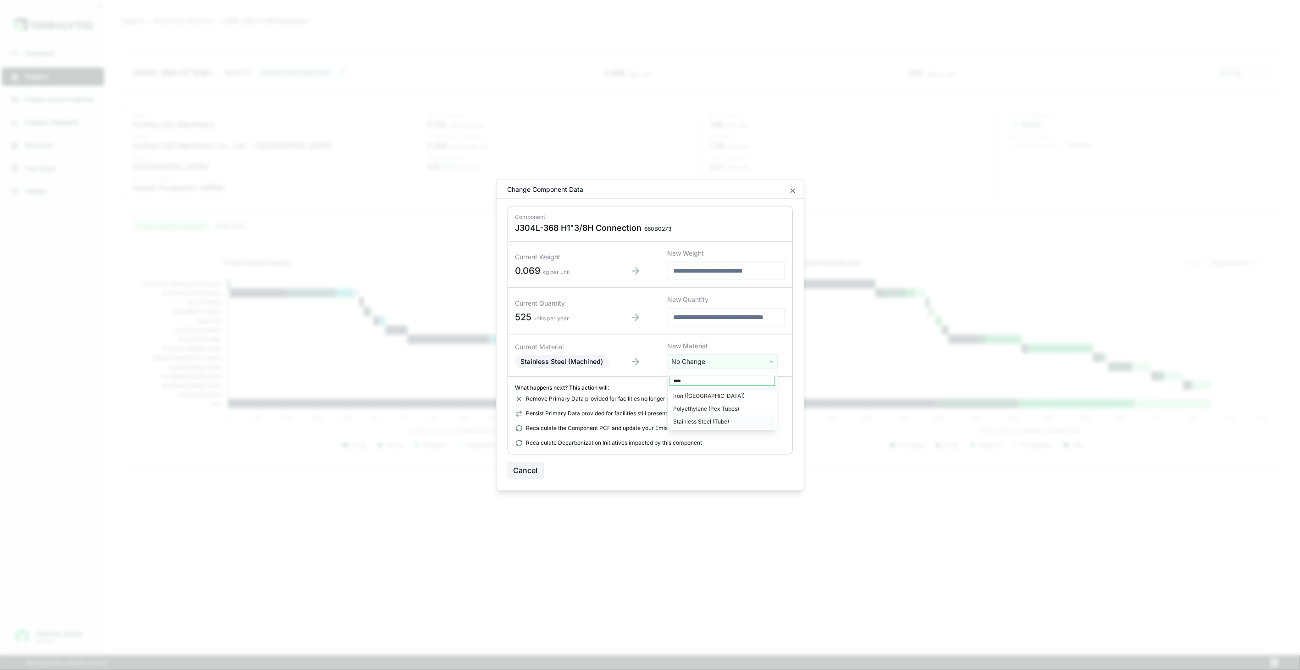
click at [739, 416] on div "Stainless Steel (Tube)" at bounding box center [722, 421] width 105 height 13
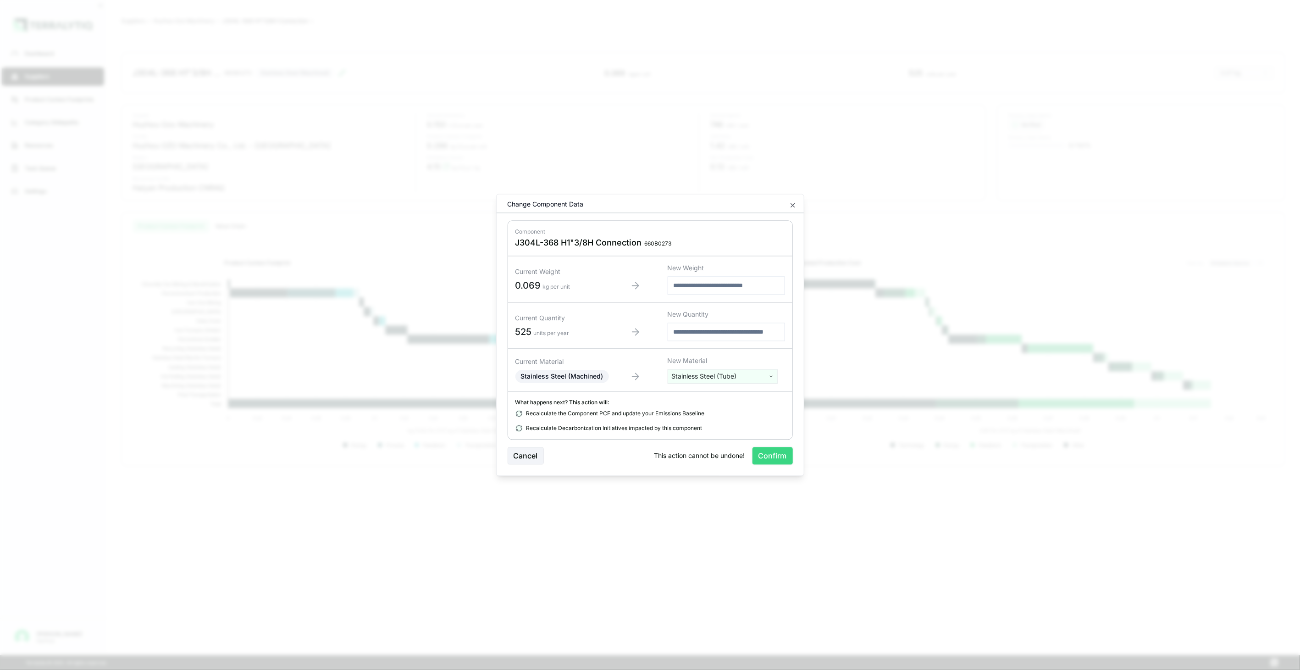
click at [773, 454] on button "Confirm" at bounding box center [773, 455] width 40 height 17
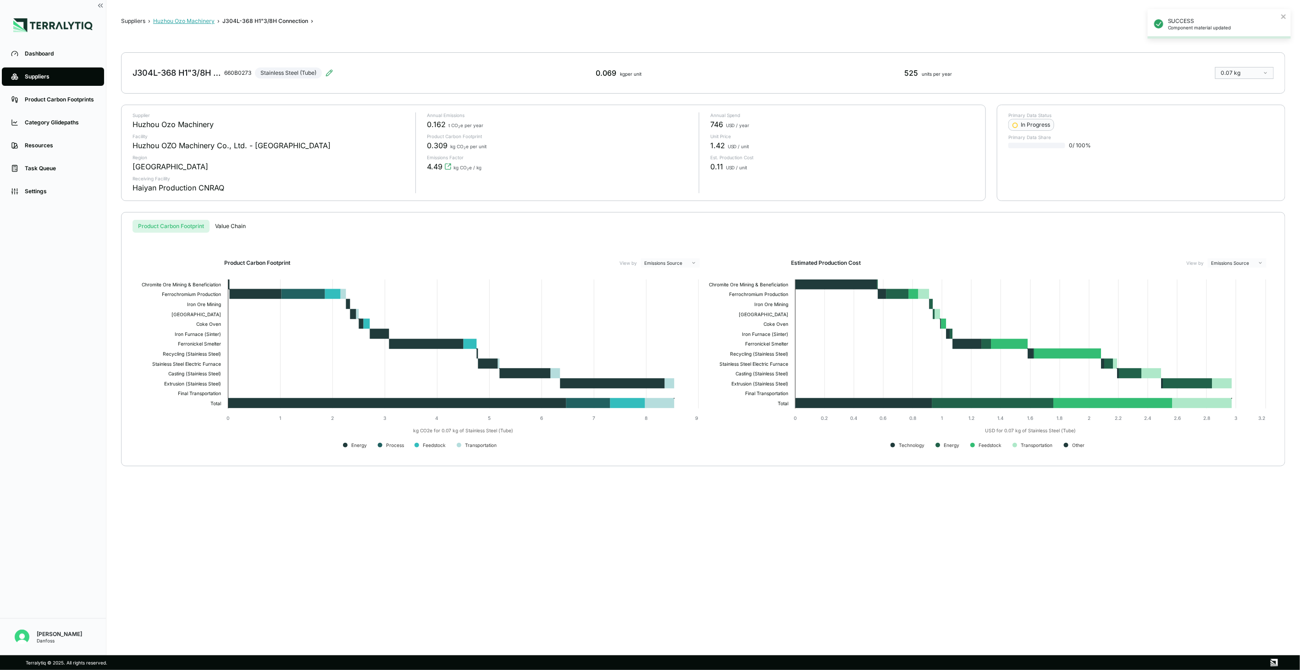
click at [199, 17] on button "Huzhou Ozo Machinery" at bounding box center [183, 20] width 61 height 7
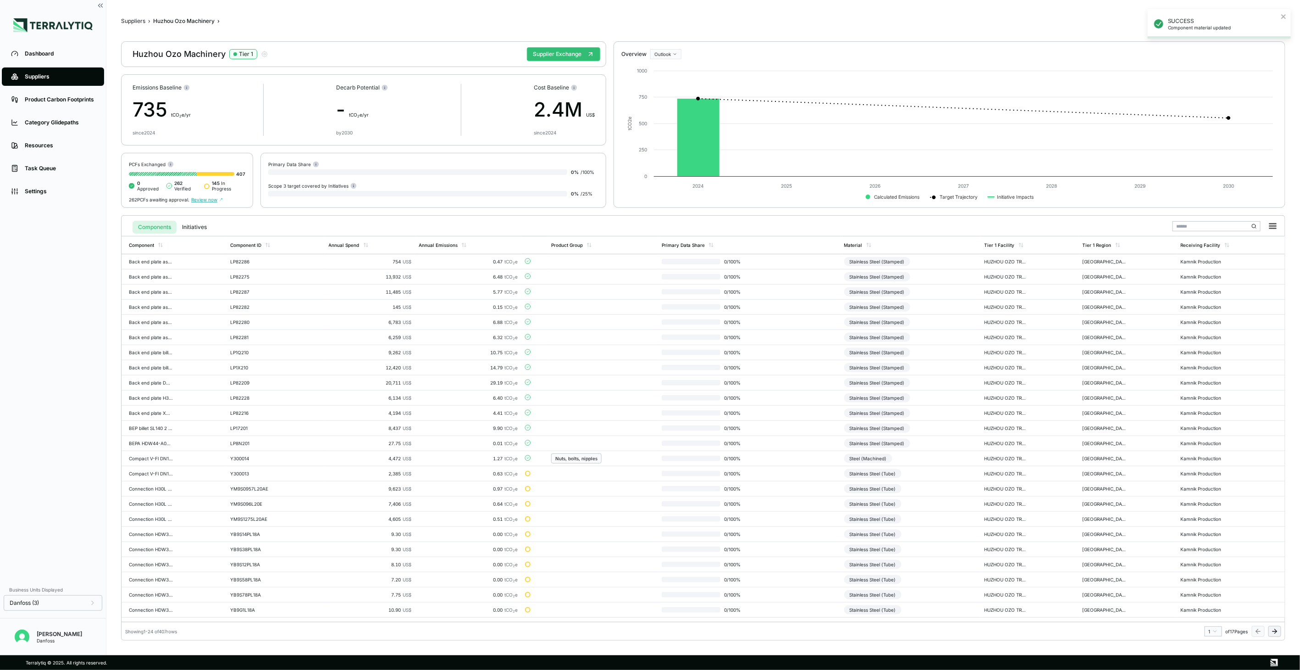
click at [1278, 629] on icon at bounding box center [1274, 630] width 7 height 7
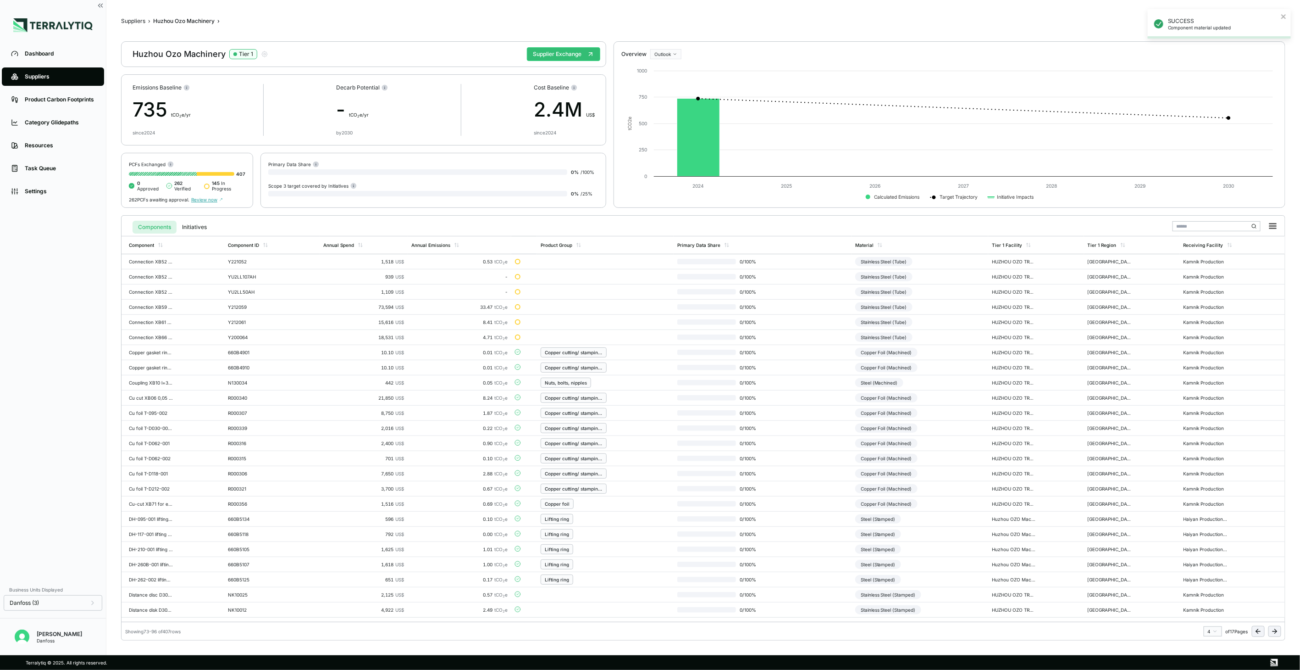
click at [1278, 629] on icon at bounding box center [1274, 630] width 7 height 7
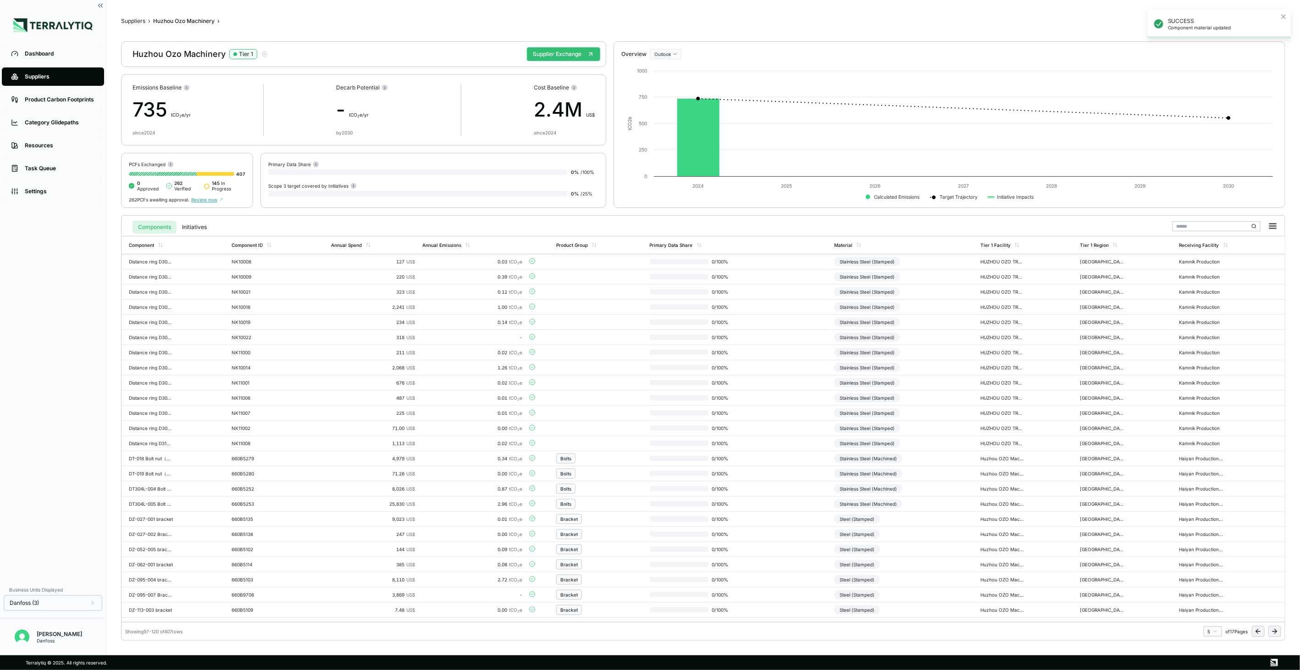
click at [1278, 629] on icon at bounding box center [1274, 630] width 7 height 7
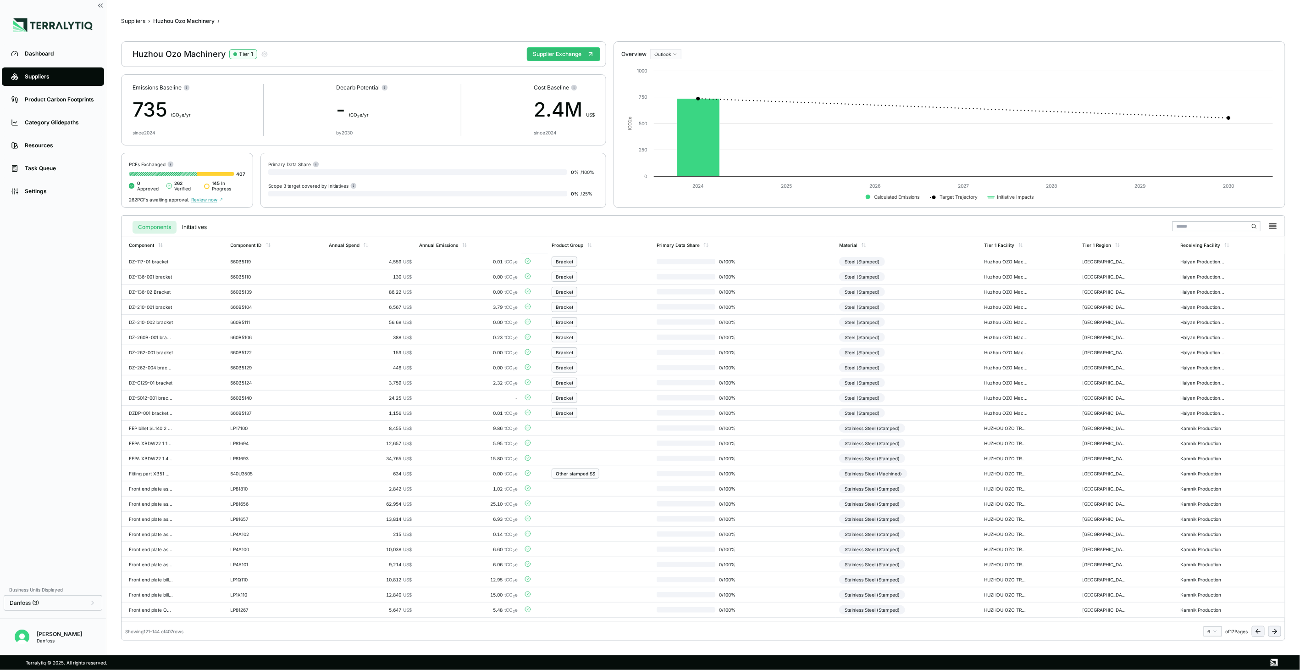
click at [1281, 628] on button at bounding box center [1274, 631] width 13 height 11
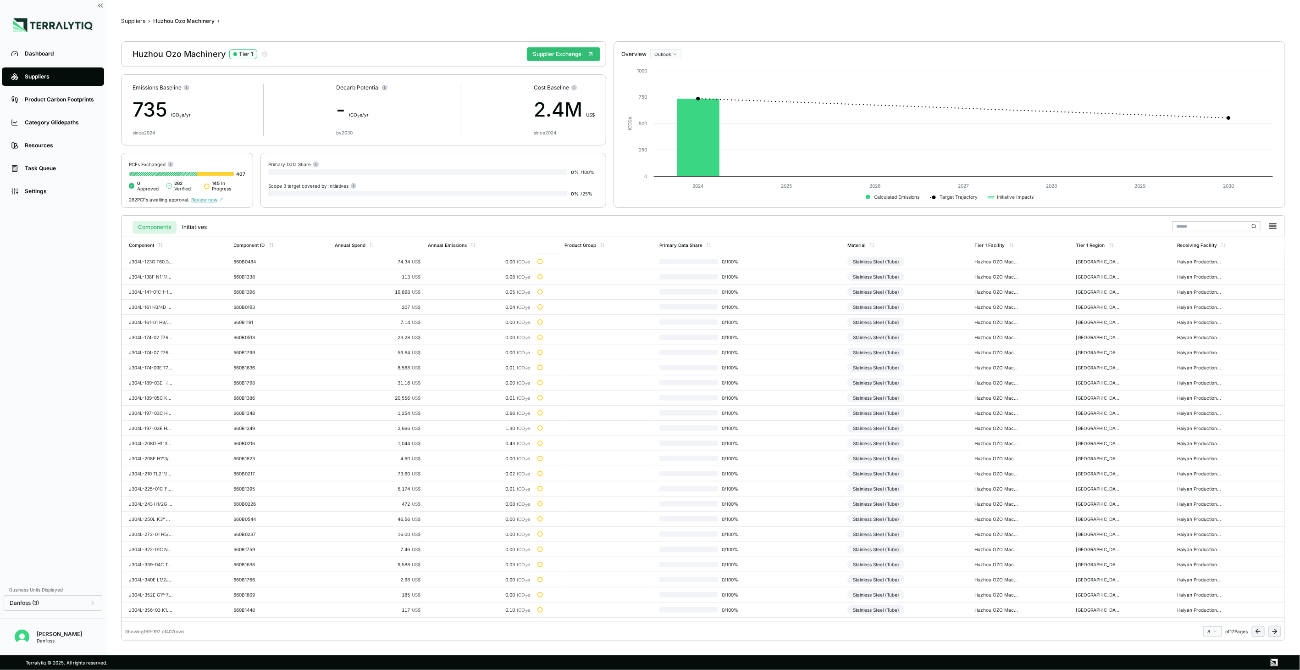
click at [1281, 628] on button at bounding box center [1274, 631] width 13 height 11
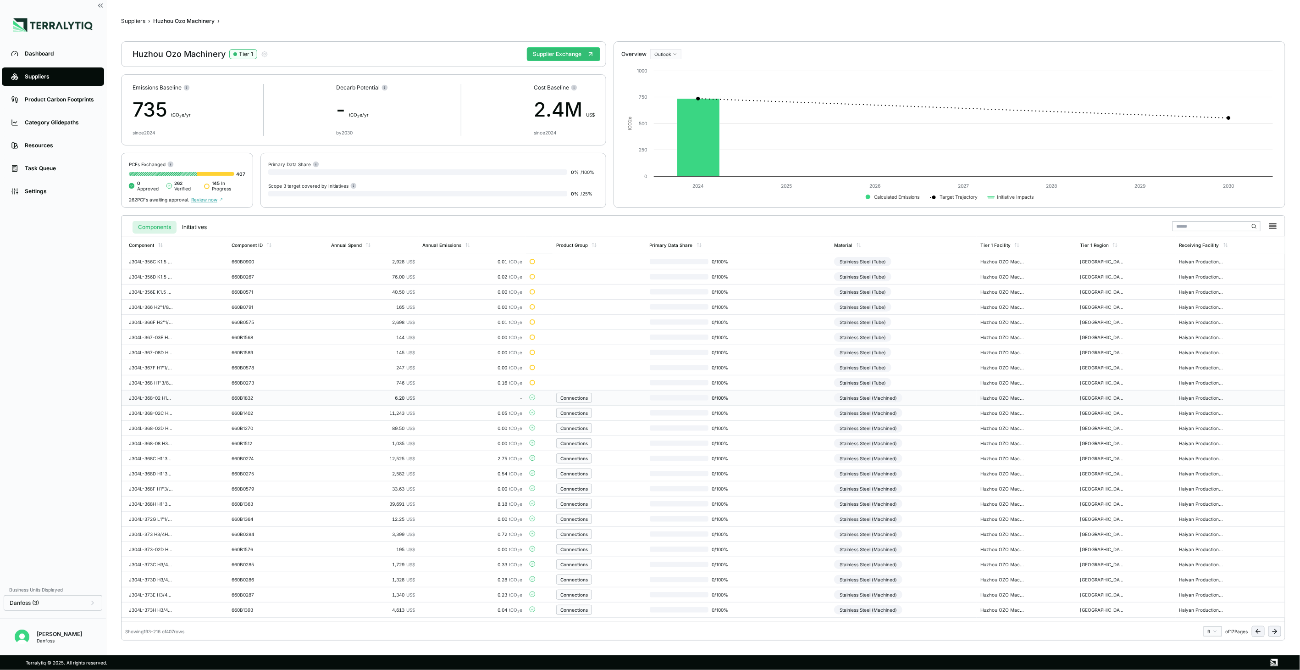
click at [629, 397] on div "Connections" at bounding box center [599, 398] width 86 height 10
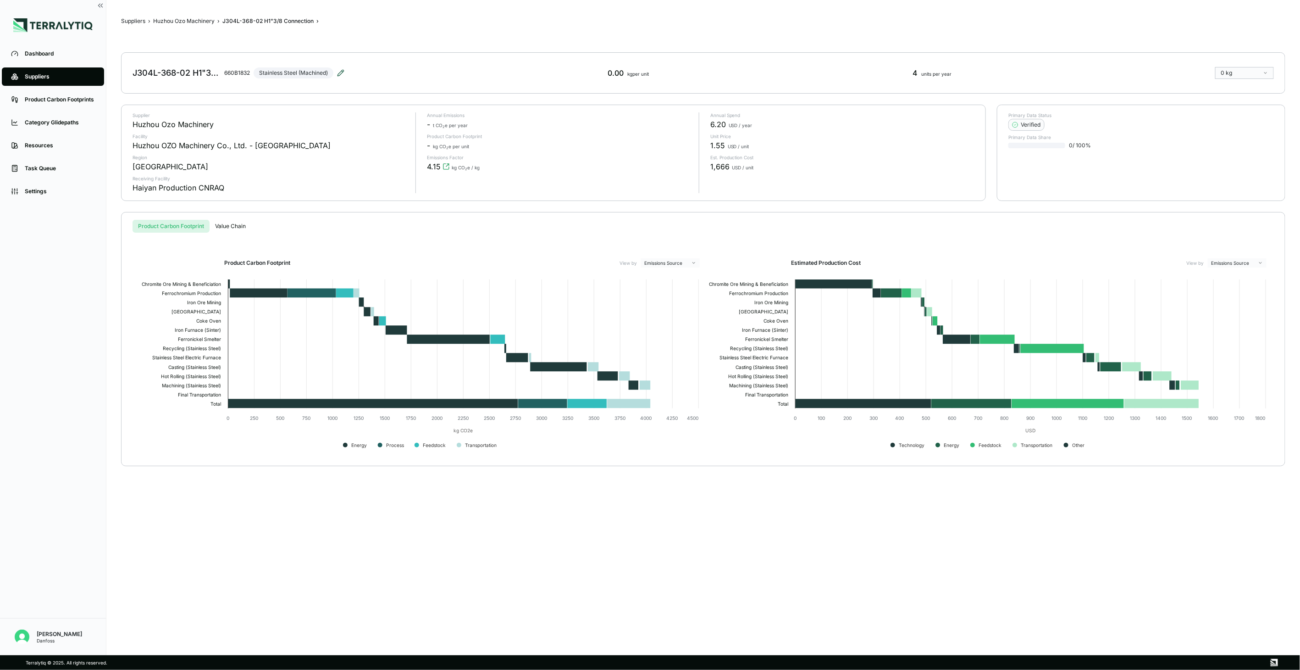
click at [340, 73] on icon at bounding box center [341, 73] width 6 height 6
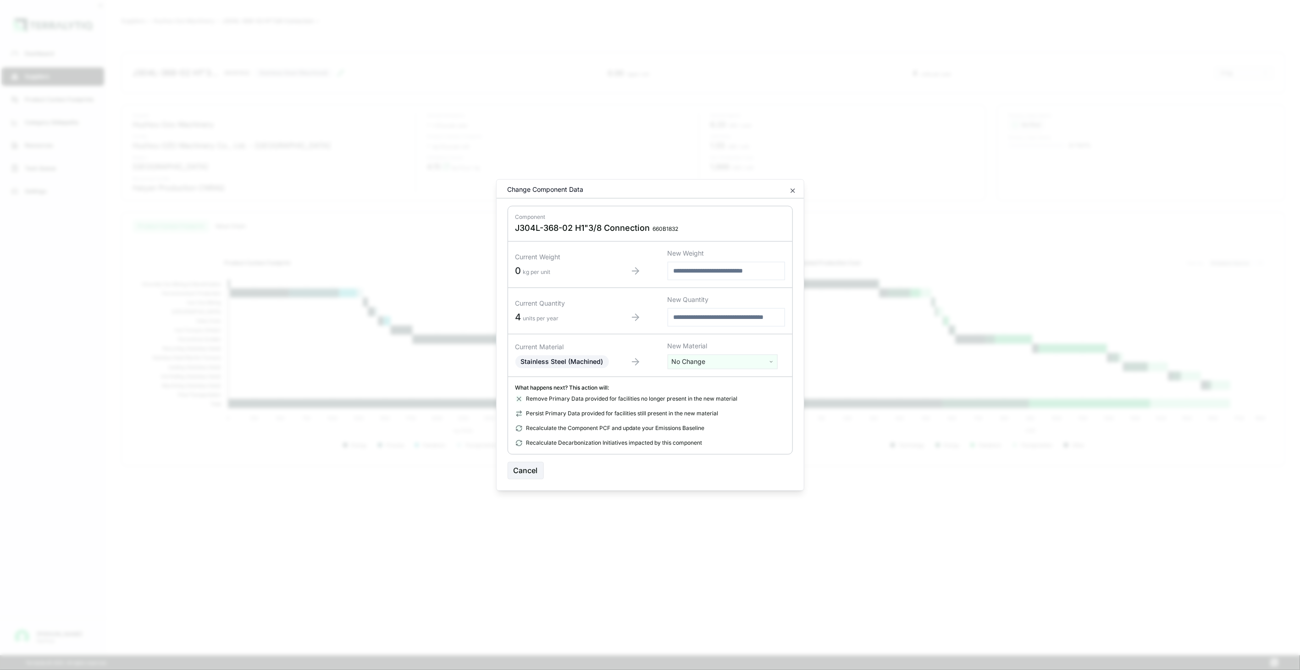
click at [709, 359] on html "Dashboard Suppliers Product Carbon Footprints Category Glidepaths Resources Tas…" at bounding box center [650, 335] width 1300 height 670
click at [705, 377] on input "text" at bounding box center [722, 381] width 105 height 10
type input "****"
click at [727, 423] on div "Stainless Steel (Tube)" at bounding box center [722, 421] width 105 height 13
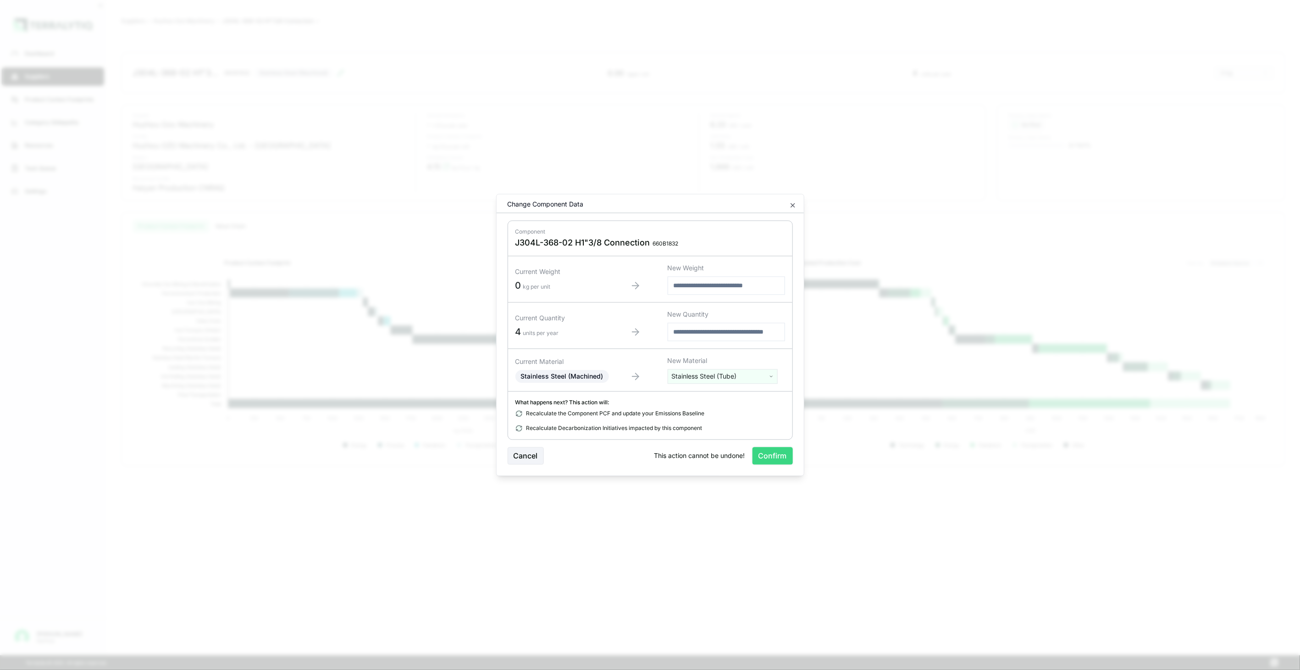
click at [755, 459] on button "Confirm" at bounding box center [773, 455] width 40 height 17
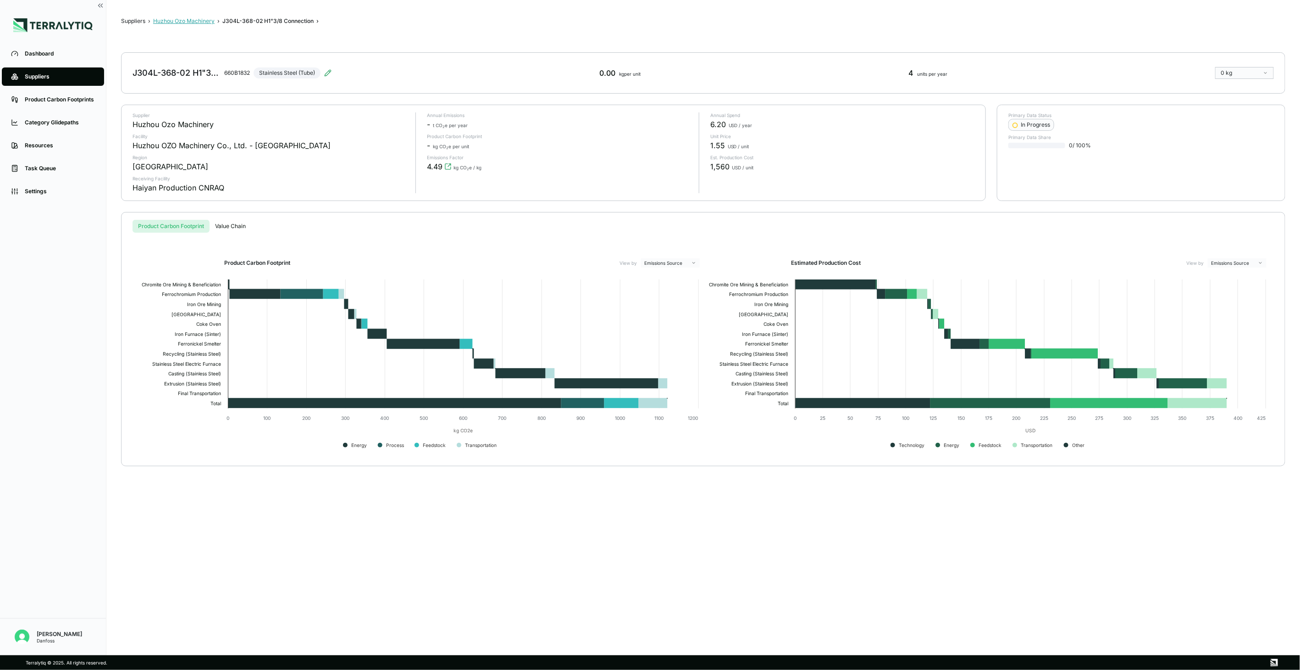
click at [163, 22] on button "Huzhou Ozo Machinery" at bounding box center [183, 20] width 61 height 7
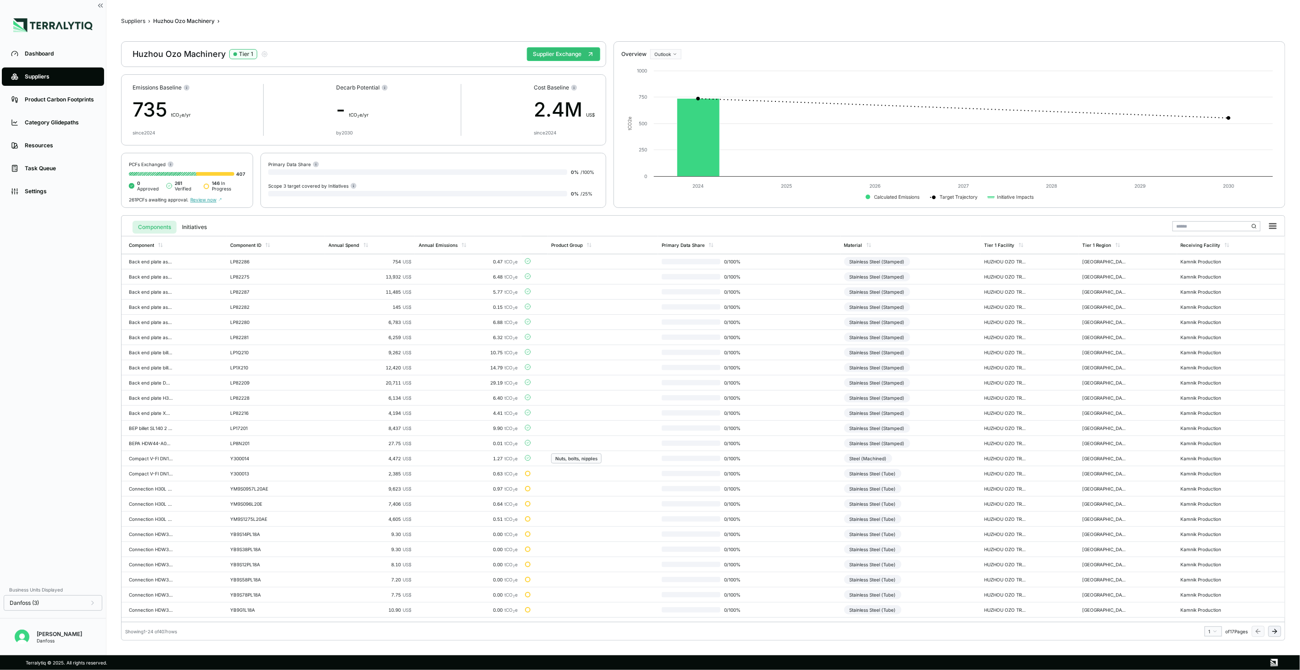
click at [1273, 631] on icon at bounding box center [1274, 630] width 7 height 7
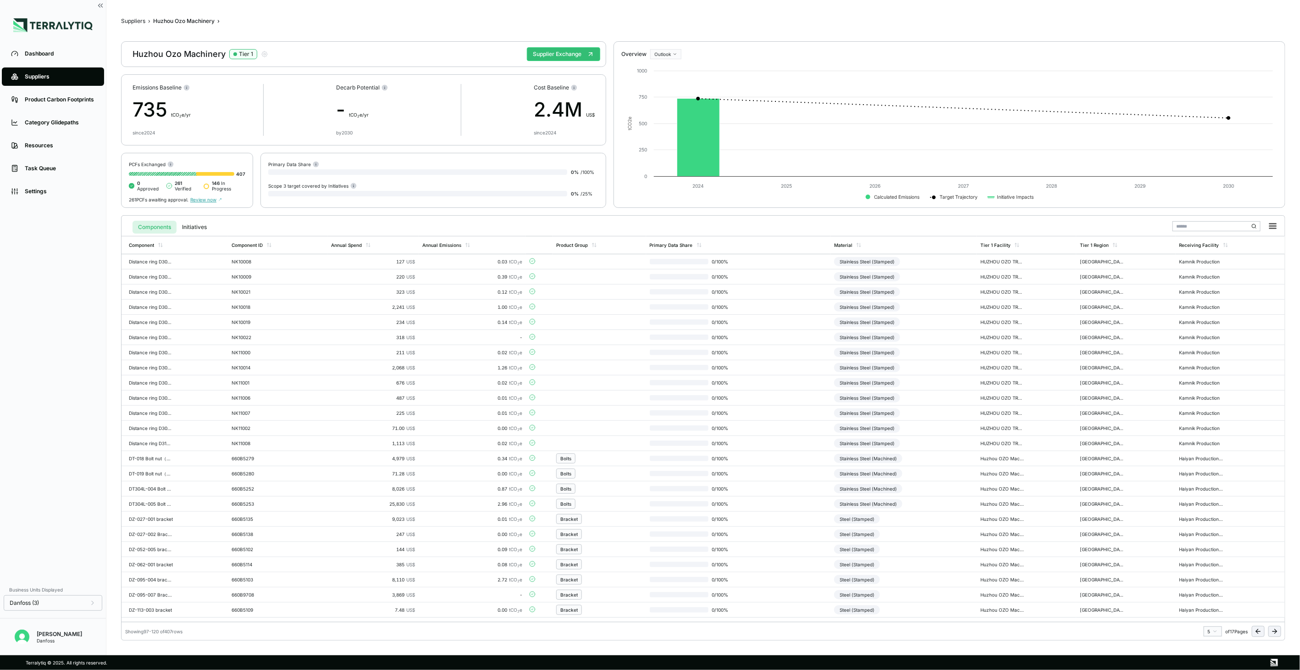
click at [1273, 631] on icon at bounding box center [1274, 630] width 7 height 7
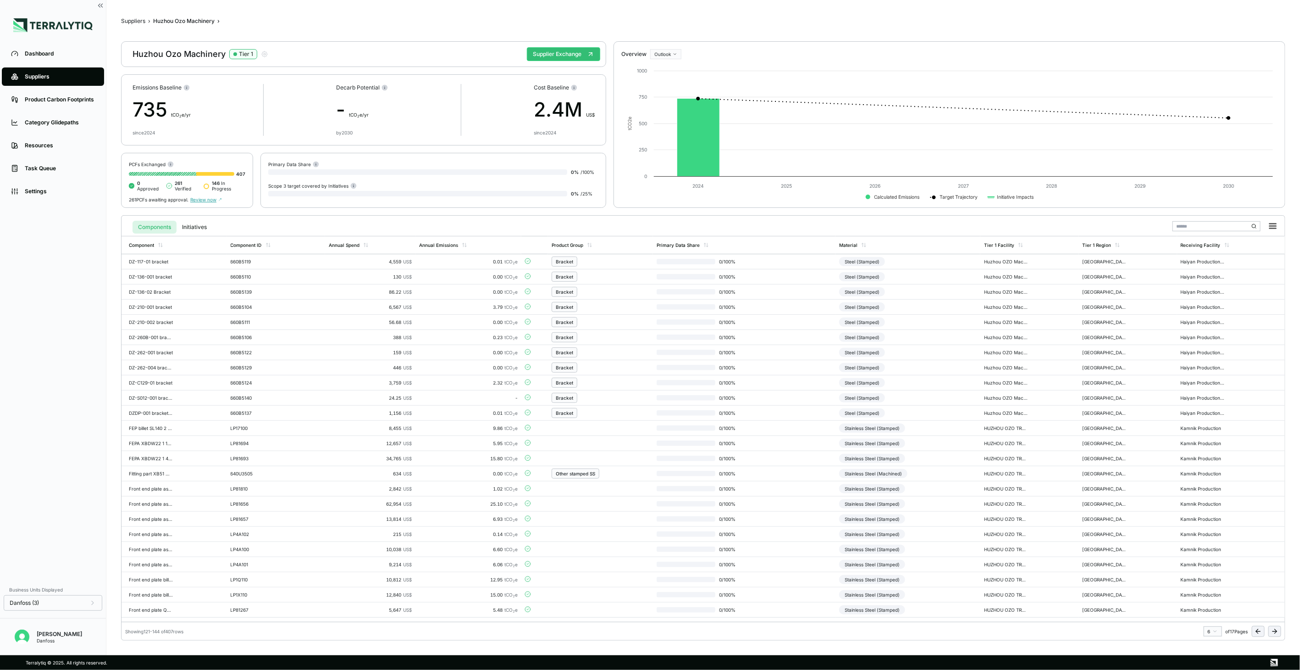
click at [1272, 635] on button at bounding box center [1274, 631] width 13 height 11
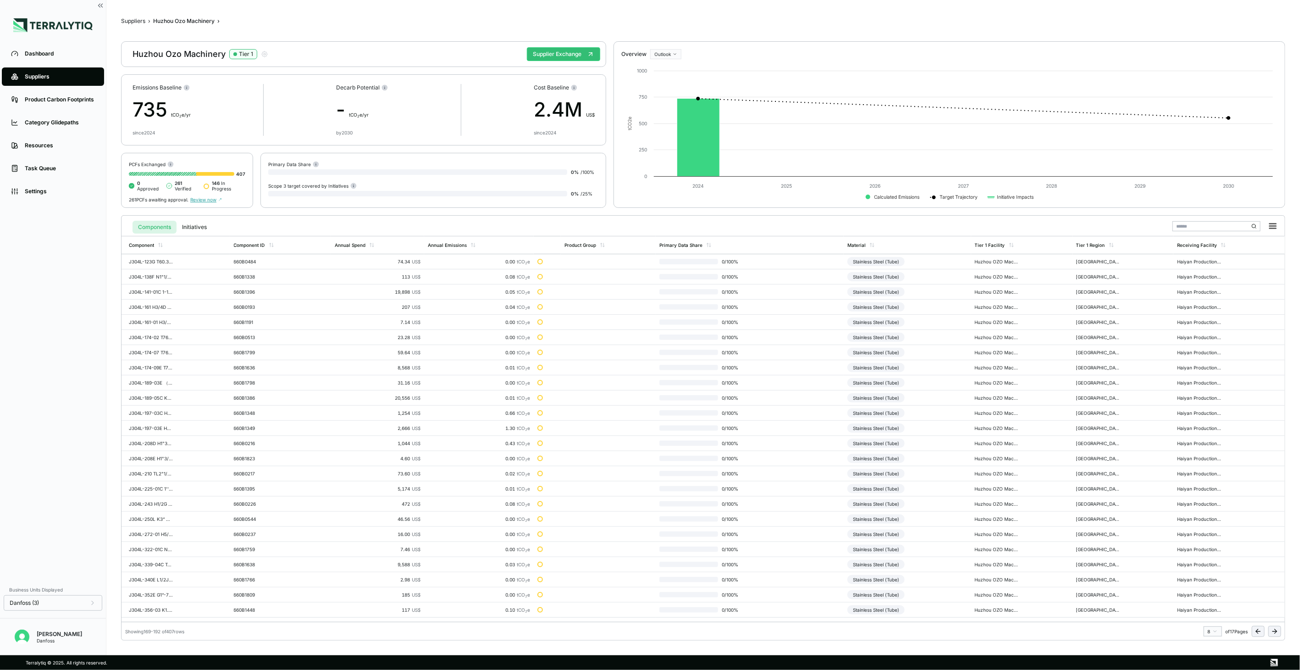
click at [1272, 635] on button at bounding box center [1274, 631] width 13 height 11
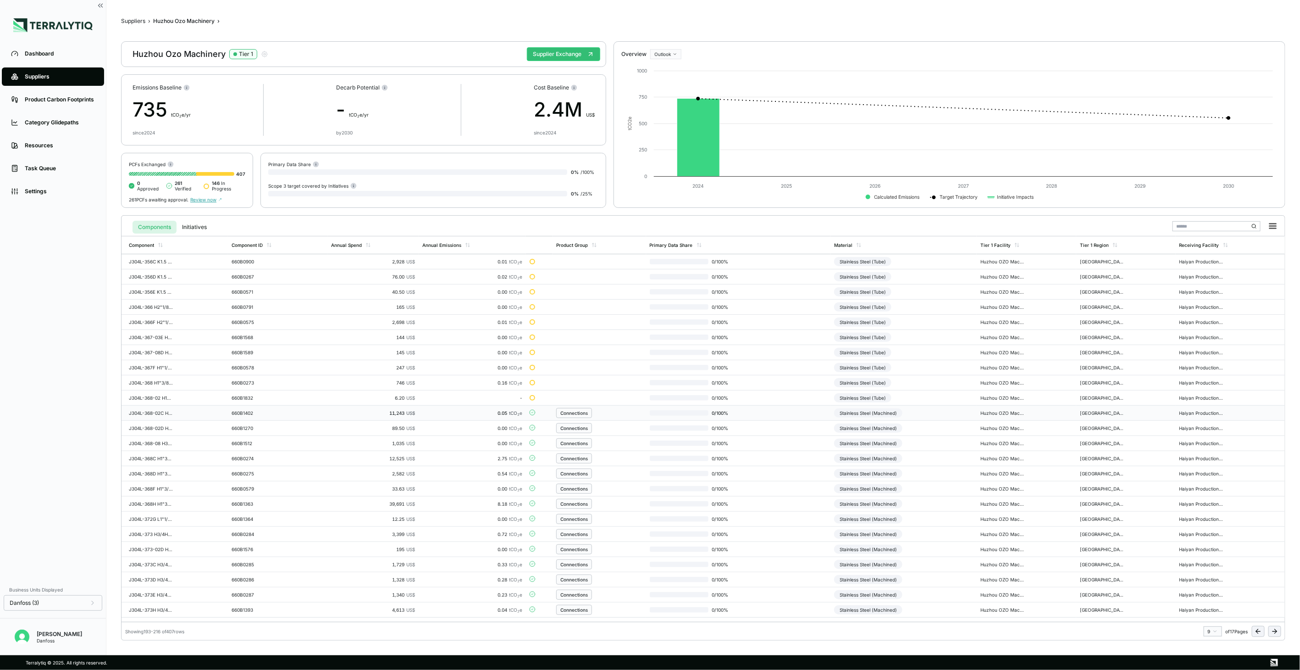
click at [642, 415] on div "Connections" at bounding box center [599, 413] width 86 height 10
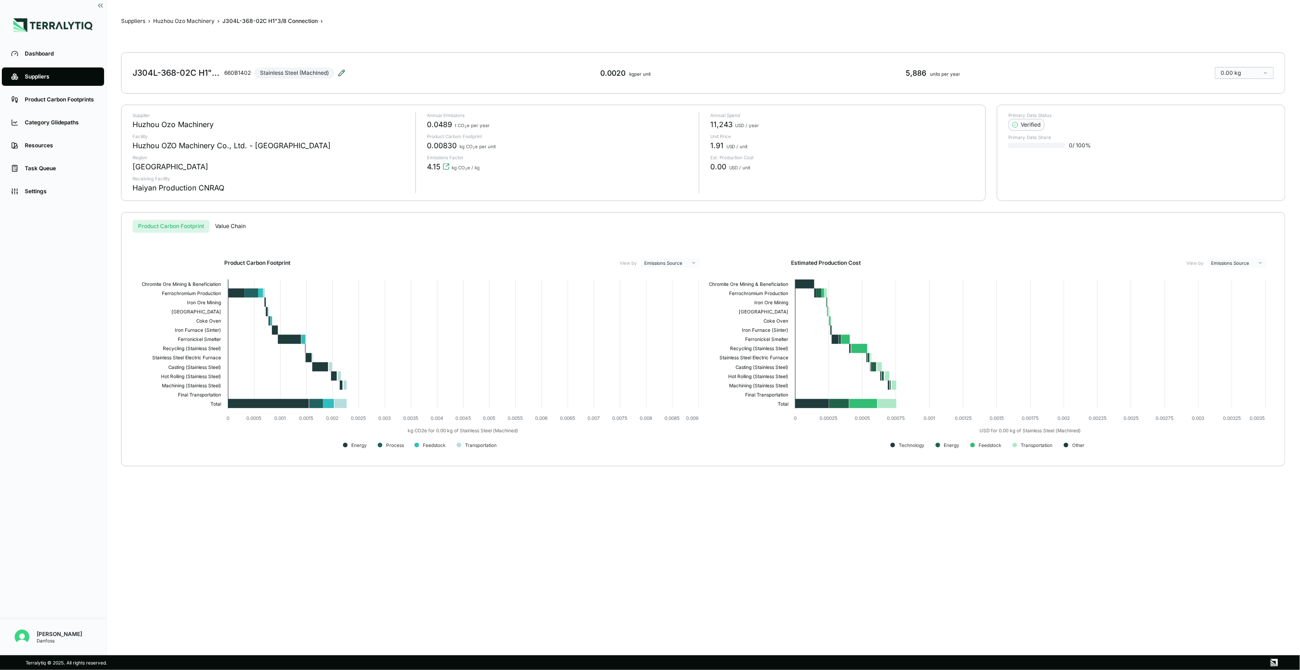
click at [340, 75] on icon at bounding box center [341, 72] width 7 height 7
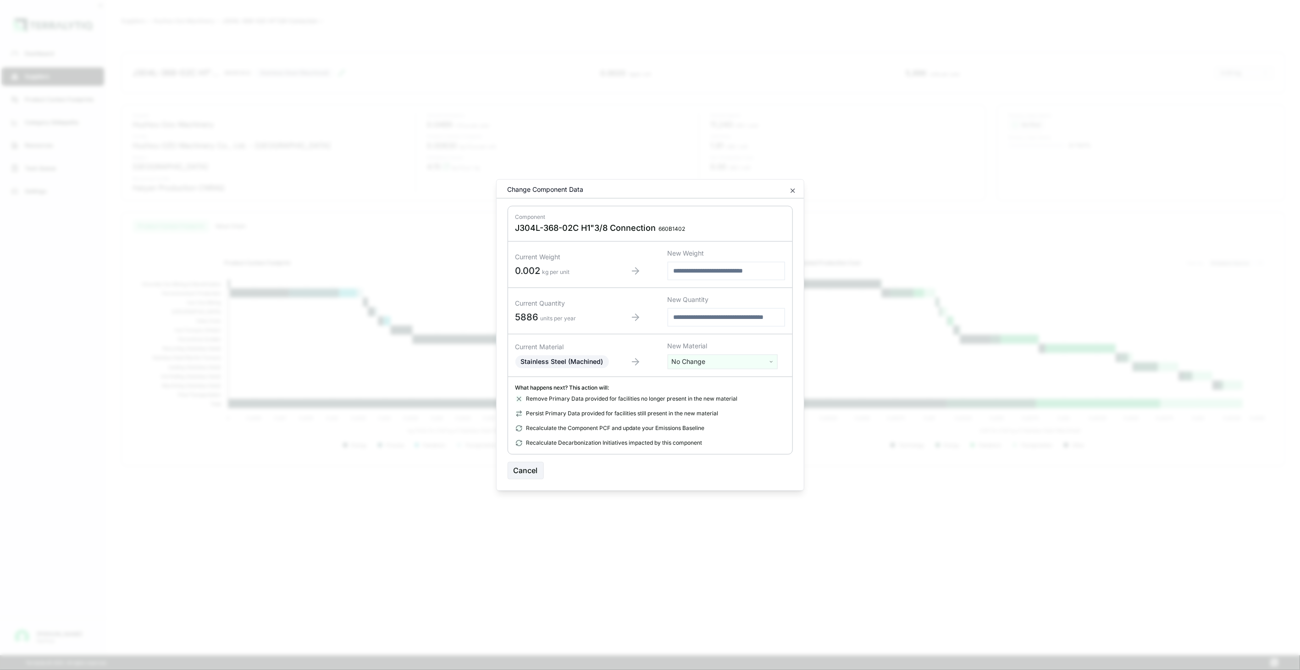
click at [721, 360] on html "Dashboard Suppliers Product Carbon Footprints Category Glidepaths Resources Tas…" at bounding box center [650, 335] width 1300 height 670
click at [713, 380] on input "text" at bounding box center [722, 381] width 105 height 10
type input "***"
click at [712, 439] on div "Stainless Steel (Tube)" at bounding box center [722, 434] width 105 height 13
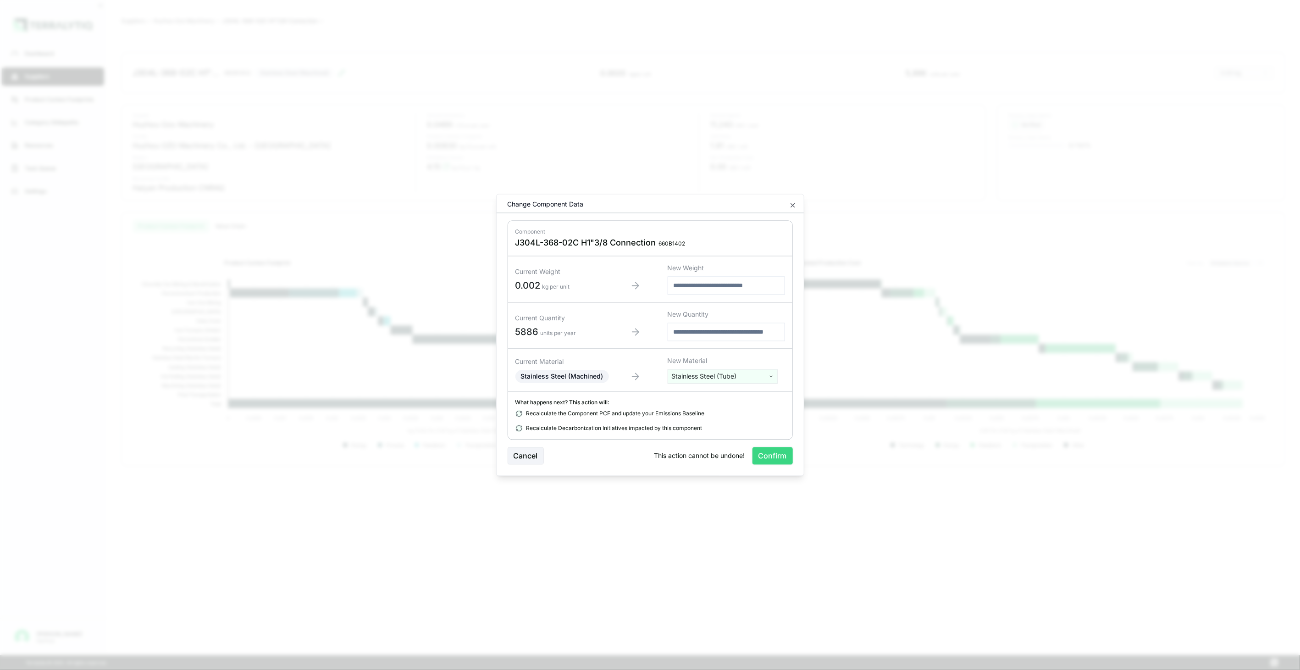
click at [762, 457] on button "Confirm" at bounding box center [773, 455] width 40 height 17
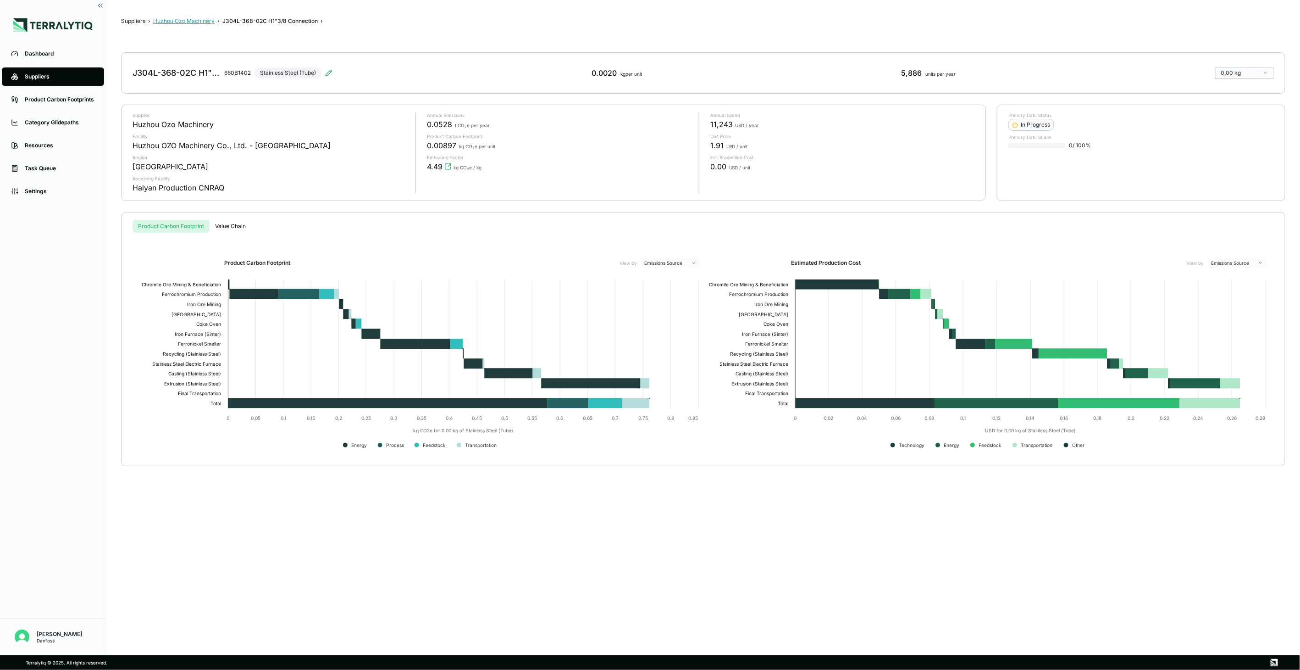
click at [189, 23] on button "Huzhou Ozo Machinery" at bounding box center [183, 20] width 61 height 7
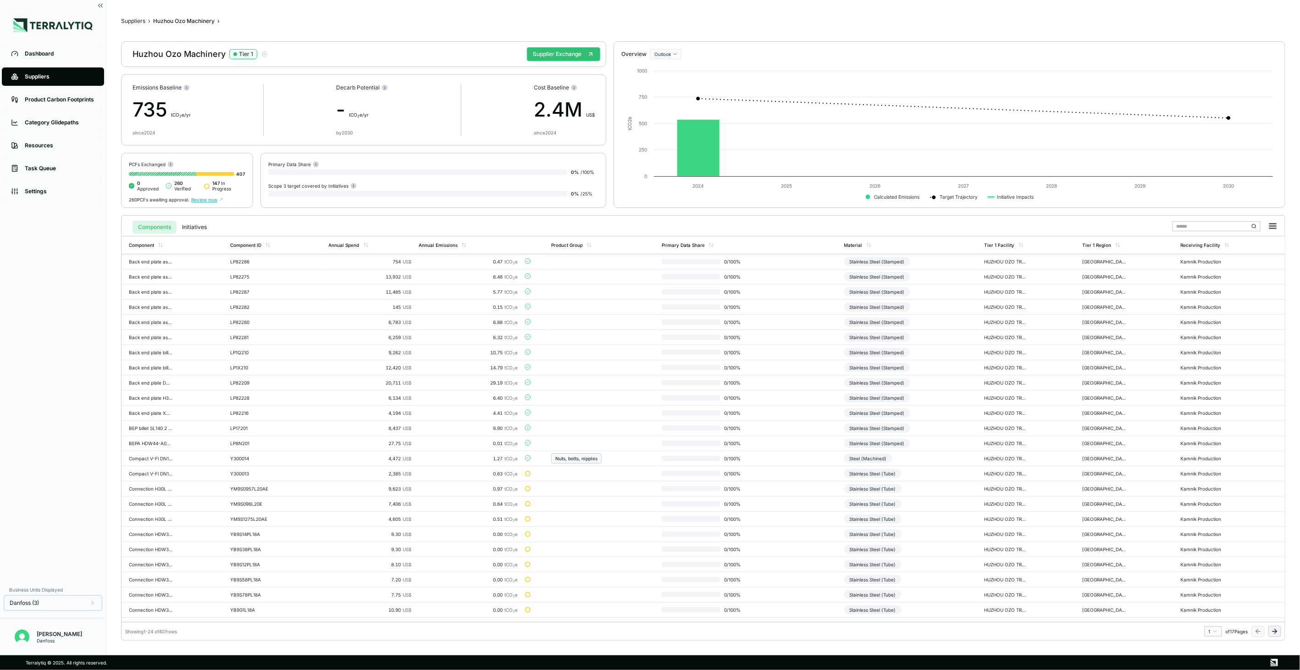
click at [1274, 633] on icon at bounding box center [1274, 630] width 7 height 7
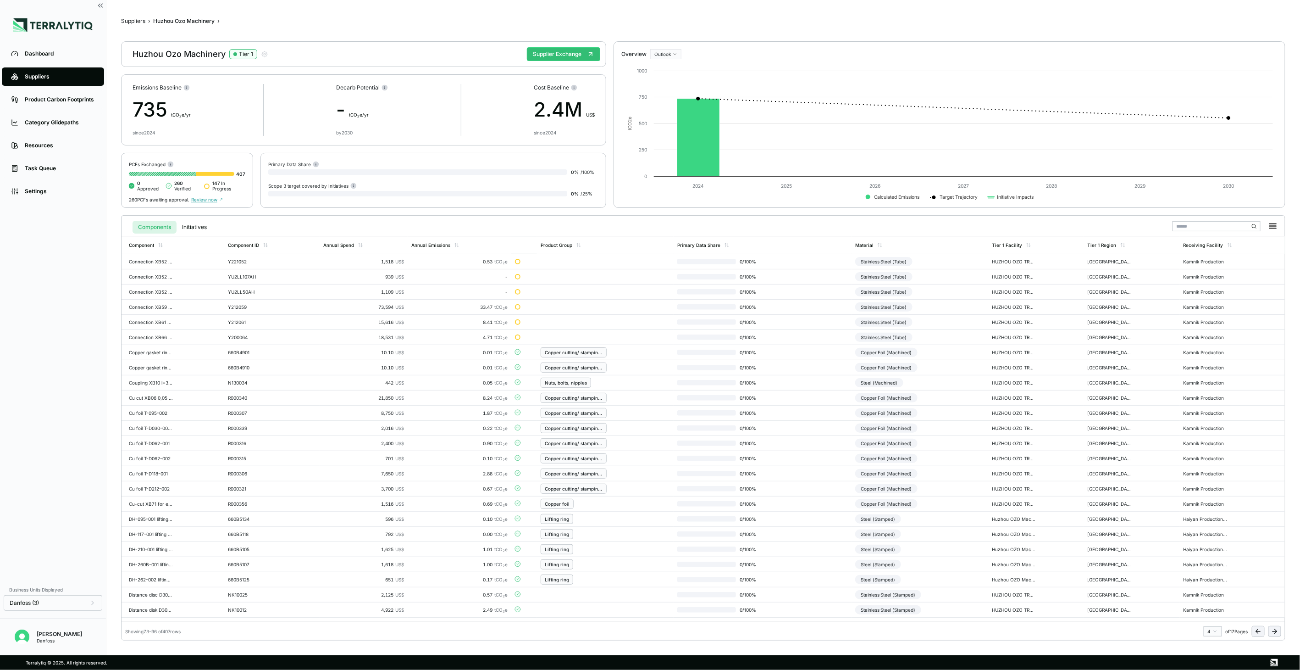
click at [1274, 633] on icon at bounding box center [1274, 630] width 7 height 7
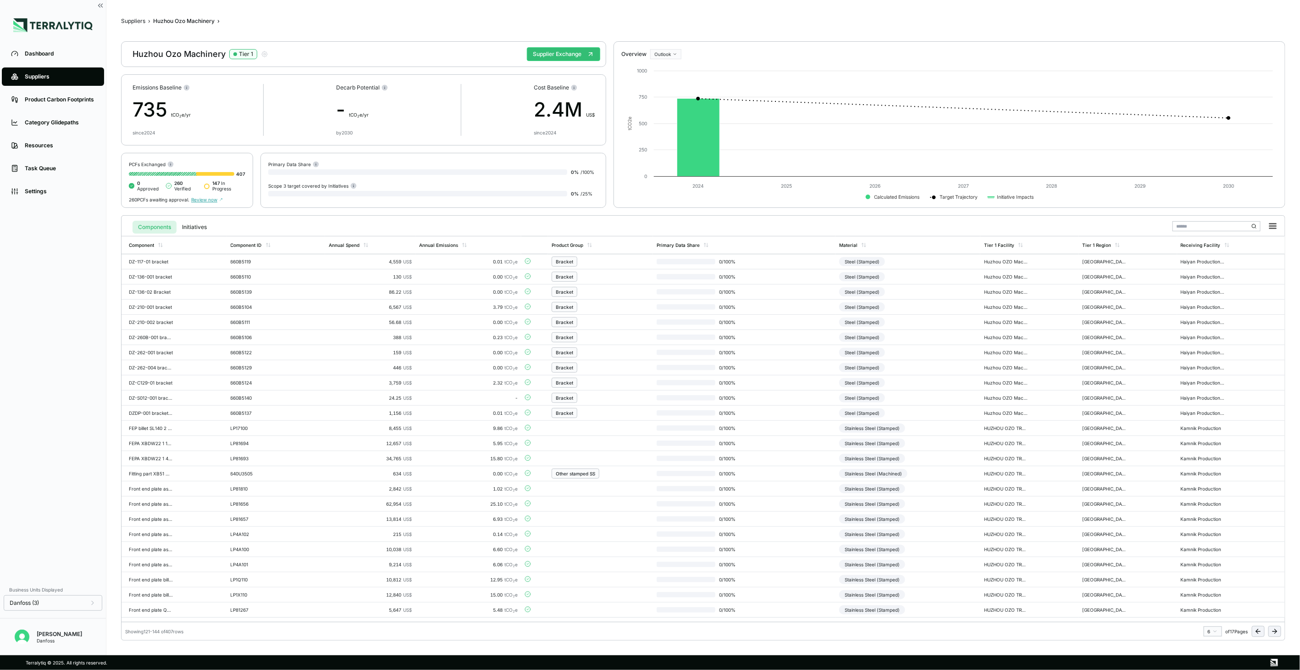
click at [1274, 633] on icon at bounding box center [1274, 630] width 7 height 7
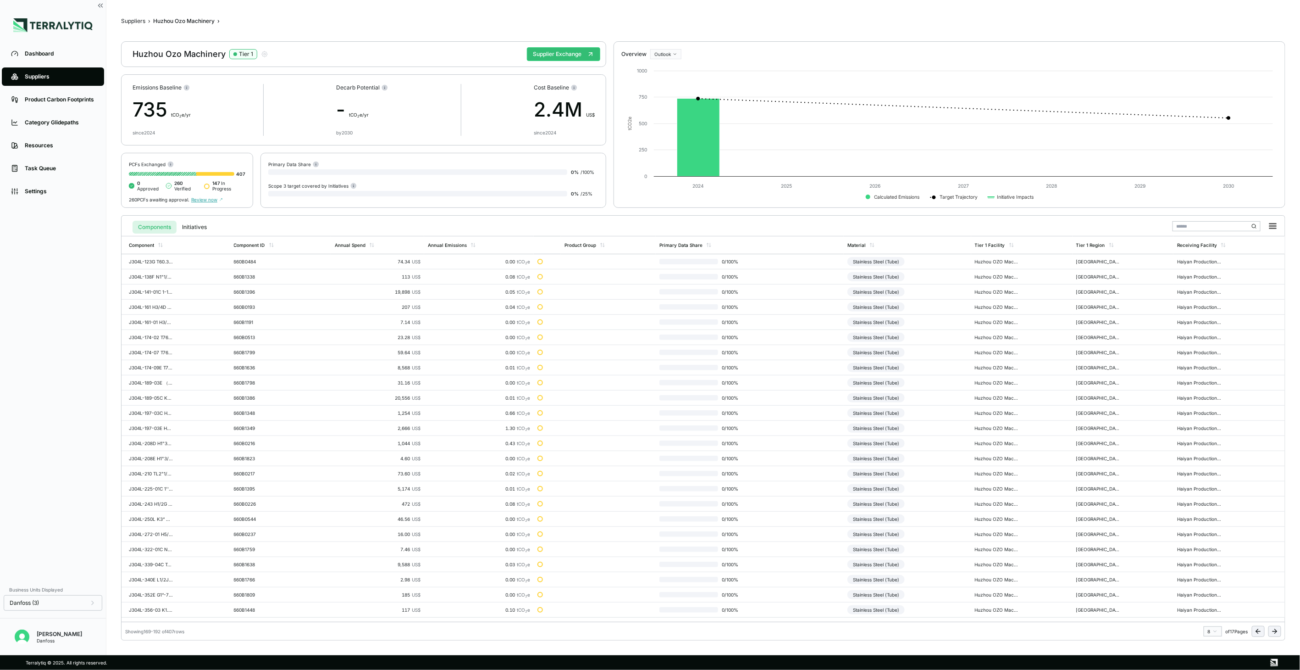
click at [1274, 633] on icon at bounding box center [1274, 630] width 7 height 7
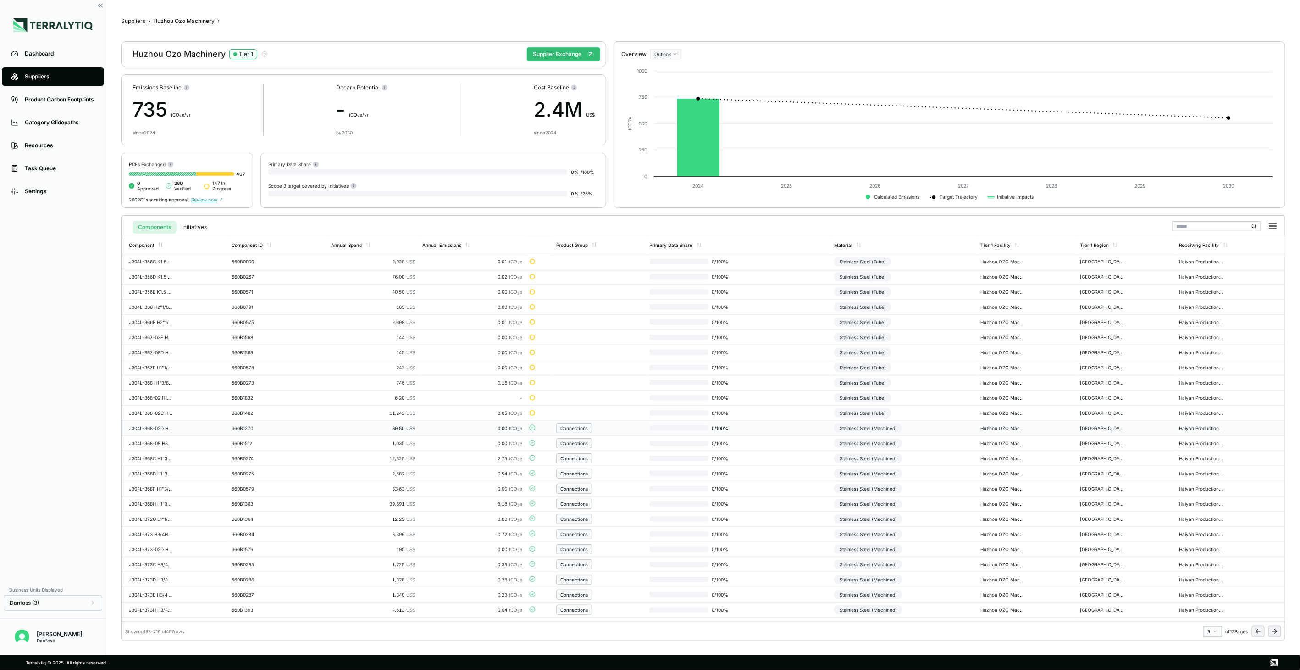
click at [944, 432] on td "Stainless Steel (Machined)" at bounding box center [904, 428] width 146 height 15
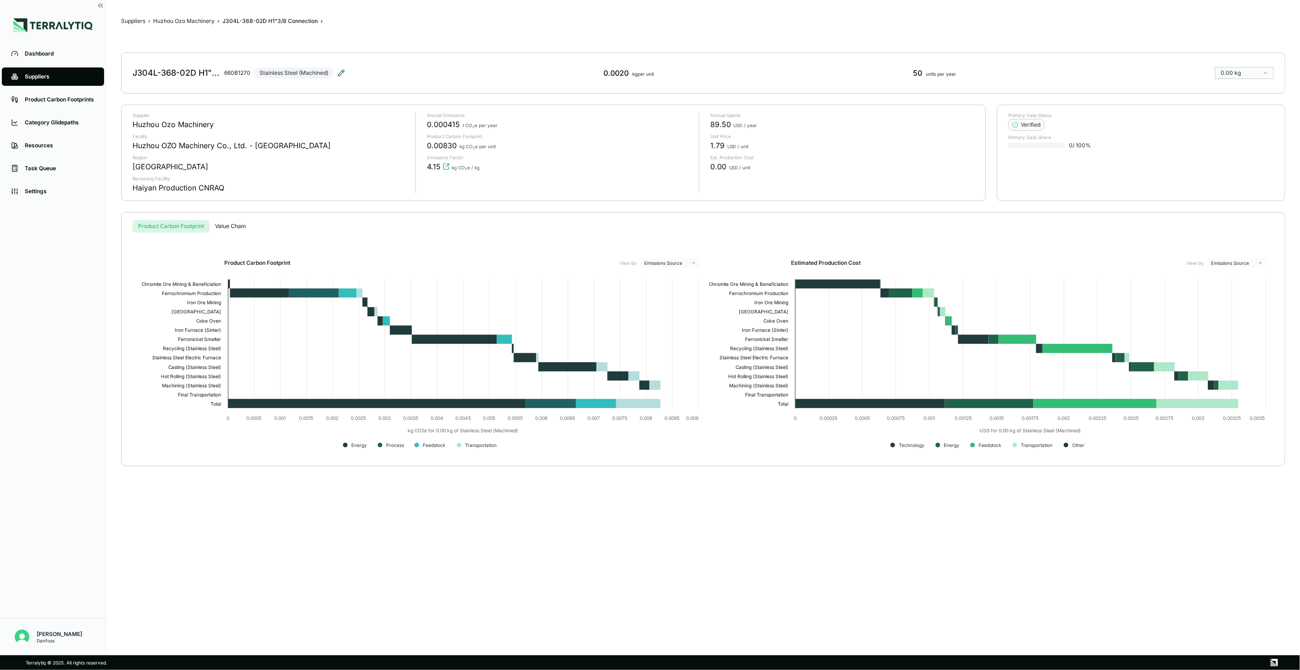
click at [342, 72] on icon at bounding box center [341, 72] width 7 height 7
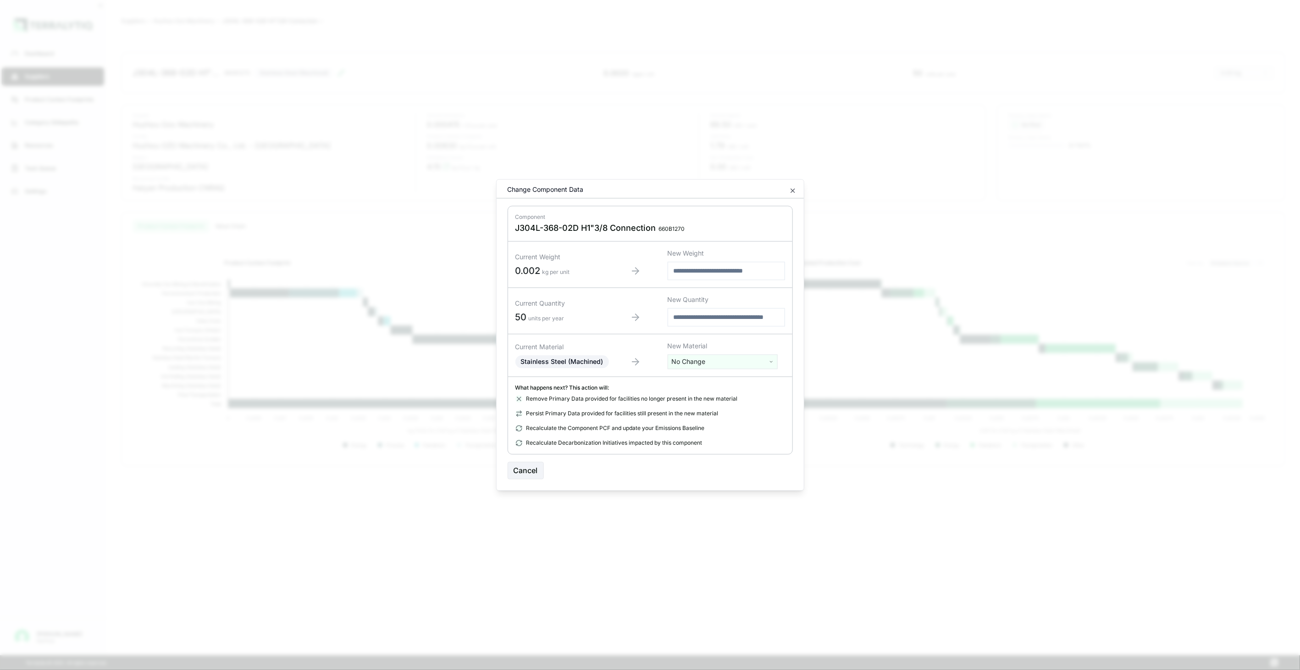
click at [681, 364] on html "Dashboard Suppliers Product Carbon Footprints Category Glidepaths Resources Tas…" at bounding box center [650, 335] width 1300 height 670
click at [689, 383] on input "text" at bounding box center [722, 381] width 105 height 10
click at [692, 383] on input "text" at bounding box center [722, 381] width 105 height 10
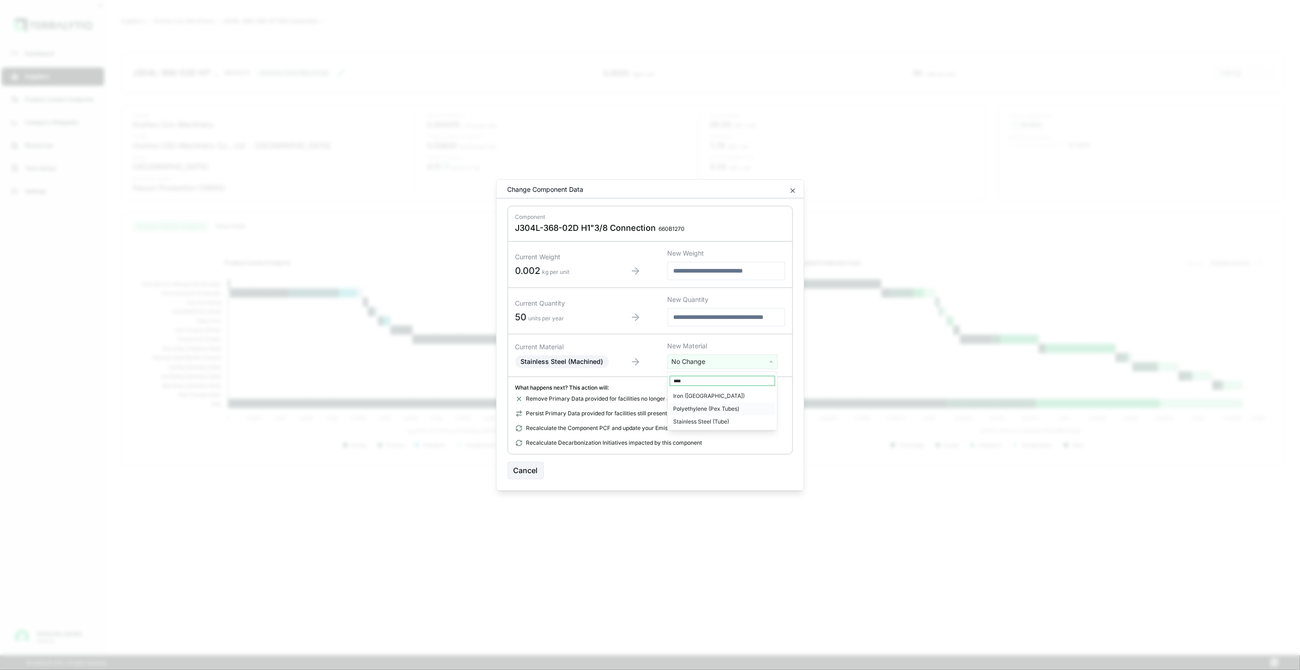
type input "****"
click at [710, 420] on div "Stainless Steel (Tube)" at bounding box center [722, 421] width 105 height 13
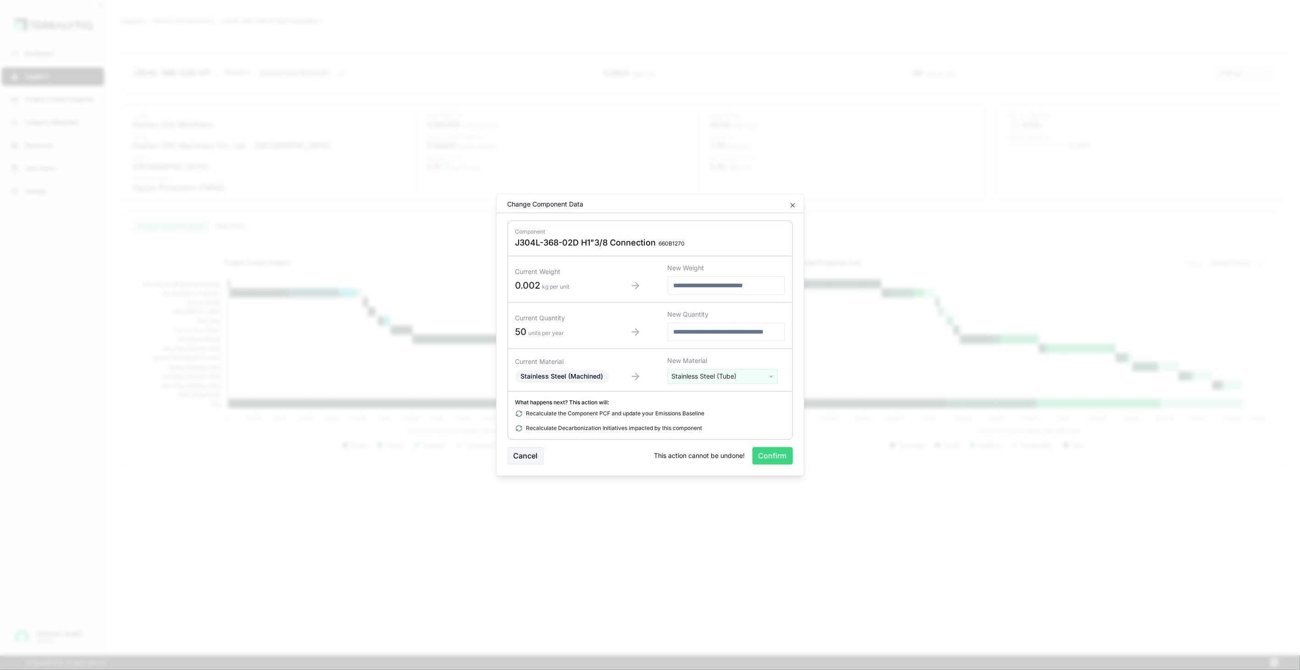
click at [759, 455] on button "Confirm" at bounding box center [773, 455] width 40 height 17
drag, startPoint x: 759, startPoint y: 455, endPoint x: 691, endPoint y: 520, distance: 93.8
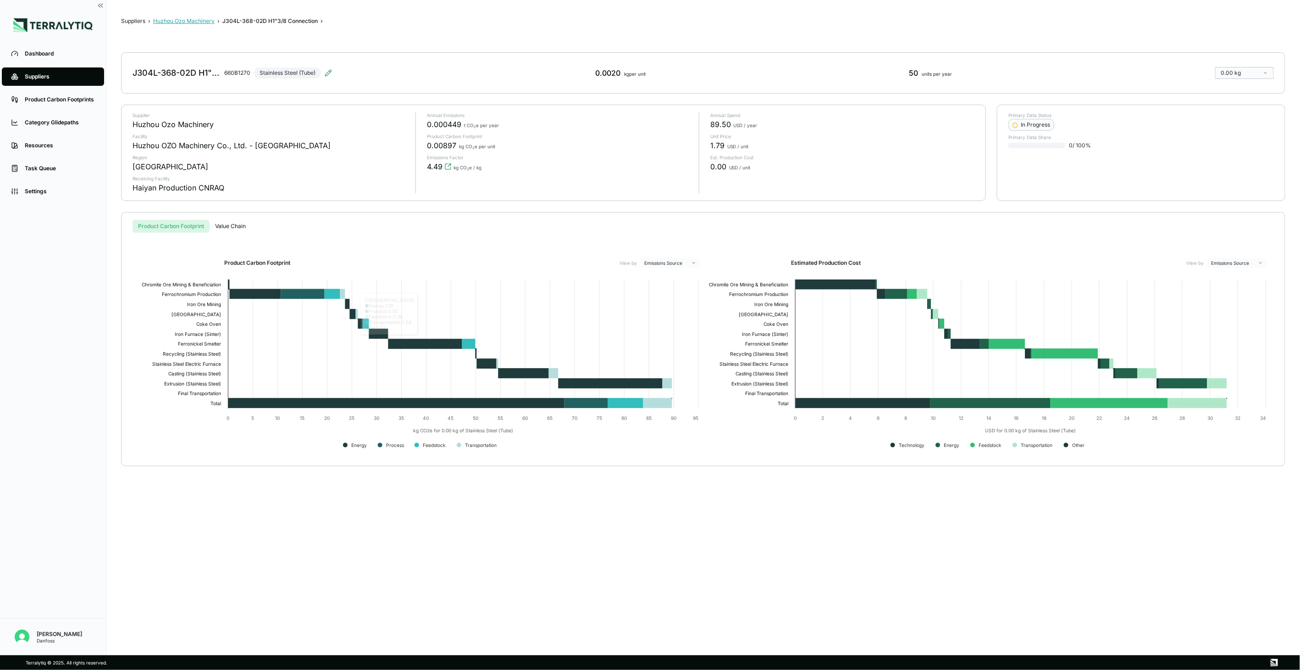
click at [202, 21] on button "Huzhou Ozo Machinery" at bounding box center [183, 20] width 61 height 7
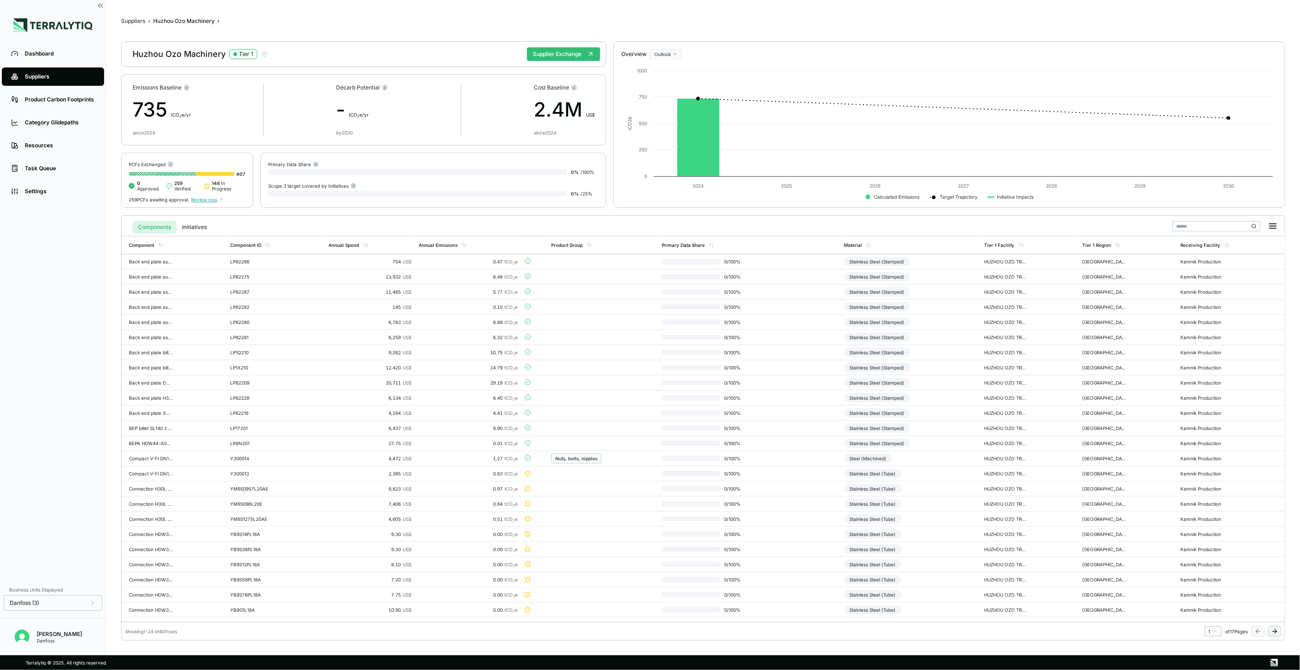
click at [1268, 626] on button at bounding box center [1274, 631] width 13 height 11
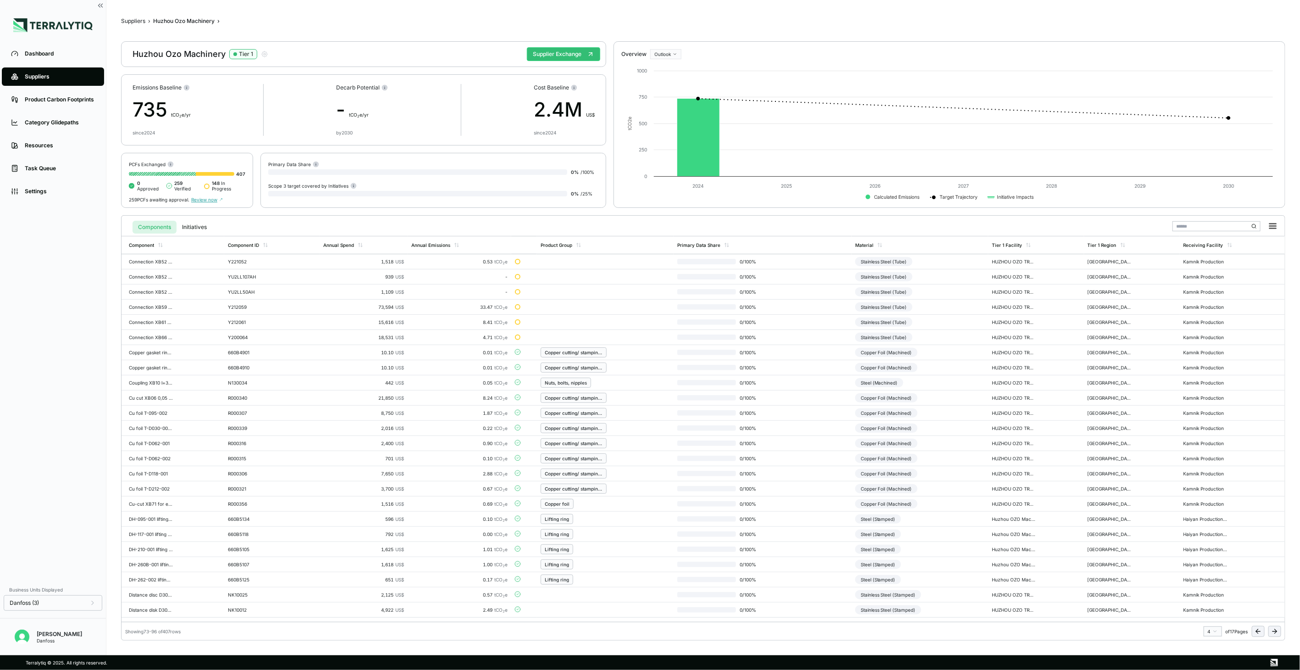
click at [1268, 626] on button at bounding box center [1274, 631] width 13 height 11
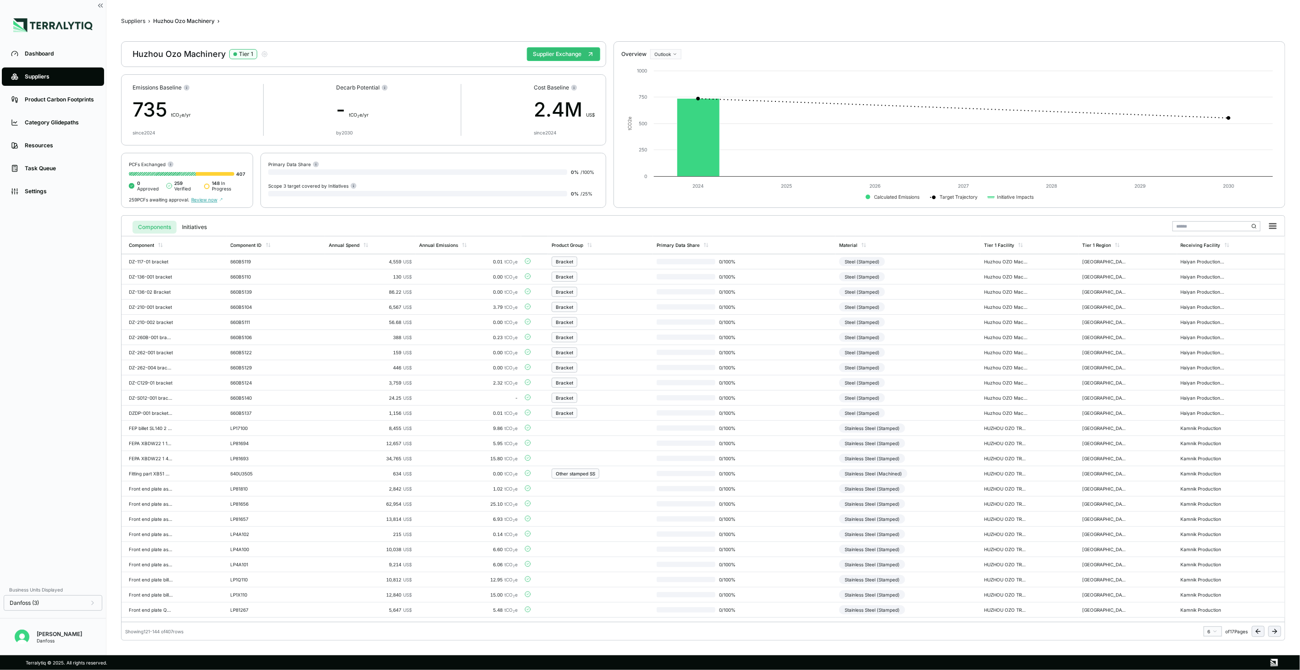
click at [1268, 626] on button at bounding box center [1274, 631] width 13 height 11
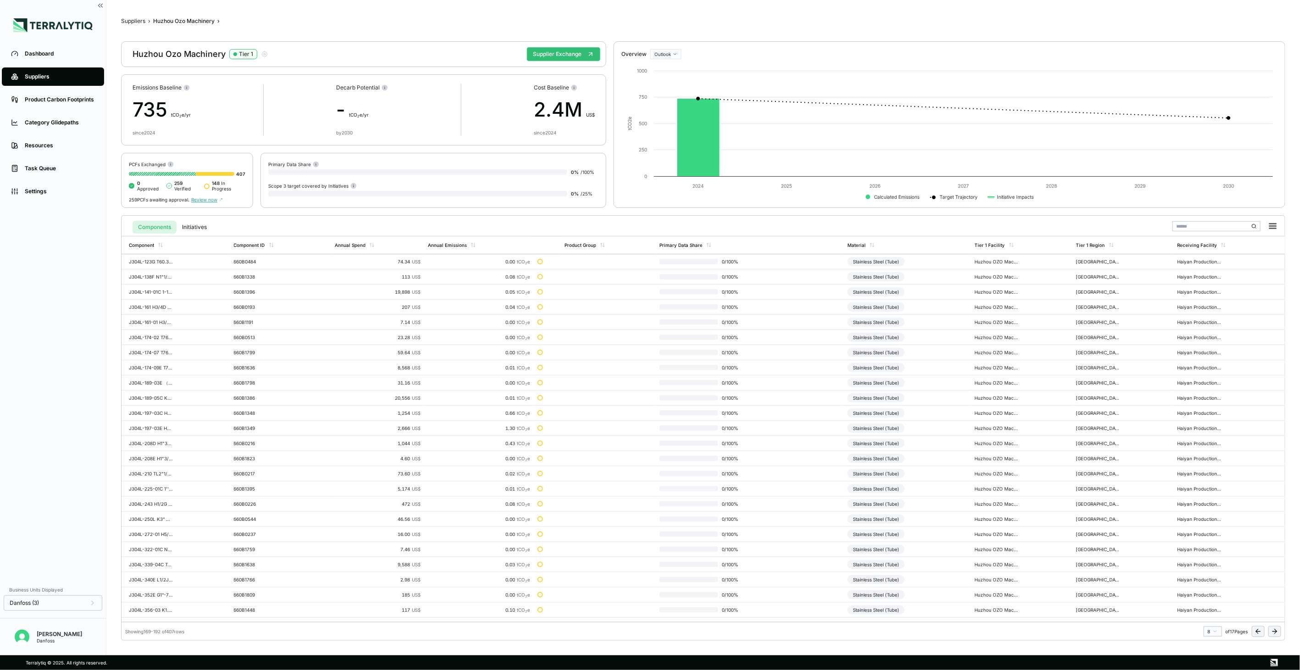
click at [1268, 626] on button at bounding box center [1274, 631] width 13 height 11
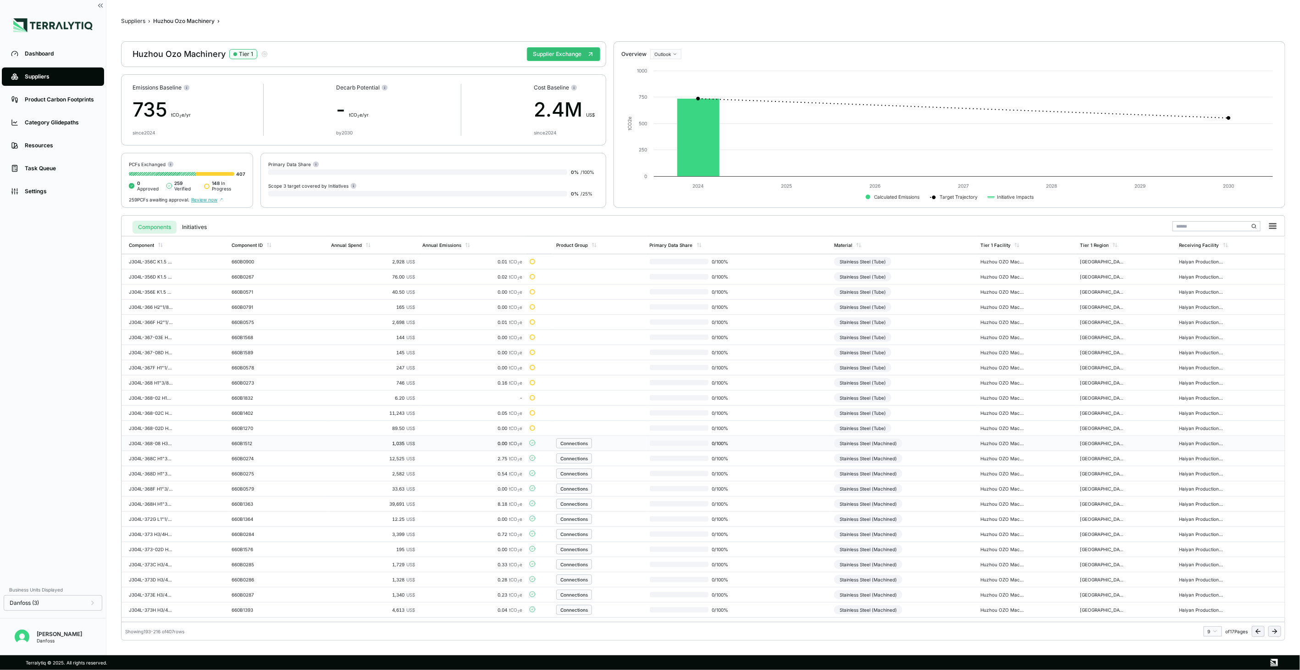
click at [615, 446] on div "Connections" at bounding box center [599, 443] width 86 height 10
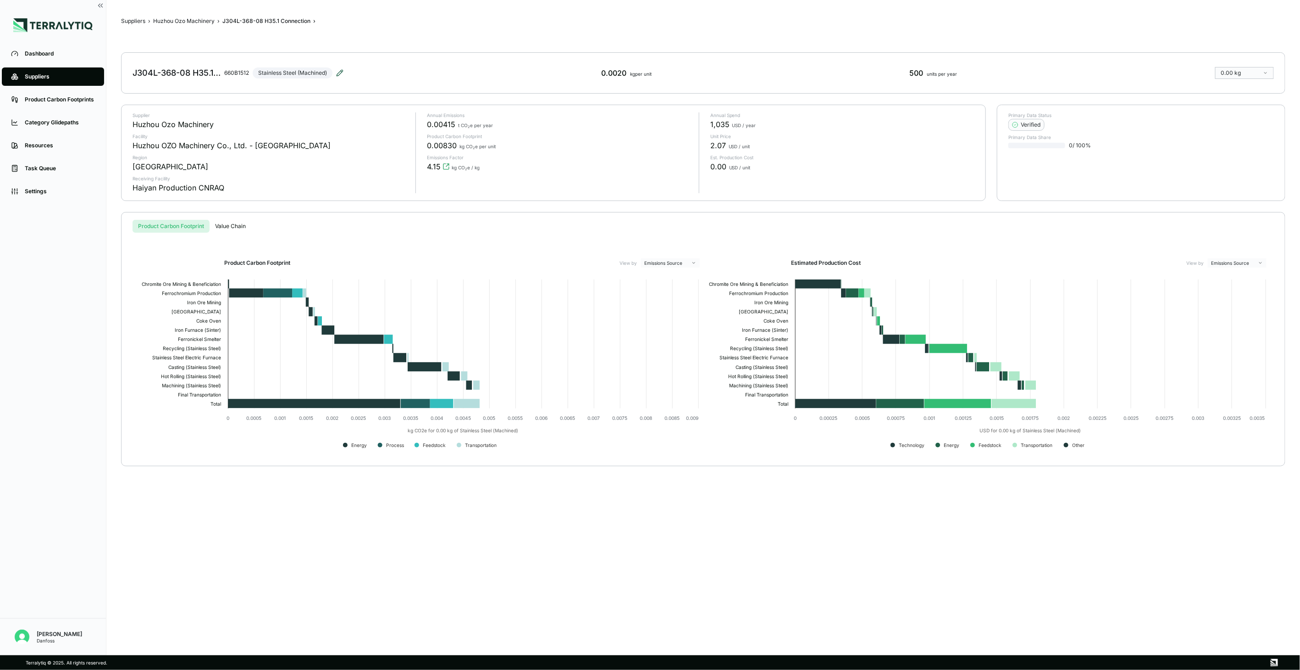
click at [338, 75] on icon at bounding box center [339, 72] width 7 height 7
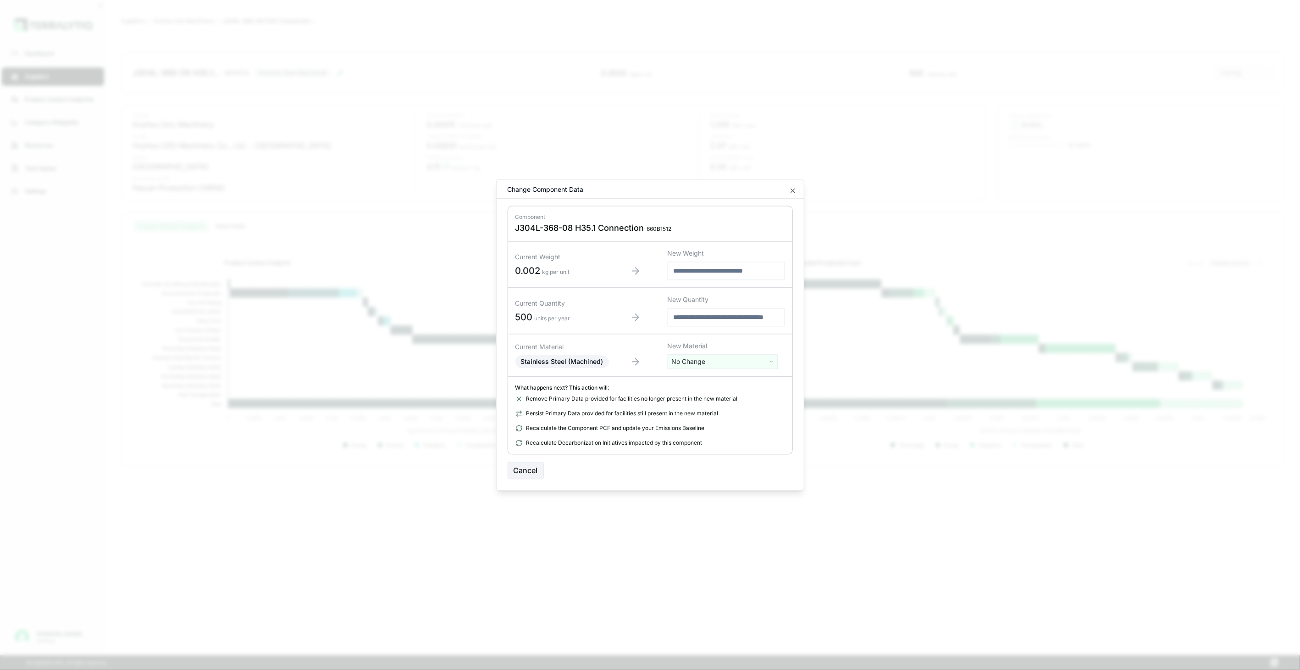
click at [705, 360] on html "Dashboard Suppliers Product Carbon Footprints Category Glidepaths Resources Tas…" at bounding box center [650, 335] width 1300 height 670
drag, startPoint x: 705, startPoint y: 360, endPoint x: 702, endPoint y: 378, distance: 18.1
click at [702, 378] on input "text" at bounding box center [722, 381] width 105 height 10
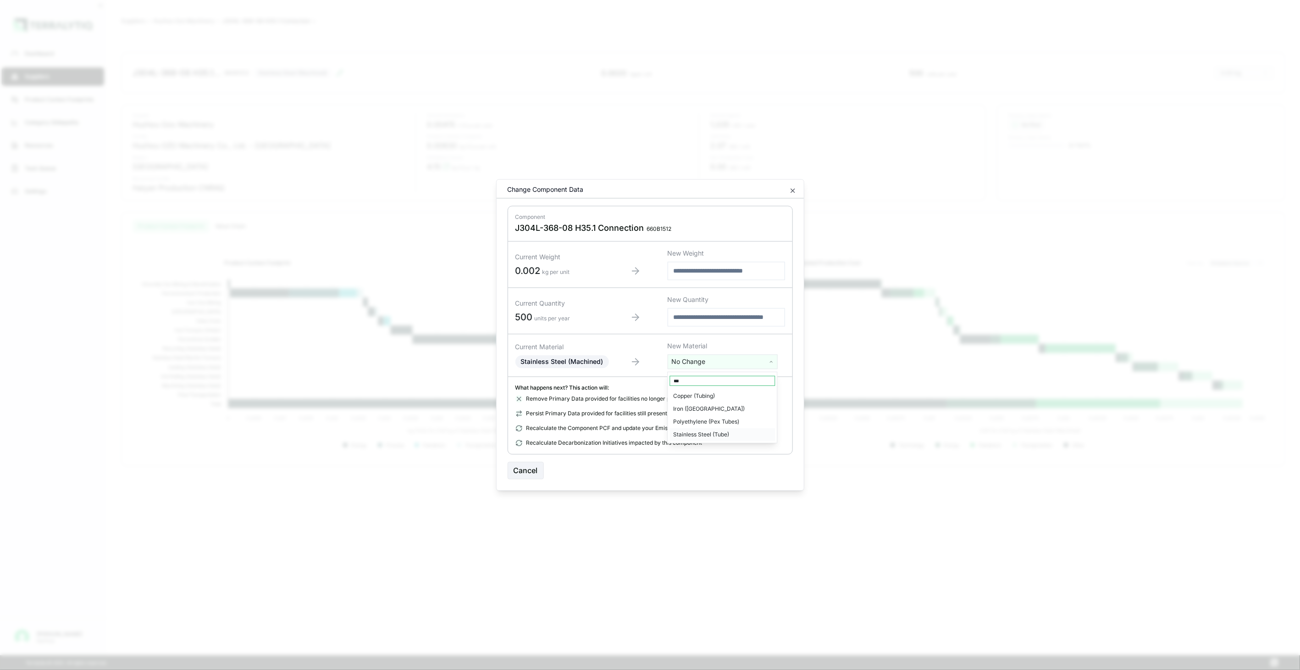
type input "***"
click at [719, 435] on div "Stainless Steel (Tube)" at bounding box center [722, 434] width 105 height 13
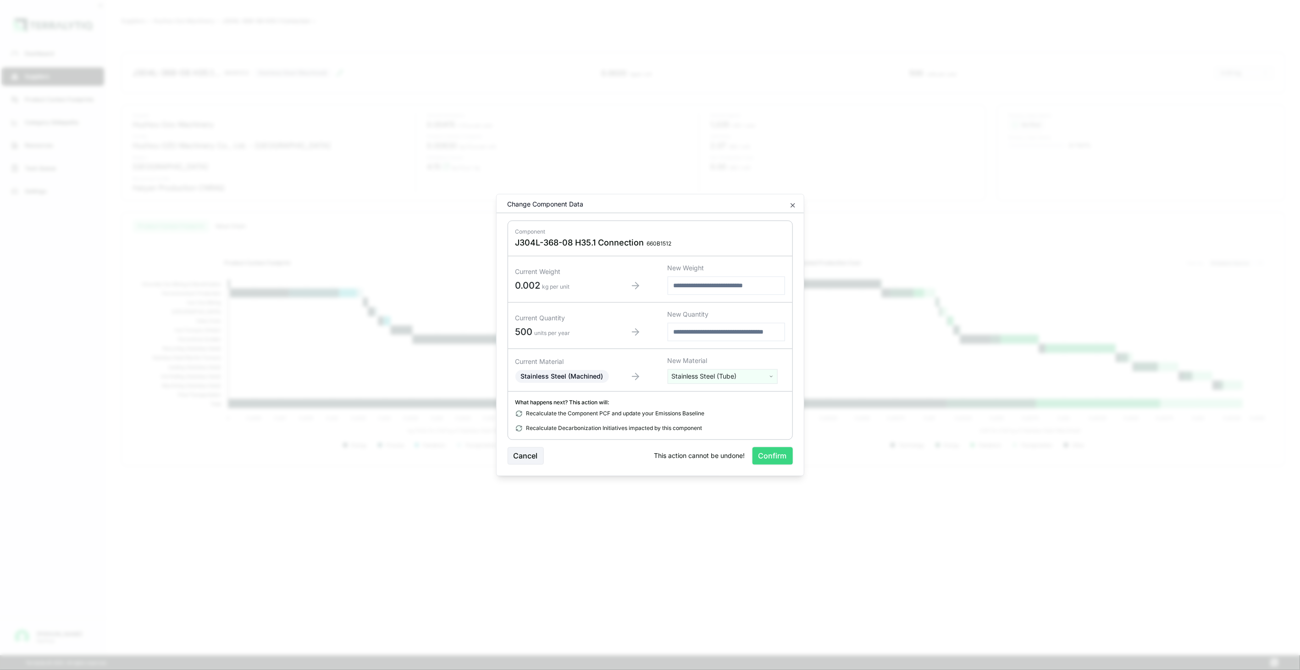
click at [762, 457] on button "Confirm" at bounding box center [773, 455] width 40 height 17
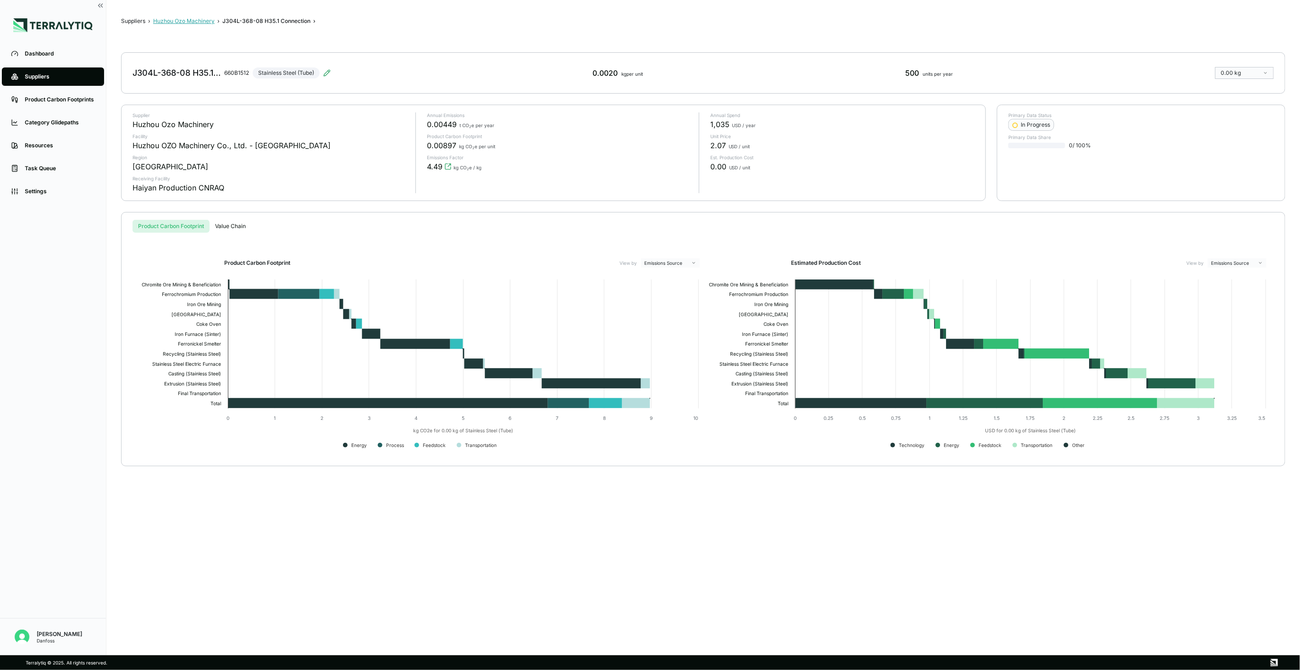
click at [172, 24] on button "Huzhou Ozo Machinery" at bounding box center [183, 20] width 61 height 7
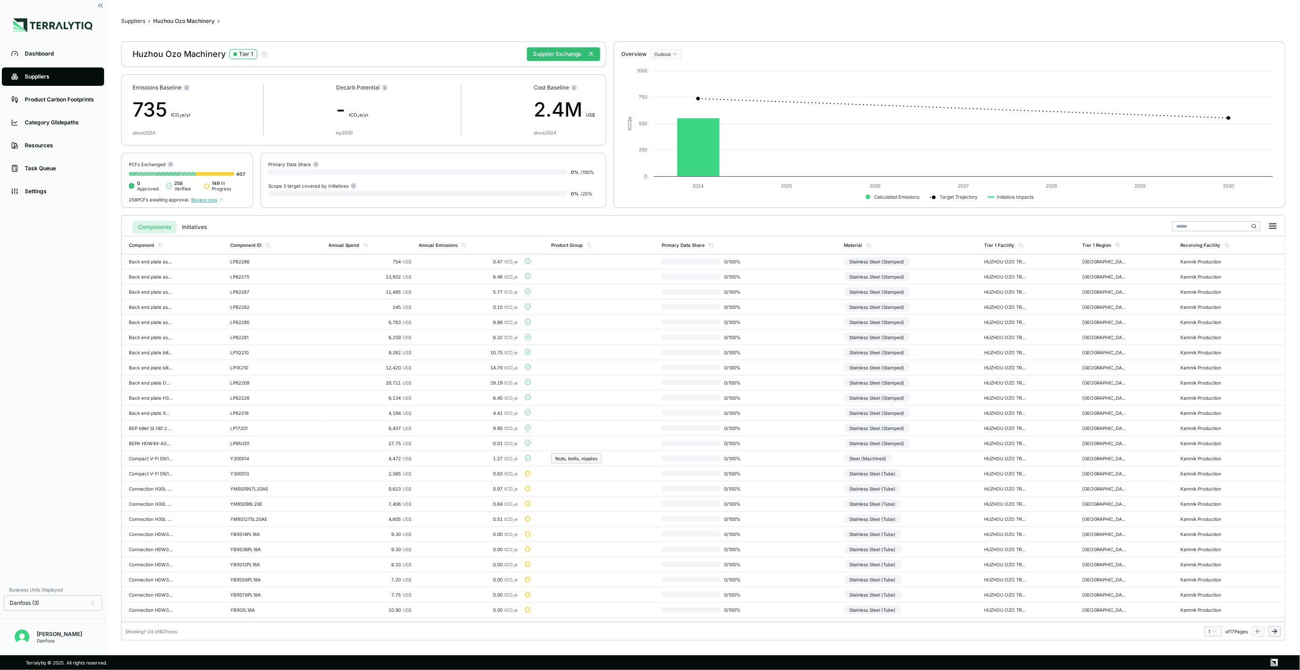
click at [1272, 627] on icon at bounding box center [1274, 630] width 7 height 7
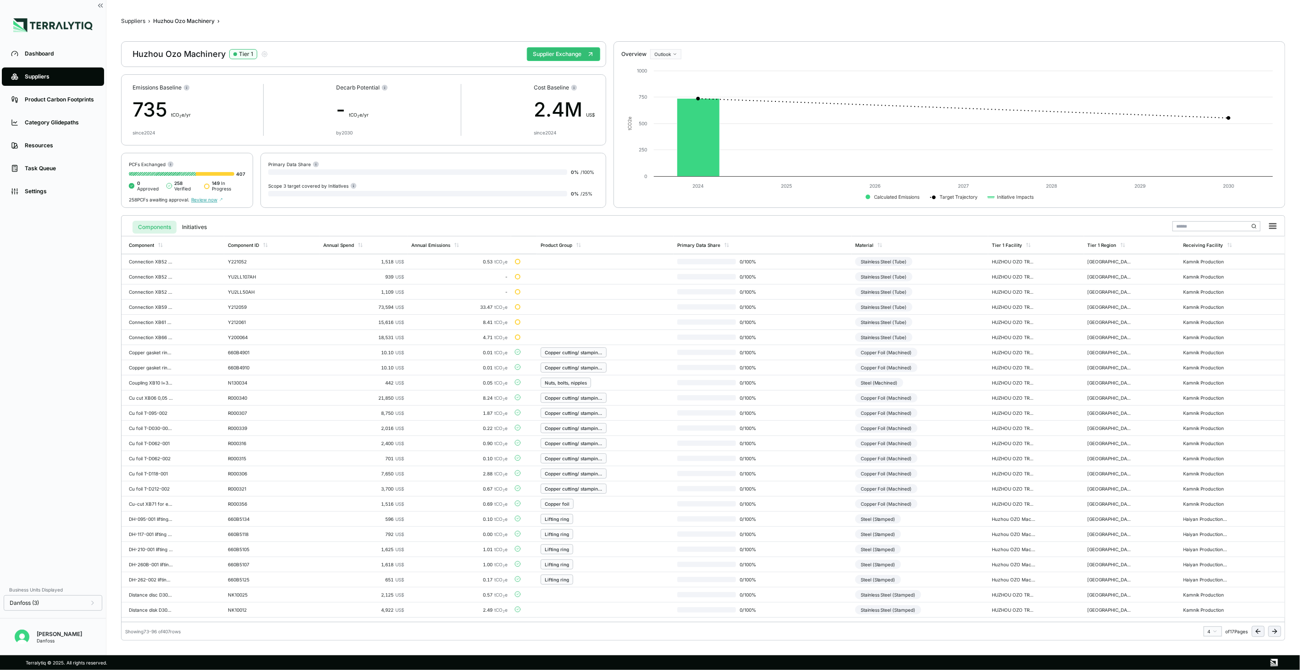
click at [1272, 627] on icon at bounding box center [1274, 630] width 7 height 7
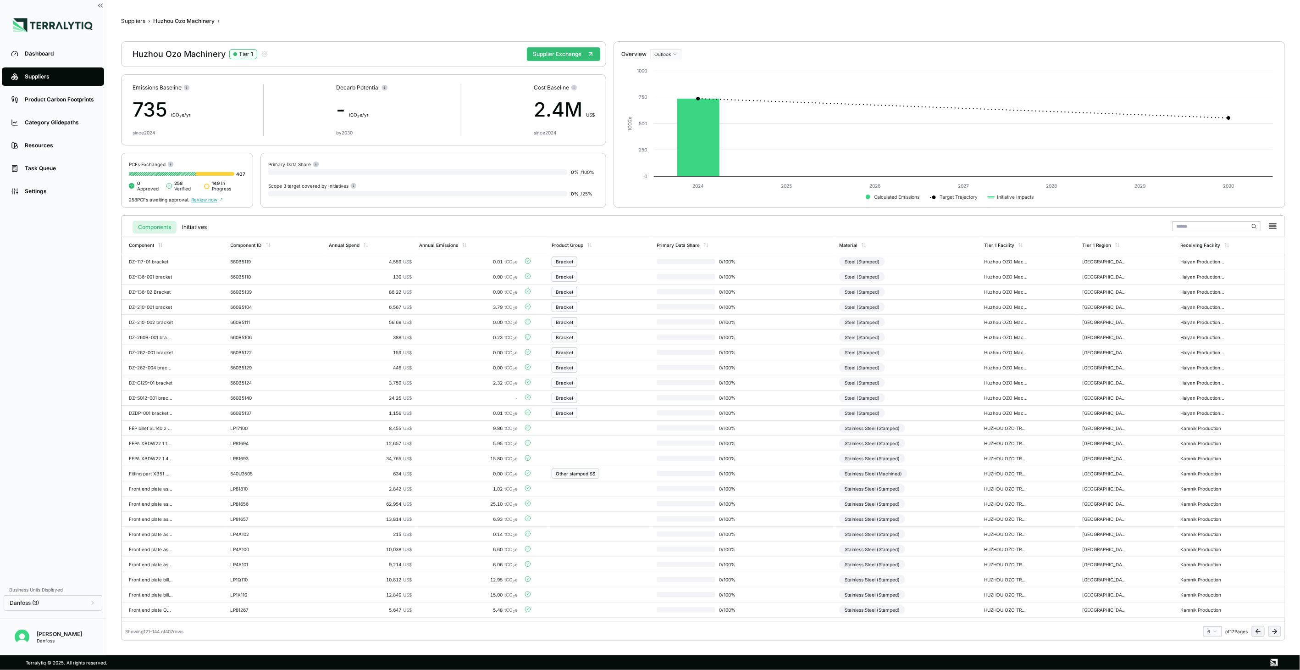
click at [1272, 627] on icon at bounding box center [1274, 630] width 7 height 7
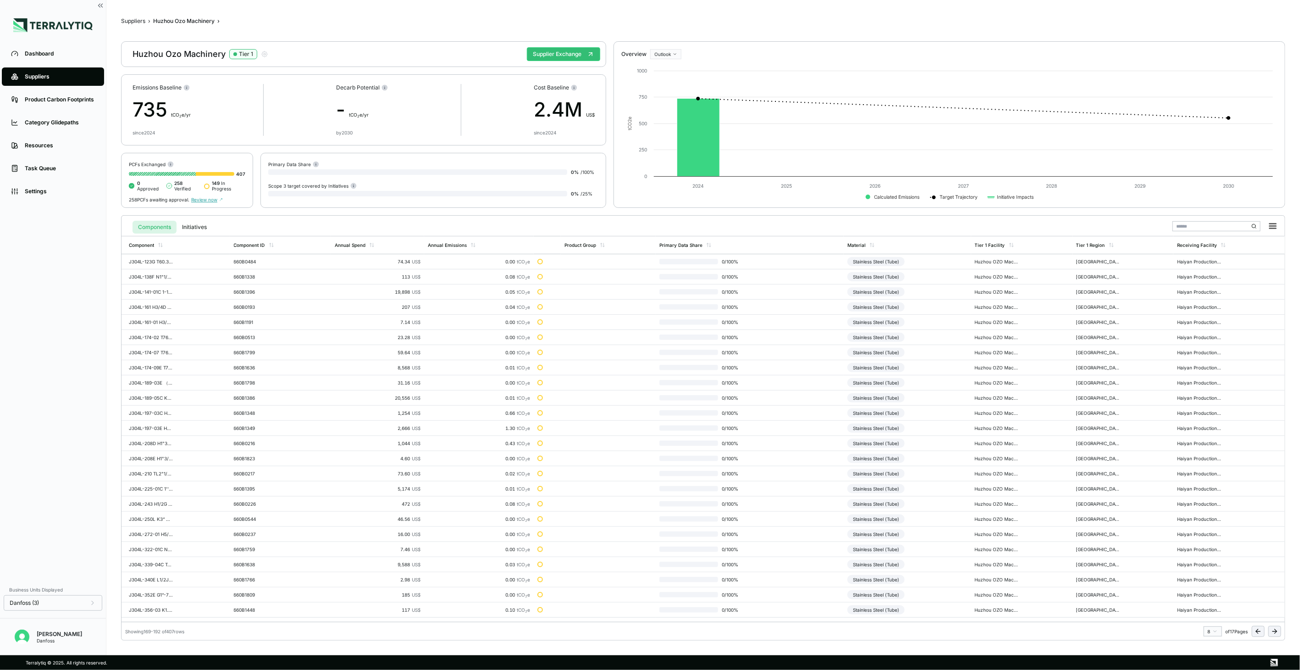
click at [1272, 627] on icon at bounding box center [1274, 630] width 7 height 7
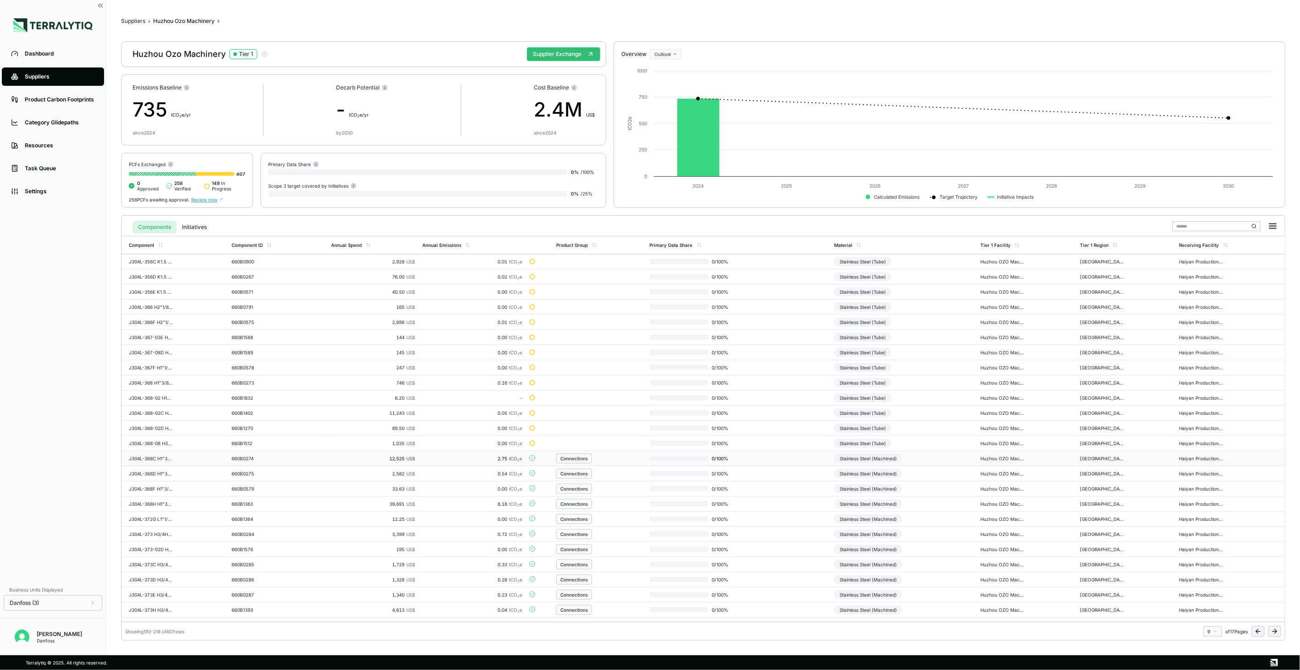
click at [620, 462] on div "Connections" at bounding box center [599, 458] width 86 height 10
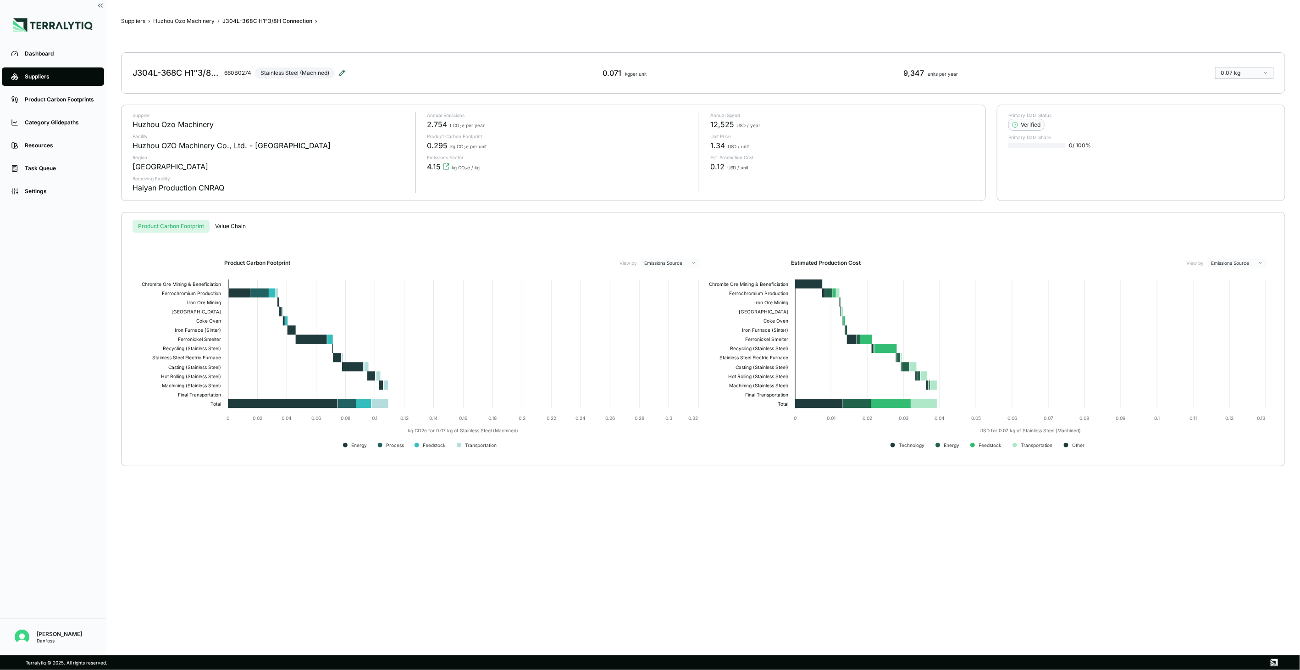
click at [343, 71] on icon at bounding box center [342, 73] width 6 height 6
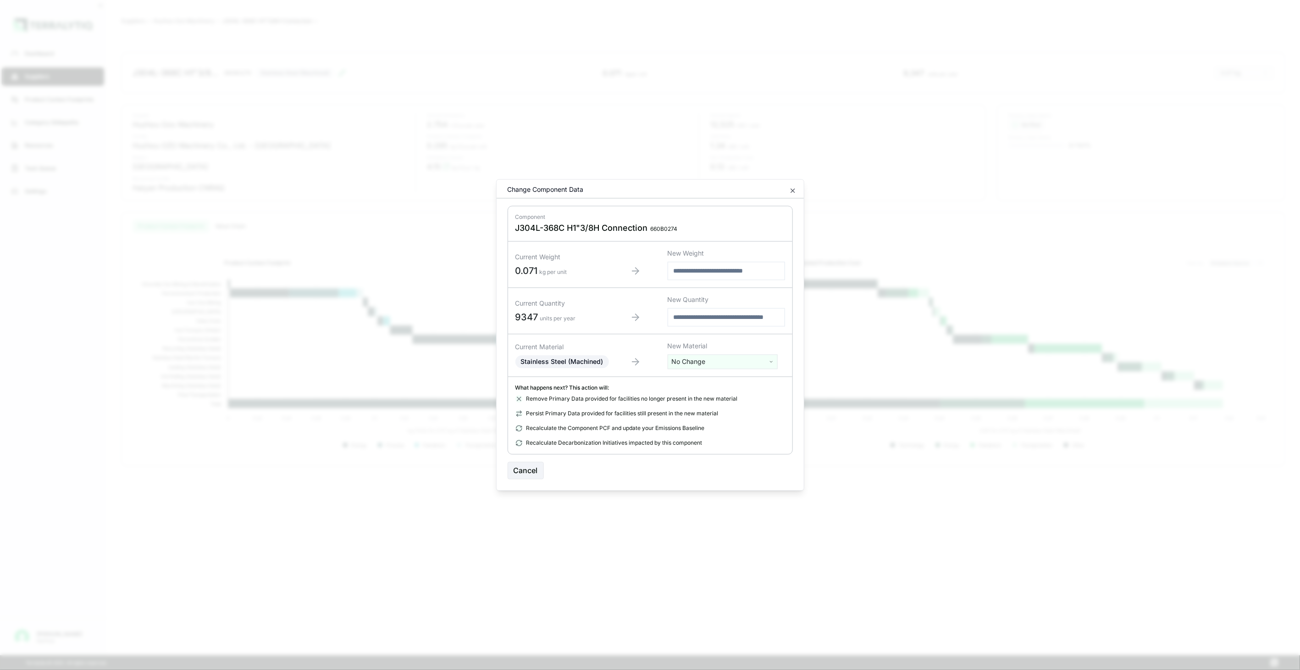
click at [723, 361] on html "Dashboard Suppliers Product Carbon Footprints Category Glidepaths Resources Tas…" at bounding box center [650, 335] width 1300 height 670
drag, startPoint x: 723, startPoint y: 361, endPoint x: 718, endPoint y: 382, distance: 20.9
click at [718, 382] on input "text" at bounding box center [722, 381] width 105 height 10
type input "****"
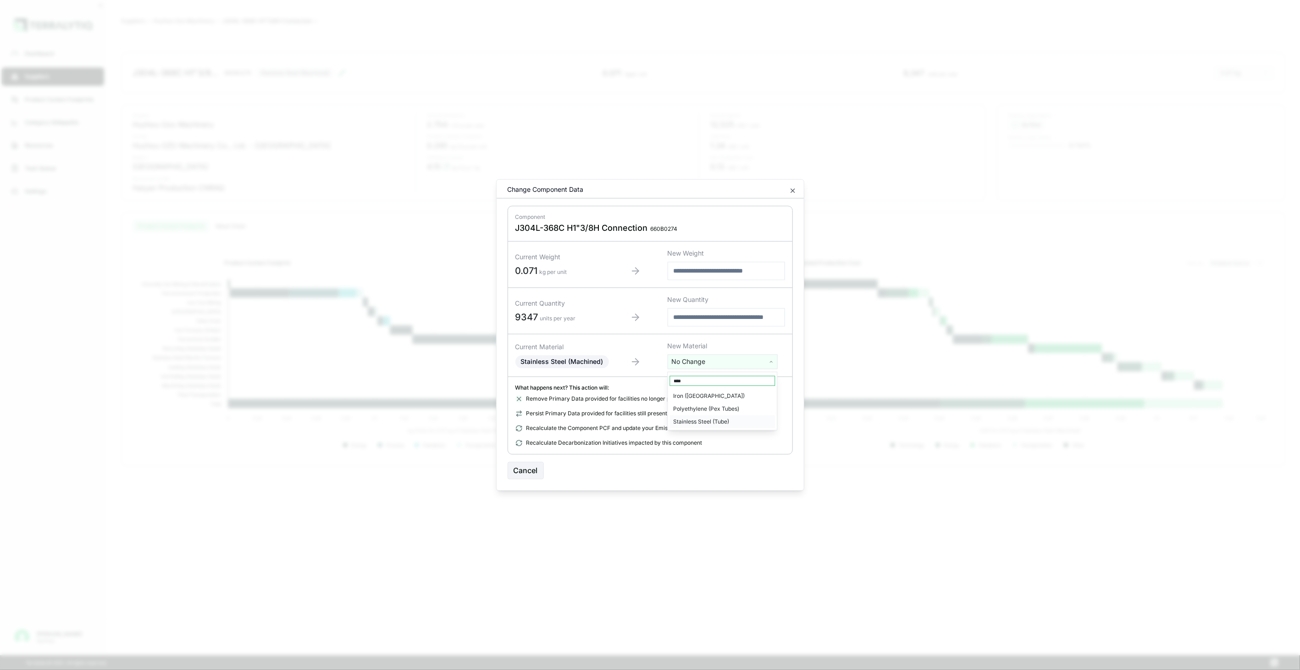
click at [711, 418] on div "Stainless Steel (Tube)" at bounding box center [722, 421] width 105 height 13
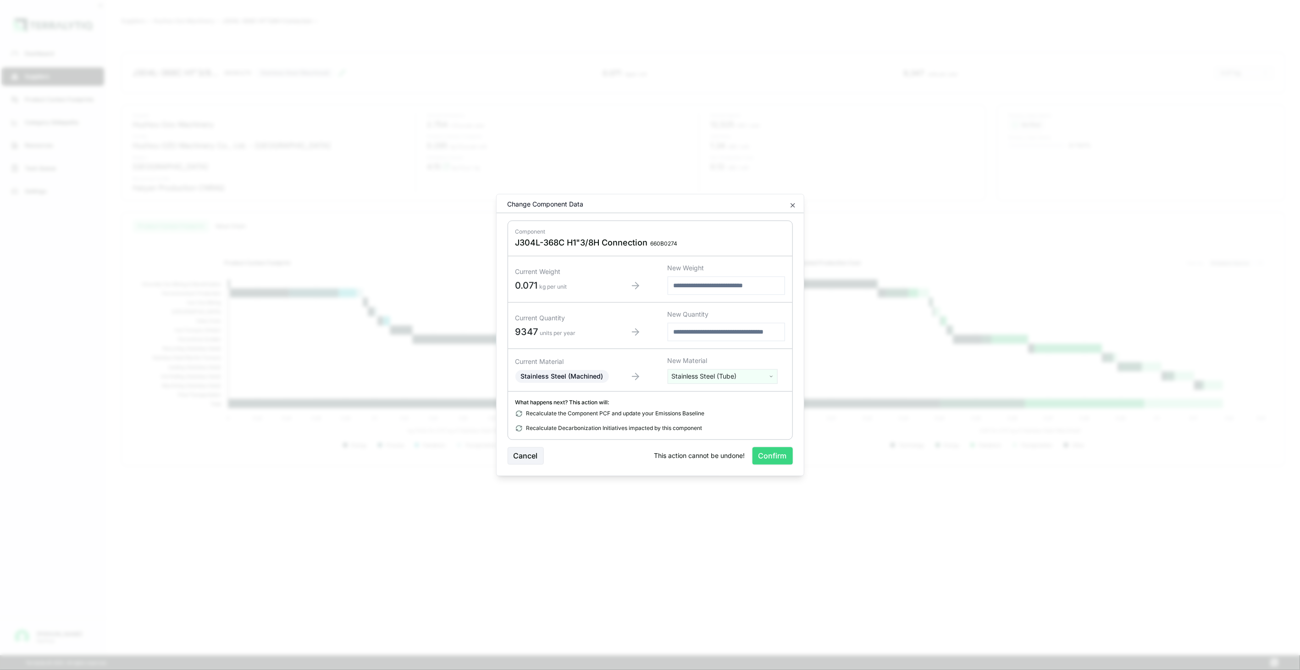
click at [765, 459] on button "Confirm" at bounding box center [773, 455] width 40 height 17
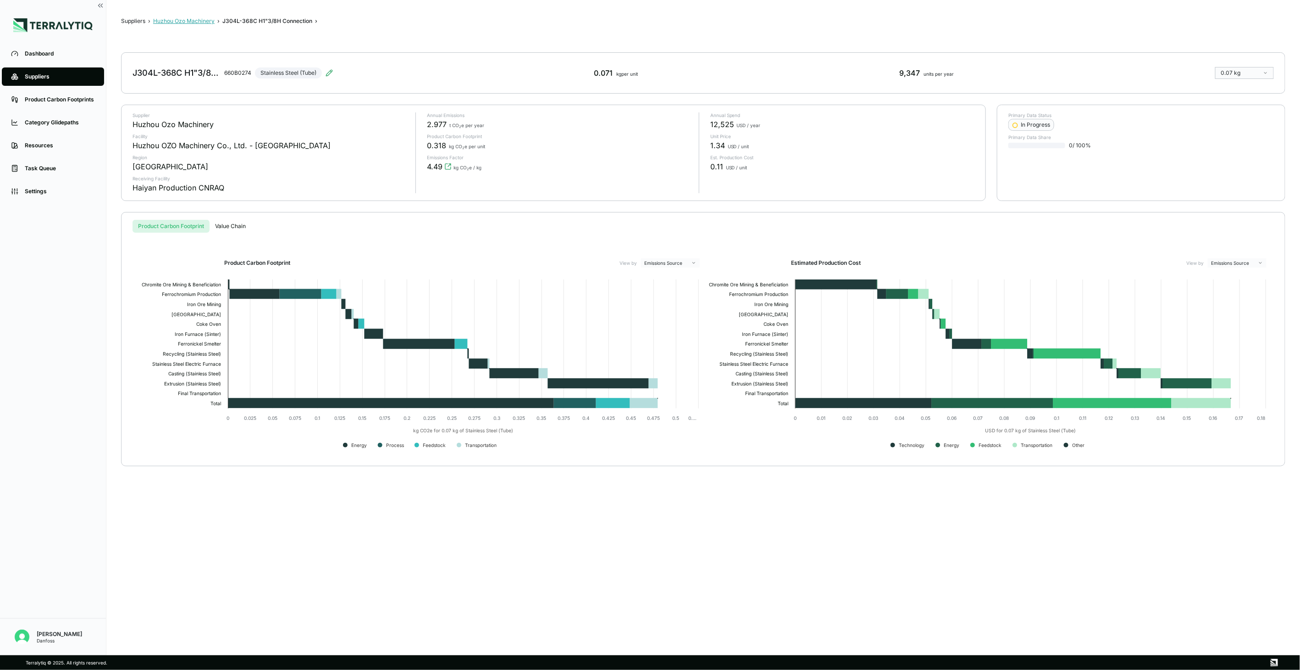
click at [210, 21] on button "Huzhou Ozo Machinery" at bounding box center [183, 20] width 61 height 7
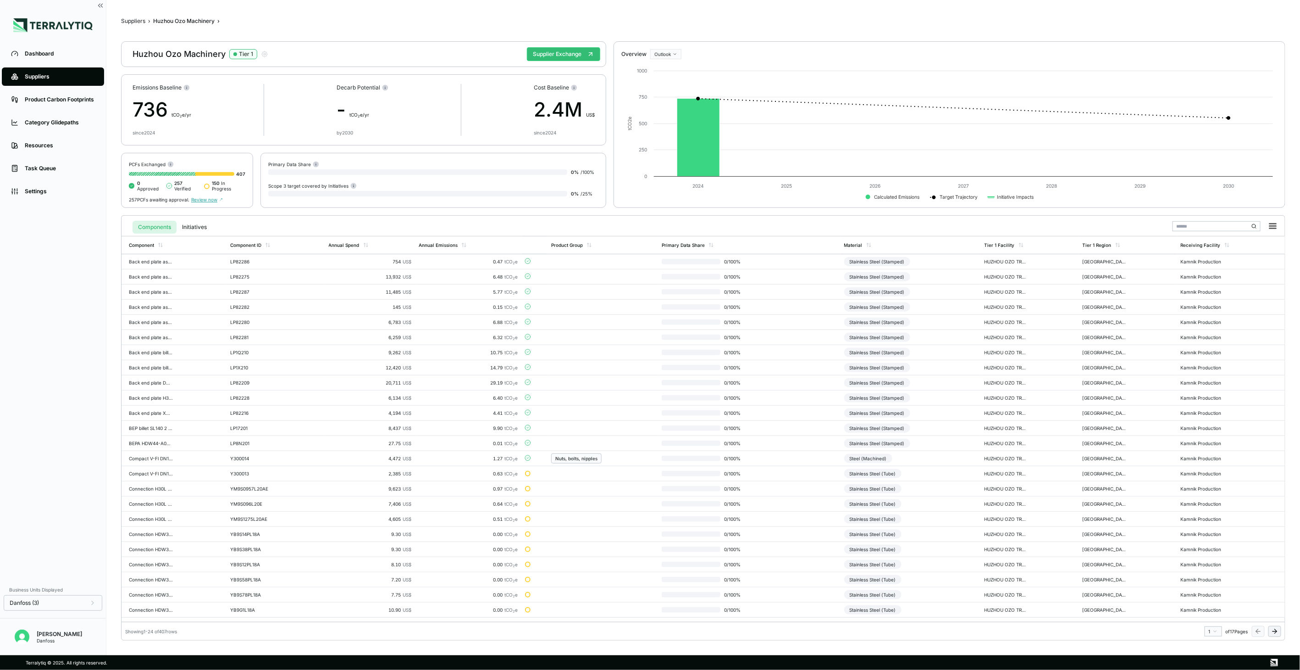
click at [1278, 627] on icon at bounding box center [1274, 630] width 7 height 7
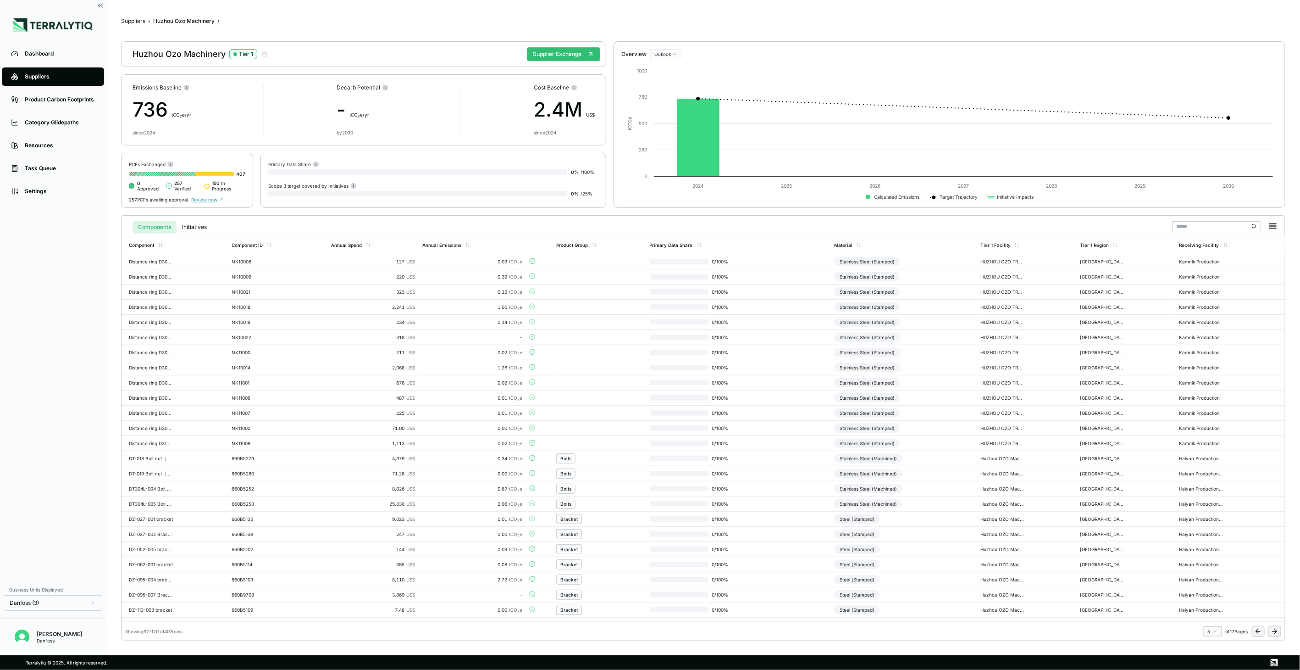
click at [1278, 627] on icon at bounding box center [1274, 630] width 7 height 7
click at [615, 474] on div "Connections" at bounding box center [599, 473] width 86 height 10
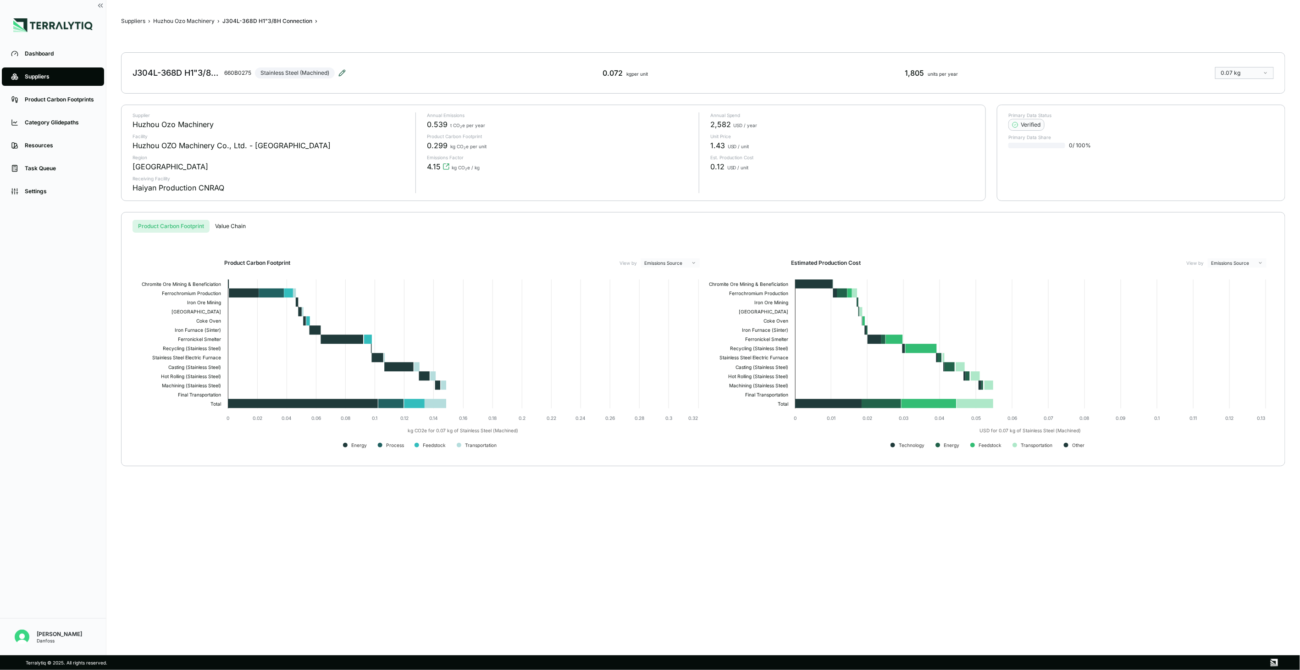
click at [343, 74] on icon at bounding box center [342, 73] width 6 height 6
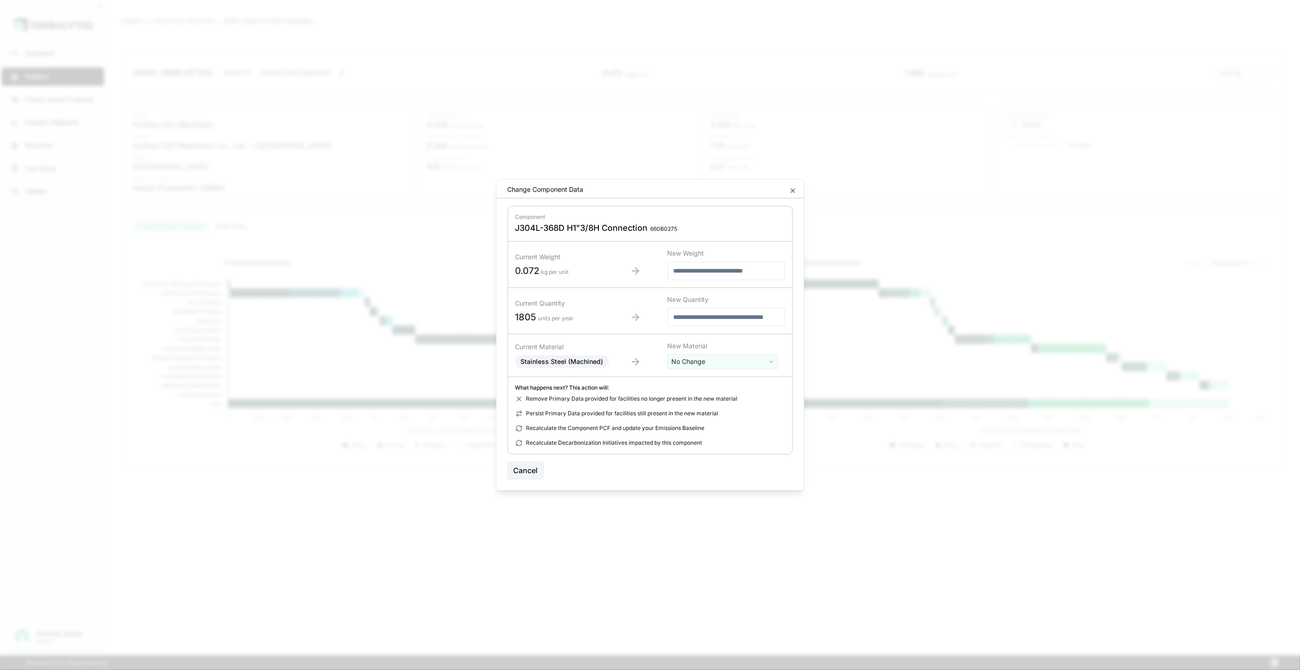
click at [714, 365] on html "Dashboard Suppliers Product Carbon Footprints Category Glidepaths Resources Tas…" at bounding box center [650, 335] width 1300 height 670
click at [713, 379] on input "text" at bounding box center [722, 381] width 105 height 10
type input "****"
click at [717, 416] on div "Stainless Steel (Tube)" at bounding box center [722, 421] width 105 height 13
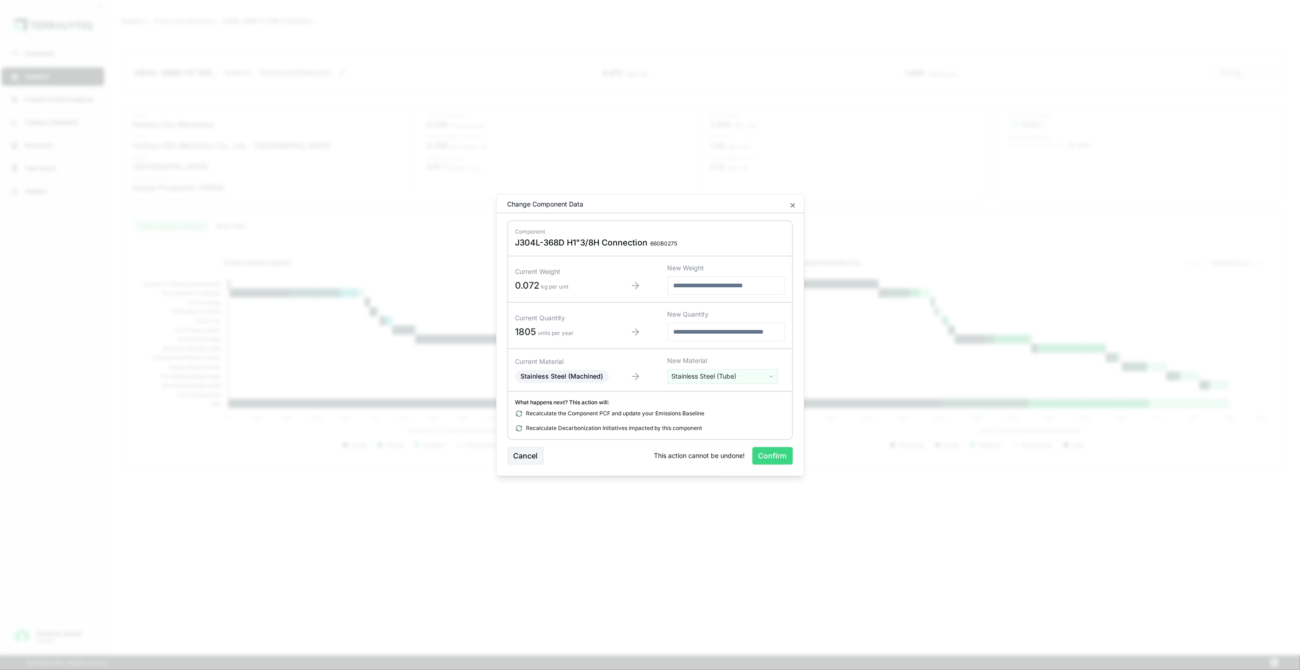
click at [771, 456] on button "Confirm" at bounding box center [773, 455] width 40 height 17
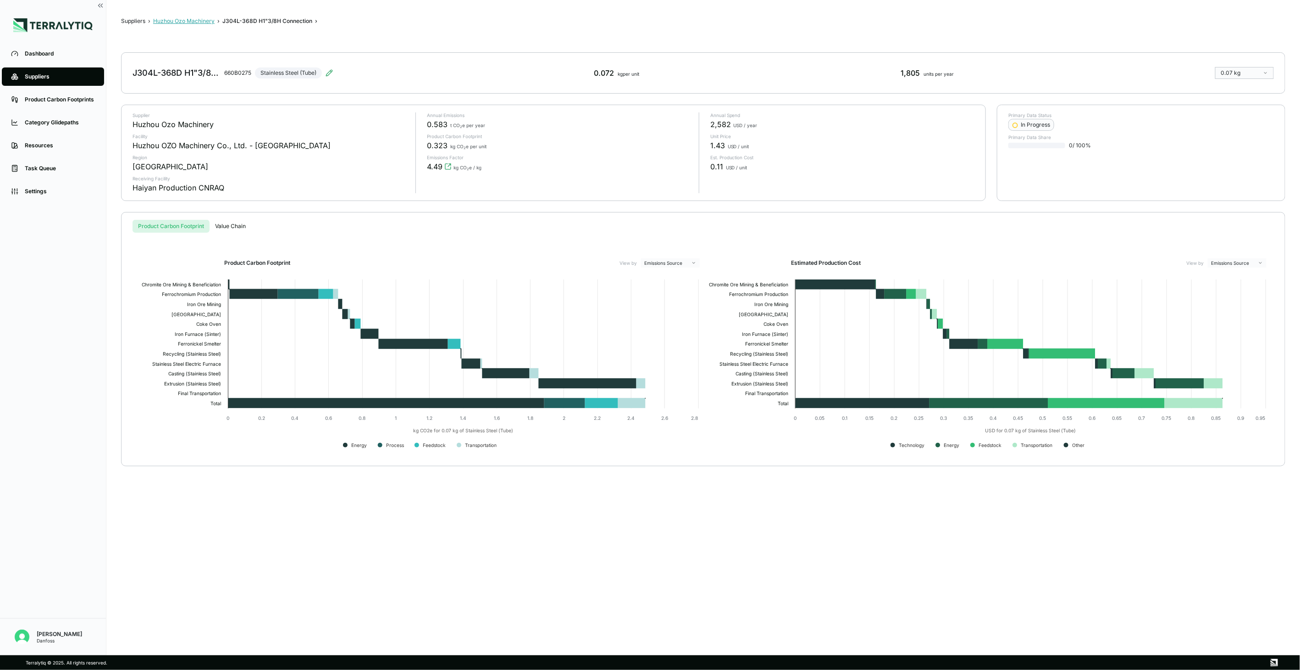
click at [208, 23] on button "Huzhou Ozo Machinery" at bounding box center [183, 20] width 61 height 7
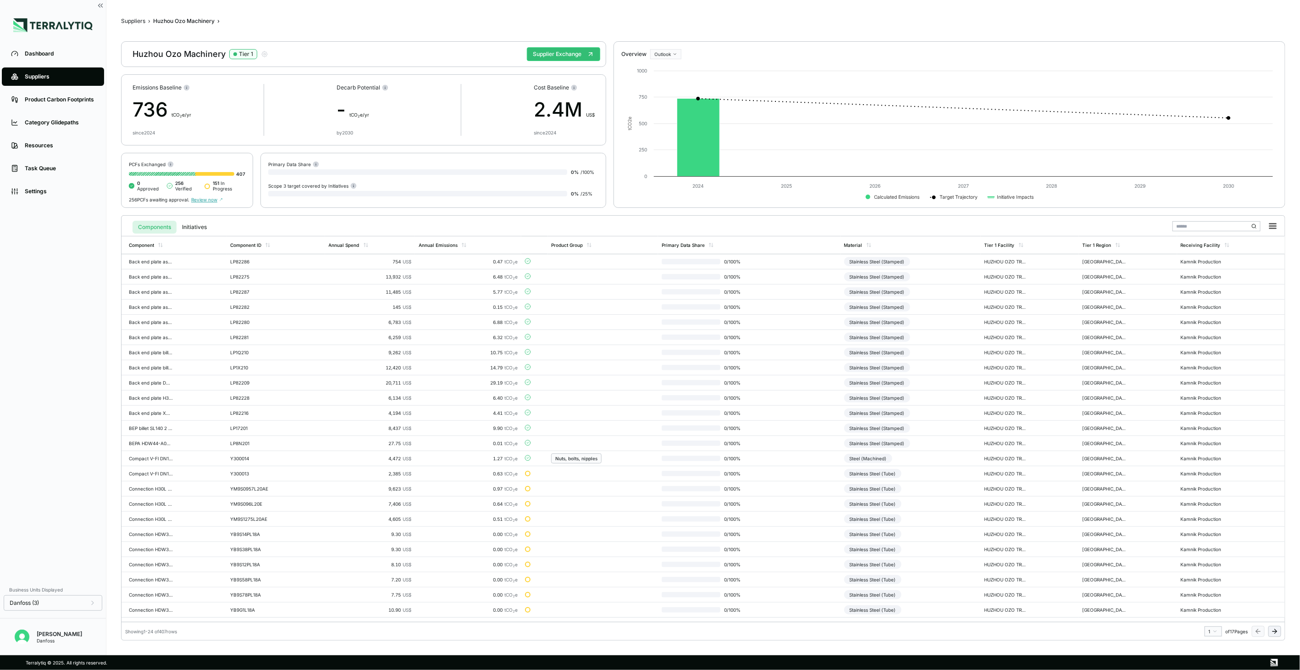
click at [1271, 631] on icon at bounding box center [1274, 630] width 7 height 7
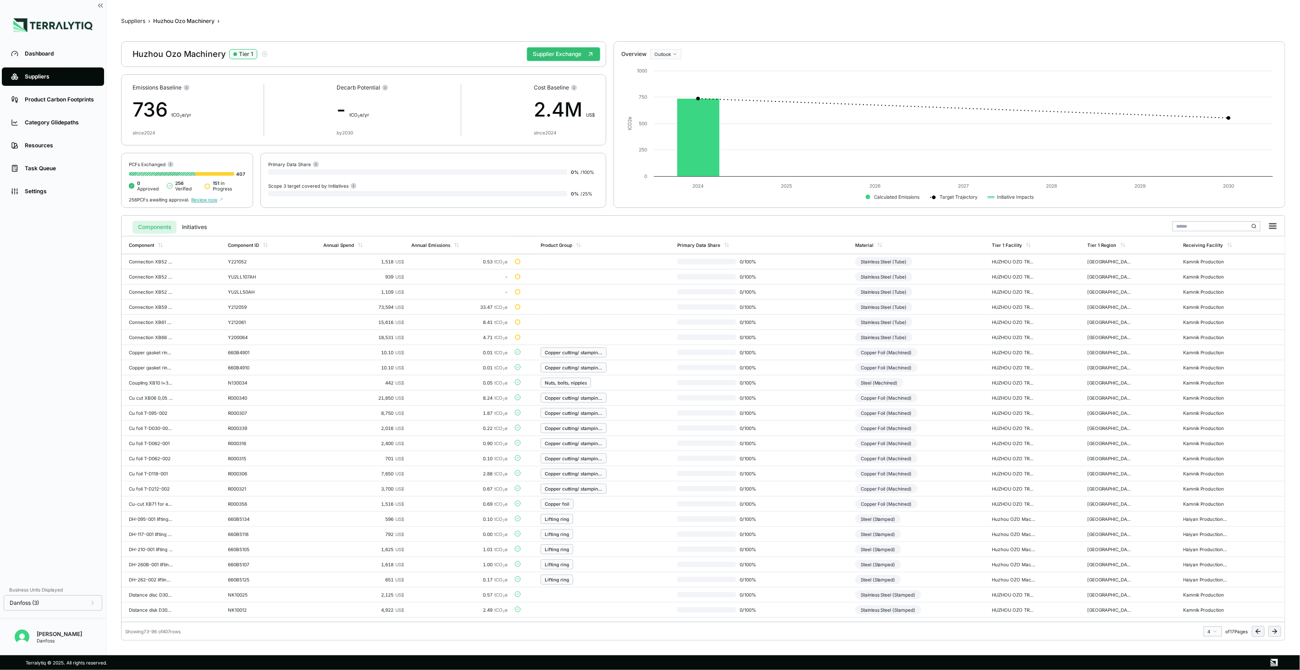
click at [1271, 631] on icon at bounding box center [1274, 630] width 7 height 7
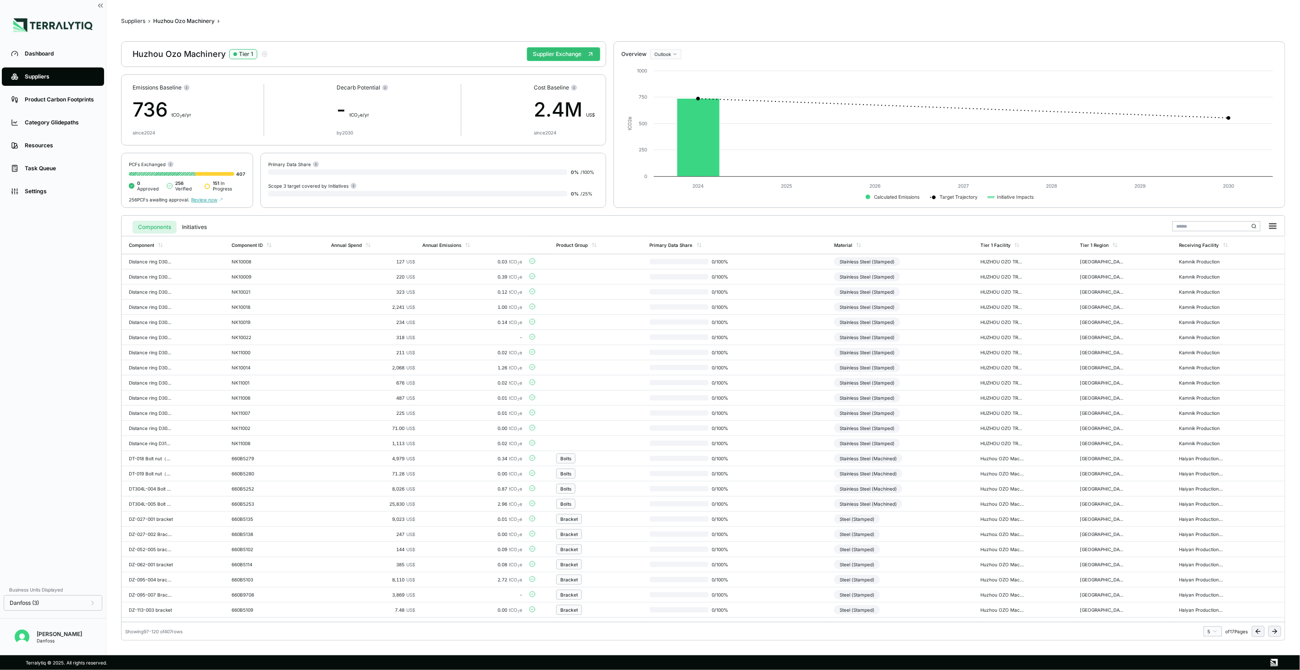
click at [1271, 631] on icon at bounding box center [1274, 630] width 7 height 7
click at [633, 493] on div "Connections" at bounding box center [599, 488] width 86 height 10
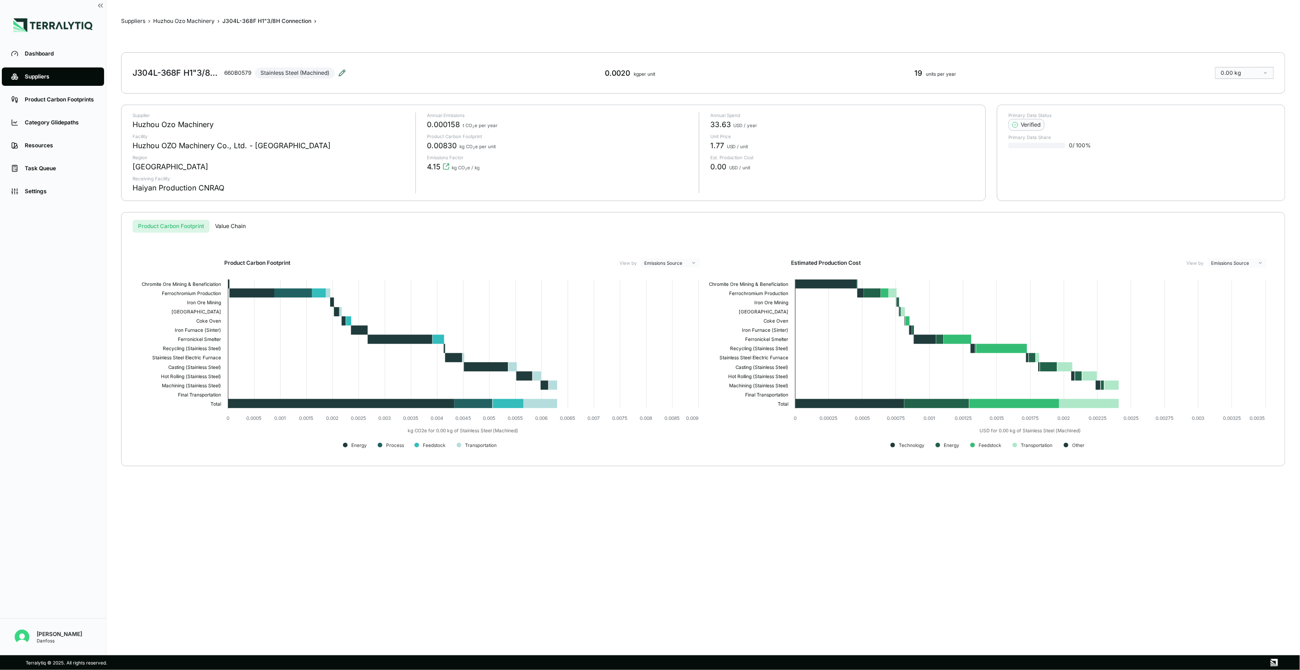
click at [339, 72] on icon at bounding box center [341, 72] width 7 height 7
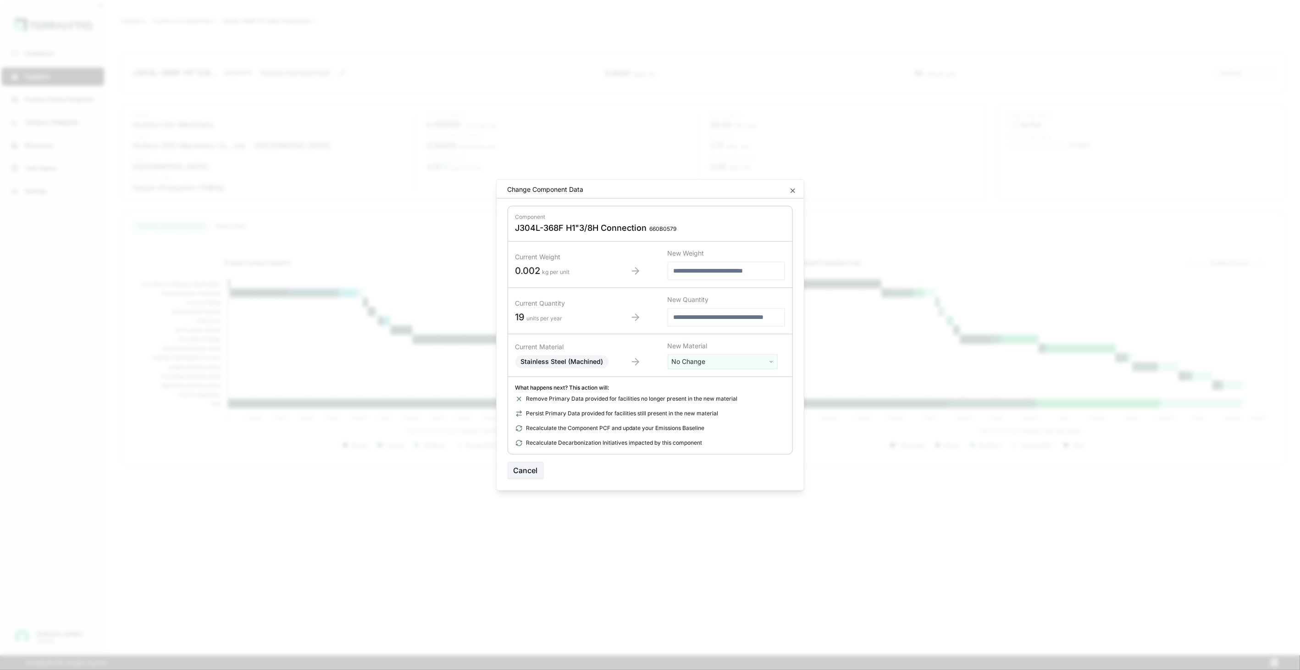
click at [675, 360] on html "Dashboard Suppliers Product Carbon Footprints Category Glidepaths Resources Tas…" at bounding box center [650, 335] width 1300 height 670
type input "****"
click at [754, 418] on div "Stainless Steel (Tube)" at bounding box center [722, 421] width 105 height 13
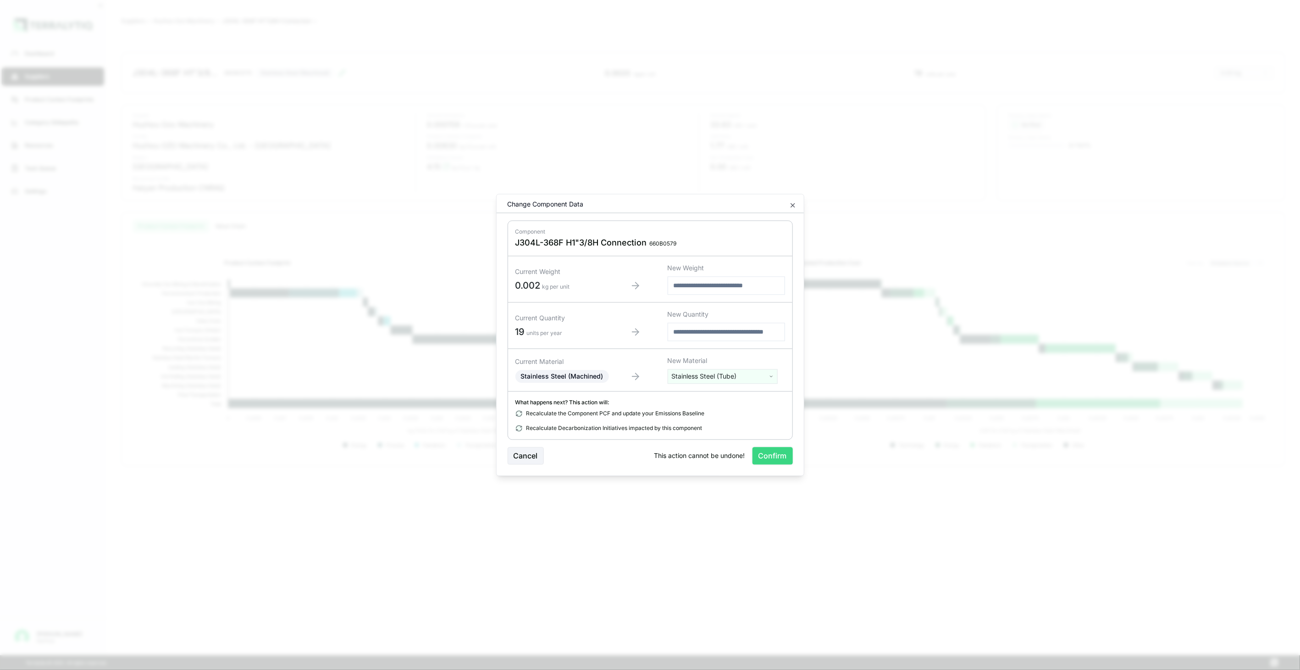
click at [777, 451] on button "Confirm" at bounding box center [773, 455] width 40 height 17
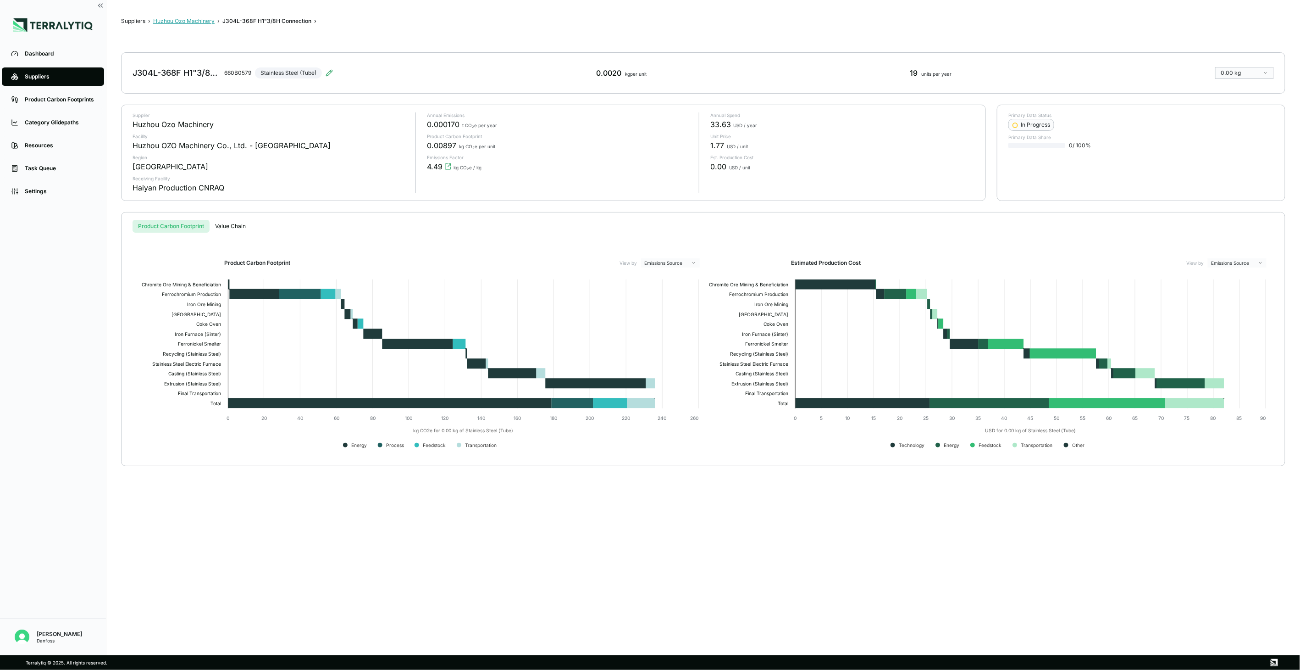
click at [195, 22] on button "Huzhou Ozo Machinery" at bounding box center [183, 20] width 61 height 7
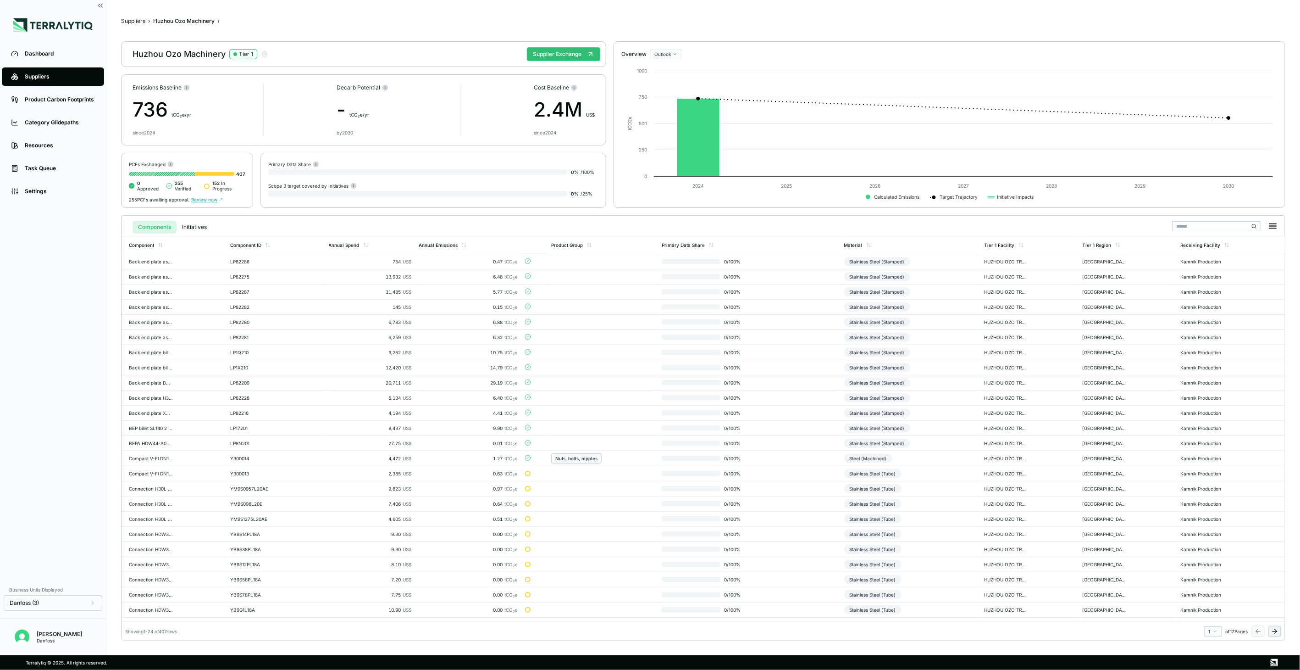
click at [1271, 631] on icon at bounding box center [1274, 630] width 7 height 7
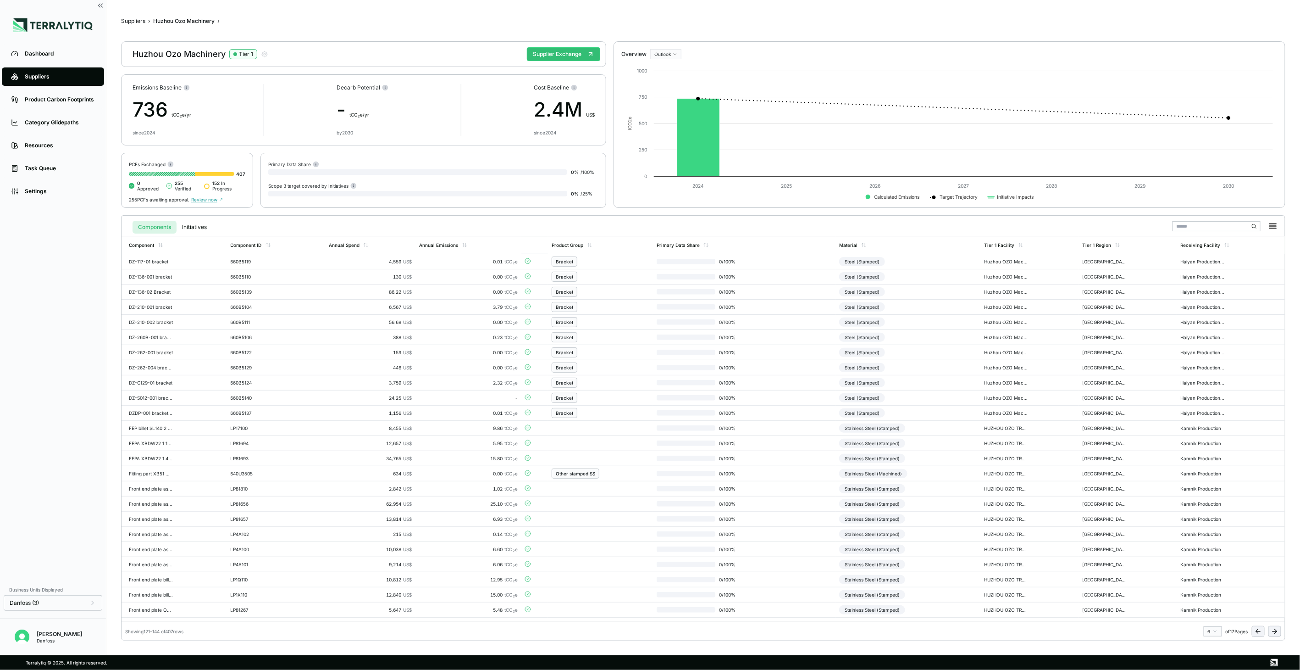
click at [1271, 631] on icon at bounding box center [1274, 630] width 7 height 7
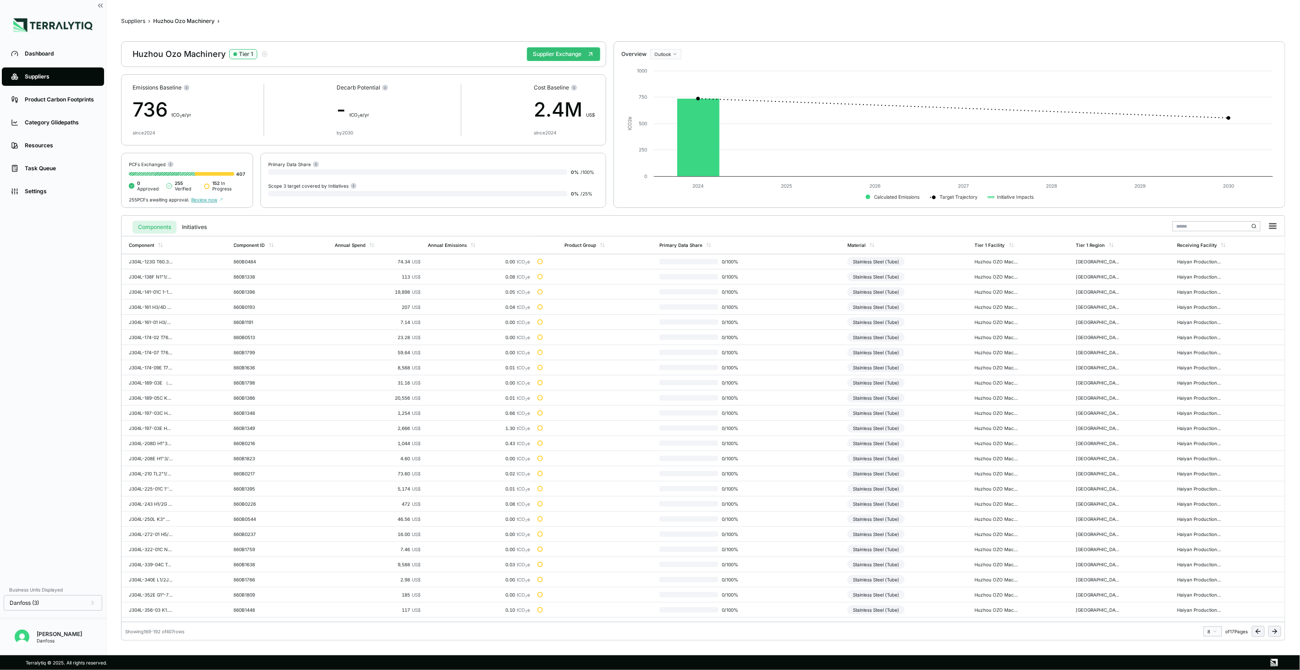
click at [1271, 631] on icon at bounding box center [1274, 630] width 7 height 7
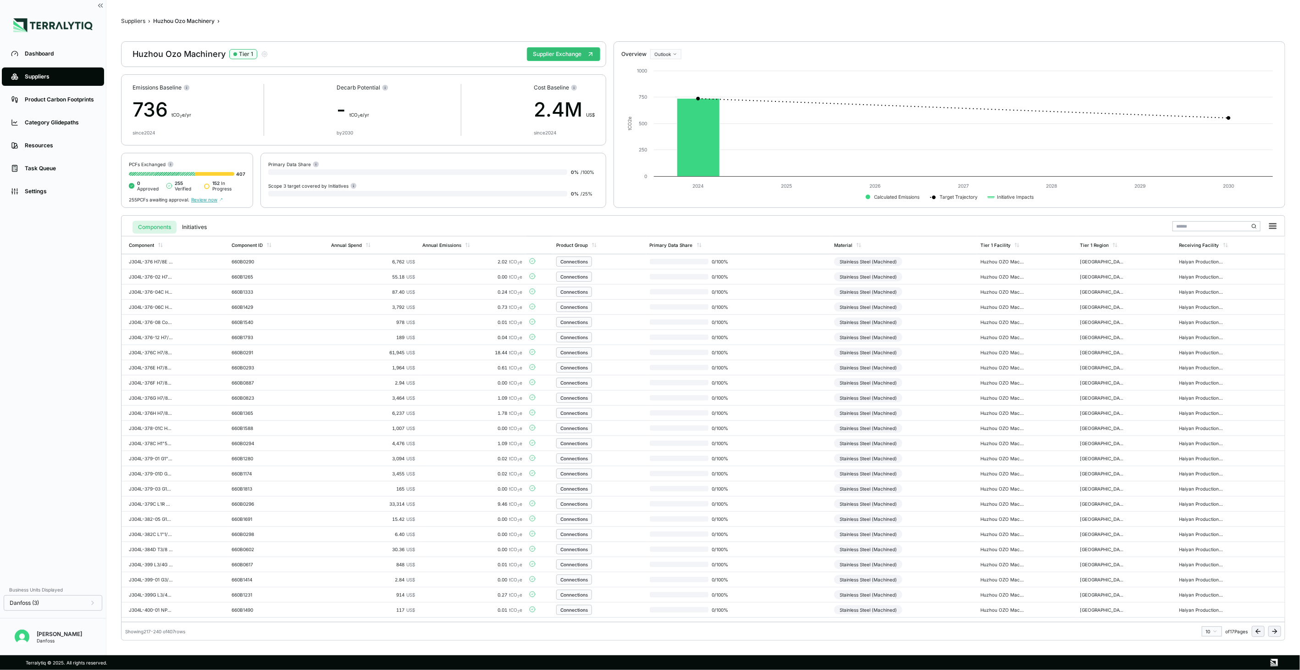
click at [1260, 629] on icon at bounding box center [1258, 630] width 7 height 7
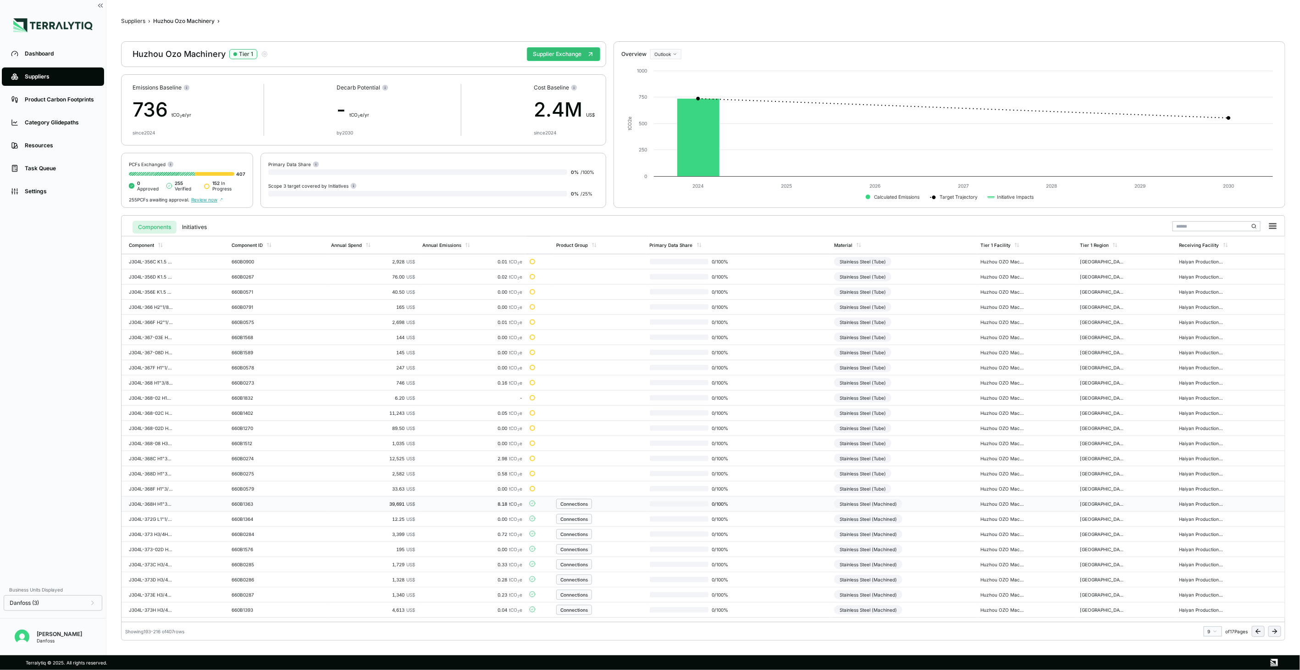
click at [608, 505] on div "Connections" at bounding box center [599, 503] width 86 height 10
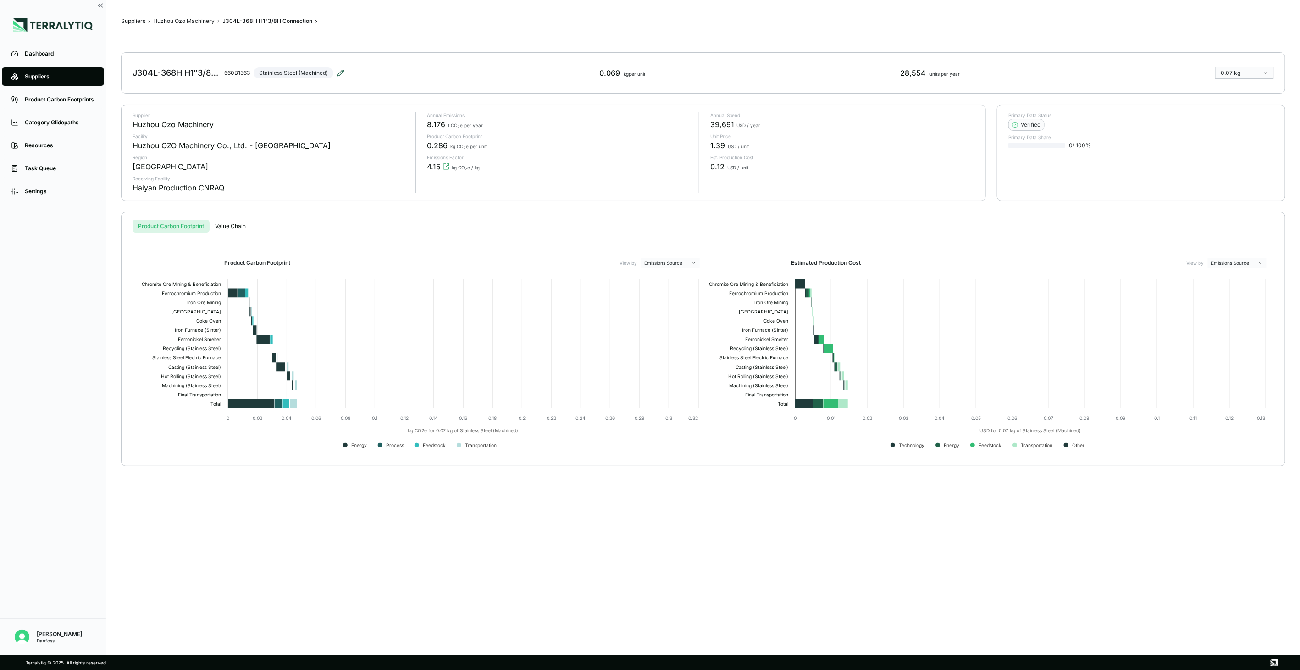
click at [341, 74] on icon at bounding box center [340, 72] width 7 height 7
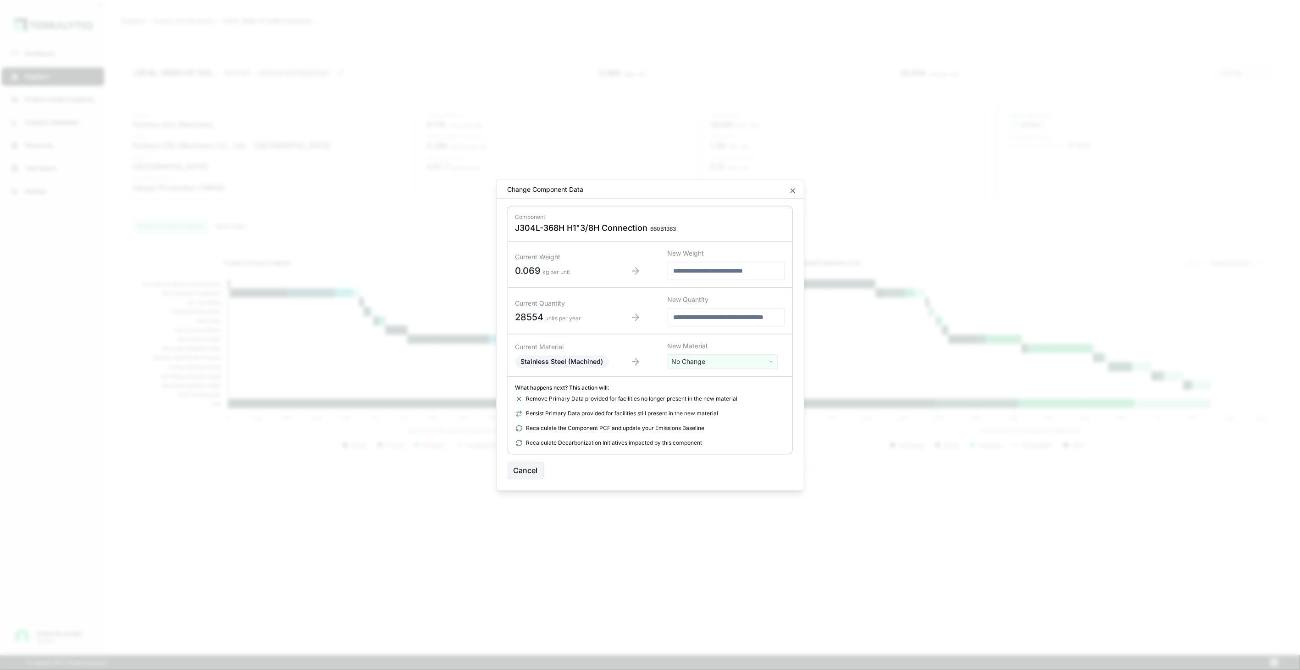
click at [759, 367] on html "Dashboard Suppliers Product Carbon Footprints Category Glidepaths Resources Tas…" at bounding box center [650, 335] width 1300 height 670
click at [749, 376] on input "text" at bounding box center [722, 381] width 105 height 10
type input "****"
click at [688, 422] on div "Stainless Steel (Tube)" at bounding box center [722, 421] width 105 height 13
click at [688, 422] on div "Remove Primary Data provided for facilities no longer present in the new materi…" at bounding box center [650, 420] width 270 height 51
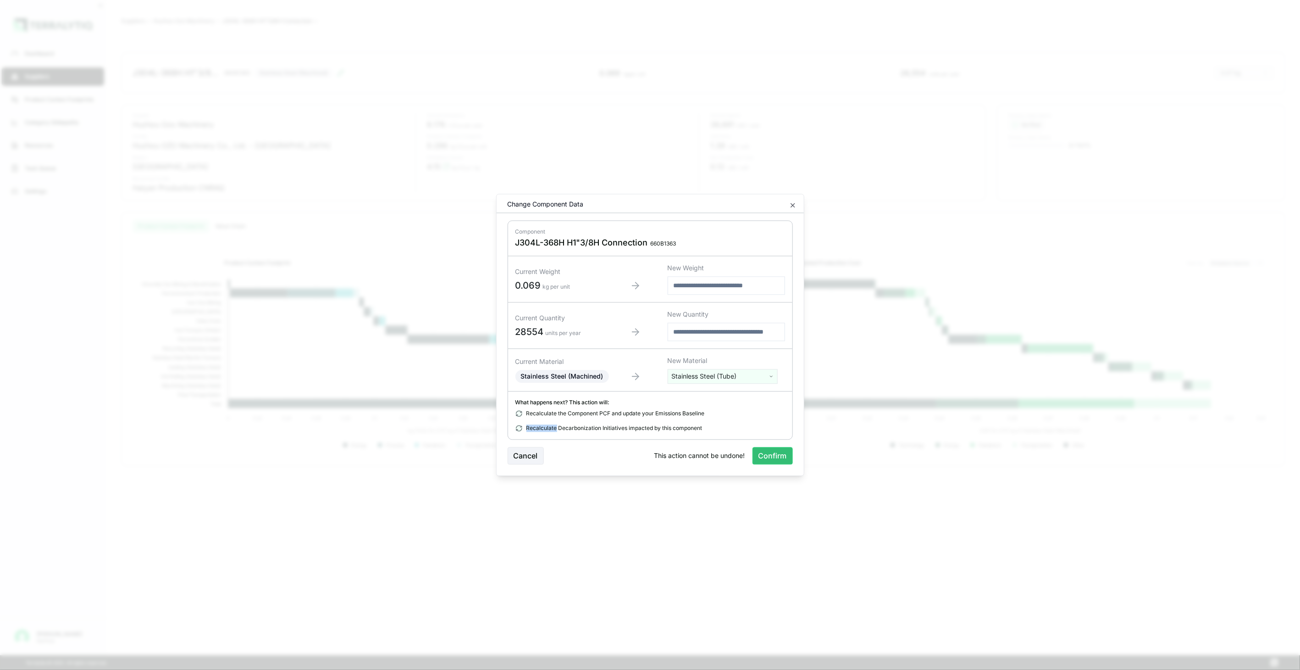
drag, startPoint x: 688, startPoint y: 422, endPoint x: 749, endPoint y: 485, distance: 87.6
click at [775, 454] on button "Confirm" at bounding box center [773, 455] width 40 height 17
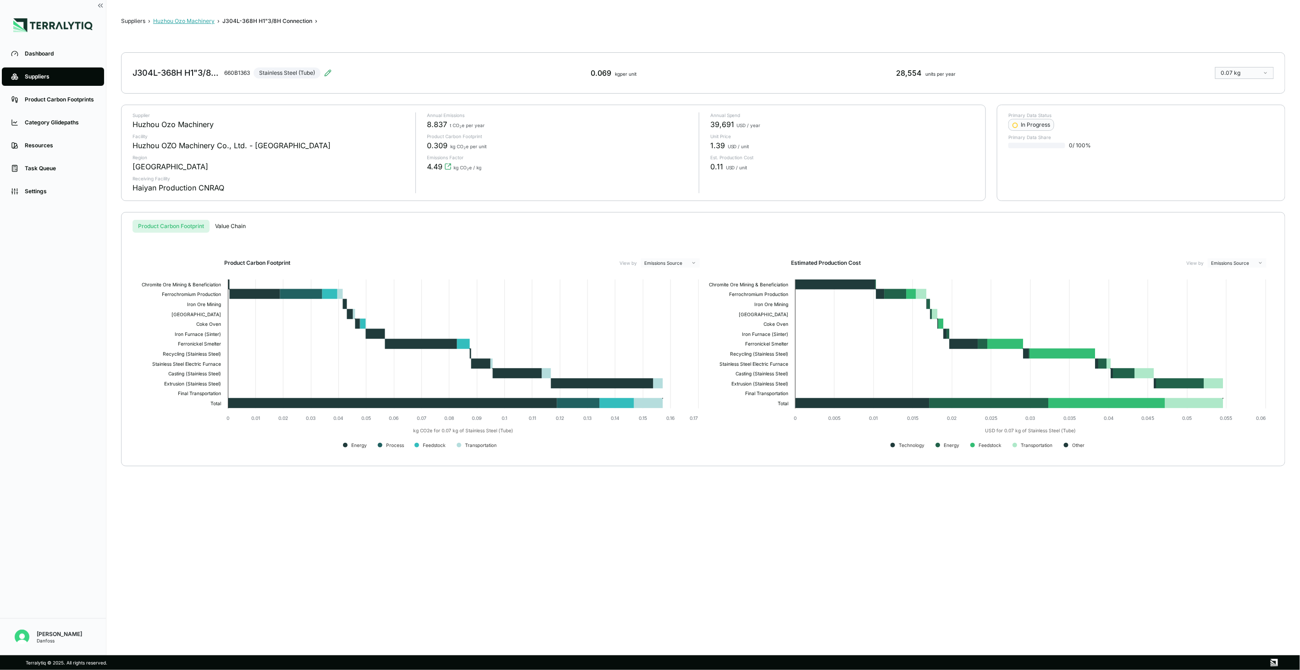
click at [187, 18] on button "Huzhou Ozo Machinery" at bounding box center [183, 20] width 61 height 7
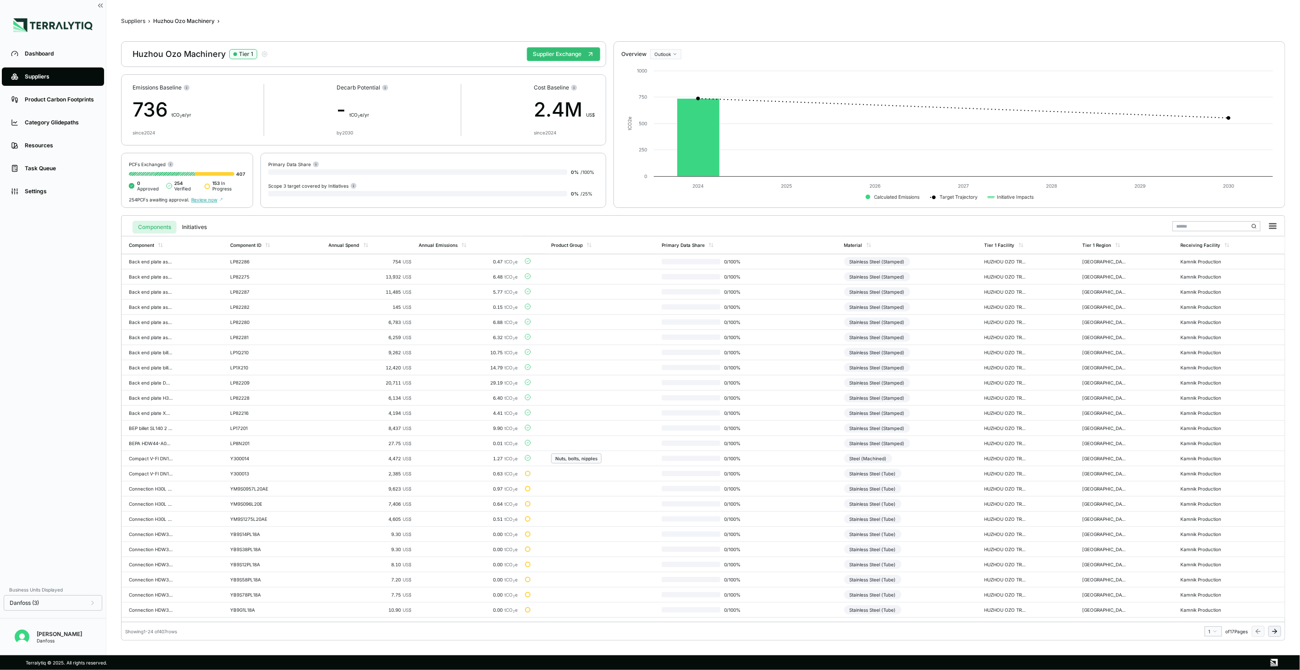
click at [1275, 628] on icon at bounding box center [1274, 630] width 7 height 7
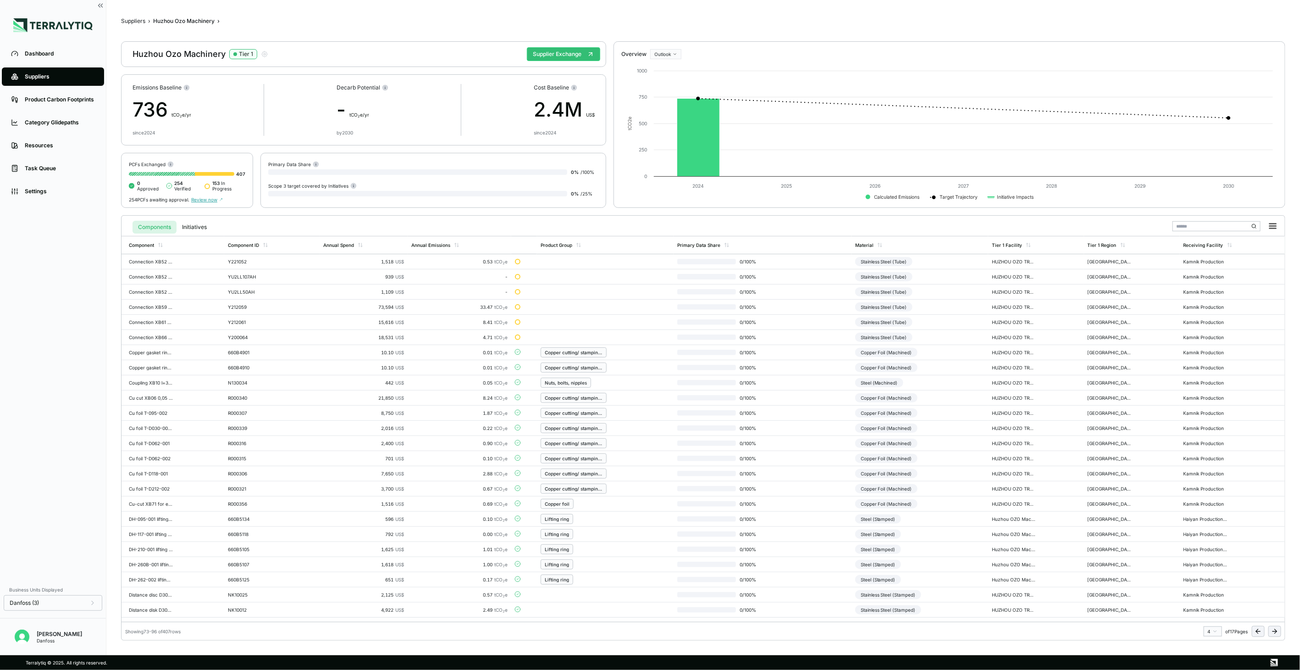
click at [1275, 628] on icon at bounding box center [1274, 630] width 7 height 7
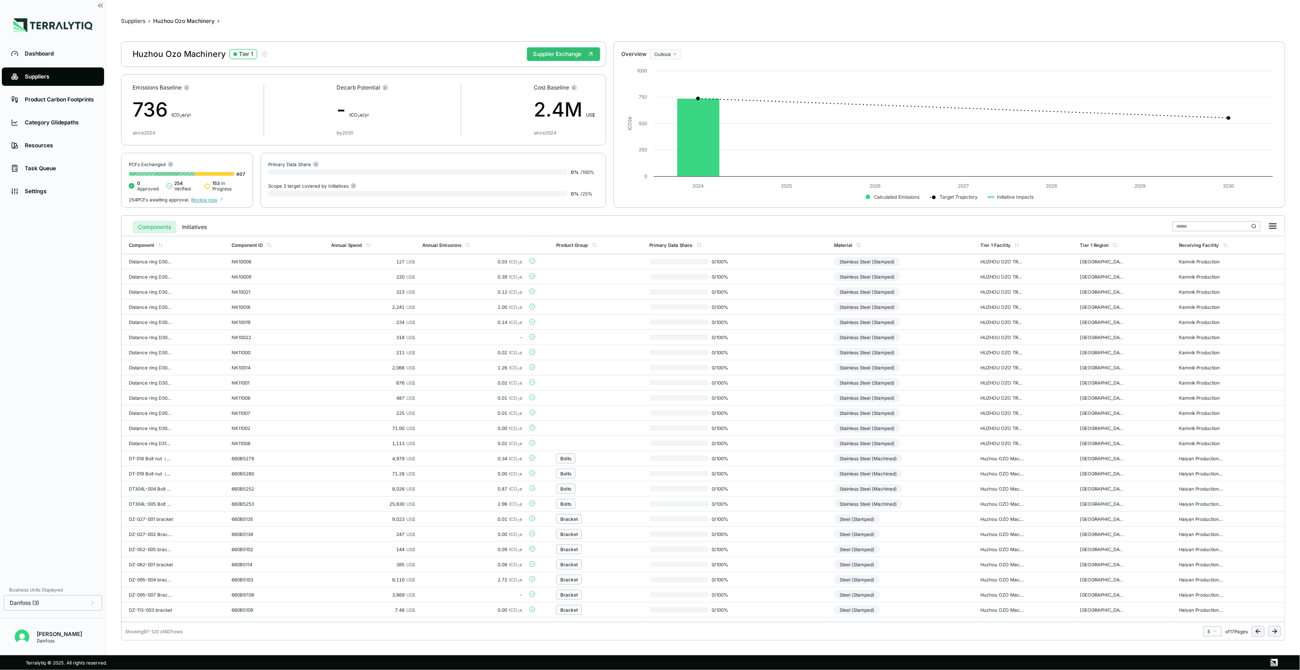
click at [1275, 627] on icon at bounding box center [1274, 630] width 7 height 7
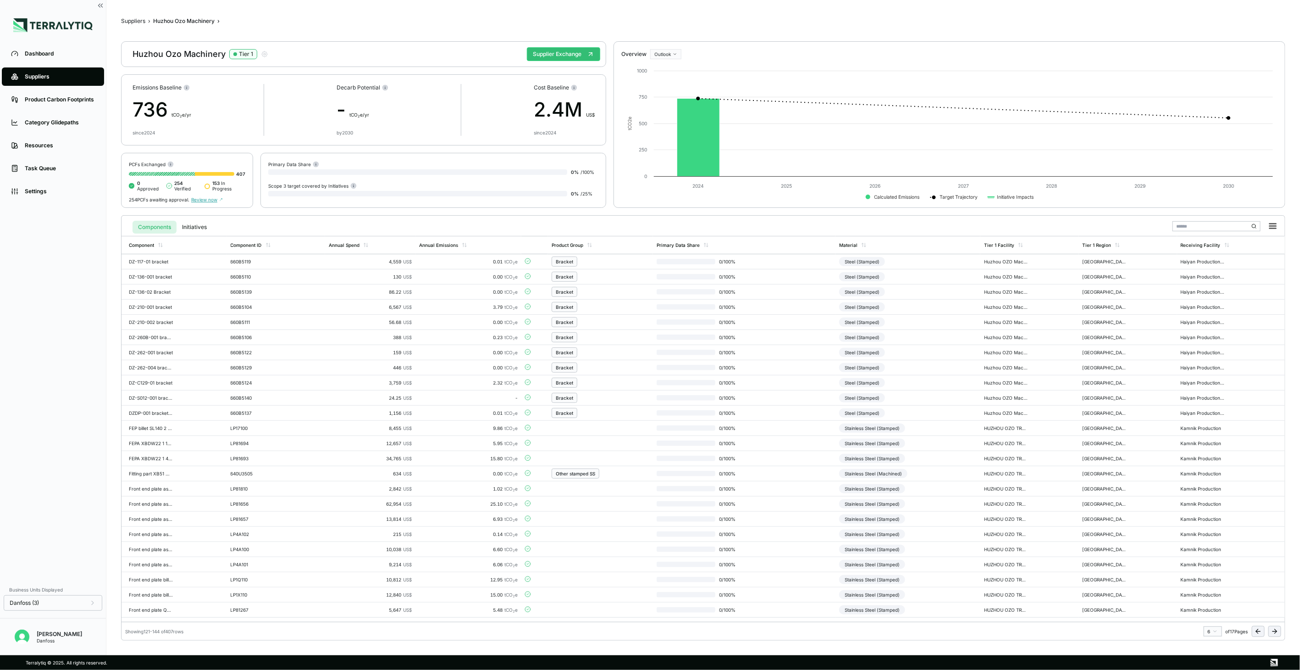
click at [1275, 627] on icon at bounding box center [1274, 630] width 7 height 7
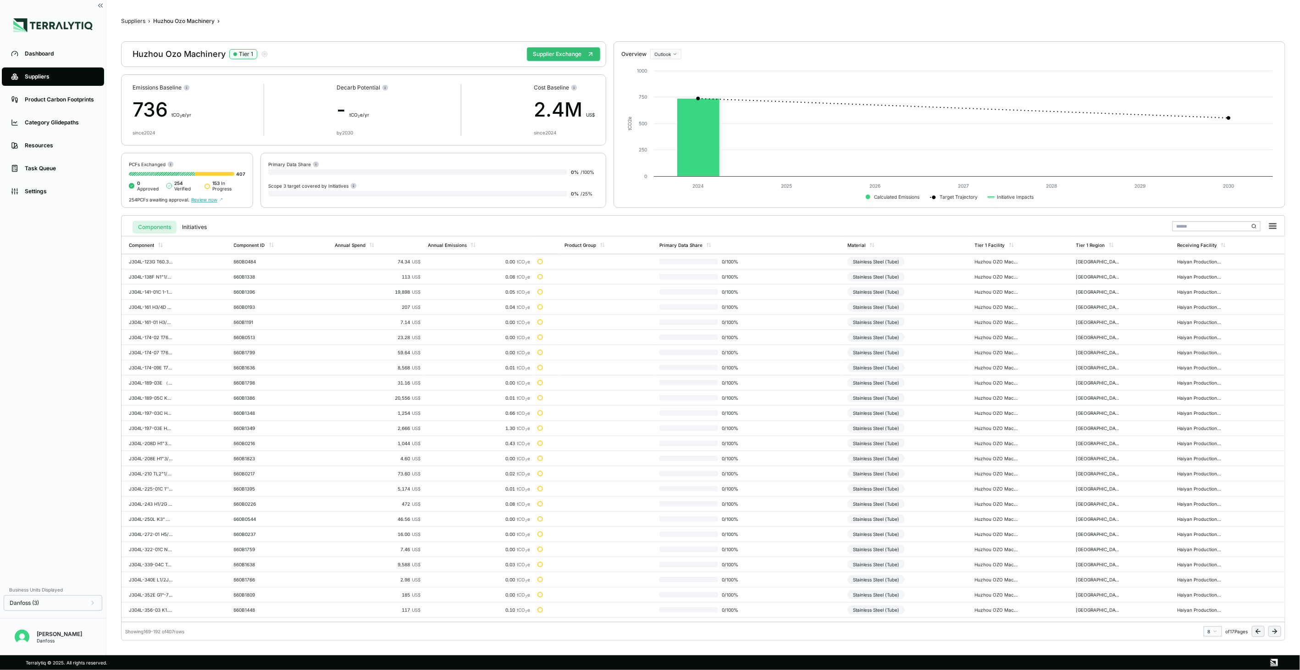
click at [1275, 627] on icon at bounding box center [1274, 630] width 7 height 7
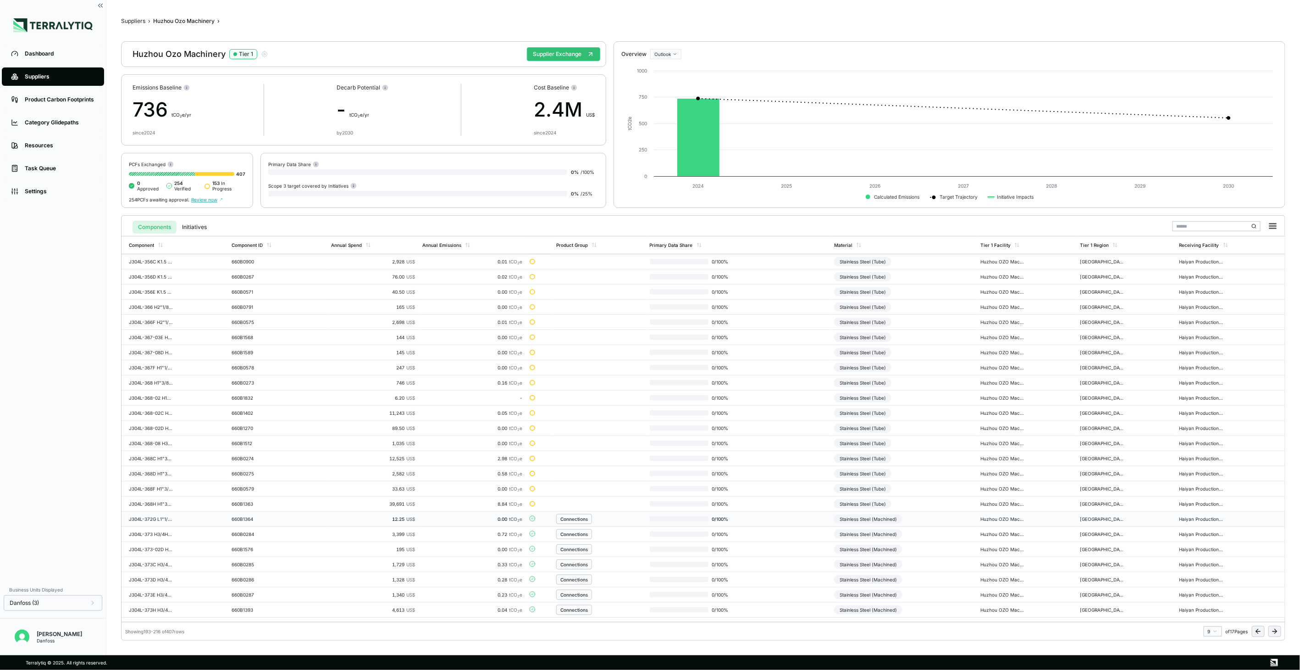
click at [624, 516] on div "Connections" at bounding box center [599, 519] width 86 height 10
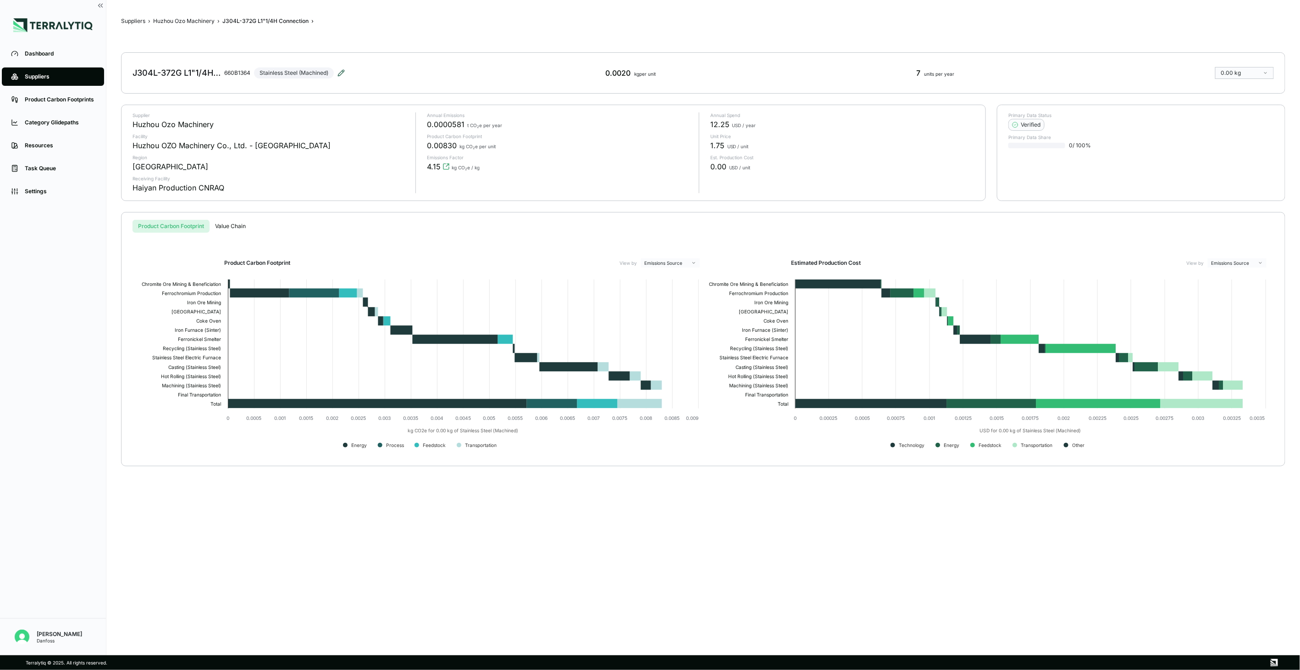
click at [344, 75] on icon at bounding box center [341, 72] width 7 height 7
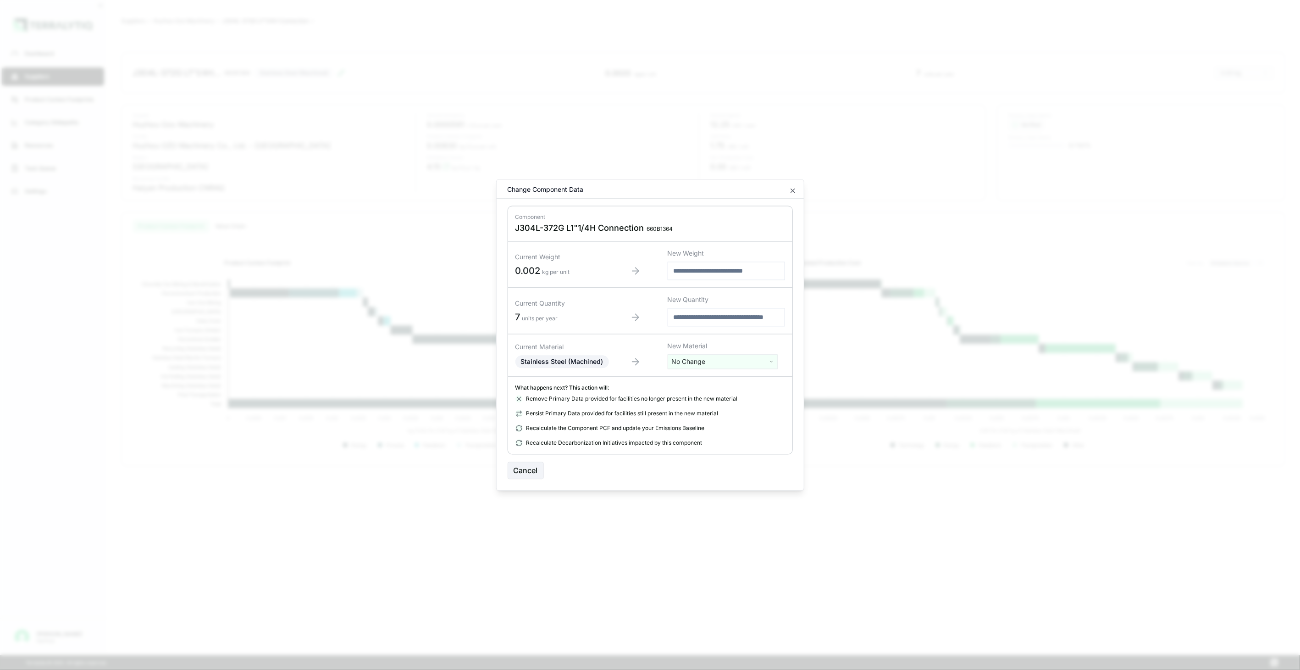
click at [682, 356] on html "Dashboard Suppliers Product Carbon Footprints Category Glidepaths Resources Tas…" at bounding box center [650, 335] width 1300 height 670
click at [691, 378] on input "text" at bounding box center [722, 381] width 105 height 10
type input "***"
click at [717, 437] on div "Stainless Steel (Tube)" at bounding box center [722, 434] width 105 height 13
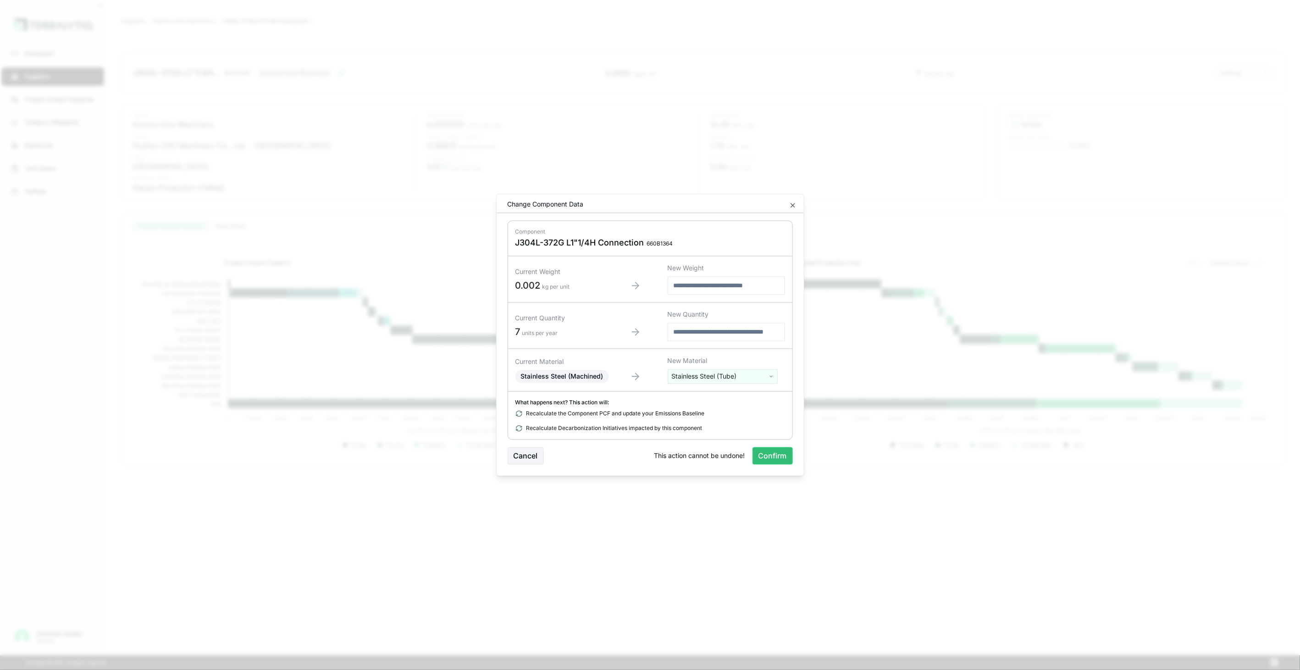
click at [750, 451] on div "This action cannot be undone! Confirm" at bounding box center [723, 455] width 138 height 17
click at [757, 452] on button "Confirm" at bounding box center [773, 455] width 40 height 17
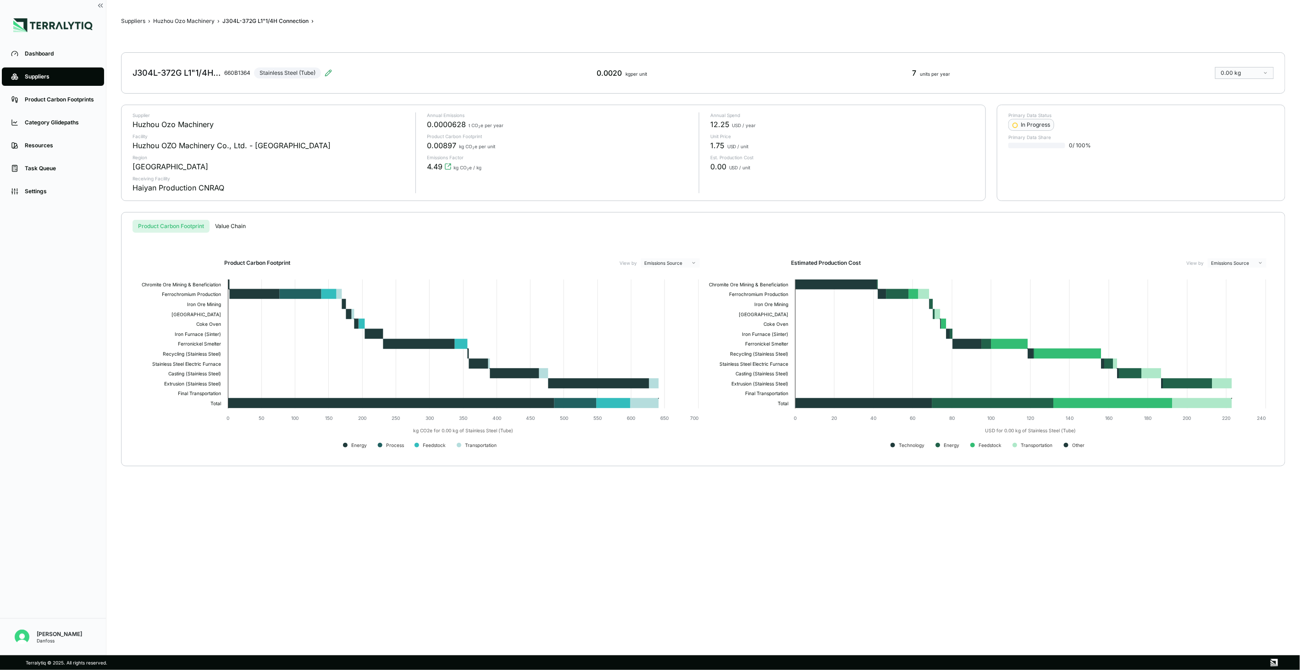
click at [194, 25] on div "Suppliers › Huzhou Ozo Machinery › J304L-372G L1"1/4H Connection › J304L-372G L…" at bounding box center [703, 328] width 1164 height 626
click at [194, 24] on button "Huzhou Ozo Machinery" at bounding box center [183, 20] width 61 height 7
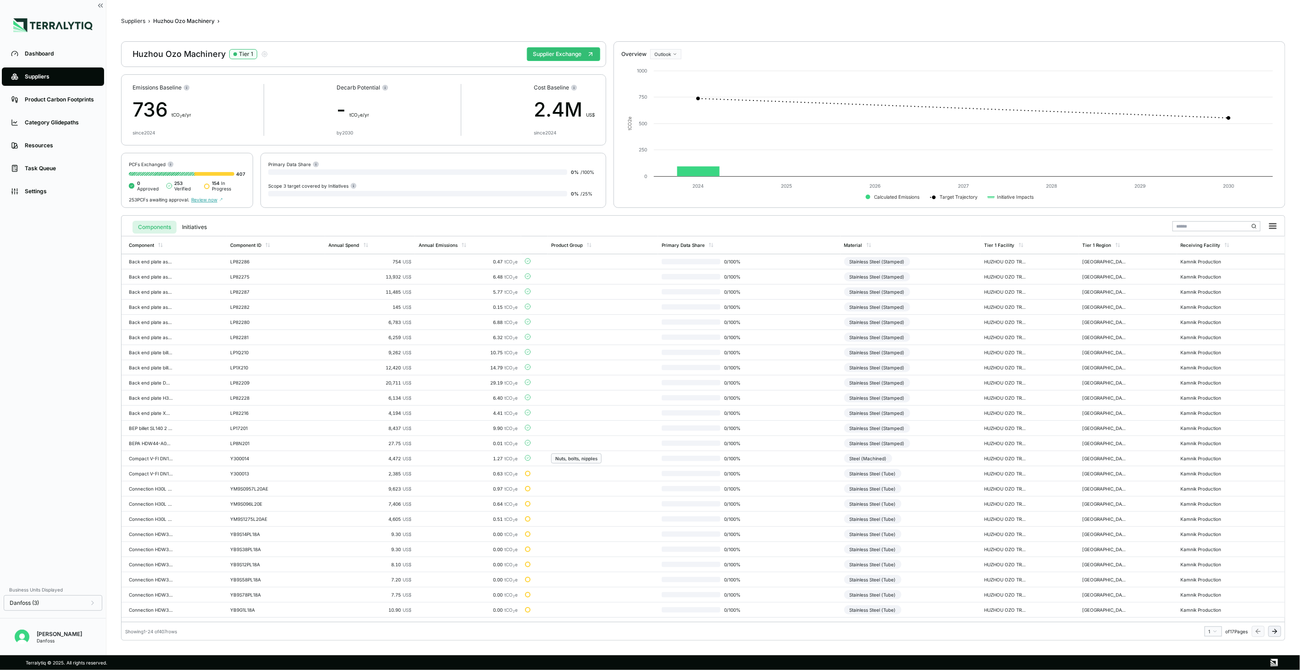
click at [1273, 630] on icon at bounding box center [1274, 630] width 7 height 7
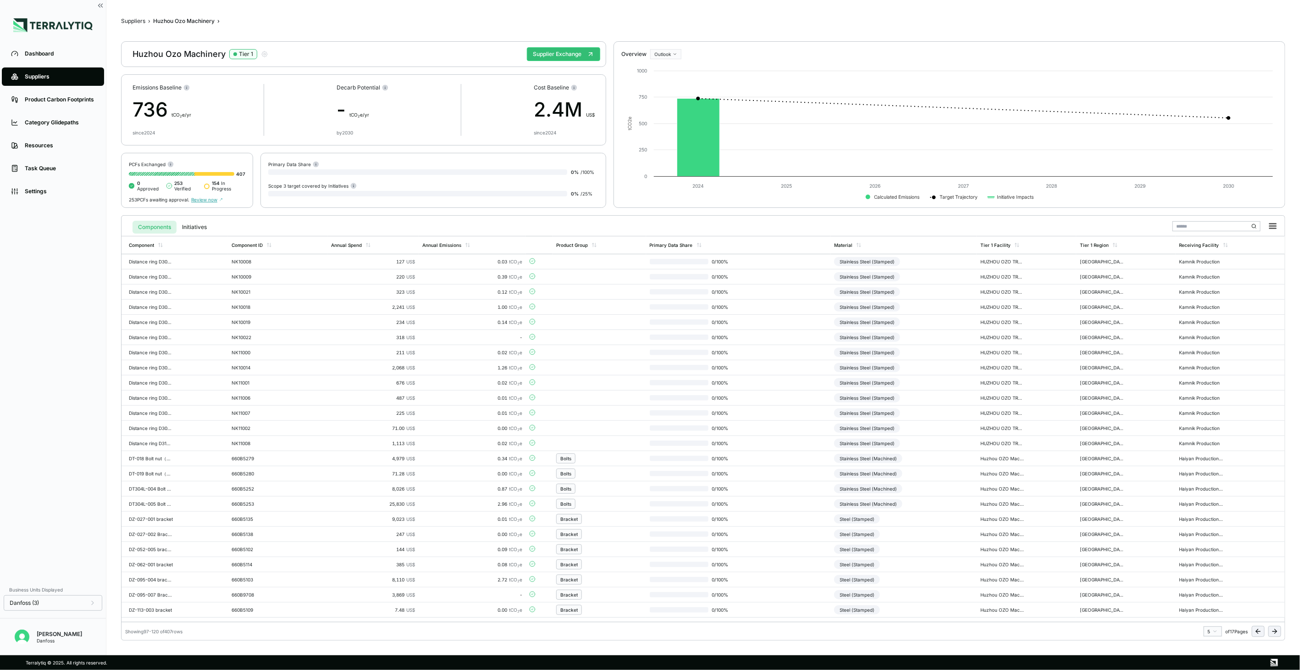
click at [1273, 630] on icon at bounding box center [1274, 630] width 7 height 7
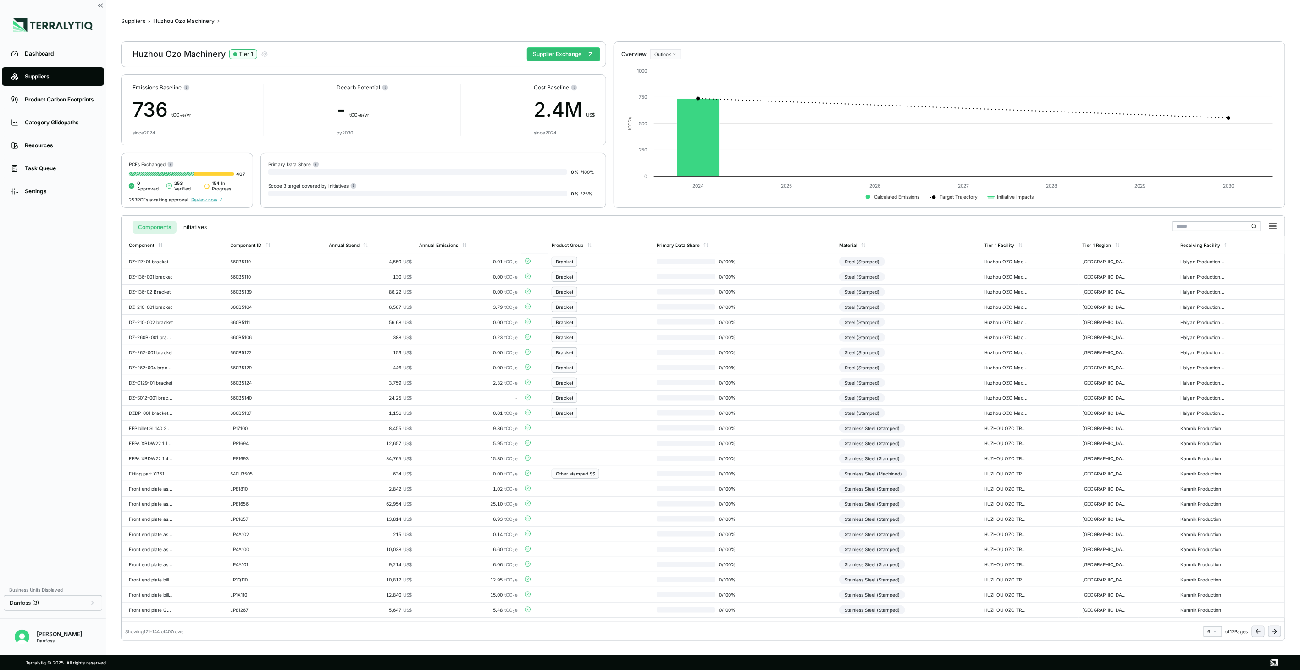
click at [1273, 630] on icon at bounding box center [1274, 630] width 7 height 7
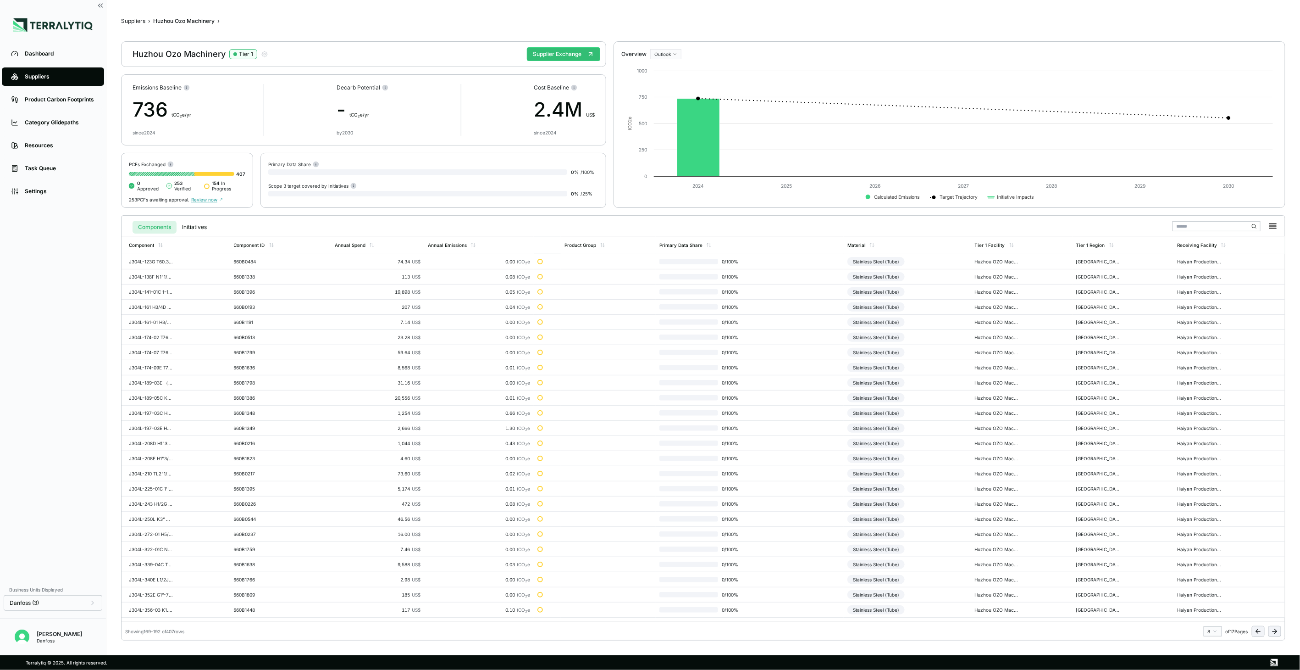
click at [1273, 630] on icon at bounding box center [1274, 630] width 7 height 7
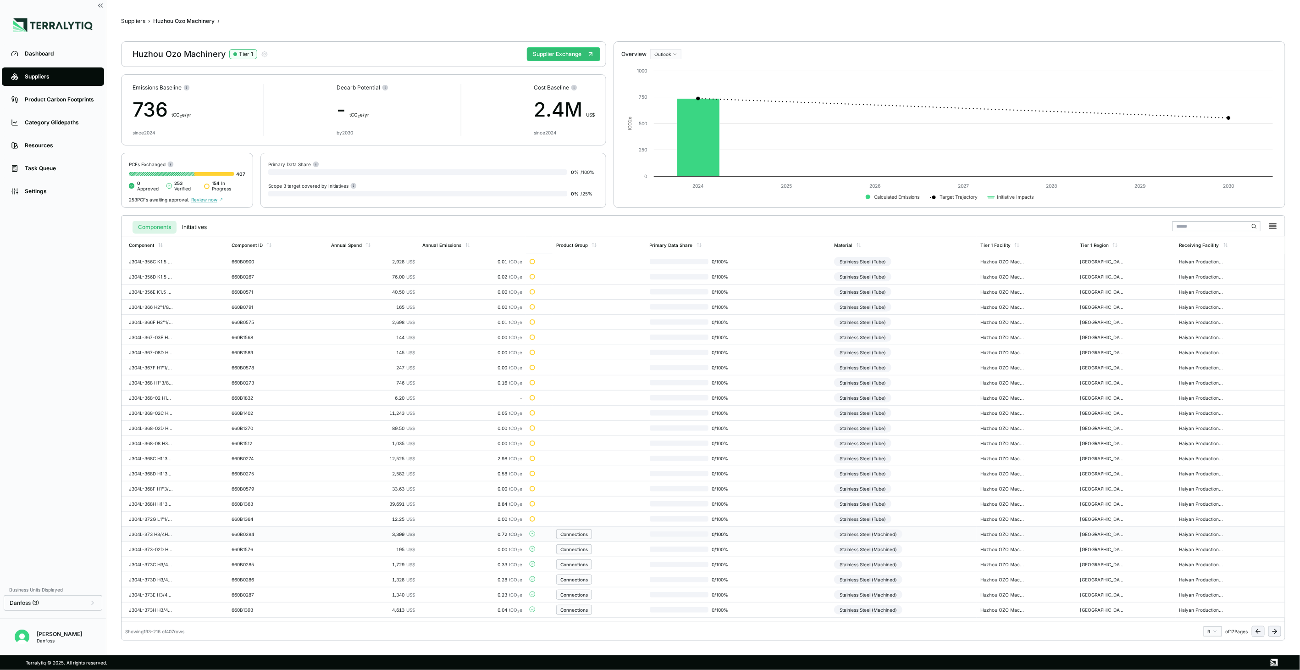
click at [600, 532] on div "Connections" at bounding box center [599, 534] width 86 height 10
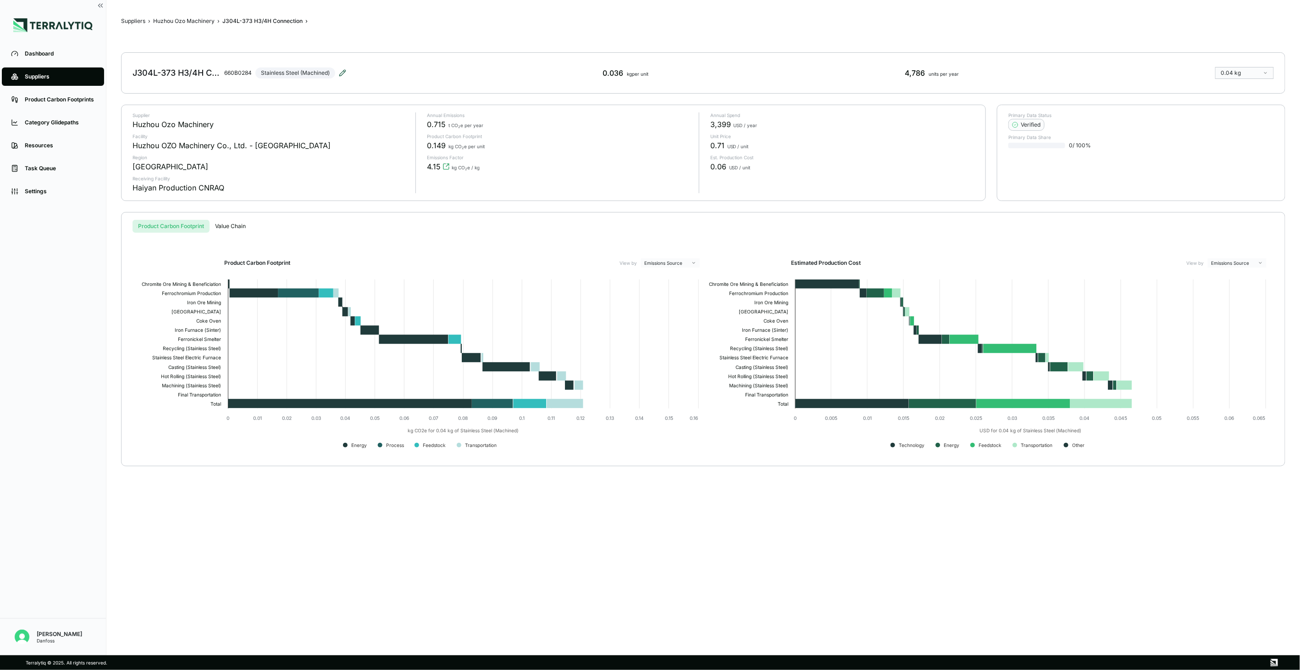
click at [345, 74] on icon at bounding box center [342, 72] width 7 height 7
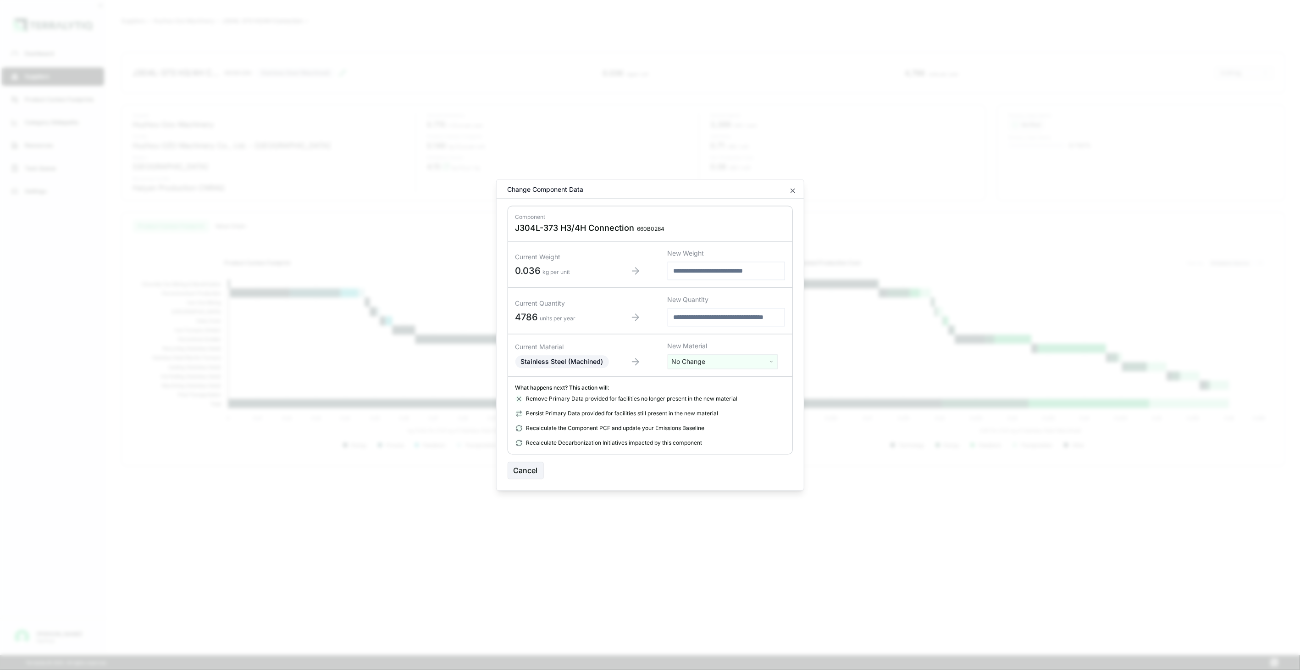
click at [705, 366] on html "Dashboard Suppliers Product Carbon Footprints Category Glidepaths Resources Tas…" at bounding box center [650, 335] width 1300 height 670
click at [716, 378] on input "text" at bounding box center [722, 381] width 105 height 10
type input "***"
click at [743, 436] on div "Stainless Steel (Tube)" at bounding box center [722, 434] width 105 height 13
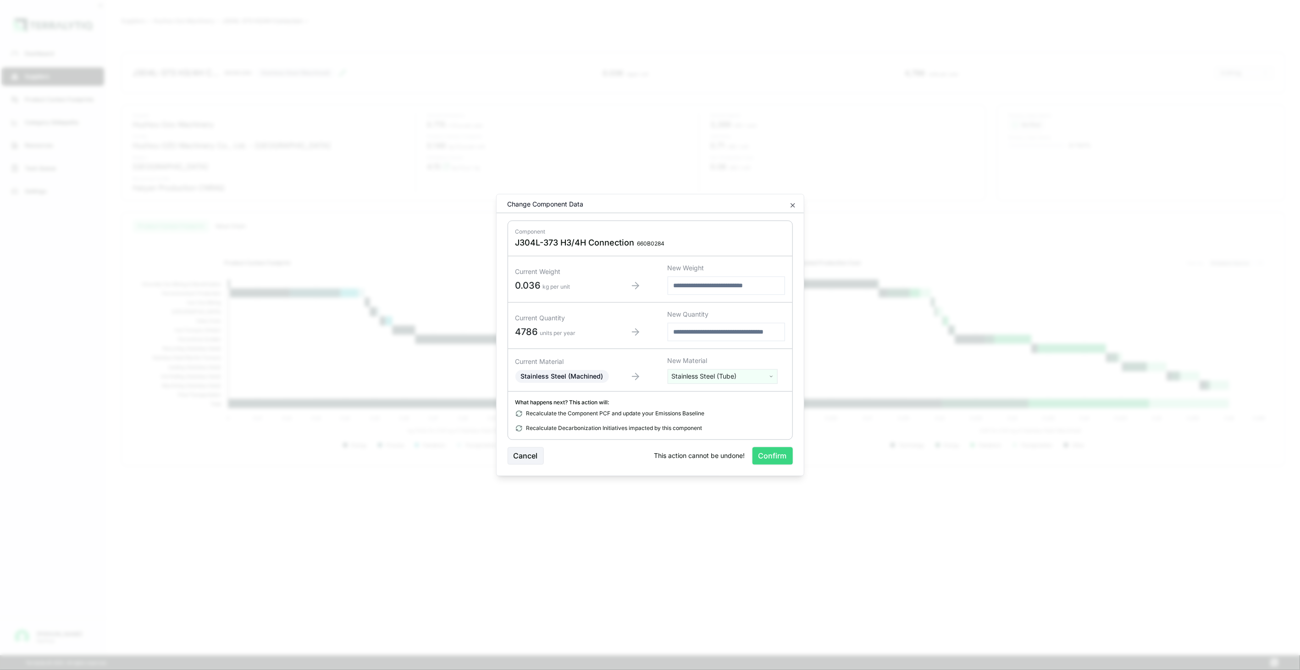
click at [777, 460] on button "Confirm" at bounding box center [773, 455] width 40 height 17
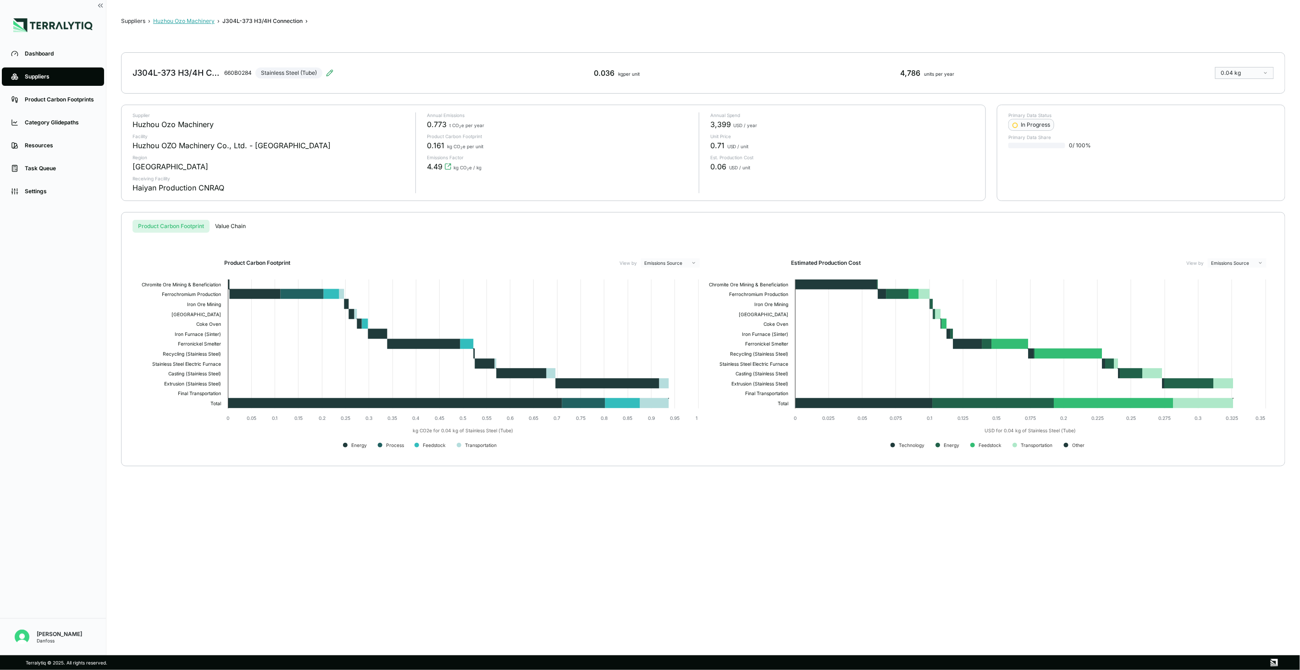
click at [174, 22] on button "Huzhou Ozo Machinery" at bounding box center [183, 20] width 61 height 7
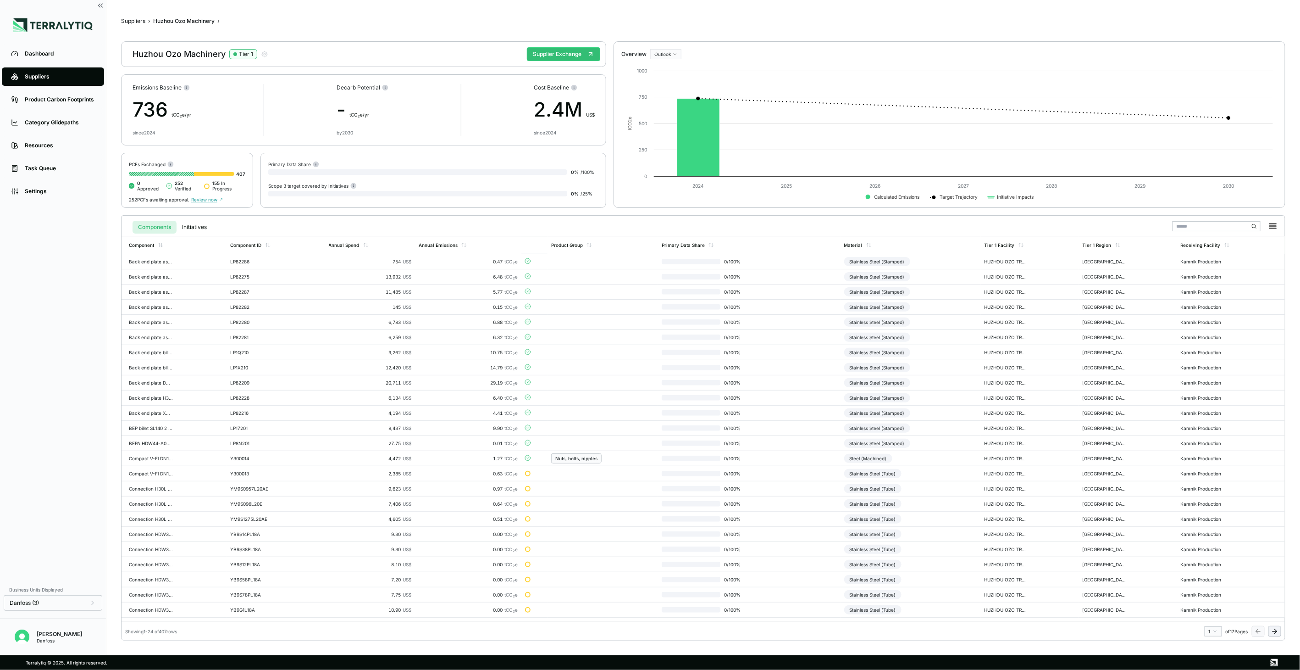
click at [1271, 635] on button at bounding box center [1274, 631] width 13 height 11
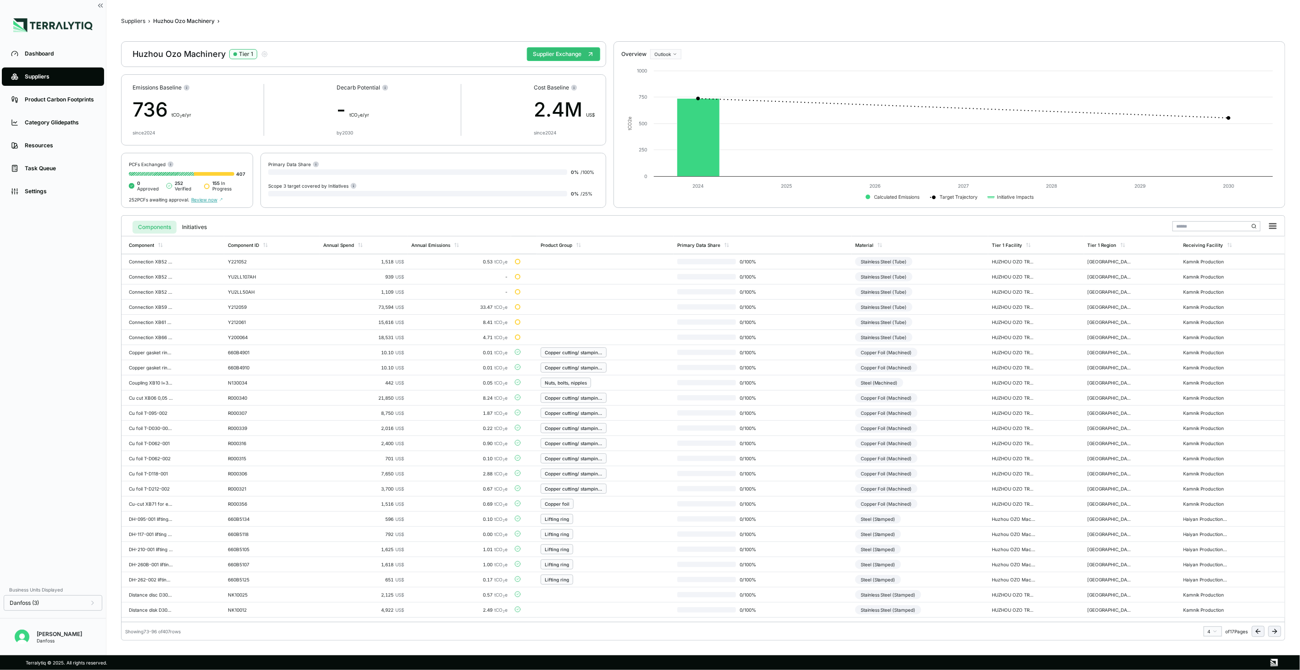
click at [1271, 635] on button at bounding box center [1274, 631] width 13 height 11
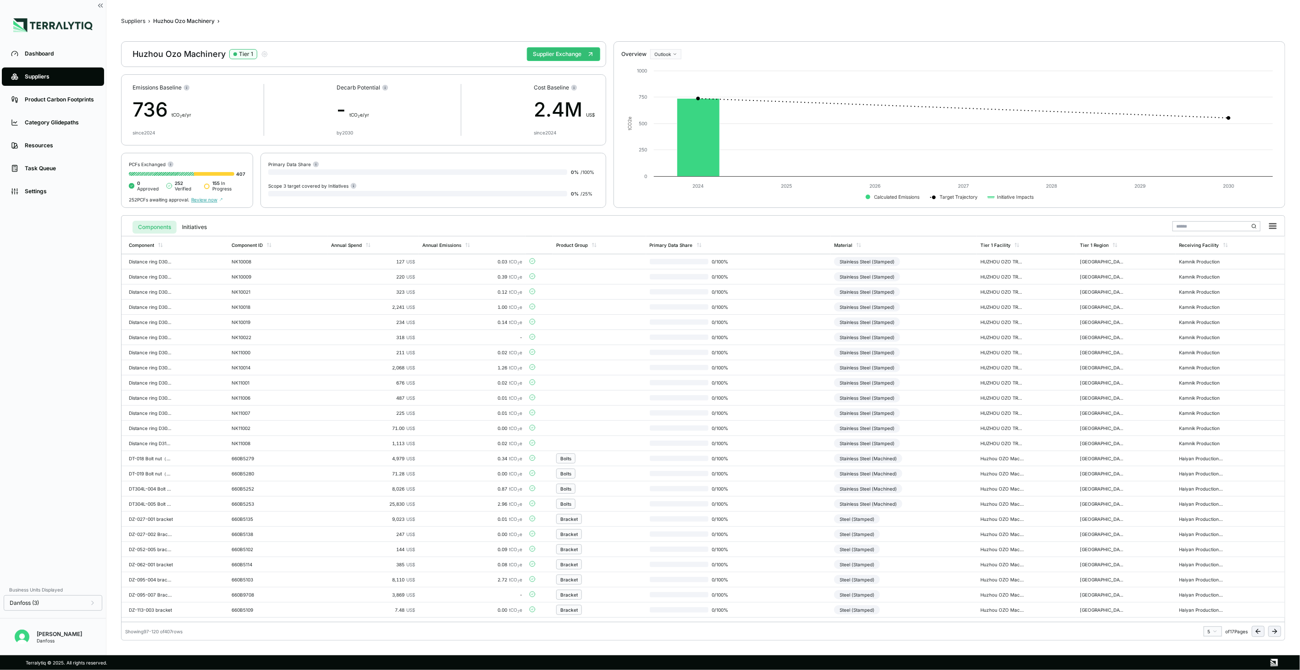
click at [1271, 635] on button at bounding box center [1274, 631] width 13 height 11
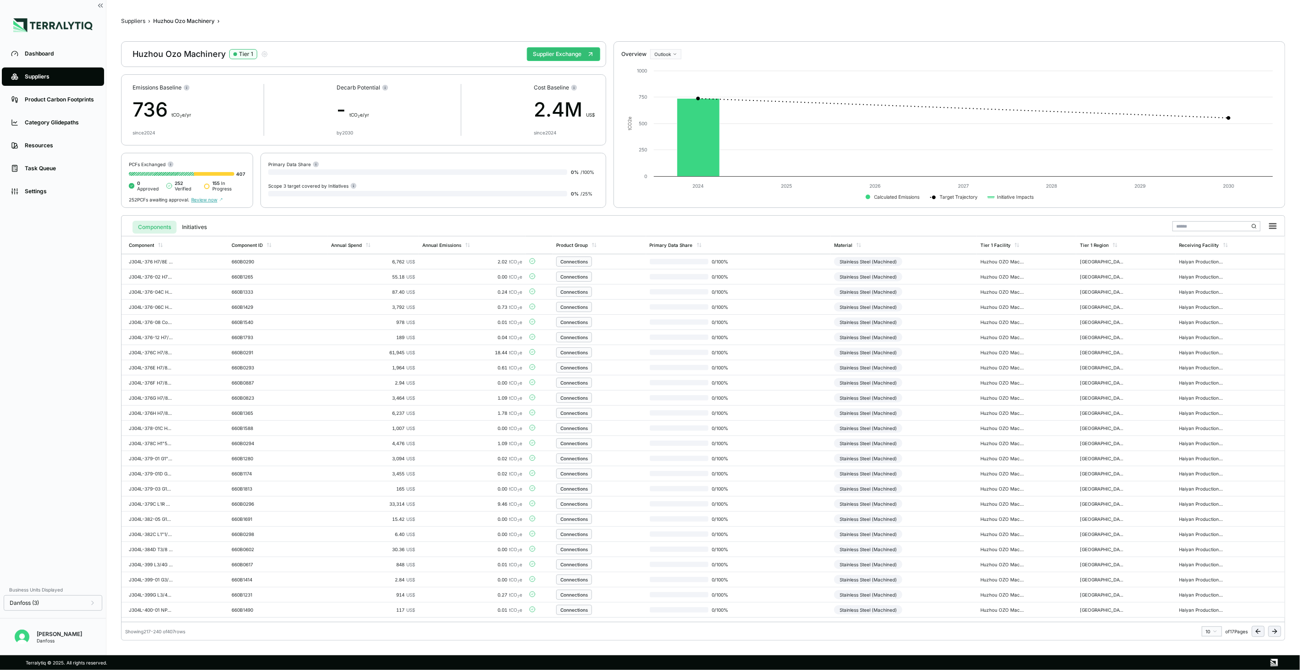
click at [1271, 635] on button at bounding box center [1274, 631] width 13 height 11
click at [1263, 633] on button at bounding box center [1258, 631] width 13 height 11
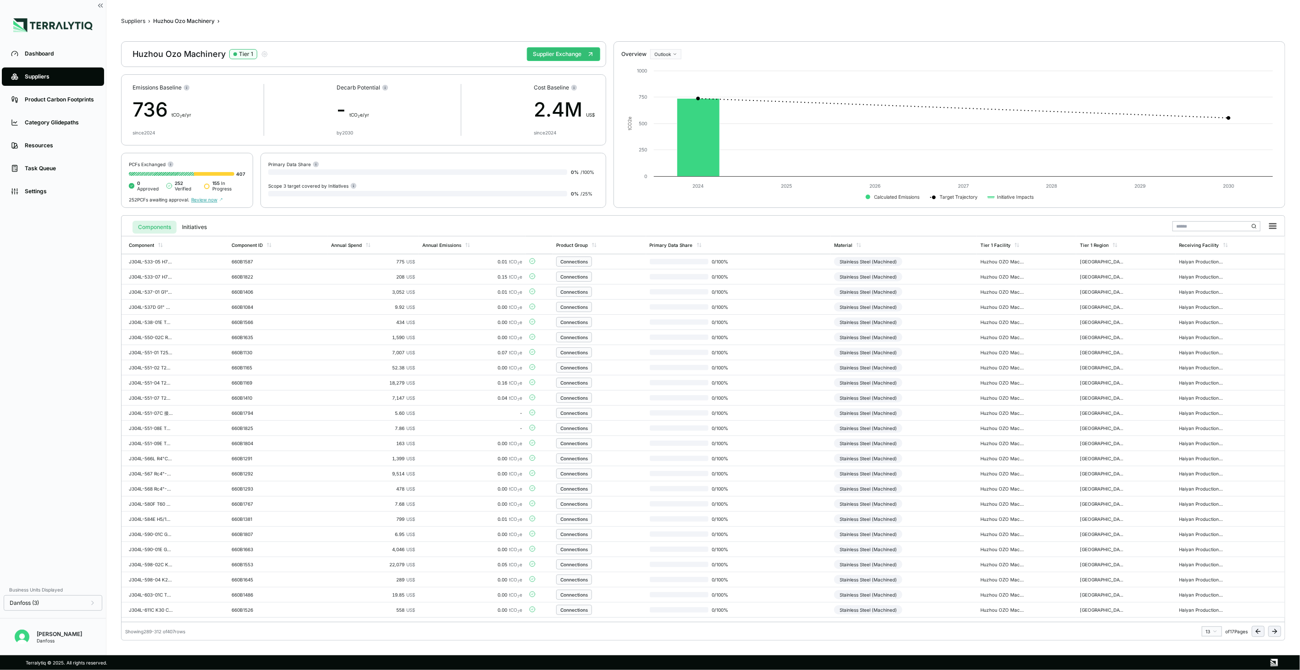
click at [1263, 633] on button at bounding box center [1258, 631] width 13 height 11
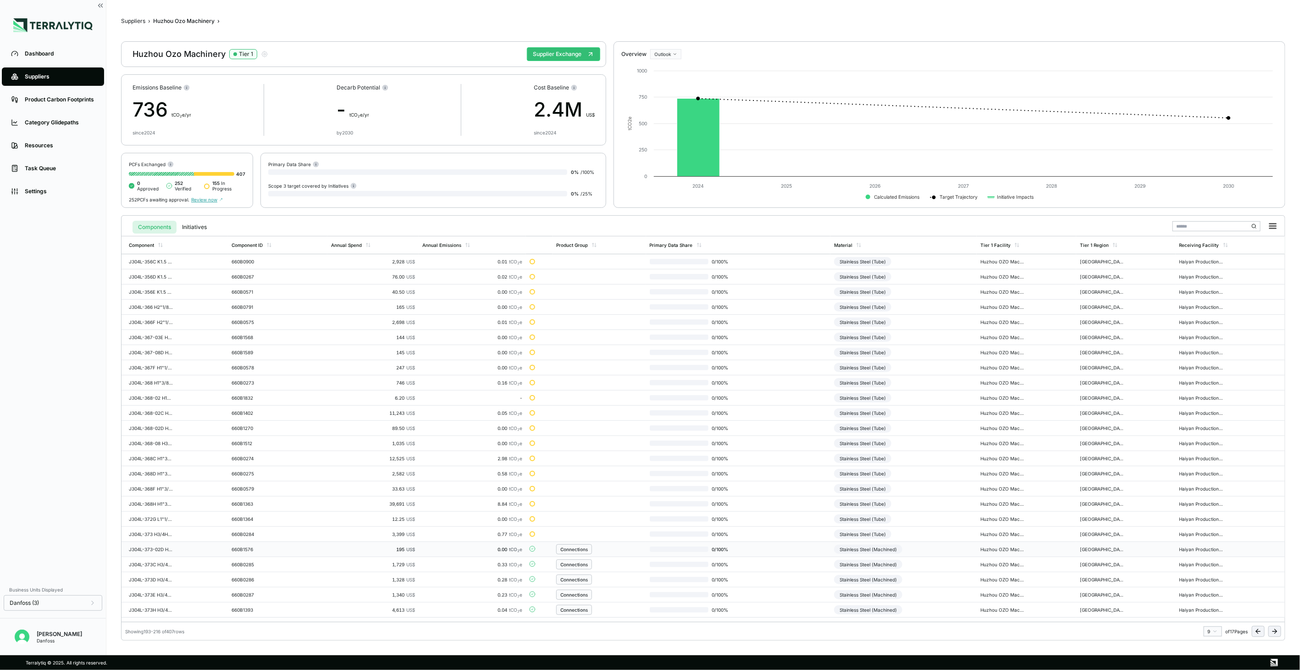
click at [634, 551] on div "Connections" at bounding box center [599, 549] width 86 height 10
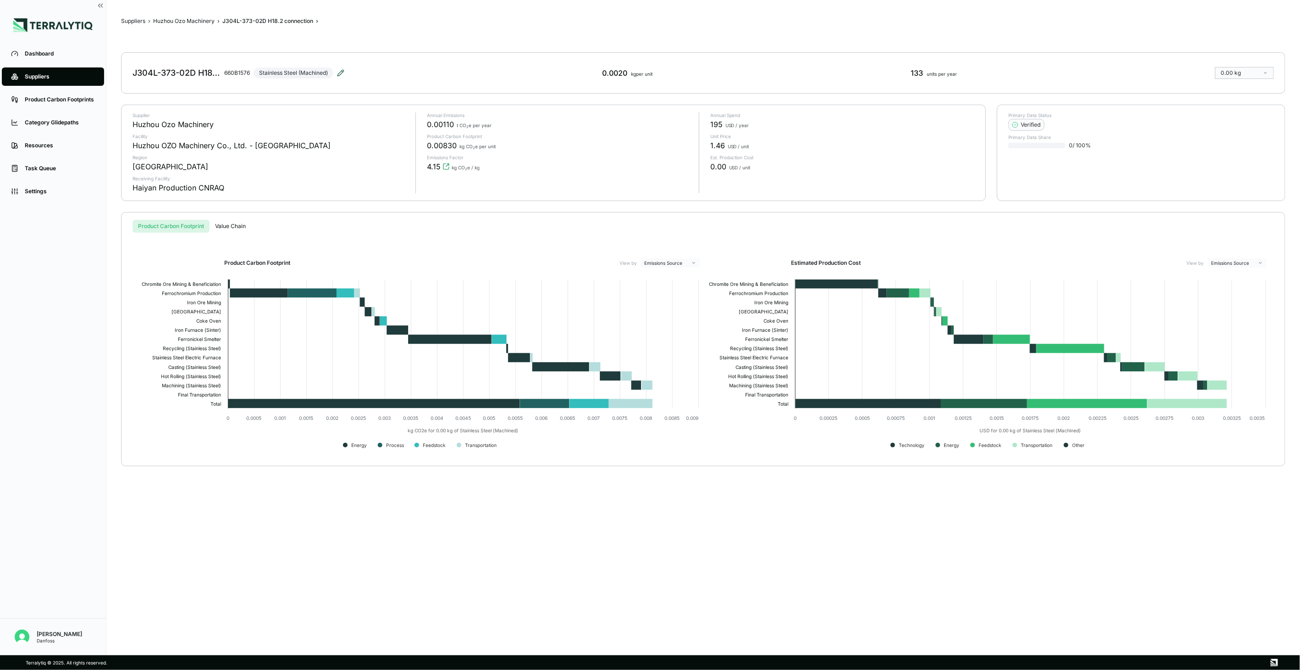
click at [343, 72] on icon at bounding box center [340, 72] width 7 height 7
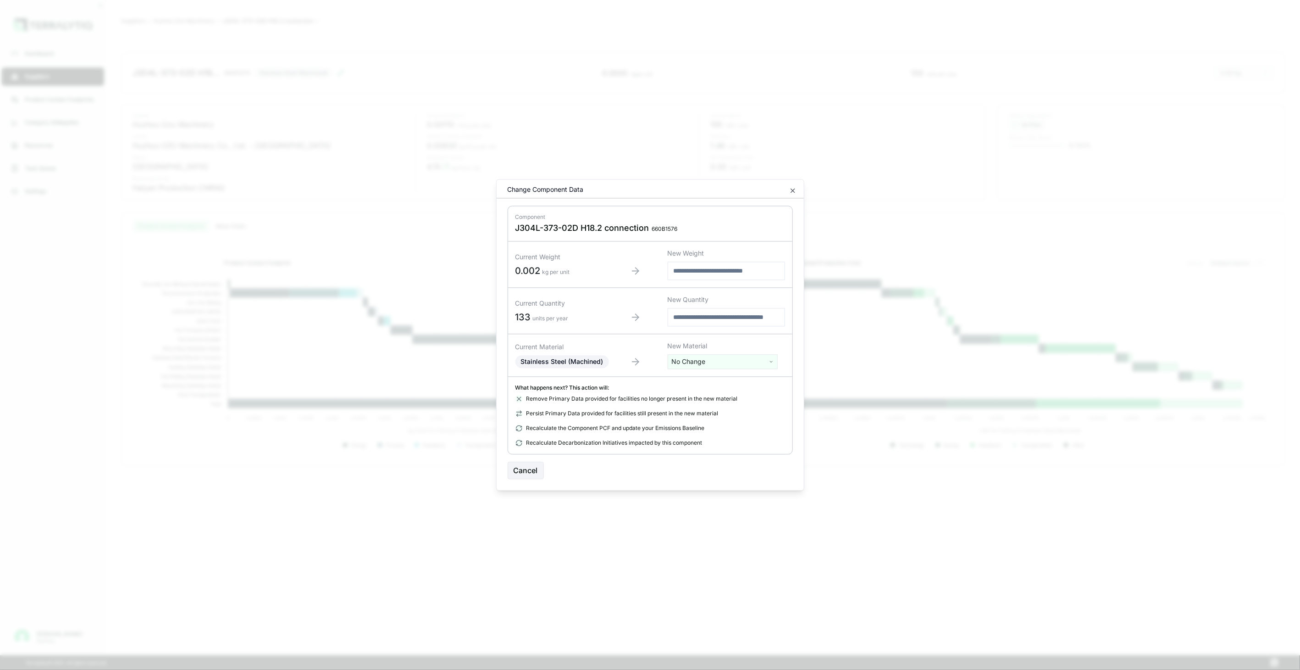
click at [677, 363] on html "Dashboard Suppliers Product Carbon Footprints Category Glidepaths Resources Tas…" at bounding box center [650, 335] width 1300 height 670
click at [690, 377] on input "text" at bounding box center [722, 381] width 105 height 10
type input "***"
click at [703, 437] on div "Stainless Steel (Tube)" at bounding box center [722, 434] width 105 height 13
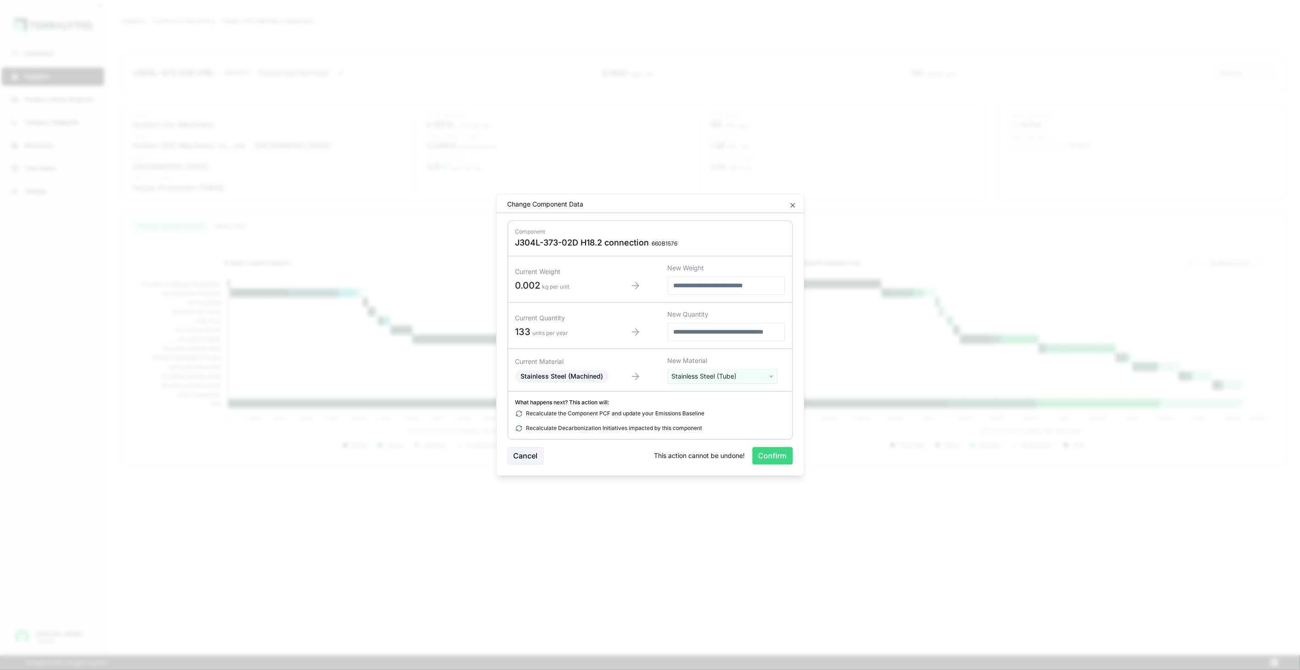
click at [780, 456] on button "Confirm" at bounding box center [773, 455] width 40 height 17
